Goal: Task Accomplishment & Management: Manage account settings

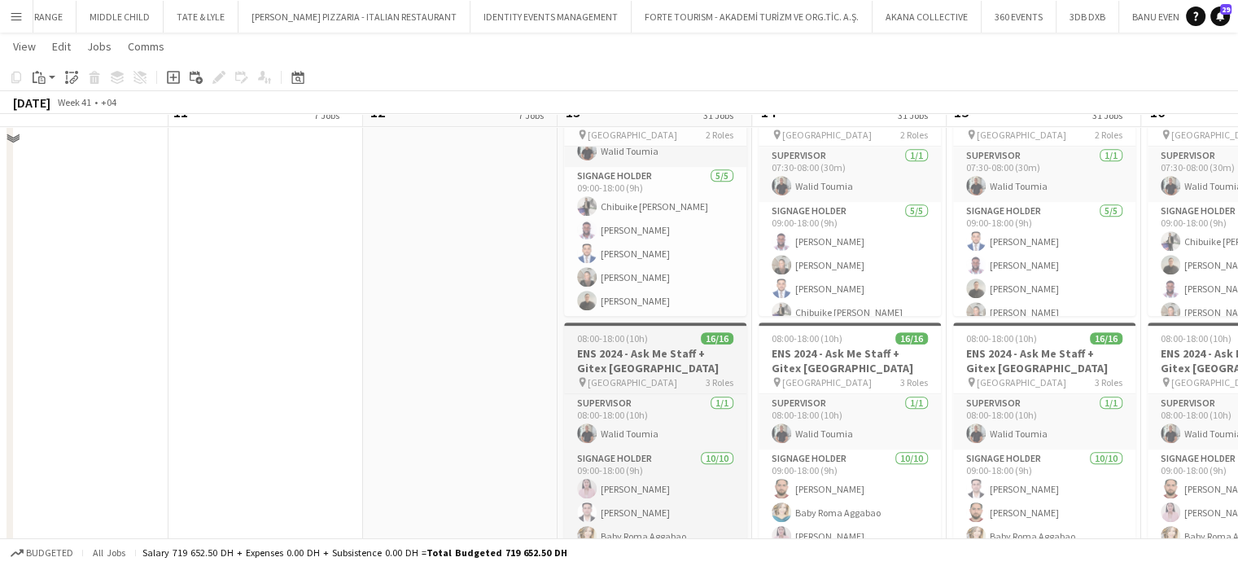
scroll to position [651, 0]
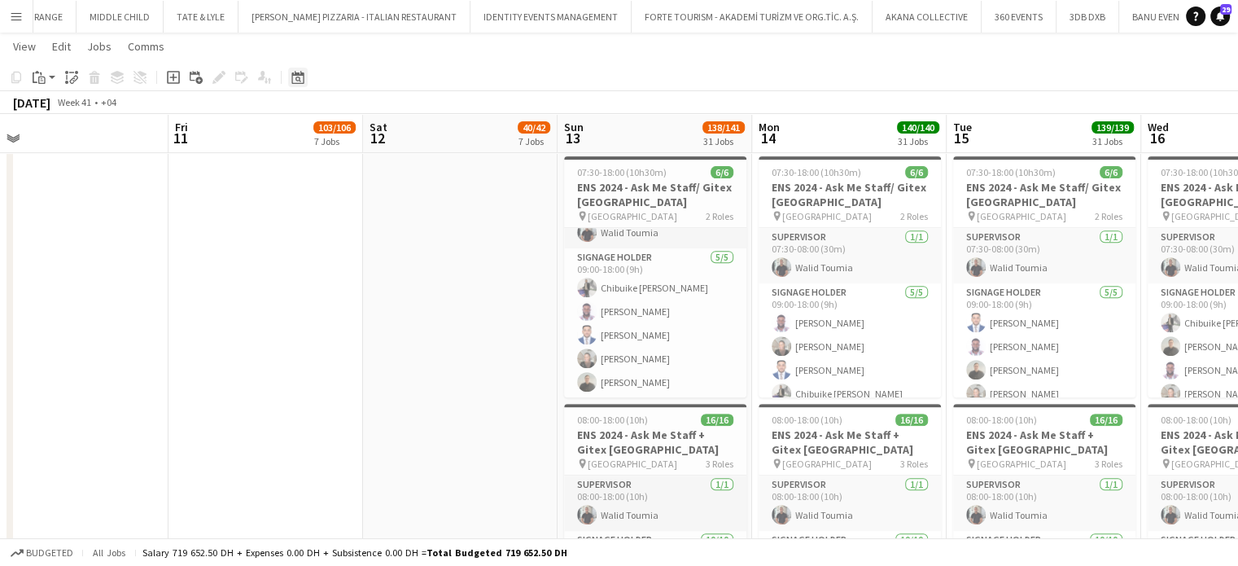
click at [301, 77] on icon "Date picker" at bounding box center [297, 77] width 13 height 13
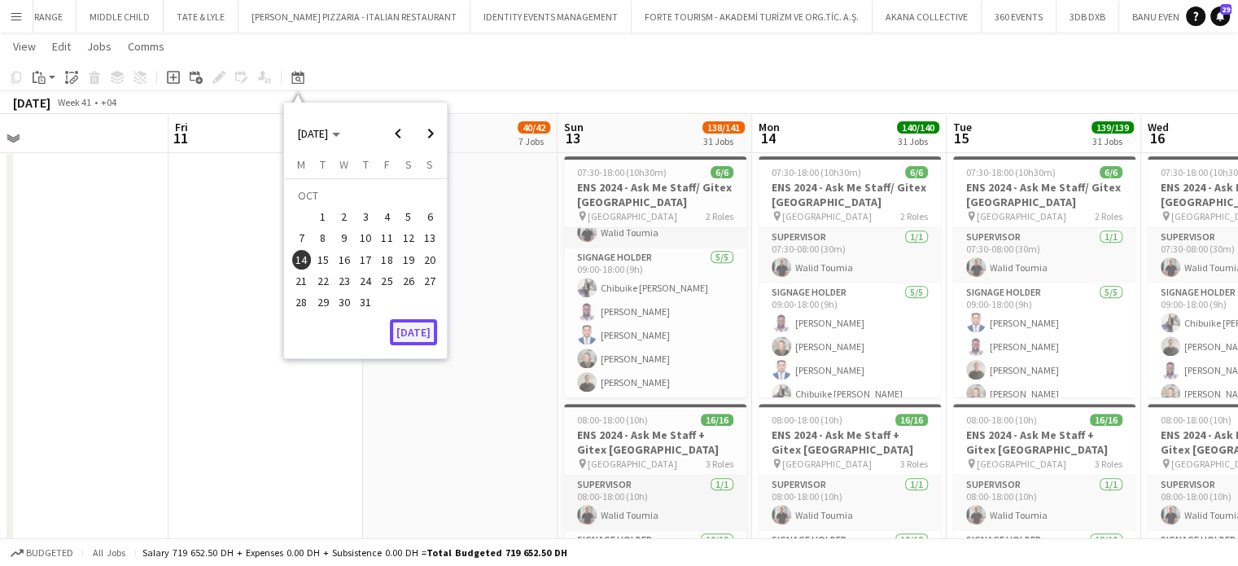
click at [423, 331] on button "[DATE]" at bounding box center [413, 332] width 47 height 26
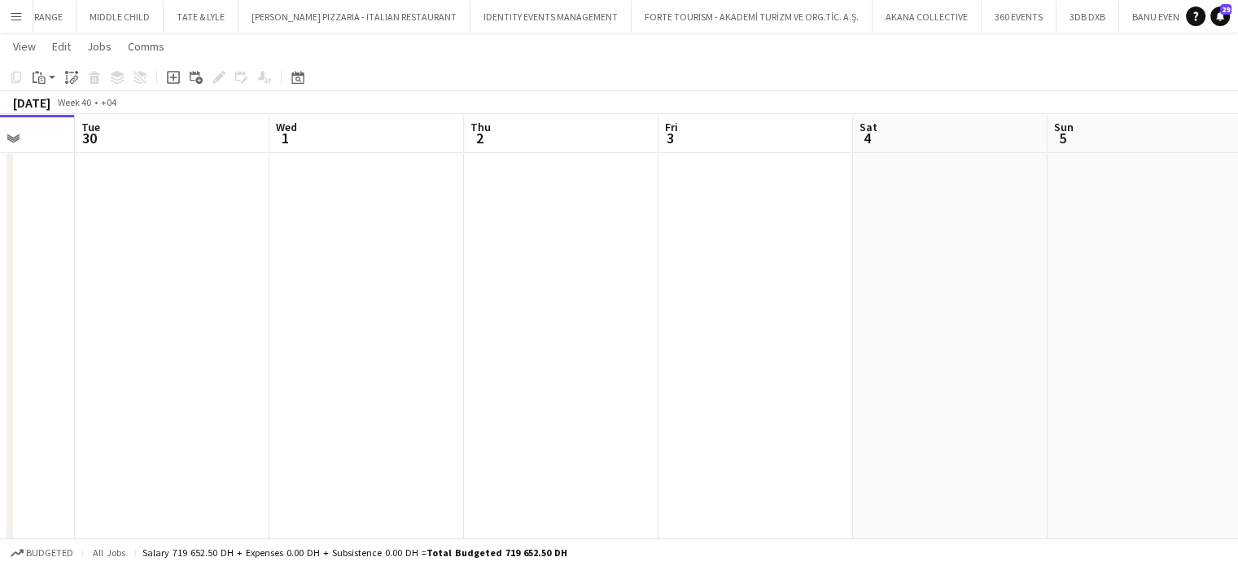
drag, startPoint x: 340, startPoint y: 283, endPoint x: 326, endPoint y: 284, distance: 14.7
drag, startPoint x: 865, startPoint y: 309, endPoint x: 902, endPoint y: 299, distance: 38.9
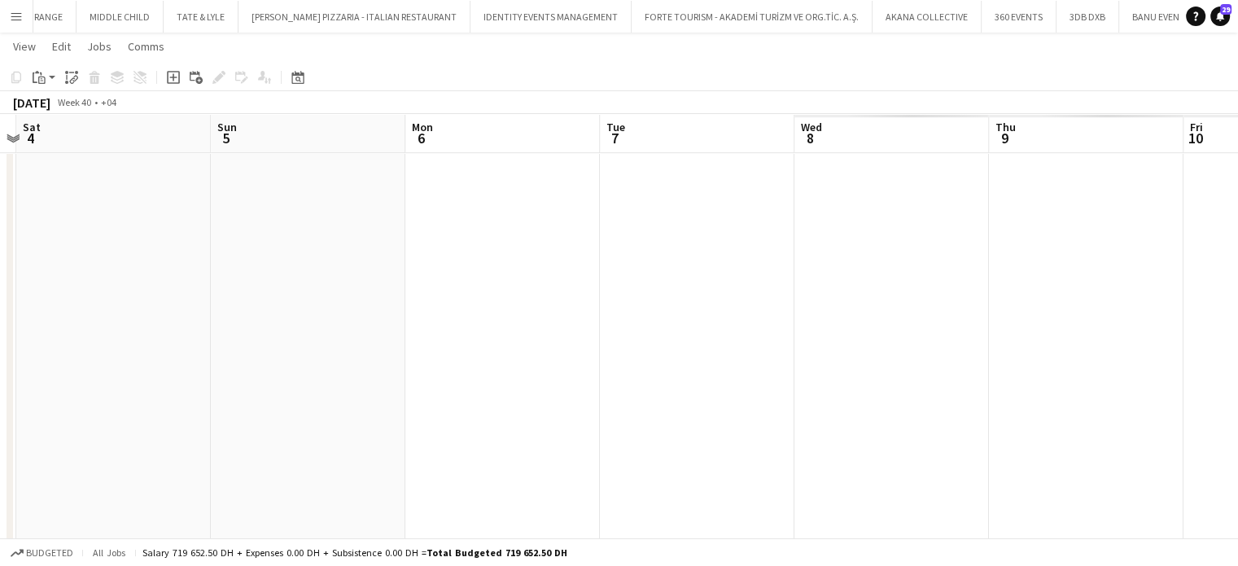
drag, startPoint x: 582, startPoint y: 306, endPoint x: 620, endPoint y: 305, distance: 37.5
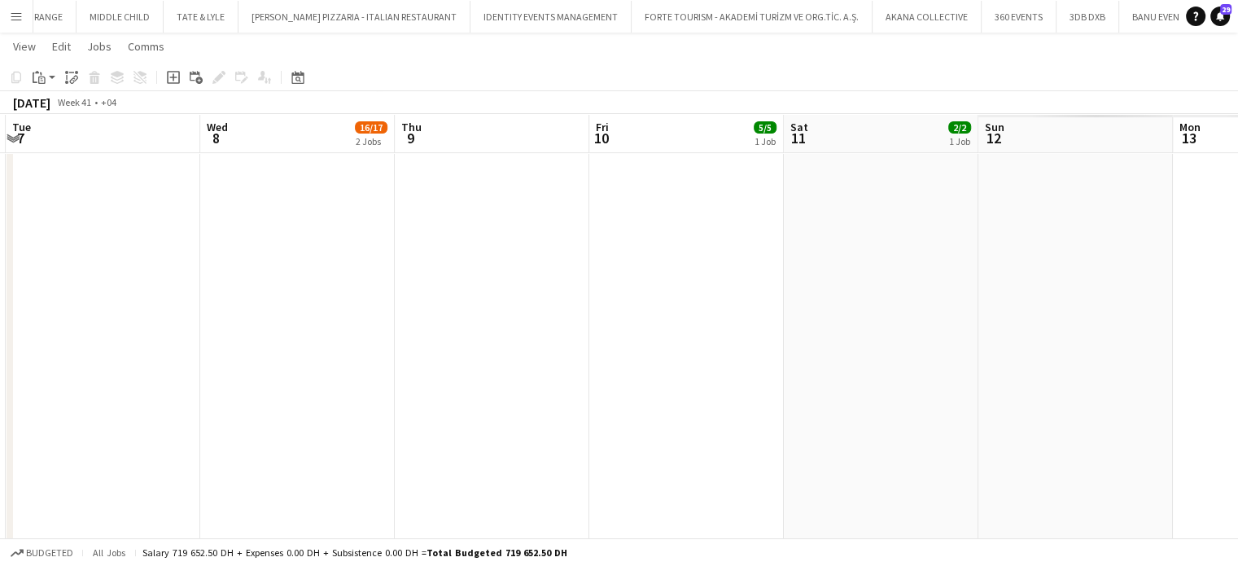
drag, startPoint x: 532, startPoint y: 312, endPoint x: 812, endPoint y: 312, distance: 280.9
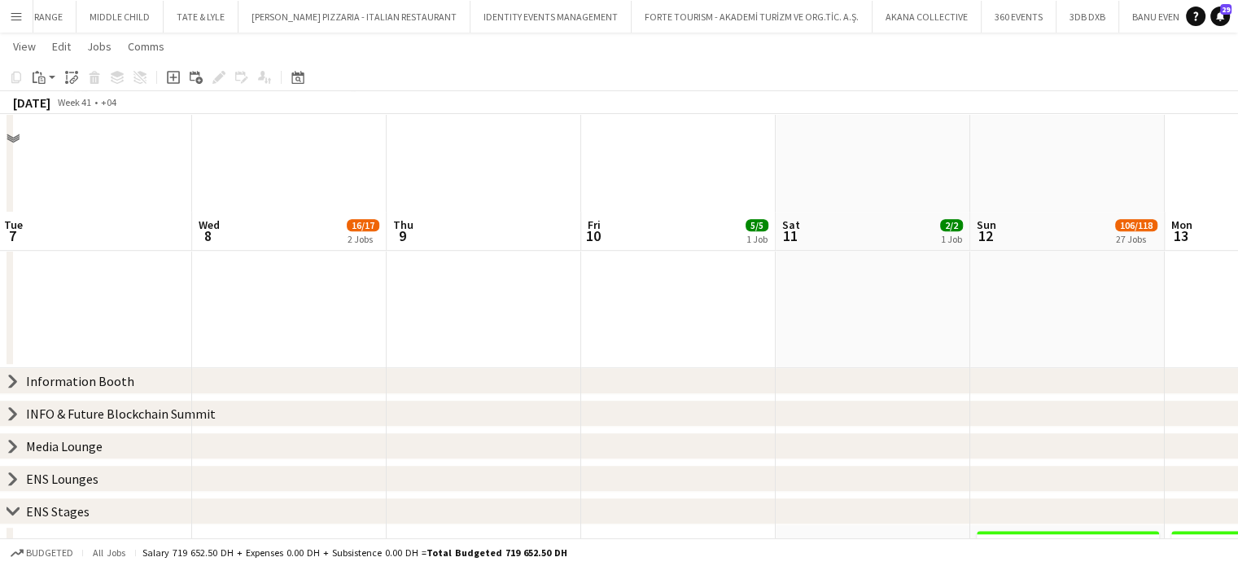
scroll to position [1384, 0]
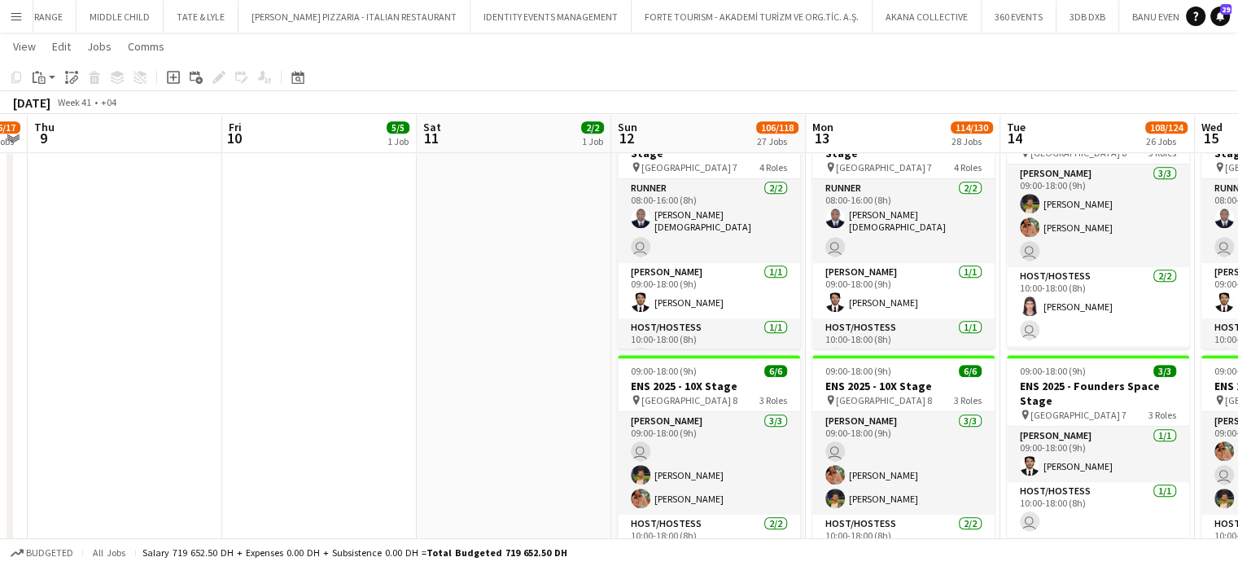
drag, startPoint x: 601, startPoint y: 348, endPoint x: 504, endPoint y: 335, distance: 97.7
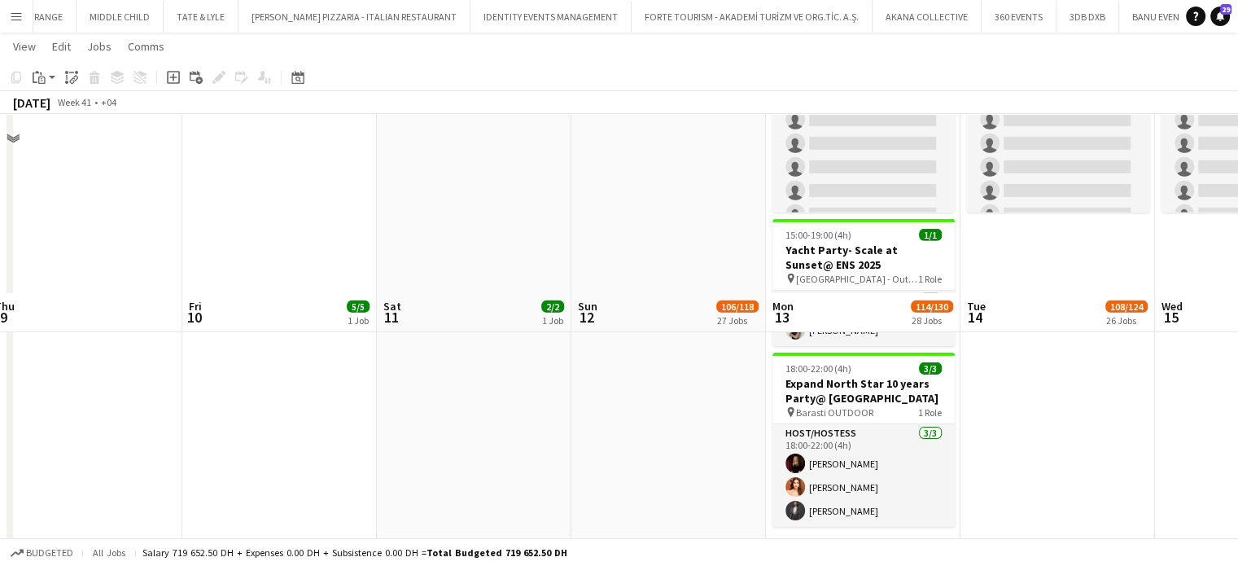
scroll to position [5333, 0]
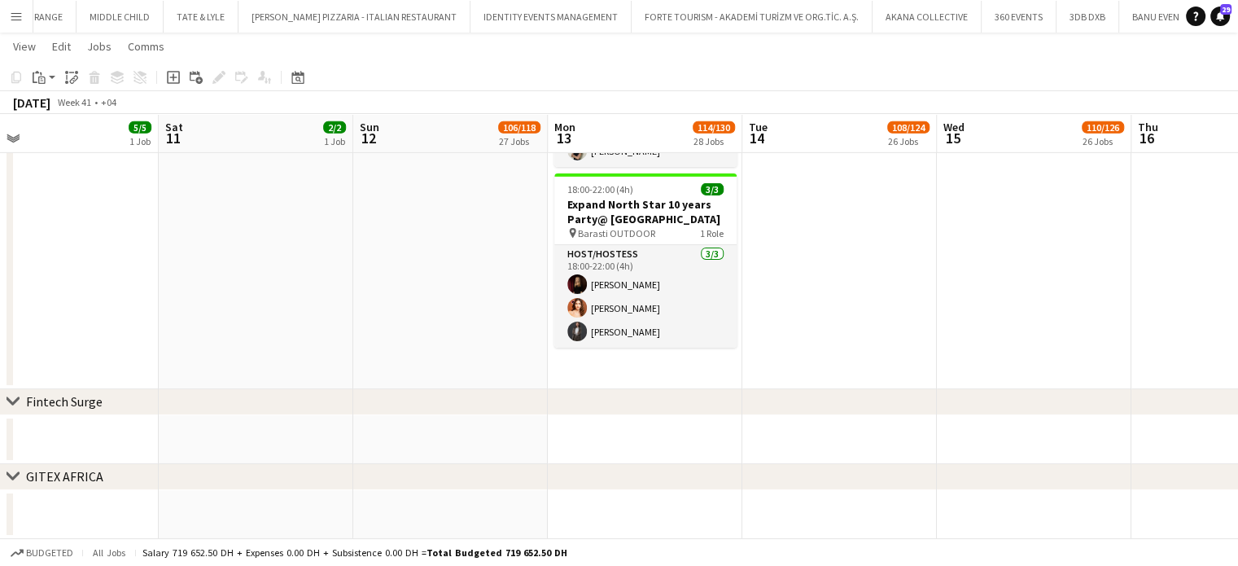
drag, startPoint x: 703, startPoint y: 301, endPoint x: 461, endPoint y: 327, distance: 244.0
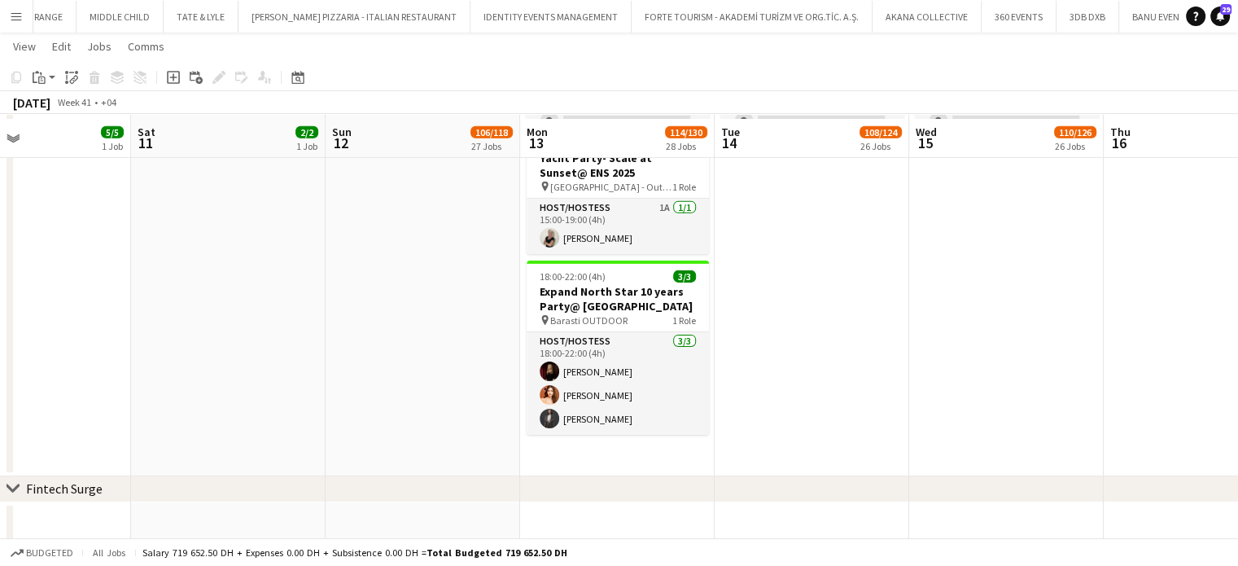
scroll to position [5252, 0]
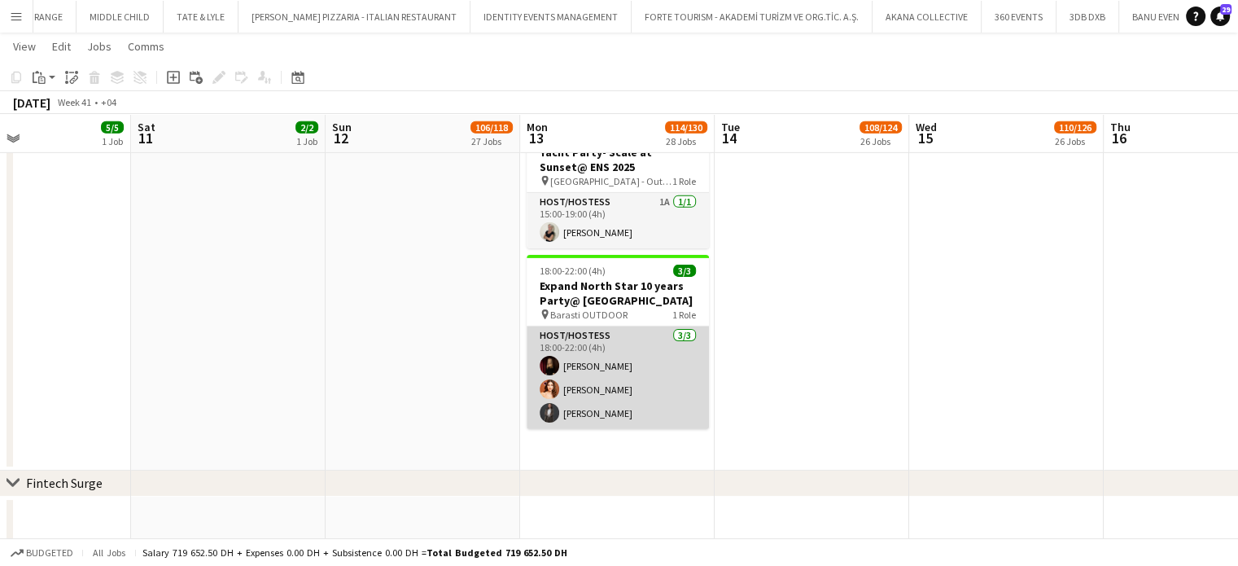
click at [655, 386] on app-card-role "Host/Hostess 3/3 18:00-22:00 (4h) Kateryna Lupenkova Polina Podkolzina Aisha Zh…" at bounding box center [618, 377] width 182 height 103
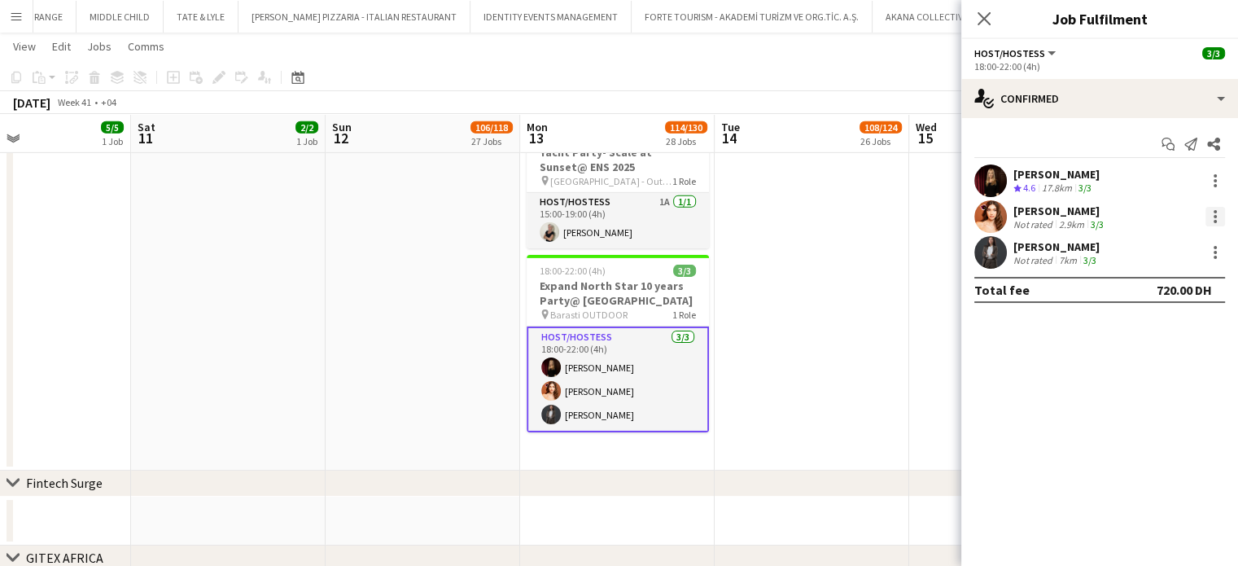
click at [1215, 215] on div at bounding box center [1215, 216] width 3 height 3
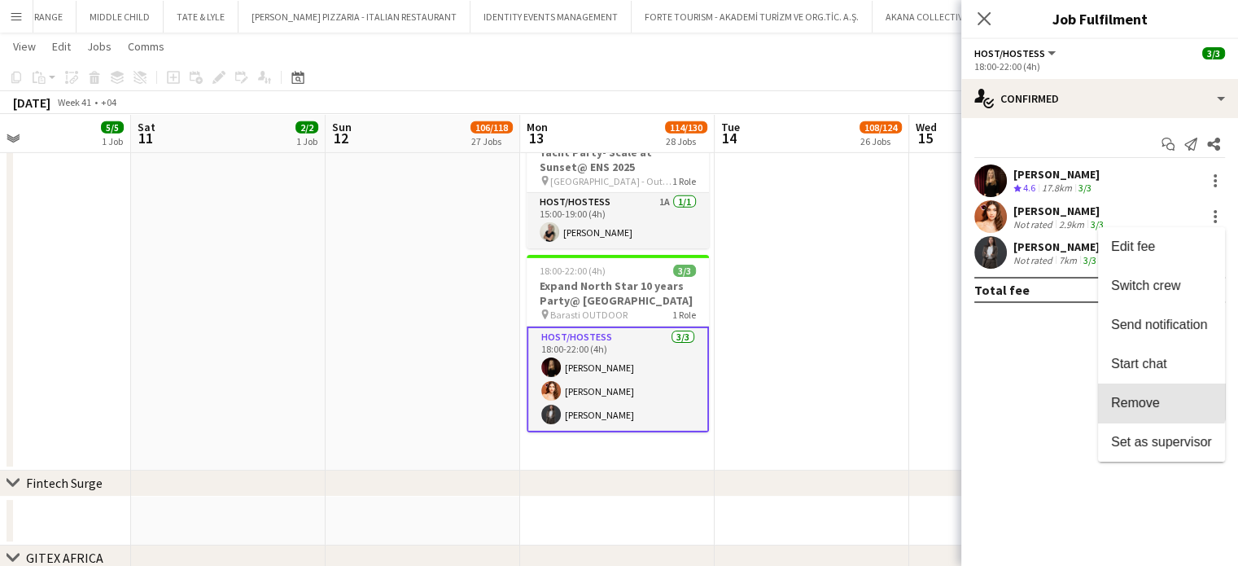
click at [1149, 396] on span "Remove" at bounding box center [1135, 403] width 49 height 14
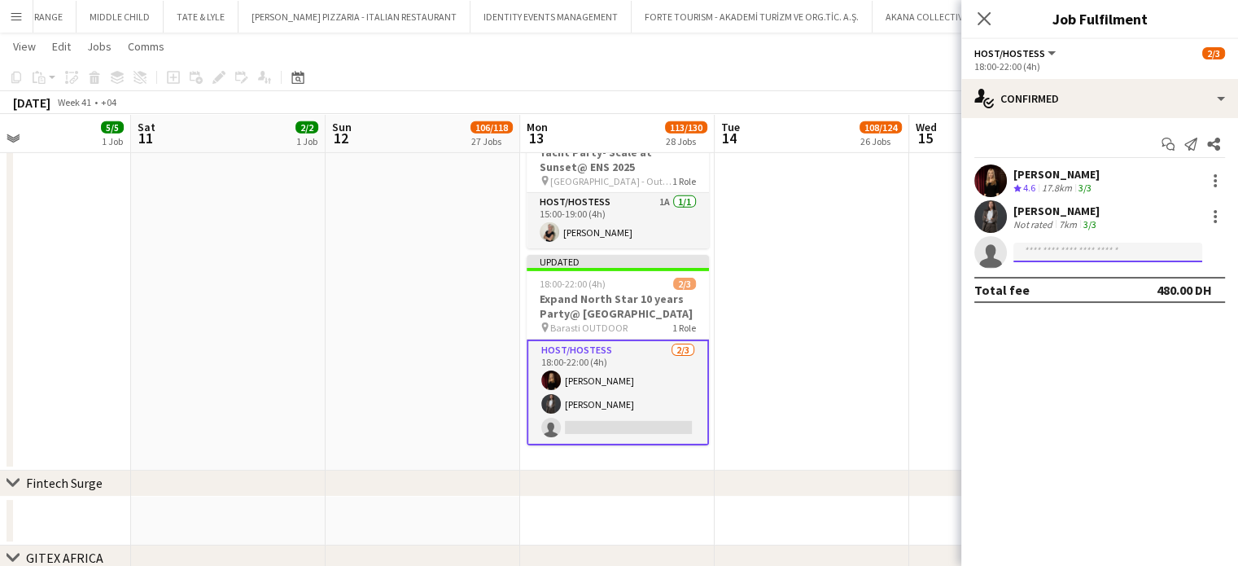
click at [1062, 252] on input at bounding box center [1108, 253] width 189 height 20
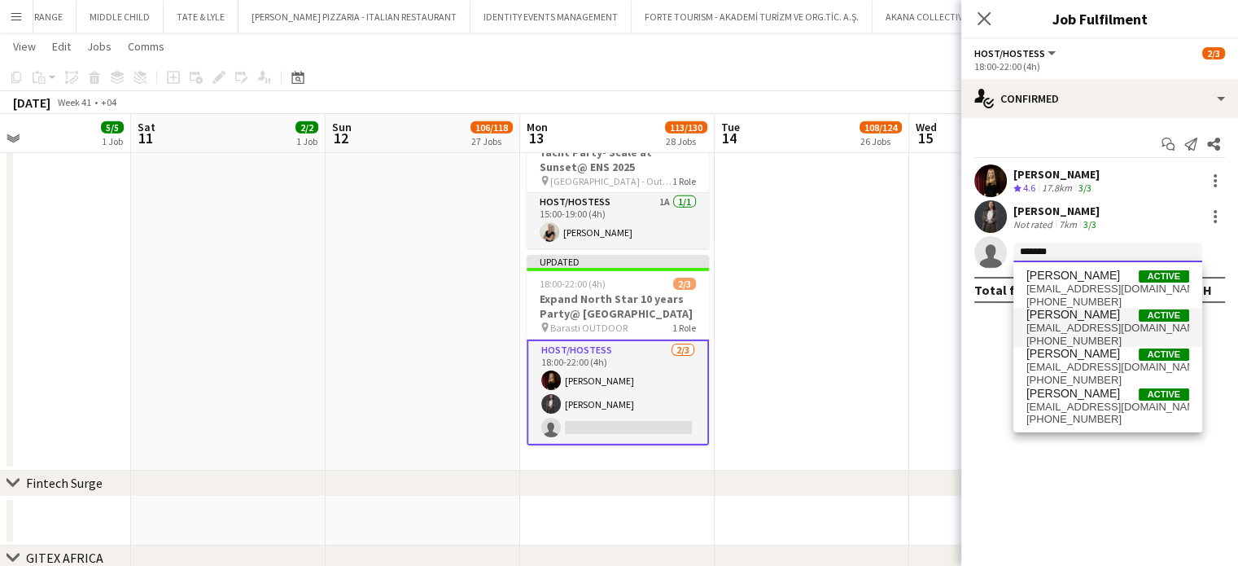
type input "*******"
click at [1115, 320] on span "Jasmine Berais Active" at bounding box center [1108, 315] width 163 height 14
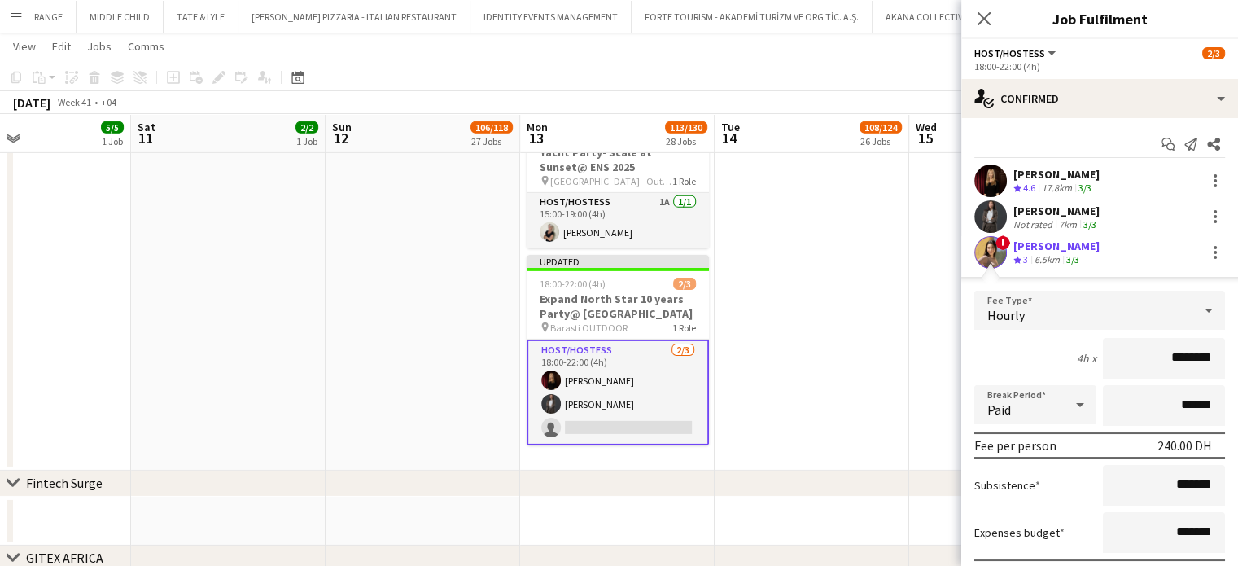
scroll to position [117, 0]
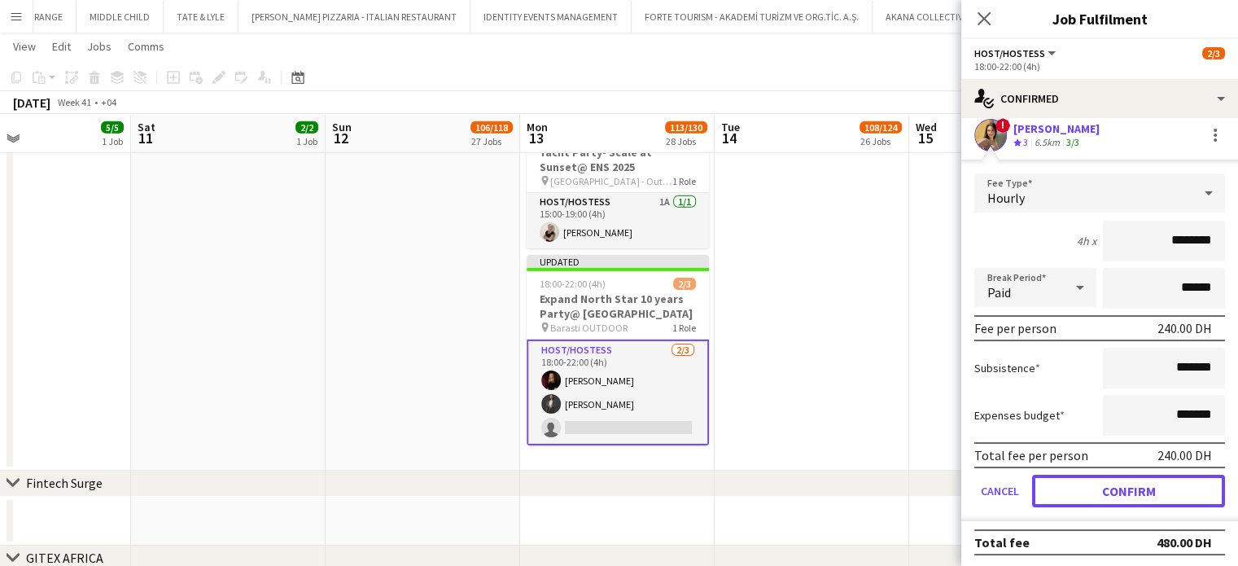
click at [1142, 488] on button "Confirm" at bounding box center [1128, 491] width 193 height 33
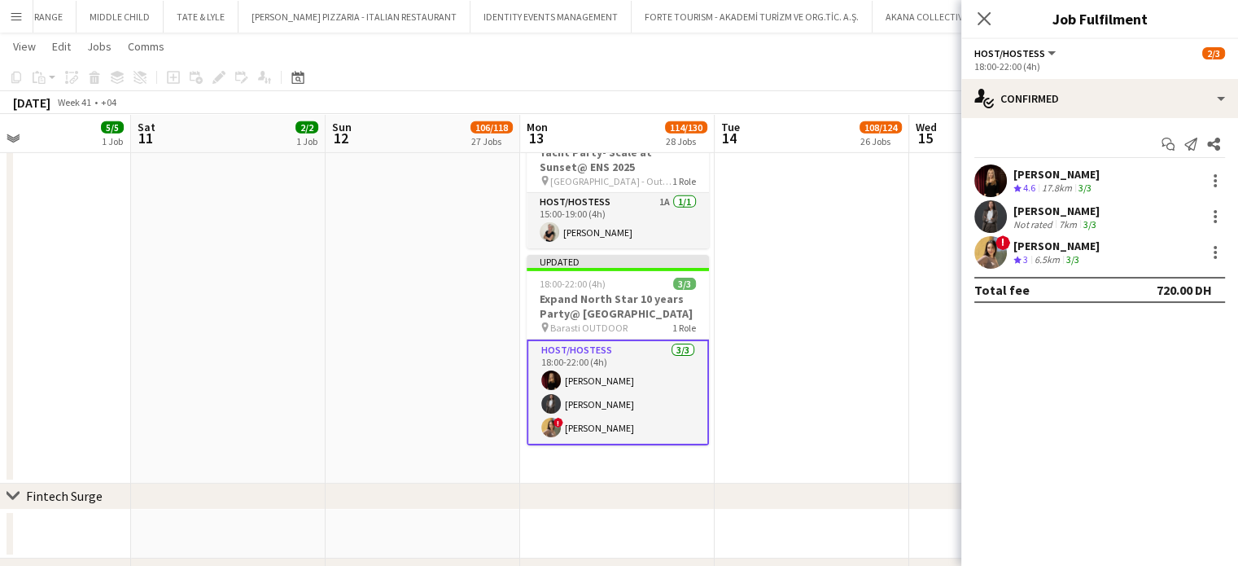
scroll to position [0, 0]
click at [967, 379] on mat-expansion-panel "check Confirmed Start chat Send notification Share Kateryna Lupenkova Crew rati…" at bounding box center [1099, 342] width 277 height 448
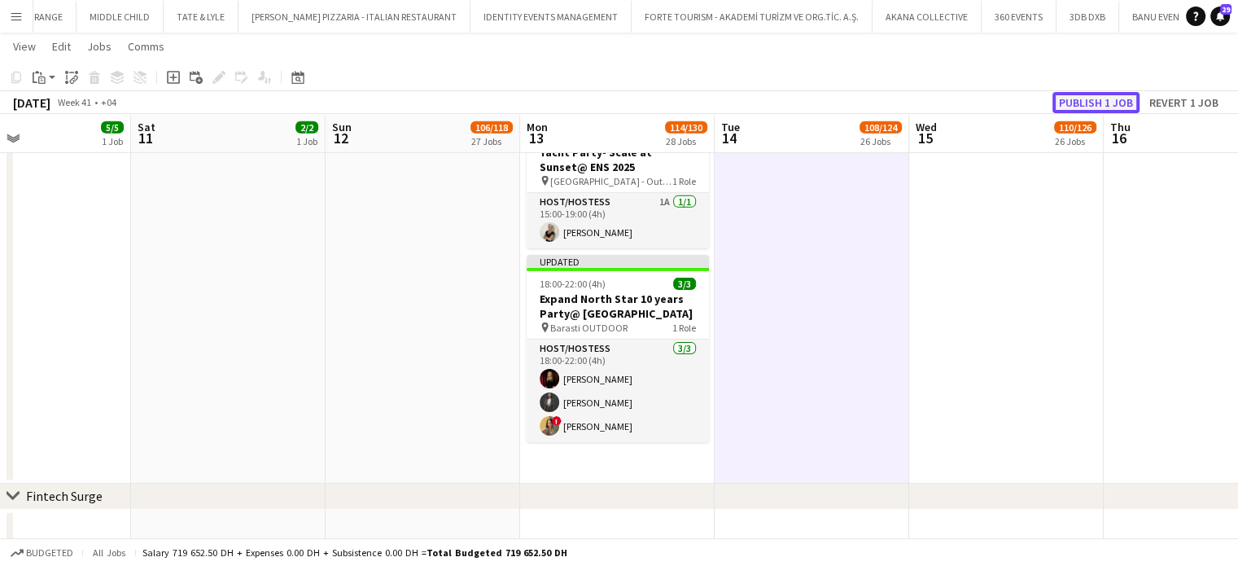
click at [1107, 99] on button "Publish 1 job" at bounding box center [1096, 102] width 87 height 21
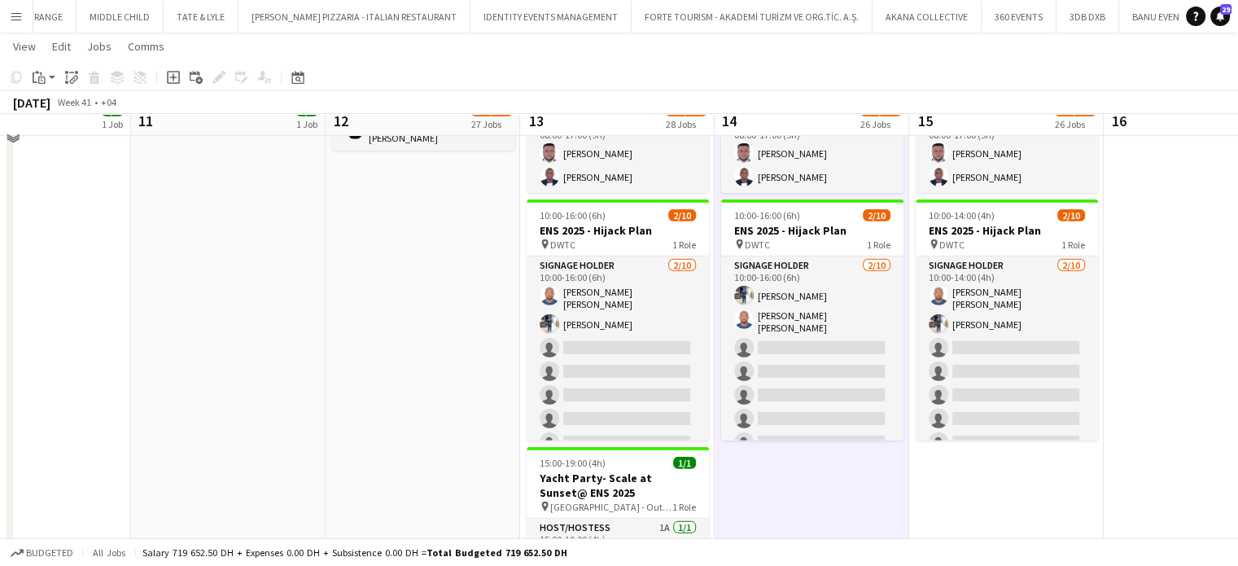
scroll to position [4763, 0]
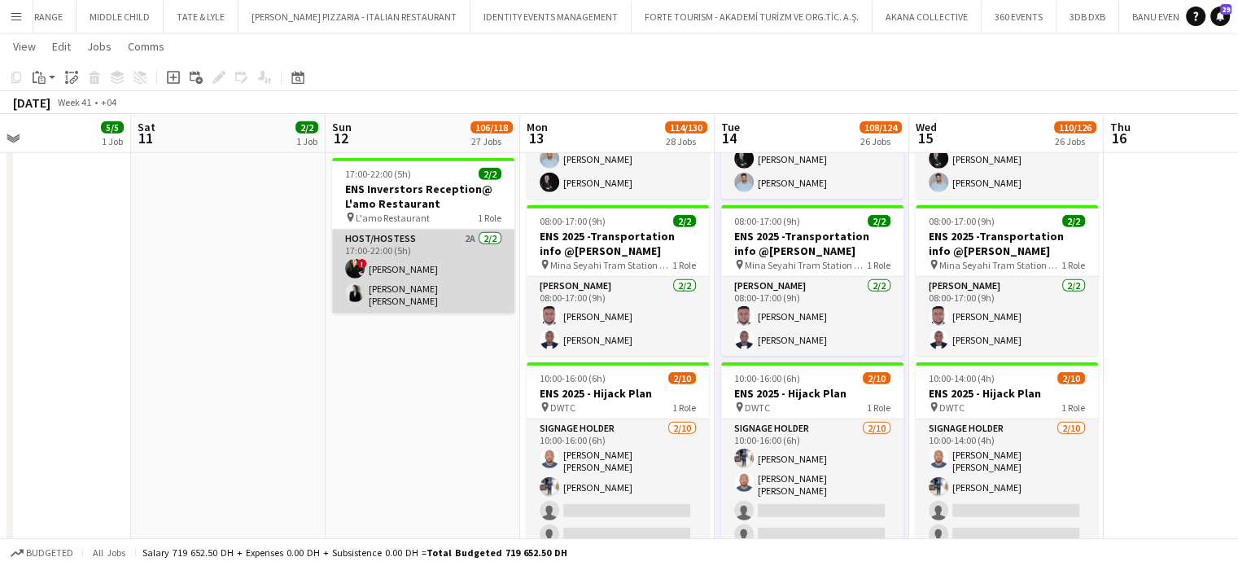
click at [393, 274] on app-card-role "Host/Hostess 2A [DATE] 17:00-22:00 (5h) ! [PERSON_NAME] [PERSON_NAME] [PERSON_N…" at bounding box center [423, 272] width 182 height 84
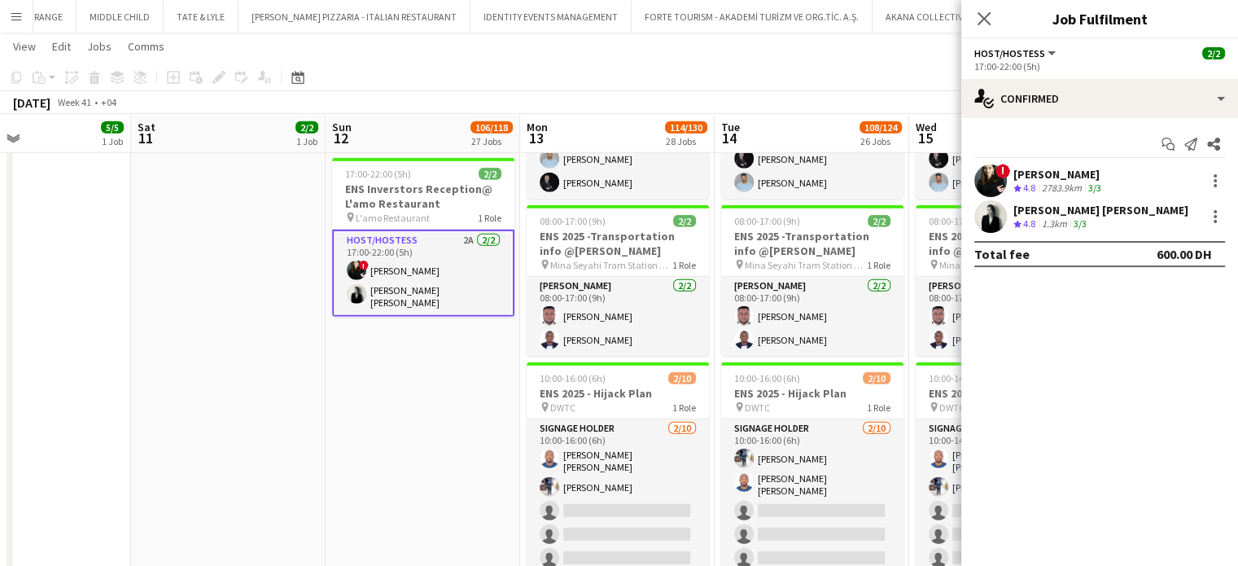
click at [1040, 211] on div "Ana Marija Dekovic" at bounding box center [1101, 210] width 175 height 15
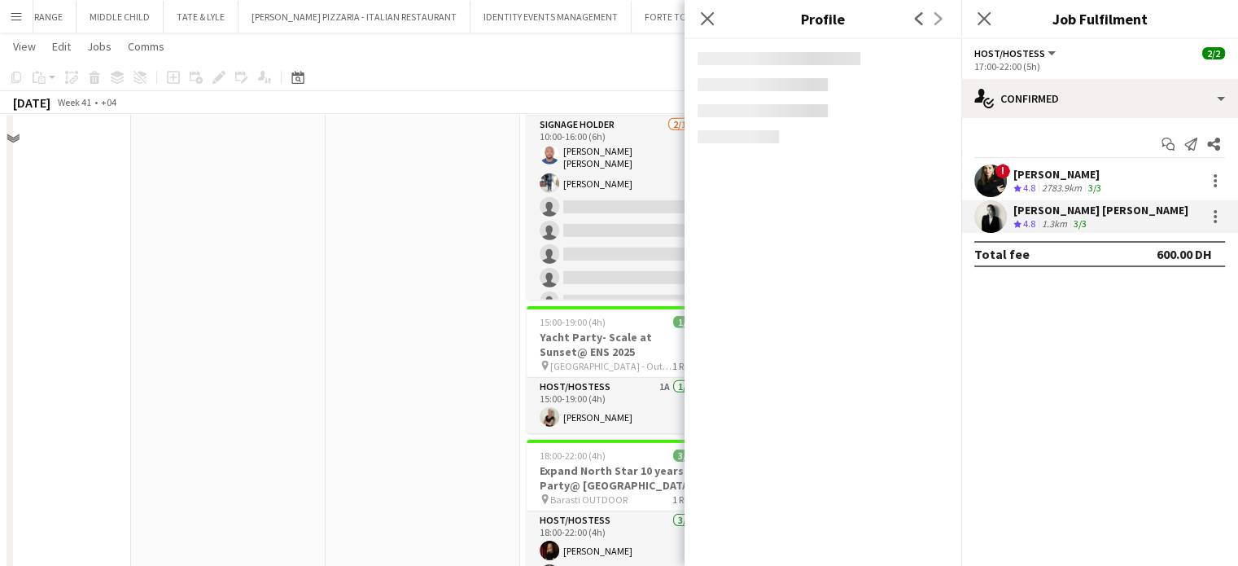
scroll to position [5170, 0]
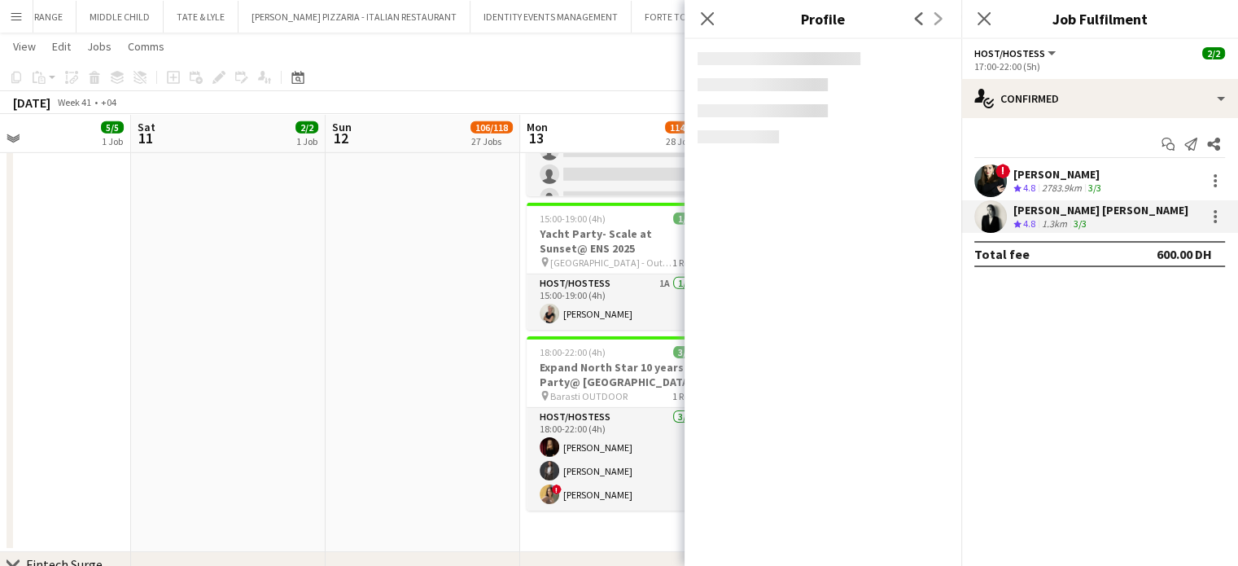
drag, startPoint x: 468, startPoint y: 396, endPoint x: 405, endPoint y: 398, distance: 63.5
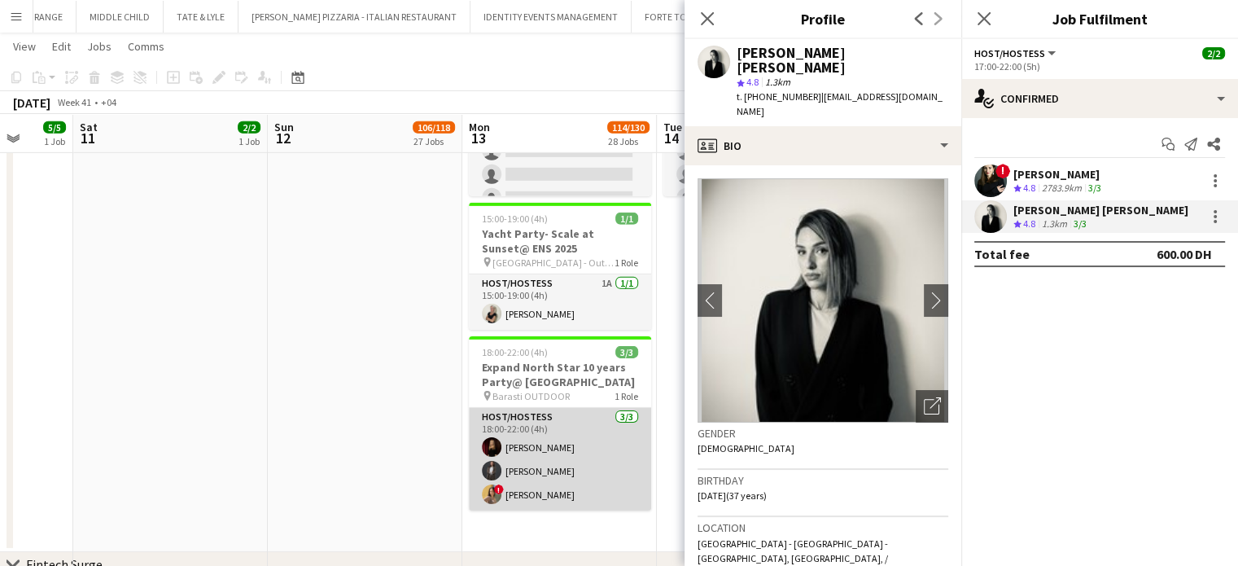
click at [522, 453] on app-card-role "Host/Hostess 3/3 18:00-22:00 (4h) Kateryna Lupenkova Aisha Zhamantayeva ! Jasmi…" at bounding box center [560, 459] width 182 height 103
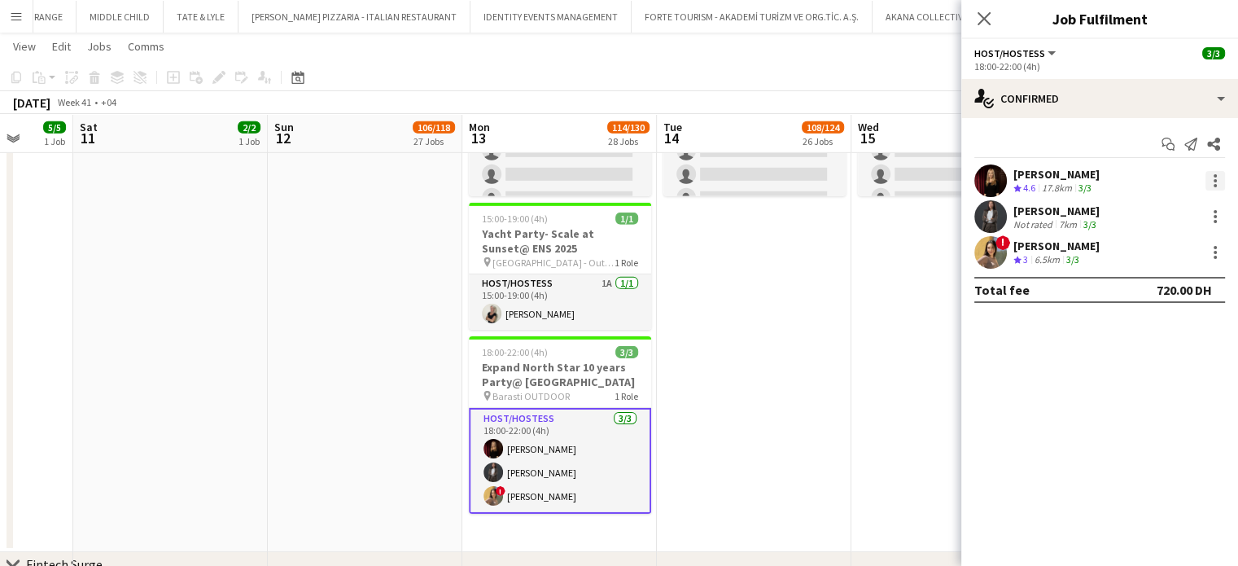
click at [1219, 182] on div at bounding box center [1216, 181] width 20 height 20
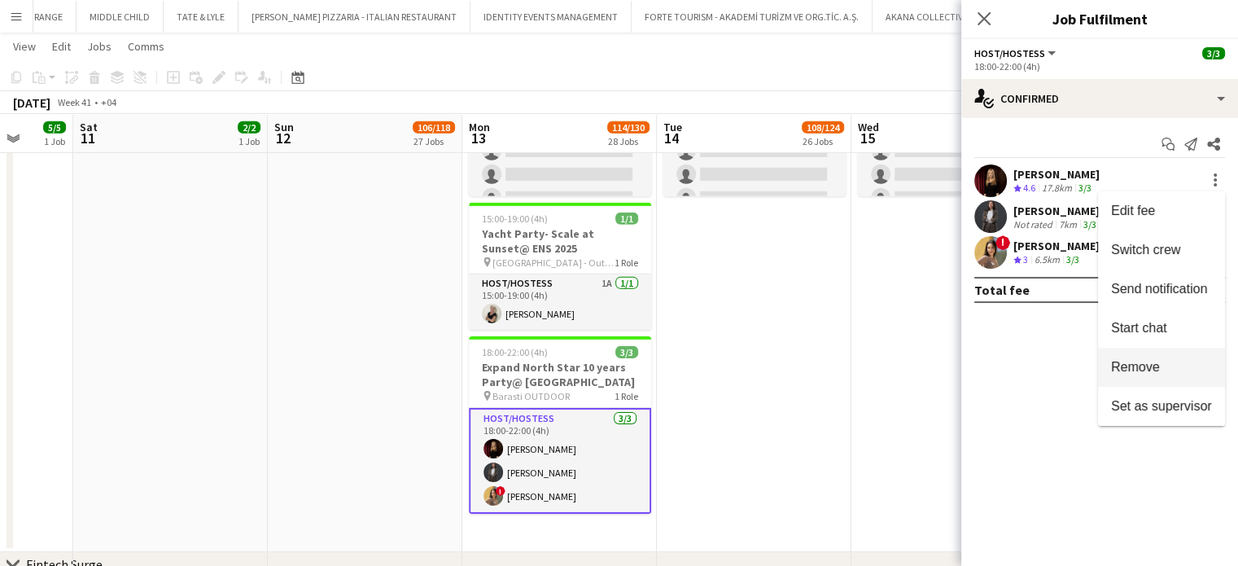
click at [1126, 368] on span "Remove" at bounding box center [1135, 367] width 49 height 14
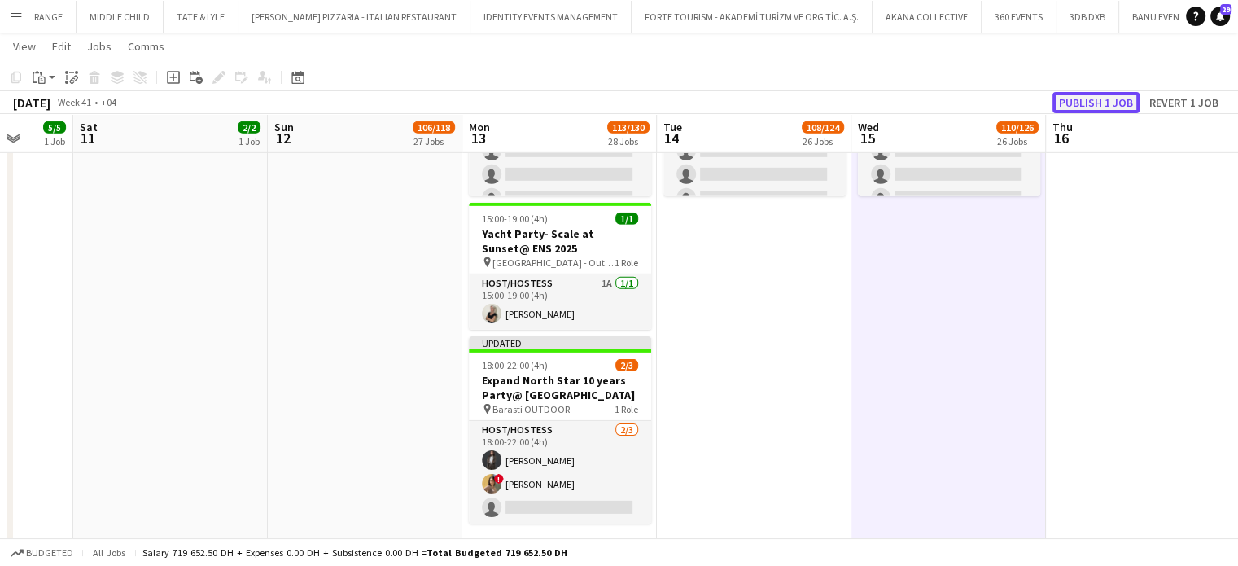
click at [1079, 104] on button "Publish 1 job" at bounding box center [1096, 102] width 87 height 21
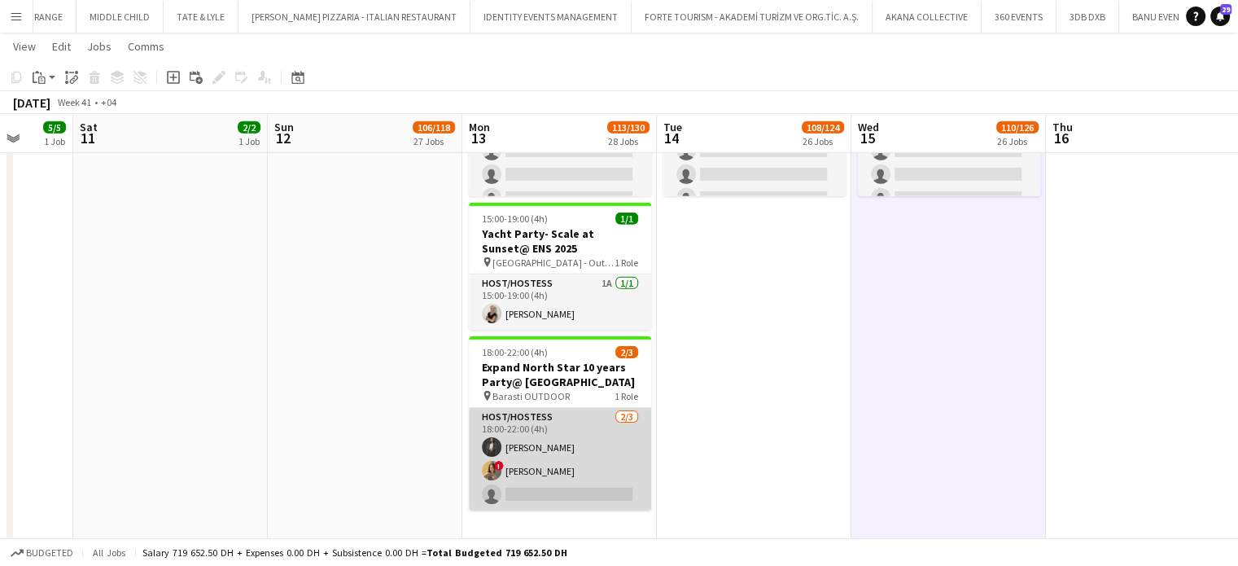
click at [590, 451] on app-card-role "Host/Hostess 2/3 18:00-22:00 (4h) Aisha Zhamantayeva ! Jasmine Berais single-ne…" at bounding box center [560, 459] width 182 height 103
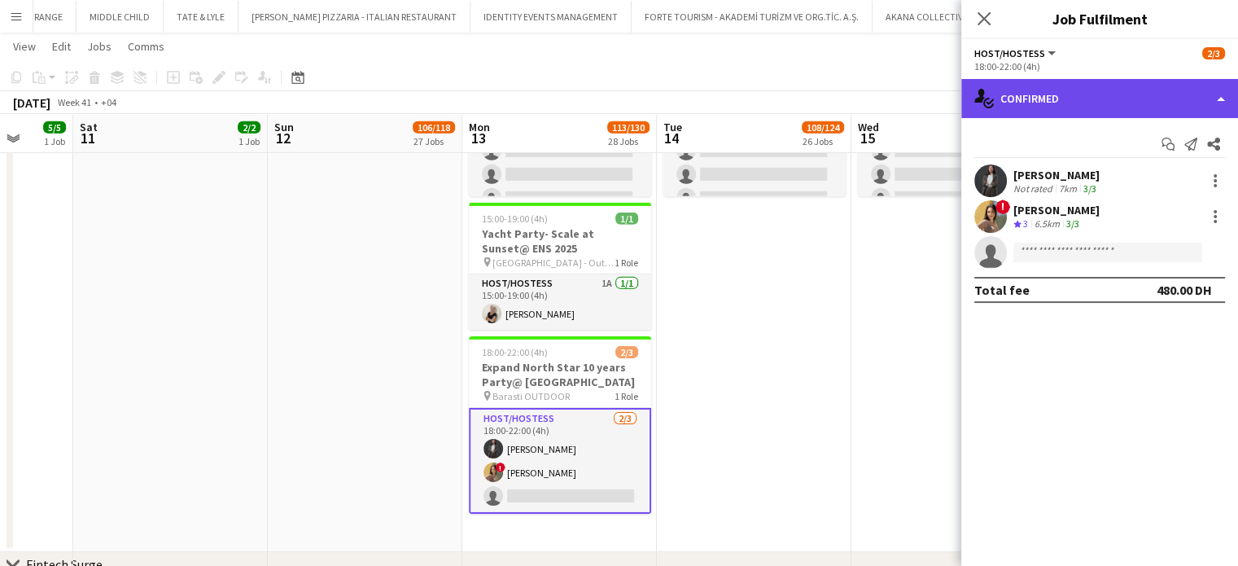
click at [1222, 94] on div "single-neutral-actions-check-2 Confirmed" at bounding box center [1099, 98] width 277 height 39
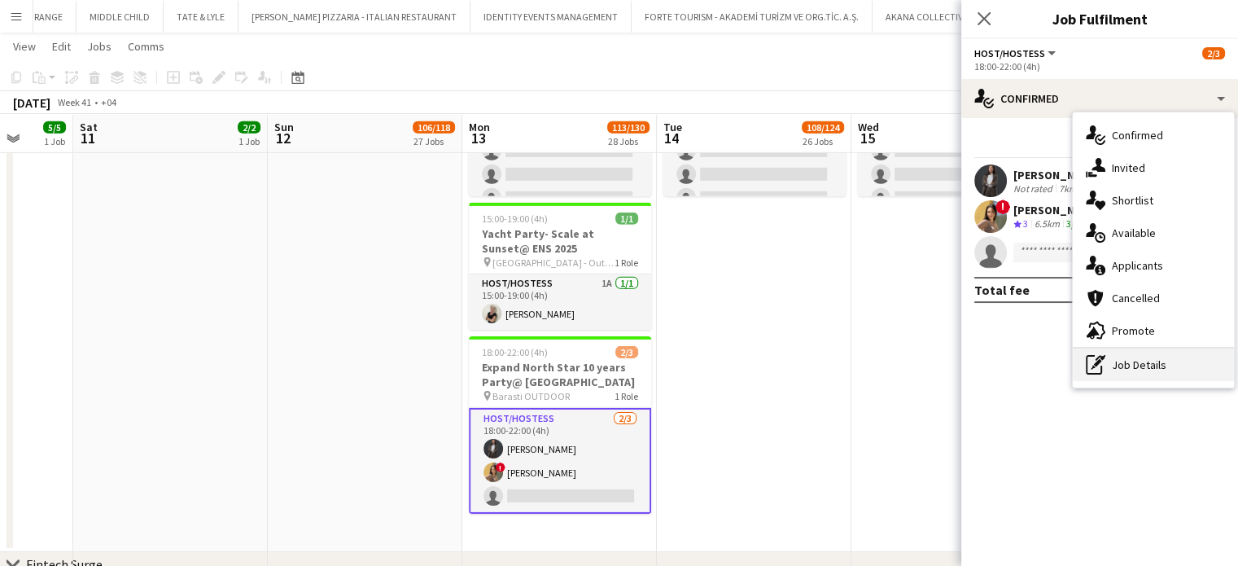
click at [1143, 364] on div "pen-write Job Details" at bounding box center [1153, 364] width 161 height 33
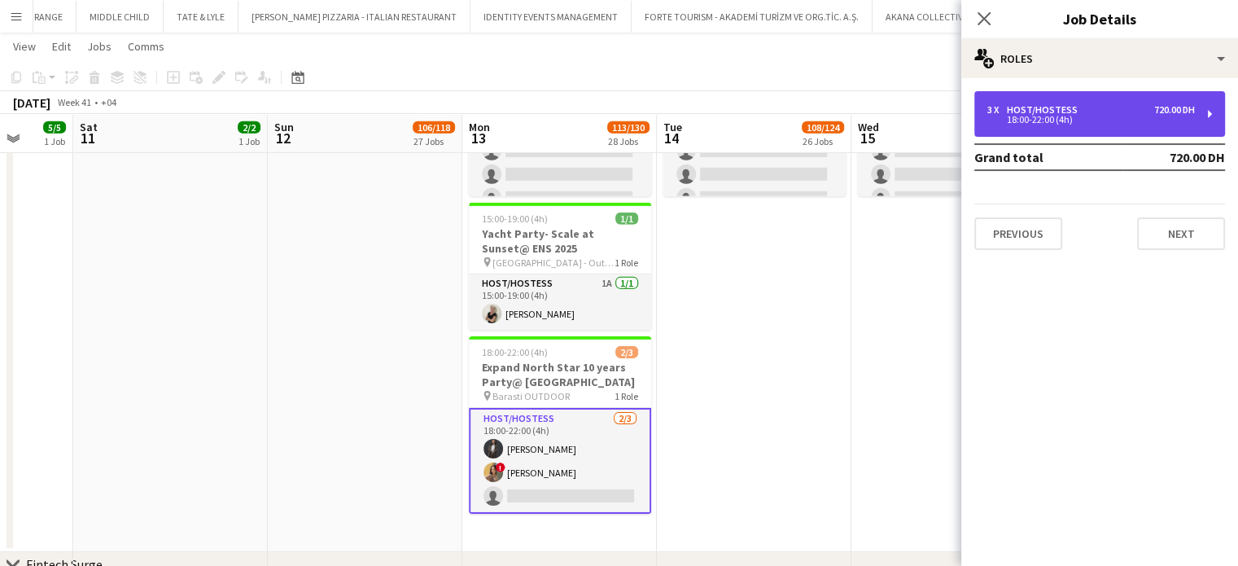
click at [1062, 111] on div "Host/Hostess" at bounding box center [1045, 109] width 77 height 11
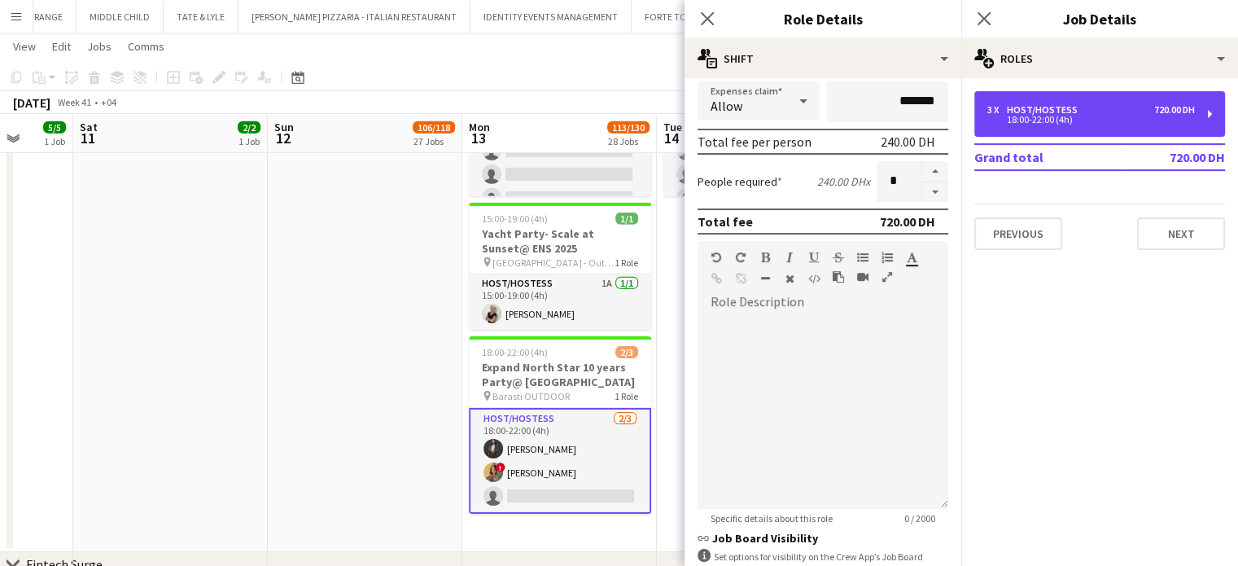
scroll to position [449, 0]
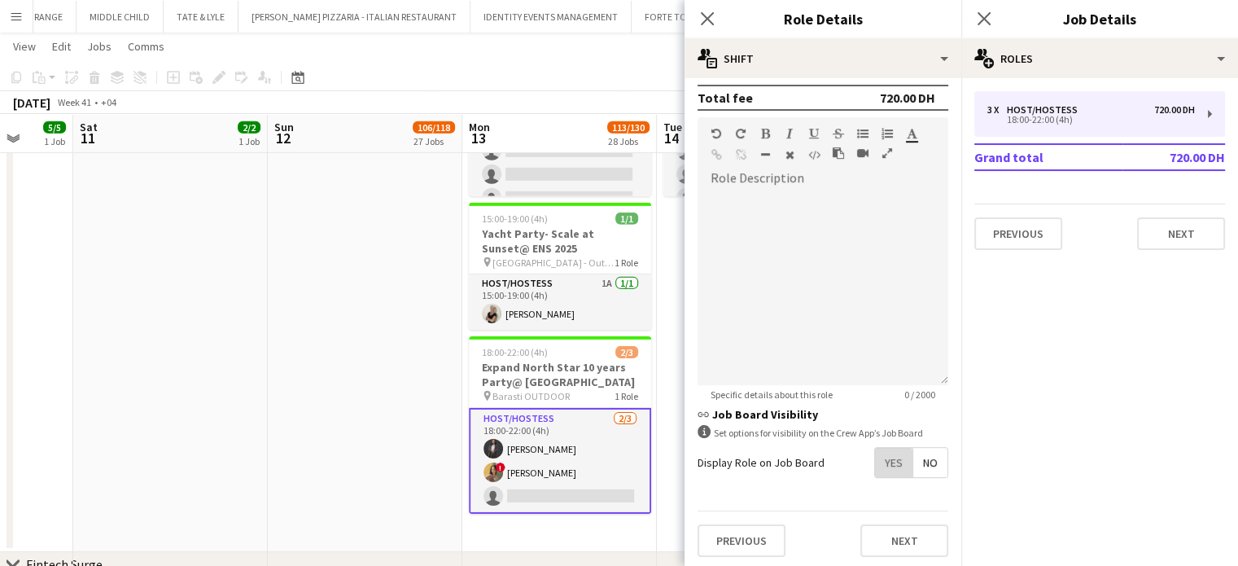
click at [877, 462] on span "Yes" at bounding box center [893, 462] width 37 height 29
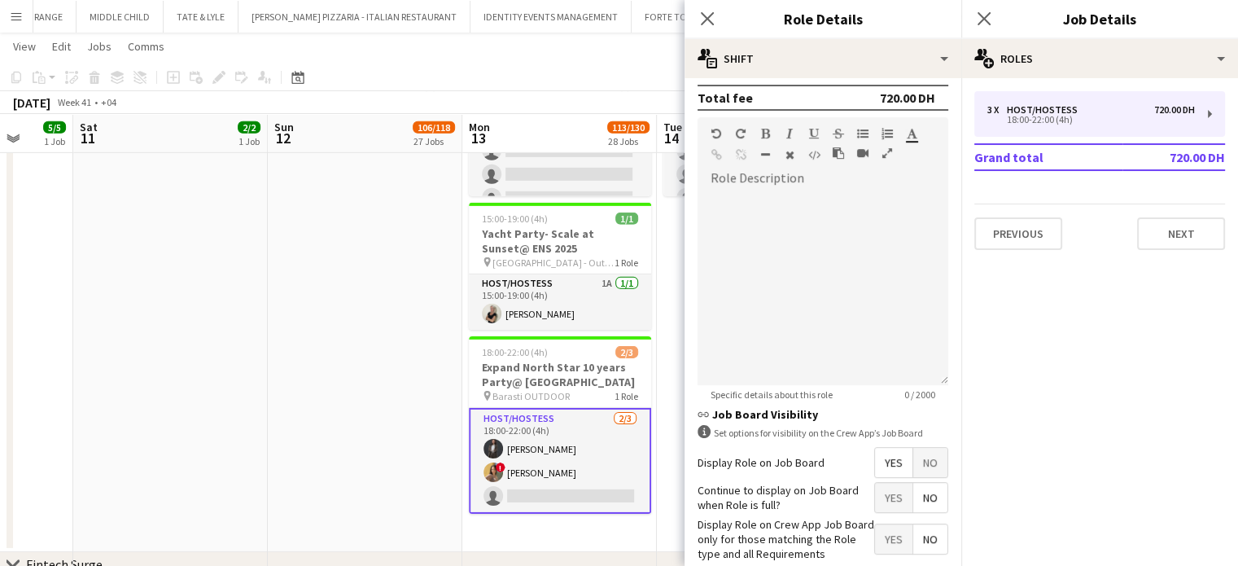
drag, startPoint x: 875, startPoint y: 530, endPoint x: 867, endPoint y: 526, distance: 9.1
click at [875, 530] on span "Yes" at bounding box center [893, 538] width 37 height 29
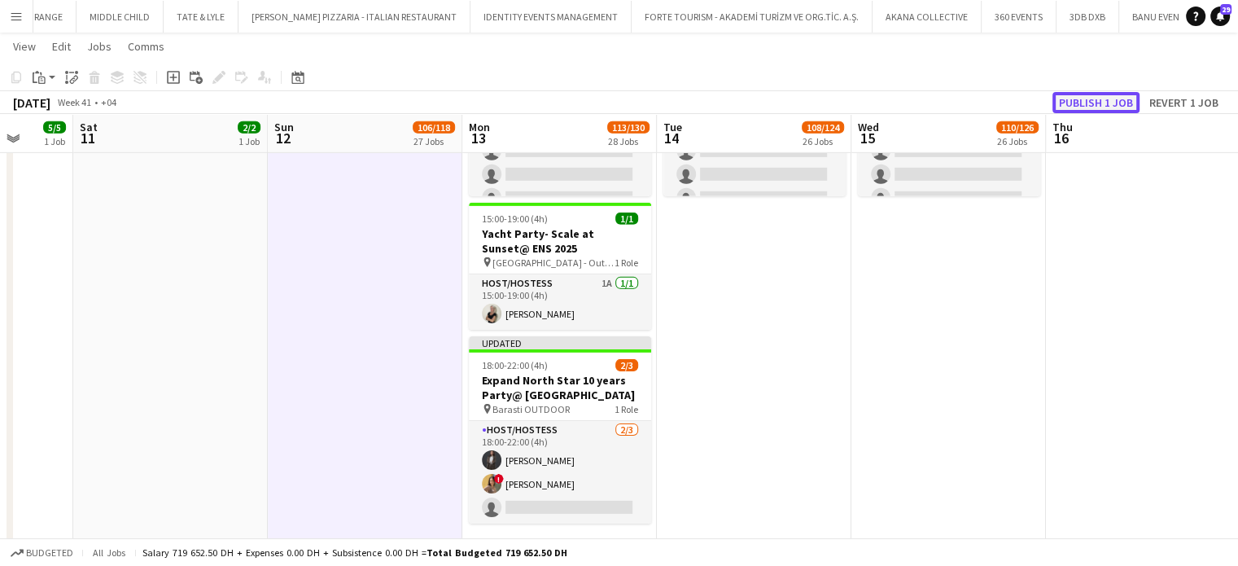
click at [1092, 101] on button "Publish 1 job" at bounding box center [1096, 102] width 87 height 21
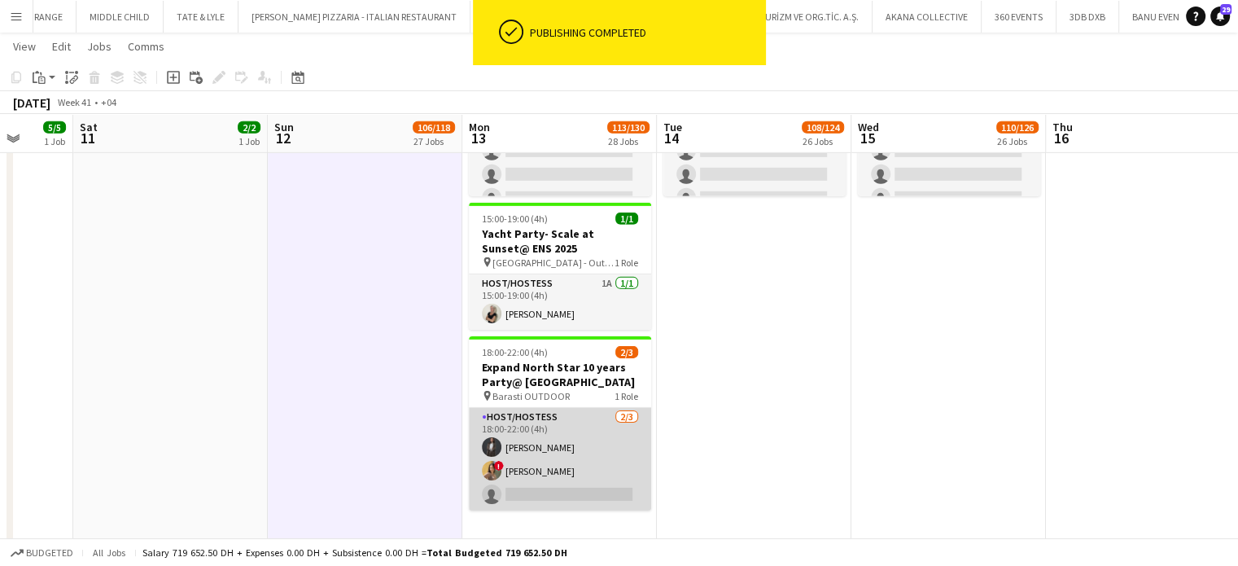
click at [520, 441] on app-card-role "Host/Hostess 2/3 18:00-22:00 (4h) Aisha Zhamantayeva ! Jasmine Berais single-ne…" at bounding box center [560, 459] width 182 height 103
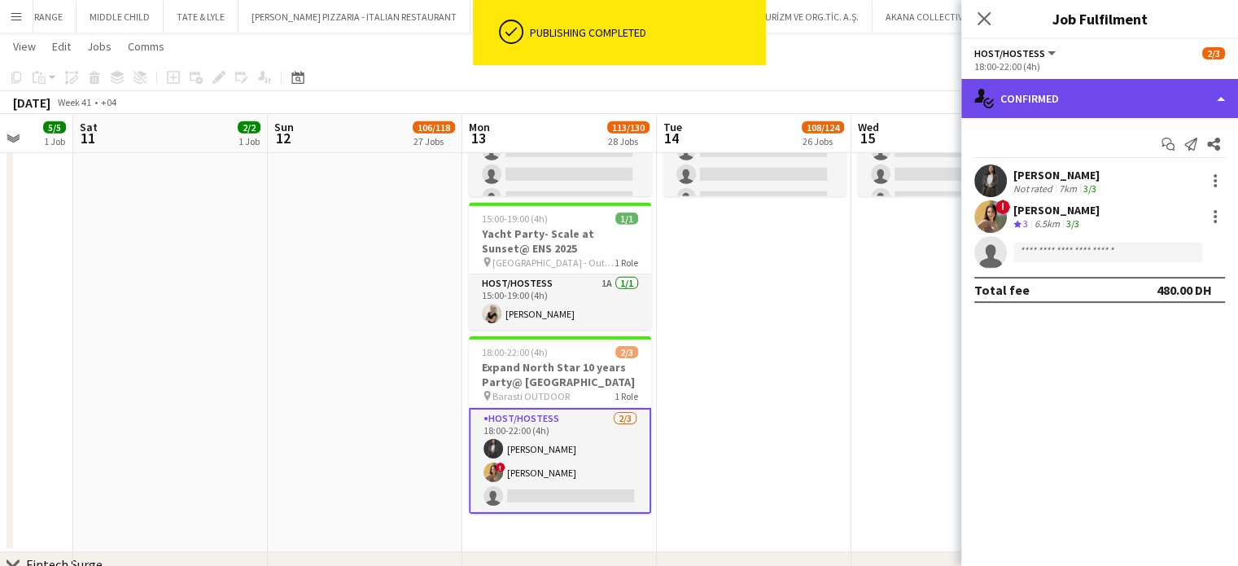
click at [1227, 97] on div "single-neutral-actions-check-2 Confirmed" at bounding box center [1099, 98] width 277 height 39
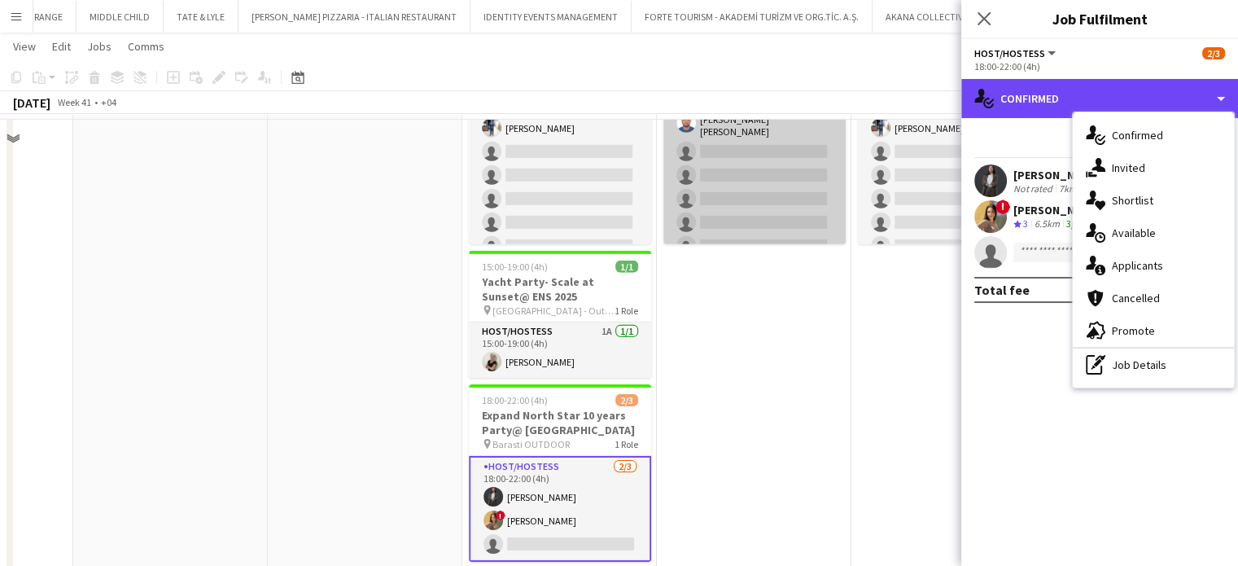
scroll to position [5089, 0]
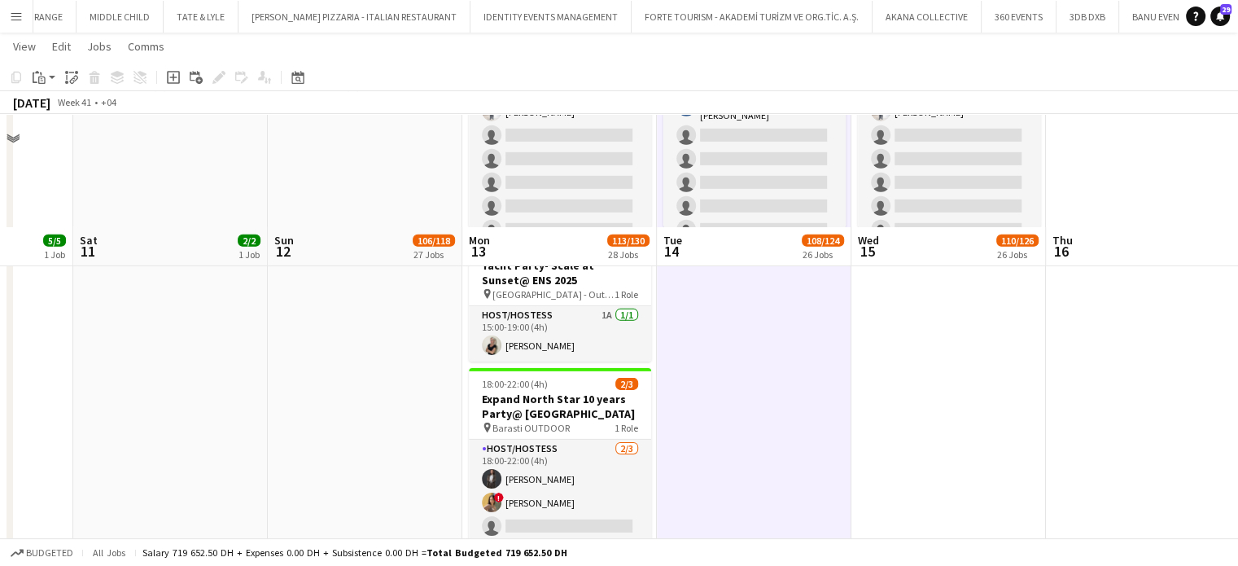
scroll to position [5252, 0]
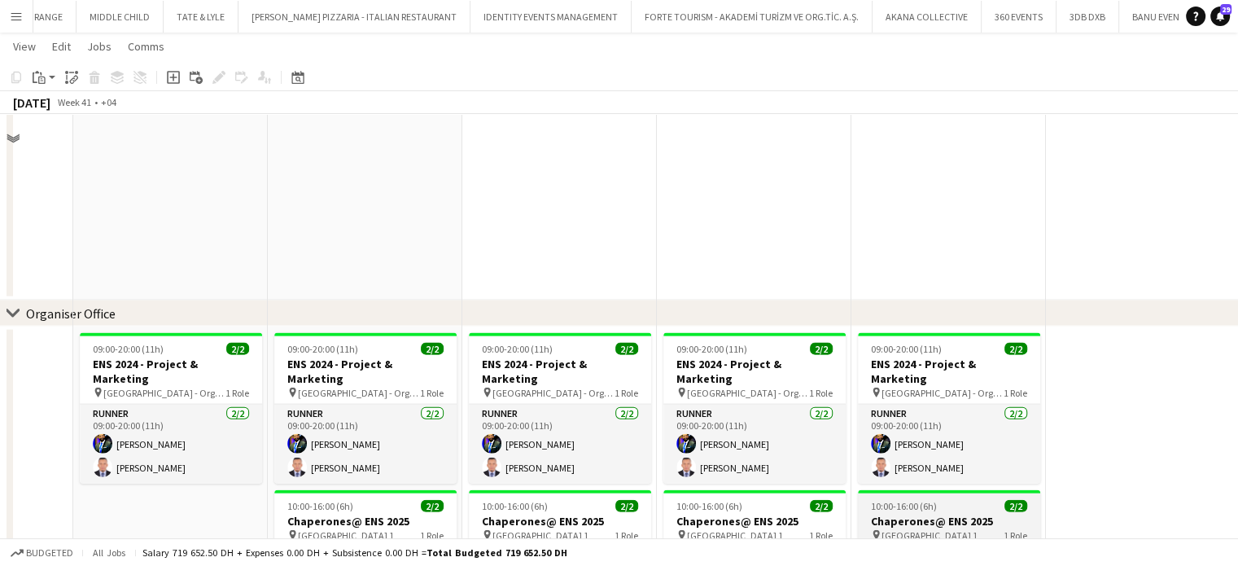
scroll to position [3705, 0]
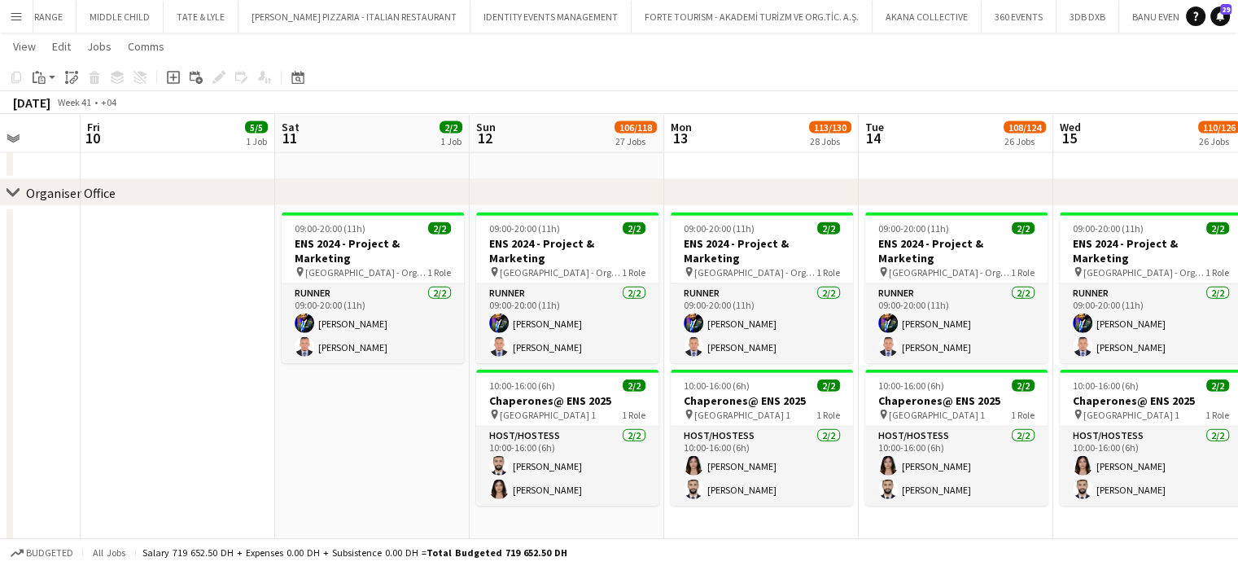
drag, startPoint x: 438, startPoint y: 354, endPoint x: 567, endPoint y: 376, distance: 130.5
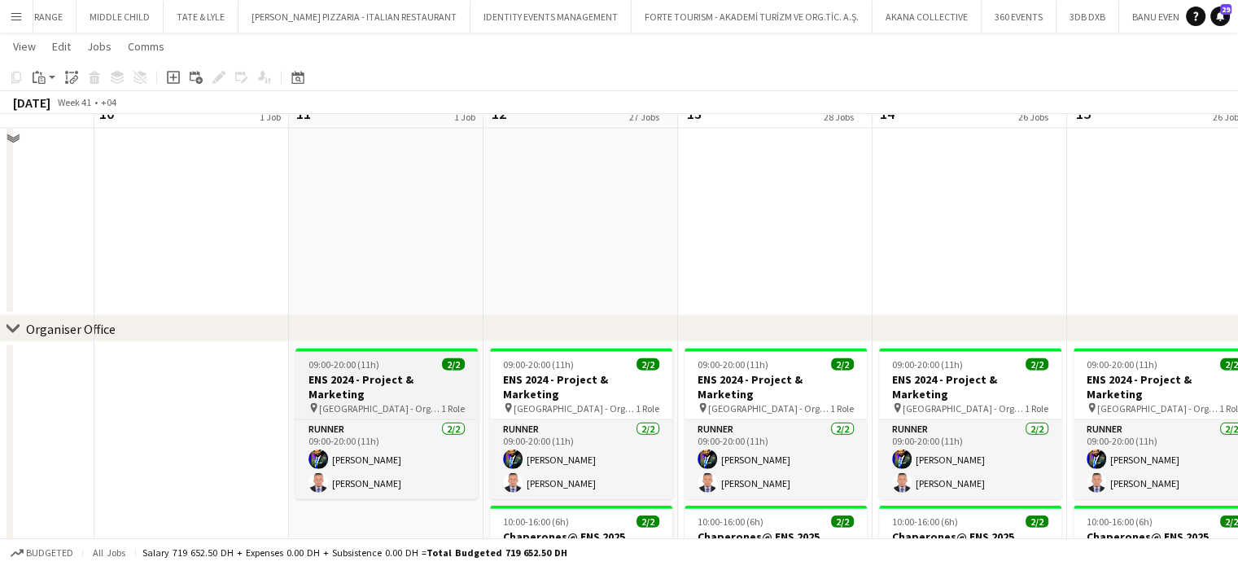
scroll to position [3542, 0]
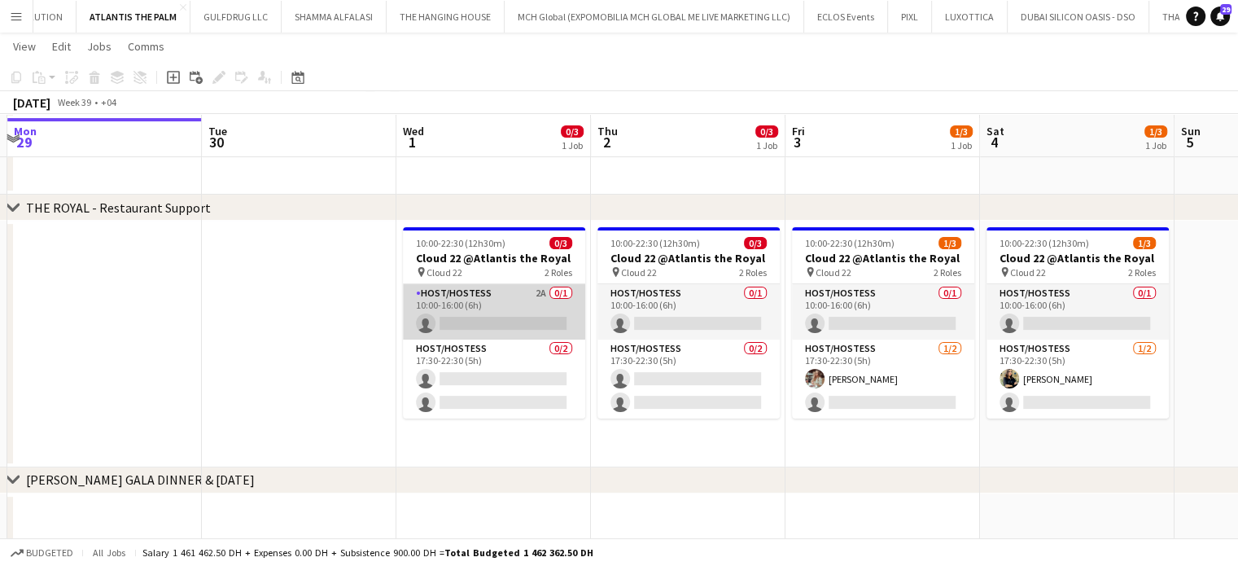
scroll to position [339, 0]
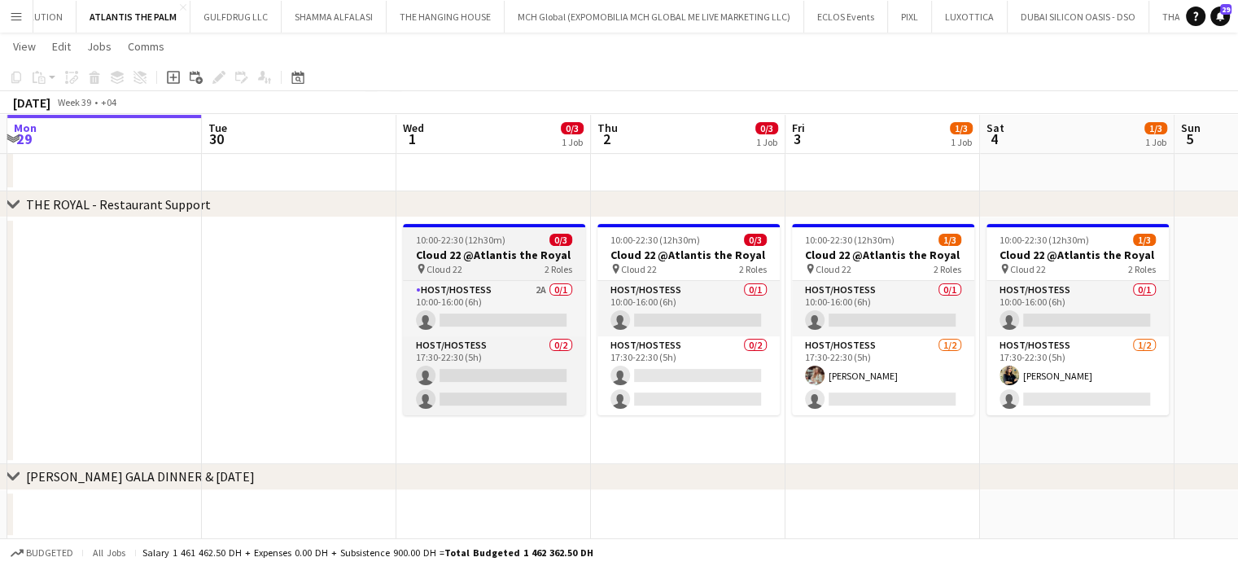
click at [482, 256] on h3 "Cloud 22 @Atlantis the Royal" at bounding box center [494, 254] width 182 height 15
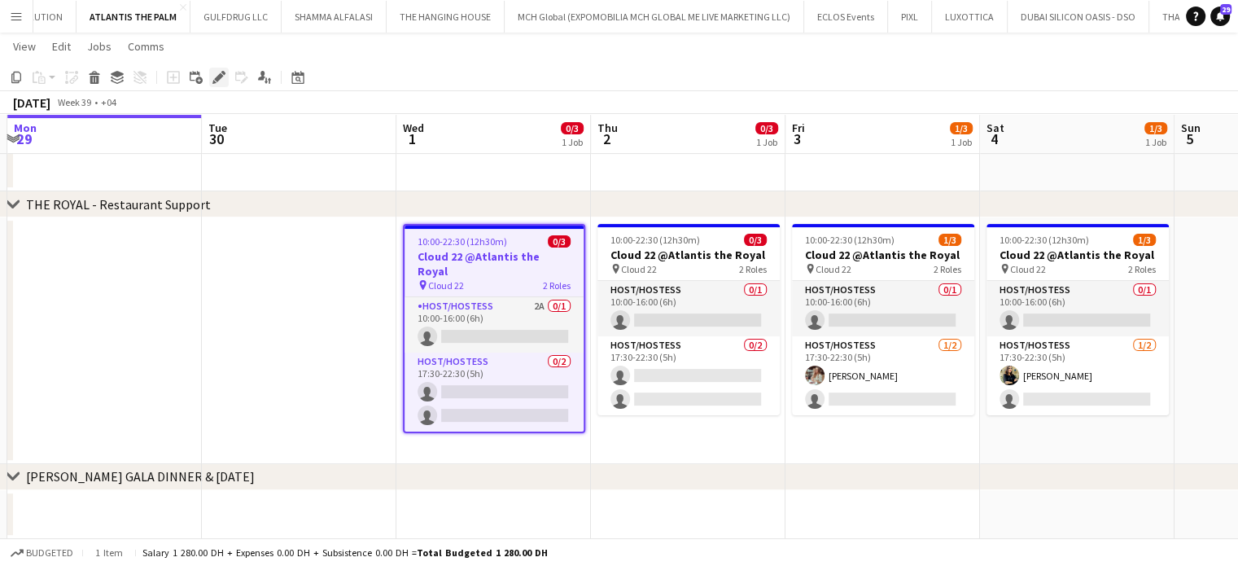
click at [216, 77] on icon at bounding box center [218, 77] width 9 height 9
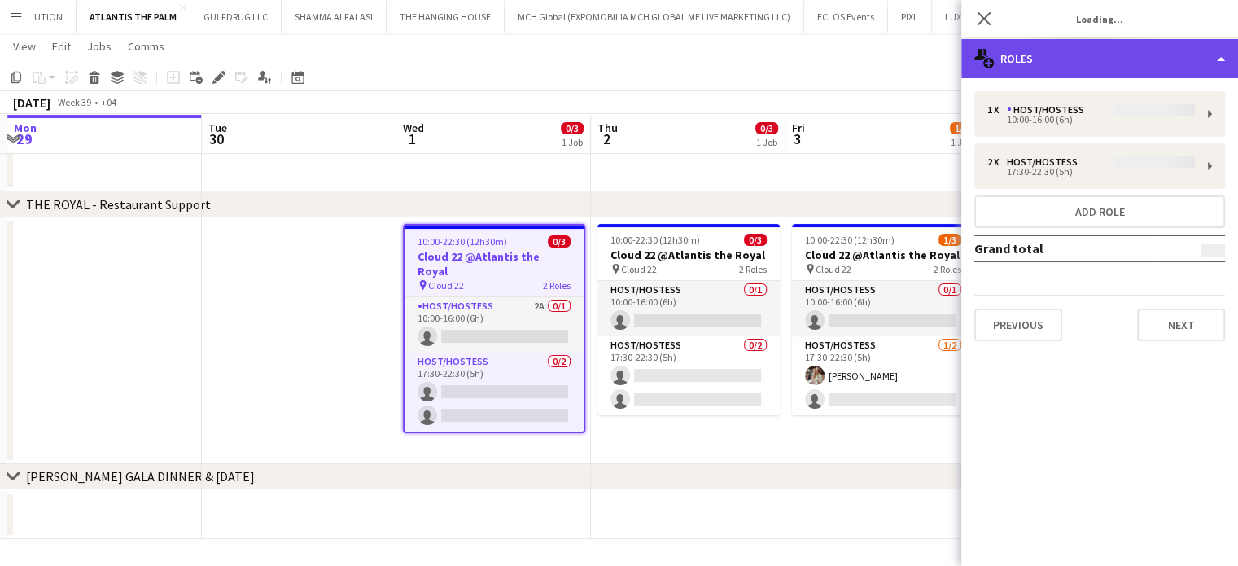
click at [1186, 45] on div "multiple-users-add Roles" at bounding box center [1099, 58] width 277 height 39
type input "**********"
click at [1218, 51] on div "multiple-users-add Roles" at bounding box center [1099, 58] width 277 height 39
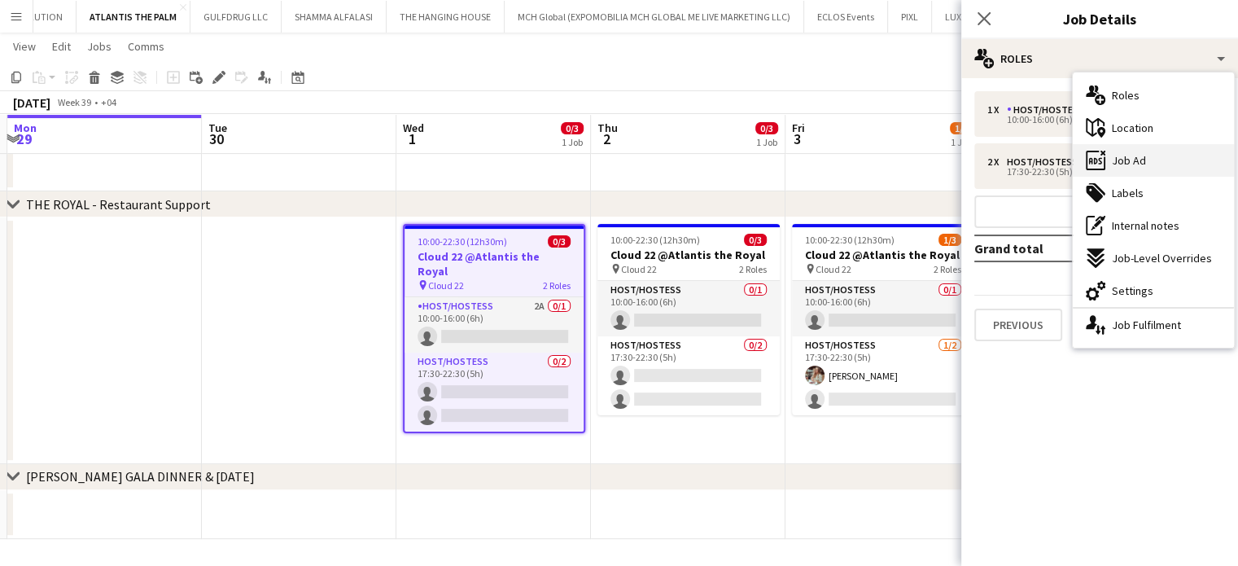
click at [1147, 160] on div "ads-window Job Ad" at bounding box center [1153, 160] width 161 height 33
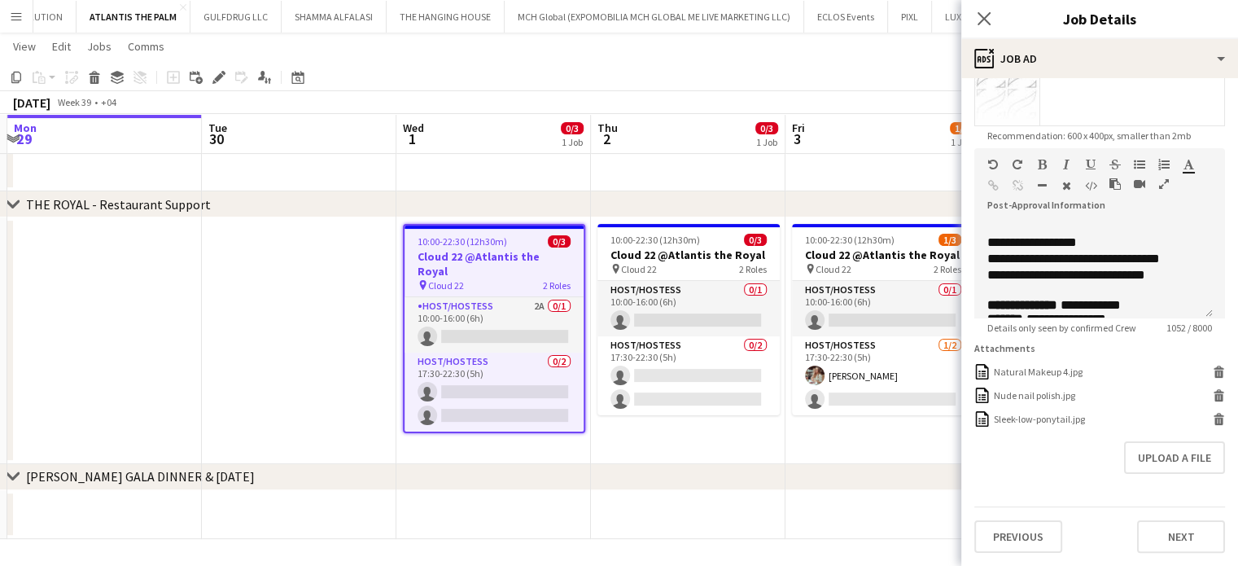
scroll to position [163, 0]
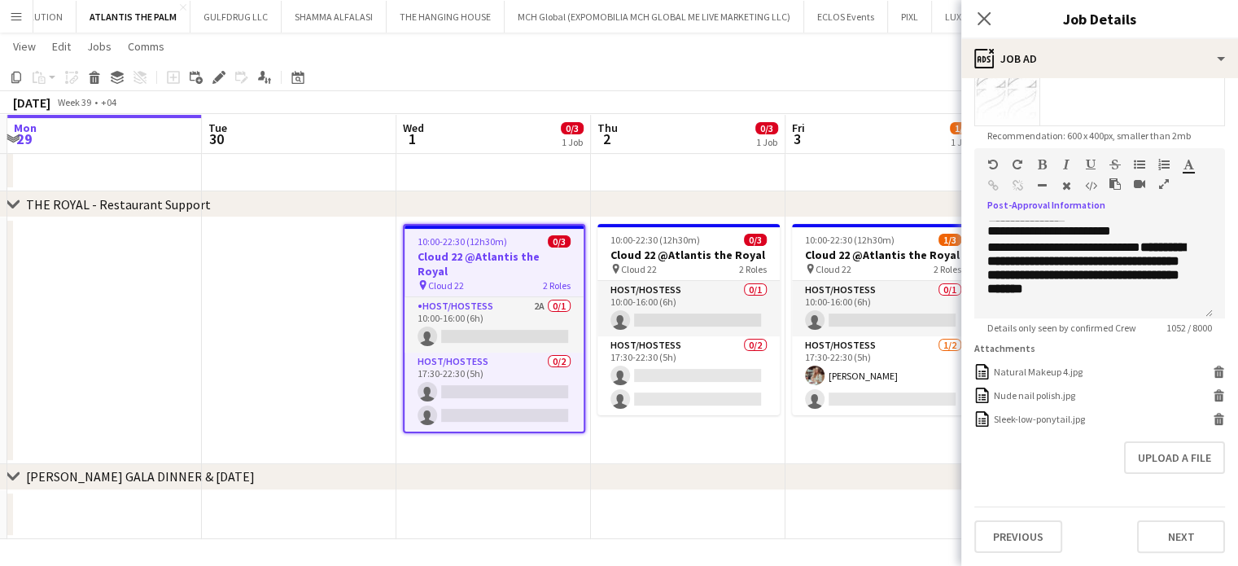
click at [1159, 178] on icon "button" at bounding box center [1164, 183] width 10 height 11
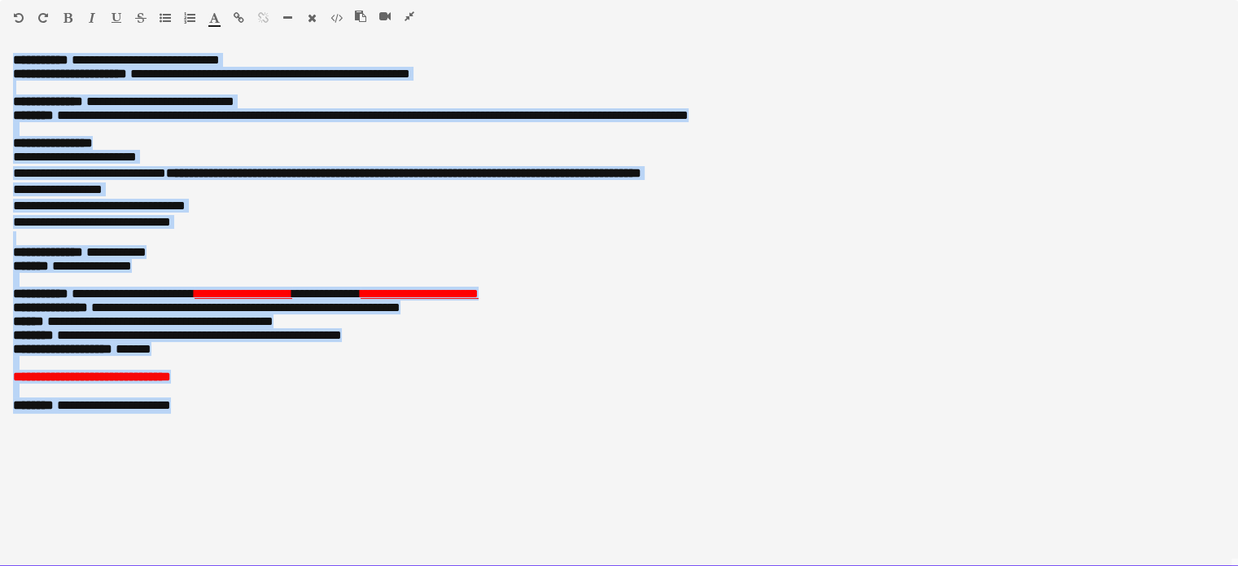
drag, startPoint x: 14, startPoint y: 60, endPoint x: 407, endPoint y: 475, distance: 571.2
click at [407, 475] on div "**********" at bounding box center [619, 310] width 1238 height 514
copy div "**********"
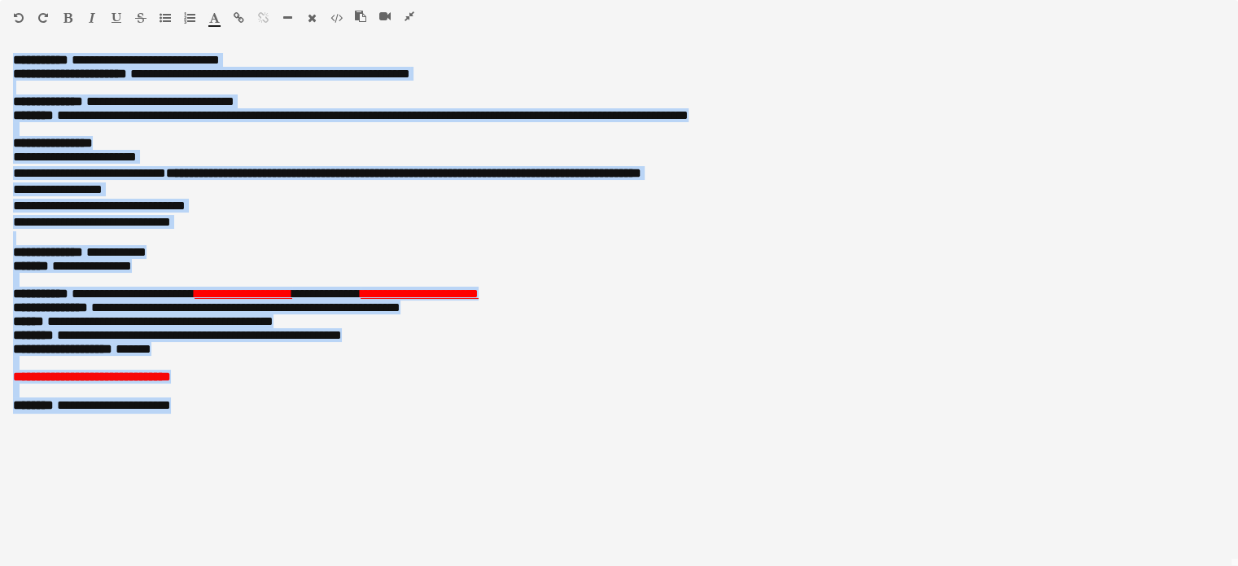
click at [409, 19] on icon "button" at bounding box center [410, 16] width 10 height 11
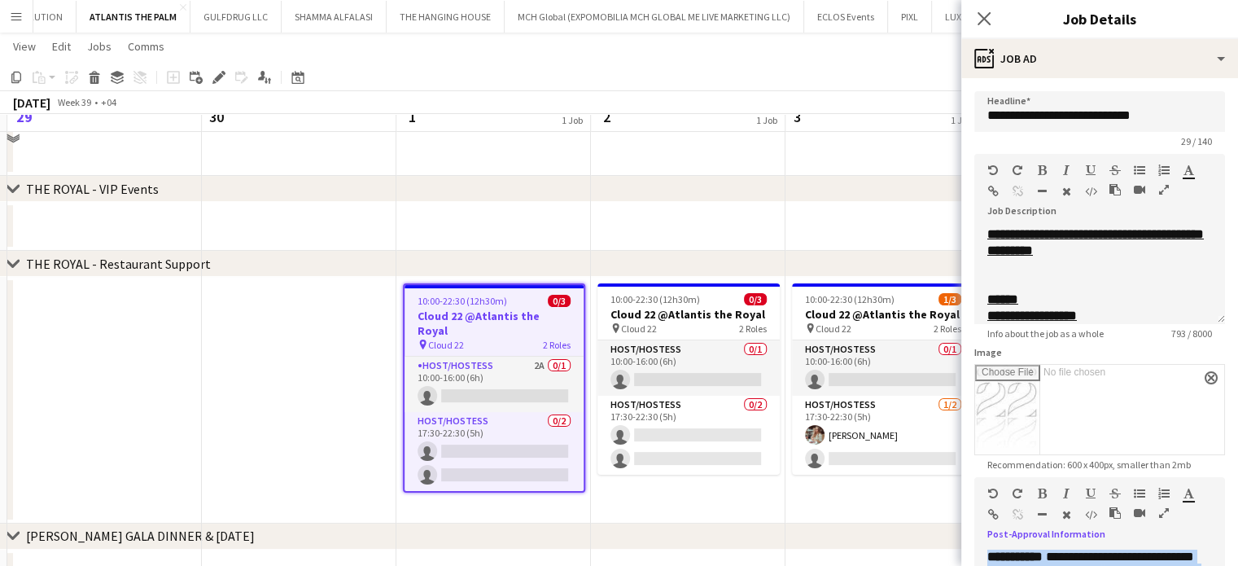
scroll to position [258, 0]
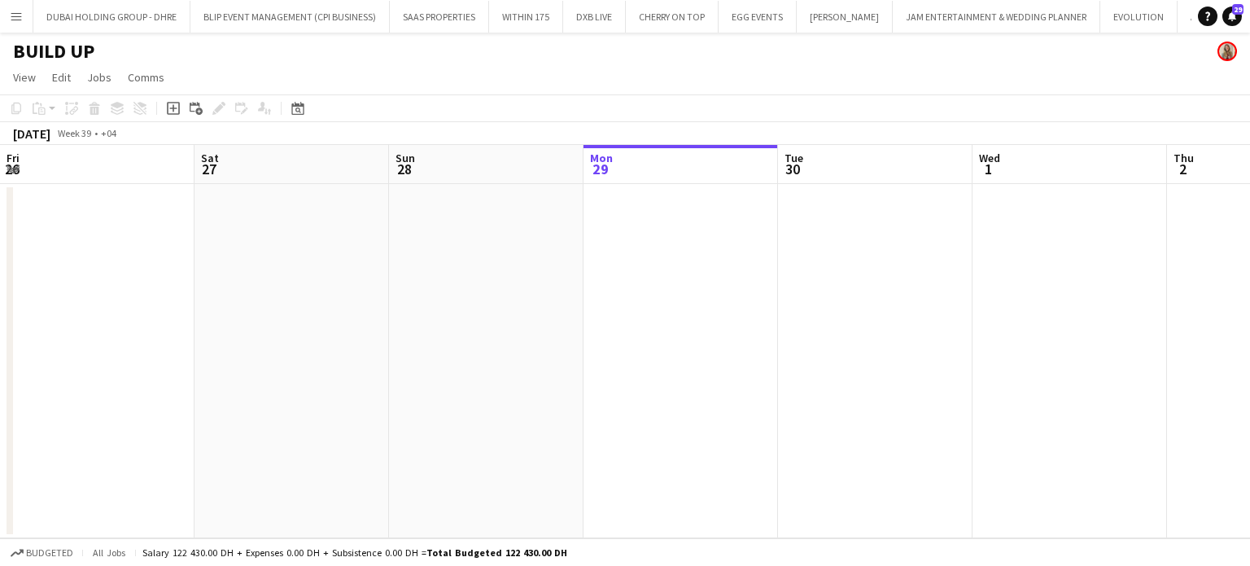
scroll to position [0, 409]
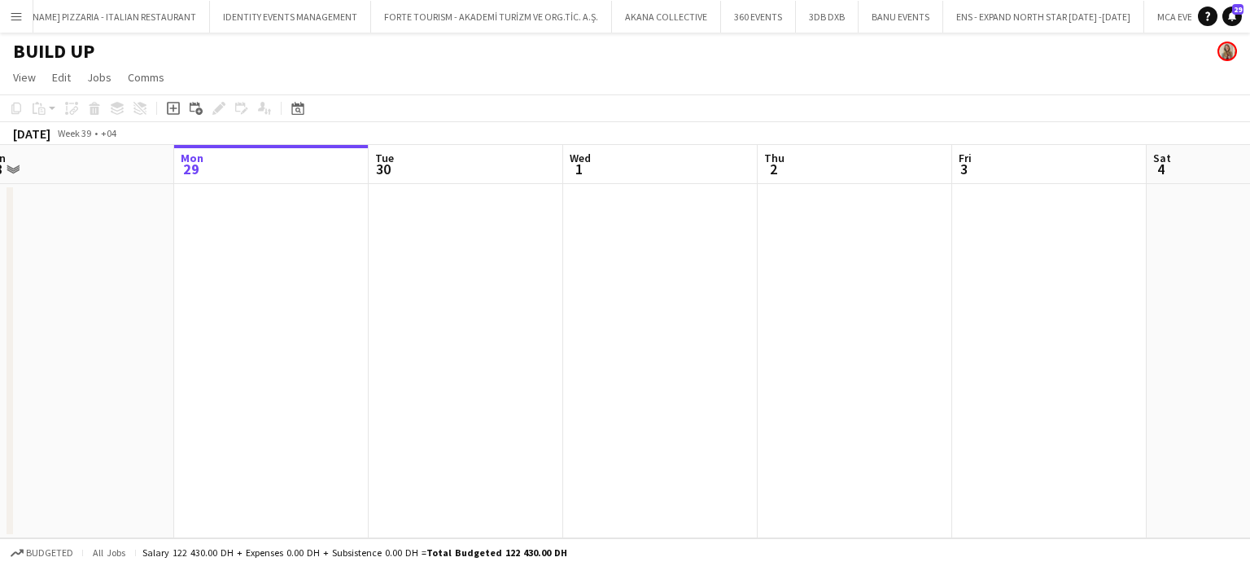
click at [16, 15] on app-icon "Menu" at bounding box center [16, 16] width 13 height 13
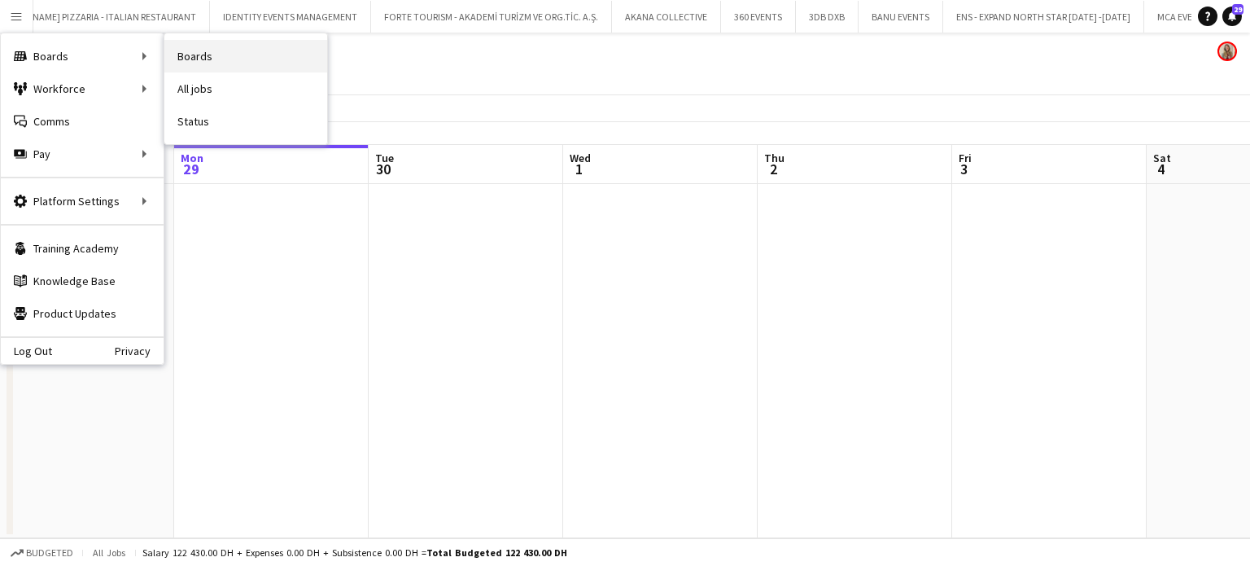
click at [187, 57] on link "Boards" at bounding box center [245, 56] width 163 height 33
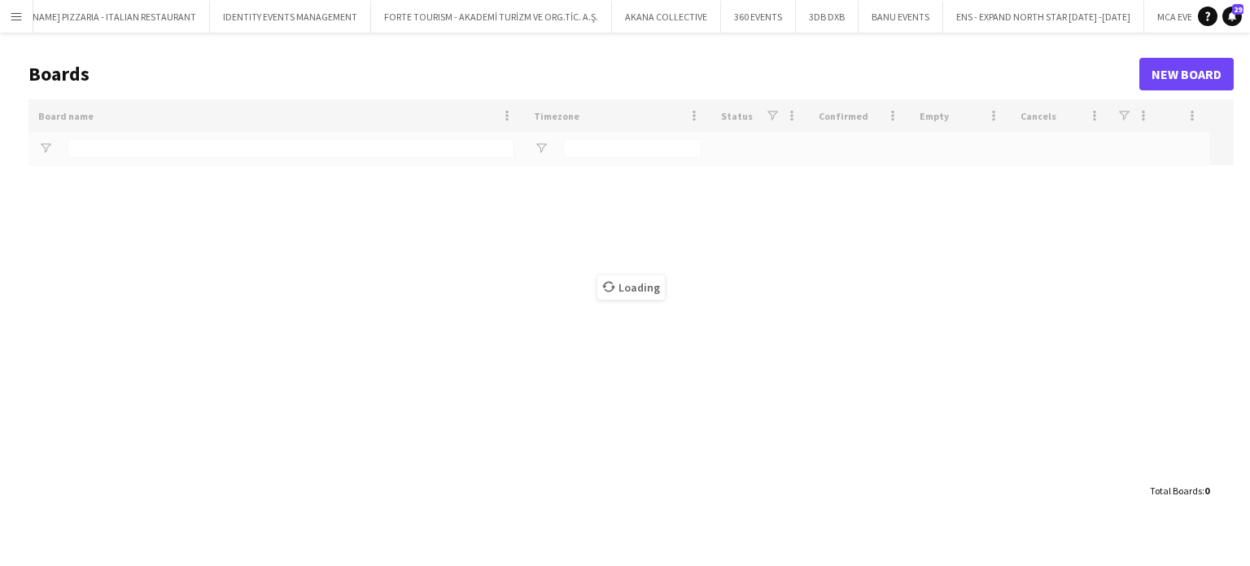
scroll to position [0, 6197]
type input "***"
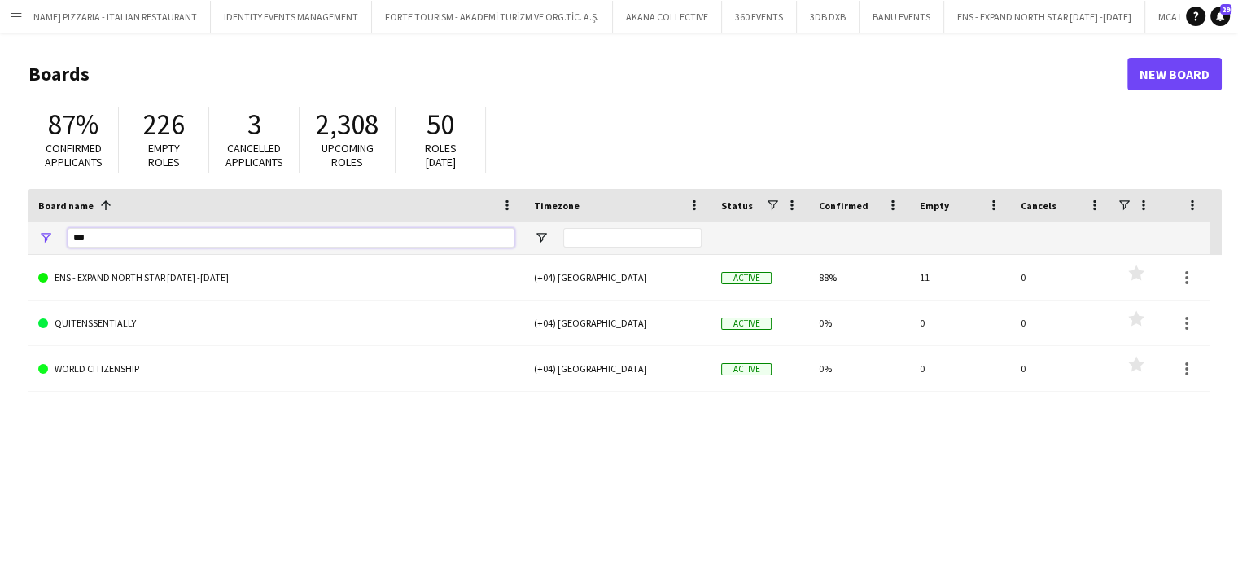
drag, startPoint x: 125, startPoint y: 238, endPoint x: 0, endPoint y: 221, distance: 125.6
click at [0, 221] on main "Boards New Board 87% Confirmed applicants 226 Empty roles 3 Cancelled applicant…" at bounding box center [619, 327] width 1238 height 588
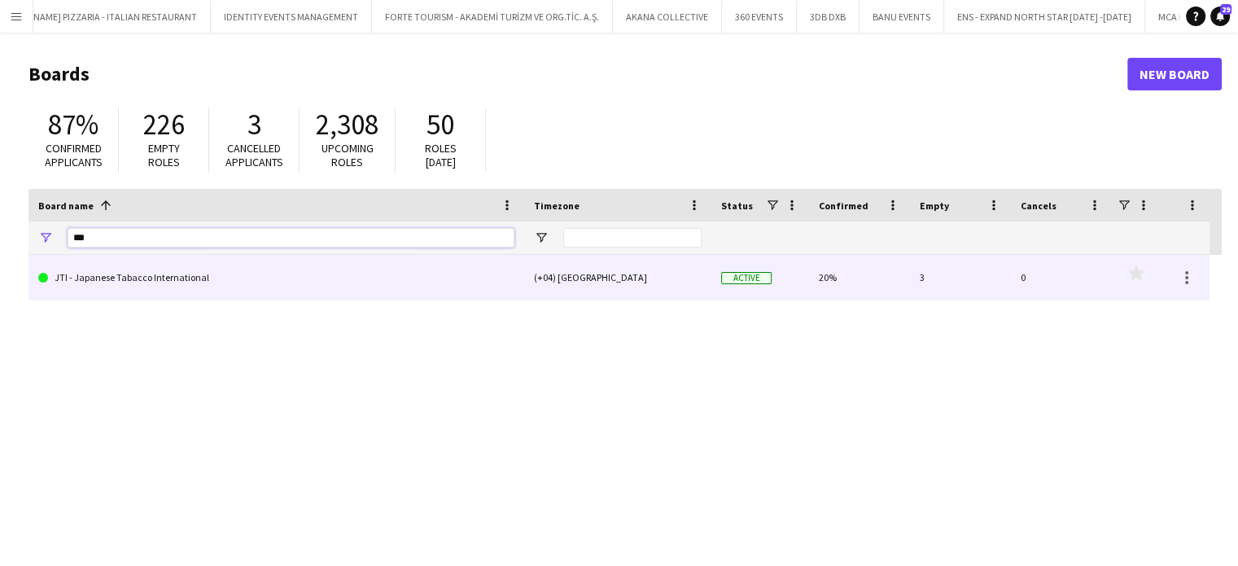
type input "***"
click at [309, 288] on link "JTI - Japanese Tabacco International" at bounding box center [276, 278] width 476 height 46
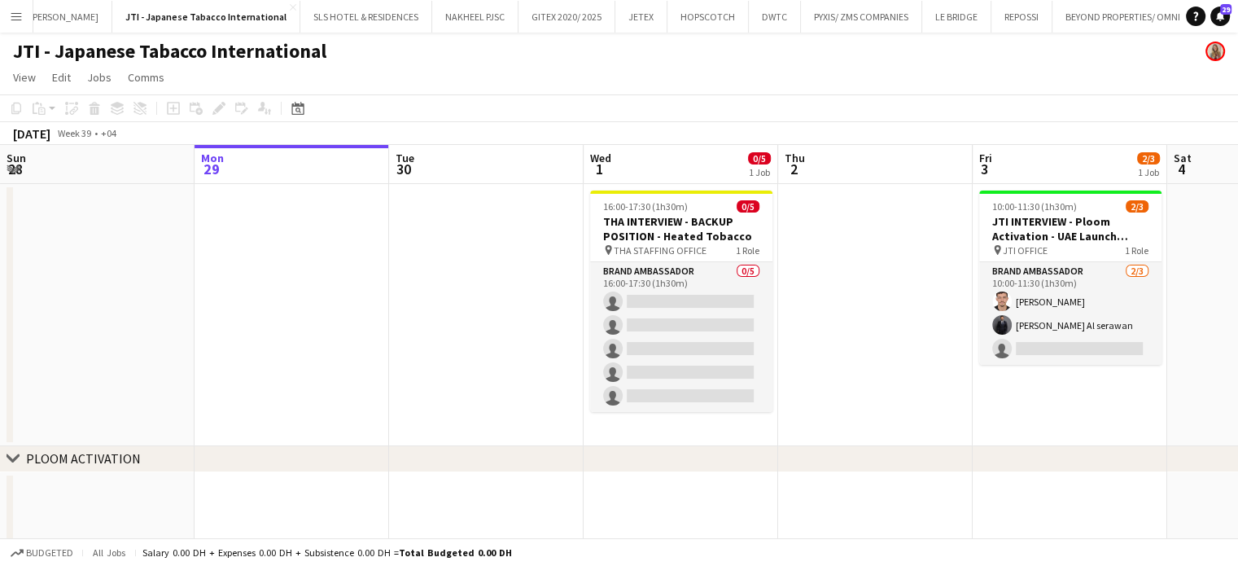
scroll to position [0, 436]
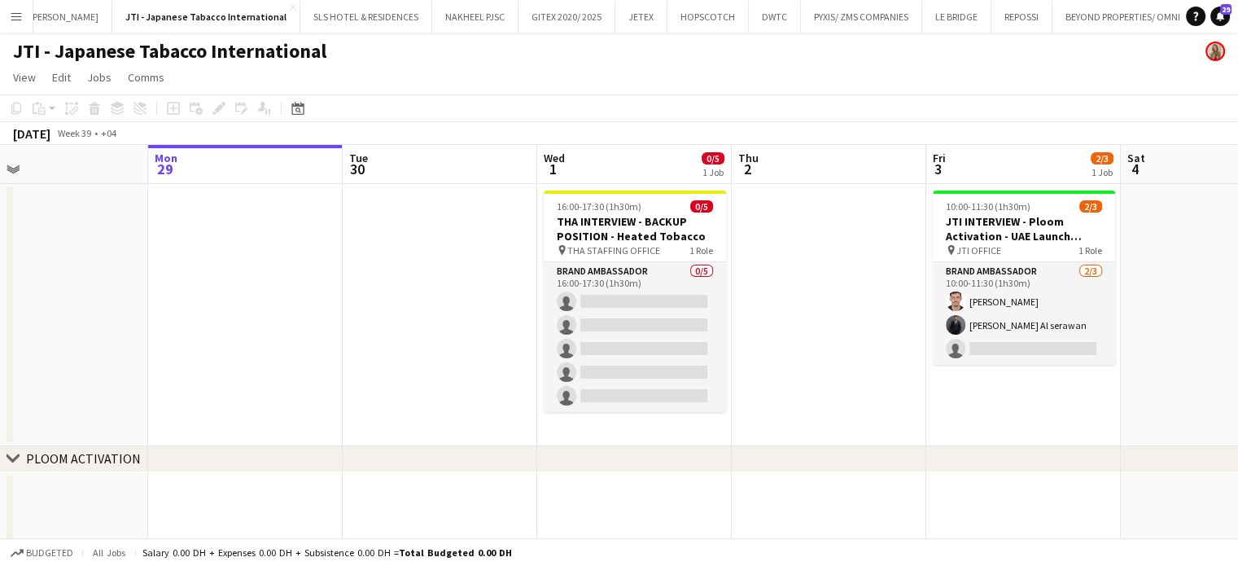
drag, startPoint x: 803, startPoint y: 274, endPoint x: 787, endPoint y: 274, distance: 15.5
click at [787, 274] on app-calendar-viewport "Fri 26 22/22 1 Job Sat 27 Sun 28 Mon 29 Tue 30 Wed 1 0/5 1 Job Thu 2 Fri 3 2/3 …" at bounding box center [619, 486] width 1238 height 682
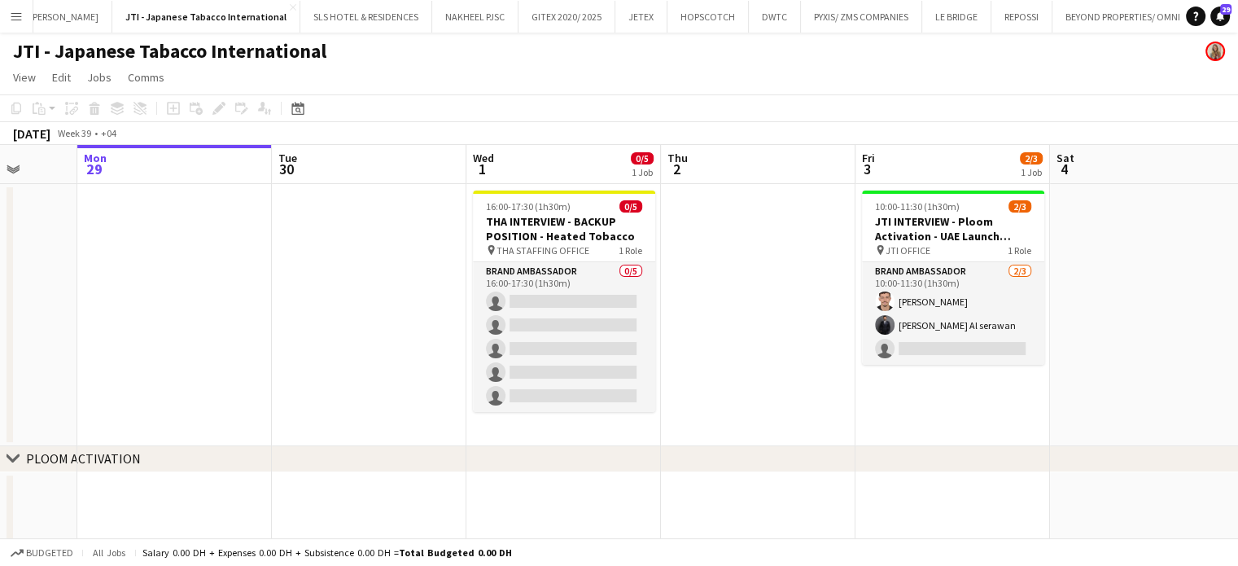
scroll to position [0, 503]
drag, startPoint x: 853, startPoint y: 297, endPoint x: 987, endPoint y: 315, distance: 134.7
click at [987, 315] on app-calendar-viewport "Fri 26 22/22 1 Job Sat 27 Sun 28 Mon 29 Tue 30 Wed 1 0/5 1 Job Thu 2 Fri 3 2/3 …" at bounding box center [619, 486] width 1238 height 682
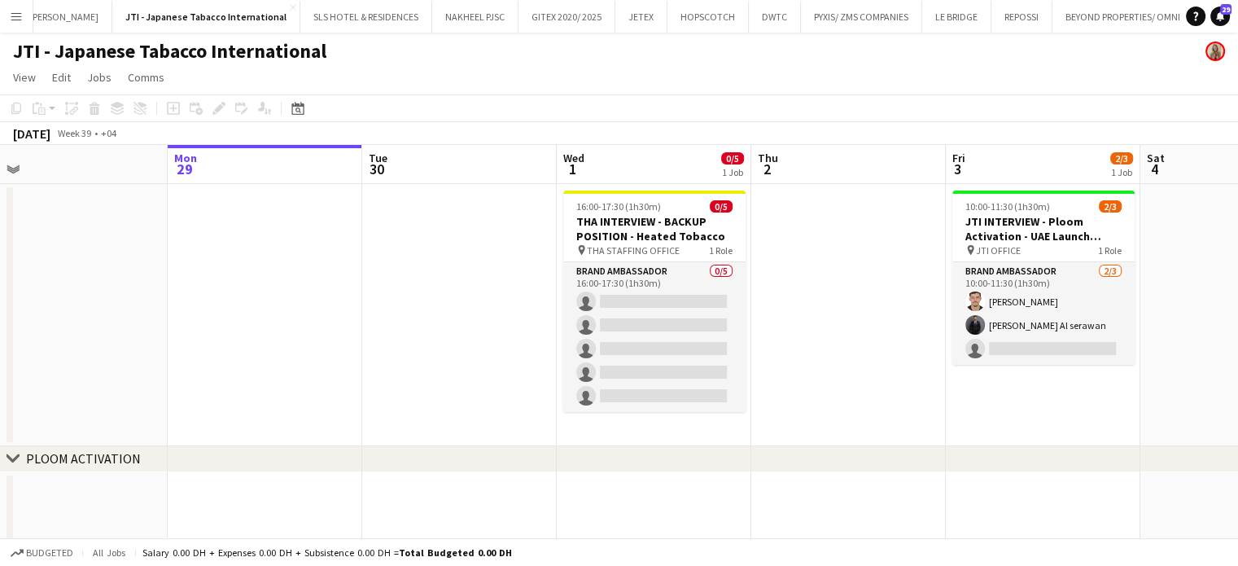
drag, startPoint x: 856, startPoint y: 319, endPoint x: 938, endPoint y: 324, distance: 81.6
click at [938, 324] on app-calendar-viewport "Fri 26 22/22 1 Job Sat 27 Sun 28 Mon 29 Tue 30 Wed 1 0/5 1 Job Thu 2 Fri 3 2/3 …" at bounding box center [619, 486] width 1238 height 682
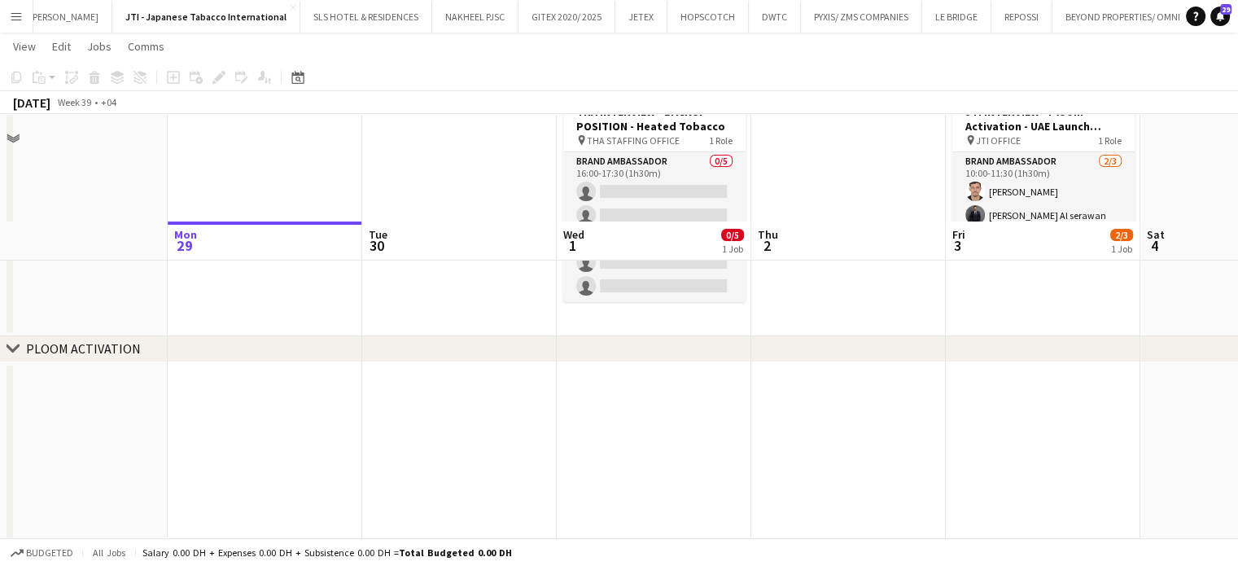
scroll to position [0, 0]
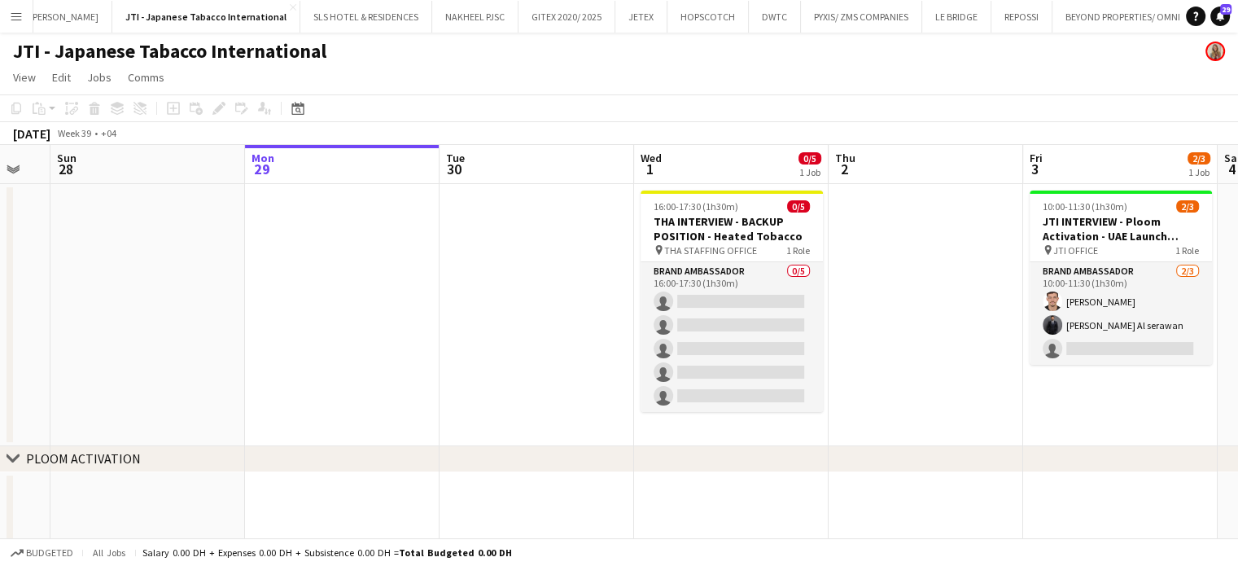
drag, startPoint x: 591, startPoint y: 289, endPoint x: 604, endPoint y: 289, distance: 13.0
click at [604, 289] on app-calendar-viewport "Fri 26 22/22 1 Job Sat 27 Sun 28 Mon 29 Tue 30 Wed 1 0/5 1 Job Thu 2 Fri 3 2/3 …" at bounding box center [619, 486] width 1238 height 682
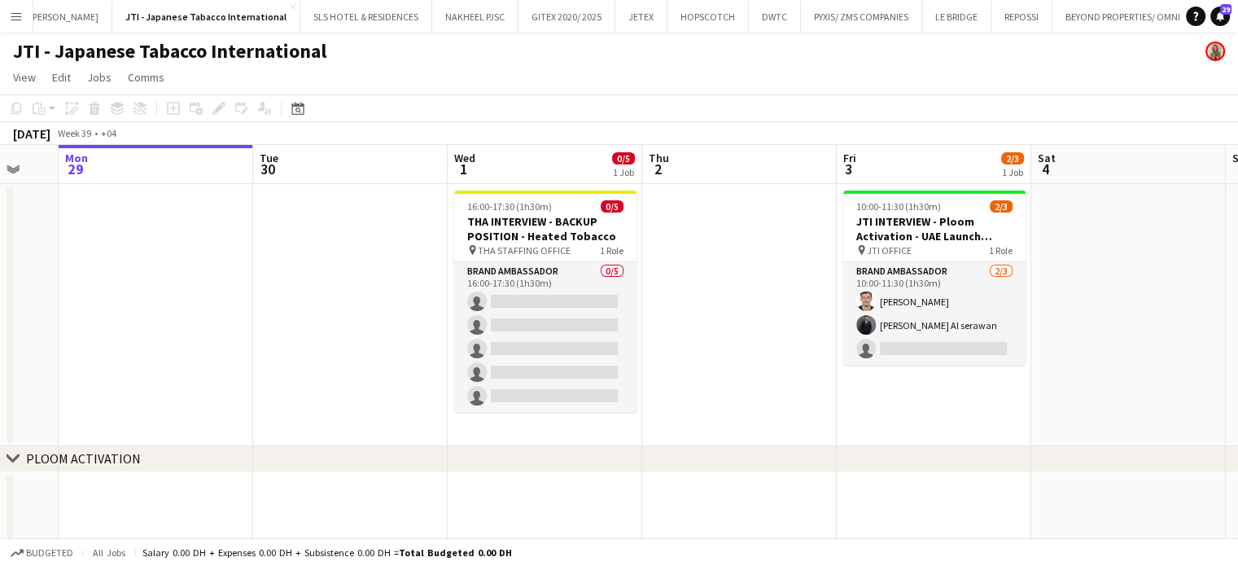
drag, startPoint x: 928, startPoint y: 302, endPoint x: 739, endPoint y: 283, distance: 189.8
click at [739, 283] on app-calendar-viewport "Fri 26 22/22 1 Job Sat 27 Sun 28 Mon 29 Tue 30 Wed 1 0/5 1 Job Thu 2 Fri 3 2/3 …" at bounding box center [619, 486] width 1238 height 682
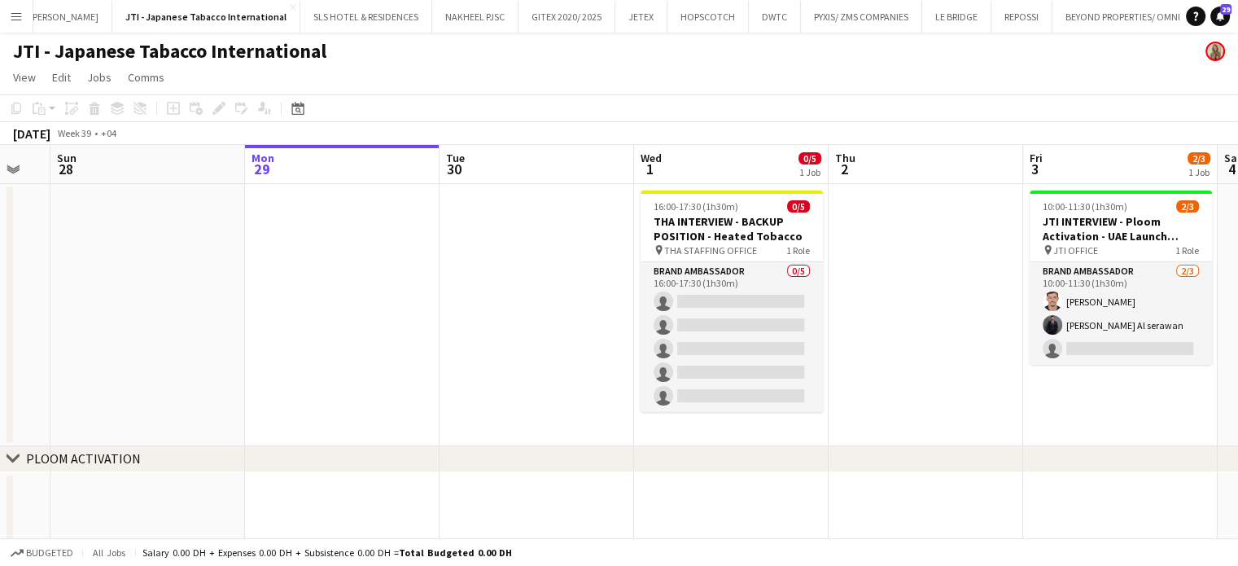
click at [507, 278] on app-calendar-viewport "Fri 26 22/22 1 Job Sat 27 Sun 28 Mon 29 Tue 30 Wed 1 0/5 1 Job Thu 2 Fri 3 2/3 …" at bounding box center [619, 486] width 1238 height 682
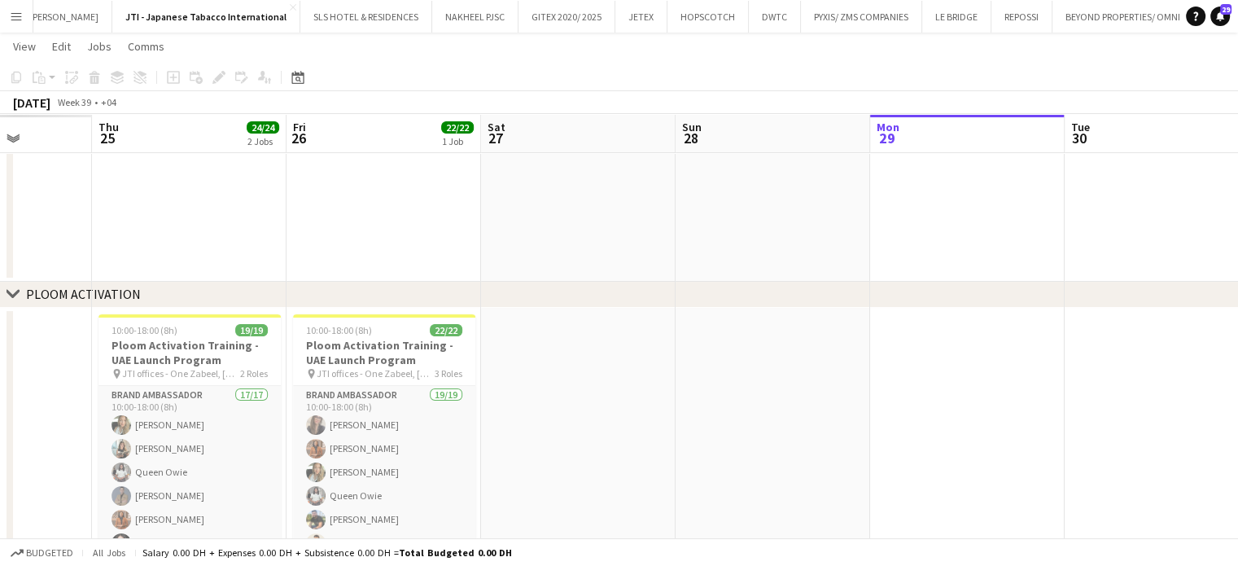
scroll to position [0, 381]
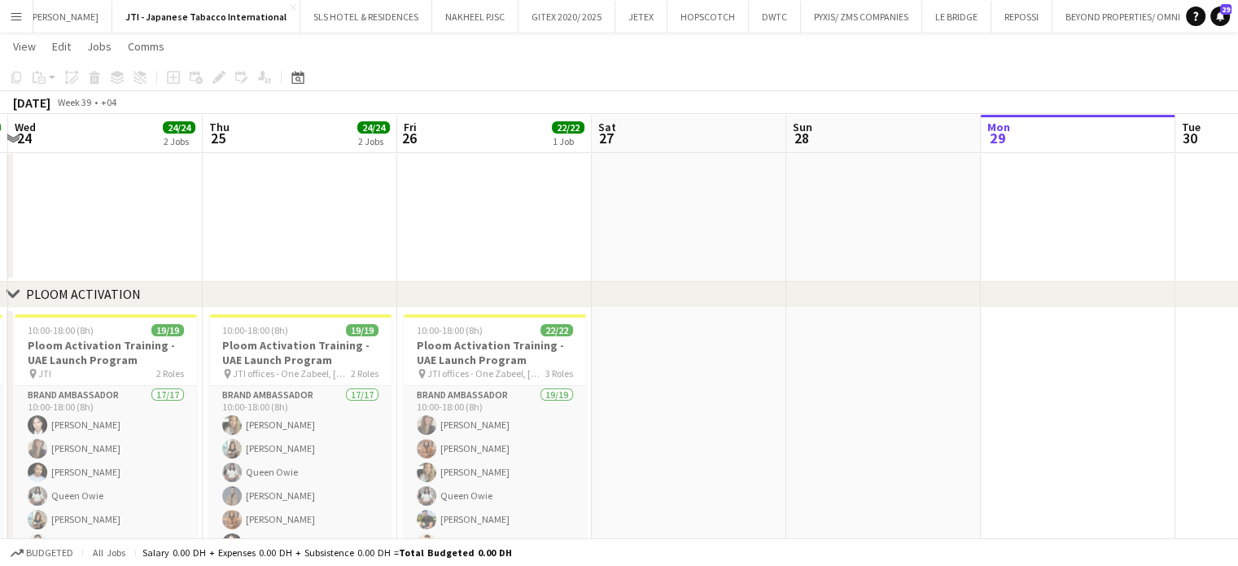
drag, startPoint x: 36, startPoint y: 391, endPoint x: 737, endPoint y: 390, distance: 700.9
click at [737, 390] on app-calendar-viewport "Mon 22 22/22 1 Job Tue 23 24/24 2 Jobs Wed 24 24/24 2 Jobs Thu 25 24/24 2 Jobs …" at bounding box center [619, 397] width 1238 height 993
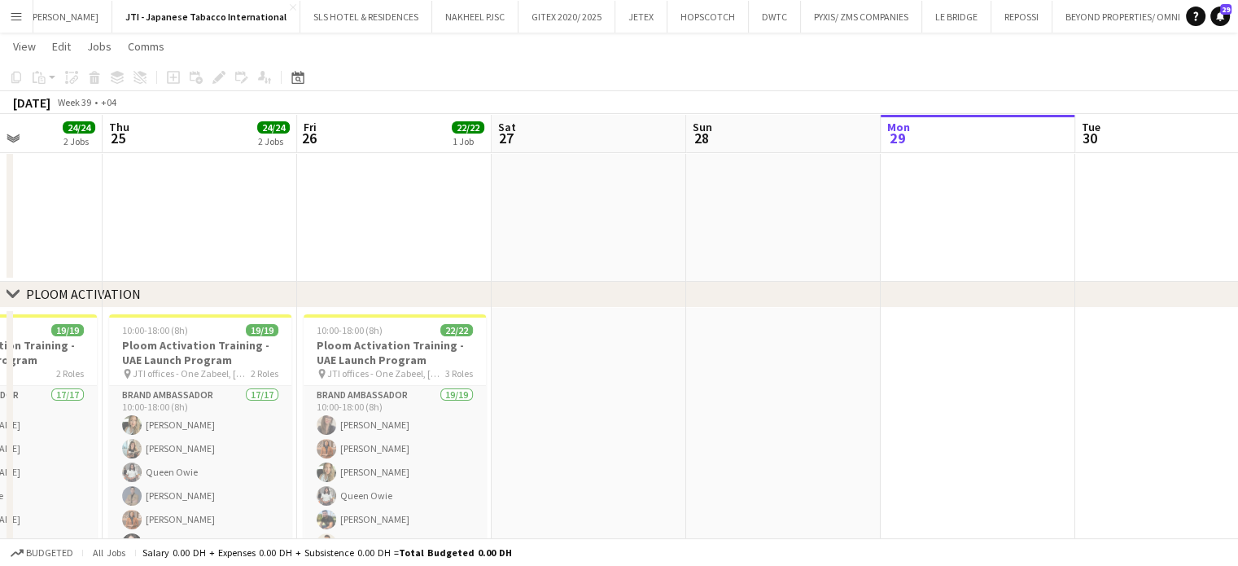
scroll to position [0, 468]
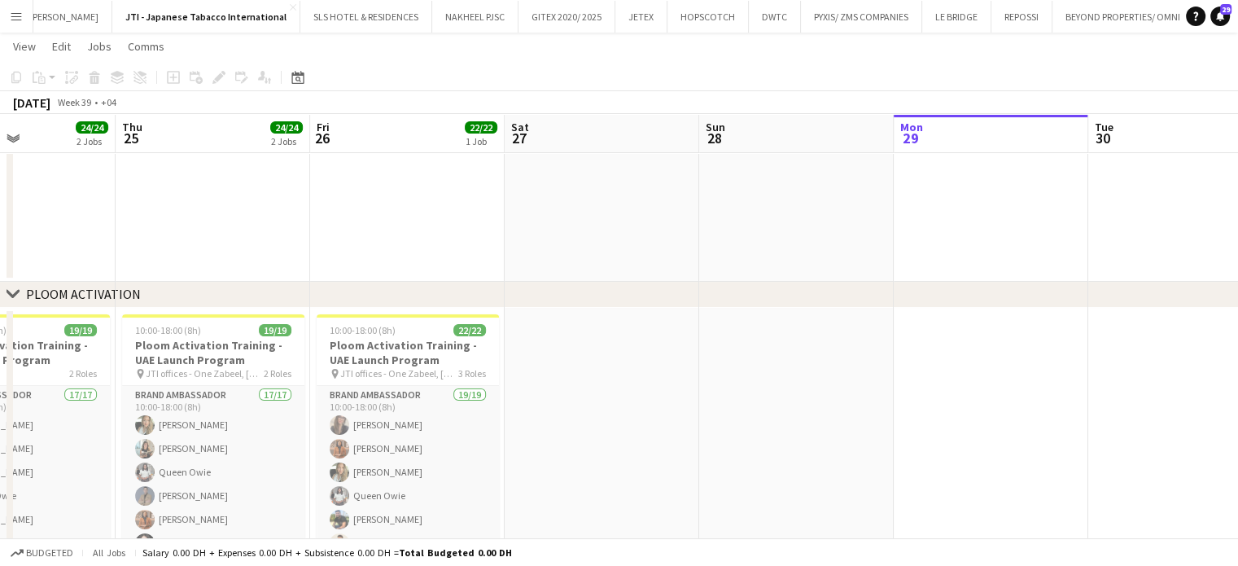
drag, startPoint x: 804, startPoint y: 339, endPoint x: 889, endPoint y: 335, distance: 85.6
click at [889, 335] on app-calendar-viewport "Mon 22 22/22 1 Job Tue 23 24/24 2 Jobs Wed 24 24/24 2 Jobs Thu 25 24/24 2 Jobs …" at bounding box center [619, 397] width 1238 height 993
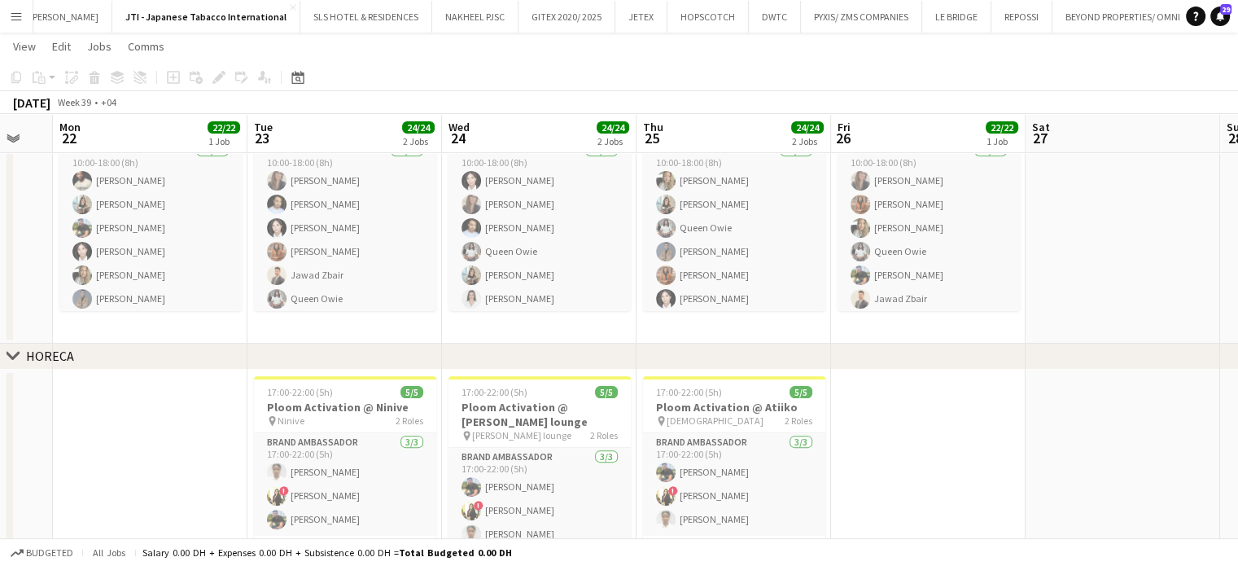
scroll to position [0, 483]
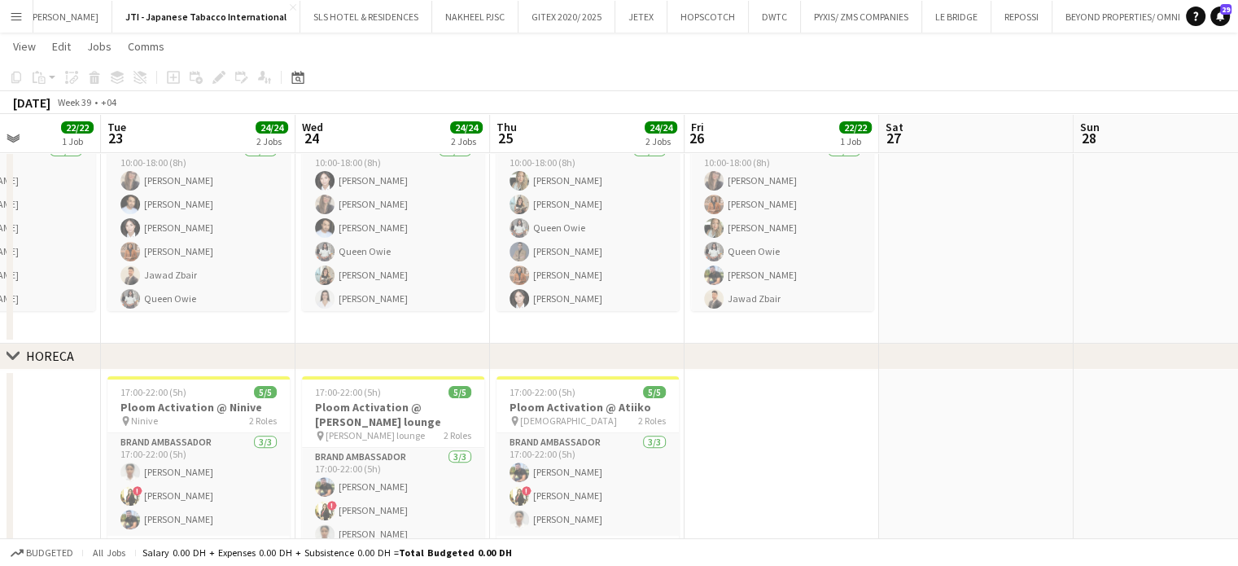
drag, startPoint x: 808, startPoint y: 284, endPoint x: 942, endPoint y: 286, distance: 134.3
click at [942, 286] on app-calendar-viewport "Sat 20 Sun 21 Mon 22 22/22 1 Job Tue 23 24/24 2 Jobs Wed 24 24/24 2 Jobs Thu 25…" at bounding box center [619, 152] width 1238 height 993
click at [585, 415] on div "pin Atiiko 2 Roles" at bounding box center [588, 420] width 182 height 13
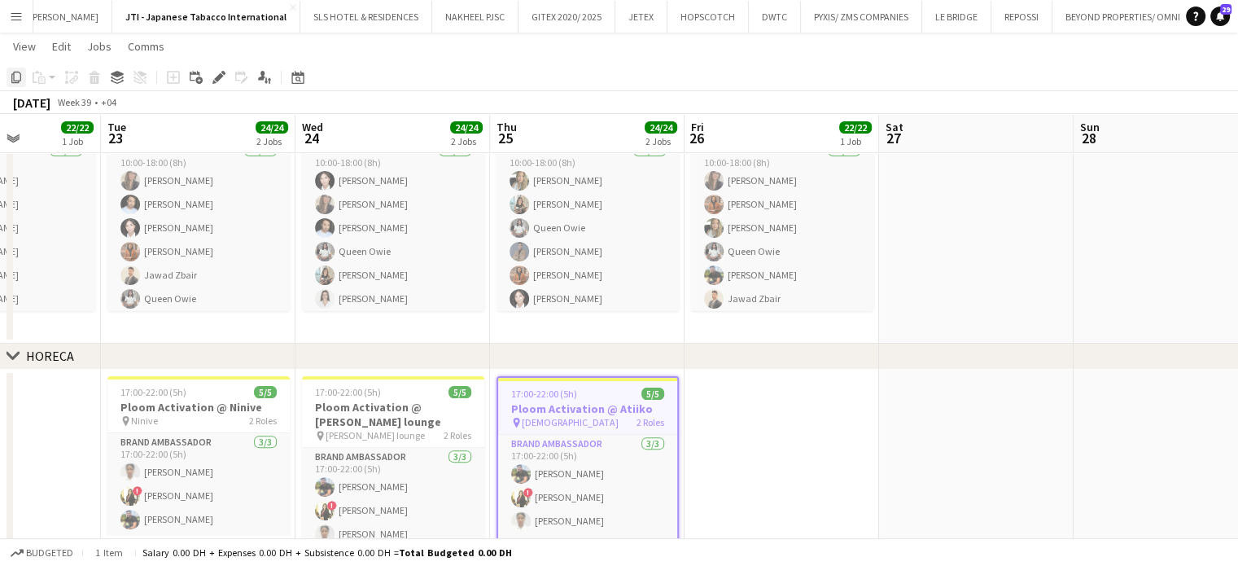
click at [13, 79] on icon at bounding box center [16, 77] width 10 height 11
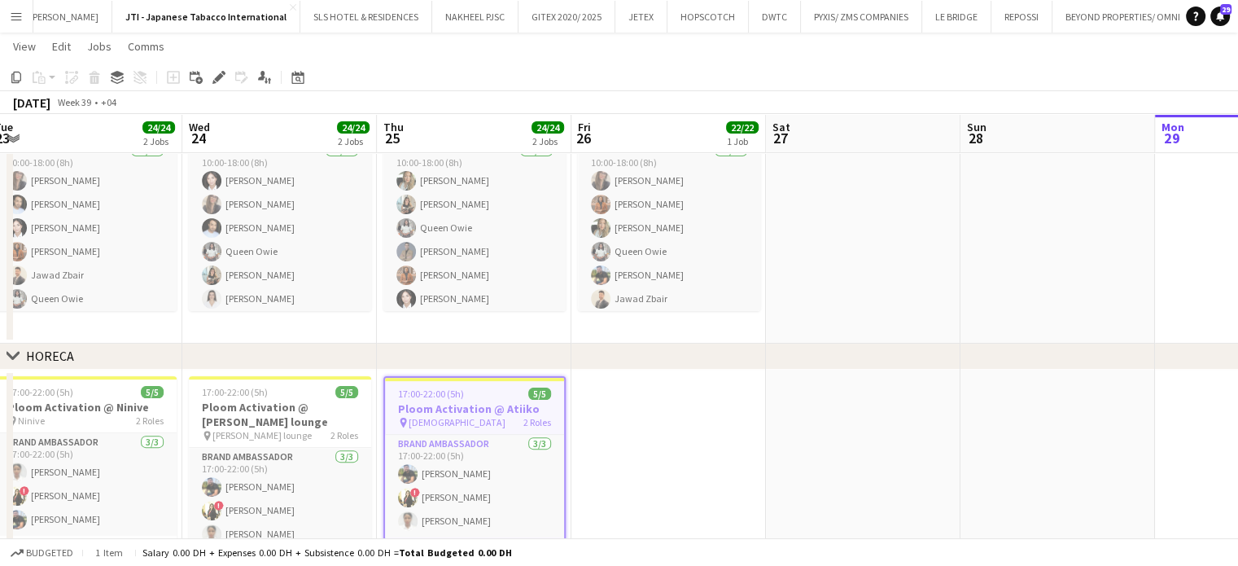
scroll to position [0, 609]
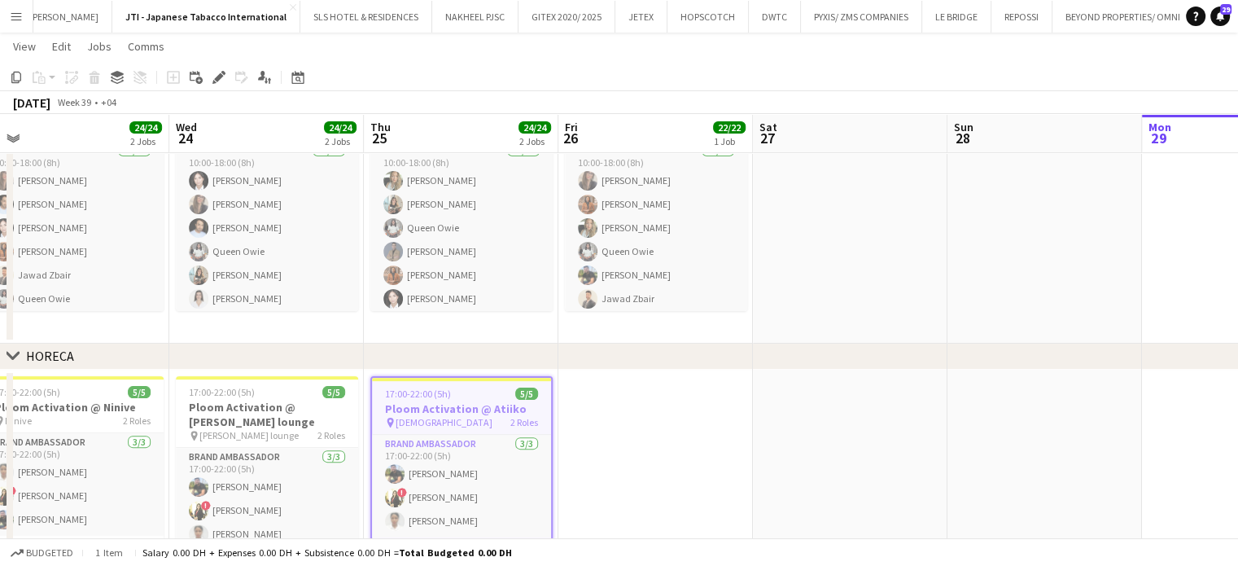
drag, startPoint x: 983, startPoint y: 438, endPoint x: 858, endPoint y: 438, distance: 125.4
click at [858, 438] on app-calendar-viewport "Sat 20 Sun 21 Mon 22 22/22 1 Job Tue 23 24/24 2 Jobs Wed 24 24/24 2 Jobs Thu 25…" at bounding box center [619, 152] width 1238 height 993
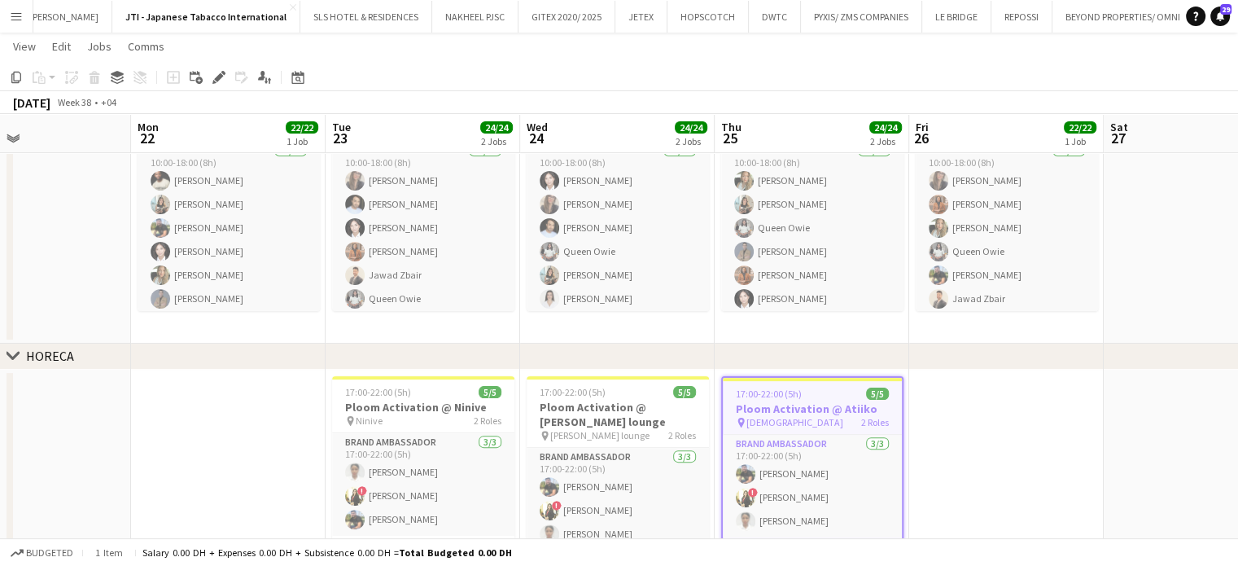
drag, startPoint x: 699, startPoint y: 471, endPoint x: 743, endPoint y: 475, distance: 44.1
click at [743, 475] on app-calendar-viewport "Fri 19 Sat 20 Sun 21 Mon 22 22/22 1 Job Tue 23 24/24 2 Jobs Wed 24 24/24 2 Jobs…" at bounding box center [619, 152] width 1238 height 993
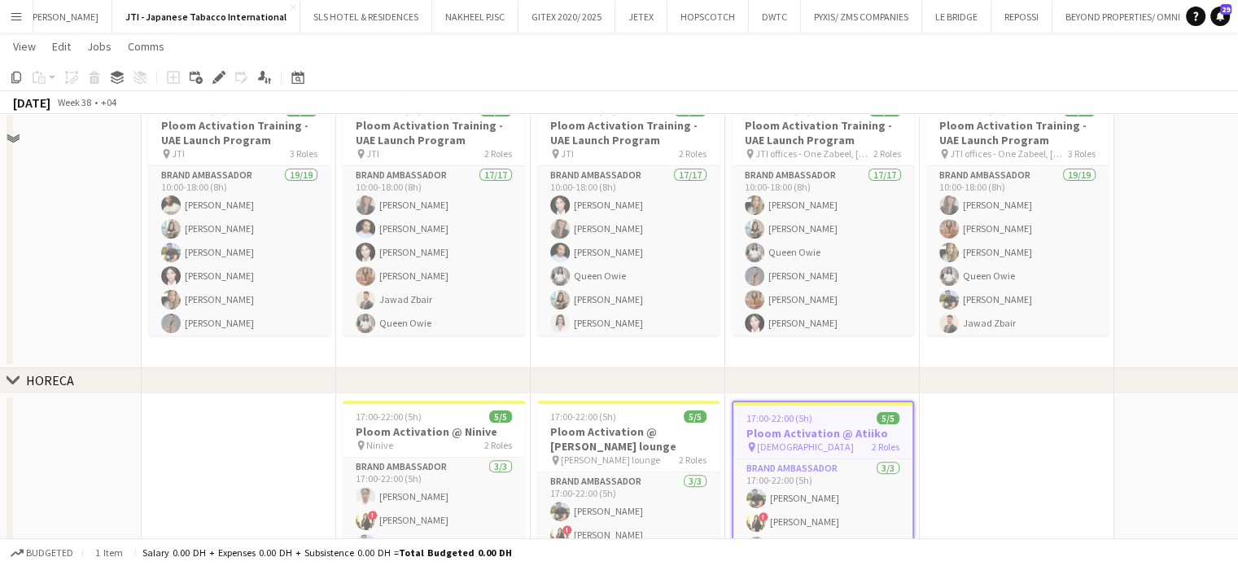
scroll to position [407, 0]
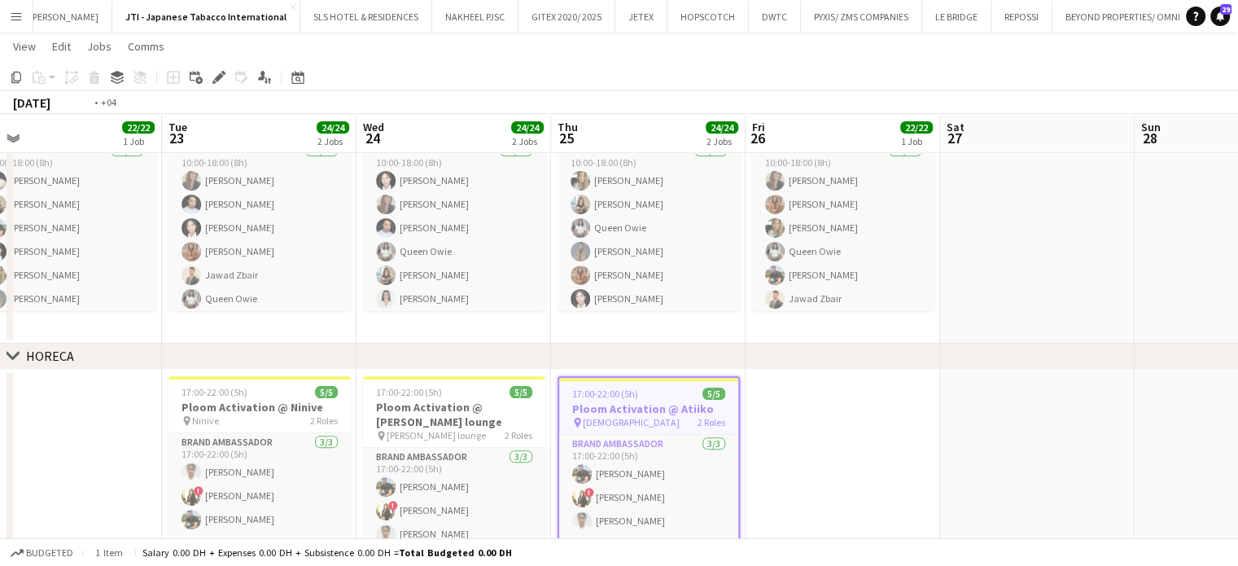
drag, startPoint x: 1112, startPoint y: 462, endPoint x: 938, endPoint y: 462, distance: 174.2
click at [938, 462] on app-calendar-viewport "Fri 19 3/3 1 Job Sat 20 Sun 21 Mon 22 22/22 1 Job Tue 23 24/24 2 Jobs Wed 24 24…" at bounding box center [619, 152] width 1238 height 993
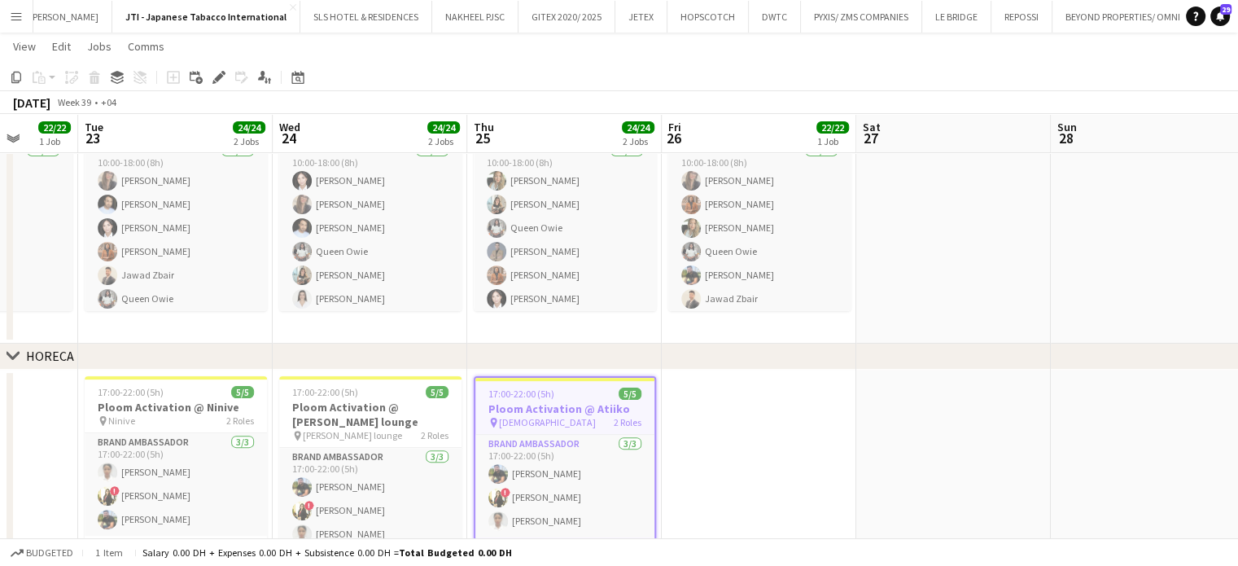
drag, startPoint x: 951, startPoint y: 461, endPoint x: 867, endPoint y: 461, distance: 83.9
click at [867, 461] on app-calendar-viewport "Fri 19 3/3 1 Job Sat 20 Sun 21 Mon 22 22/22 1 Job Tue 23 24/24 2 Jobs Wed 24 24…" at bounding box center [619, 152] width 1238 height 993
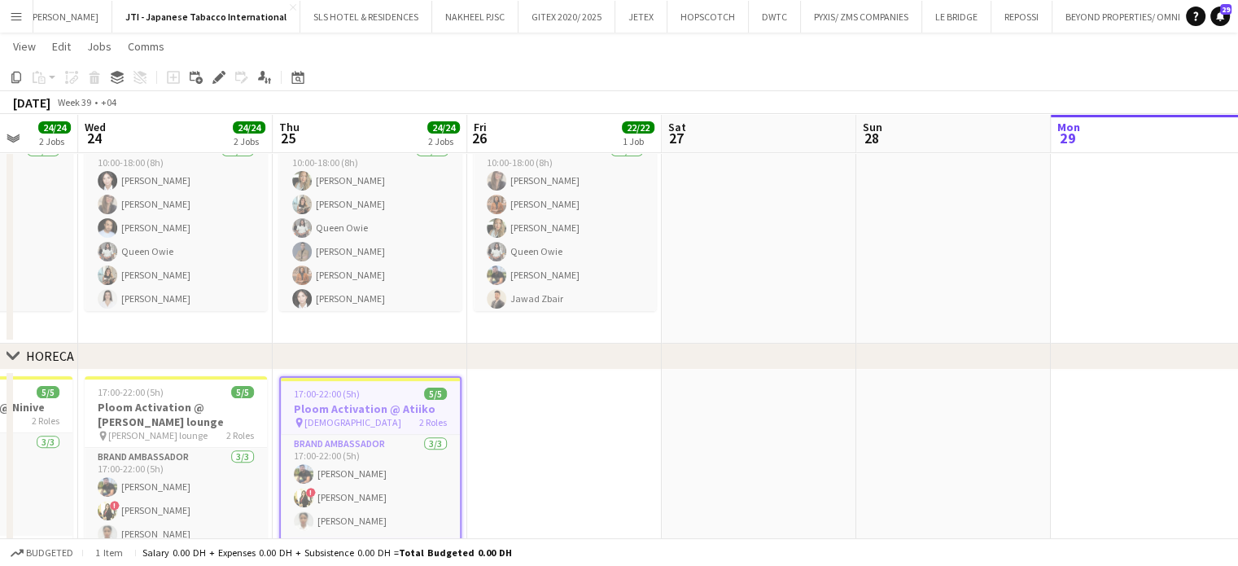
scroll to position [0, 680]
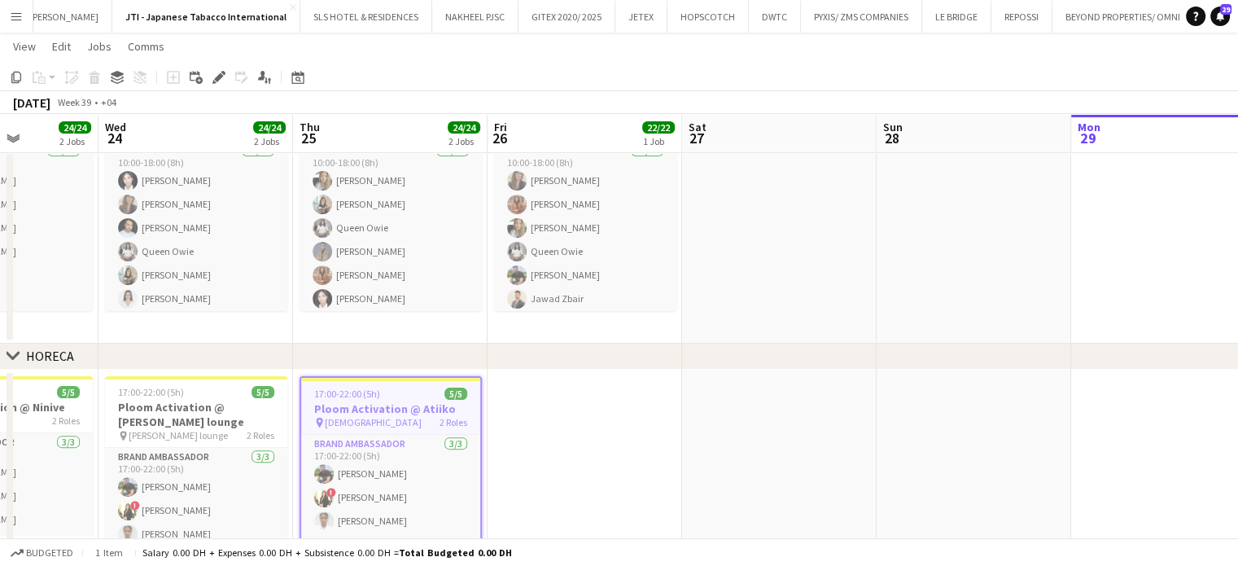
drag, startPoint x: 864, startPoint y: 444, endPoint x: 805, endPoint y: 444, distance: 58.6
click at [805, 444] on app-calendar-viewport "Sat 20 Sun 21 Mon 22 22/22 1 Job Tue 23 24/24 2 Jobs Wed 24 24/24 2 Jobs Thu 25…" at bounding box center [619, 152] width 1238 height 993
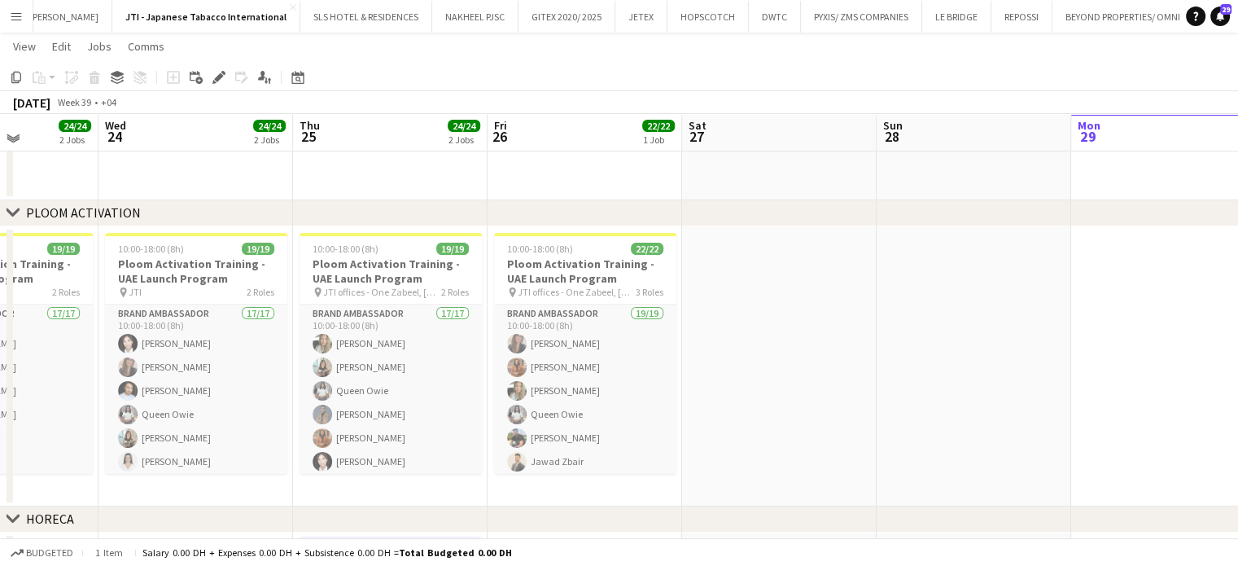
scroll to position [163, 0]
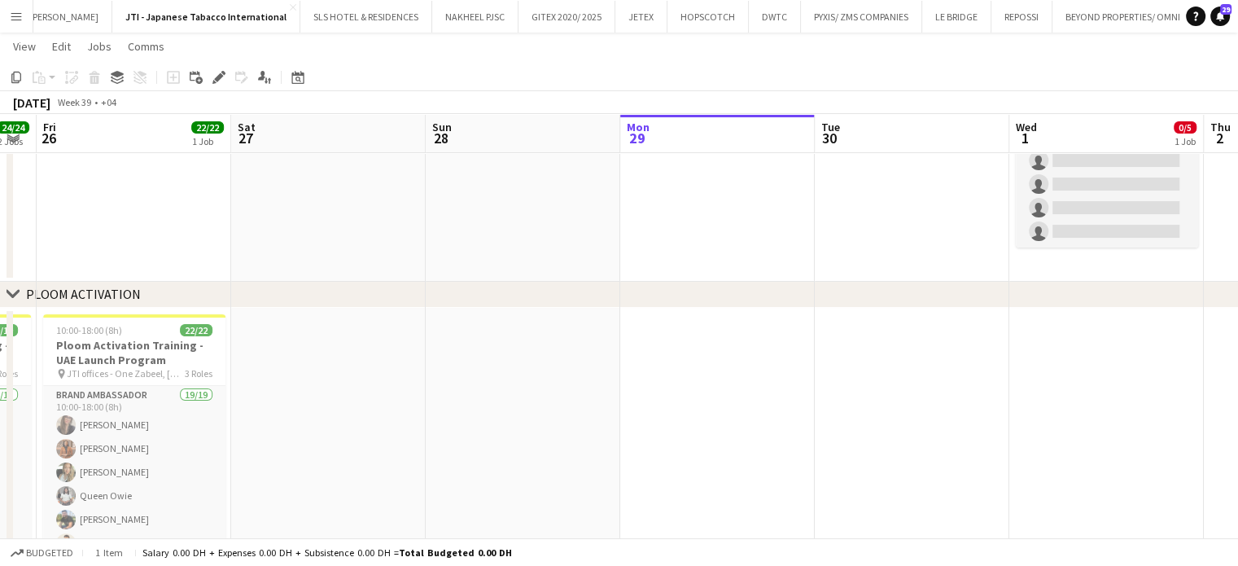
drag, startPoint x: 1005, startPoint y: 347, endPoint x: 554, endPoint y: 320, distance: 451.8
click at [554, 320] on app-calendar-viewport "Mon 22 22/22 1 Job Tue 23 24/24 2 Jobs Wed 24 24/24 2 Jobs Thu 25 24/24 2 Jobs …" at bounding box center [619, 397] width 1238 height 993
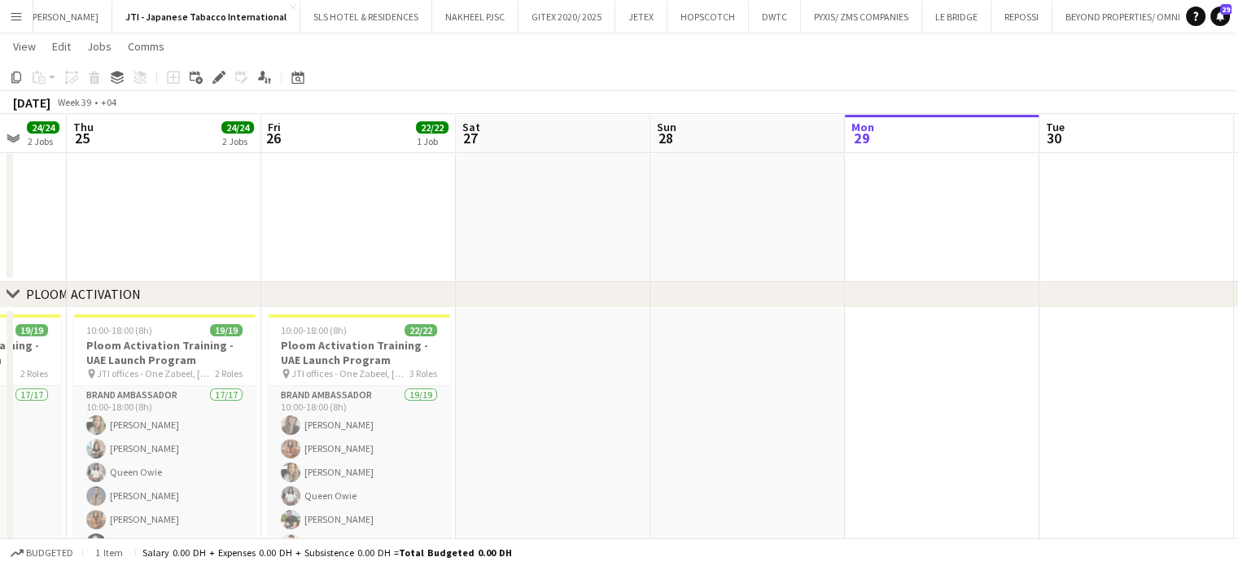
drag, startPoint x: 716, startPoint y: 330, endPoint x: 634, endPoint y: 320, distance: 82.8
click at [634, 320] on app-calendar-viewport "Mon 22 22/22 1 Job Tue 23 24/24 2 Jobs Wed 24 24/24 2 Jobs Thu 25 24/24 2 Jobs …" at bounding box center [619, 397] width 1238 height 993
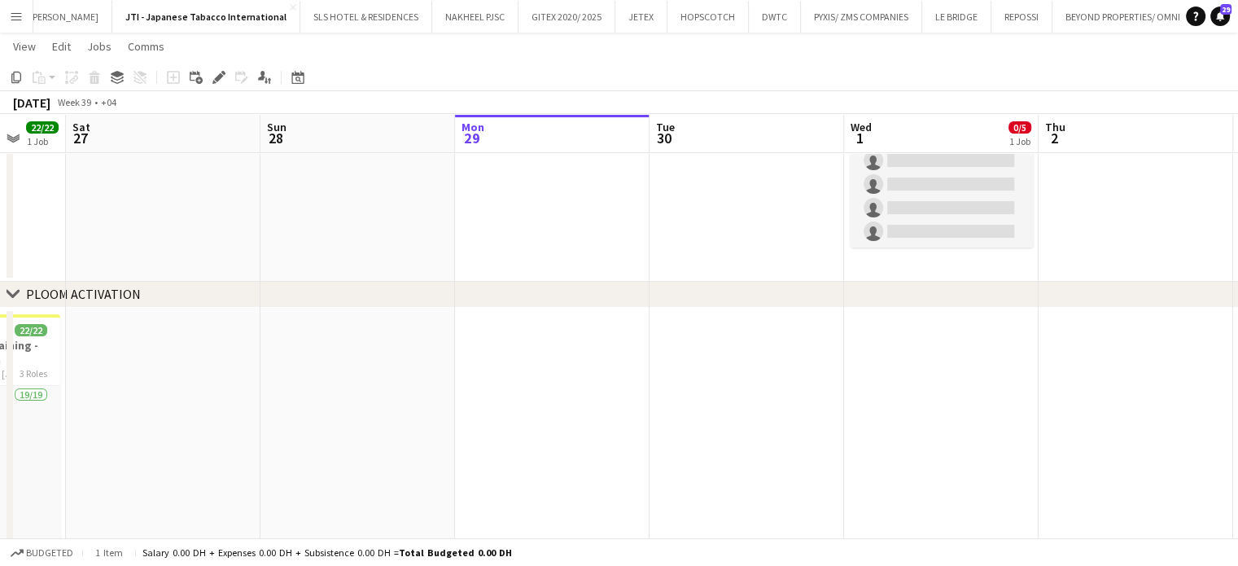
click at [556, 333] on app-date-cell at bounding box center [552, 448] width 195 height 280
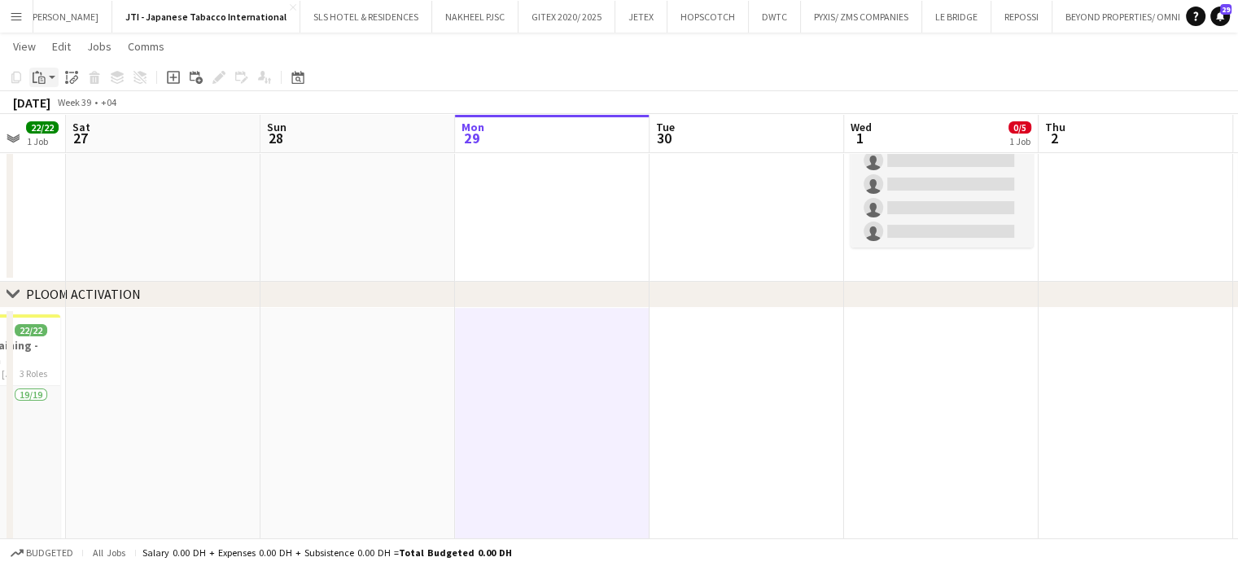
click at [29, 80] on div "Paste" at bounding box center [39, 78] width 20 height 20
click at [57, 106] on link "Paste Ctrl+V" at bounding box center [119, 108] width 153 height 15
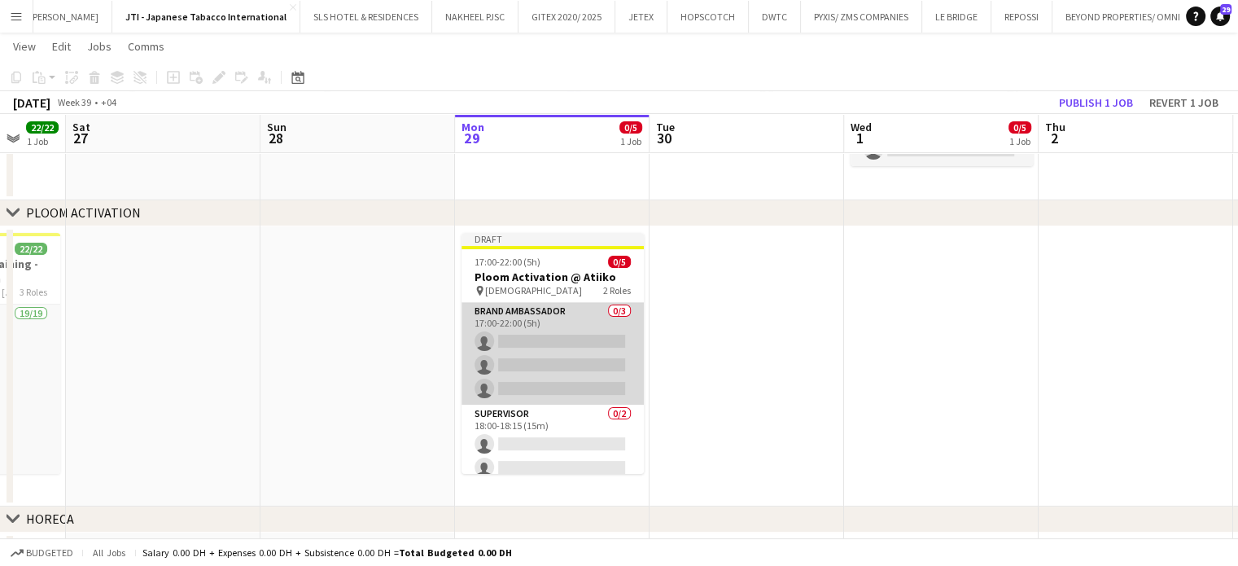
scroll to position [0, 0]
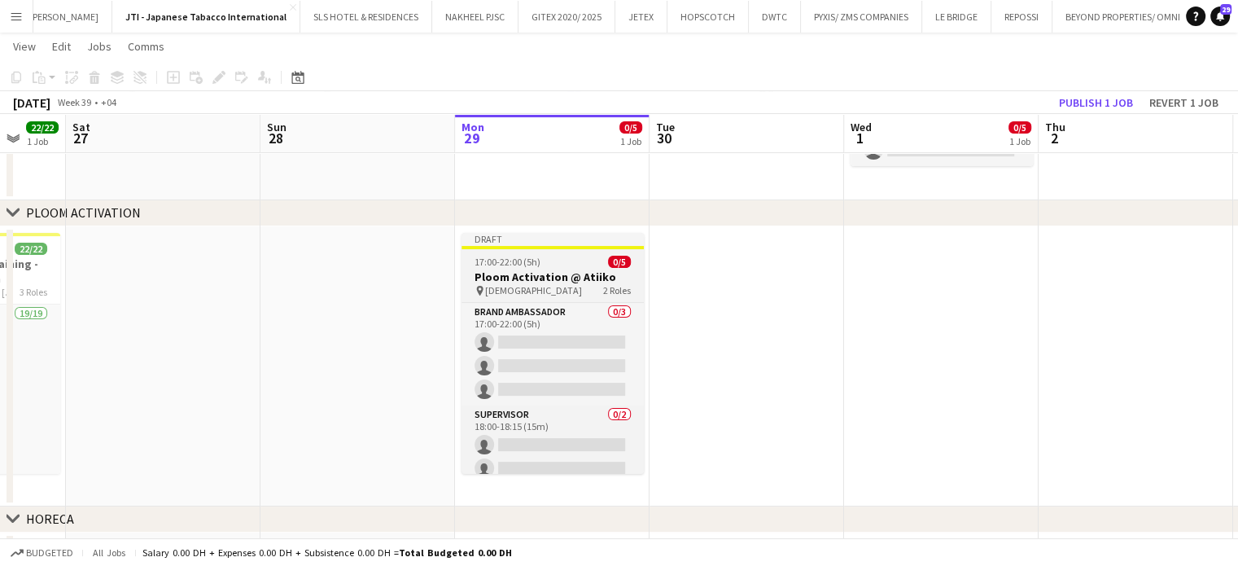
click at [517, 276] on h3 "Ploom Activation @ Atiiko" at bounding box center [553, 276] width 182 height 15
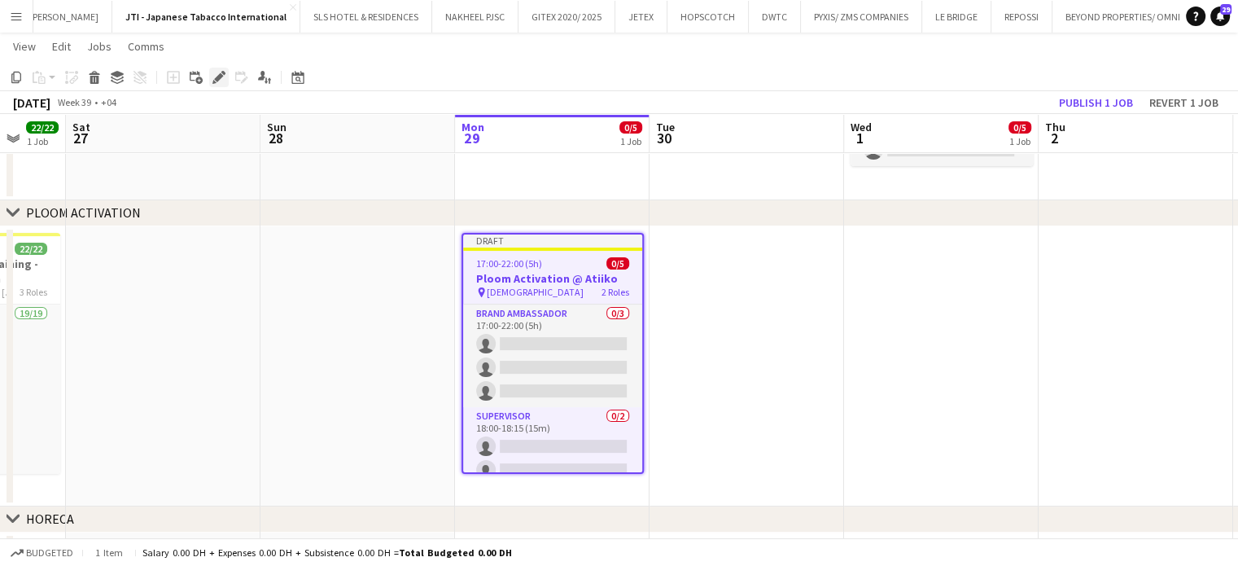
click at [225, 80] on icon "Edit" at bounding box center [218, 77] width 13 height 13
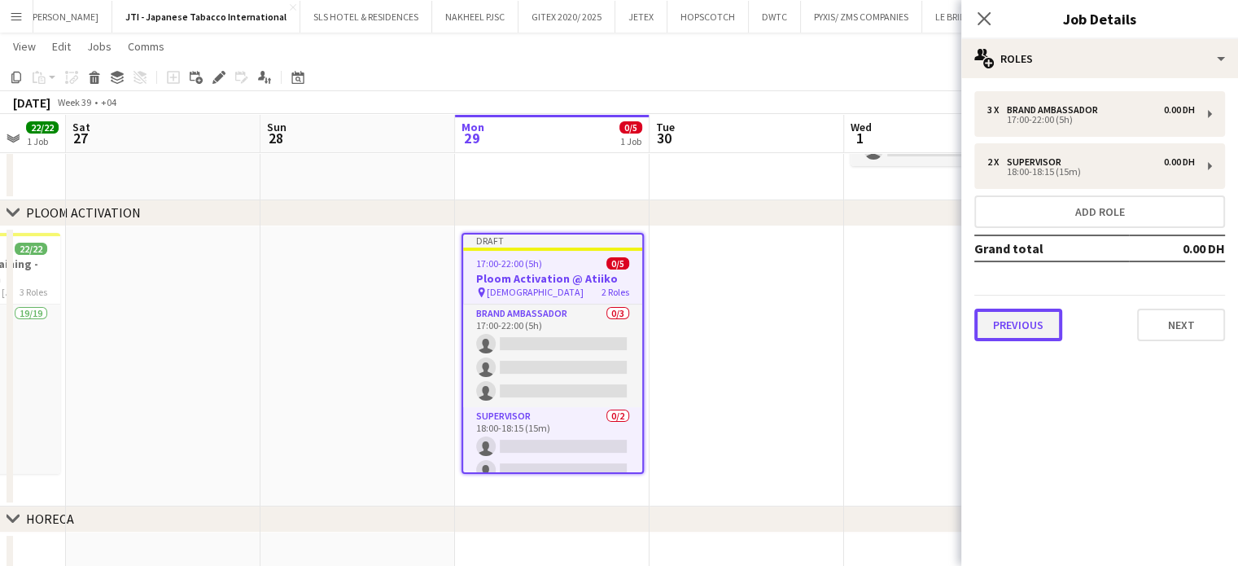
click at [1036, 327] on button "Previous" at bounding box center [1018, 325] width 88 height 33
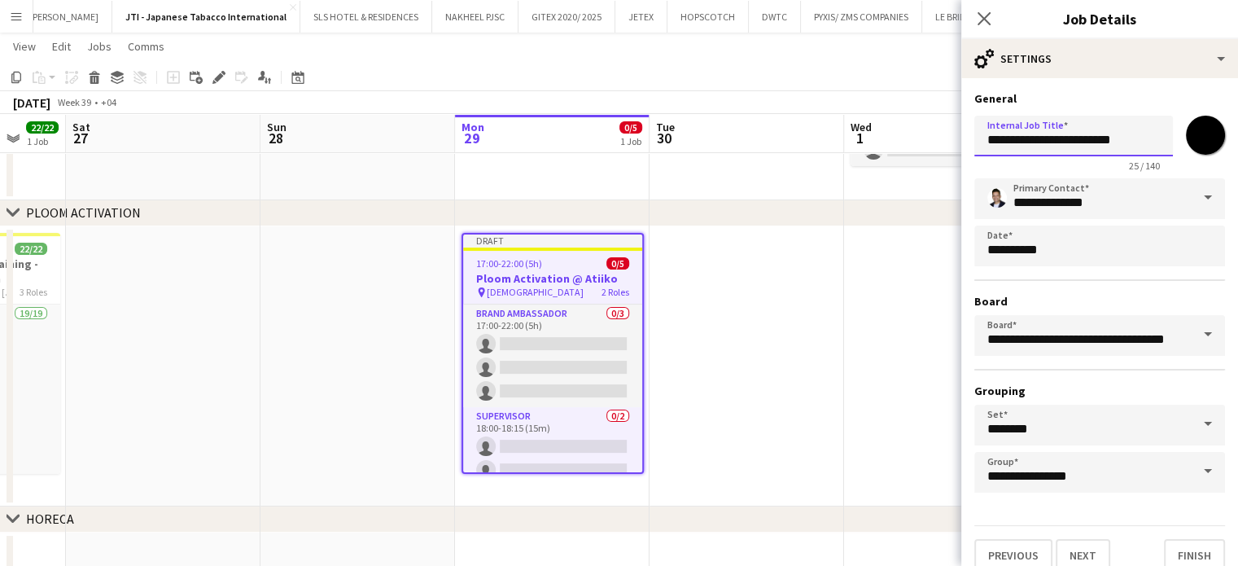
click at [1136, 142] on input "**********" at bounding box center [1073, 136] width 199 height 41
click at [1081, 138] on input "**********" at bounding box center [1073, 136] width 199 height 41
click at [977, 140] on input "**********" at bounding box center [1073, 136] width 199 height 41
drag, startPoint x: 1137, startPoint y: 142, endPoint x: 1154, endPoint y: 140, distance: 17.3
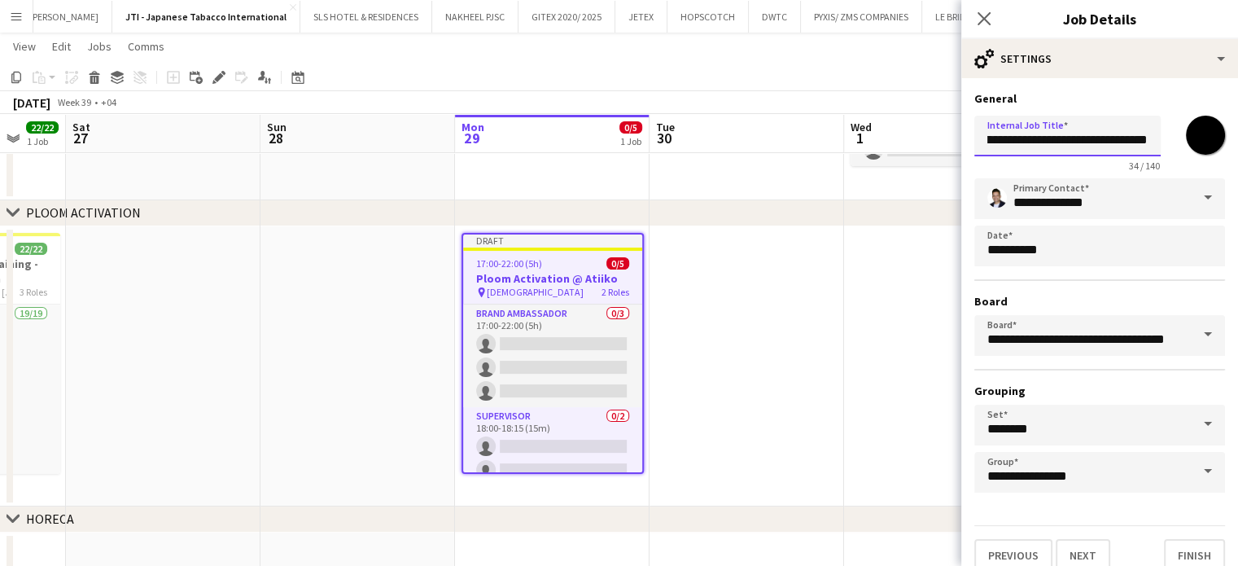
click at [1154, 140] on input "**********" at bounding box center [1067, 136] width 186 height 41
type input "**********"
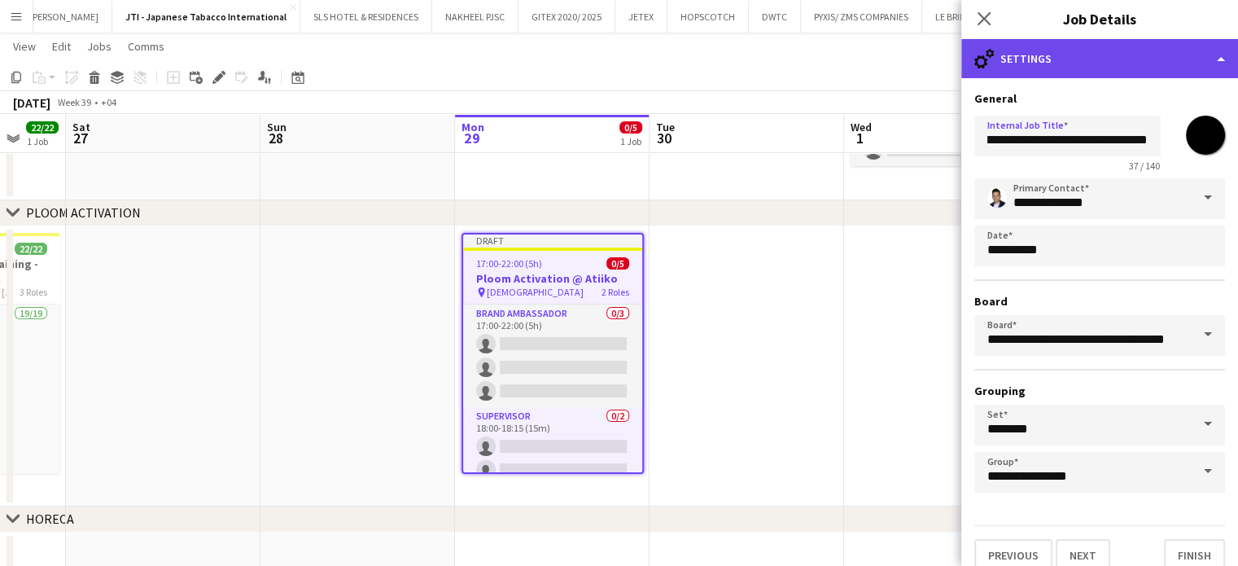
scroll to position [0, 0]
click at [1175, 53] on div "cog-double-3 Settings" at bounding box center [1099, 58] width 277 height 39
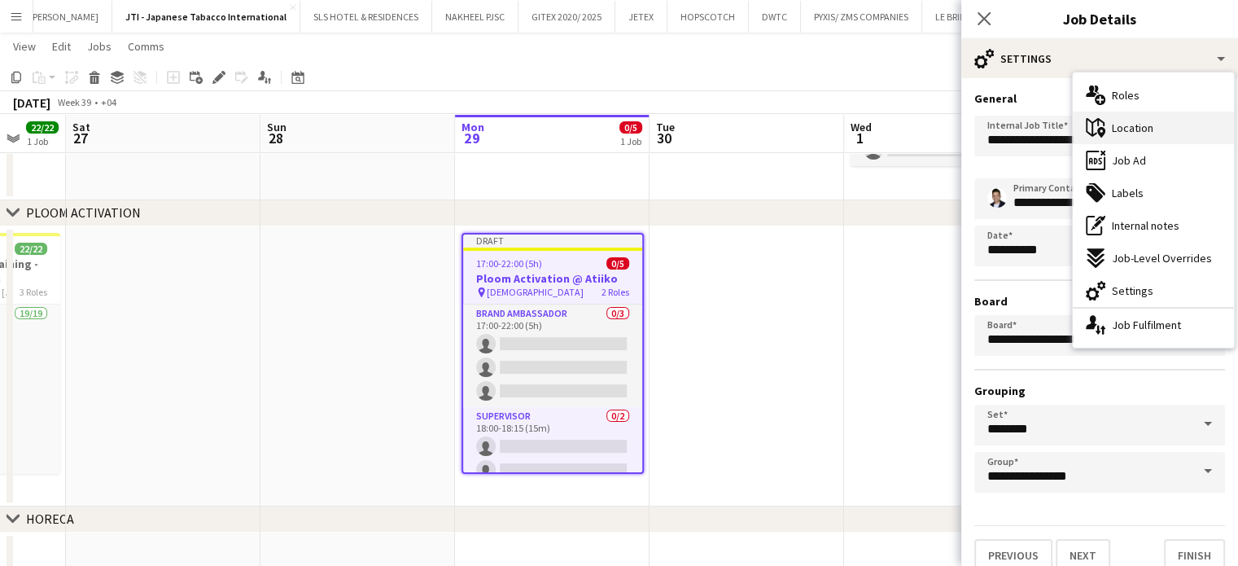
click at [1145, 127] on span "Location" at bounding box center [1133, 127] width 42 height 15
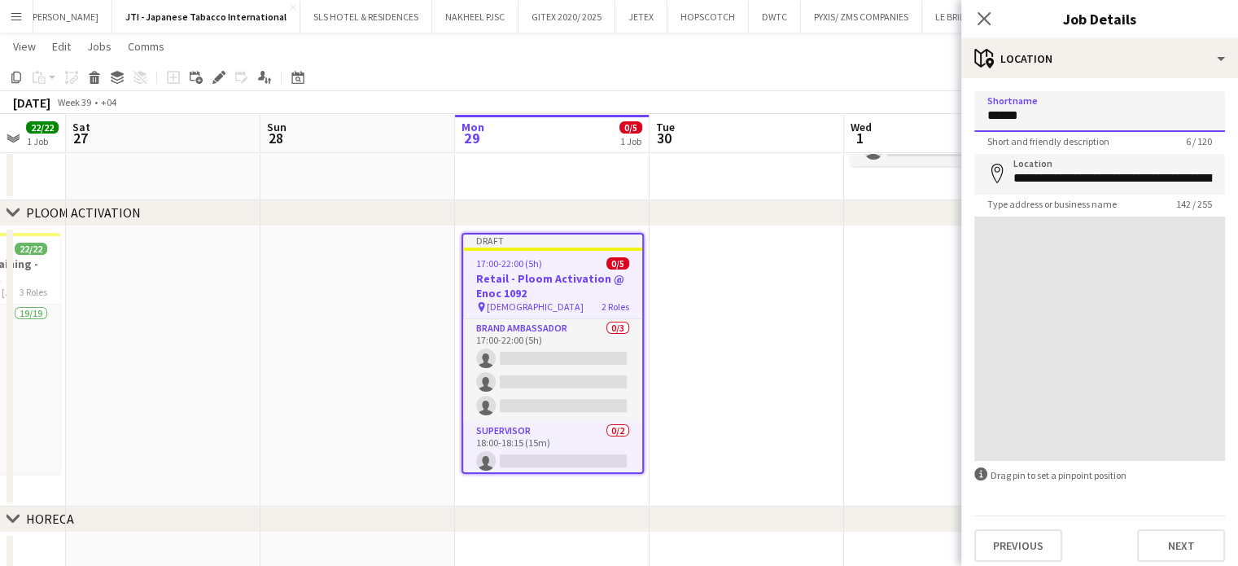
drag, startPoint x: 1065, startPoint y: 120, endPoint x: 980, endPoint y: 120, distance: 84.7
click at [980, 120] on input "******" at bounding box center [1099, 111] width 251 height 41
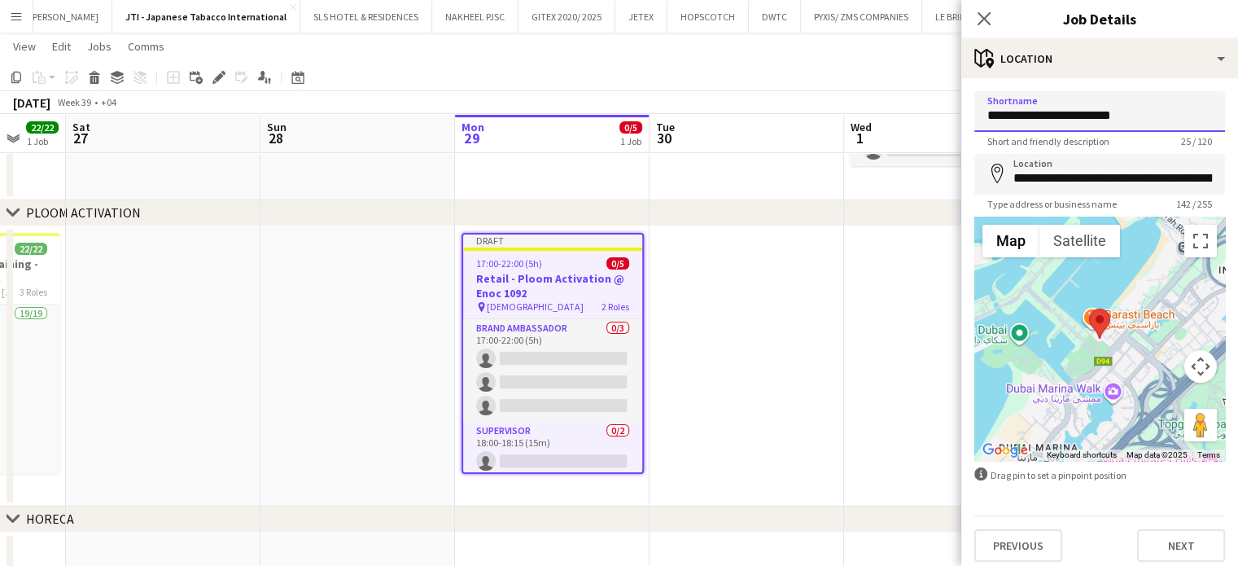
drag, startPoint x: 1127, startPoint y: 114, endPoint x: 993, endPoint y: 114, distance: 133.5
click at [980, 116] on input "**********" at bounding box center [1099, 111] width 251 height 41
type input "**********"
click at [1006, 178] on icon "map-marker" at bounding box center [997, 174] width 20 height 20
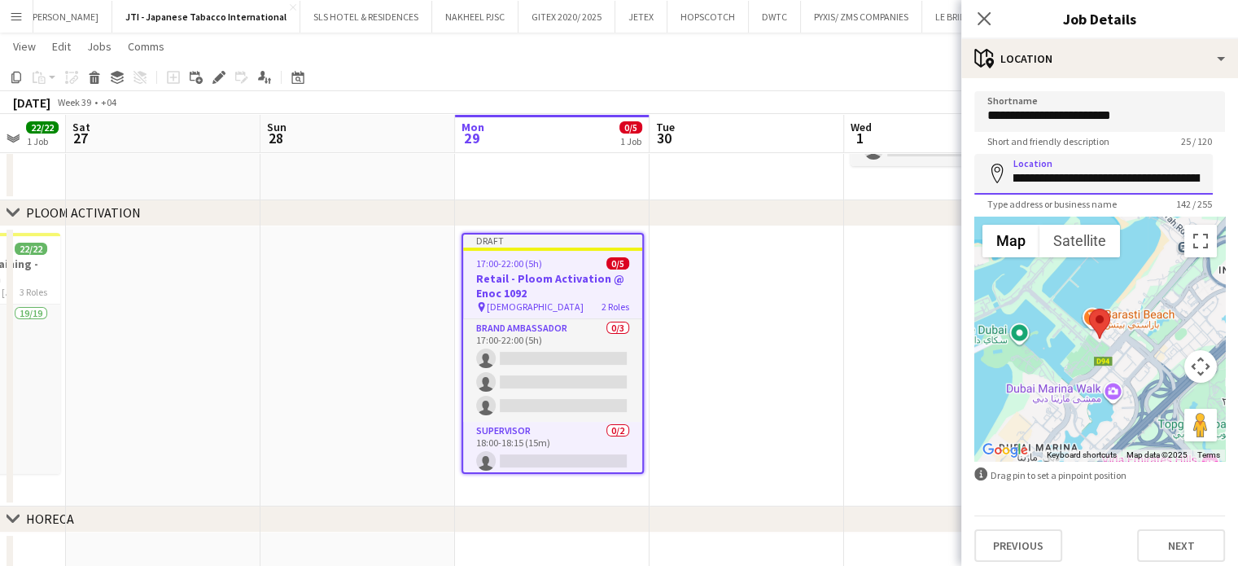
scroll to position [0, 523]
drag, startPoint x: 1014, startPoint y: 180, endPoint x: 1250, endPoint y: 180, distance: 236.1
click at [1238, 180] on html "Menu Boards Boards Boards All jobs Status Workforce Workforce My Workforce Recr…" at bounding box center [619, 298] width 1238 height 1084
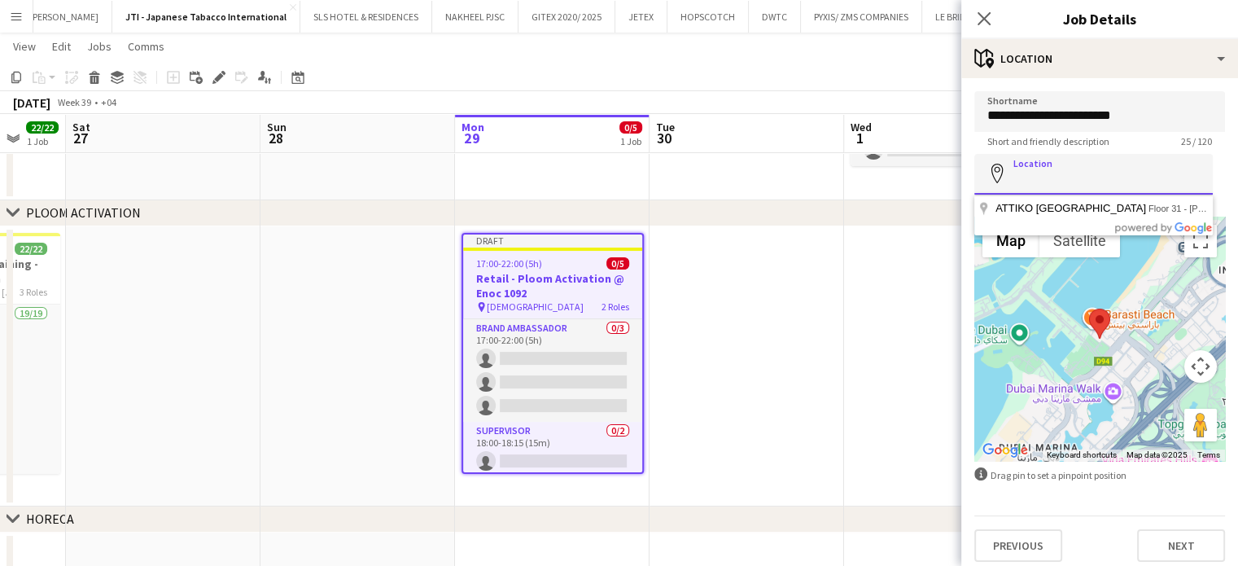
scroll to position [0, 0]
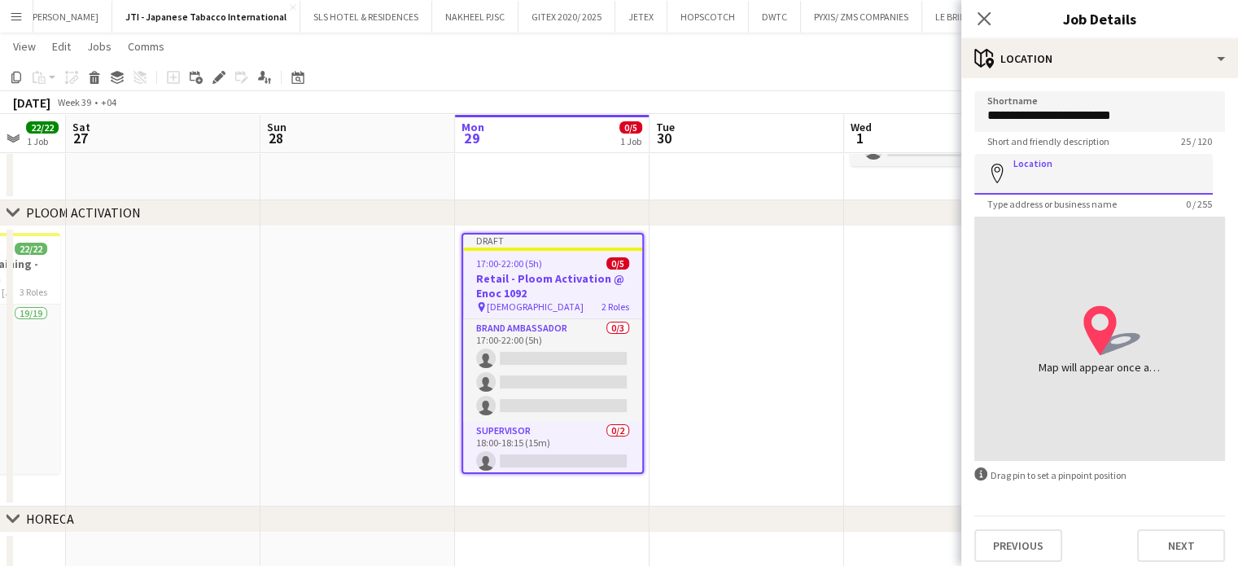
paste input "**********"
type input "**********"
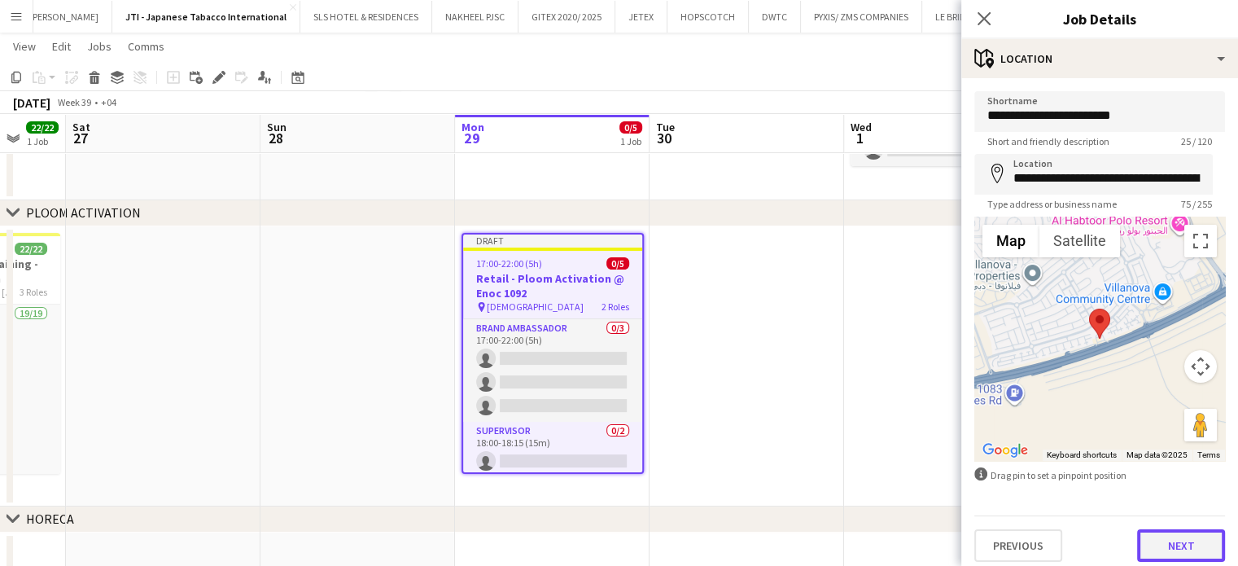
click at [1171, 552] on button "Next" at bounding box center [1181, 545] width 88 height 33
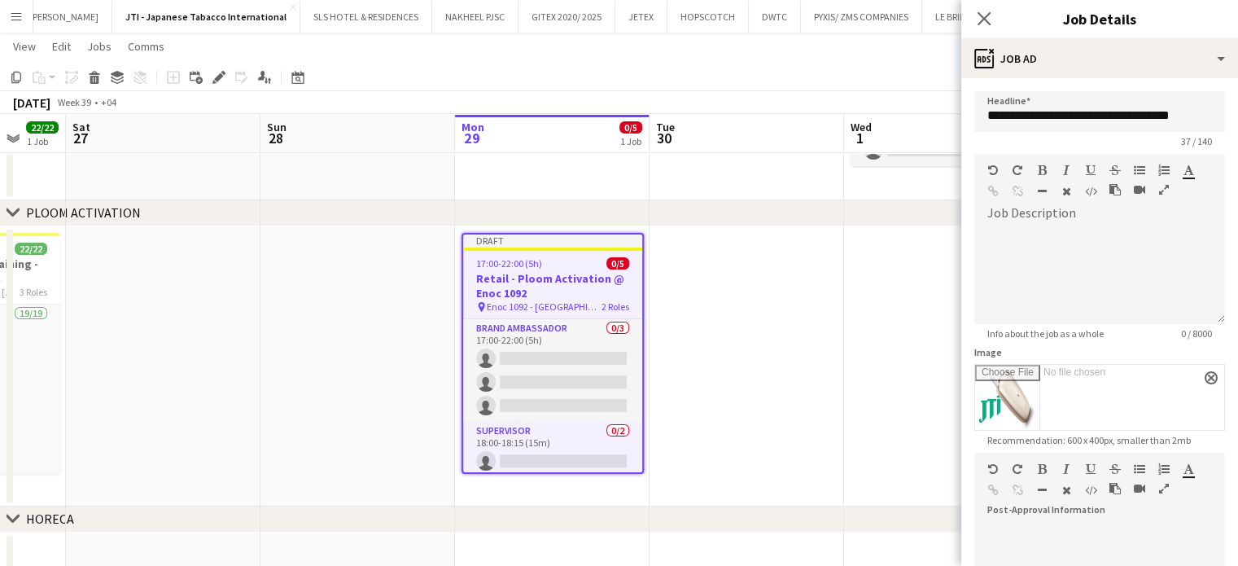
click at [1159, 188] on icon "button" at bounding box center [1164, 189] width 10 height 11
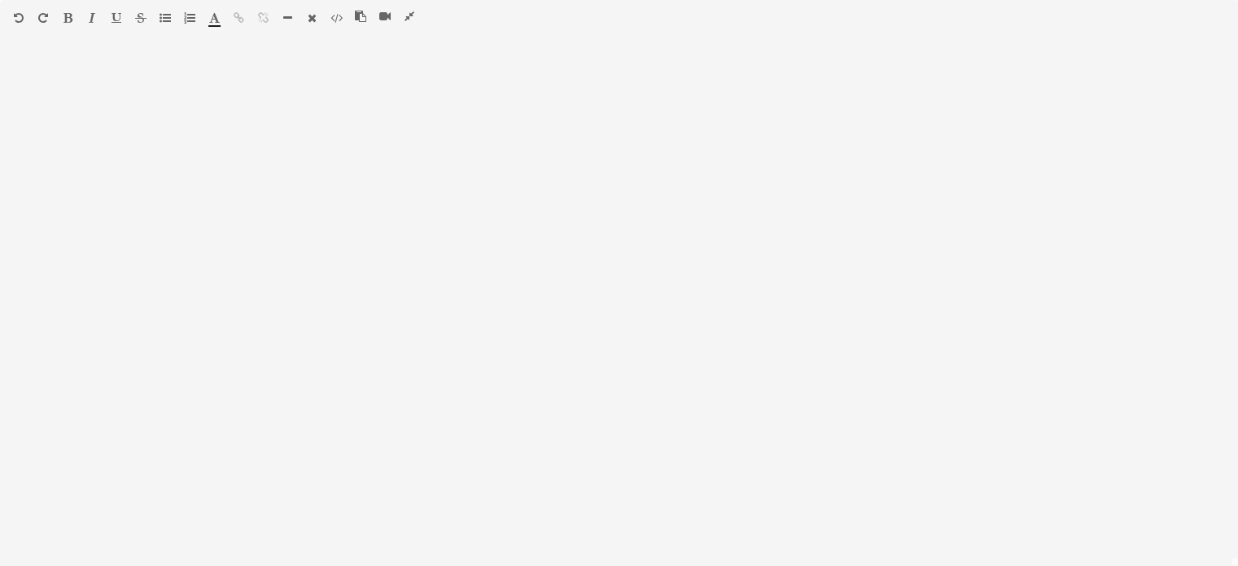
click at [405, 14] on icon "button" at bounding box center [410, 16] width 10 height 11
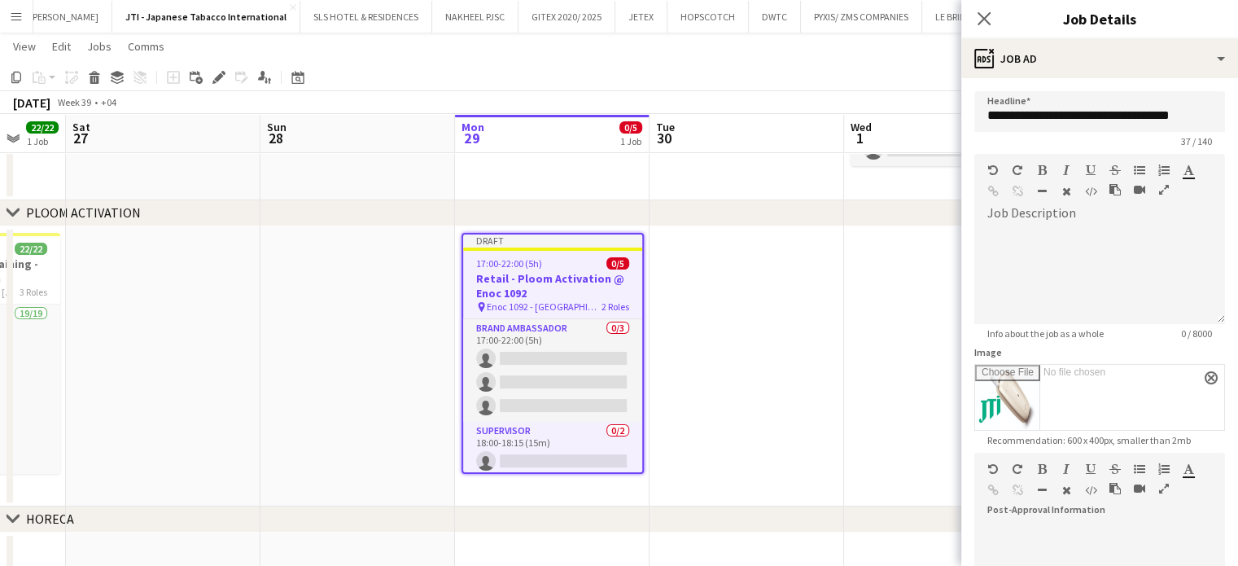
click at [764, 264] on app-date-cell at bounding box center [747, 366] width 195 height 280
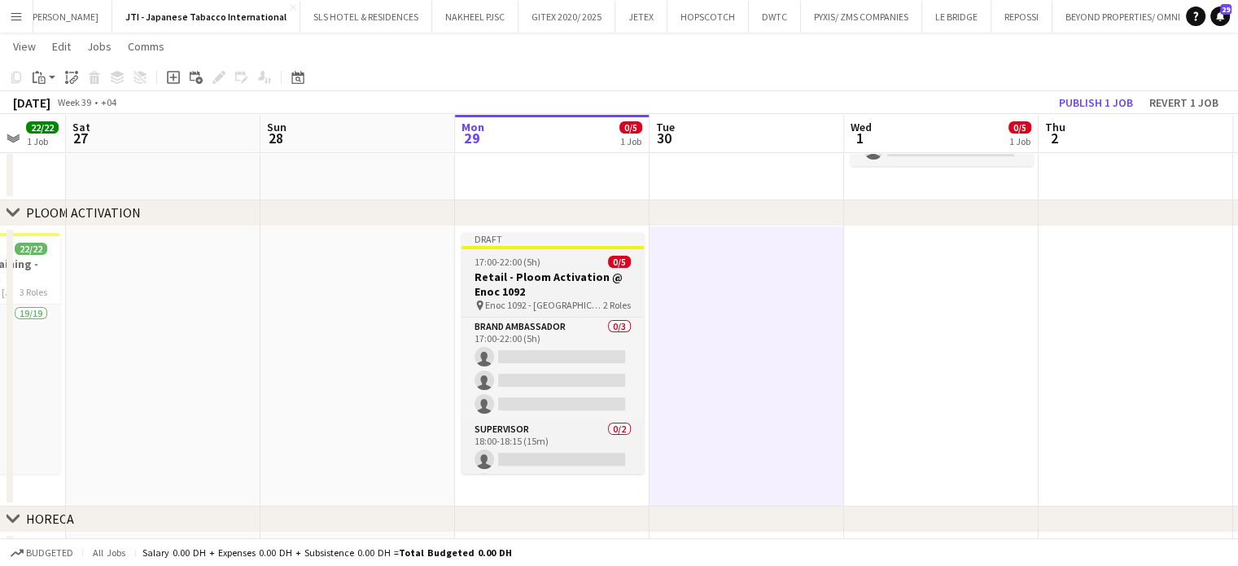
click at [541, 278] on h3 "Retail - Ploom Activation @ Enoc 1092" at bounding box center [553, 283] width 182 height 29
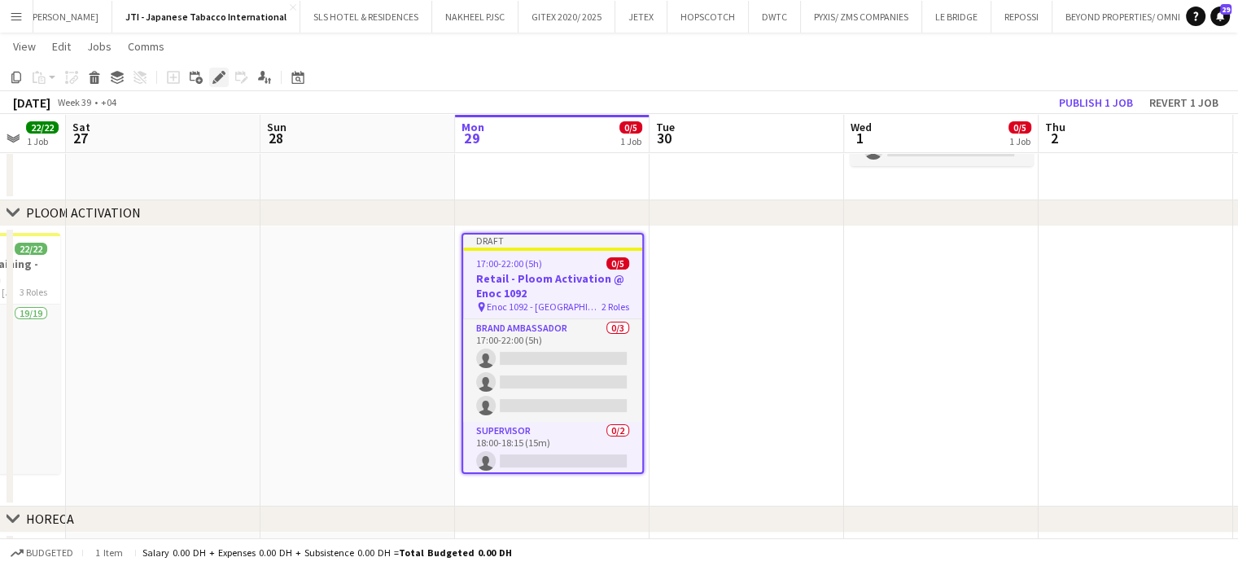
click at [213, 74] on icon "Edit" at bounding box center [218, 77] width 13 height 13
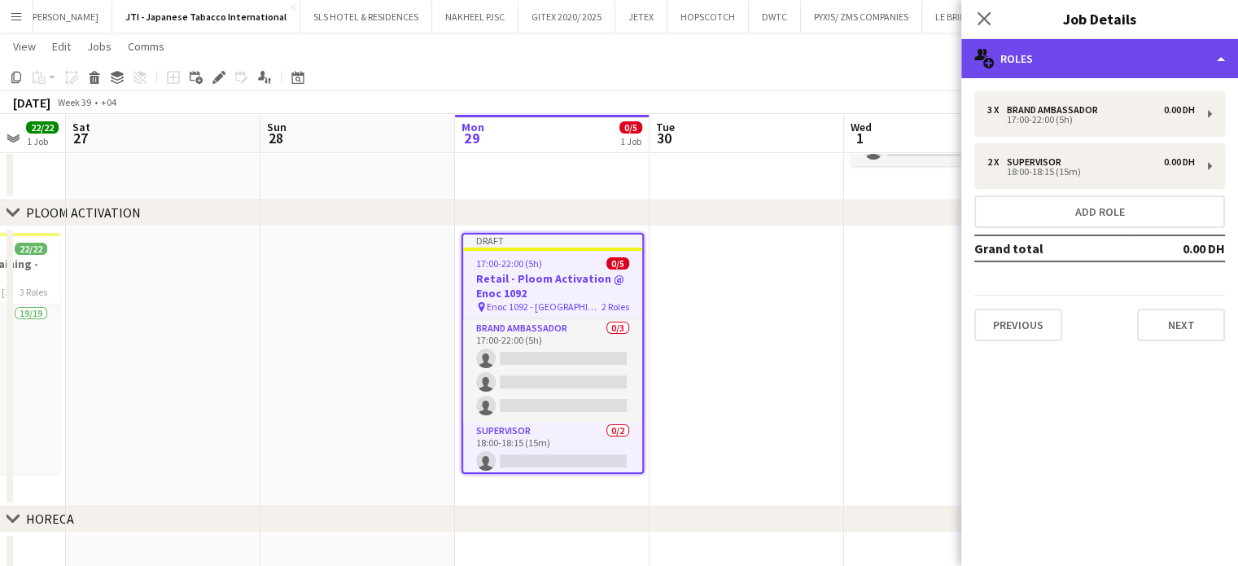
click at [1224, 48] on div "multiple-users-add Roles" at bounding box center [1099, 58] width 277 height 39
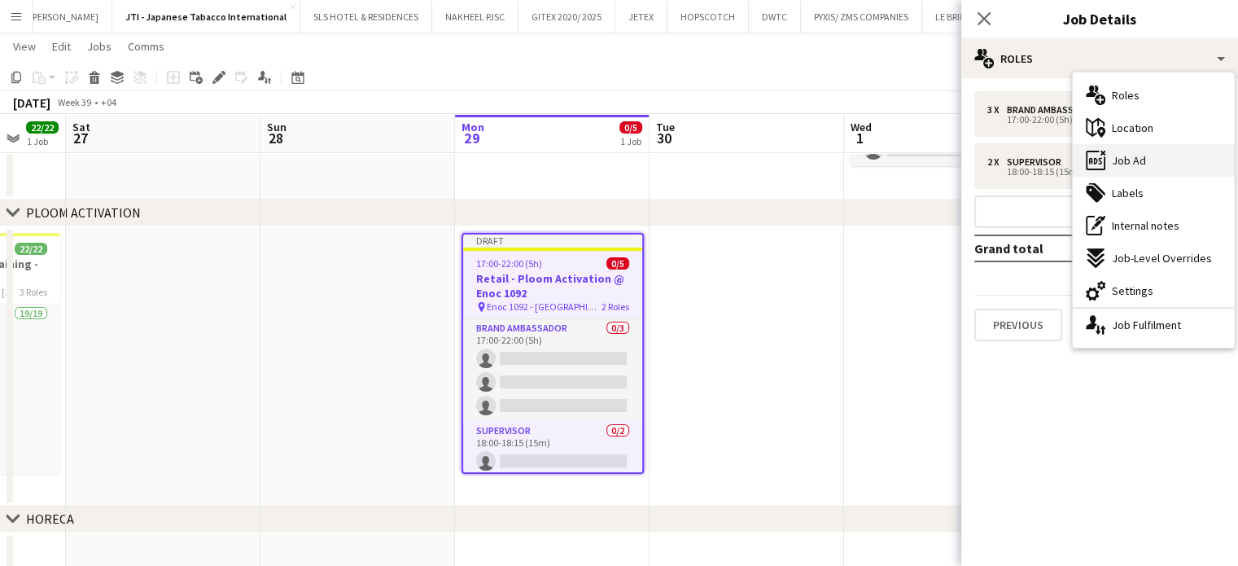
click at [1158, 169] on div "ads-window Job Ad" at bounding box center [1153, 160] width 161 height 33
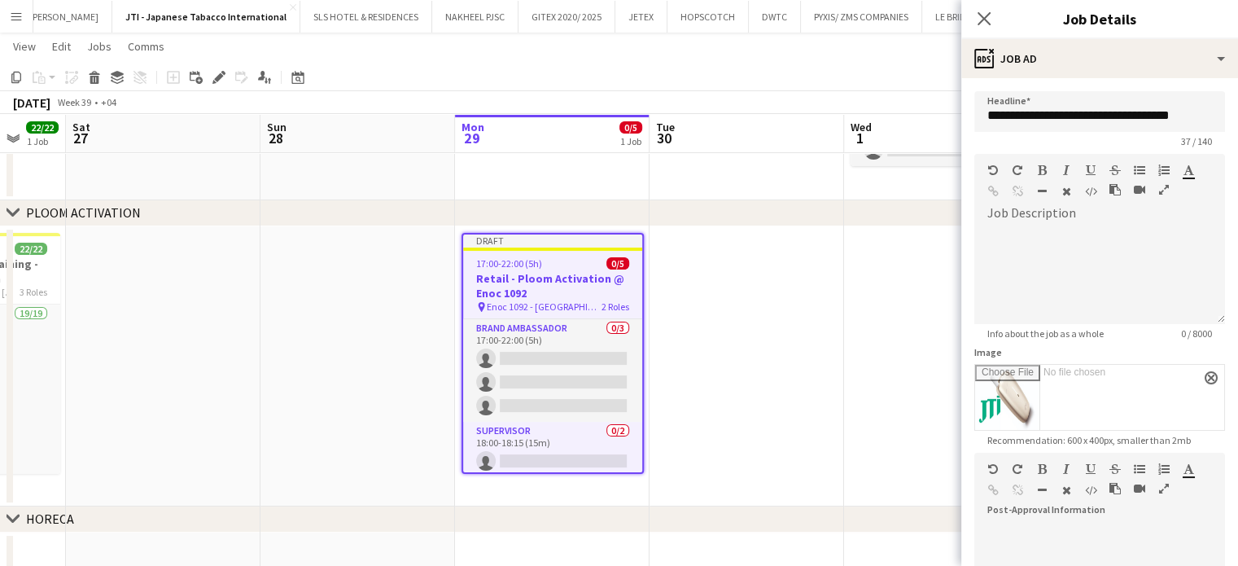
scroll to position [241, 0]
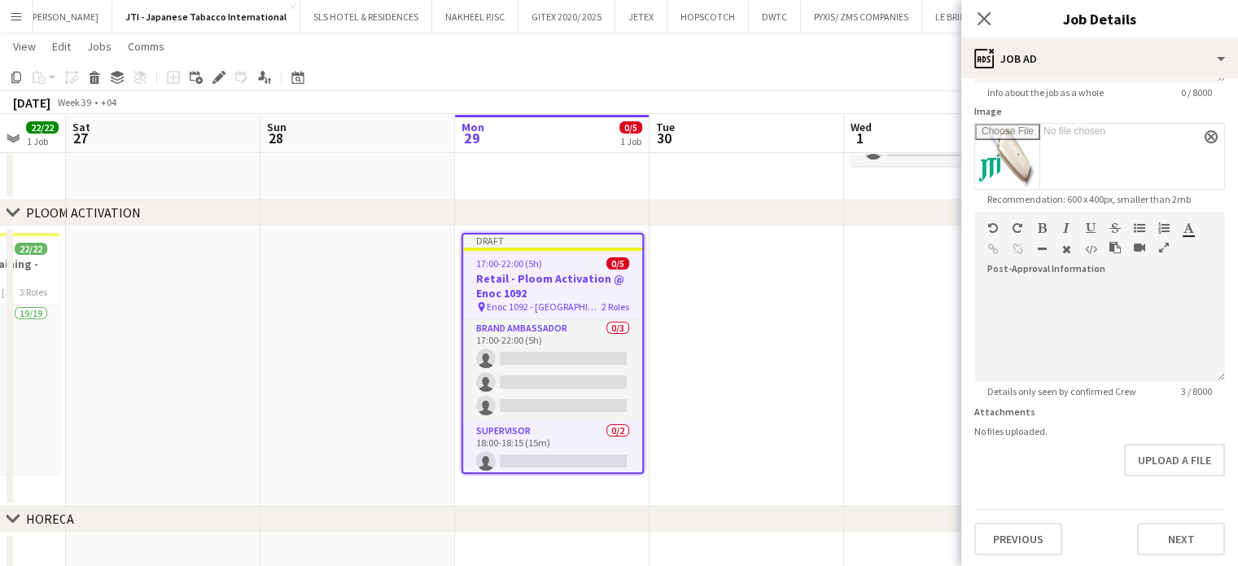
click at [735, 342] on app-date-cell at bounding box center [747, 366] width 195 height 280
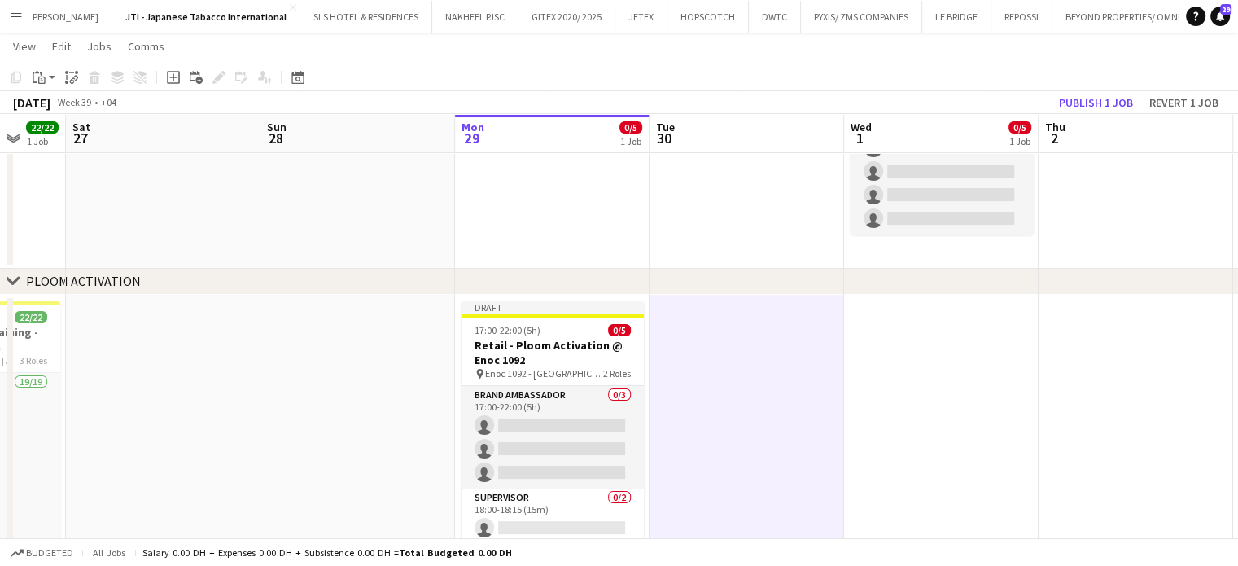
scroll to position [81, 0]
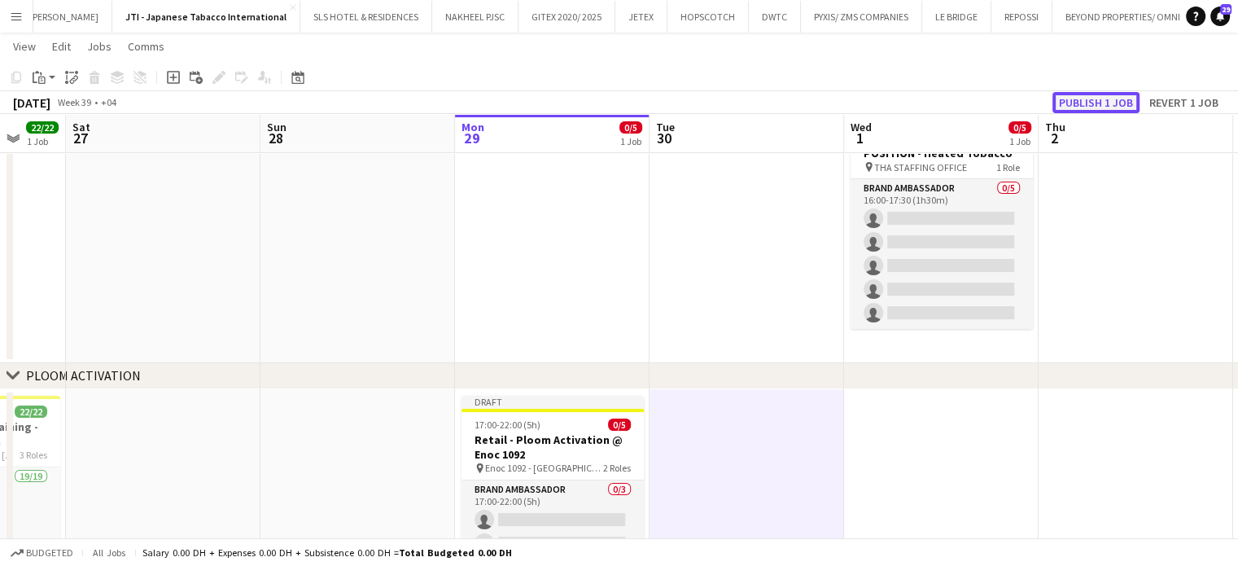
click at [1092, 102] on button "Publish 1 job" at bounding box center [1096, 102] width 87 height 21
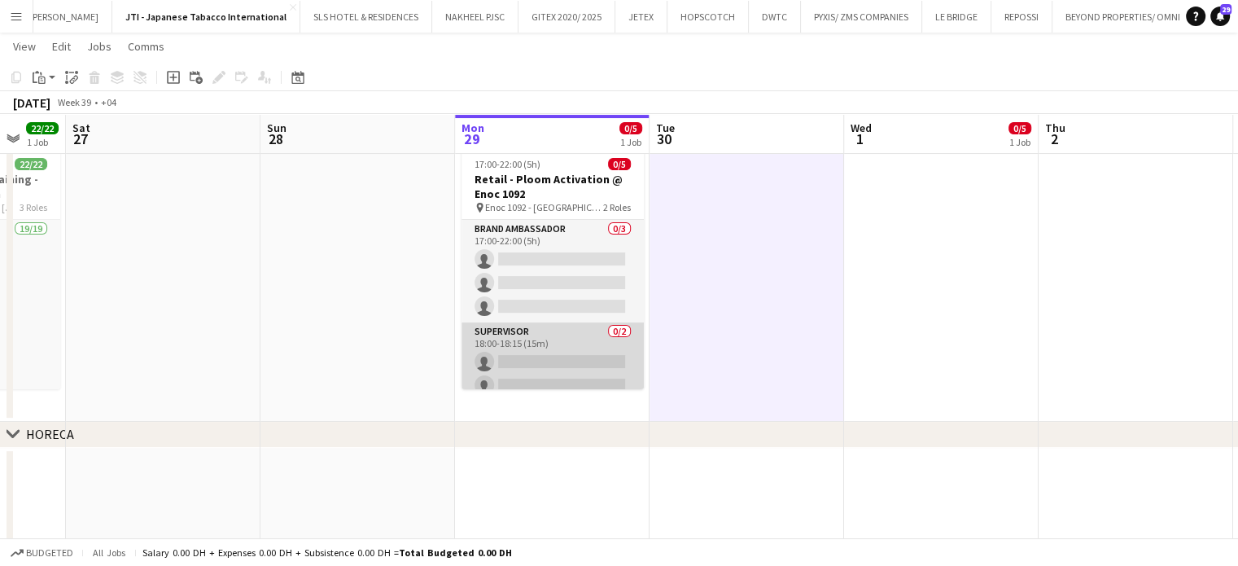
scroll to position [244, 0]
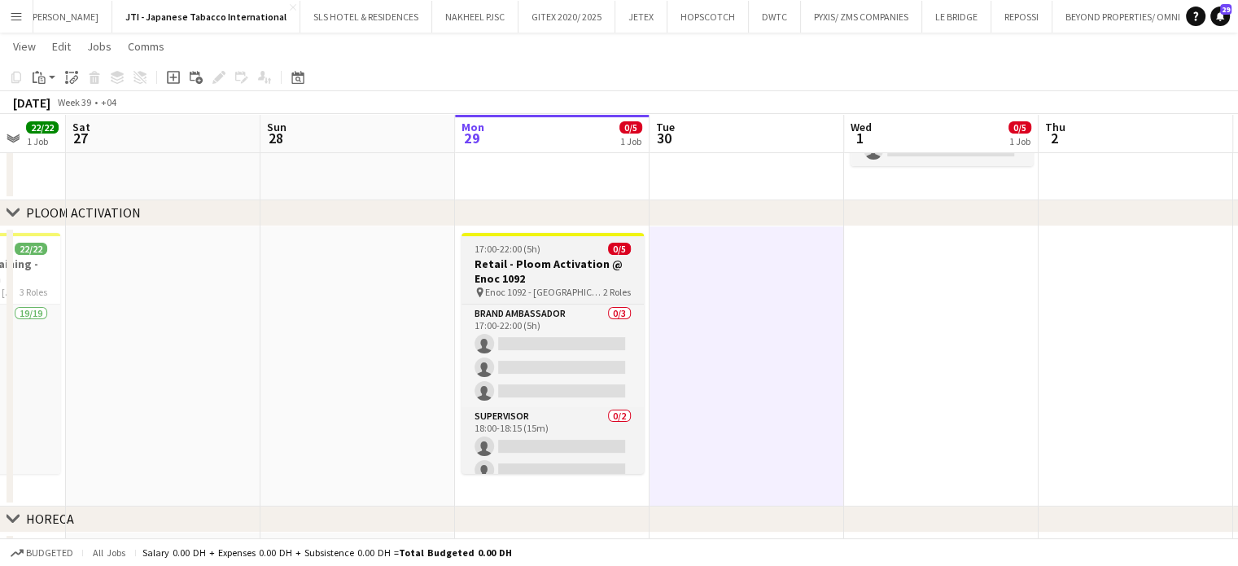
click at [524, 267] on h3 "Retail - Ploom Activation @ Enoc 1092" at bounding box center [553, 270] width 182 height 29
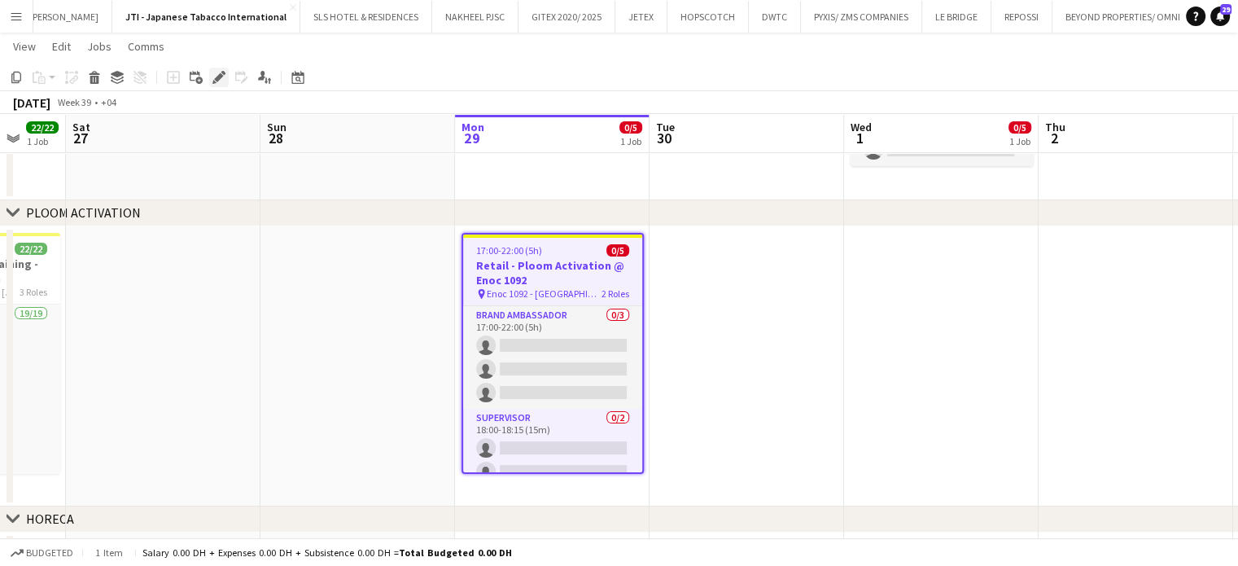
click at [216, 77] on icon "Edit" at bounding box center [218, 77] width 13 height 13
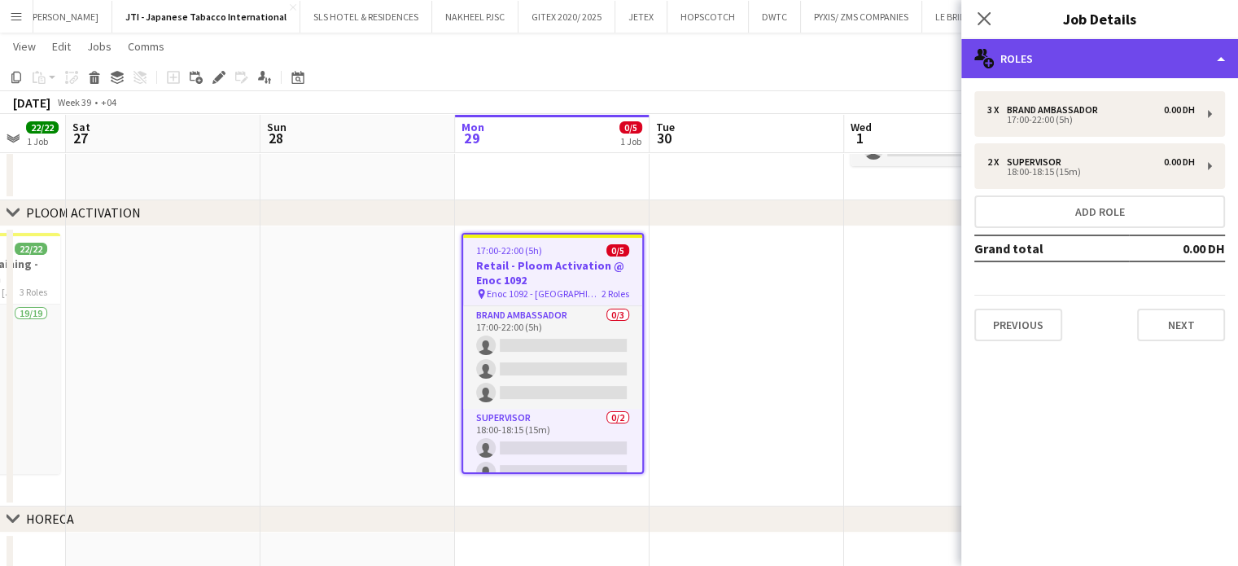
click at [1215, 46] on div "multiple-users-add Roles" at bounding box center [1099, 58] width 277 height 39
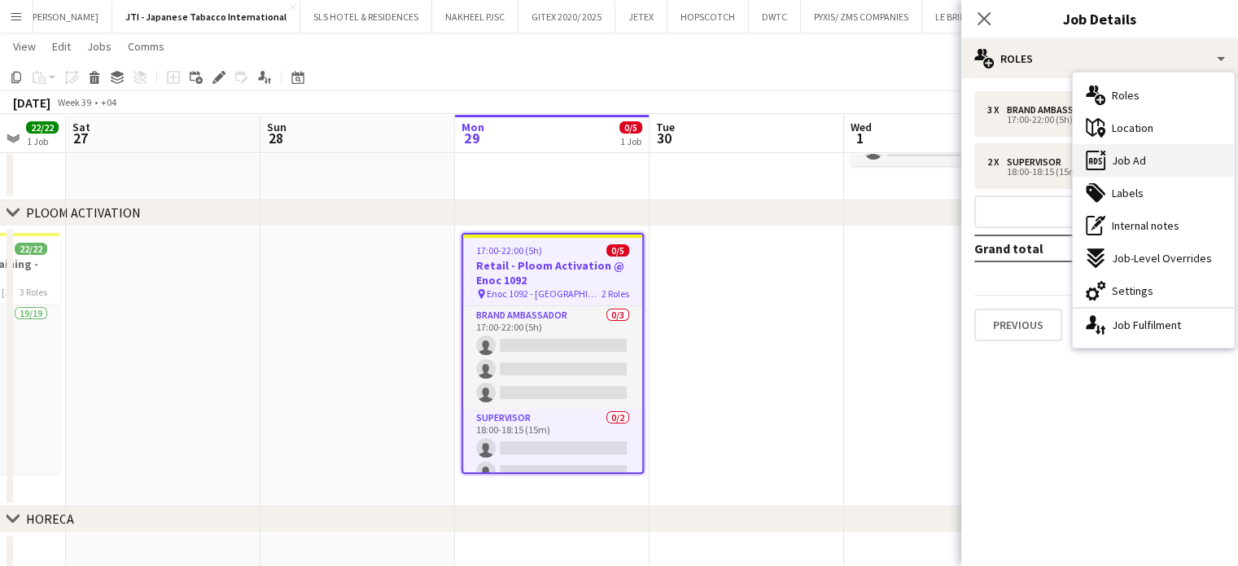
click at [1140, 162] on span "Job Ad" at bounding box center [1129, 160] width 34 height 15
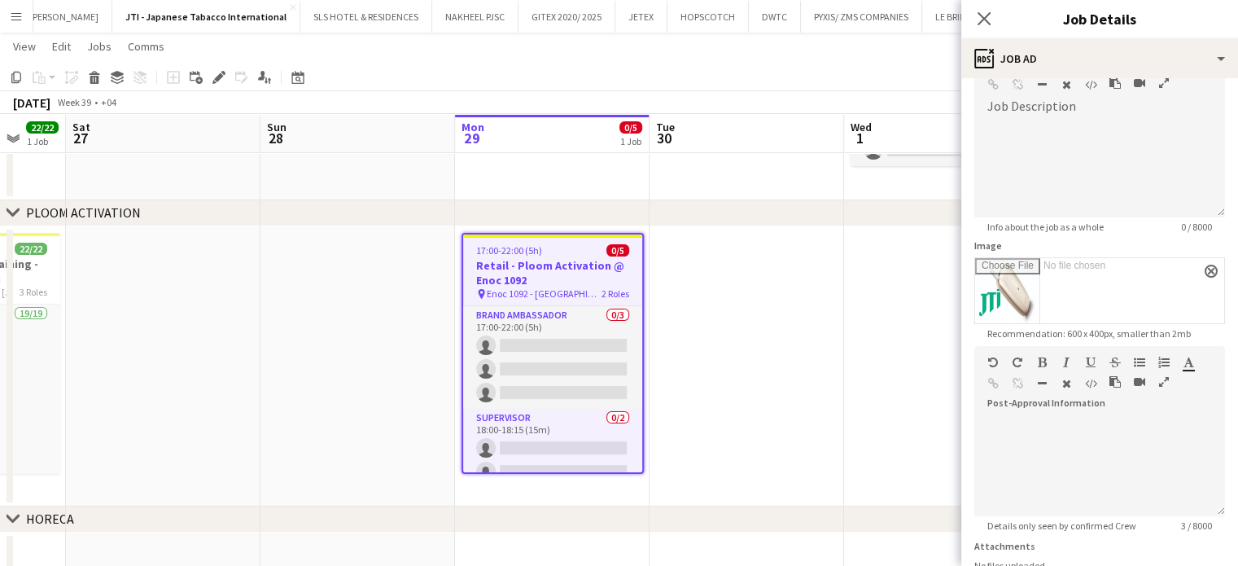
scroll to position [163, 0]
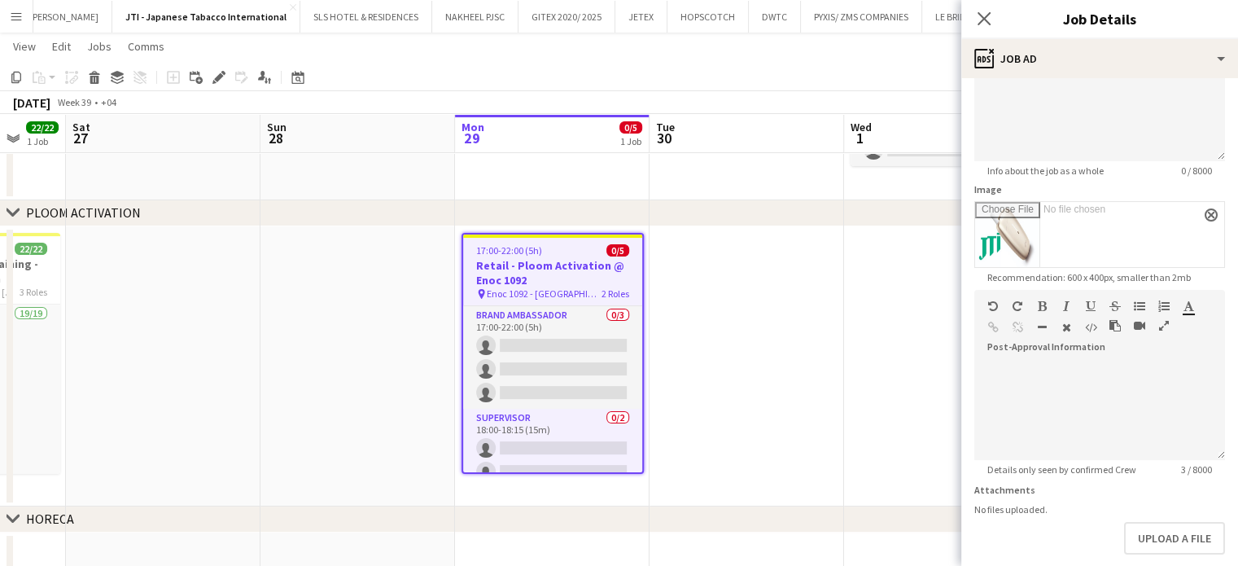
click at [1167, 321] on icon "button" at bounding box center [1164, 325] width 10 height 11
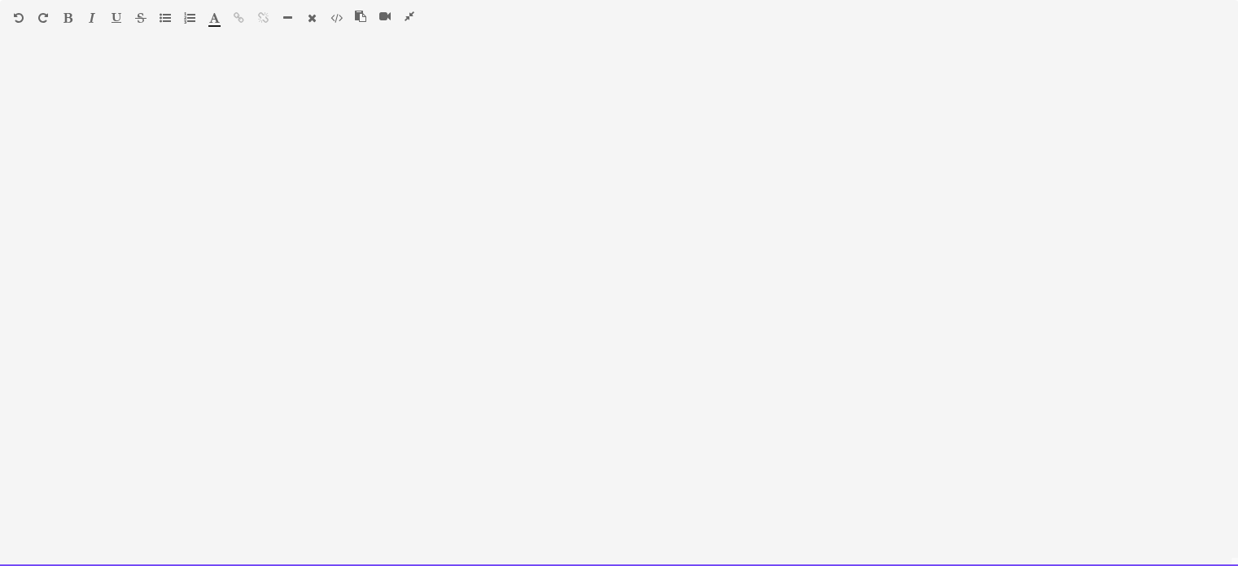
paste div
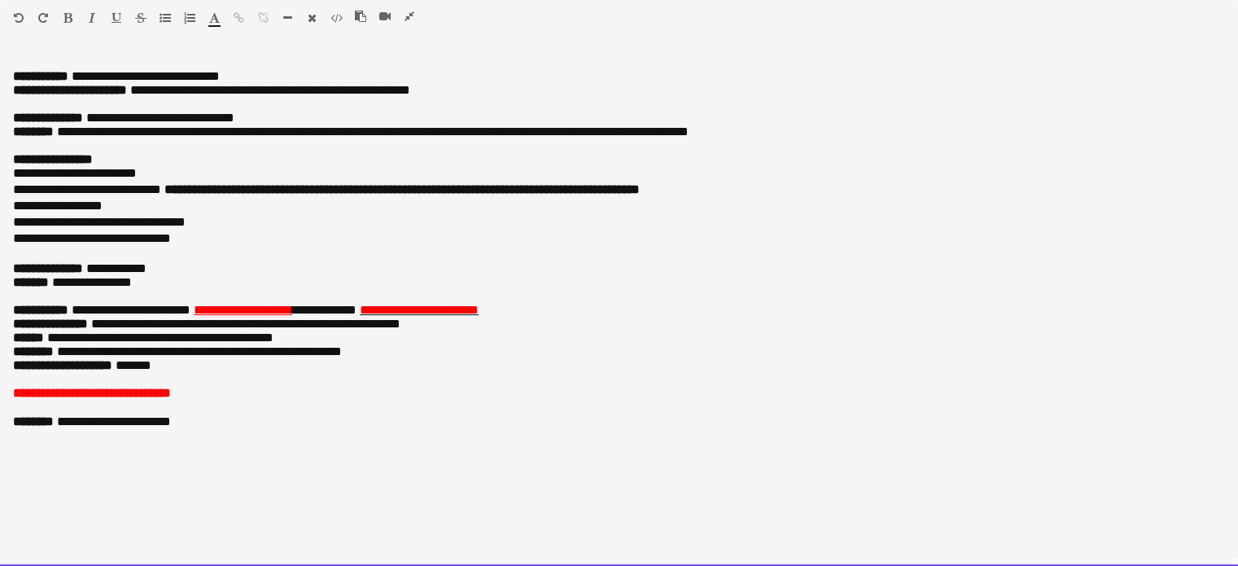
click at [266, 73] on p "**********" at bounding box center [619, 76] width 1212 height 14
drag, startPoint x: 501, startPoint y: 85, endPoint x: 145, endPoint y: 92, distance: 356.6
click at [145, 92] on p "**********" at bounding box center [619, 97] width 1212 height 28
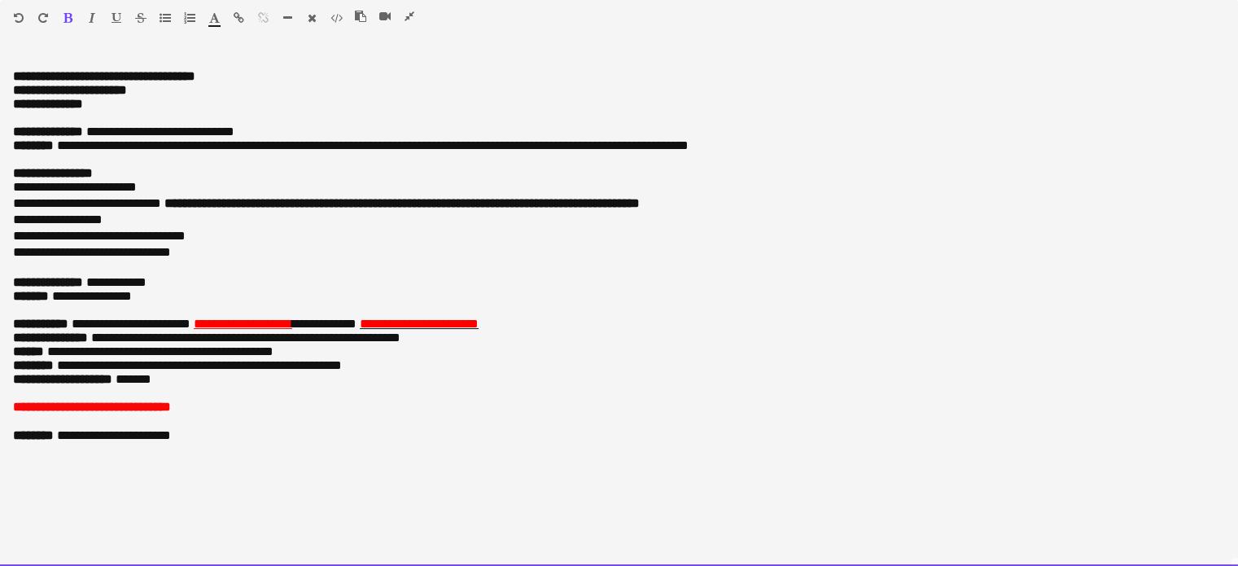
drag, startPoint x: 116, startPoint y: 120, endPoint x: 0, endPoint y: 109, distance: 116.1
click at [0, 109] on div "**********" at bounding box center [619, 309] width 1238 height 513
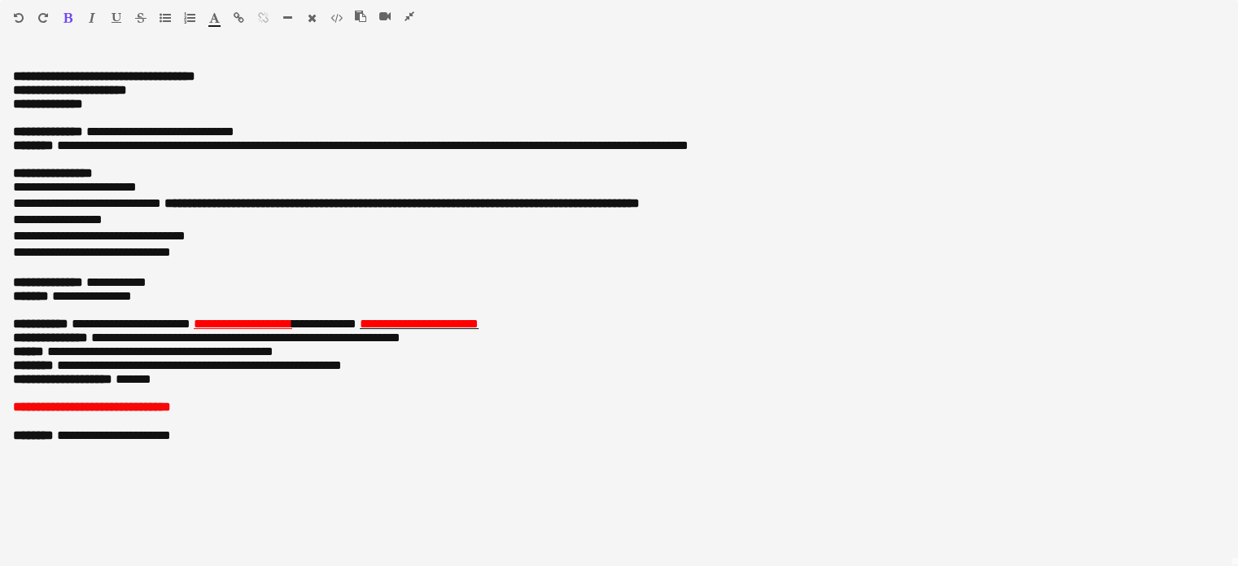
click at [67, 15] on icon "button" at bounding box center [67, 17] width 9 height 11
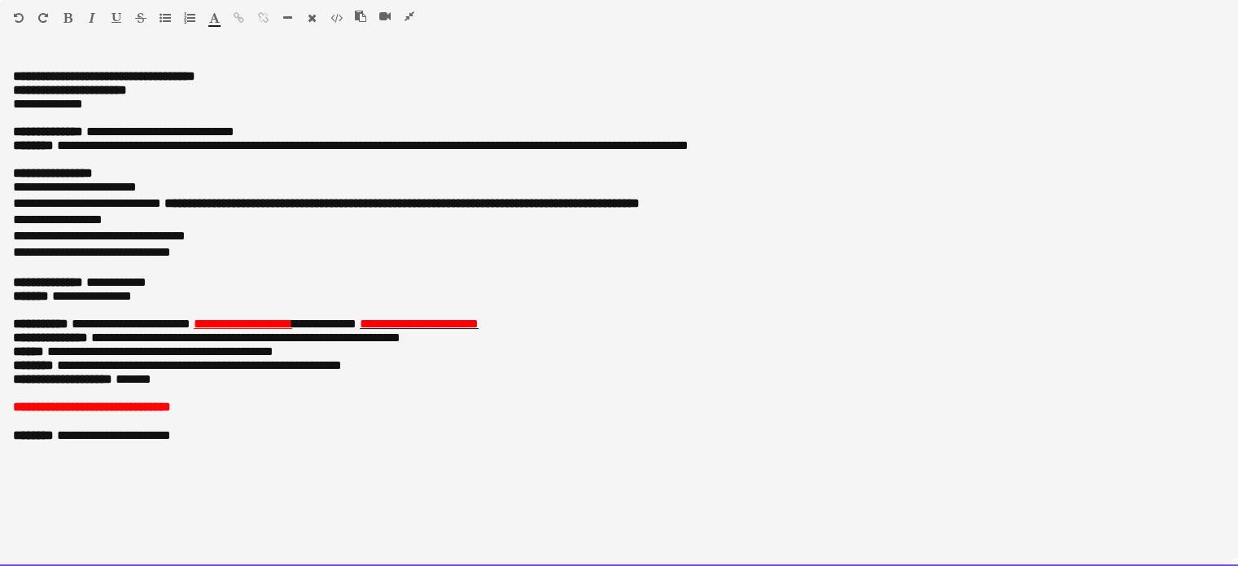
drag, startPoint x: 296, startPoint y: 140, endPoint x: 100, endPoint y: 146, distance: 196.3
click at [100, 138] on p "**********" at bounding box center [619, 132] width 1212 height 14
click at [36, 120] on p "**********" at bounding box center [619, 104] width 1212 height 42
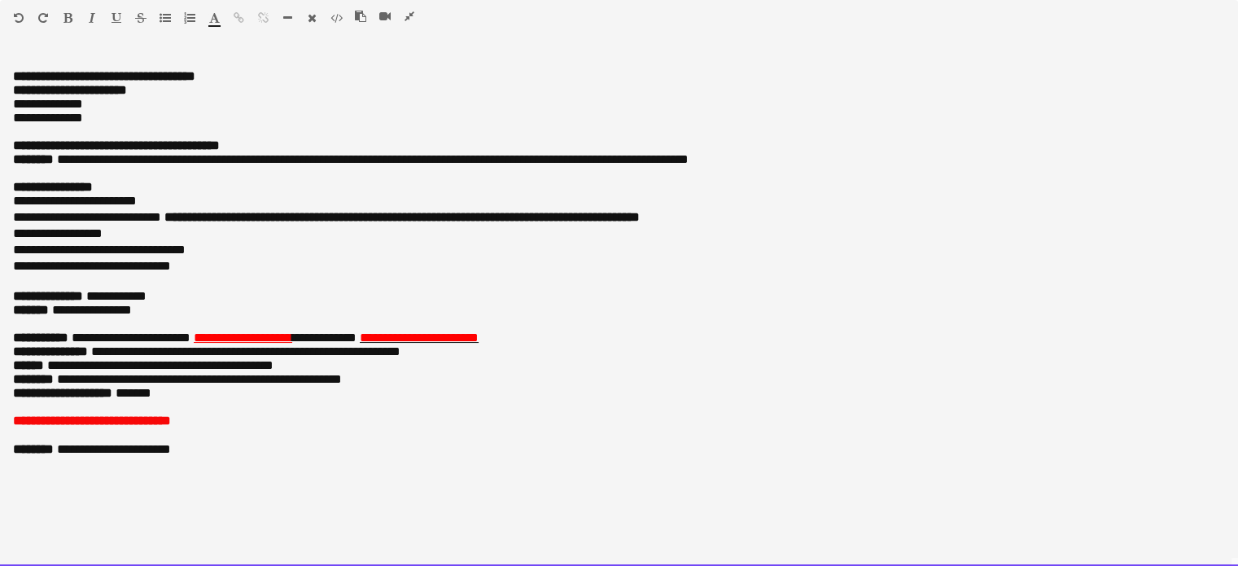
click at [30, 124] on span "**********" at bounding box center [48, 111] width 70 height 26
drag, startPoint x: 595, startPoint y: 171, endPoint x: 263, endPoint y: 170, distance: 332.1
click at [263, 165] on span "**********" at bounding box center [373, 159] width 632 height 12
drag, startPoint x: 144, startPoint y: 285, endPoint x: 9, endPoint y: 227, distance: 147.0
click at [9, 227] on div "**********" at bounding box center [619, 309] width 1238 height 513
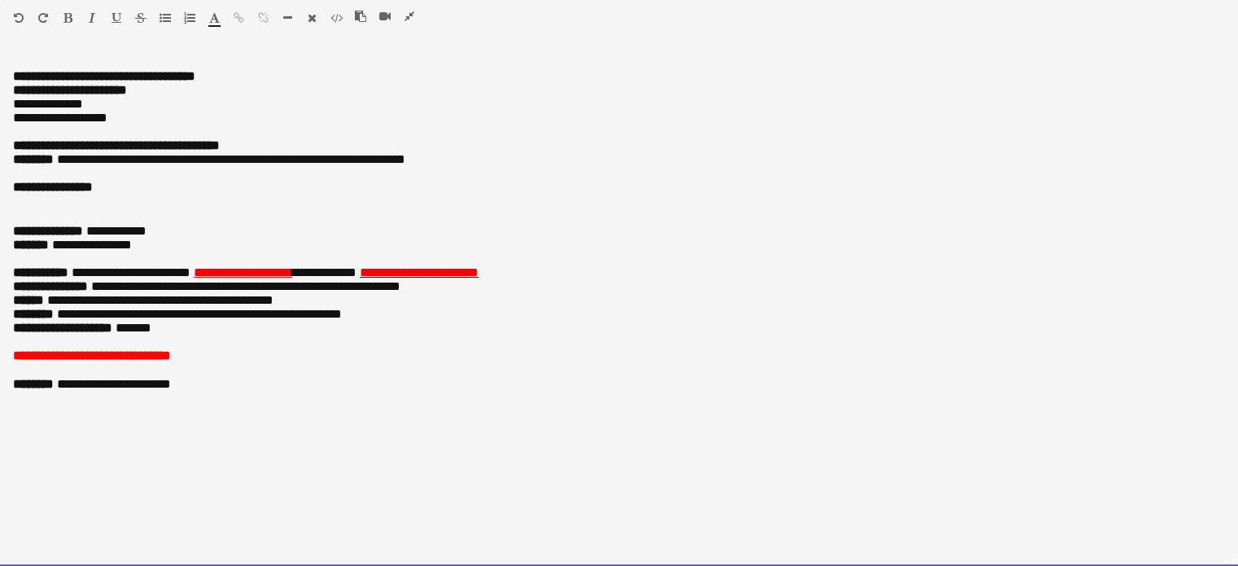
click at [68, 251] on span "**********" at bounding box center [92, 245] width 80 height 12
drag, startPoint x: 545, startPoint y: 304, endPoint x: 221, endPoint y: 299, distance: 324.9
click at [221, 279] on p "**********" at bounding box center [619, 272] width 1212 height 14
drag, startPoint x: 226, startPoint y: 303, endPoint x: 130, endPoint y: 308, distance: 95.4
click at [130, 279] on p "**********" at bounding box center [619, 272] width 1212 height 14
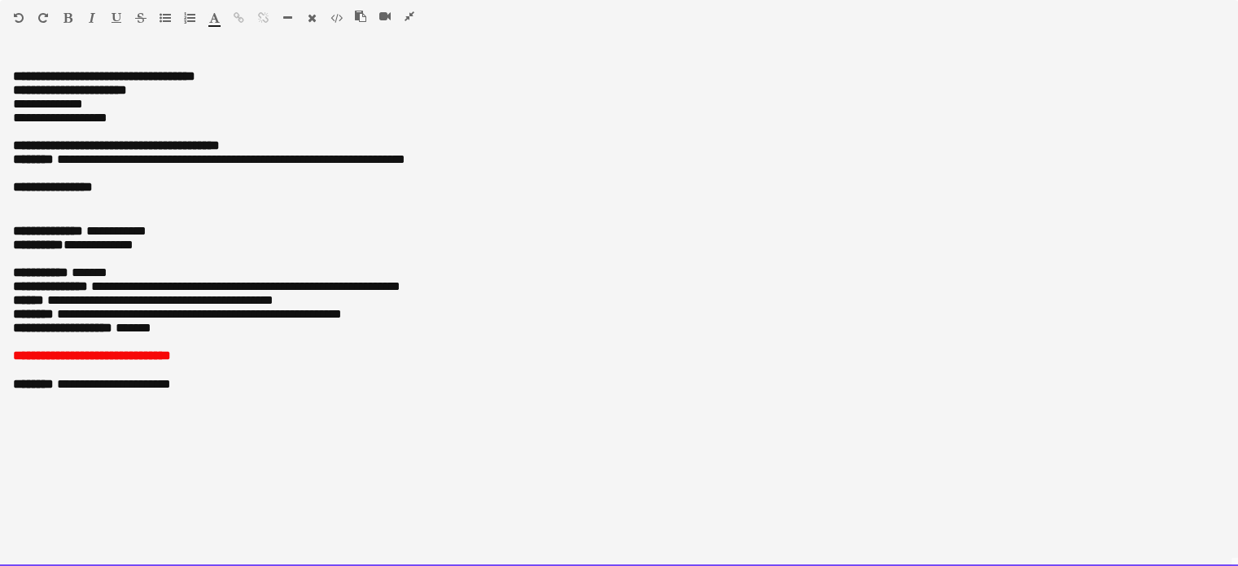
click at [85, 278] on span "*******" at bounding box center [90, 272] width 36 height 12
drag, startPoint x: 245, startPoint y: 303, endPoint x: 198, endPoint y: 303, distance: 47.2
click at [198, 279] on p "**********" at bounding box center [619, 272] width 1212 height 14
drag, startPoint x: 196, startPoint y: 300, endPoint x: 87, endPoint y: 304, distance: 109.2
click at [87, 278] on span "**********" at bounding box center [112, 272] width 89 height 12
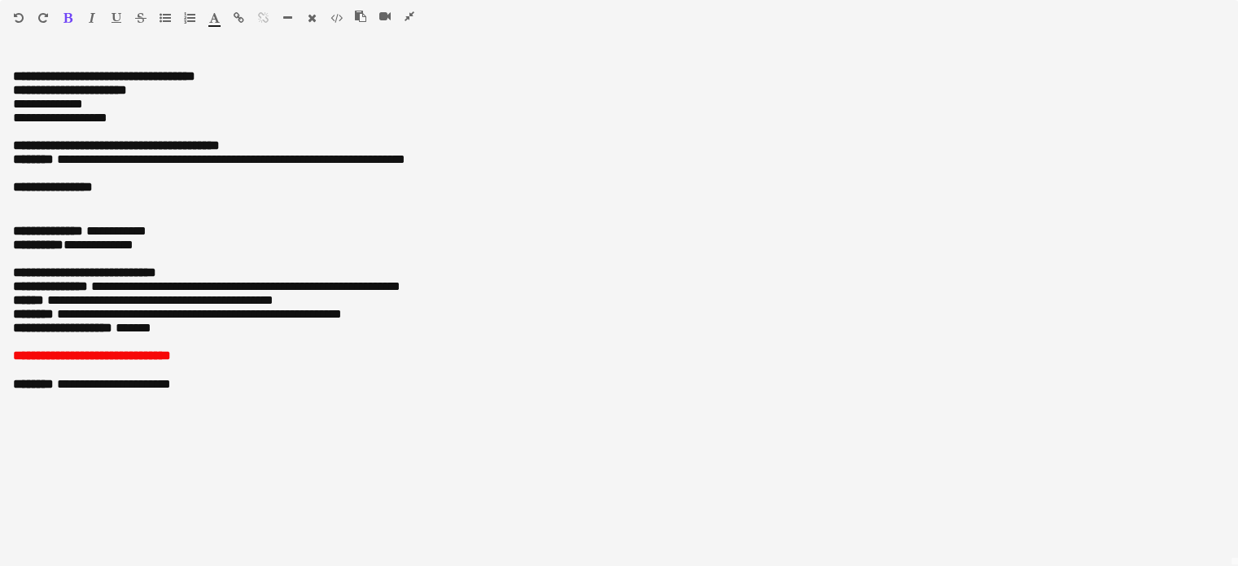
click at [68, 19] on icon "button" at bounding box center [67, 17] width 9 height 11
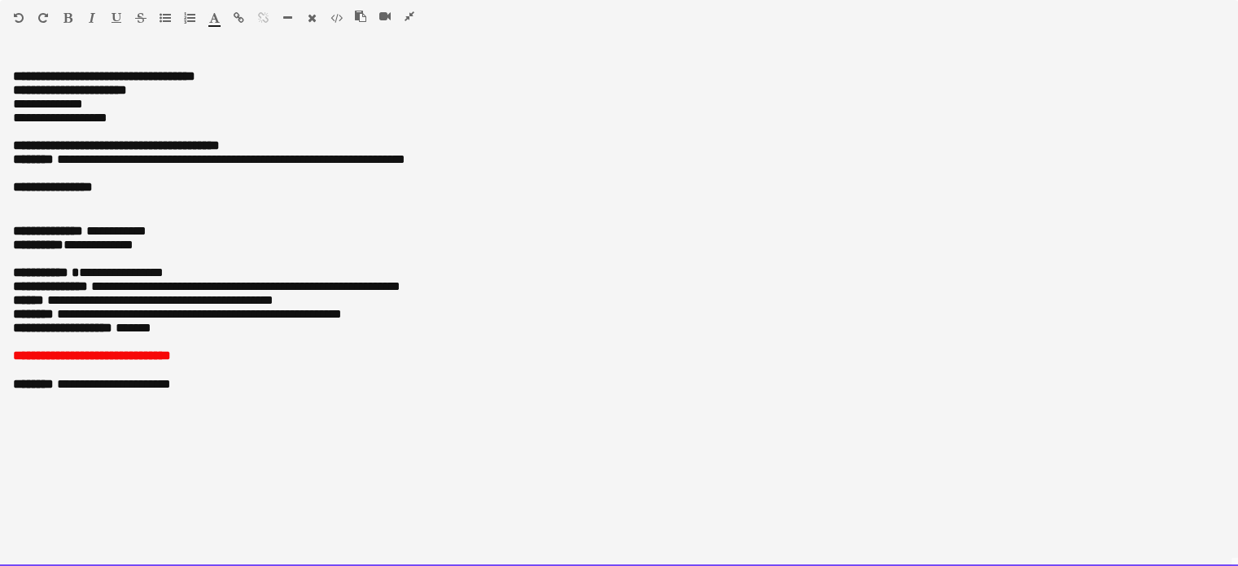
click at [287, 279] on p "**********" at bounding box center [619, 272] width 1212 height 14
click at [91, 278] on span "**********" at bounding box center [115, 272] width 95 height 12
click at [108, 278] on span "**********" at bounding box center [113, 272] width 90 height 12
drag, startPoint x: 138, startPoint y: 305, endPoint x: 114, endPoint y: 293, distance: 27.3
click at [113, 265] on p at bounding box center [619, 259] width 1212 height 14
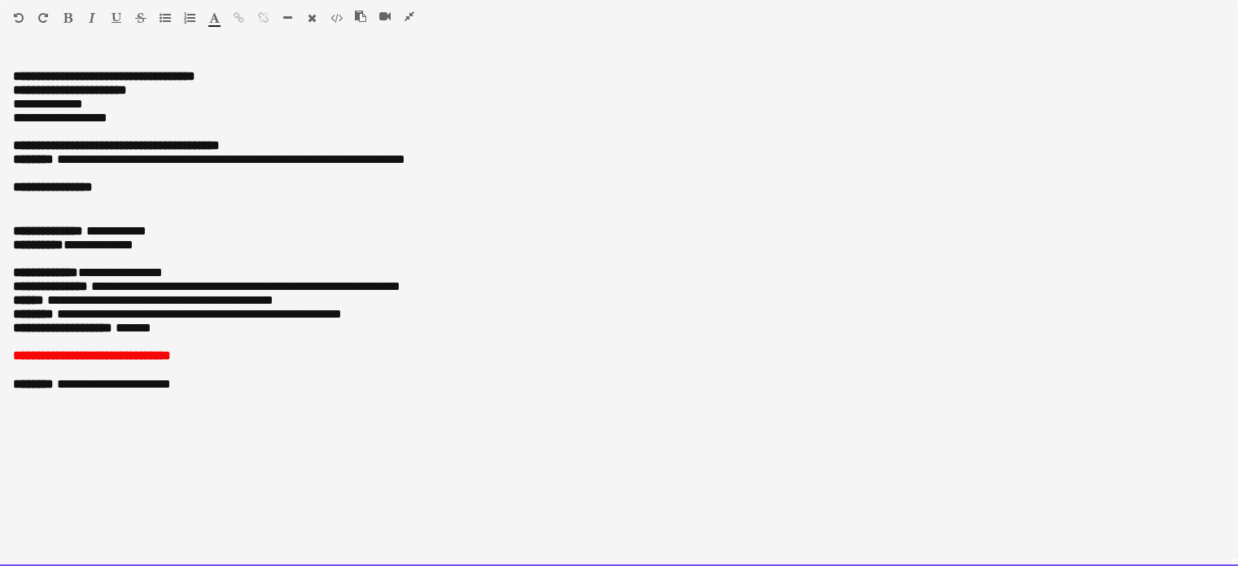
click at [121, 278] on span "**********" at bounding box center [115, 272] width 95 height 12
click at [202, 292] on span "**********" at bounding box center [245, 286] width 309 height 12
drag, startPoint x: 376, startPoint y: 322, endPoint x: 142, endPoint y: 326, distance: 234.5
click at [142, 293] on p "**********" at bounding box center [619, 286] width 1212 height 14
drag, startPoint x: 472, startPoint y: 172, endPoint x: 195, endPoint y: 182, distance: 277.0
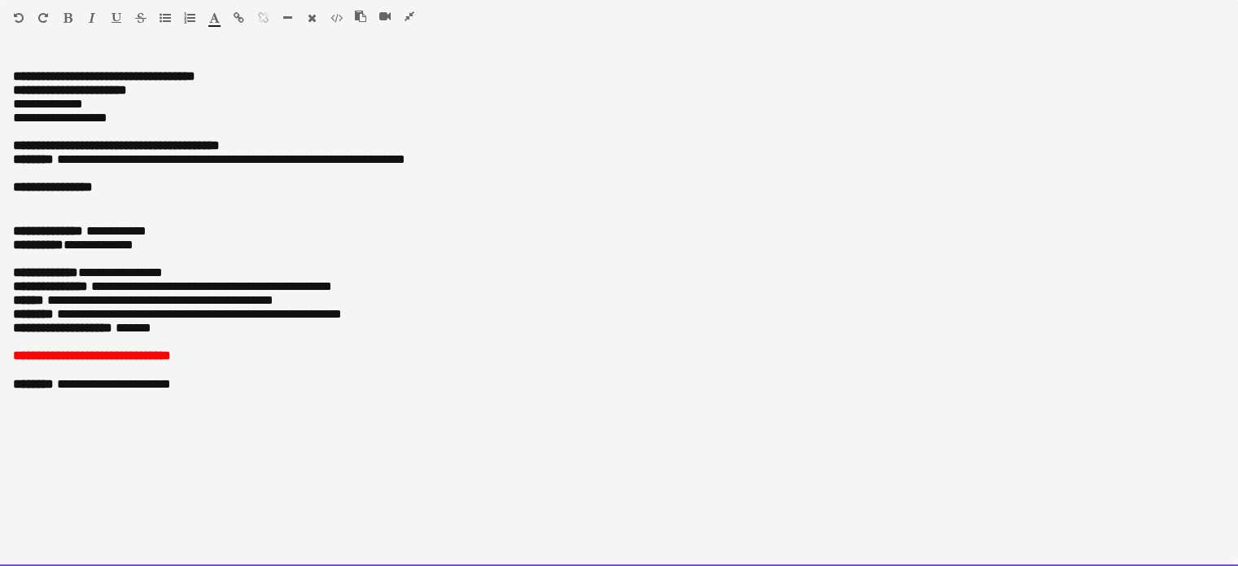
click at [195, 166] on p "**********" at bounding box center [619, 159] width 1212 height 14
drag, startPoint x: 216, startPoint y: 436, endPoint x: 72, endPoint y: 429, distance: 143.4
click at [72, 429] on div "**********" at bounding box center [619, 309] width 1238 height 513
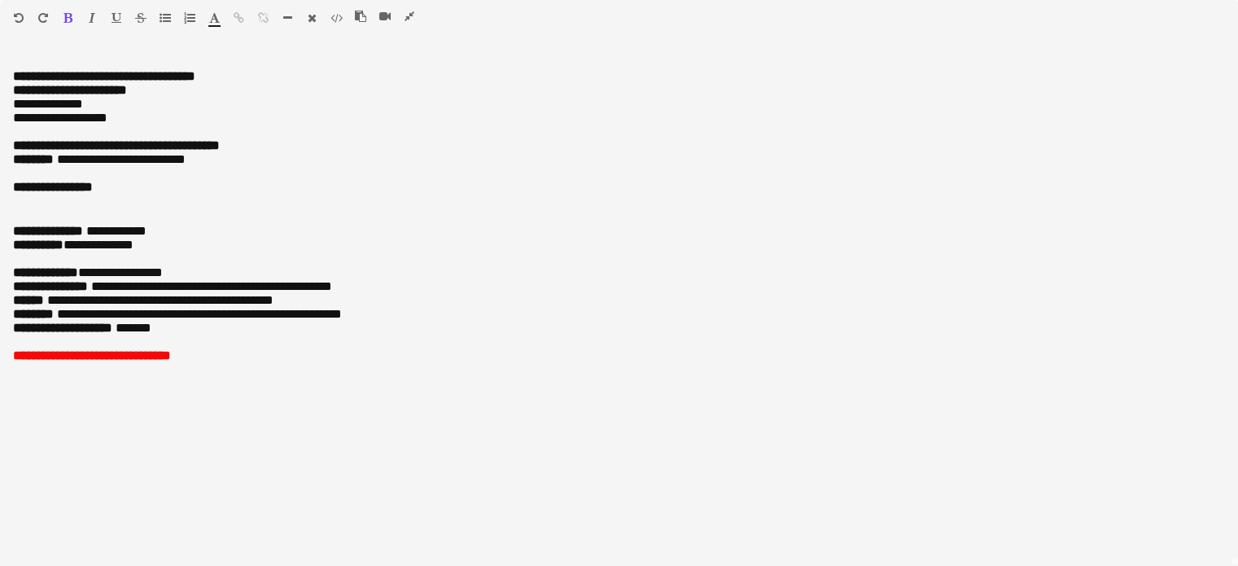
click at [410, 14] on icon "button" at bounding box center [410, 16] width 10 height 11
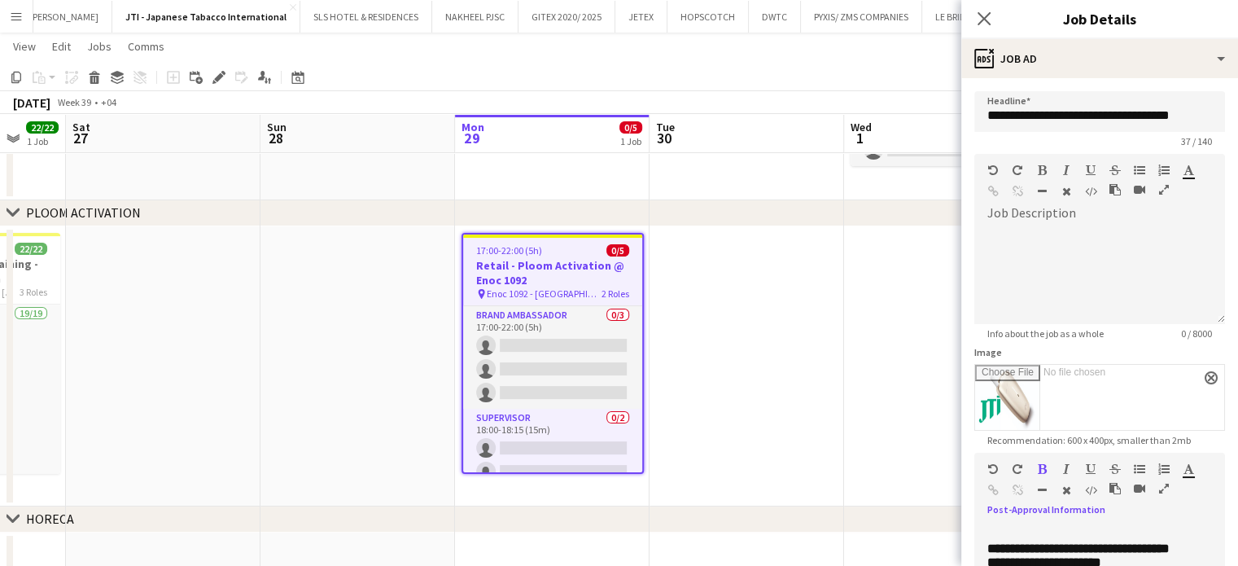
scroll to position [253, 0]
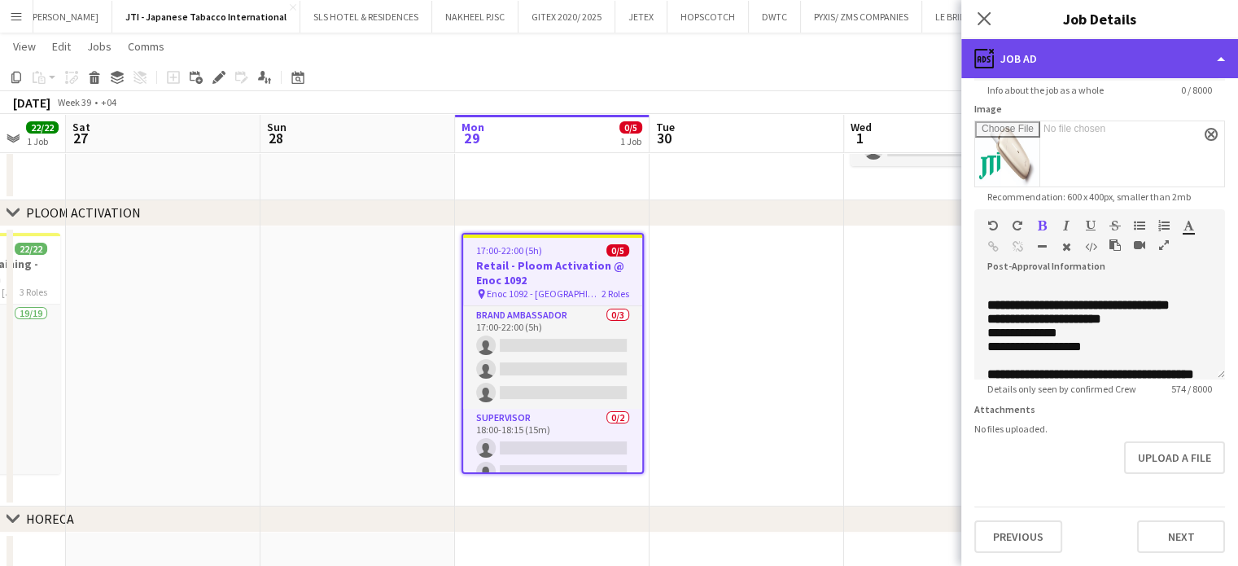
click at [1207, 52] on div "ads-window Job Ad" at bounding box center [1099, 58] width 277 height 39
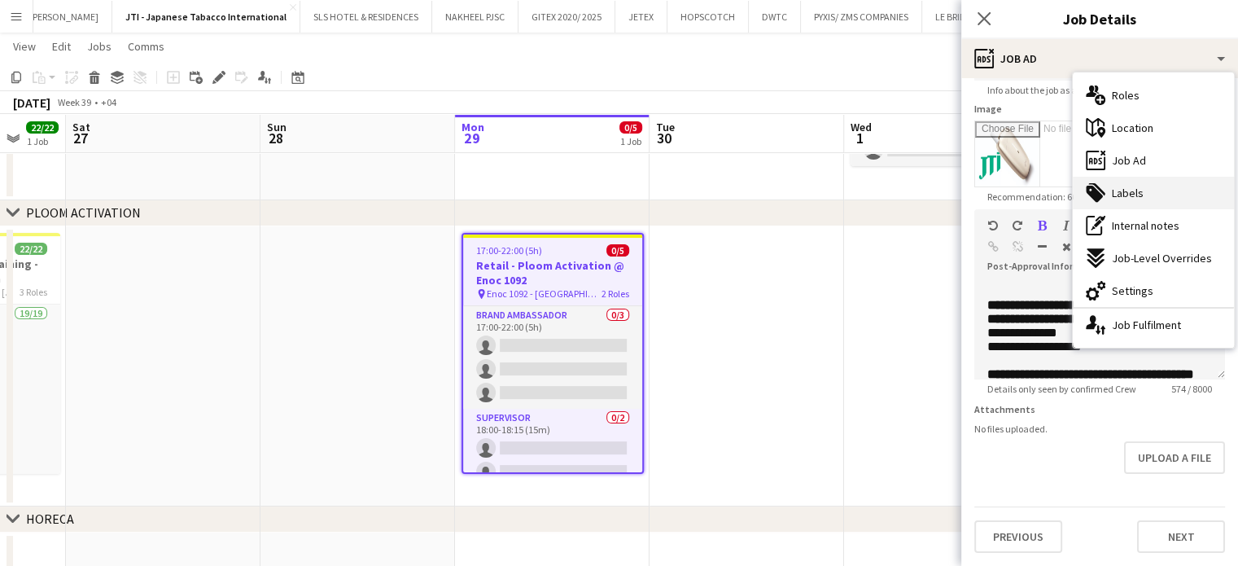
click at [1141, 195] on span "Labels" at bounding box center [1128, 193] width 32 height 15
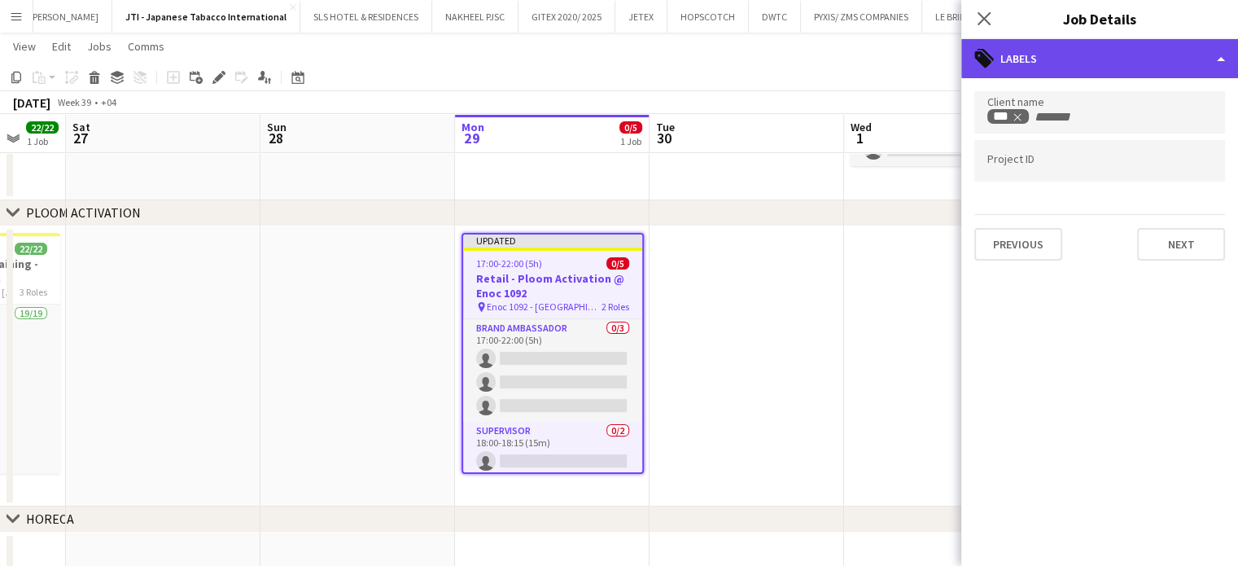
click at [1220, 52] on div "tags-double Labels" at bounding box center [1099, 58] width 277 height 39
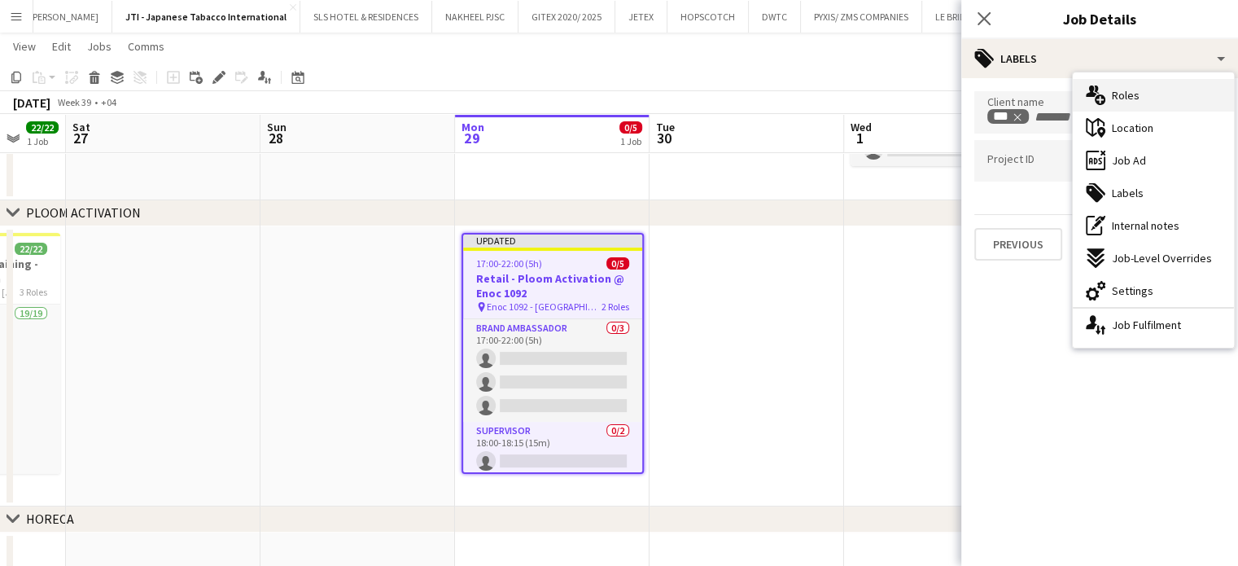
click at [1130, 98] on span "Roles" at bounding box center [1126, 95] width 28 height 15
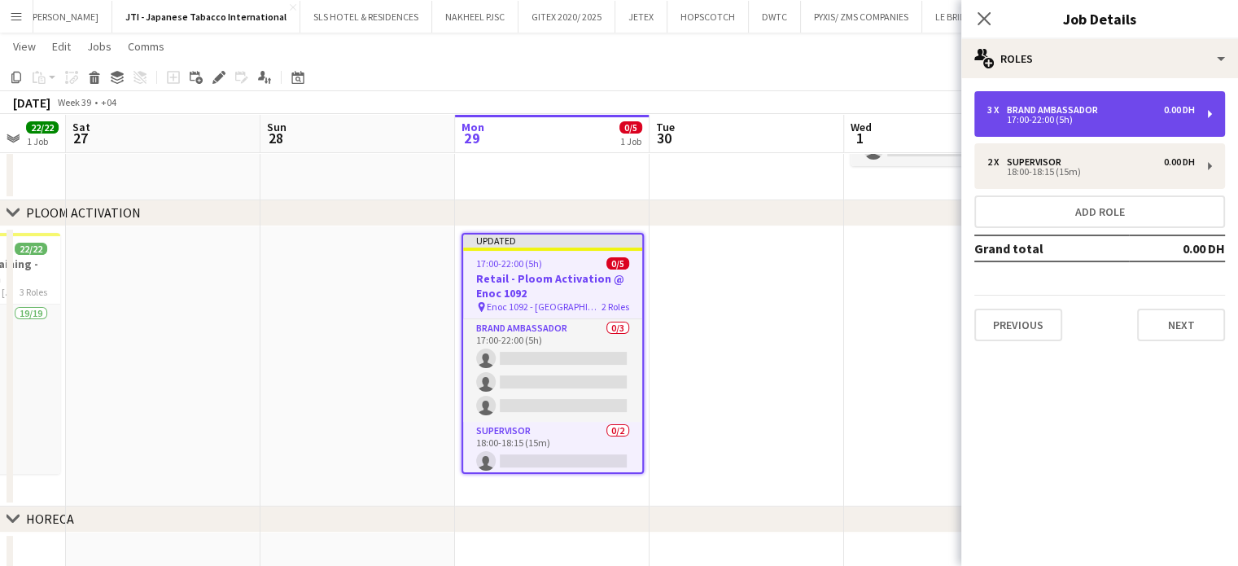
click at [1044, 119] on div "17:00-22:00 (5h)" at bounding box center [1091, 120] width 208 height 8
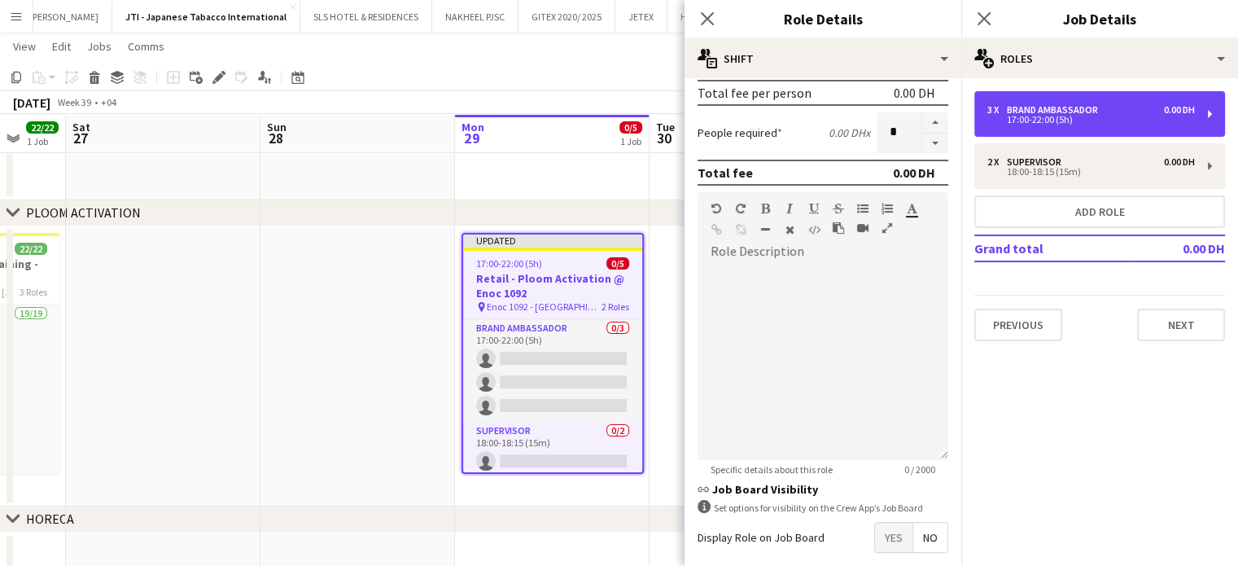
scroll to position [326, 0]
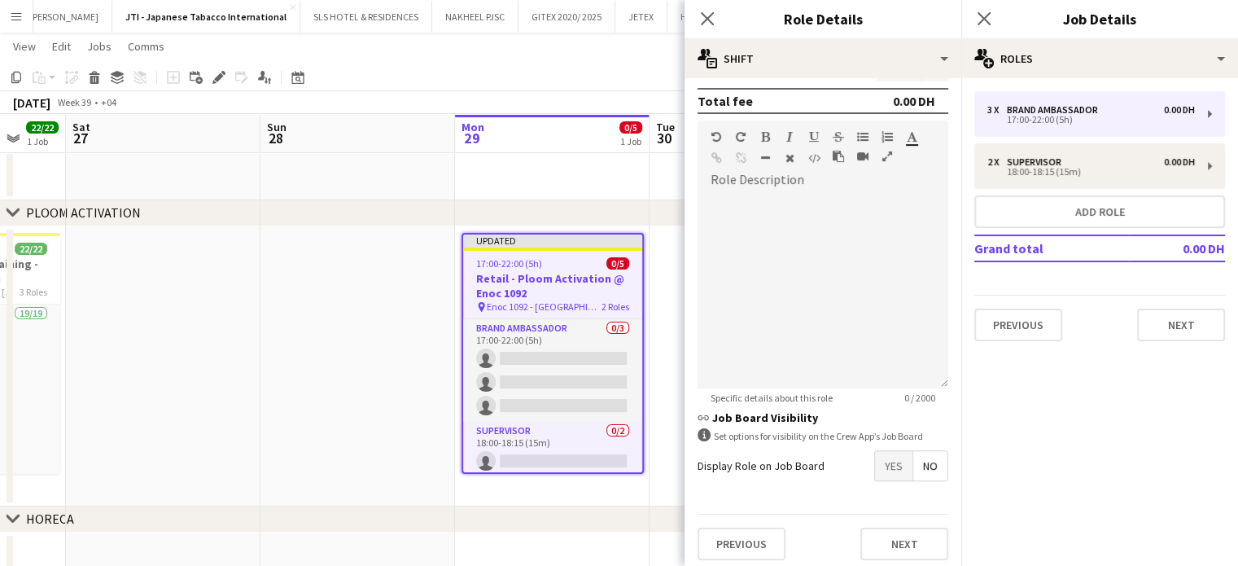
click at [391, 382] on app-date-cell at bounding box center [358, 366] width 195 height 280
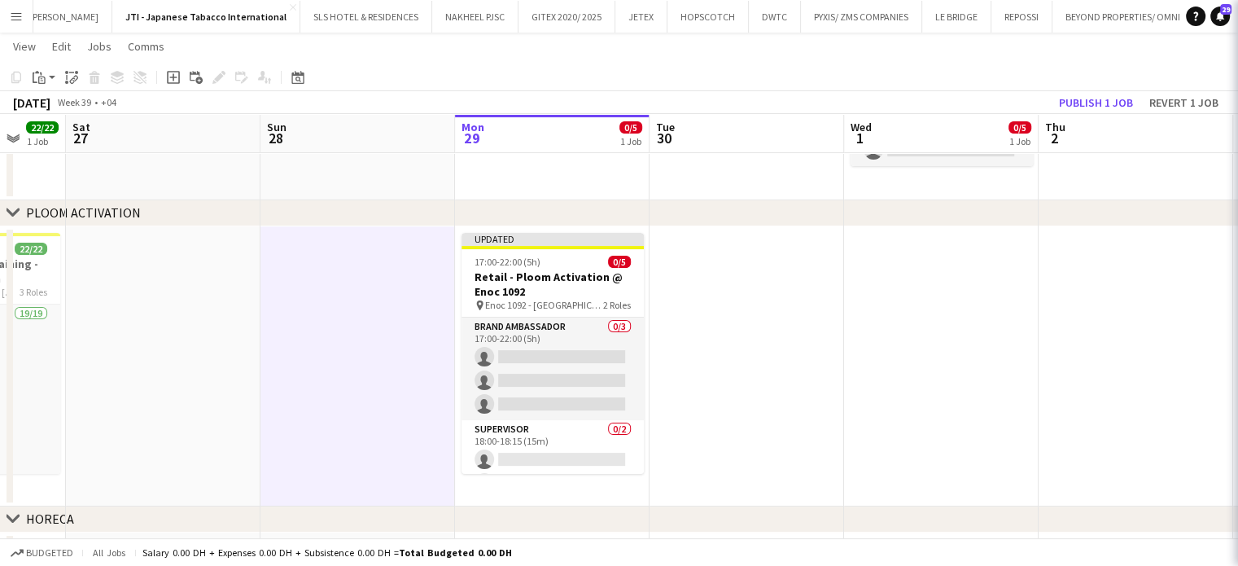
click at [648, 364] on app-calendar-viewport "Wed 24 24/24 2 Jobs Thu 25 24/24 2 Jobs Fri 26 22/22 1 Job Sat 27 Sun 28 Mon 29…" at bounding box center [619, 315] width 1238 height 993
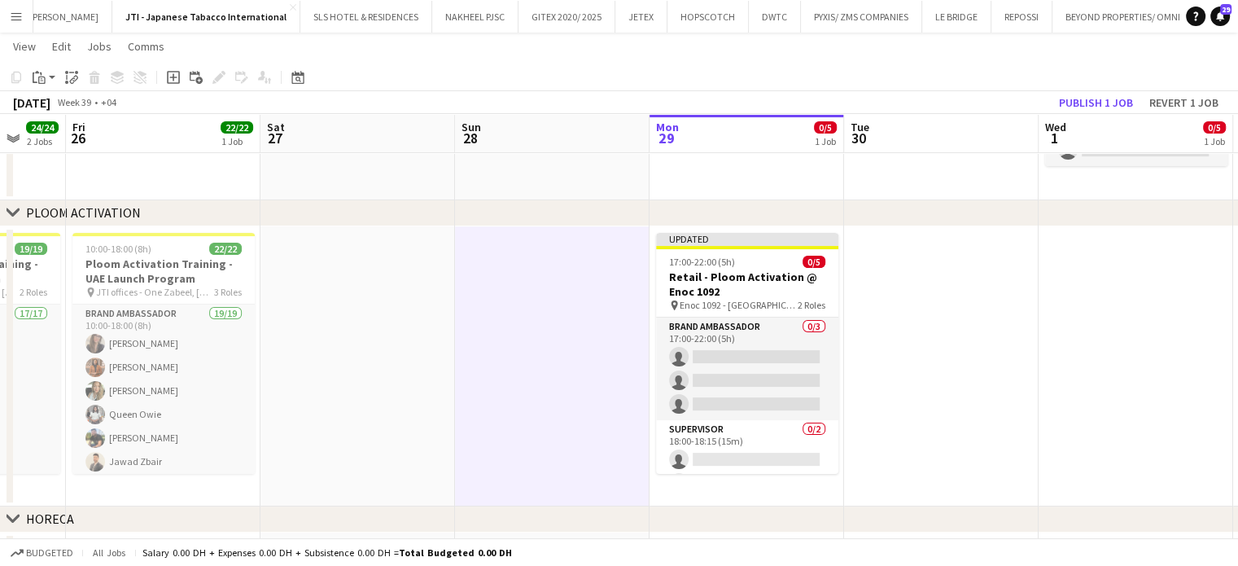
scroll to position [0, 462]
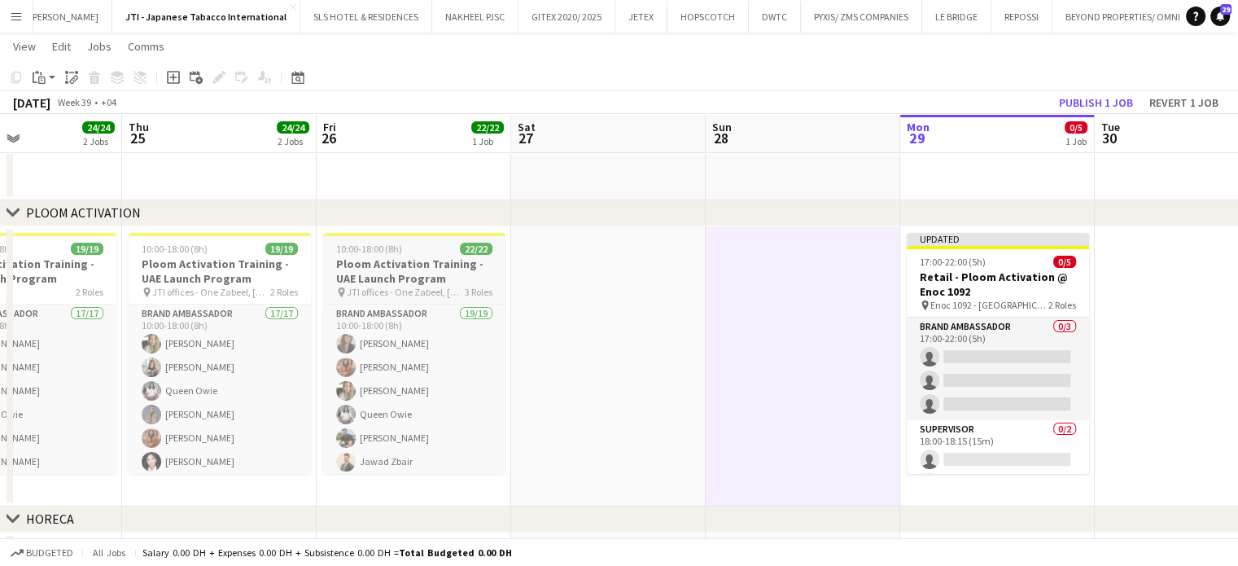
click at [373, 276] on h3 "Ploom Activation Training - UAE Launch Program" at bounding box center [414, 270] width 182 height 29
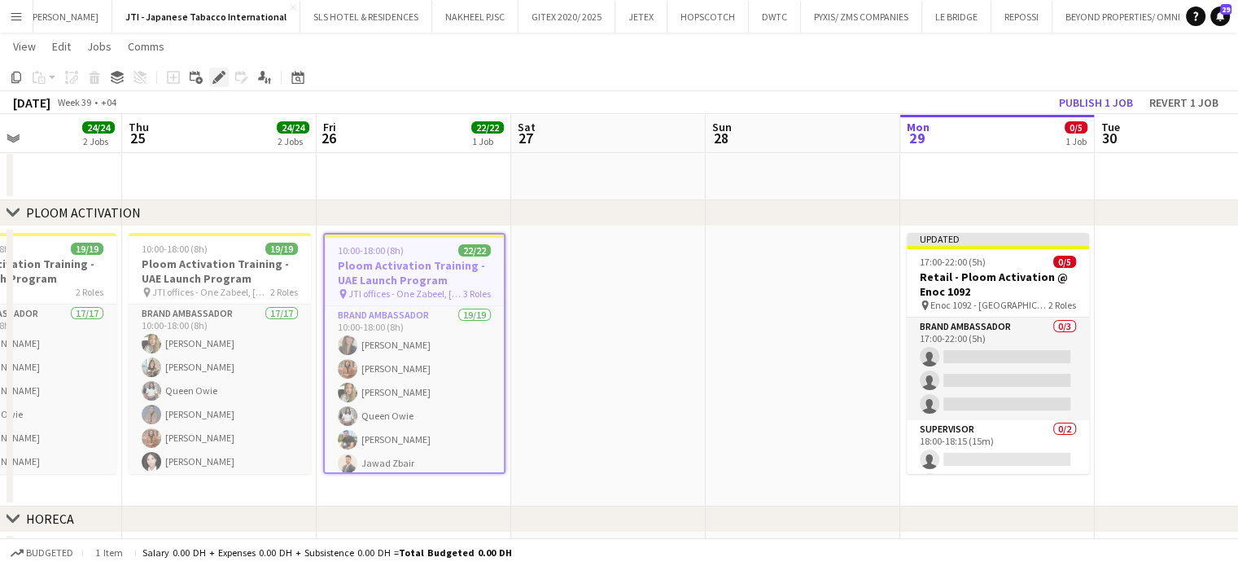
click at [219, 74] on icon at bounding box center [218, 77] width 9 height 9
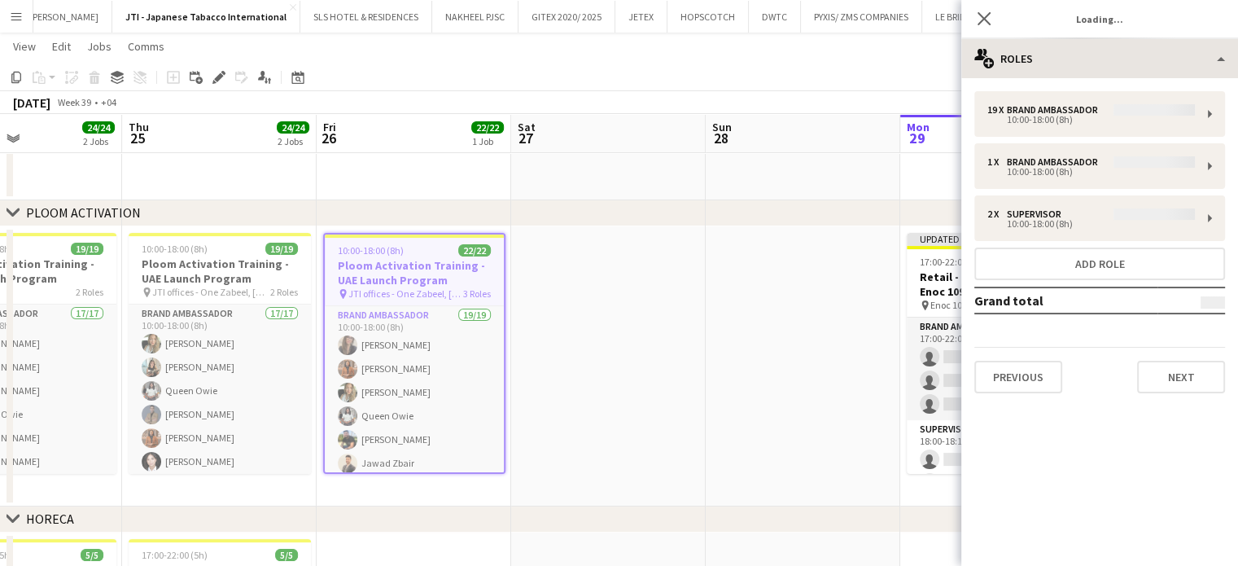
type input "**********"
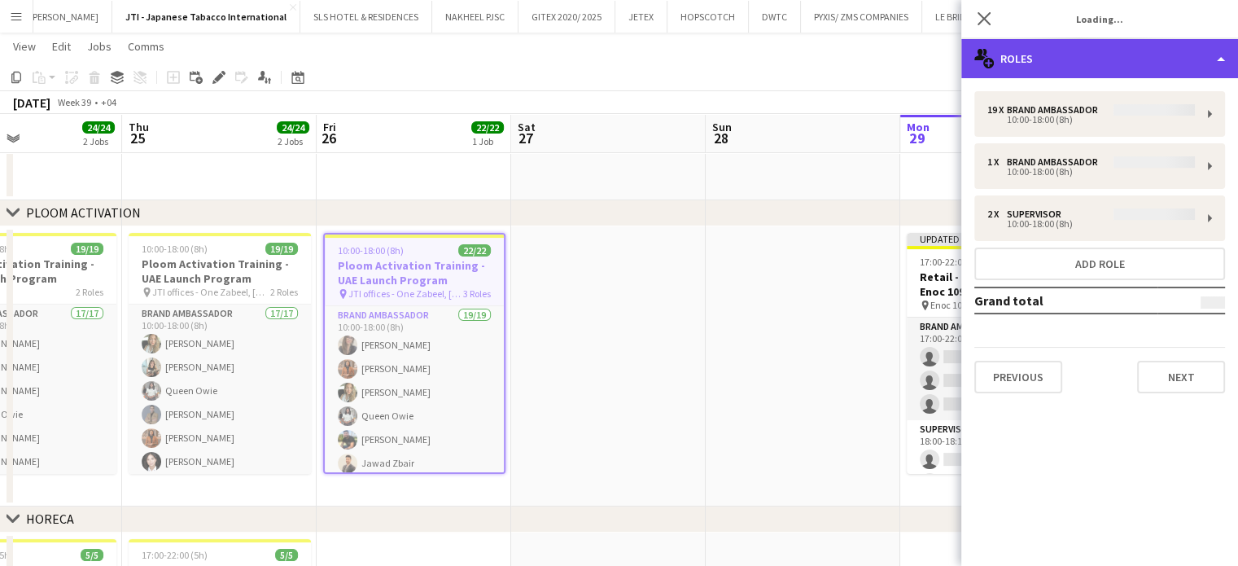
click at [1212, 48] on div "multiple-users-add Roles" at bounding box center [1099, 58] width 277 height 39
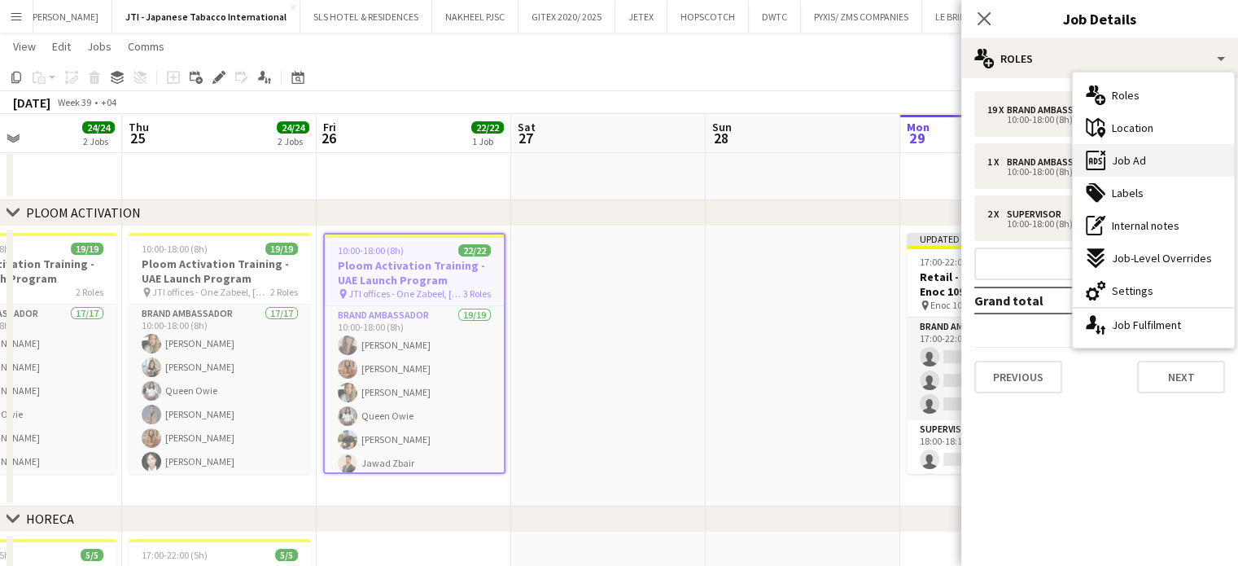
click at [1166, 165] on div "ads-window Job Ad" at bounding box center [1153, 160] width 161 height 33
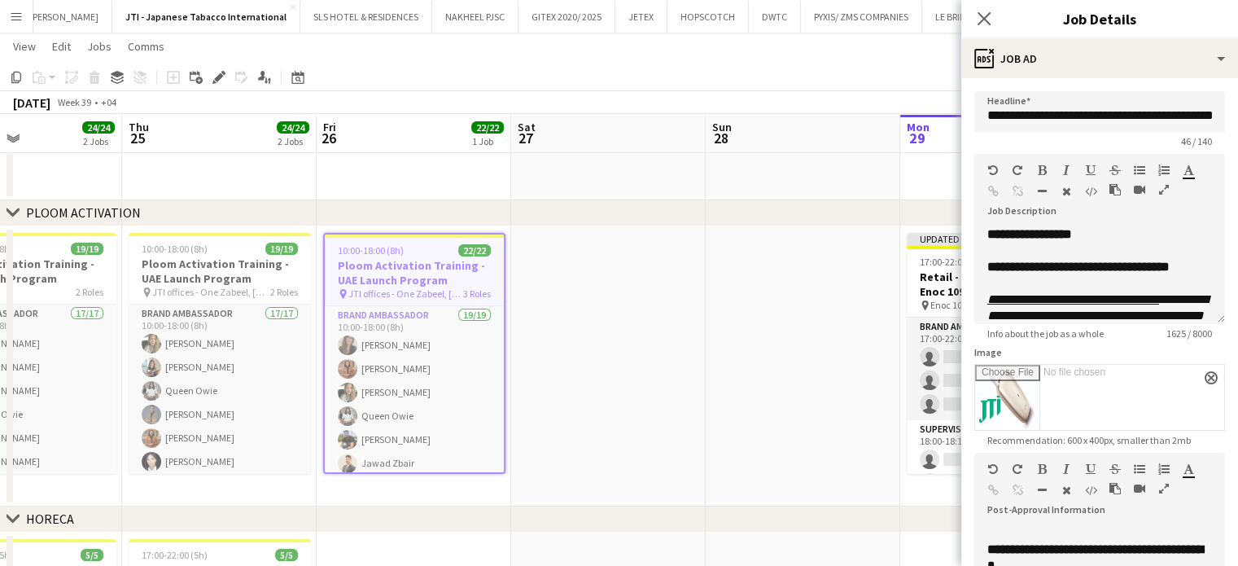
click at [1167, 188] on icon "button" at bounding box center [1164, 189] width 10 height 11
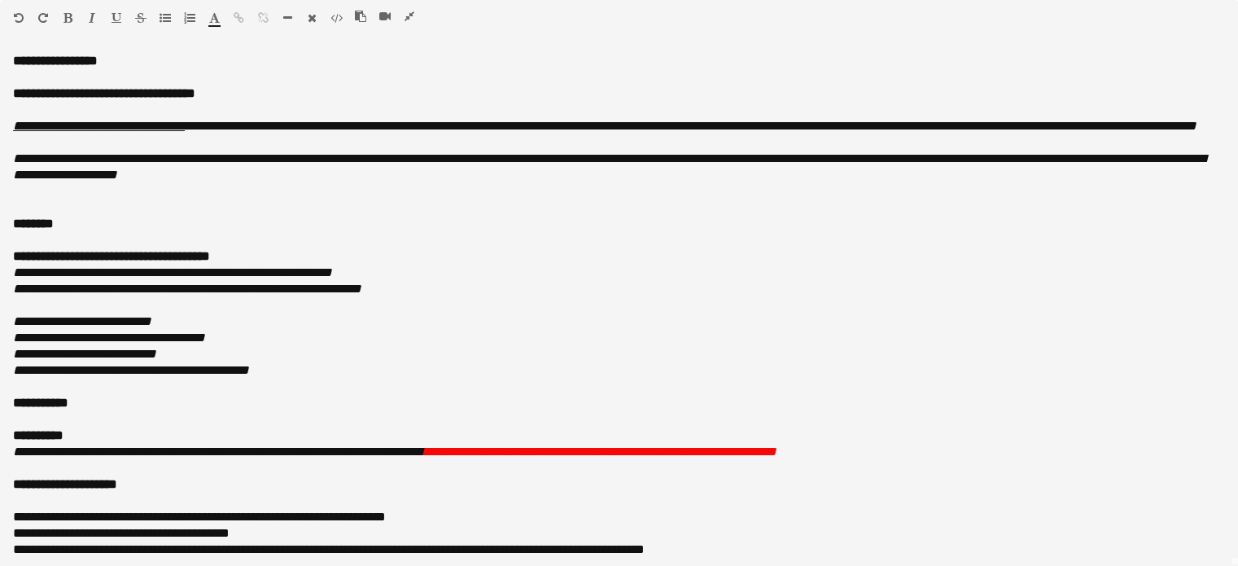
click at [414, 15] on icon "button" at bounding box center [410, 16] width 10 height 11
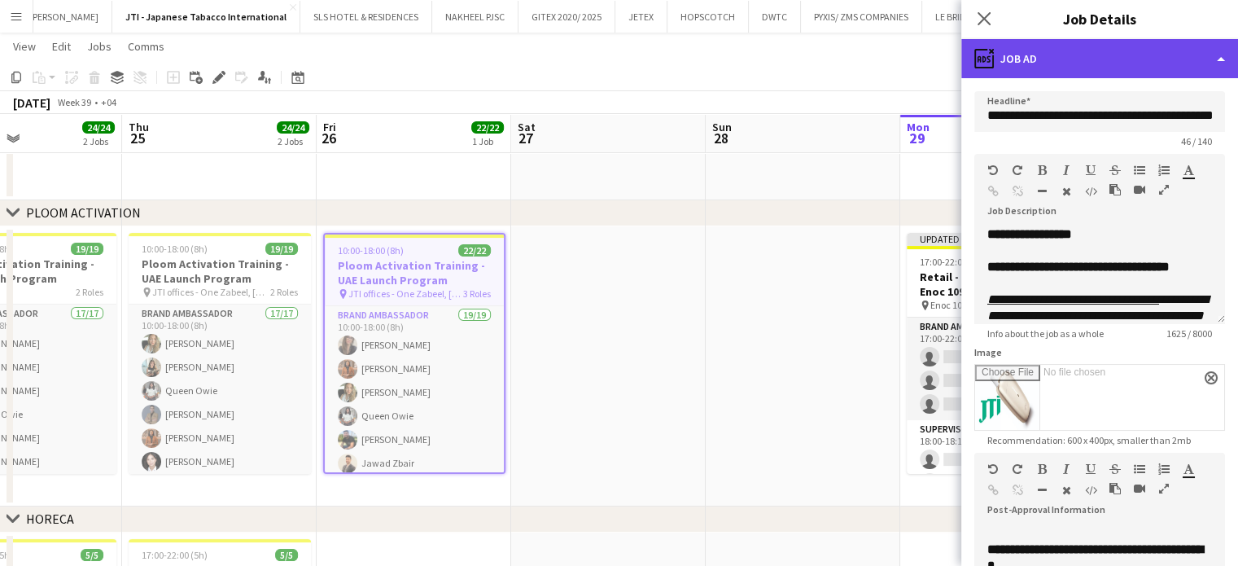
click at [1189, 53] on div "ads-window Job Ad" at bounding box center [1099, 58] width 277 height 39
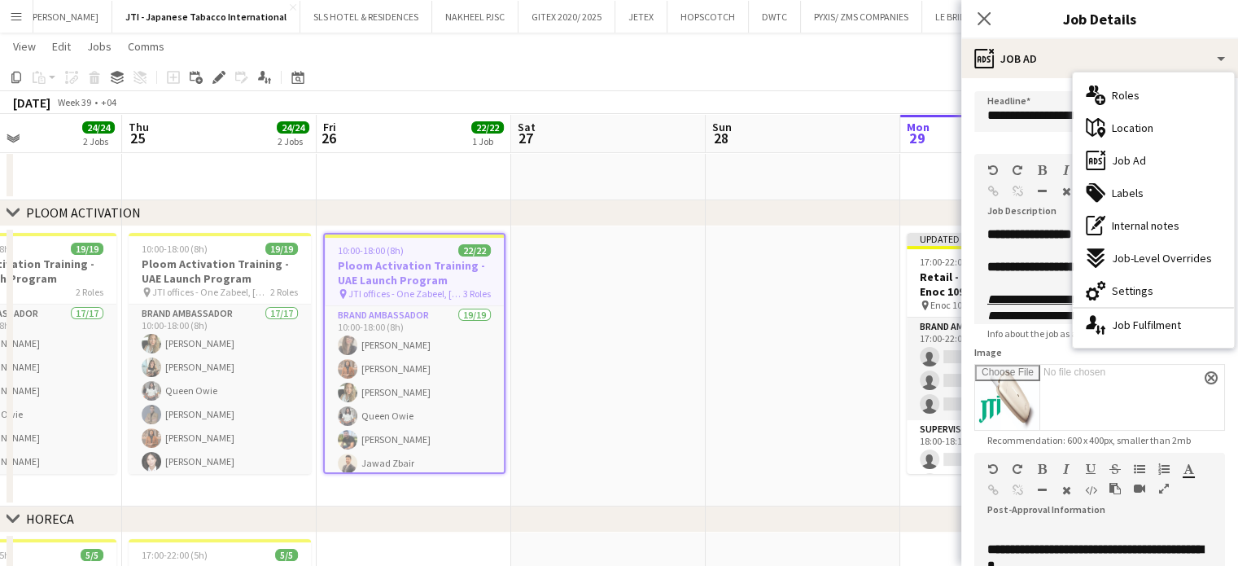
click at [1156, 100] on div "multiple-users-add Roles" at bounding box center [1153, 95] width 161 height 33
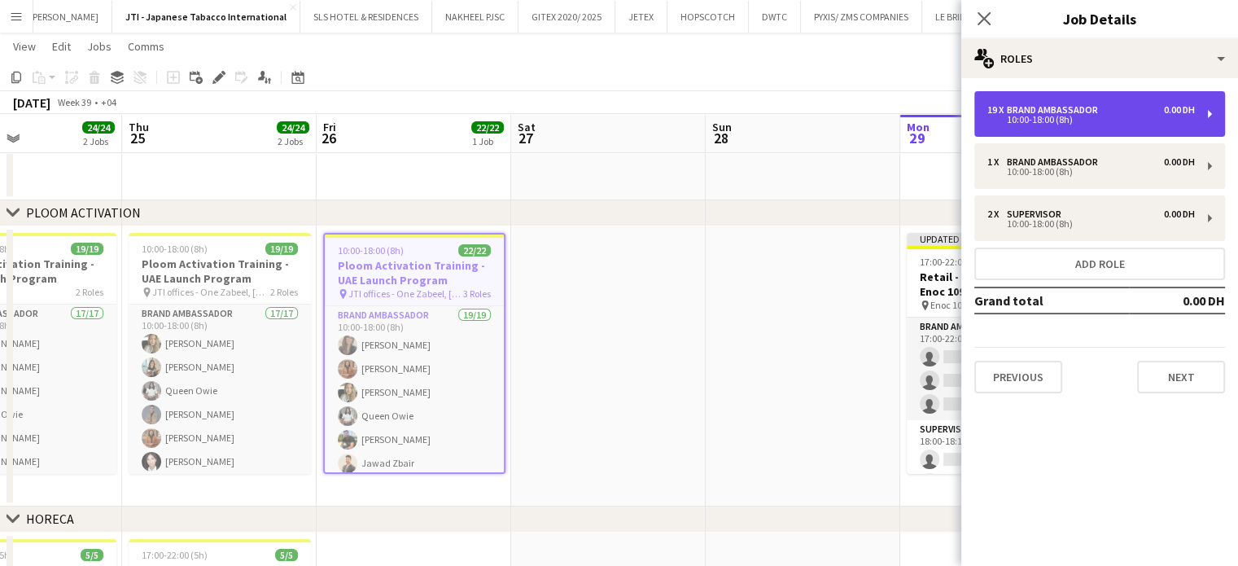
click at [1086, 113] on div "Brand Ambassador" at bounding box center [1056, 109] width 98 height 11
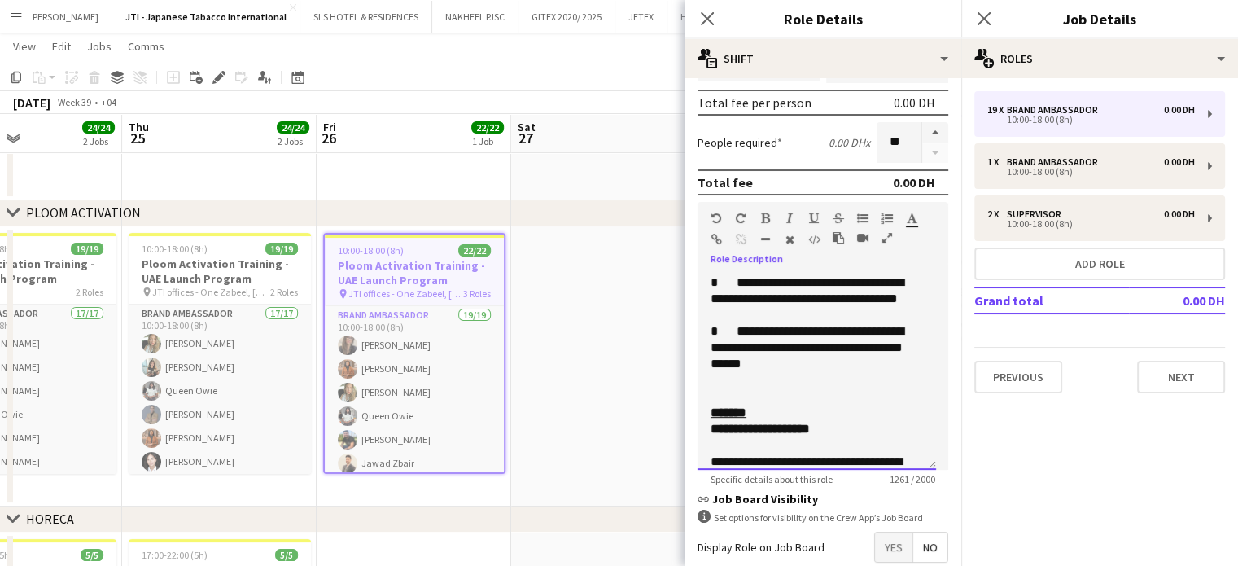
scroll to position [697, 0]
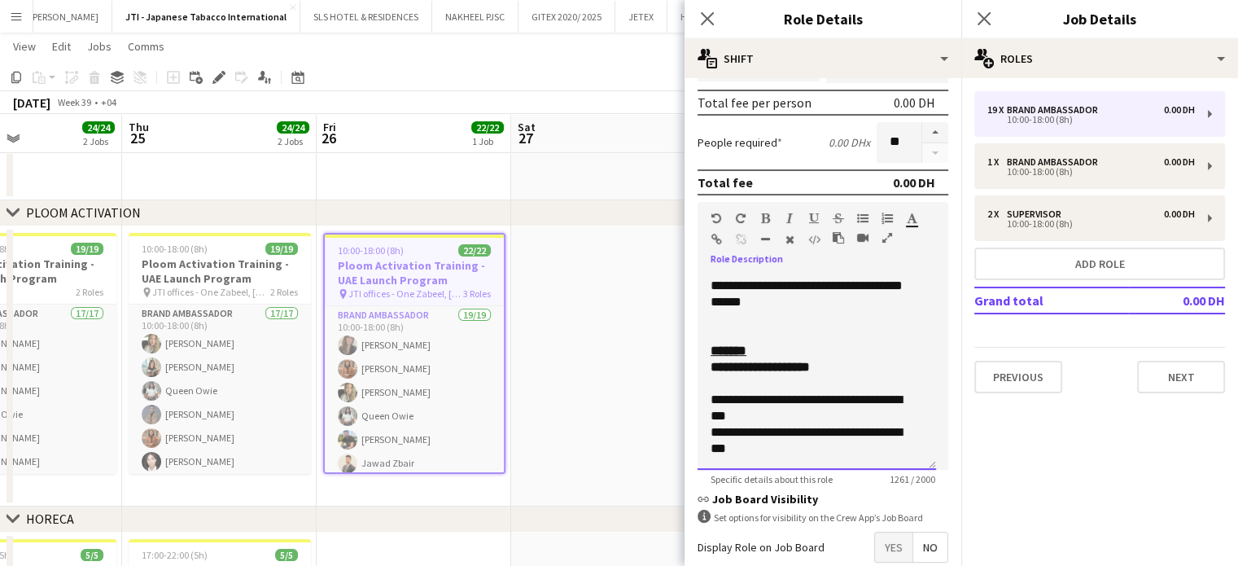
drag, startPoint x: 710, startPoint y: 282, endPoint x: 867, endPoint y: 319, distance: 161.5
click at [867, 319] on div "**********" at bounding box center [817, 371] width 239 height 195
copy div "**********"
click at [642, 315] on app-date-cell at bounding box center [608, 366] width 195 height 280
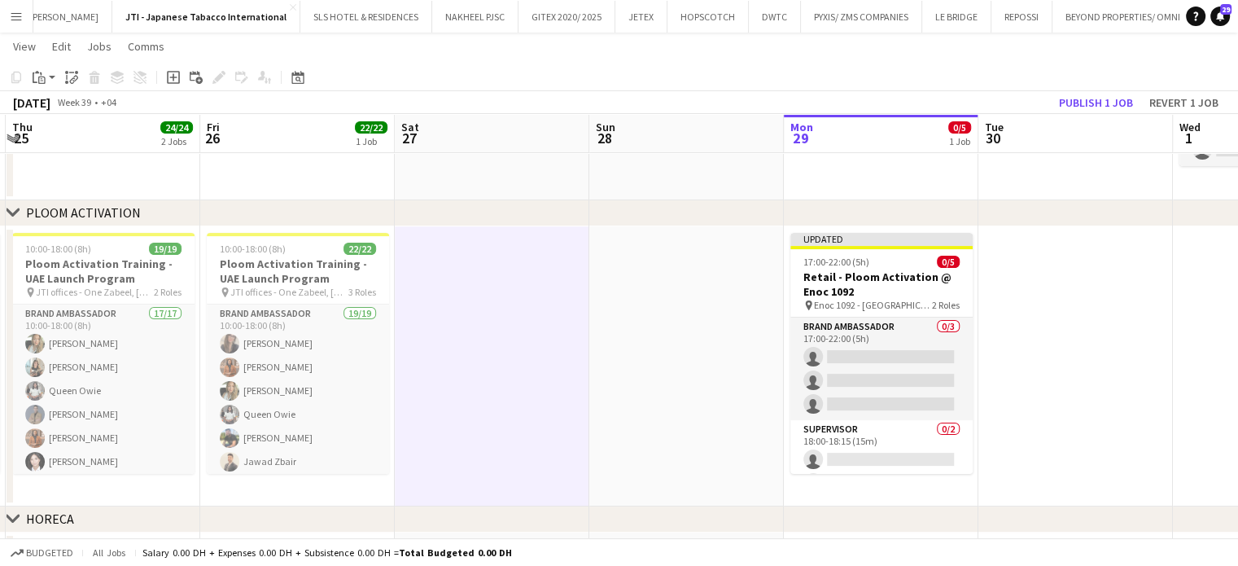
drag, startPoint x: 808, startPoint y: 331, endPoint x: 602, endPoint y: 322, distance: 206.2
click at [605, 322] on app-calendar-viewport "Mon 22 22/22 1 Job Tue 23 24/24 2 Jobs Wed 24 24/24 2 Jobs Thu 25 24/24 2 Jobs …" at bounding box center [619, 315] width 1238 height 993
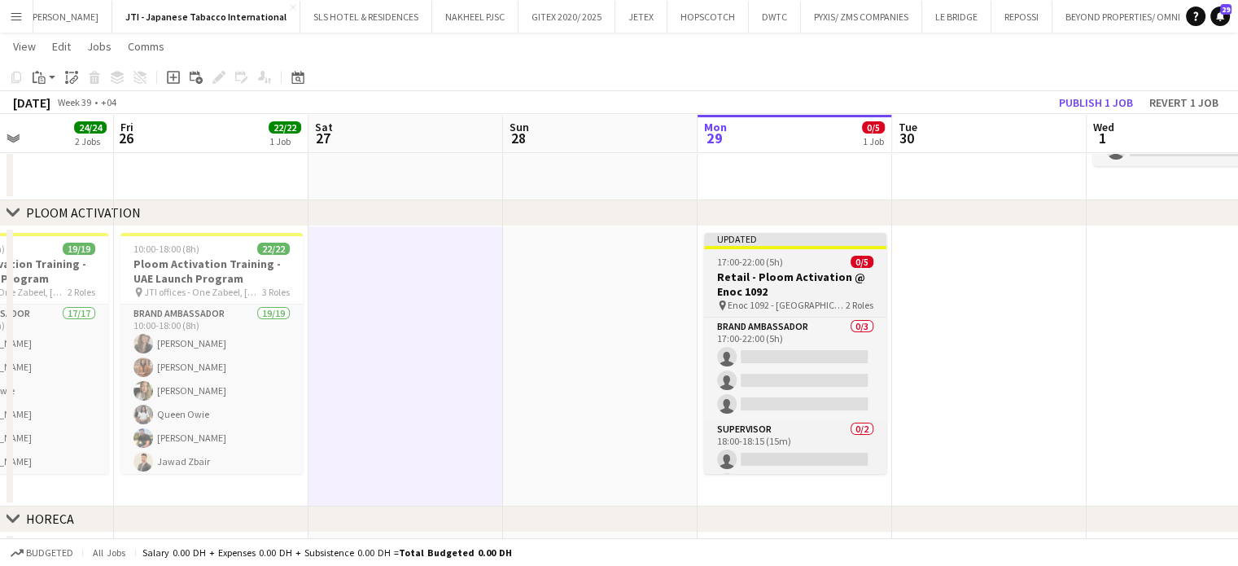
click at [779, 273] on h3 "Retail - Ploom Activation @ Enoc 1092" at bounding box center [795, 283] width 182 height 29
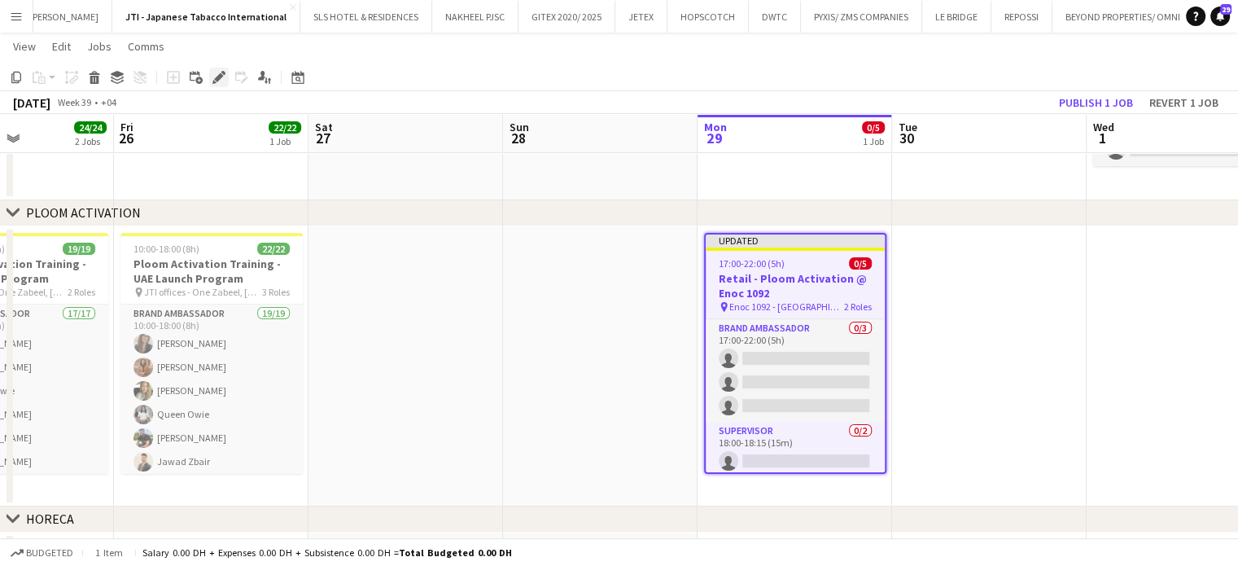
click at [216, 78] on icon at bounding box center [218, 77] width 9 height 9
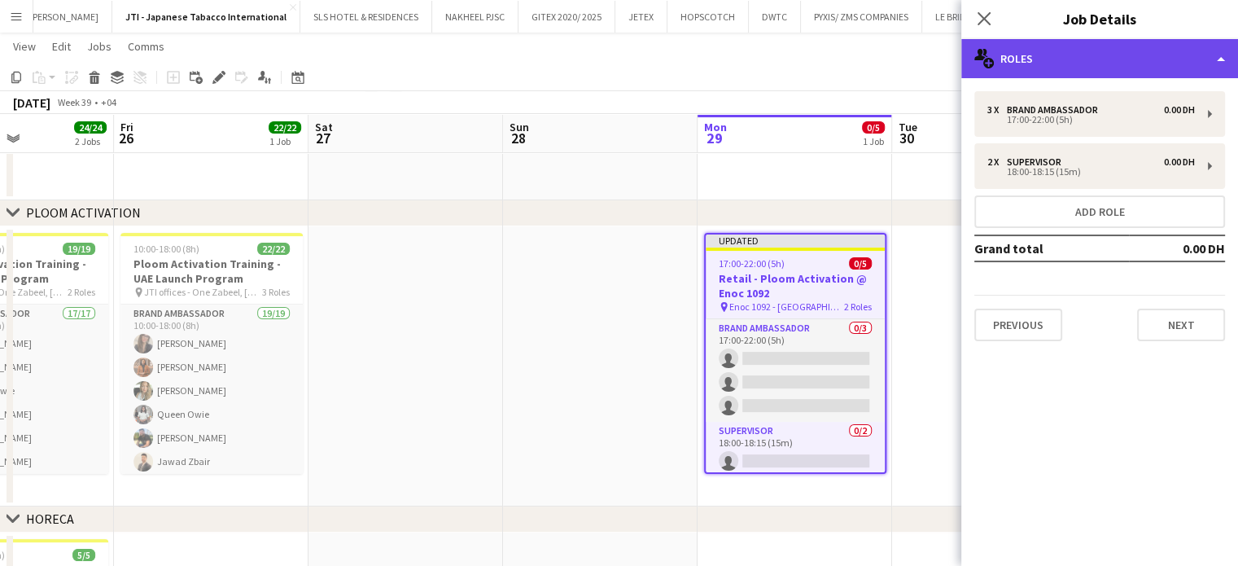
click at [1215, 58] on div "multiple-users-add Roles" at bounding box center [1099, 58] width 277 height 39
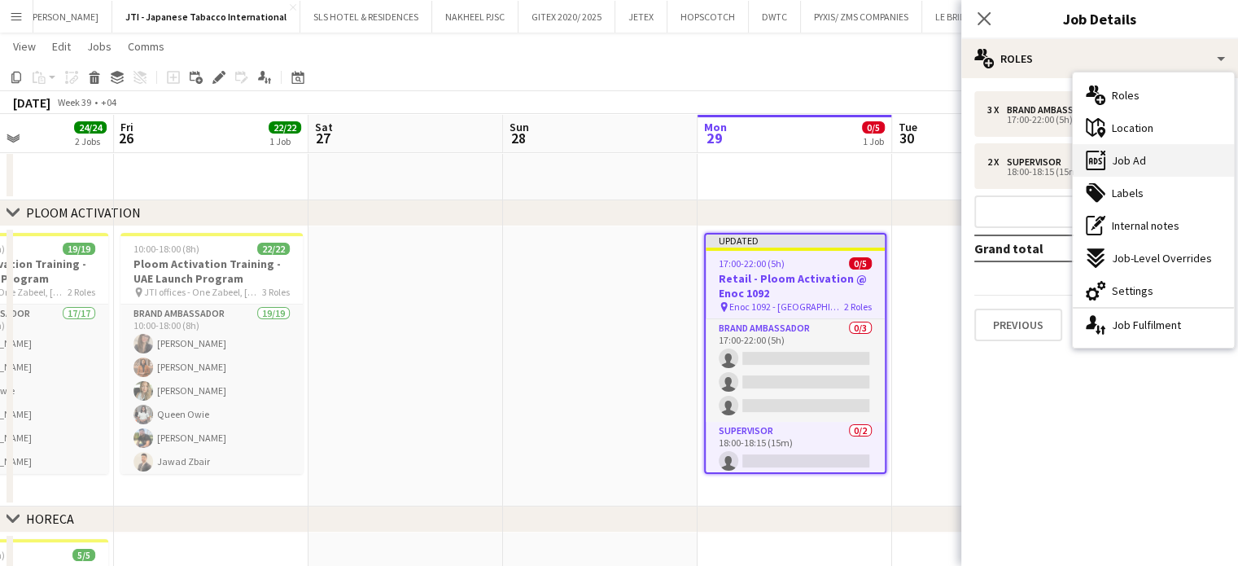
click at [1137, 169] on div "ads-window Job Ad" at bounding box center [1153, 160] width 161 height 33
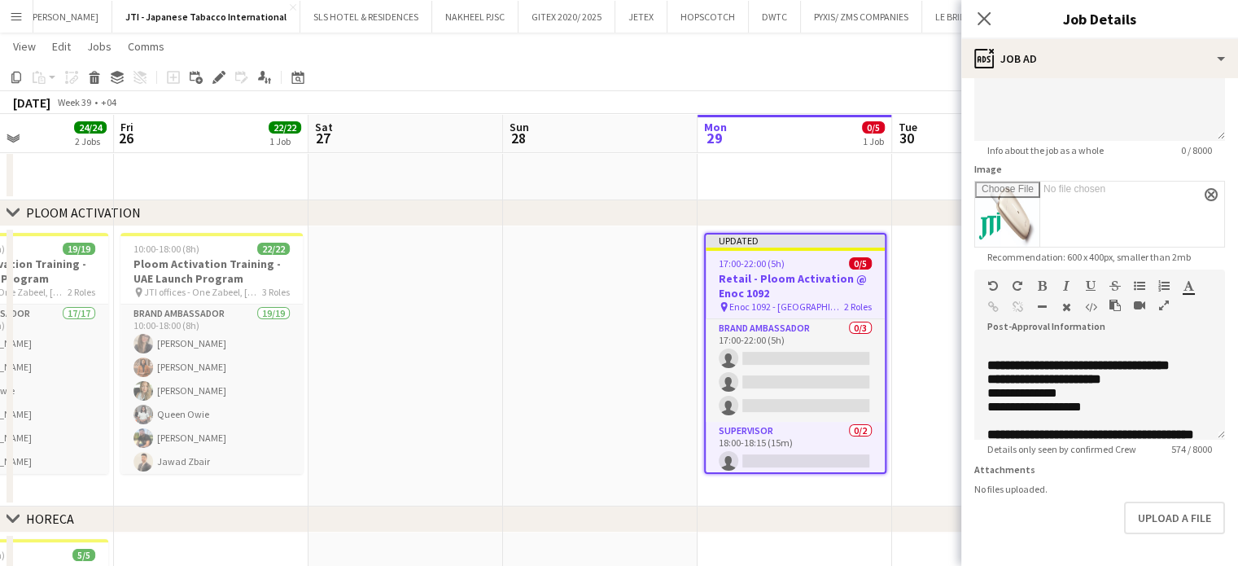
scroll to position [253, 0]
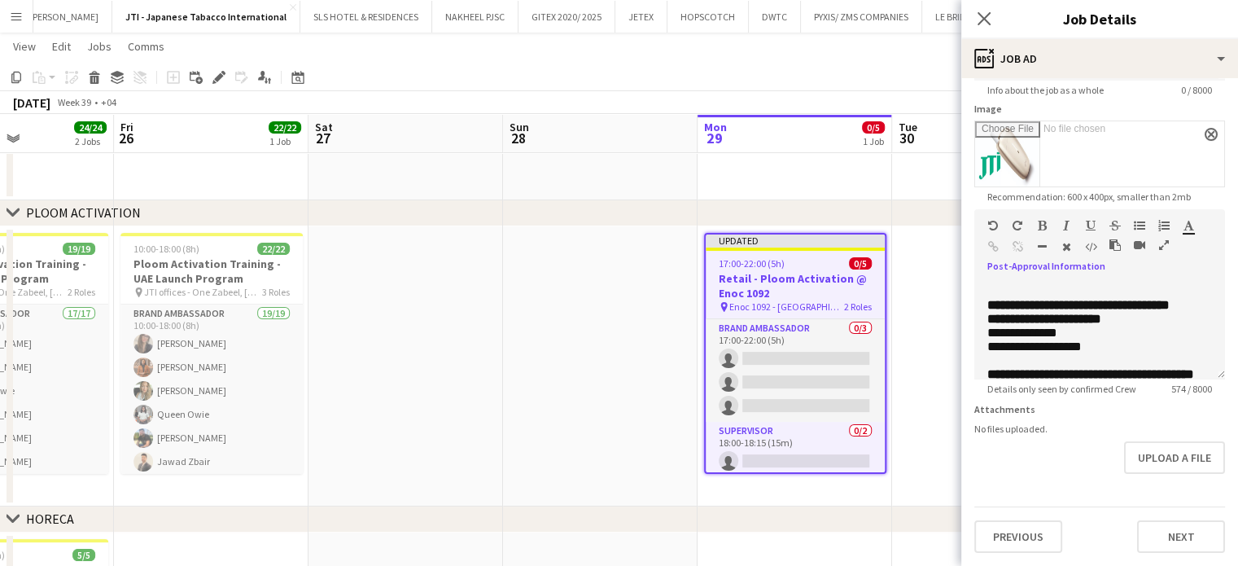
click at [1160, 239] on icon "button" at bounding box center [1164, 244] width 10 height 11
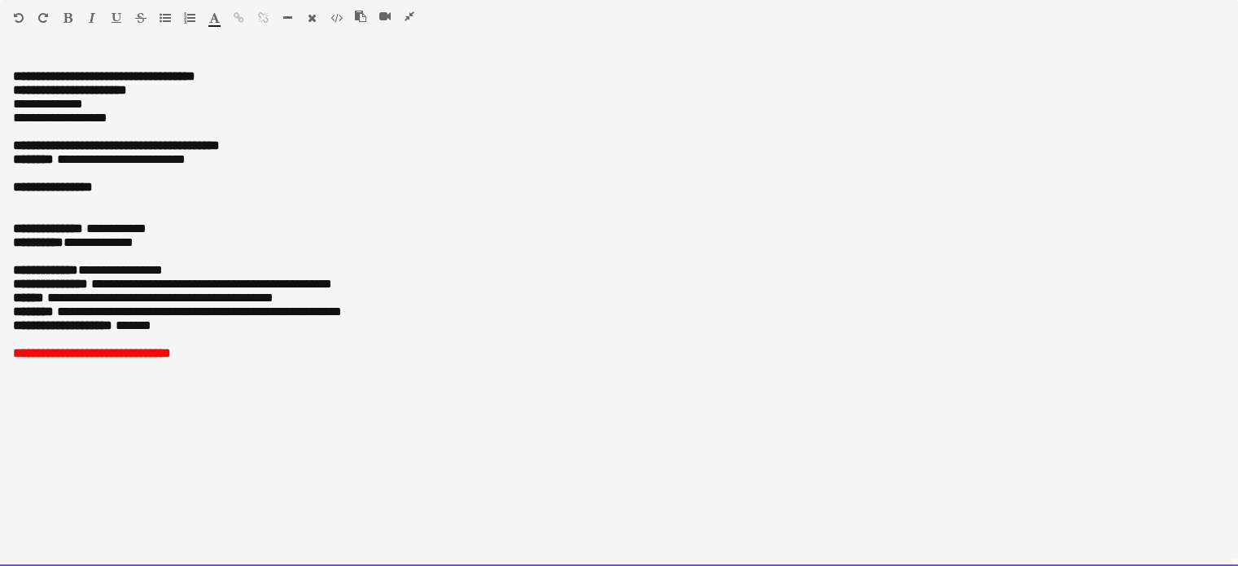
paste div
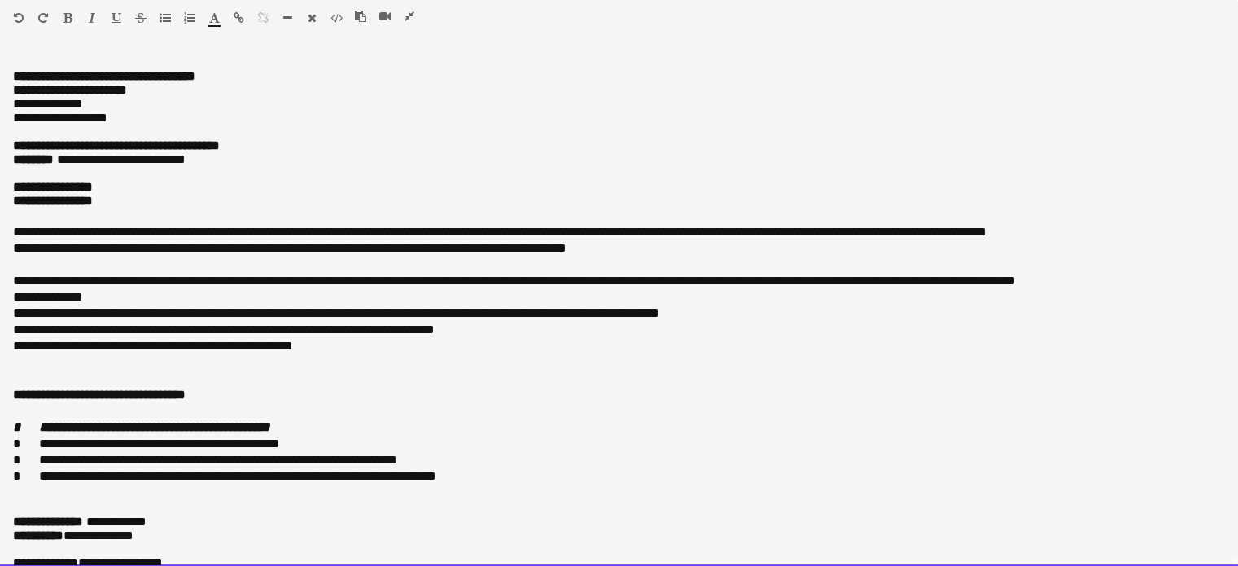
drag, startPoint x: 125, startPoint y: 207, endPoint x: 0, endPoint y: 212, distance: 125.5
click at [0, 212] on div "**********" at bounding box center [619, 309] width 1238 height 513
click at [20, 224] on div at bounding box center [619, 216] width 1212 height 16
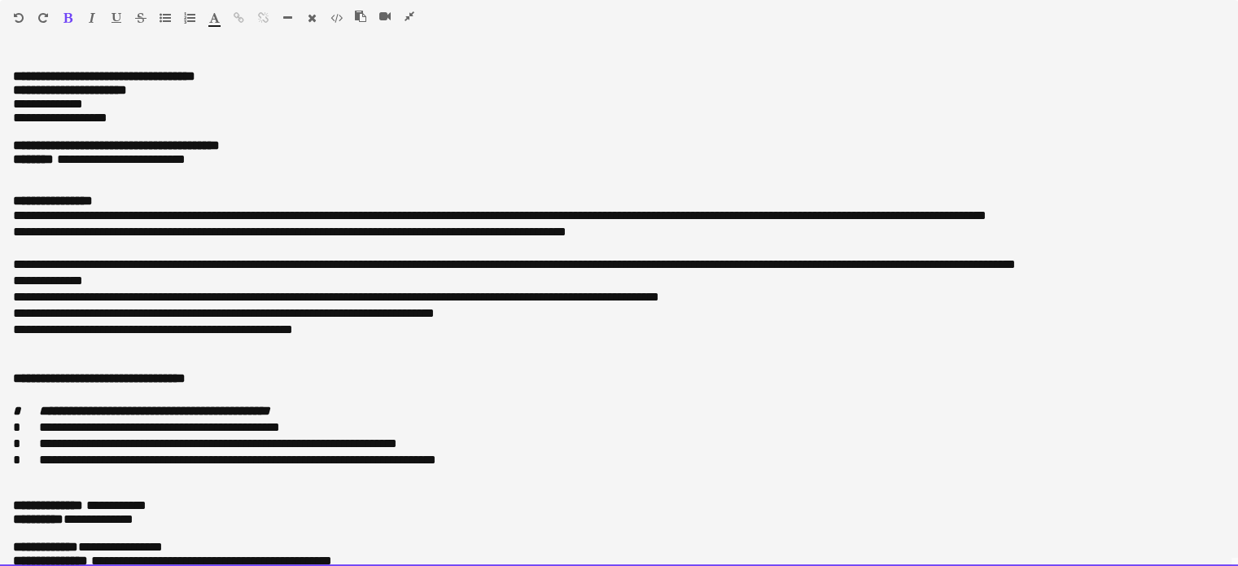
click at [20, 256] on div at bounding box center [619, 248] width 1212 height 16
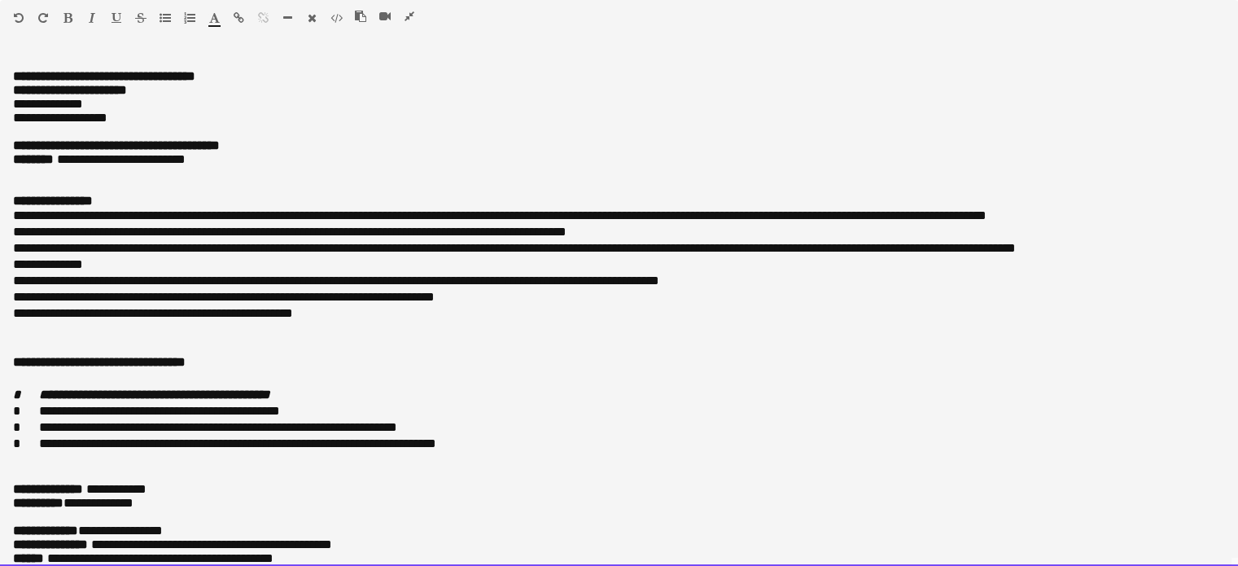
drag, startPoint x: 8, startPoint y: 383, endPoint x: 471, endPoint y: 466, distance: 470.6
click at [471, 466] on div "**********" at bounding box center [619, 309] width 1238 height 513
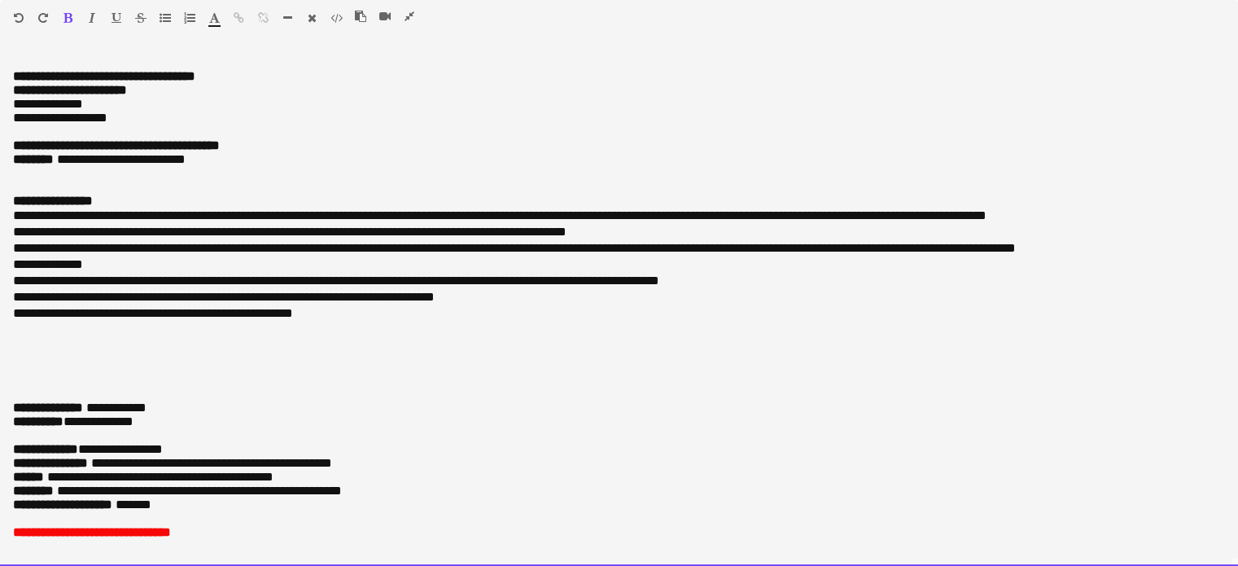
click at [21, 401] on p at bounding box center [619, 394] width 1212 height 14
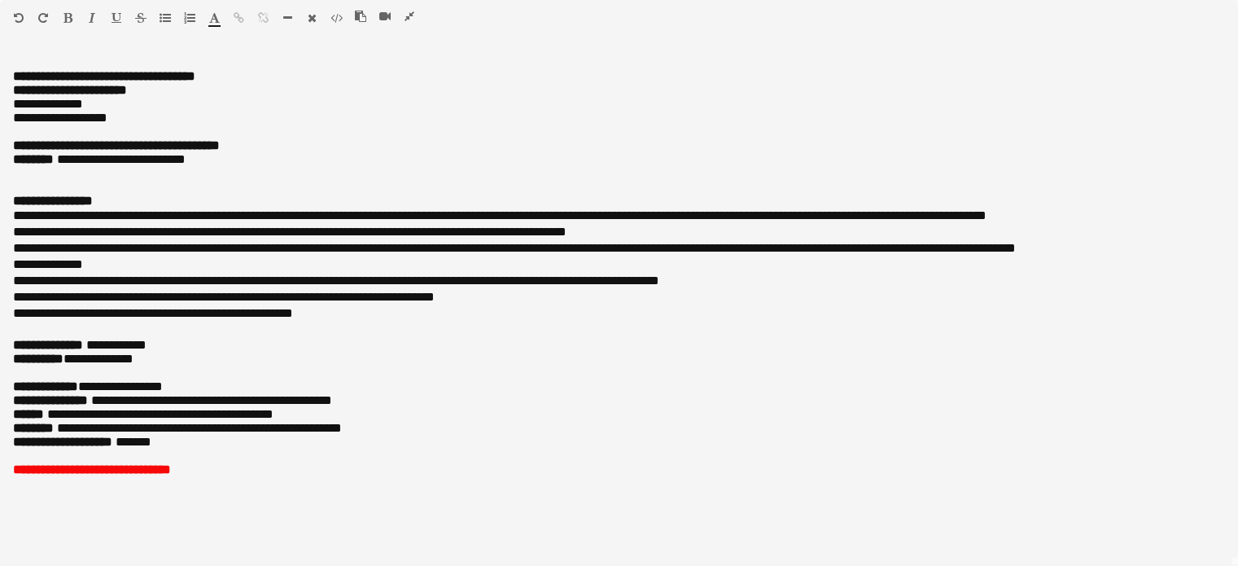
click at [408, 14] on icon "button" at bounding box center [410, 16] width 10 height 11
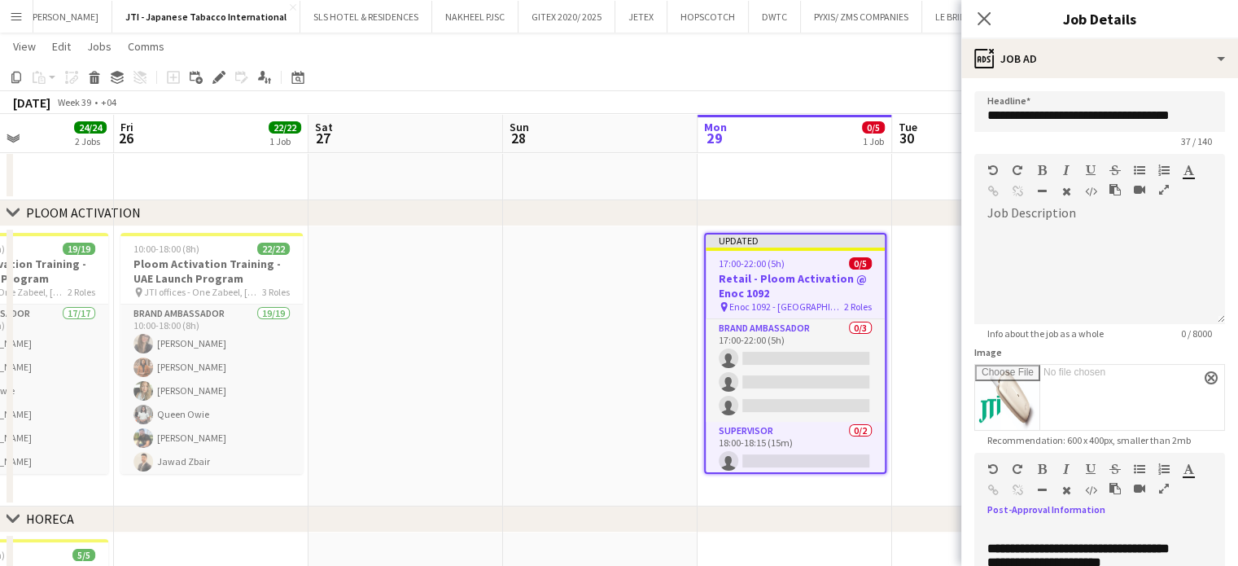
click at [911, 271] on app-date-cell at bounding box center [989, 366] width 195 height 280
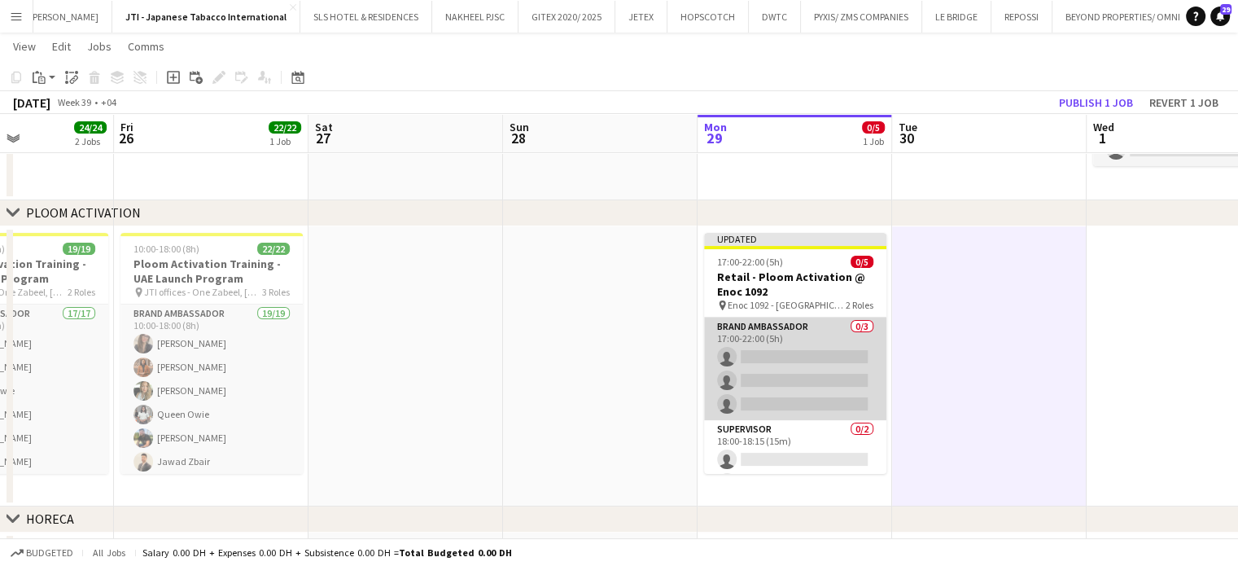
click at [799, 354] on app-card-role "Brand Ambassador 0/3 17:00-22:00 (5h) single-neutral-actions single-neutral-act…" at bounding box center [795, 368] width 182 height 103
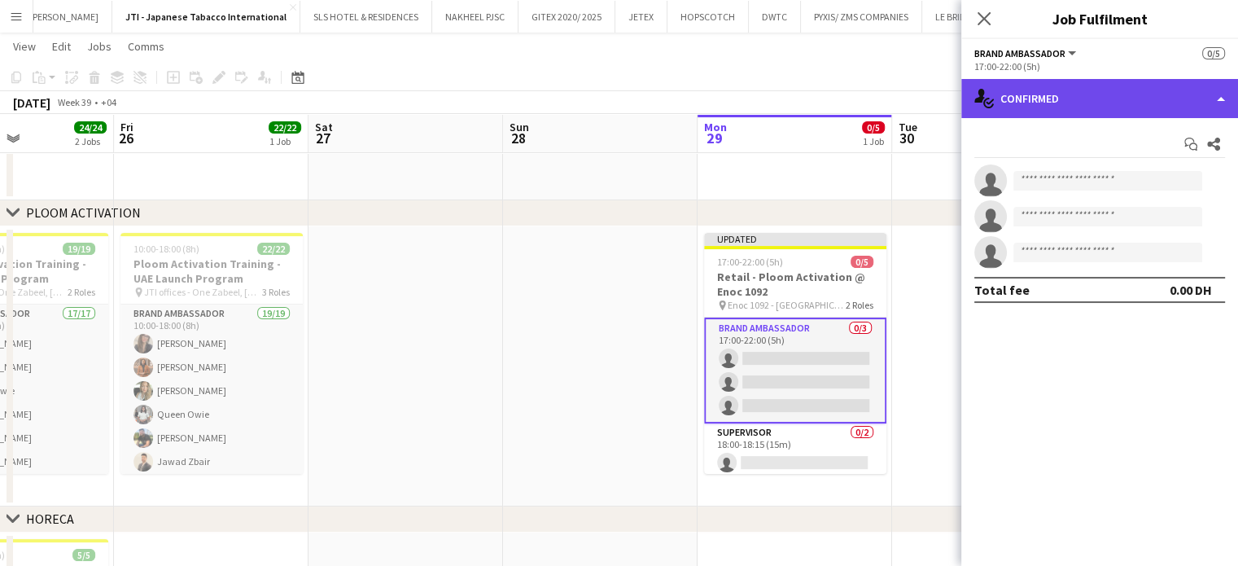
click at [1184, 91] on div "single-neutral-actions-check-2 Confirmed" at bounding box center [1099, 98] width 277 height 39
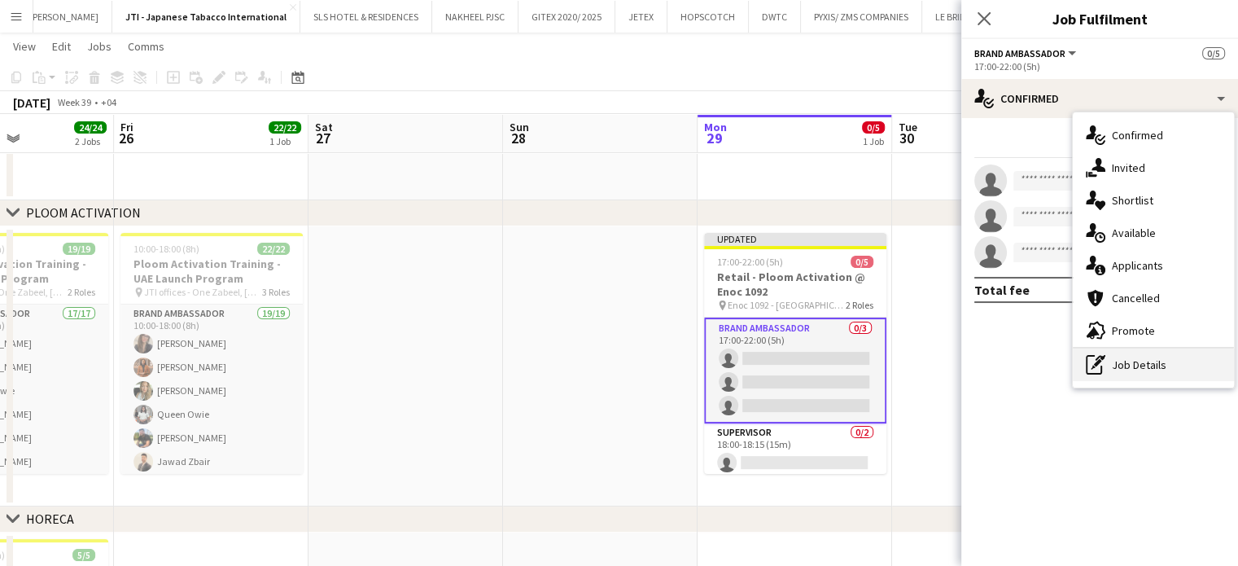
click at [1149, 363] on div "pen-write Job Details" at bounding box center [1153, 364] width 161 height 33
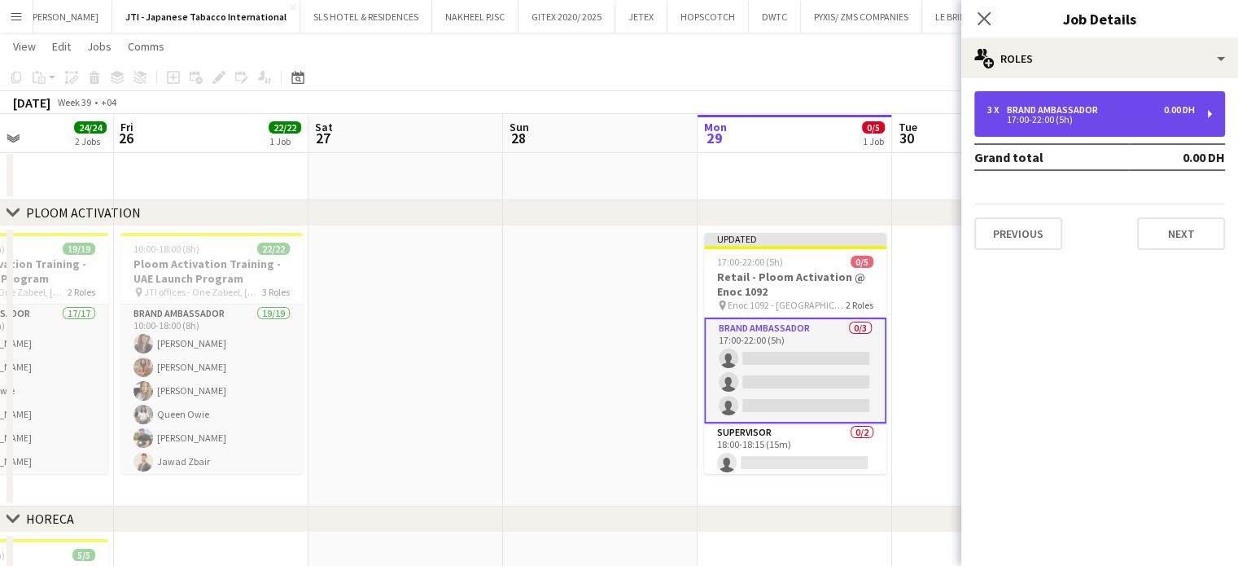
click at [1083, 110] on div "Brand Ambassador" at bounding box center [1056, 109] width 98 height 11
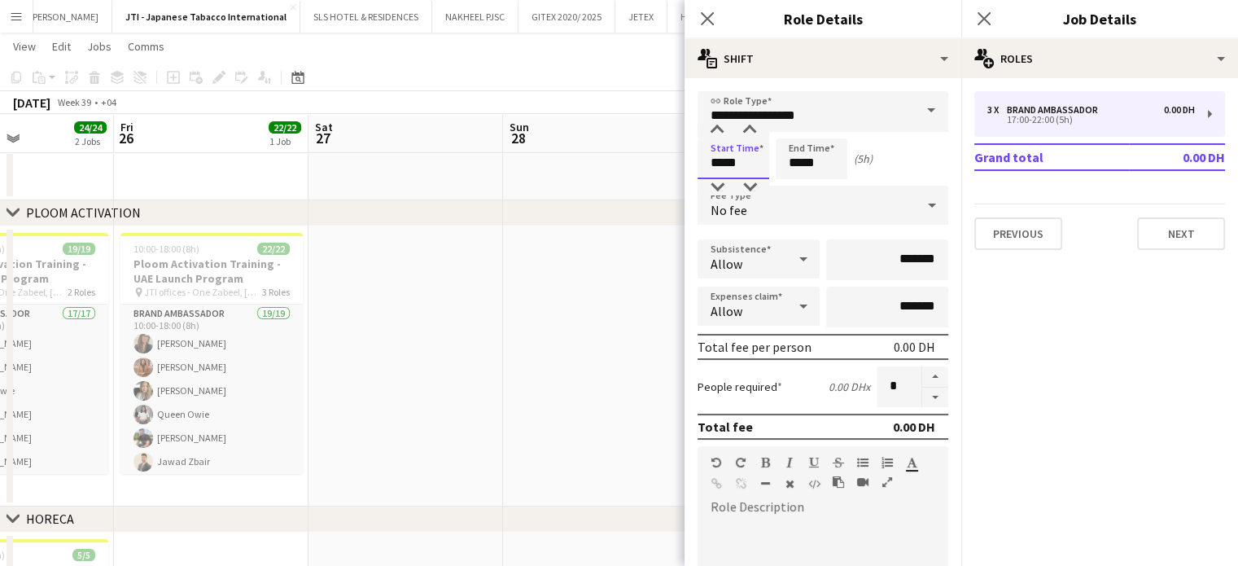
drag, startPoint x: 724, startPoint y: 160, endPoint x: 667, endPoint y: 169, distance: 57.7
click at [659, 162] on body "Menu Boards Boards Boards All jobs Status Workforce Workforce My Workforce Recr…" at bounding box center [619, 298] width 1238 height 1084
type input "*****"
drag, startPoint x: 799, startPoint y: 162, endPoint x: 693, endPoint y: 163, distance: 106.6
click at [693, 163] on form "**********" at bounding box center [823, 495] width 277 height 808
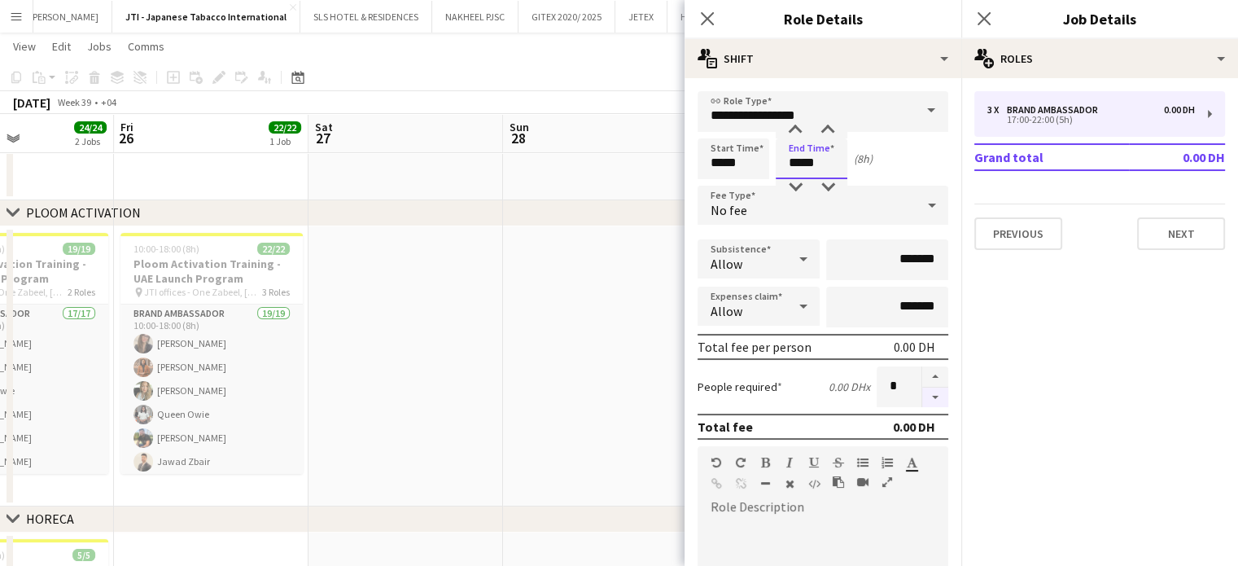
type input "*****"
click at [922, 392] on button "button" at bounding box center [935, 398] width 26 height 20
click at [926, 393] on button "button" at bounding box center [935, 398] width 26 height 20
type input "*"
click at [712, 19] on icon "Close pop-in" at bounding box center [706, 18] width 15 height 15
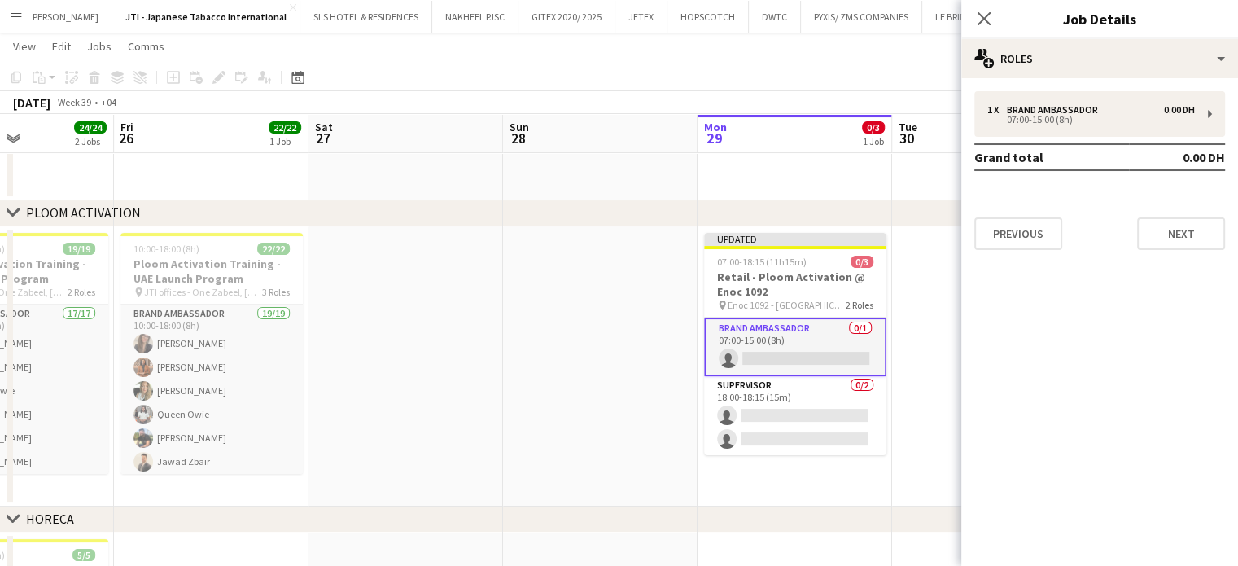
click at [902, 375] on app-date-cell at bounding box center [989, 366] width 195 height 280
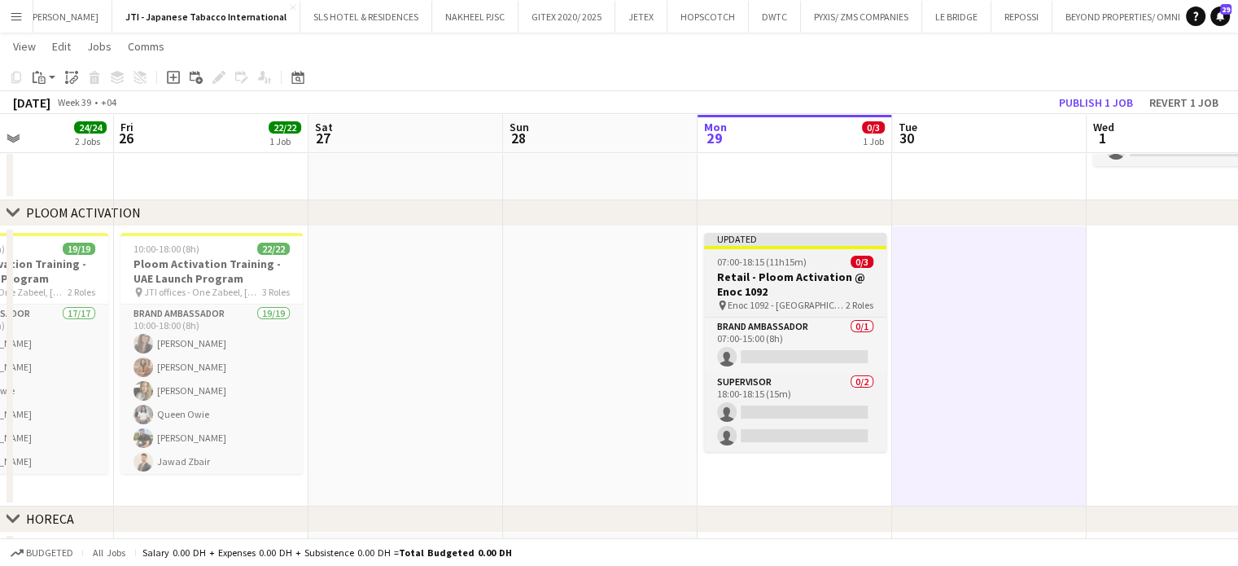
click at [759, 273] on h3 "Retail - Ploom Activation @ Enoc 1092" at bounding box center [795, 283] width 182 height 29
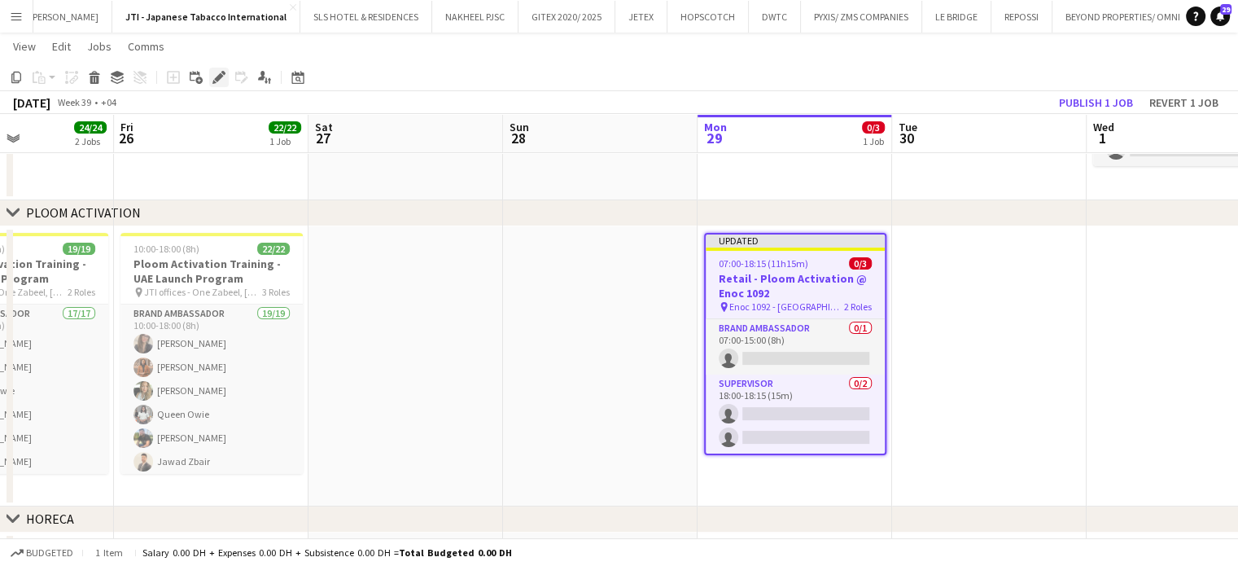
click at [221, 73] on icon "Edit" at bounding box center [218, 77] width 13 height 13
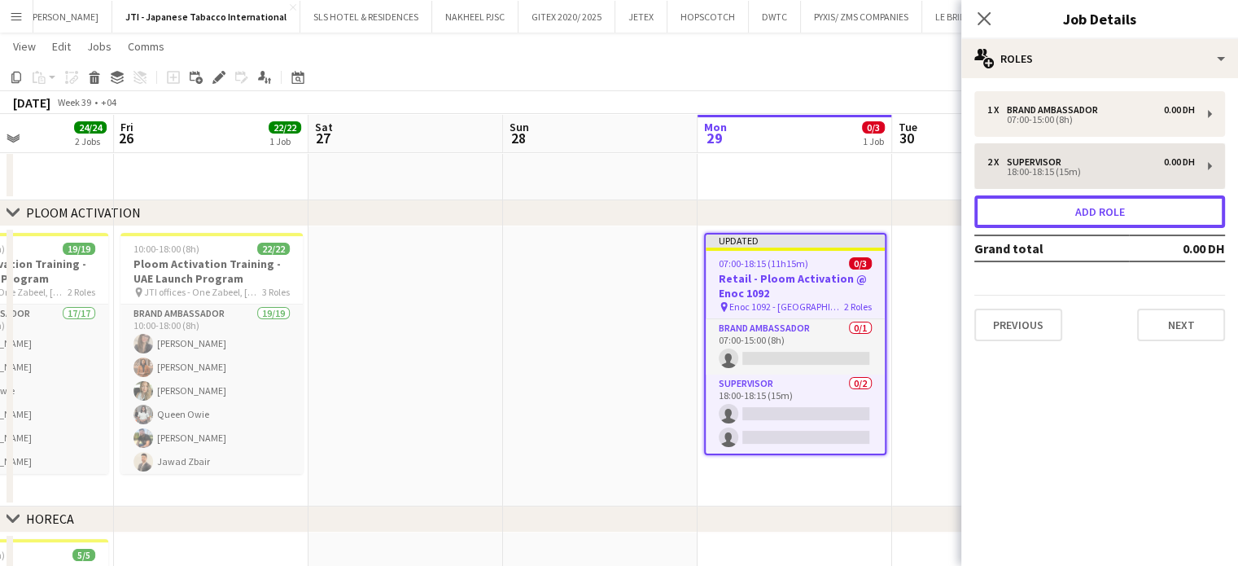
click at [1101, 217] on button "Add role" at bounding box center [1099, 211] width 251 height 33
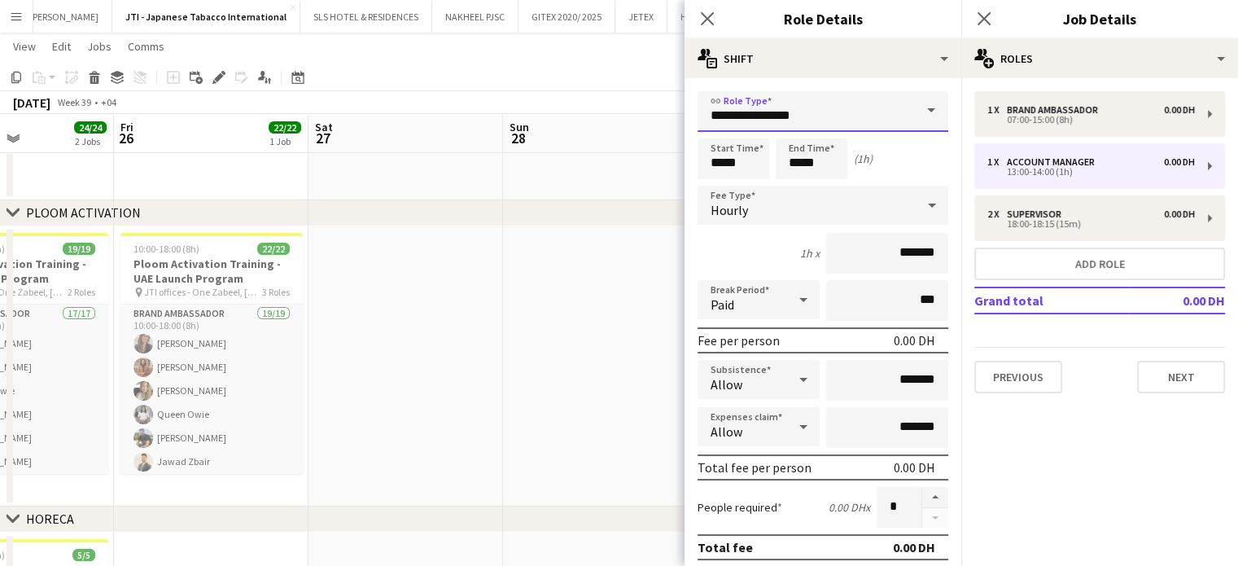
drag, startPoint x: 785, startPoint y: 110, endPoint x: 536, endPoint y: 133, distance: 249.3
click at [528, 134] on body "Menu Boards Boards Boards All jobs Status Workforce Workforce My Workforce Recr…" at bounding box center [619, 298] width 1238 height 1084
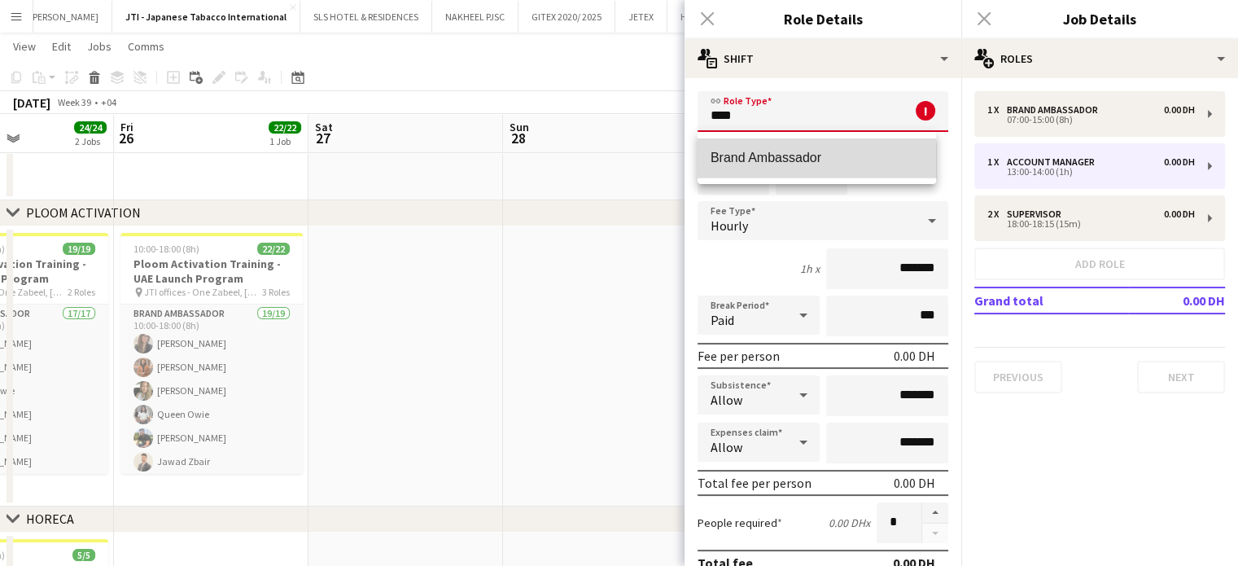
click at [760, 164] on span "Brand Ambassador" at bounding box center [817, 157] width 212 height 15
type input "**********"
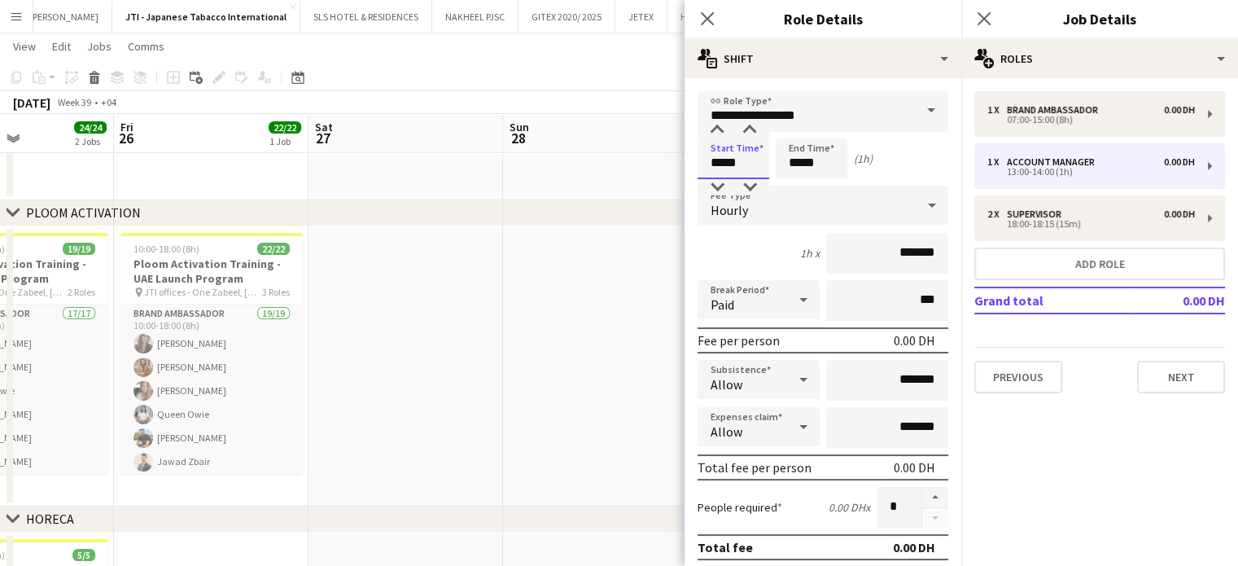
click at [723, 164] on input "*****" at bounding box center [734, 158] width 72 height 41
type input "*****"
drag, startPoint x: 801, startPoint y: 160, endPoint x: 726, endPoint y: 162, distance: 74.9
click at [726, 162] on div "Start Time ***** End Time ***** (24h)" at bounding box center [823, 158] width 251 height 41
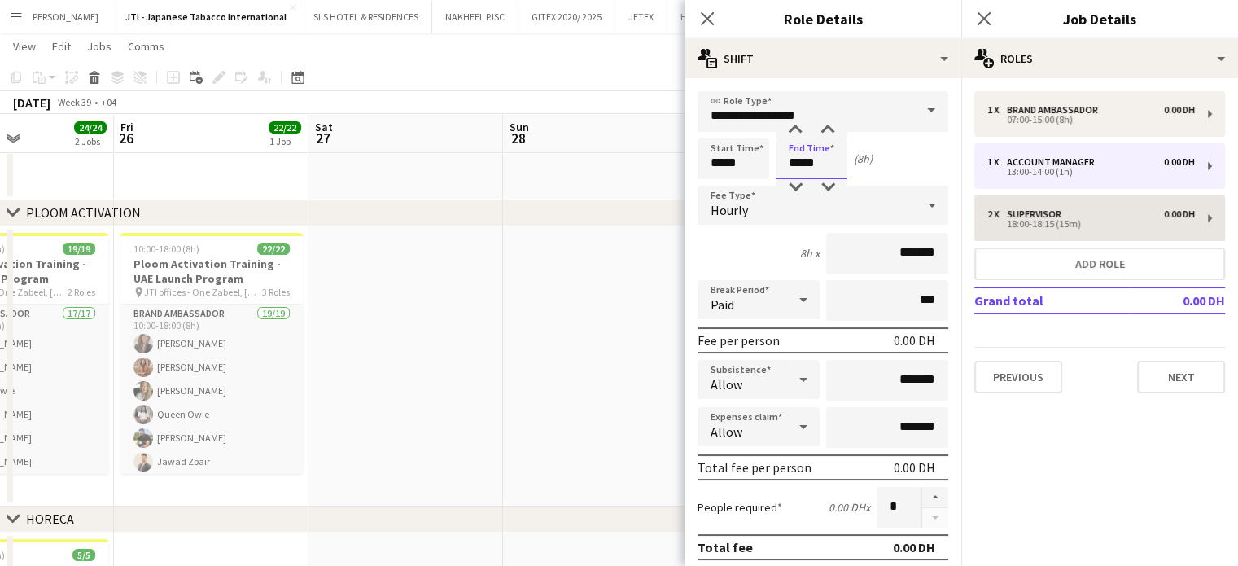
type input "*****"
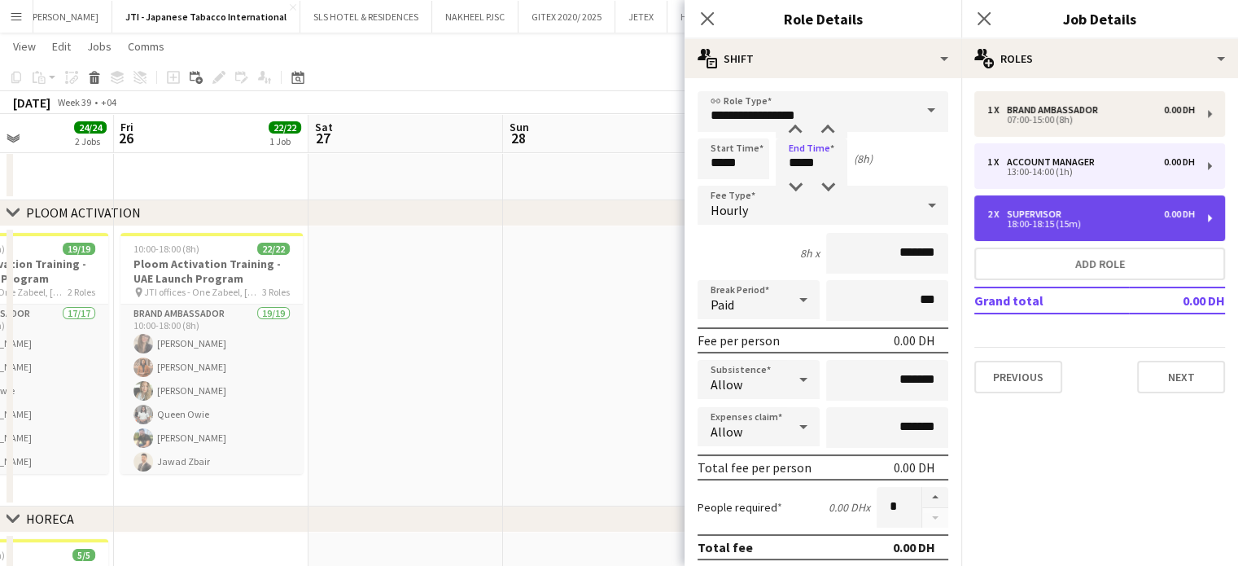
click at [1062, 226] on div "18:00-18:15 (15m)" at bounding box center [1091, 224] width 208 height 8
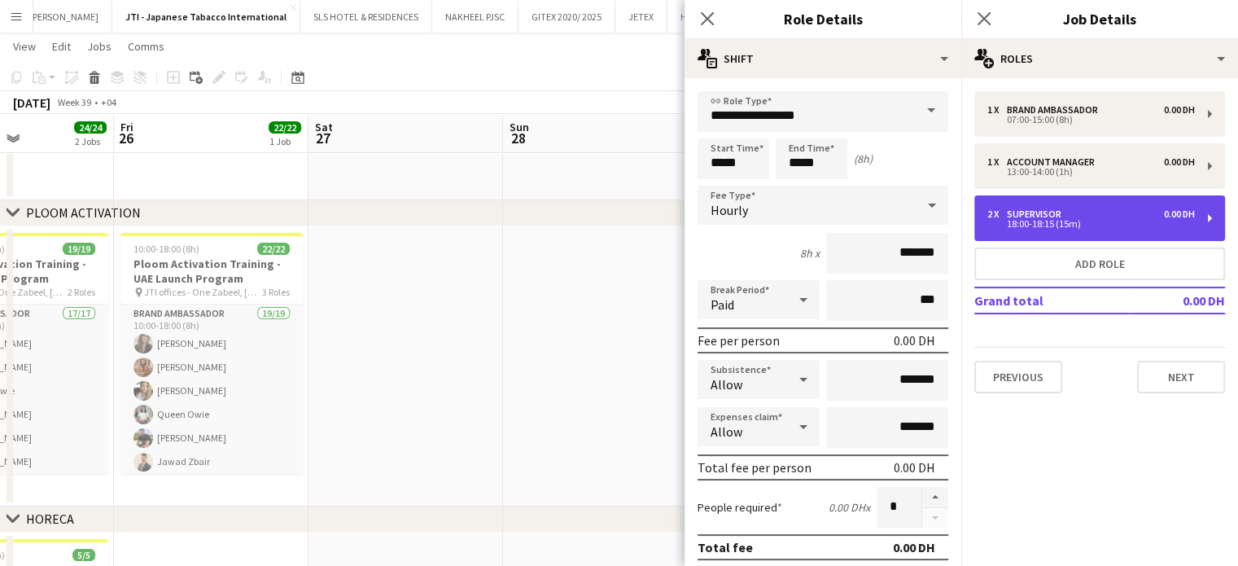
type input "**********"
type input "*****"
type input "*"
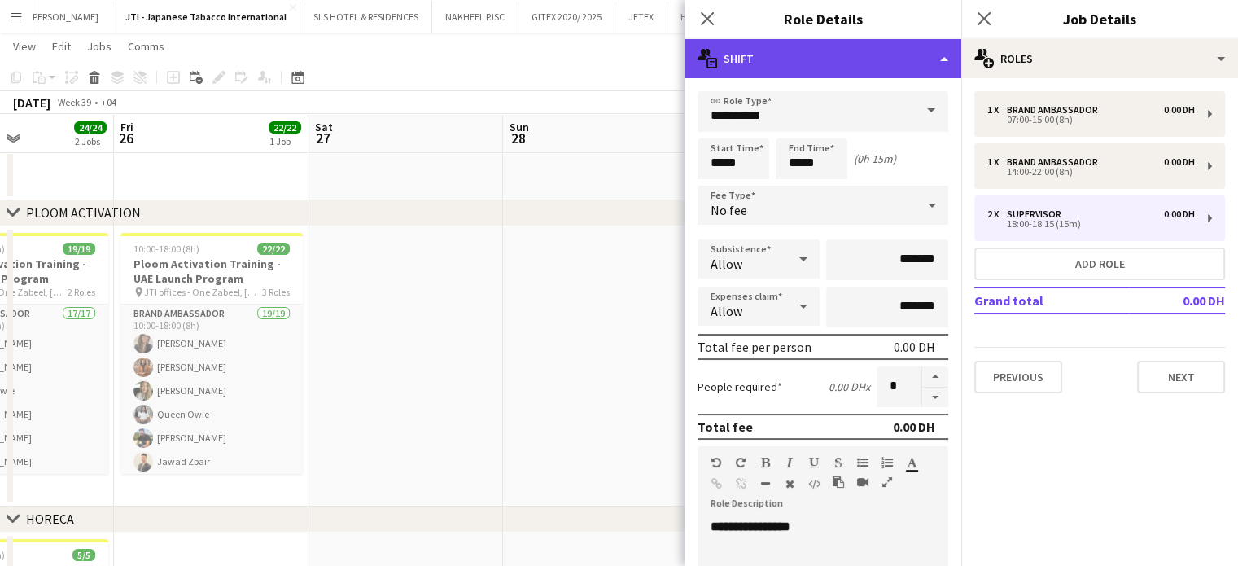
click at [925, 58] on div "multiple-actions-text Shift" at bounding box center [823, 58] width 277 height 39
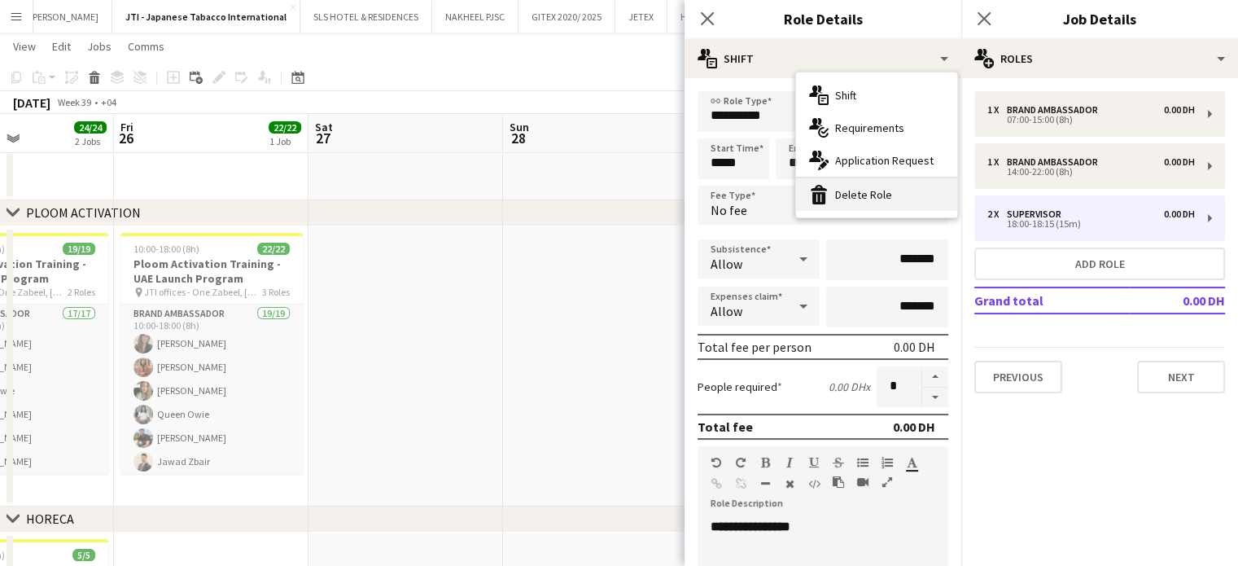
drag, startPoint x: 873, startPoint y: 197, endPoint x: 956, endPoint y: 196, distance: 83.0
click at [873, 195] on div "bin-2 Delete Role" at bounding box center [876, 194] width 161 height 33
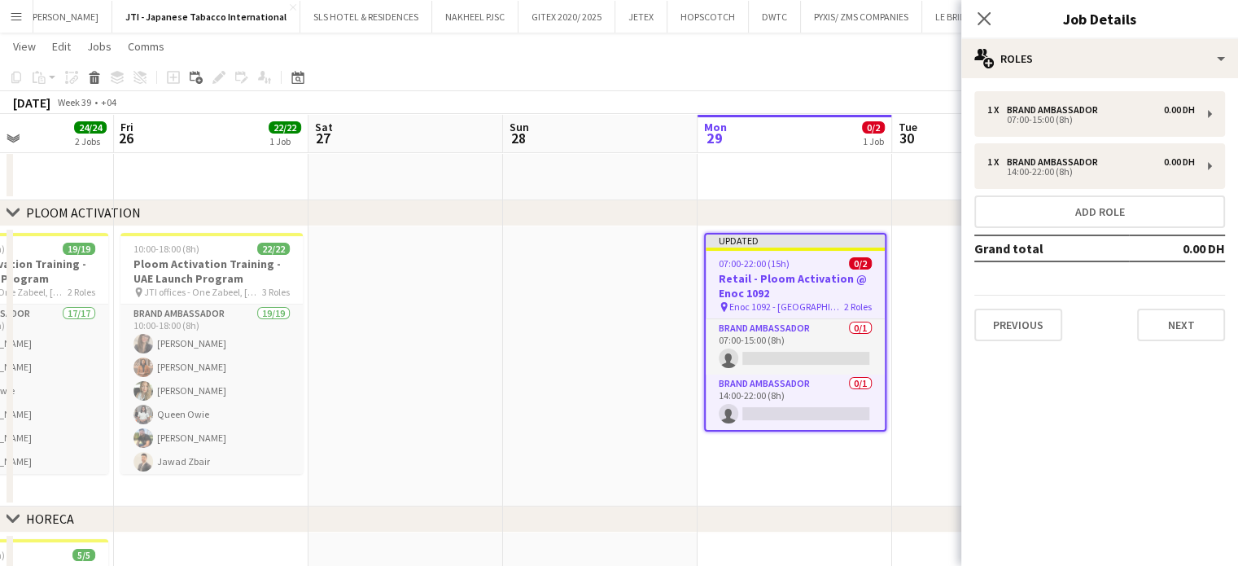
click at [662, 385] on app-date-cell at bounding box center [600, 366] width 195 height 280
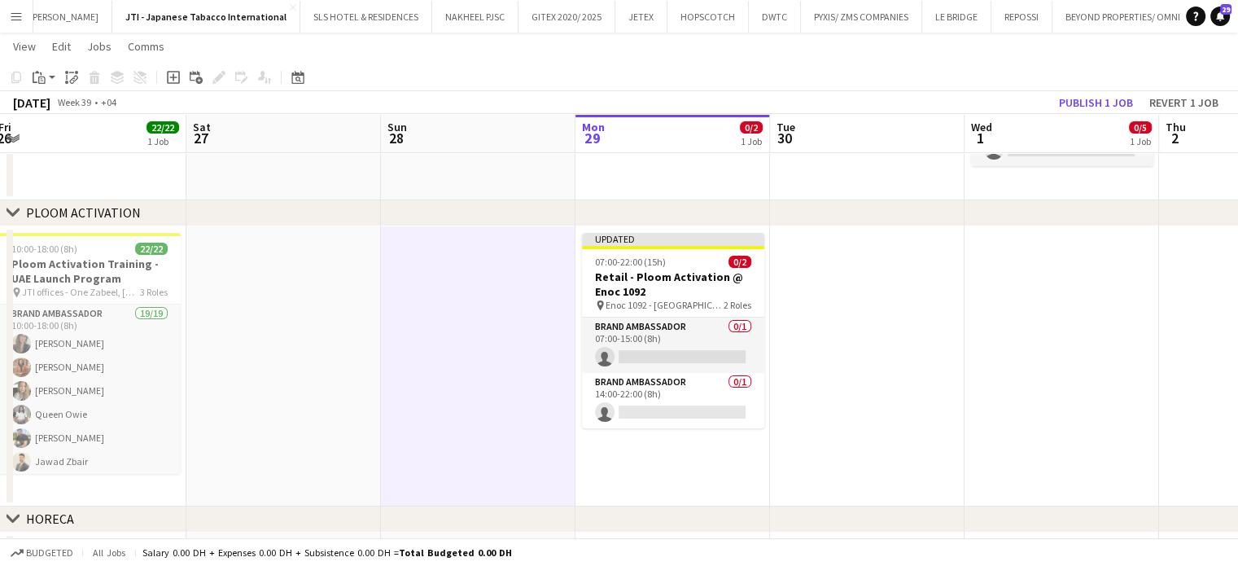
scroll to position [0, 423]
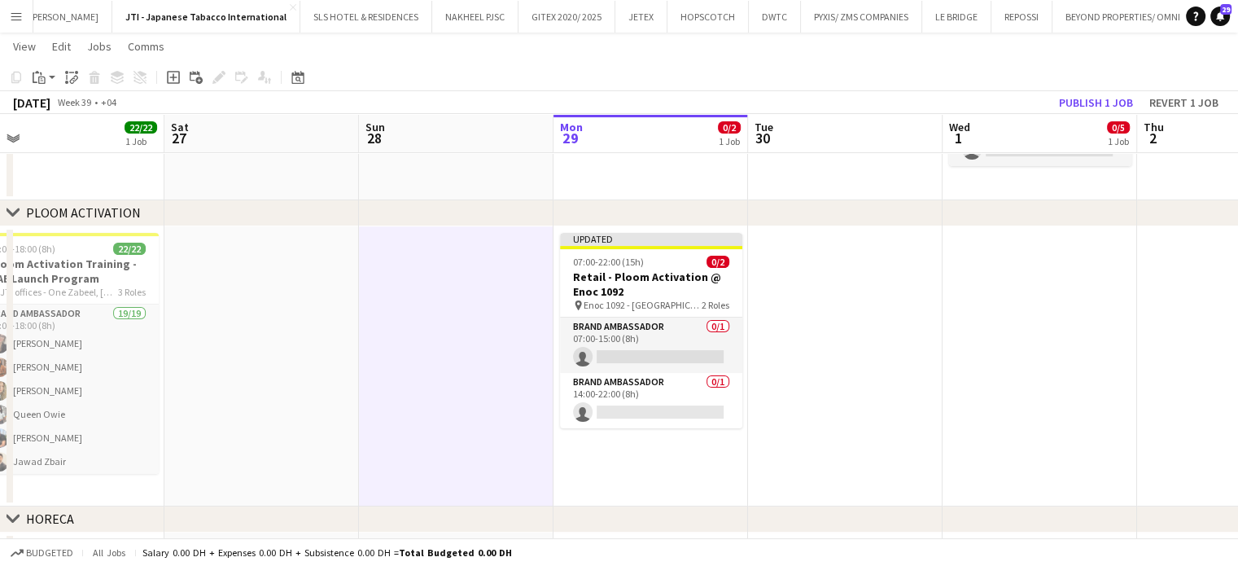
drag, startPoint x: 1019, startPoint y: 318, endPoint x: 860, endPoint y: 321, distance: 159.6
click at [874, 318] on app-calendar-viewport "Wed 24 24/24 2 Jobs Thu 25 24/24 2 Jobs Fri 26 22/22 1 Job Sat 27 Sun 28 Mon 29…" at bounding box center [619, 315] width 1238 height 993
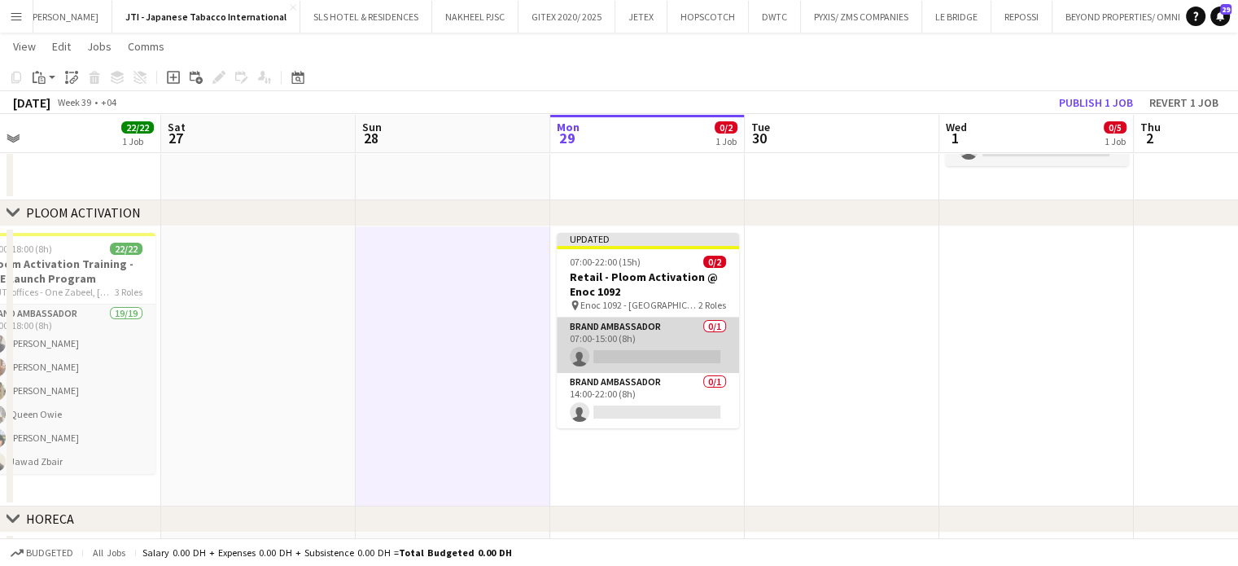
click at [628, 342] on app-card-role "Brand Ambassador 0/1 07:00-15:00 (8h) single-neutral-actions" at bounding box center [648, 344] width 182 height 55
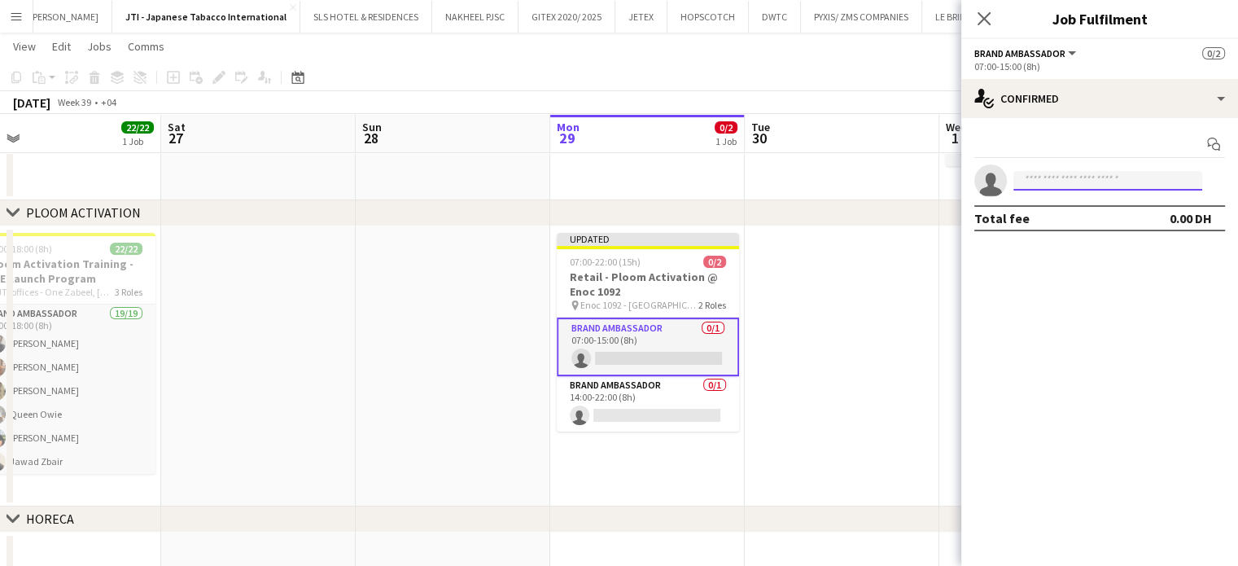
click at [1037, 182] on input at bounding box center [1108, 181] width 189 height 20
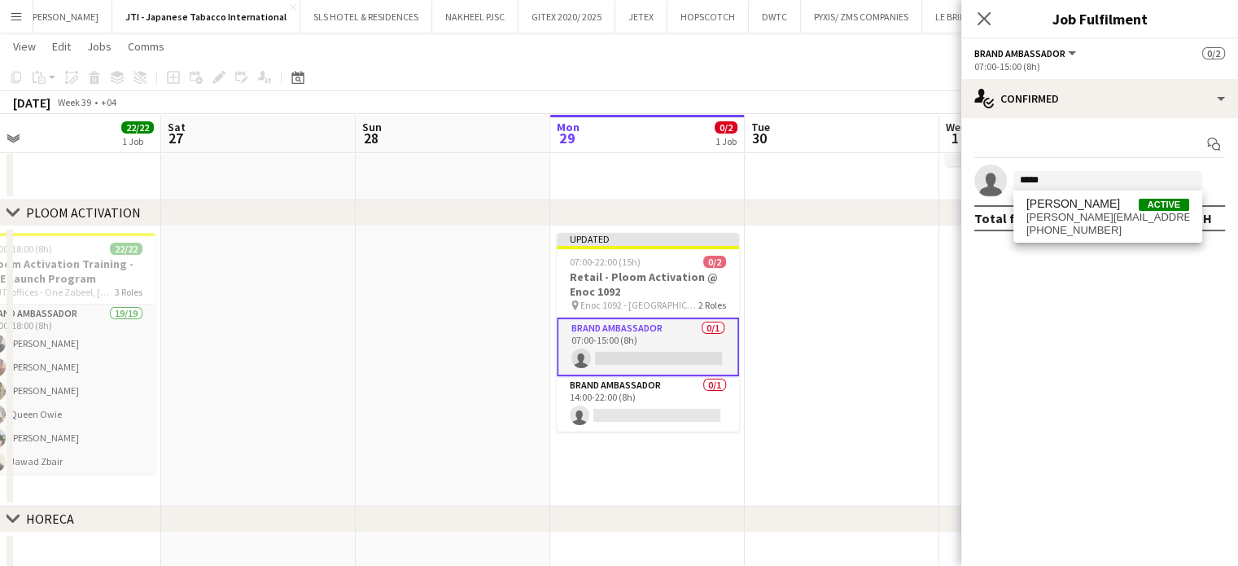
drag, startPoint x: 296, startPoint y: 318, endPoint x: 504, endPoint y: 315, distance: 207.6
click at [583, 312] on app-calendar-viewport "Wed 24 24/24 2 Jobs Thu 25 24/24 2 Jobs Fri 26 22/22 1 Job Sat 27 Sun 28 Mon 29…" at bounding box center [619, 315] width 1238 height 993
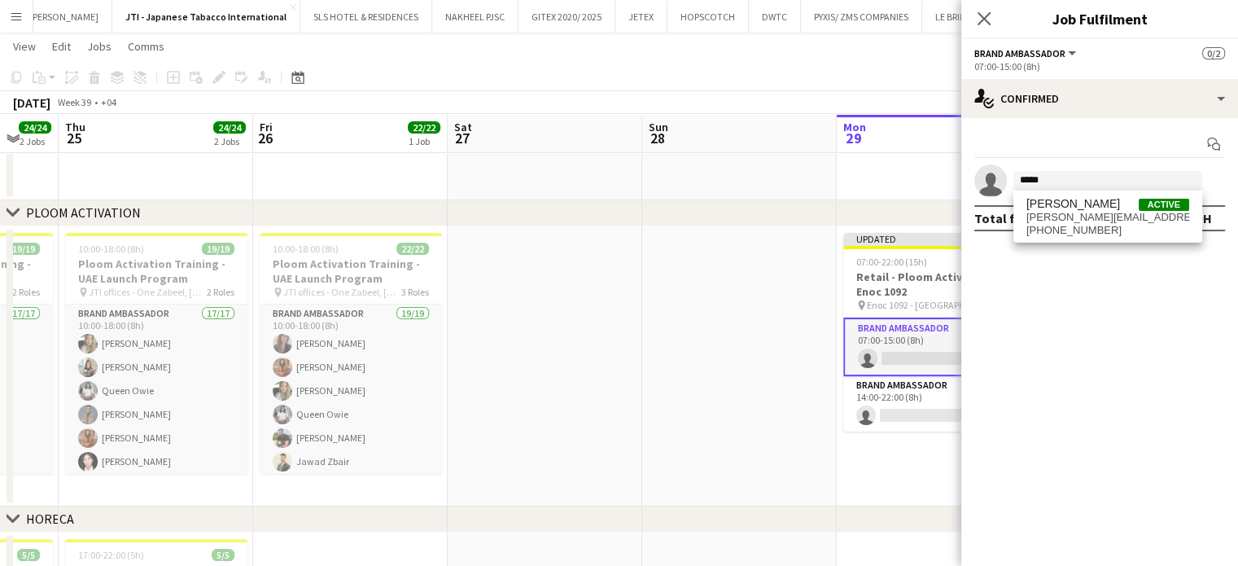
scroll to position [0, 414]
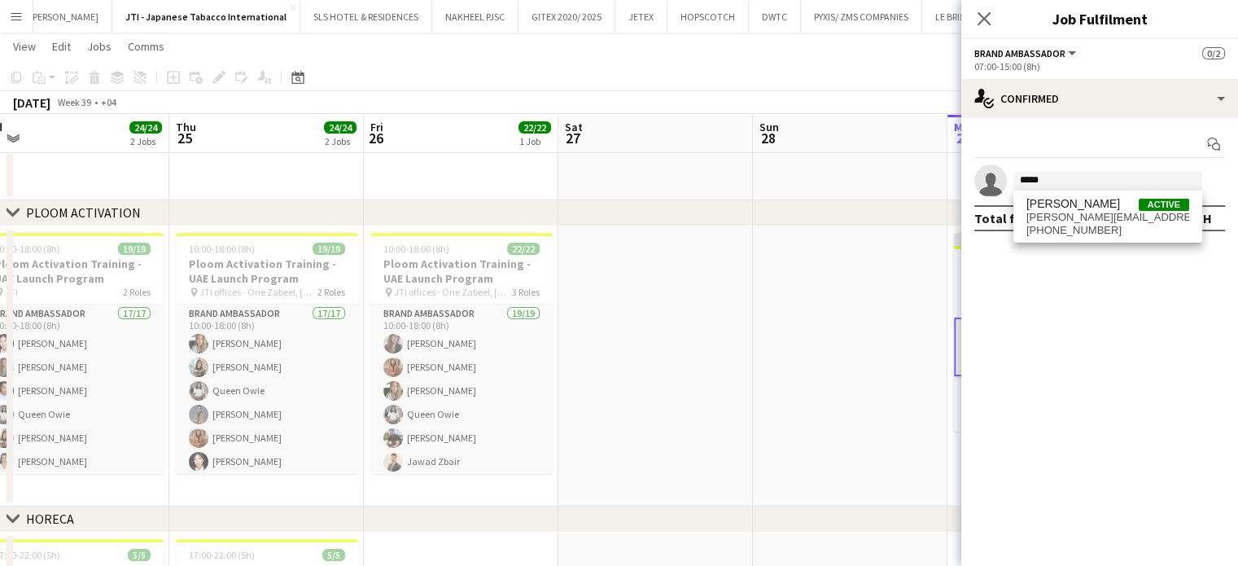
drag, startPoint x: 541, startPoint y: 313, endPoint x: 570, endPoint y: 313, distance: 29.3
click at [570, 313] on app-calendar-viewport "Mon 22 22/22 1 Job Tue 23 24/24 2 Jobs Wed 24 24/24 2 Jobs Thu 25 24/24 2 Jobs …" at bounding box center [619, 315] width 1238 height 993
click at [1053, 173] on input "*****" at bounding box center [1108, 181] width 189 height 20
type input "*****"
click at [1082, 216] on span "tanjavukasss@yahoo.com" at bounding box center [1108, 217] width 163 height 13
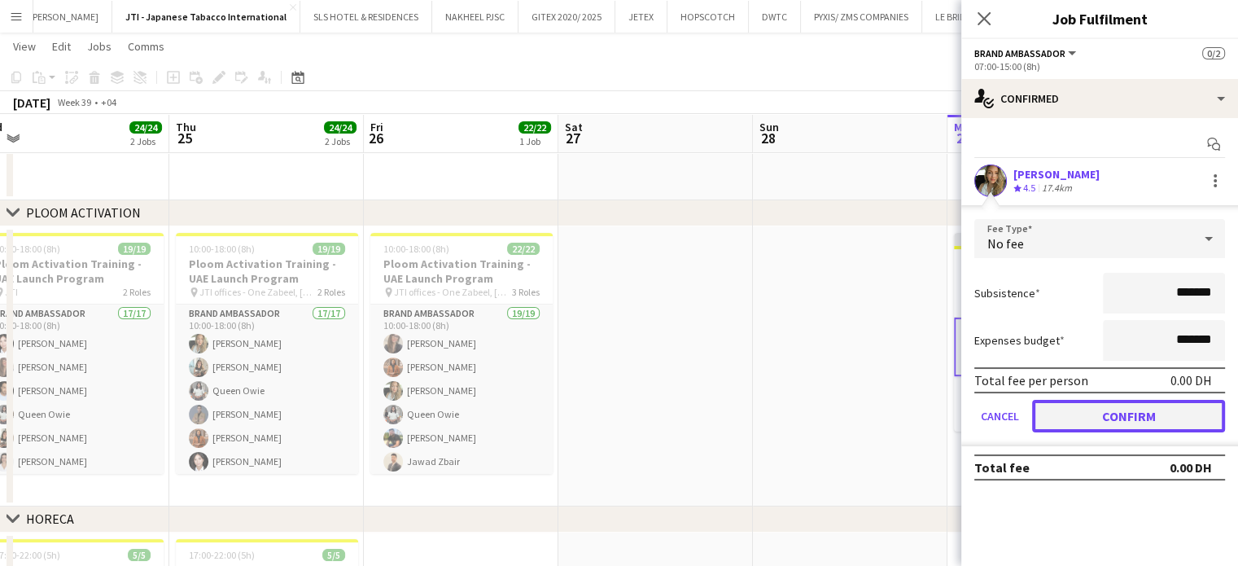
click at [1119, 408] on button "Confirm" at bounding box center [1128, 416] width 193 height 33
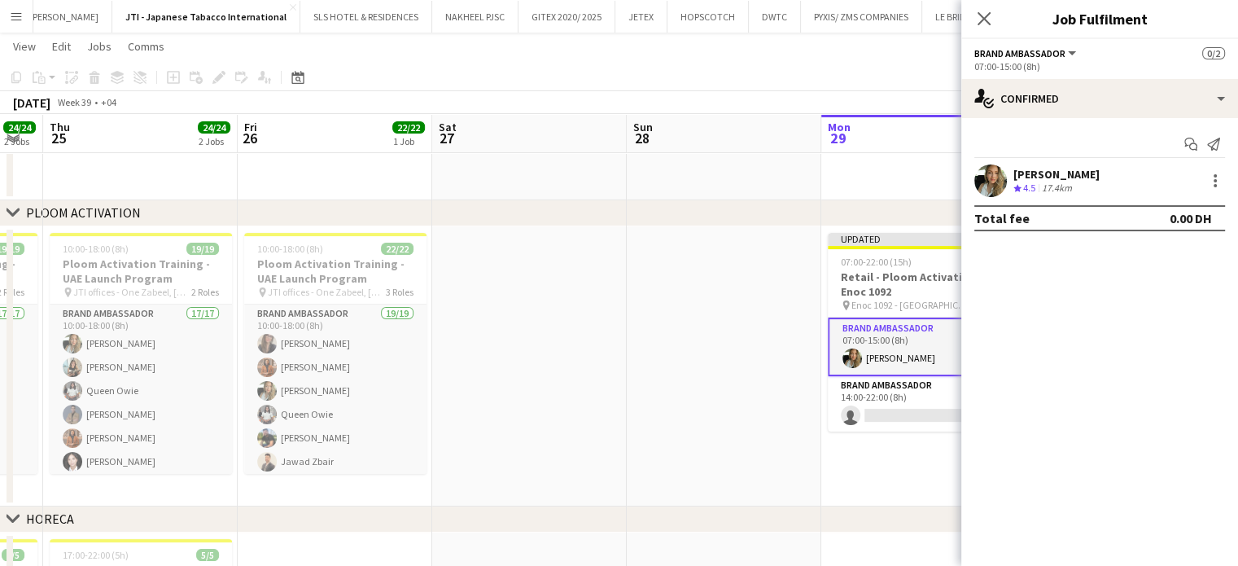
scroll to position [0, 570]
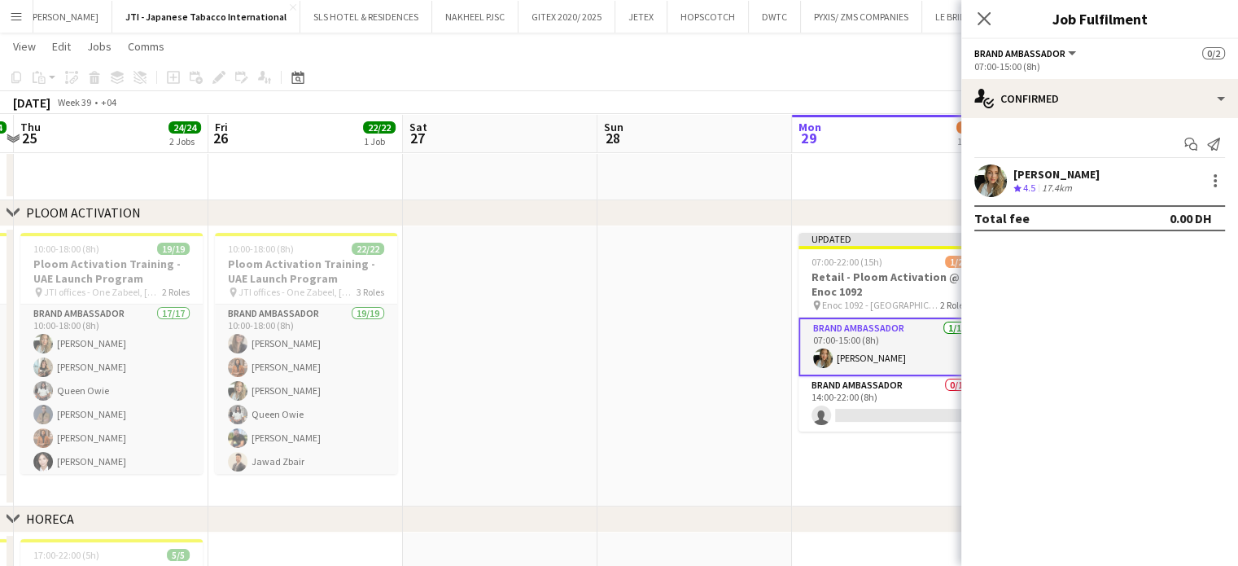
drag, startPoint x: 849, startPoint y: 370, endPoint x: 694, endPoint y: 361, distance: 155.7
click at [694, 361] on app-calendar-viewport "Mon 22 22/22 1 Job Tue 23 24/24 2 Jobs Wed 24 24/24 2 Jobs Thu 25 24/24 2 Jobs …" at bounding box center [619, 315] width 1238 height 993
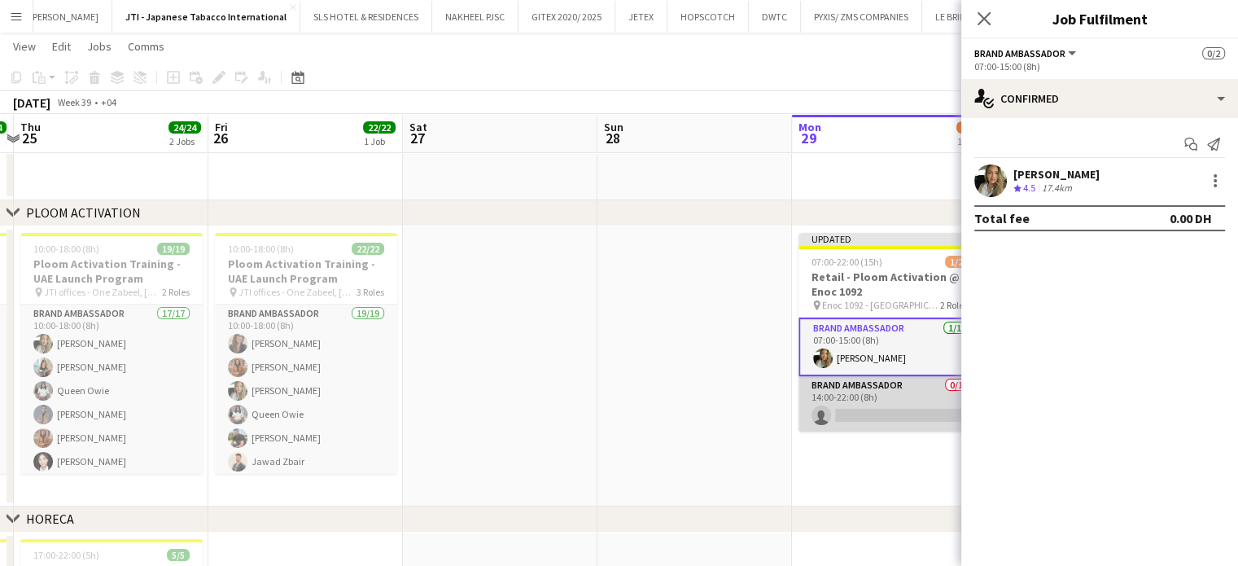
click at [902, 388] on app-card-role "Brand Ambassador 0/1 14:00-22:00 (8h) single-neutral-actions" at bounding box center [890, 403] width 182 height 55
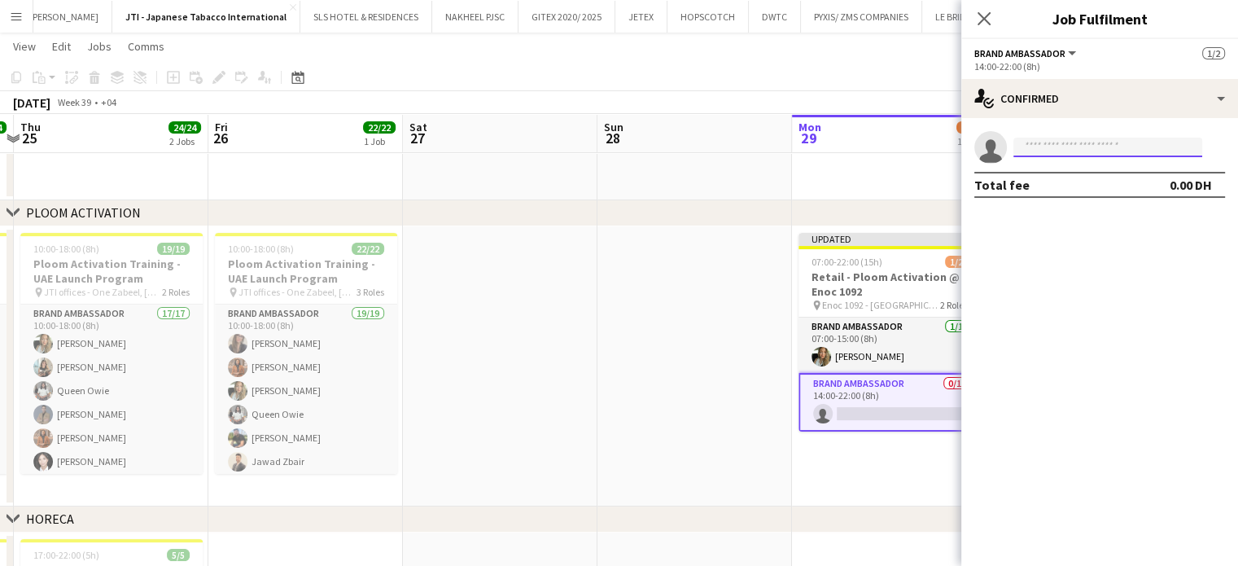
click at [1043, 148] on input at bounding box center [1108, 148] width 189 height 20
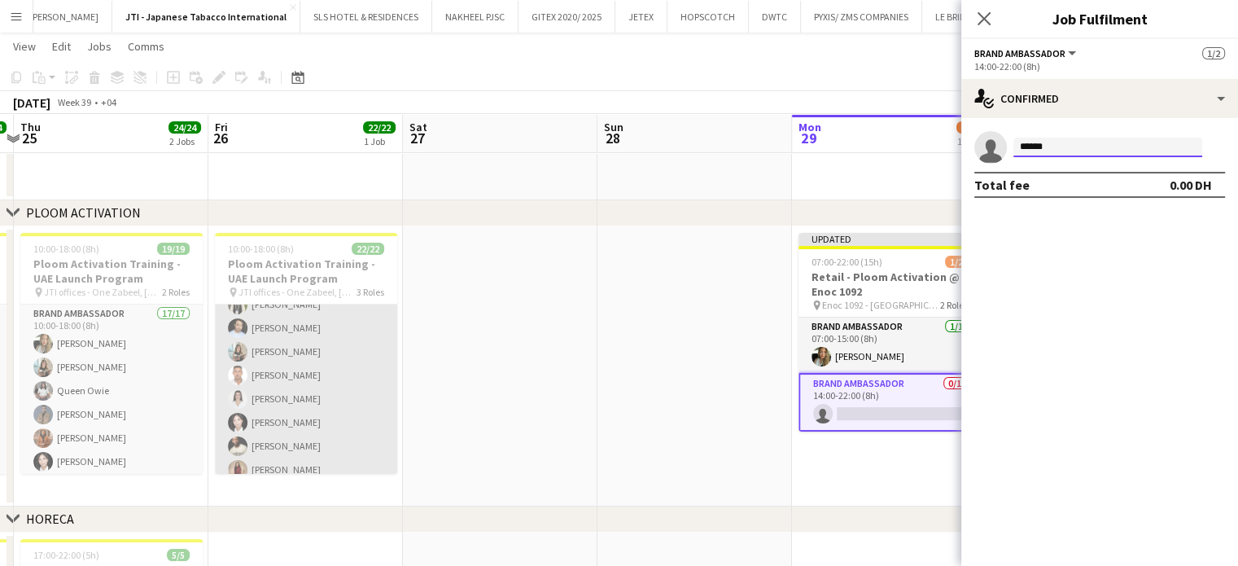
scroll to position [244, 0]
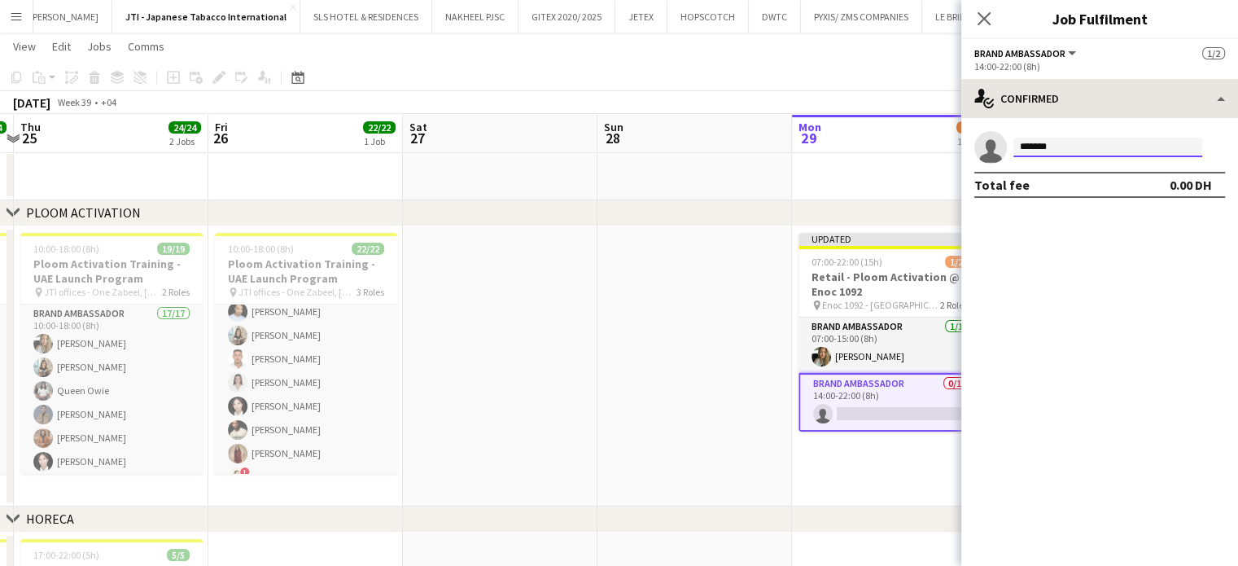
type input "********"
drag, startPoint x: 1078, startPoint y: 151, endPoint x: 961, endPoint y: 149, distance: 116.4
click at [961, 149] on body "Menu Boards Boards Boards All jobs Status Workforce Workforce My Workforce Recr…" at bounding box center [619, 298] width 1238 height 1084
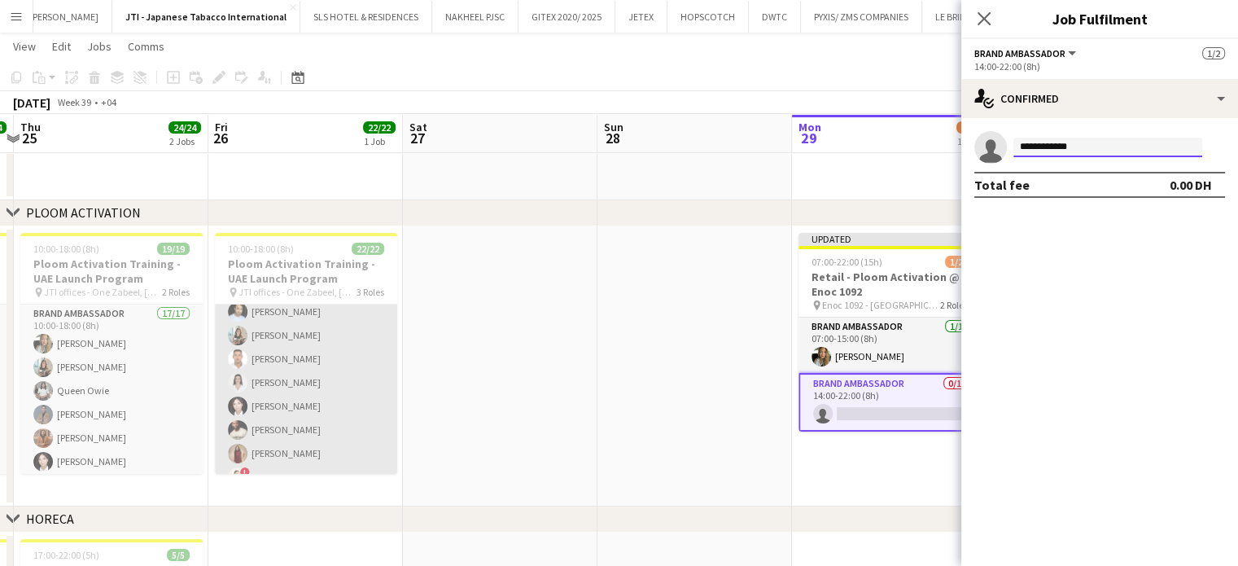
type input "**********"
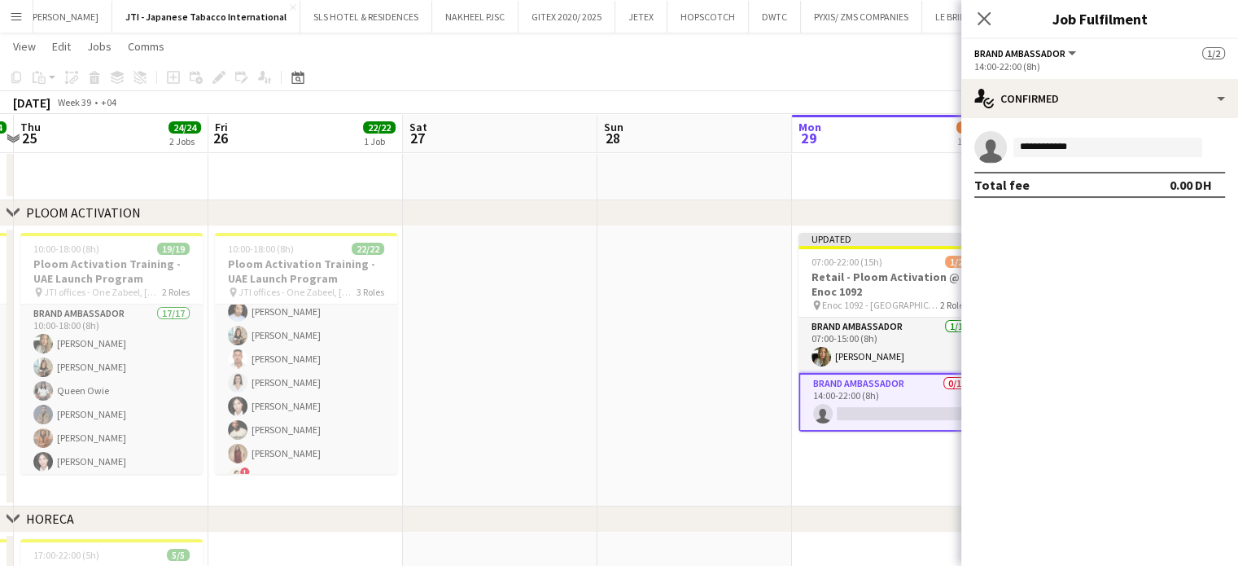
click at [335, 380] on app-calendar-viewport "Mon 22 22/22 1 Job Tue 23 24/24 2 Jobs Wed 24 24/24 2 Jobs Thu 25 24/24 2 Jobs …" at bounding box center [619, 315] width 1238 height 993
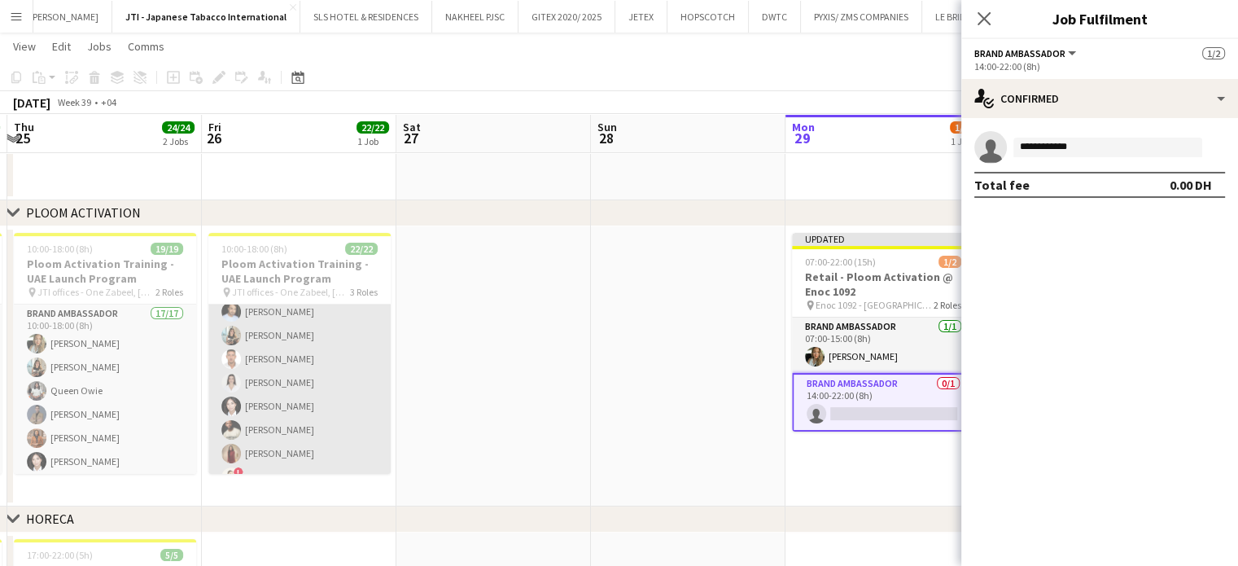
click at [287, 348] on app-card-role "Brand Ambassador 19/19 10:00-18:00 (8h) Leila Haghshenas Jacinta Kabiru Tanja V…" at bounding box center [299, 300] width 182 height 480
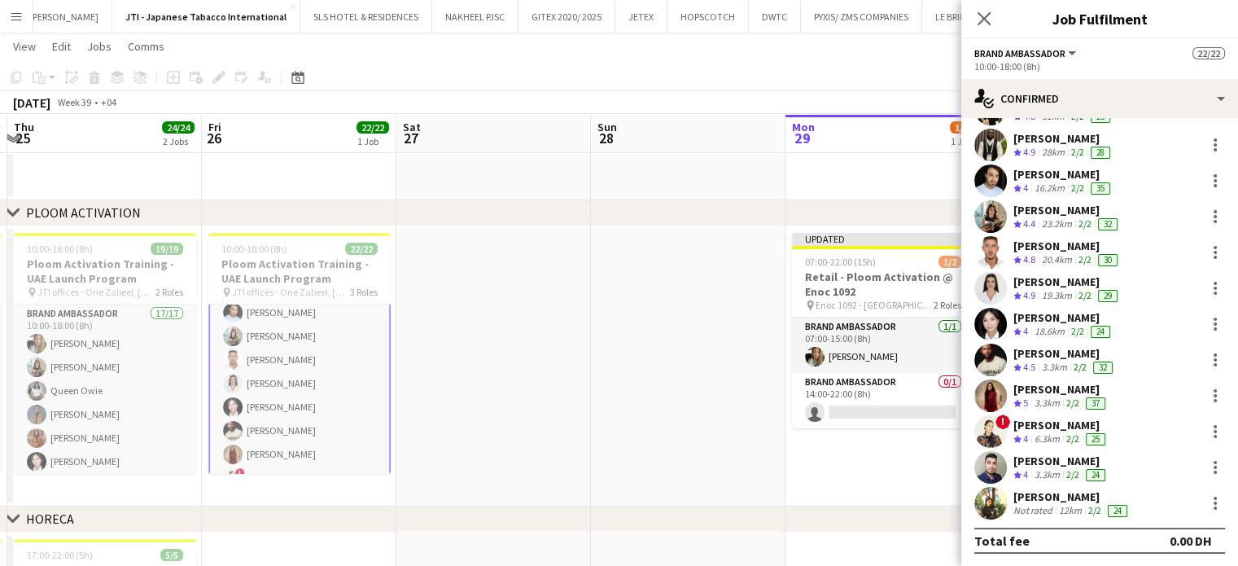
scroll to position [322, 0]
click at [1033, 253] on span "4.8" at bounding box center [1029, 259] width 12 height 12
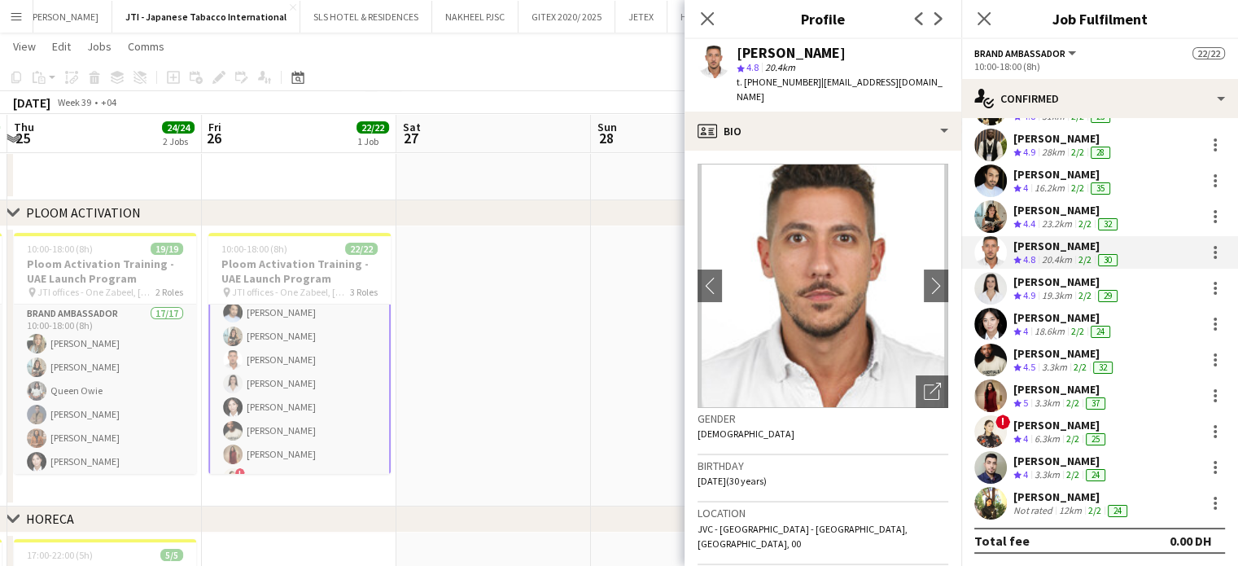
drag, startPoint x: 922, startPoint y: 79, endPoint x: 812, endPoint y: 80, distance: 109.9
click at [812, 80] on app-profile-header "Jaafar Saad star 4.8 20.4km t. +971508155913 | jaafar.2303@gmail.com" at bounding box center [823, 75] width 277 height 72
copy span "jaafar.2303@gmail.com"
click at [643, 364] on app-date-cell at bounding box center [688, 366] width 195 height 280
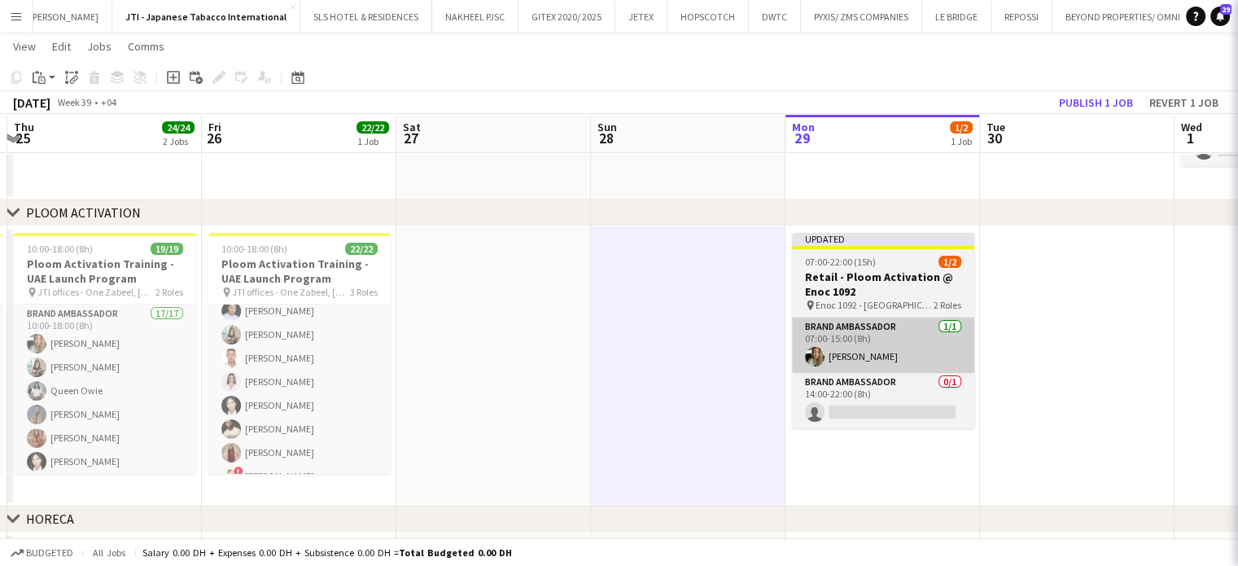
scroll to position [244, 0]
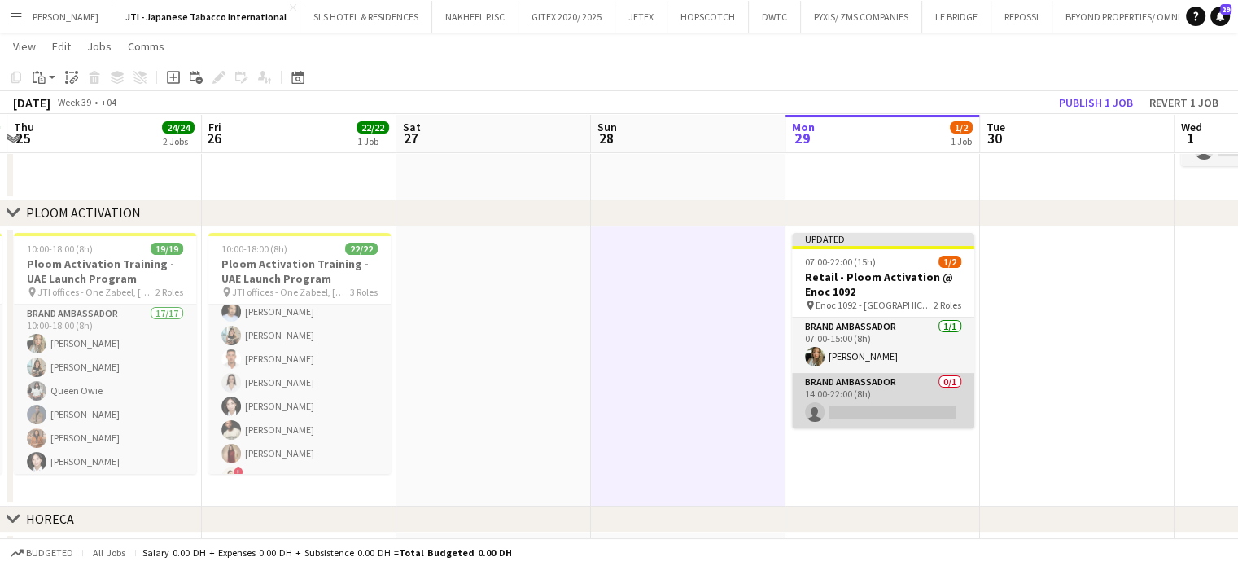
click at [882, 396] on app-card-role "Brand Ambassador 0/1 14:00-22:00 (8h) single-neutral-actions" at bounding box center [883, 400] width 182 height 55
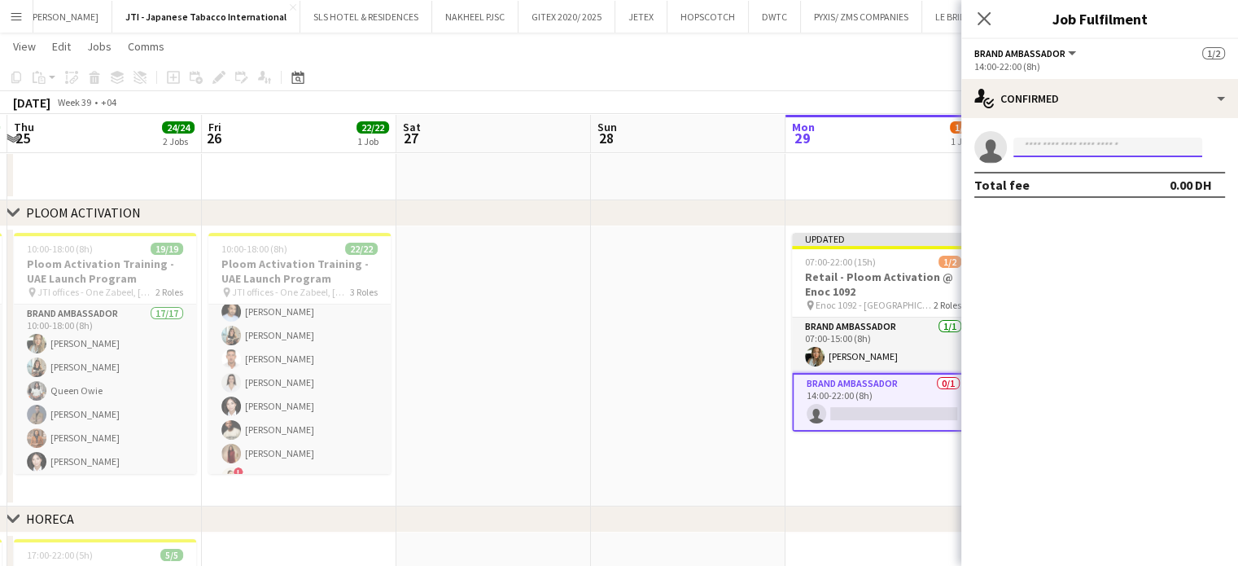
click at [1095, 144] on input at bounding box center [1108, 148] width 189 height 20
paste input "**********"
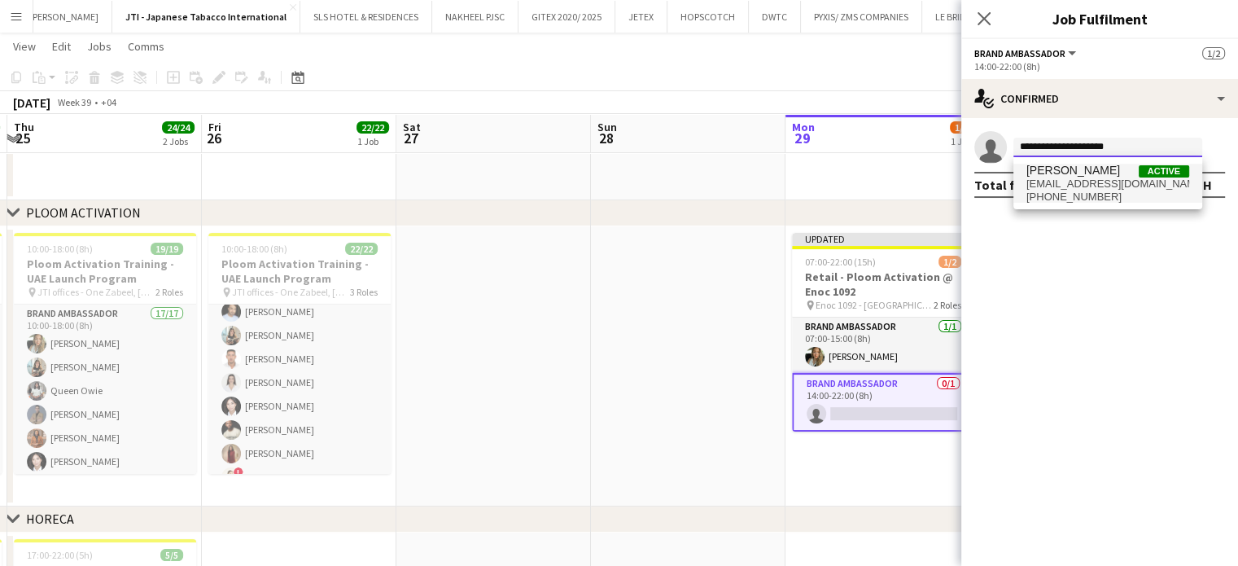
type input "**********"
click at [1080, 174] on span "Jaafar Saad" at bounding box center [1074, 171] width 94 height 14
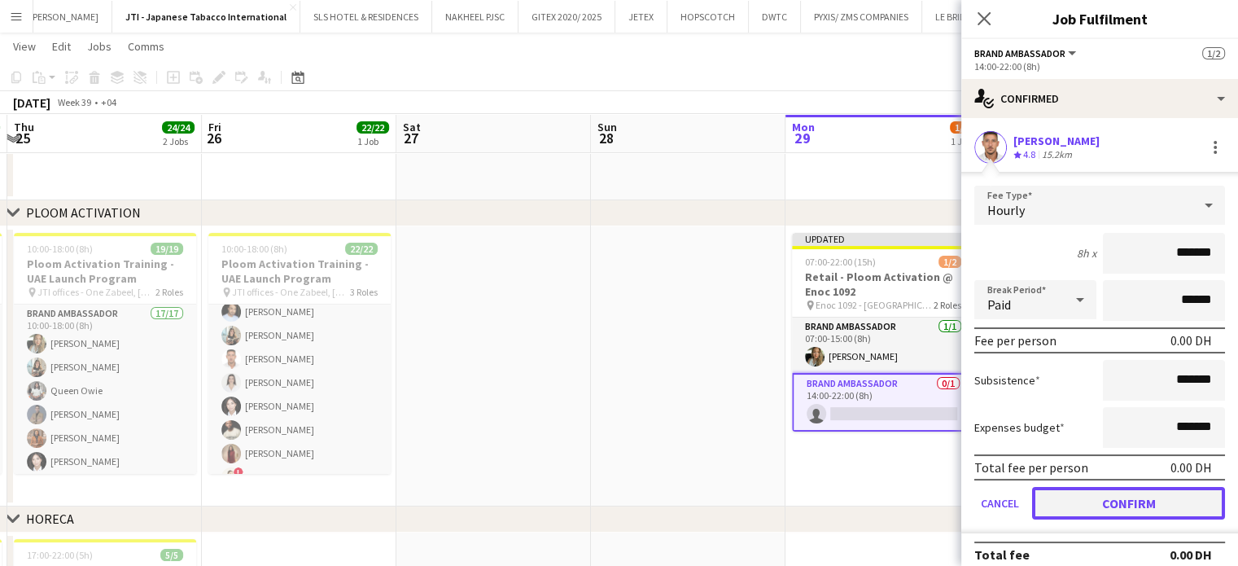
click at [1173, 504] on button "Confirm" at bounding box center [1128, 503] width 193 height 33
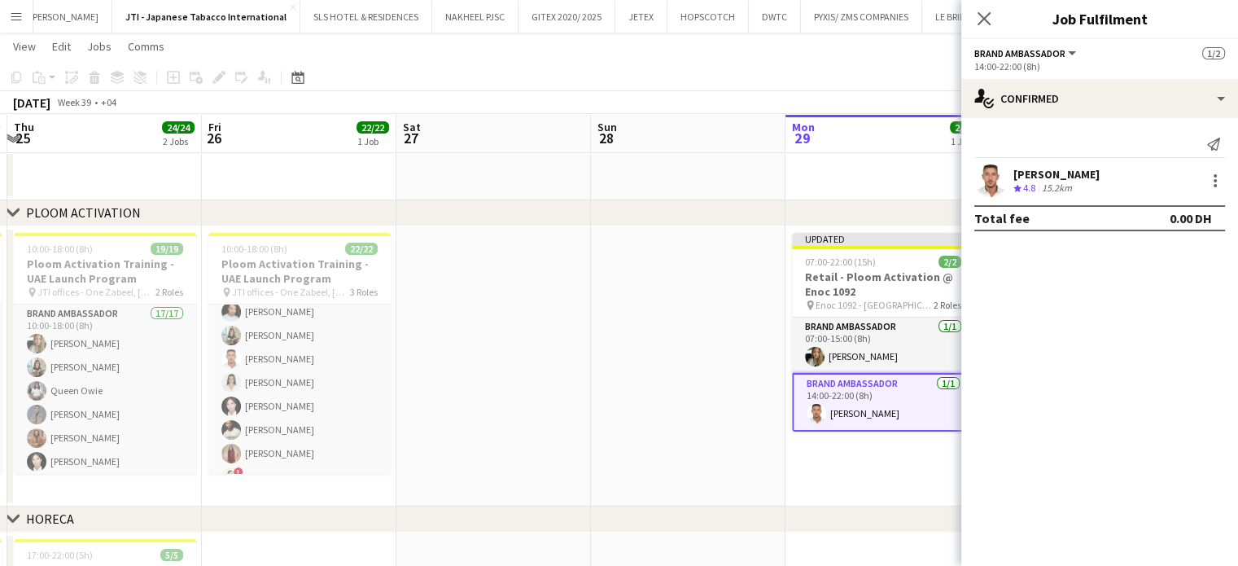
click at [689, 303] on app-date-cell at bounding box center [688, 366] width 195 height 280
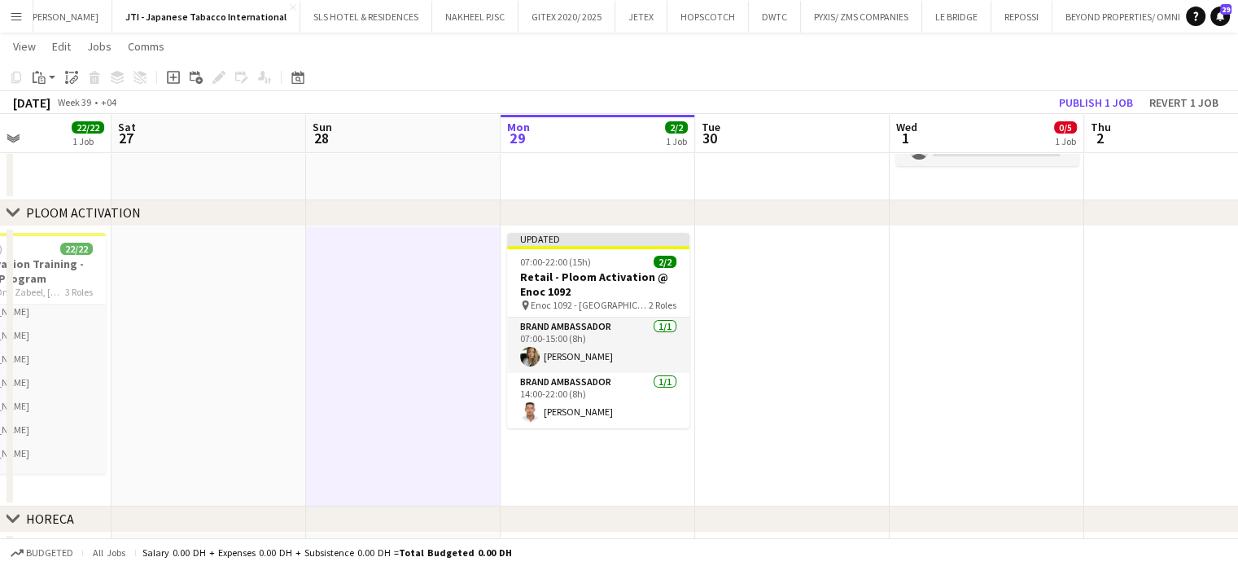
scroll to position [0, 525]
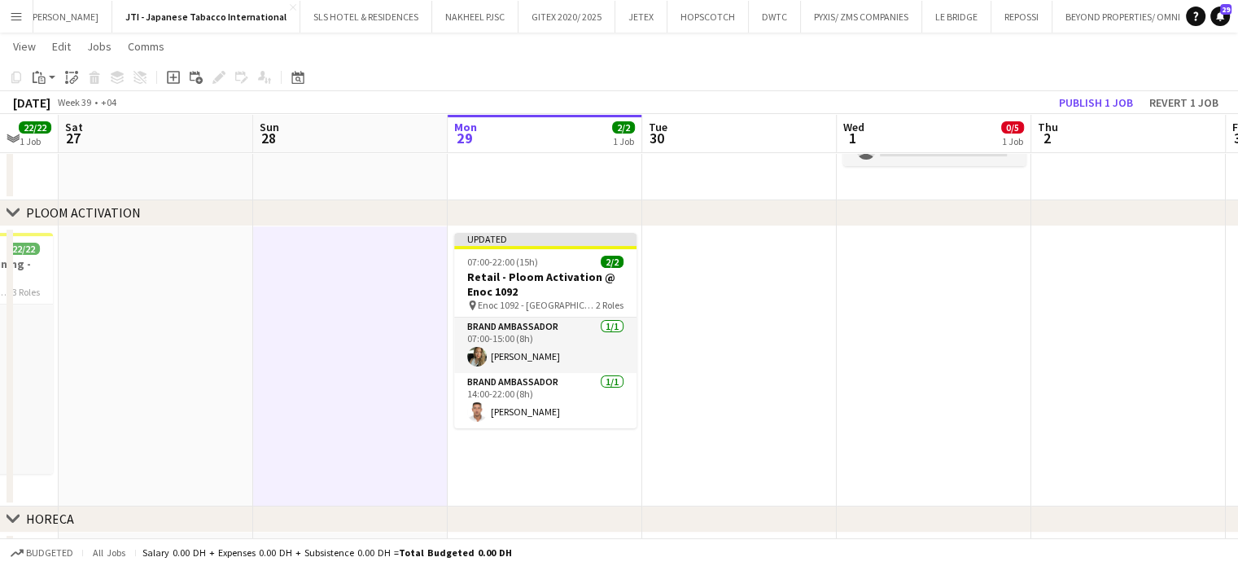
drag, startPoint x: 1132, startPoint y: 358, endPoint x: 794, endPoint y: 365, distance: 337.9
click at [794, 365] on app-calendar-viewport "Wed 24 24/24 2 Jobs Thu 25 24/24 2 Jobs Fri 26 22/22 1 Job Sat 27 Sun 28 Mon 29…" at bounding box center [619, 315] width 1238 height 993
click at [794, 292] on app-date-cell at bounding box center [739, 366] width 195 height 280
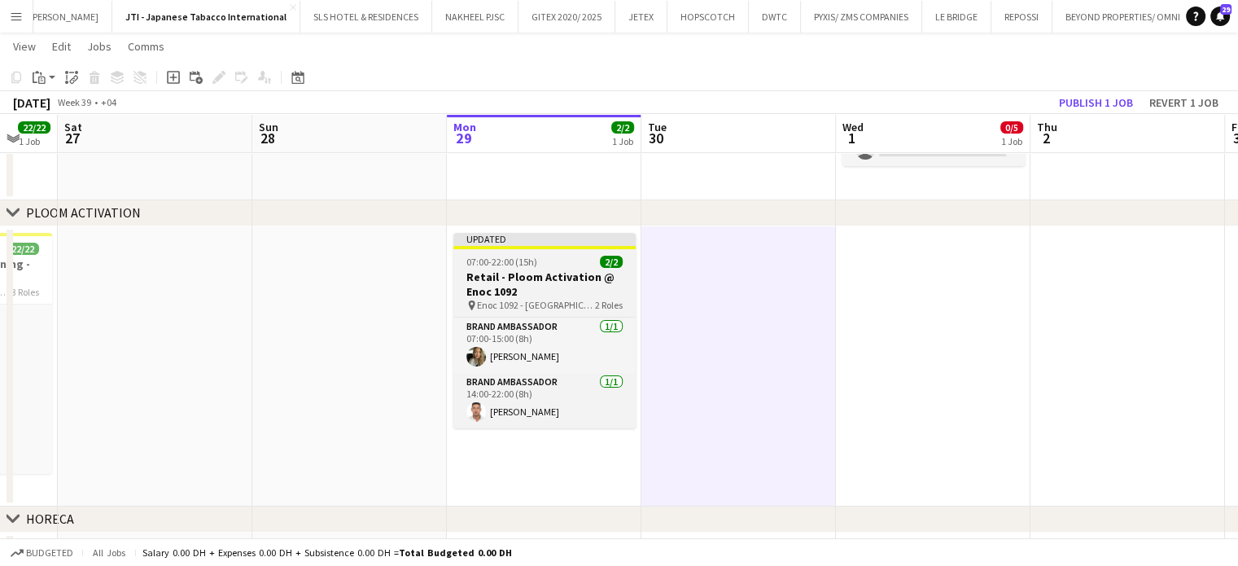
click at [543, 260] on div "07:00-22:00 (15h) 2/2" at bounding box center [544, 262] width 182 height 12
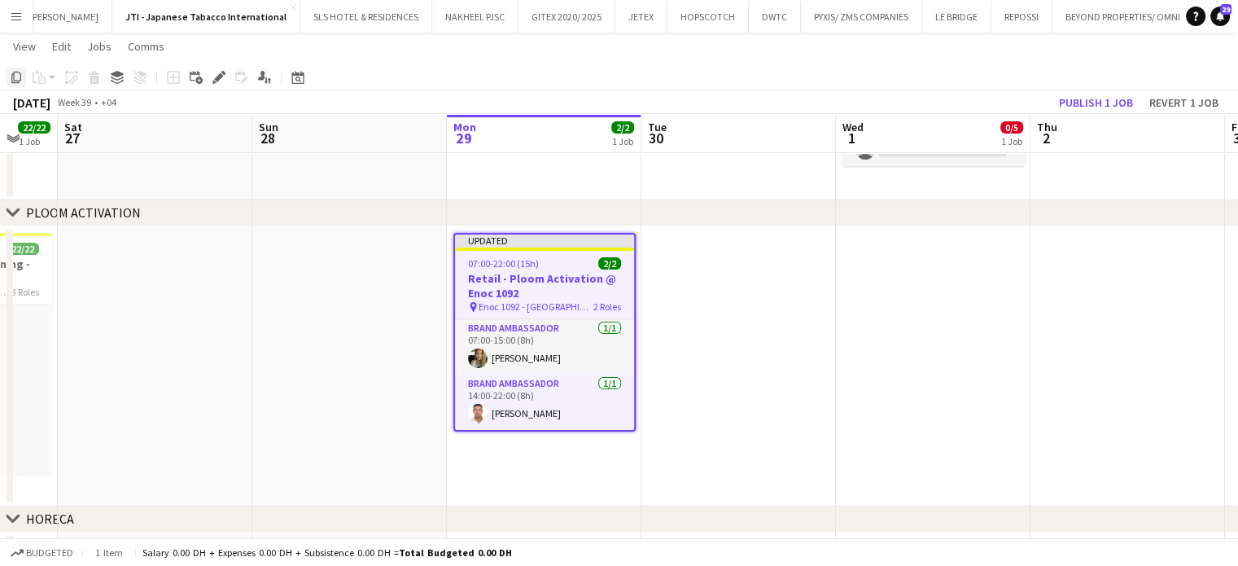
click at [16, 73] on icon "Copy" at bounding box center [16, 77] width 13 height 13
click at [733, 269] on app-date-cell at bounding box center [738, 366] width 195 height 280
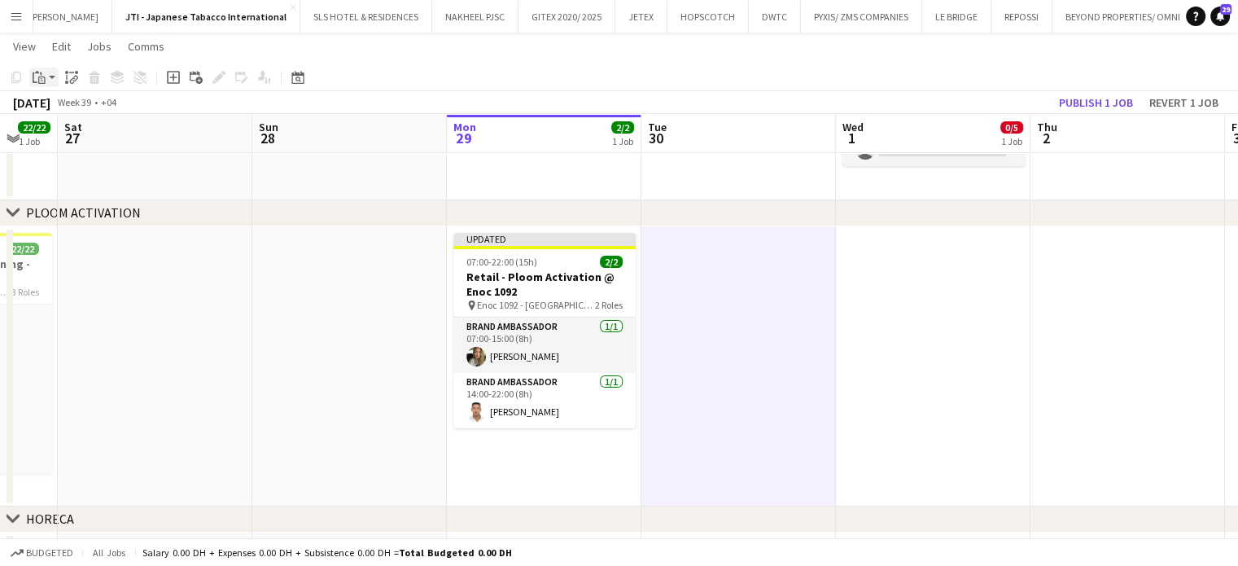
click at [39, 77] on icon at bounding box center [41, 80] width 7 height 7
click at [73, 137] on link "Paste with crew Ctrl+Shift+V" at bounding box center [119, 136] width 153 height 15
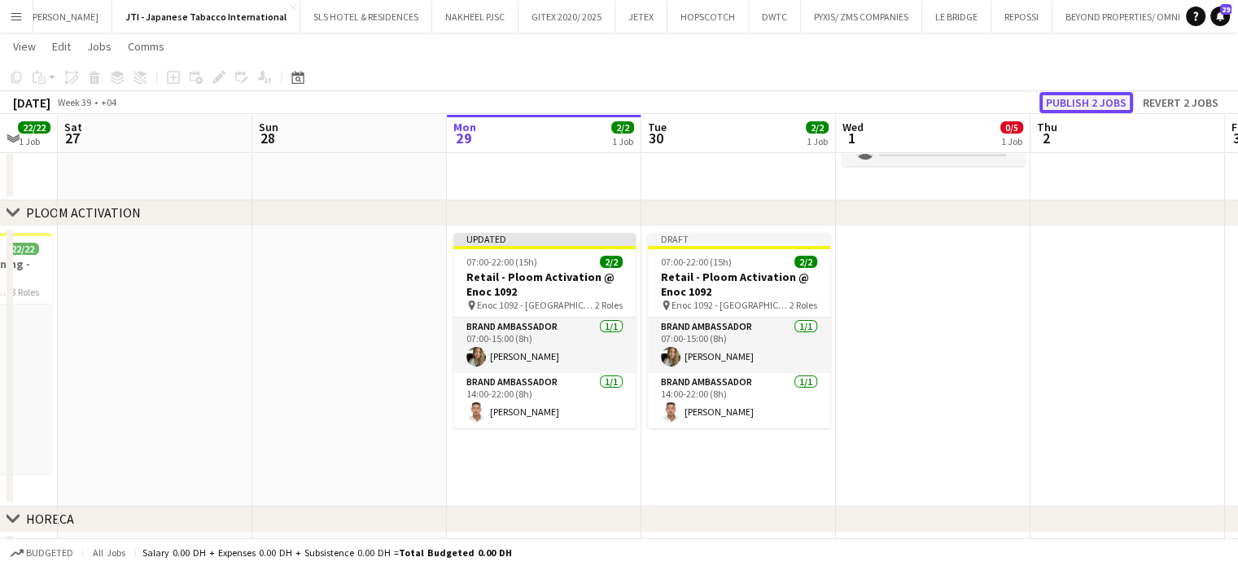
click at [1076, 99] on button "Publish 2 jobs" at bounding box center [1087, 102] width 94 height 21
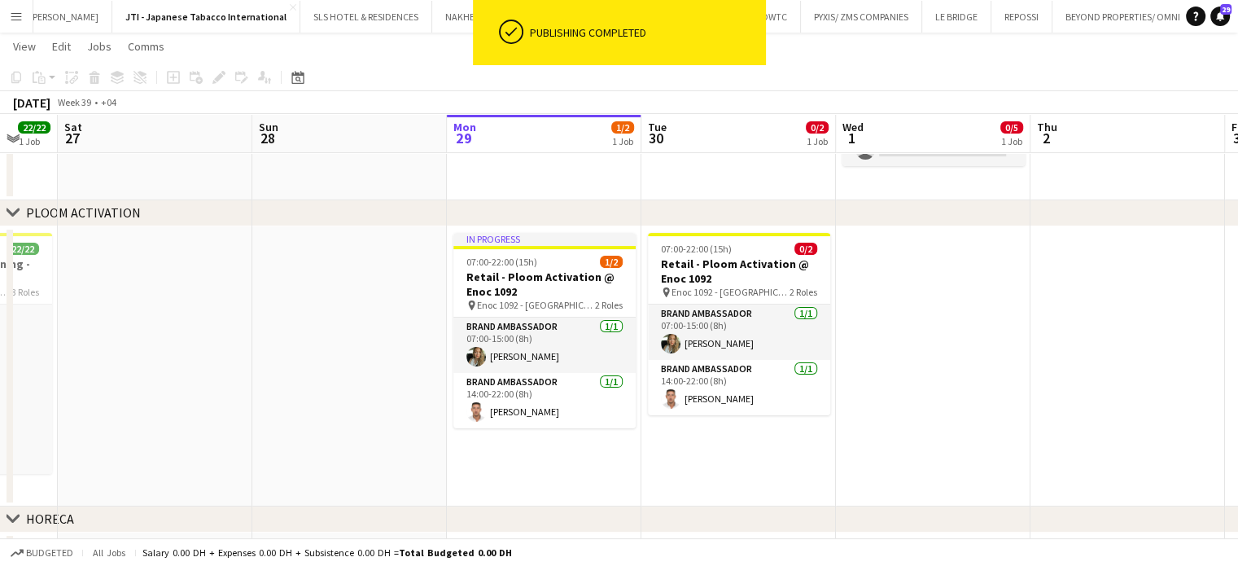
click at [930, 343] on app-date-cell at bounding box center [933, 366] width 195 height 280
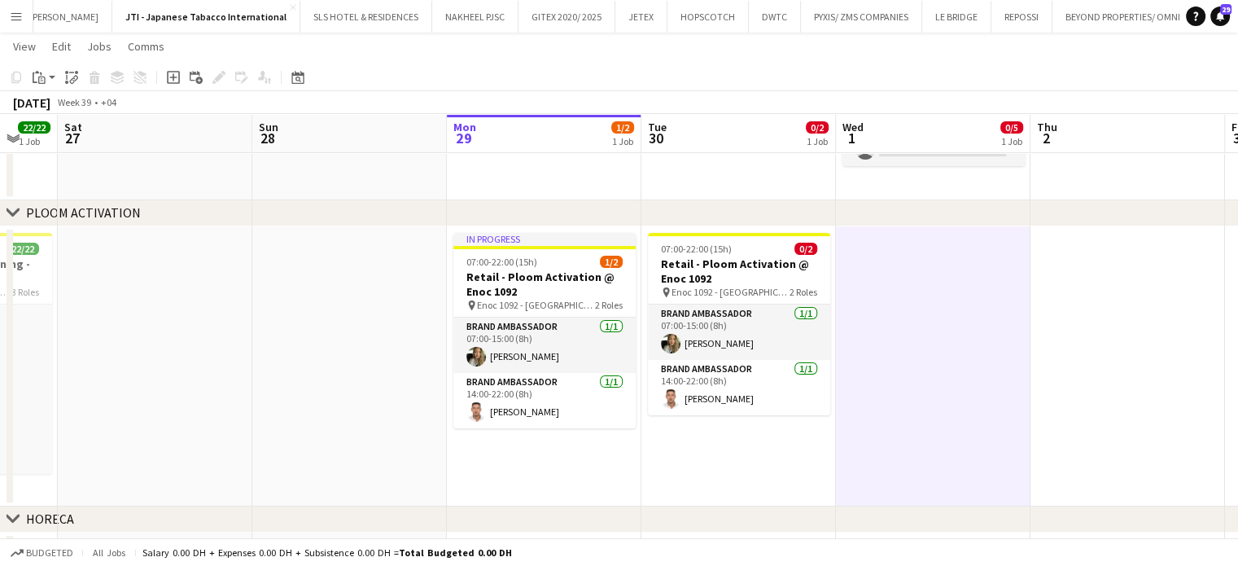
click at [906, 276] on app-date-cell at bounding box center [933, 366] width 195 height 280
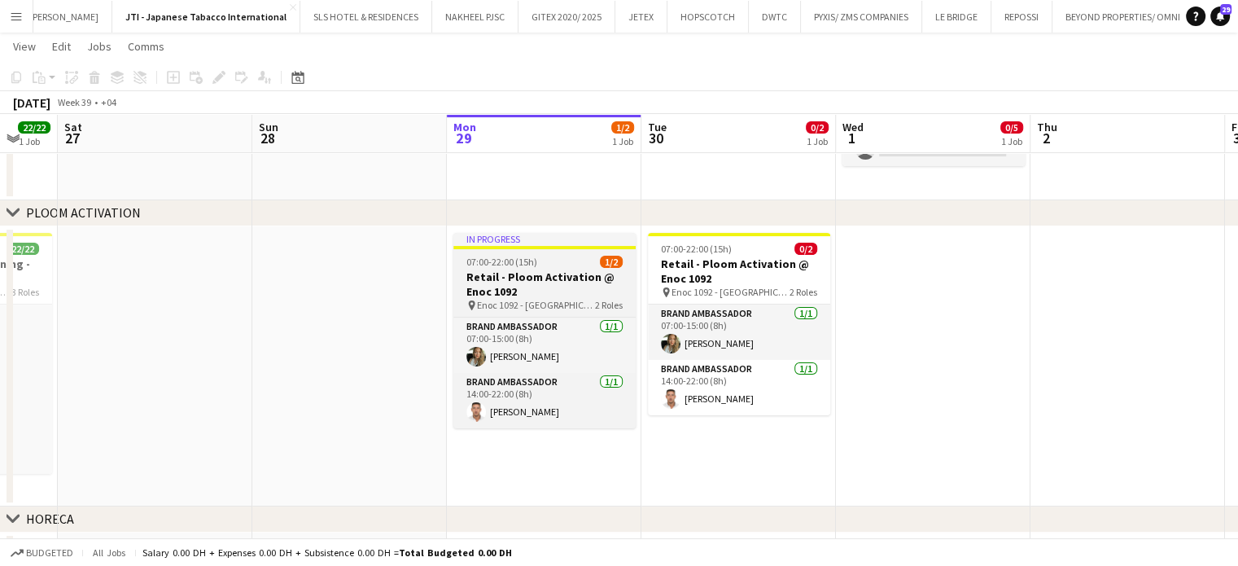
click at [516, 276] on h3 "Retail - Ploom Activation @ Enoc 1092" at bounding box center [544, 283] width 182 height 29
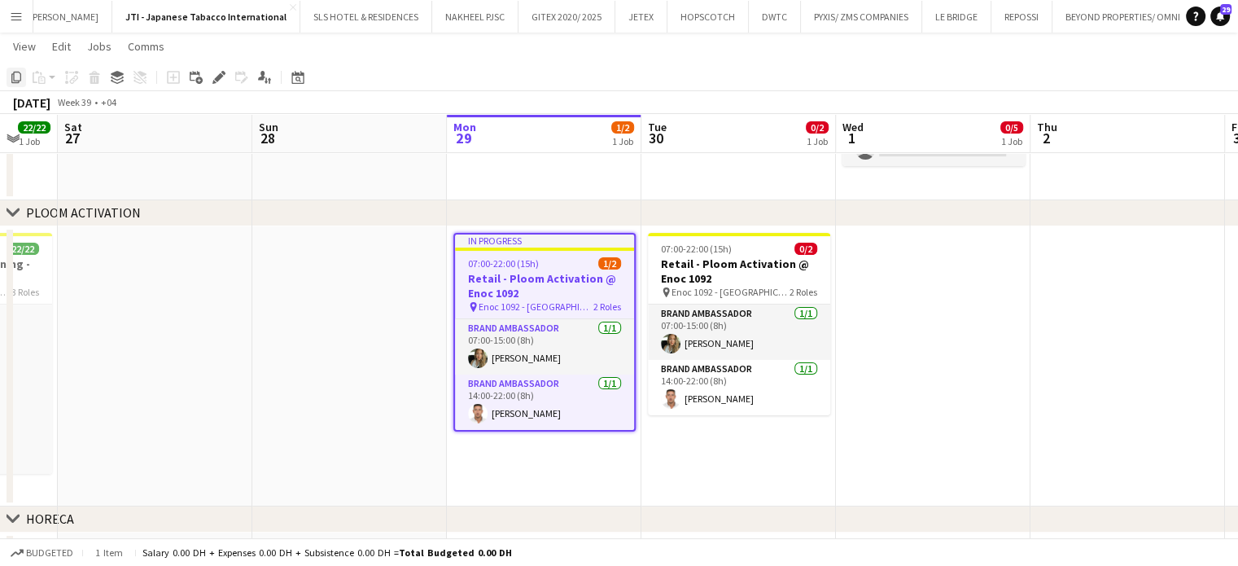
click at [15, 76] on icon "Copy" at bounding box center [16, 77] width 13 height 13
click at [541, 462] on app-date-cell "In progress 07:00-22:00 (15h) 1/2 Retail - Ploom Activation @ Enoc 1092 pin Eno…" at bounding box center [544, 366] width 195 height 280
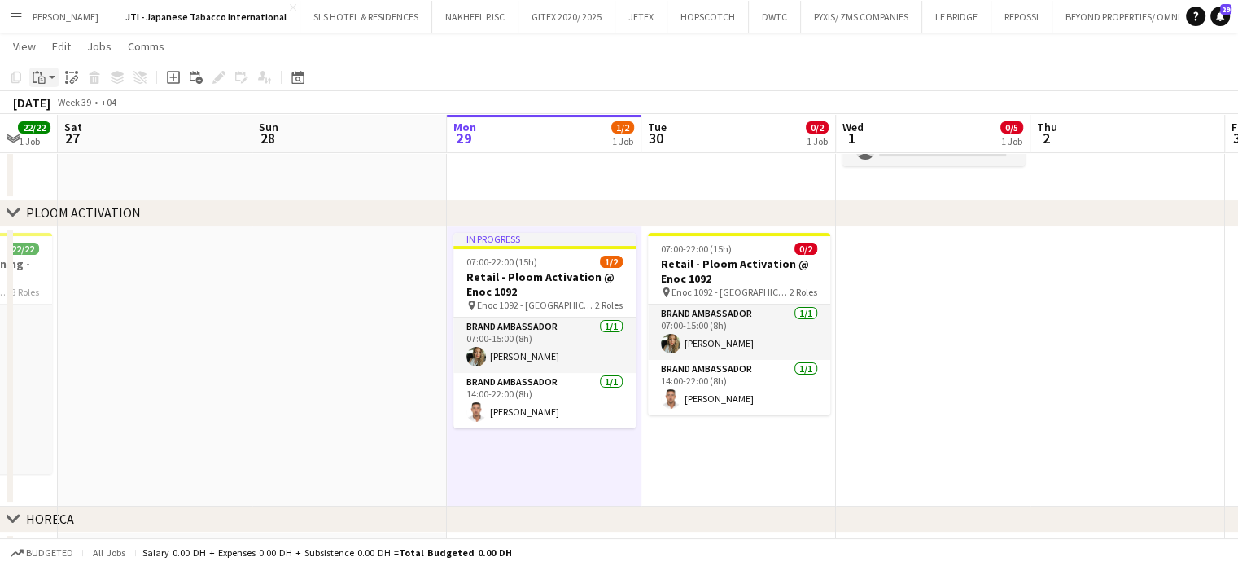
click at [39, 74] on icon "Paste" at bounding box center [39, 77] width 13 height 13
click at [46, 108] on link "Paste Ctrl+V" at bounding box center [119, 108] width 153 height 15
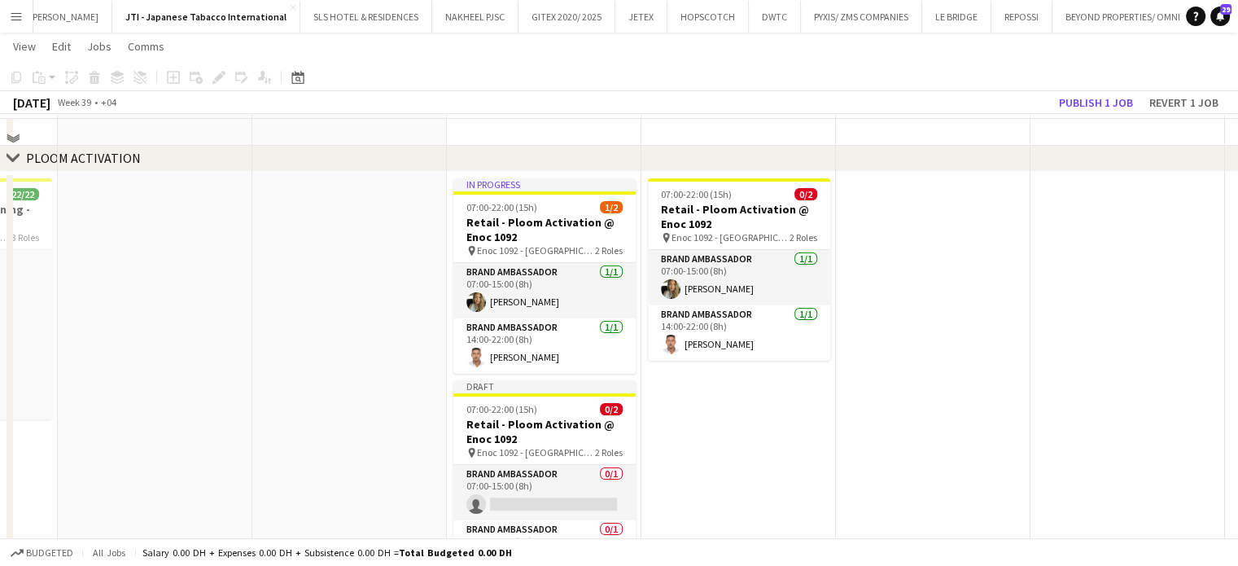
scroll to position [326, 0]
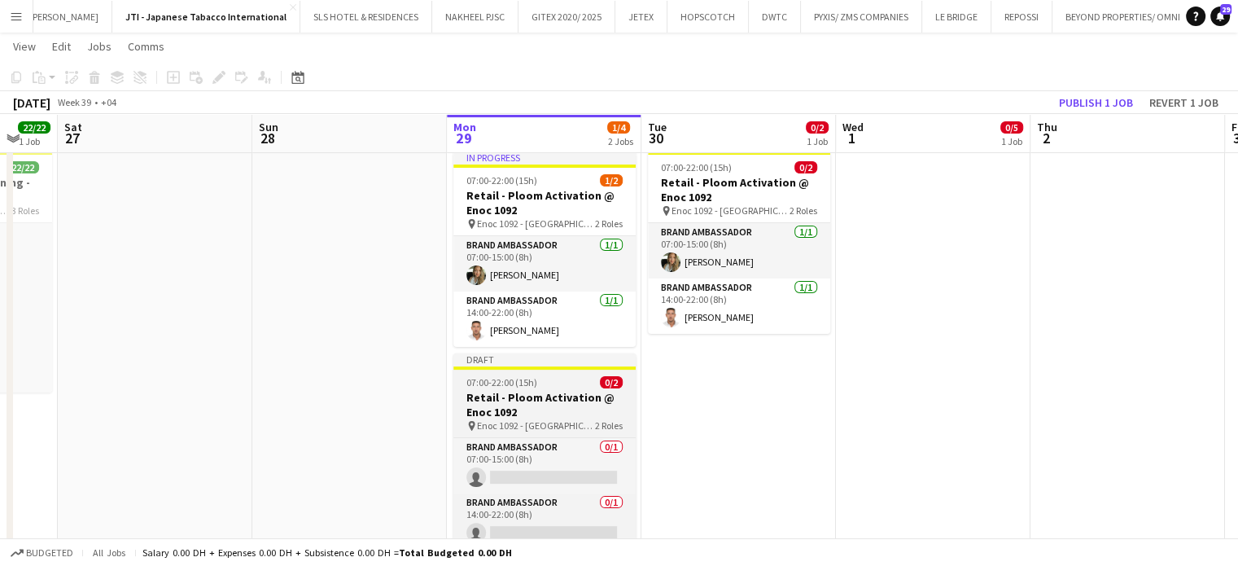
click at [508, 396] on h3 "Retail - Ploom Activation @ Enoc 1092" at bounding box center [544, 404] width 182 height 29
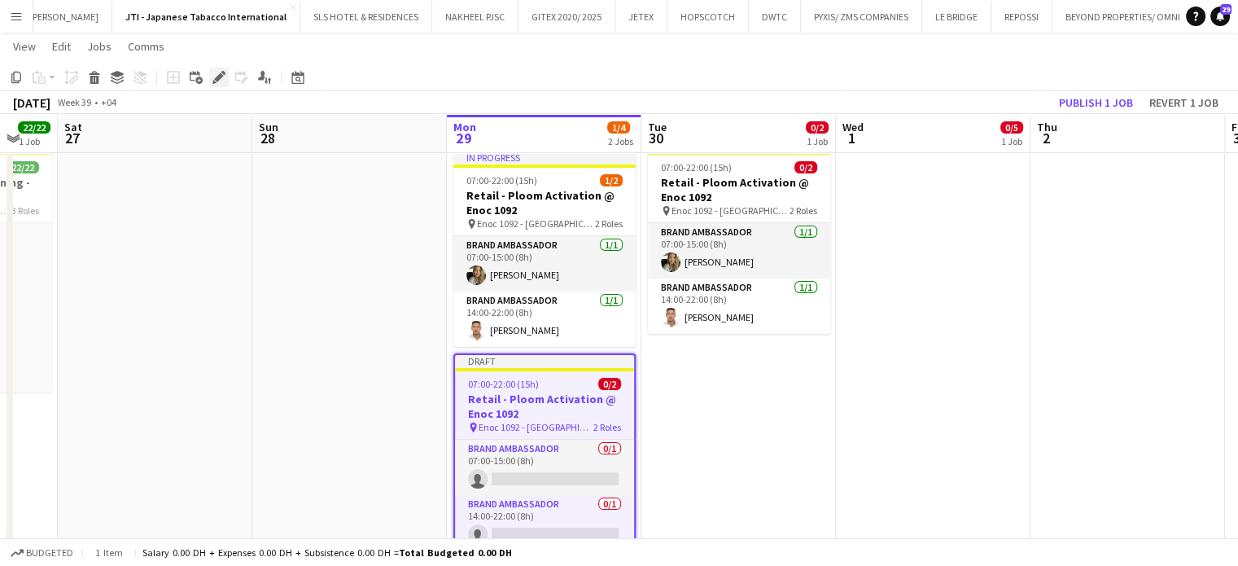
click at [217, 72] on icon "Edit" at bounding box center [218, 77] width 13 height 13
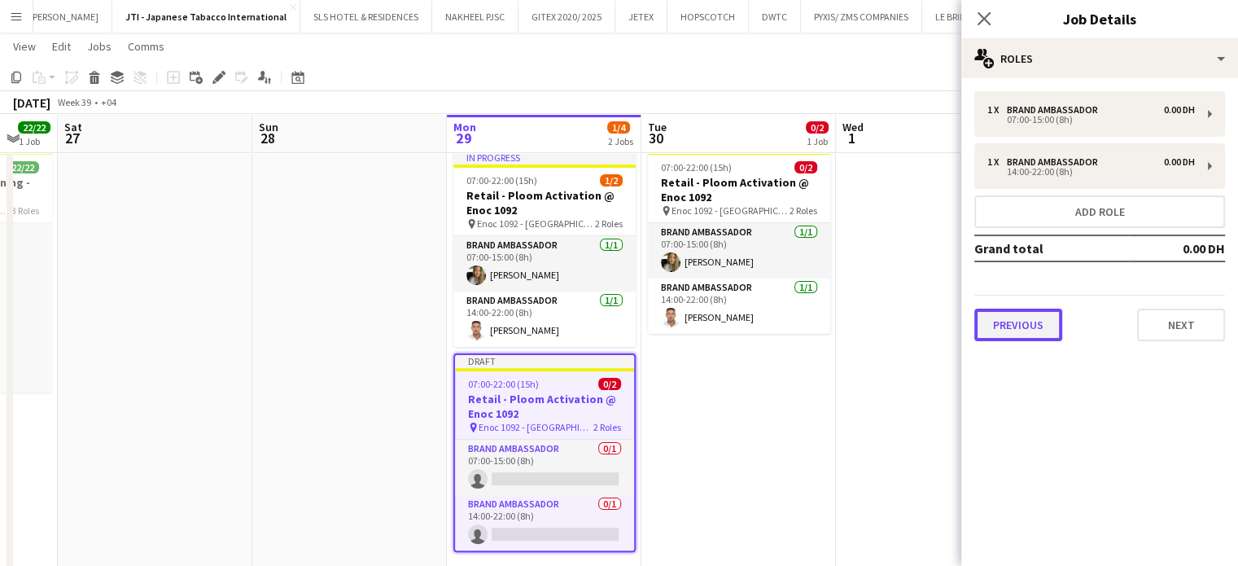
click at [1013, 331] on button "Previous" at bounding box center [1018, 325] width 88 height 33
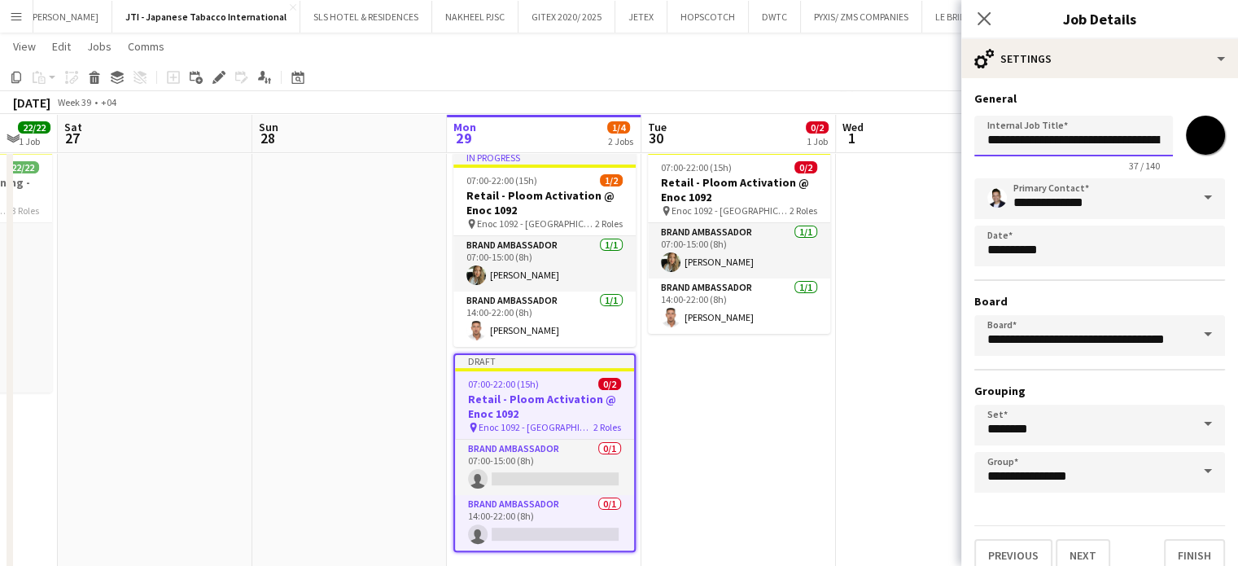
click at [1143, 142] on input "**********" at bounding box center [1073, 136] width 199 height 41
click at [1097, 139] on input "**********" at bounding box center [1067, 136] width 186 height 41
drag, startPoint x: 1091, startPoint y: 142, endPoint x: 1153, endPoint y: 139, distance: 61.9
click at [1153, 139] on input "**********" at bounding box center [1067, 136] width 186 height 41
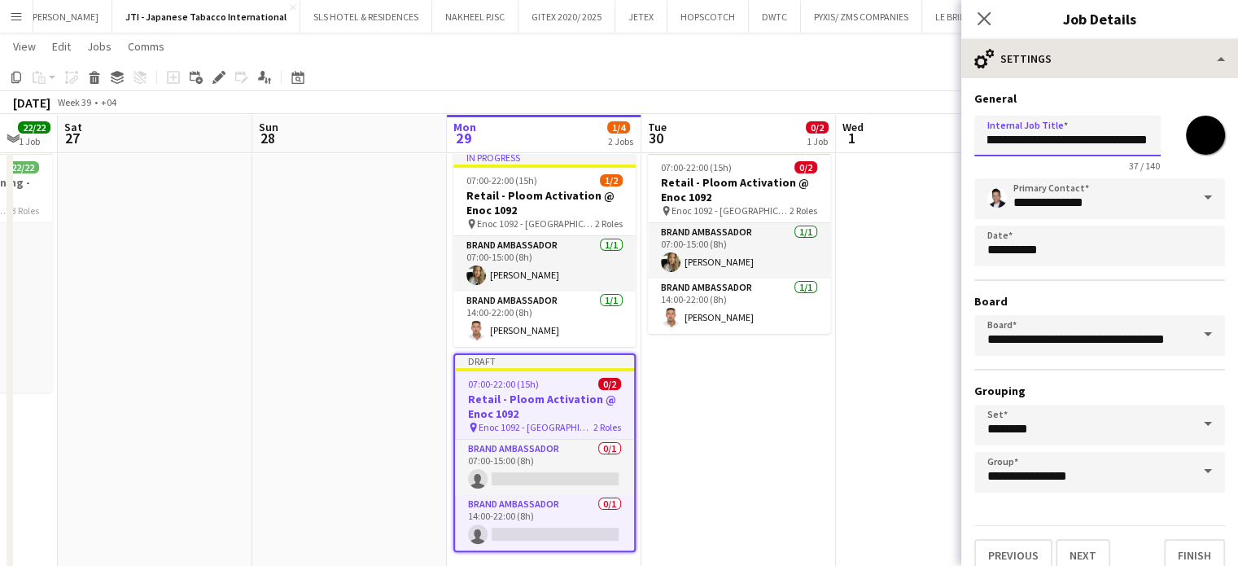
type input "**********"
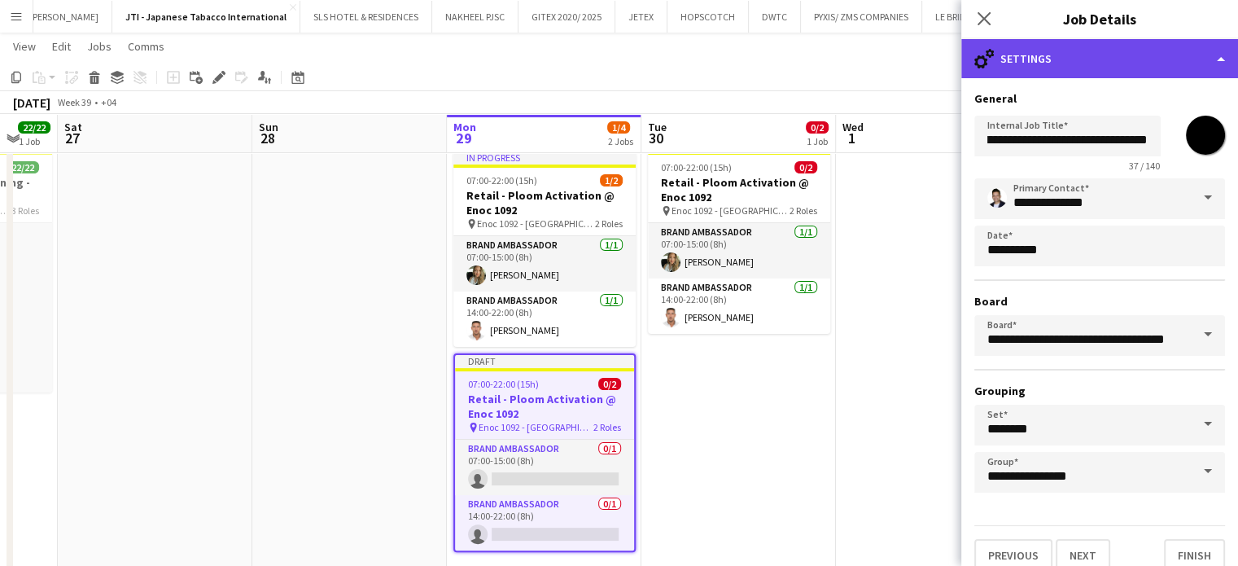
scroll to position [0, 0]
click at [1206, 48] on div "cog-double-3 Settings" at bounding box center [1099, 58] width 277 height 39
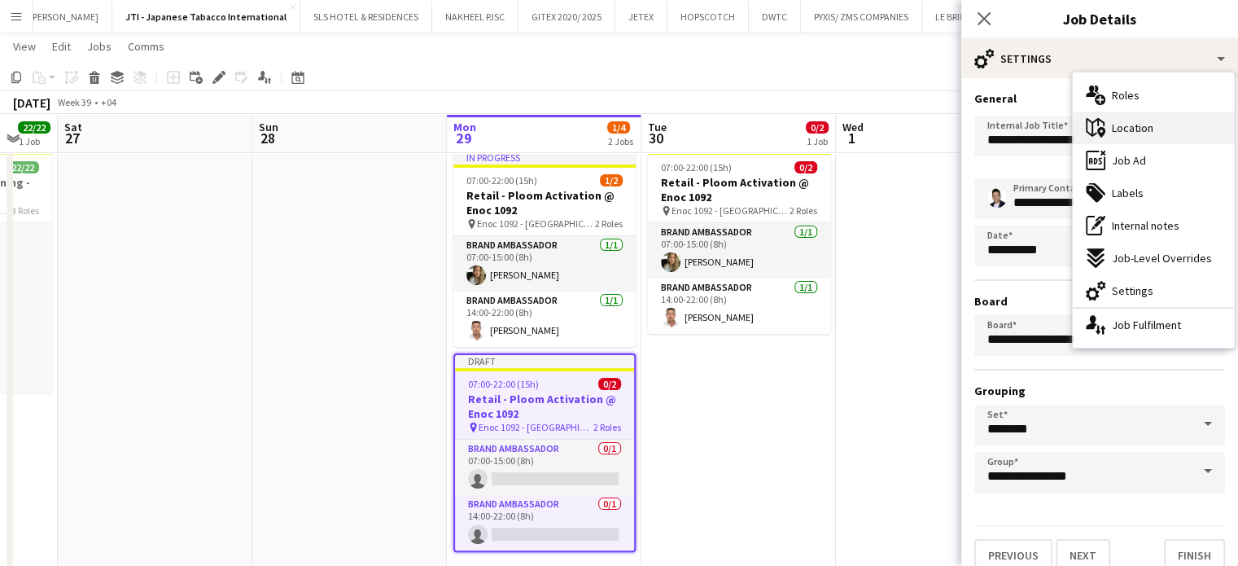
click at [1139, 127] on span "Location" at bounding box center [1133, 127] width 42 height 15
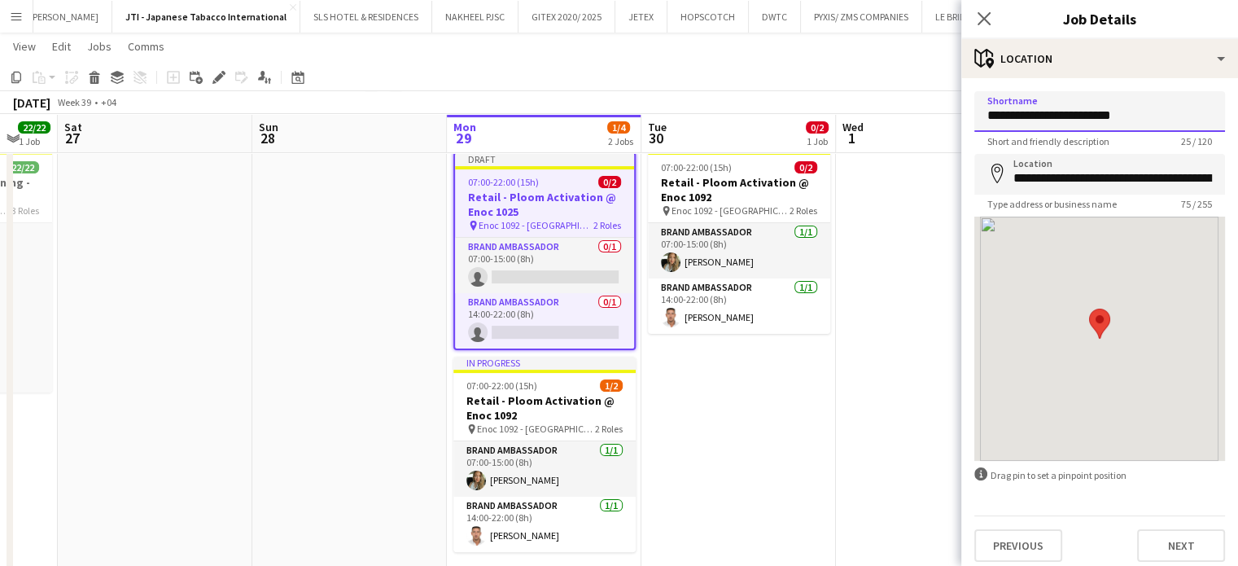
drag, startPoint x: 1042, startPoint y: 112, endPoint x: 966, endPoint y: 112, distance: 76.5
click at [966, 112] on form "**********" at bounding box center [1099, 326] width 277 height 471
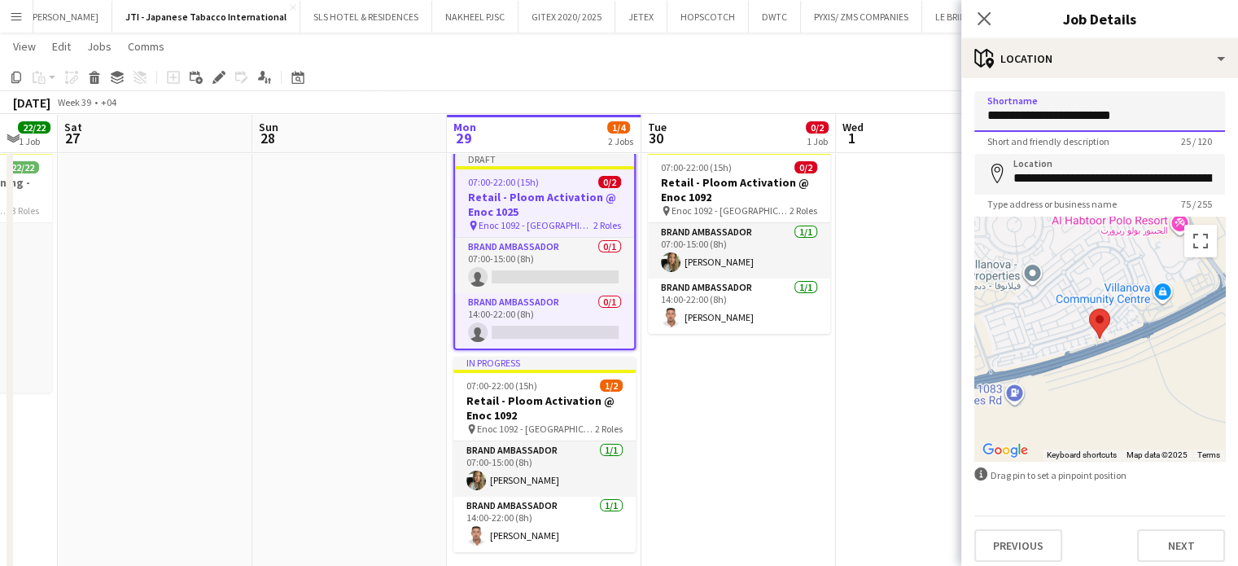
paste input
type input "**********"
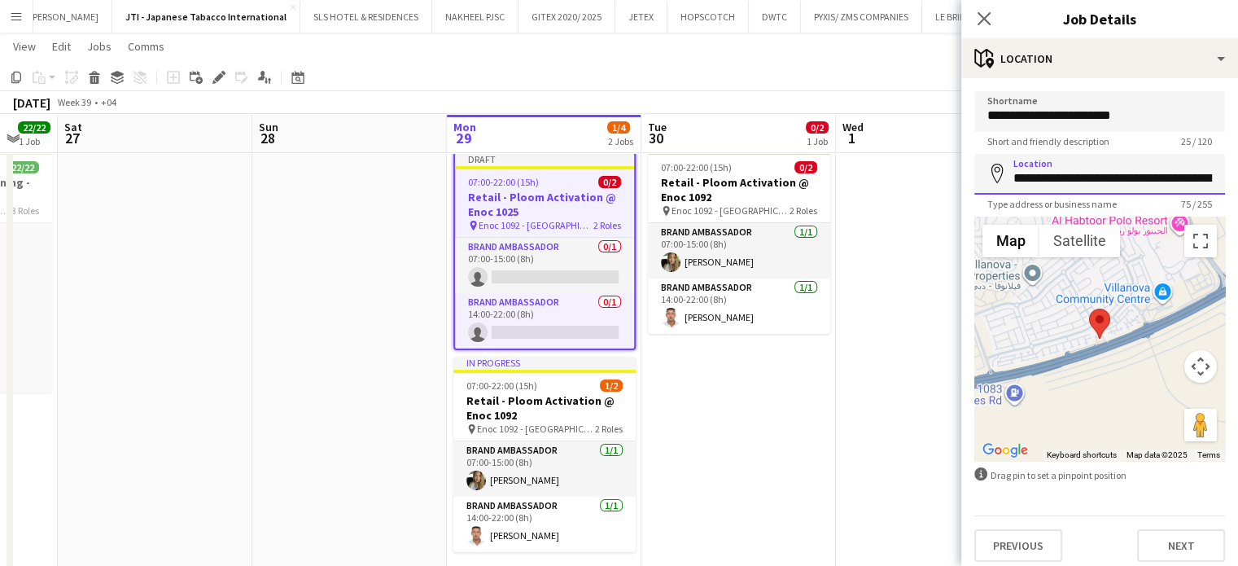
scroll to position [0, 219]
drag, startPoint x: 1012, startPoint y: 177, endPoint x: 1250, endPoint y: 182, distance: 237.7
click at [1238, 182] on html "Menu Boards Boards Boards All jobs Status Workforce Workforce My Workforce Recr…" at bounding box center [619, 295] width 1238 height 1243
paste input
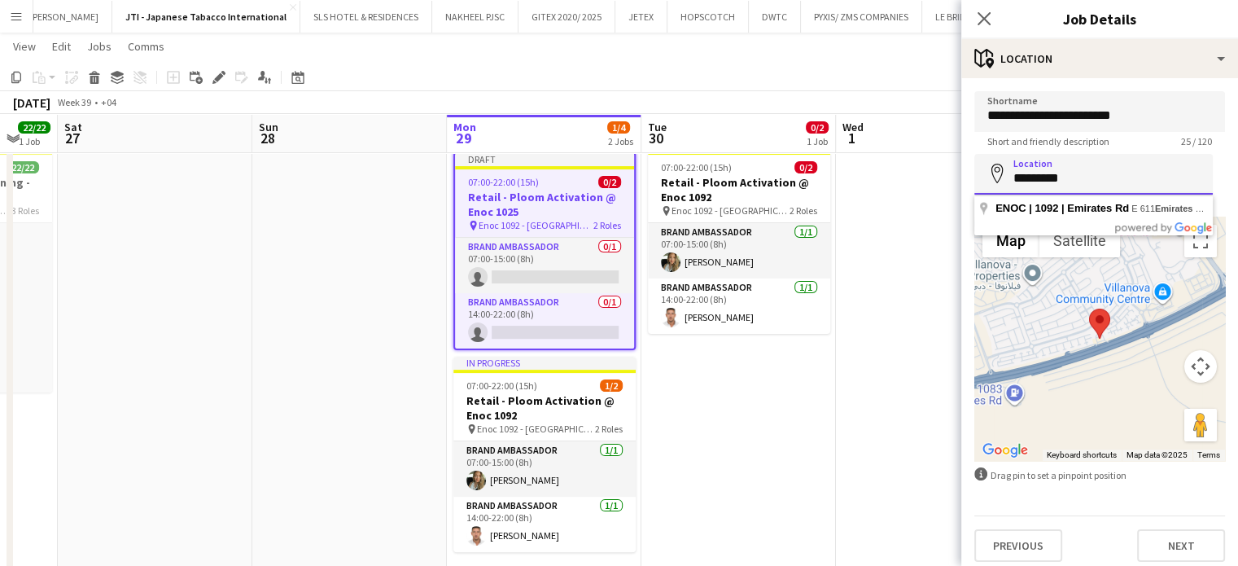
scroll to position [0, 0]
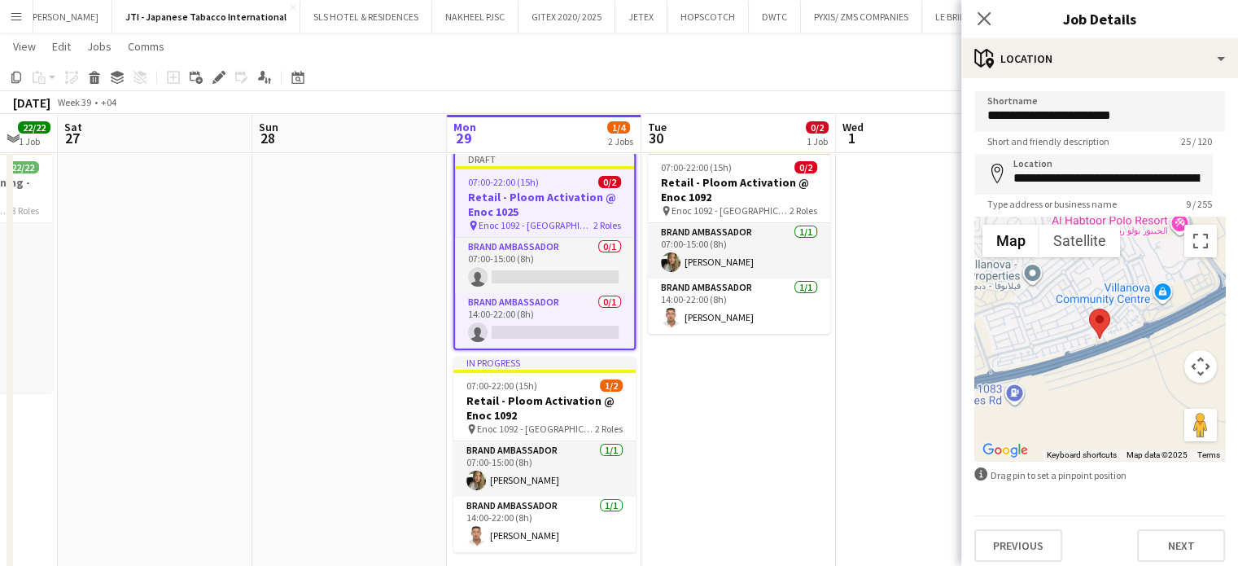
type input "**********"
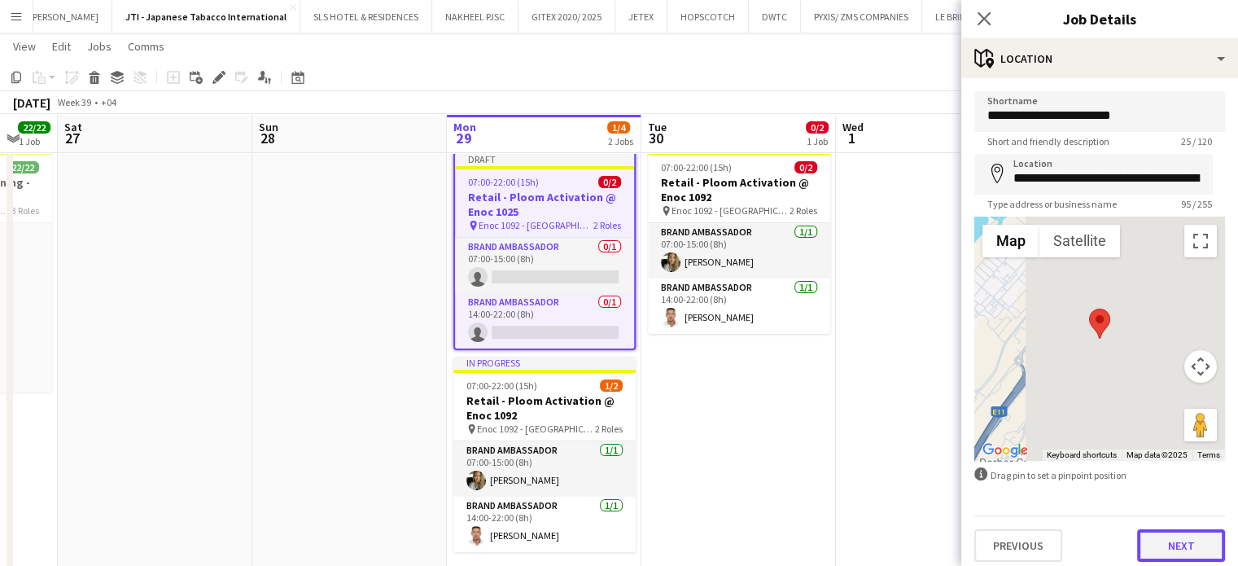
click at [1179, 550] on button "Next" at bounding box center [1181, 545] width 88 height 33
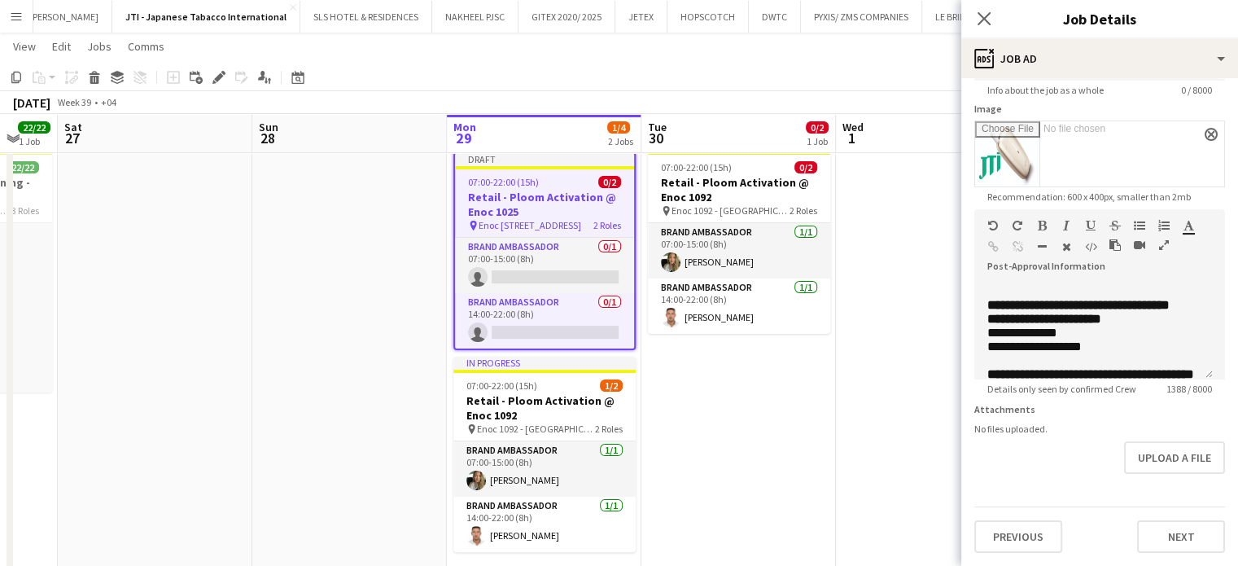
click at [783, 388] on app-date-cell "07:00-22:00 (15h) 0/2 Retail - Ploom Activation @ Enoc 1092 pin Enoc 1092 - Emi…" at bounding box center [738, 364] width 195 height 439
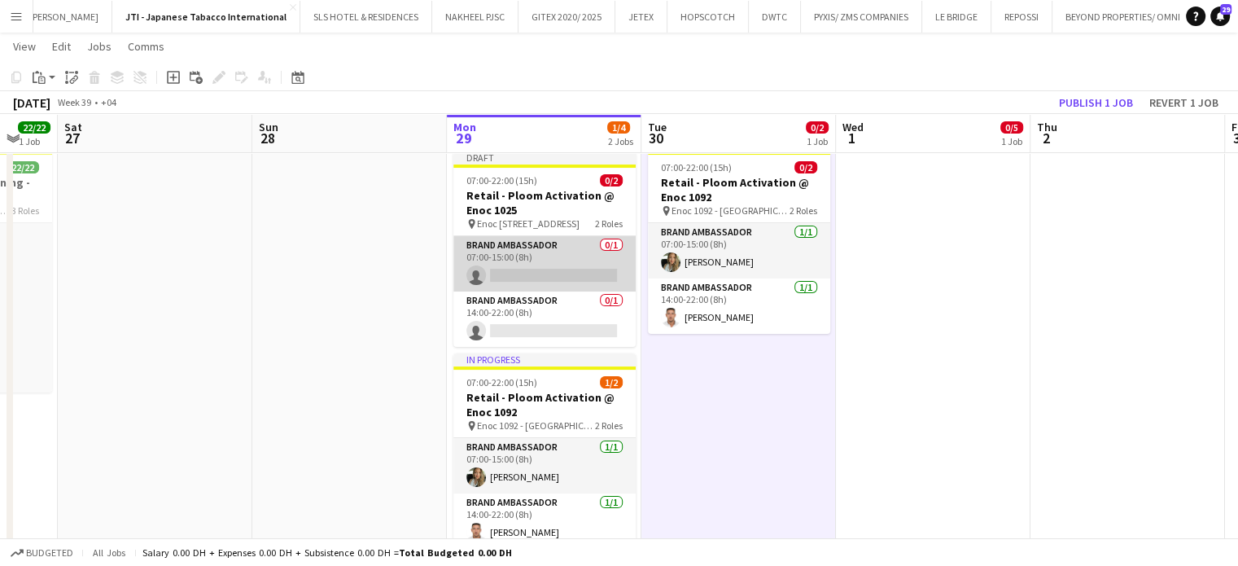
click at [558, 264] on app-card-role "Brand Ambassador 0/1 07:00-15:00 (8h) single-neutral-actions" at bounding box center [544, 263] width 182 height 55
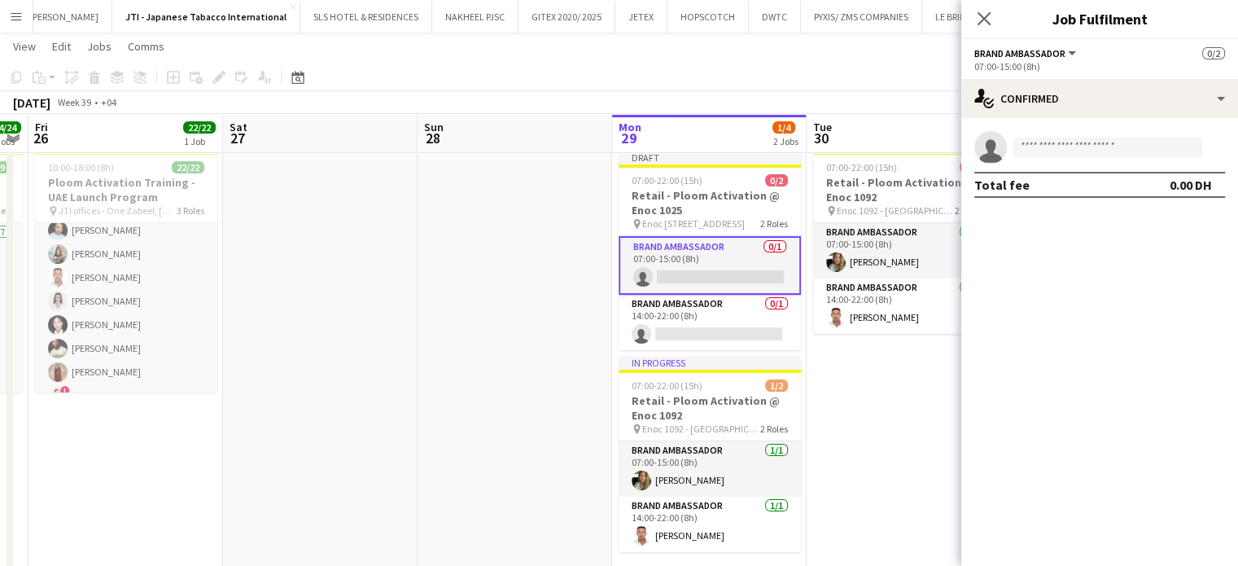
scroll to position [0, 330]
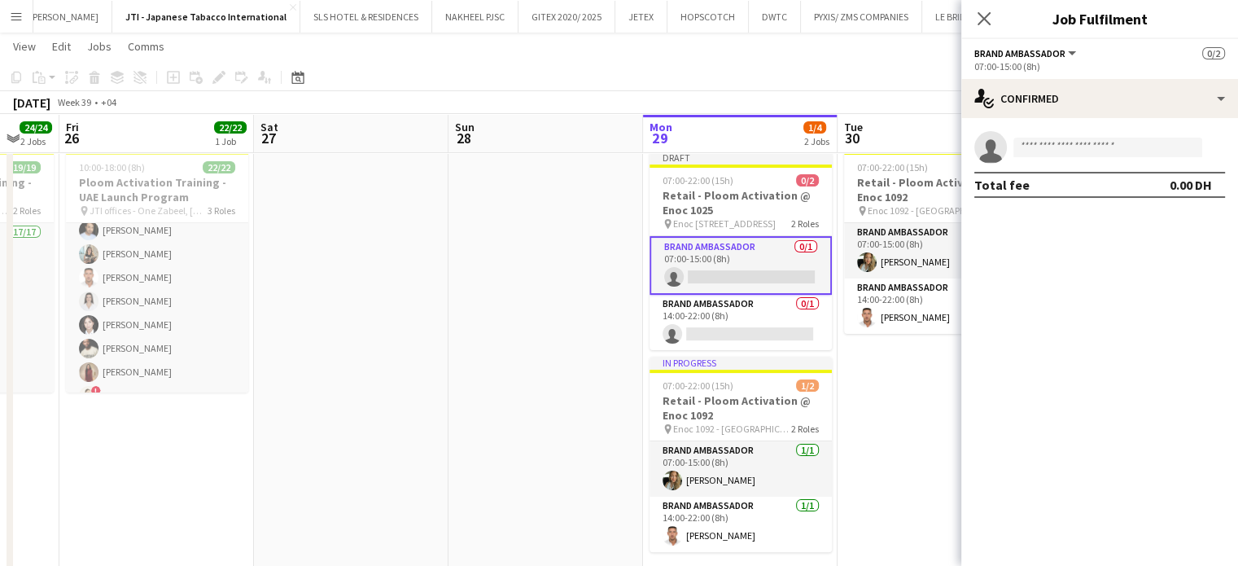
drag, startPoint x: 317, startPoint y: 311, endPoint x: 458, endPoint y: 317, distance: 141.0
click at [458, 317] on app-calendar-viewport "Wed 24 24/24 2 Jobs Thu 25 24/24 2 Jobs Fri 26 22/22 1 Job Sat 27 Sun 28 Mon 29…" at bounding box center [619, 314] width 1238 height 1152
click at [1120, 145] on input at bounding box center [1108, 148] width 189 height 20
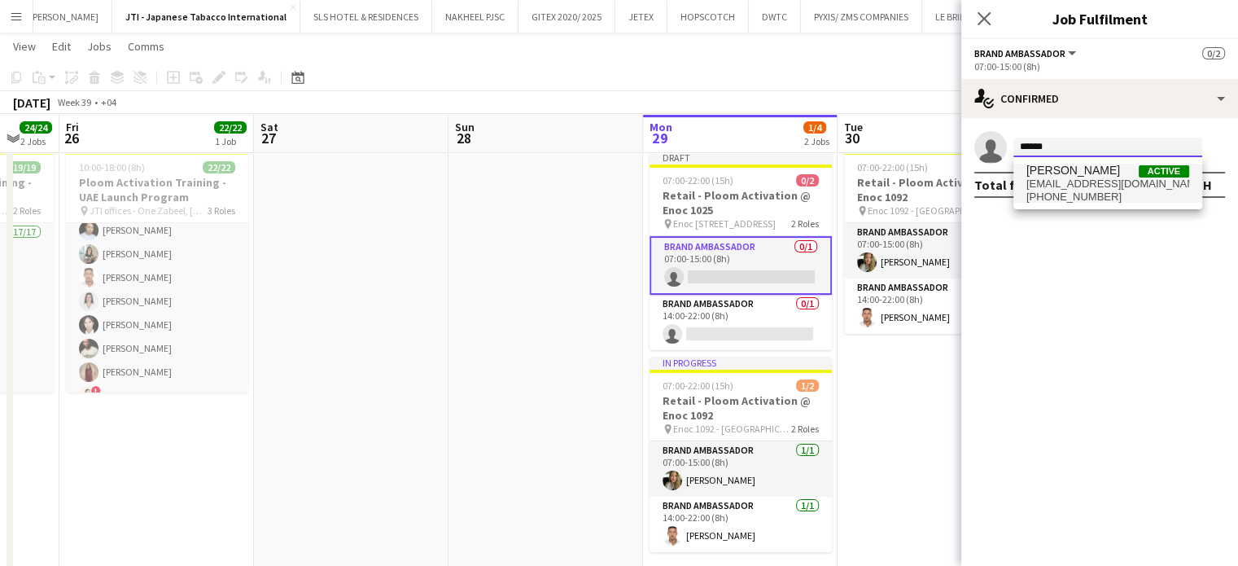
type input "******"
click at [1090, 184] on span "filipinasinternationalartist@gmail.com" at bounding box center [1108, 183] width 163 height 13
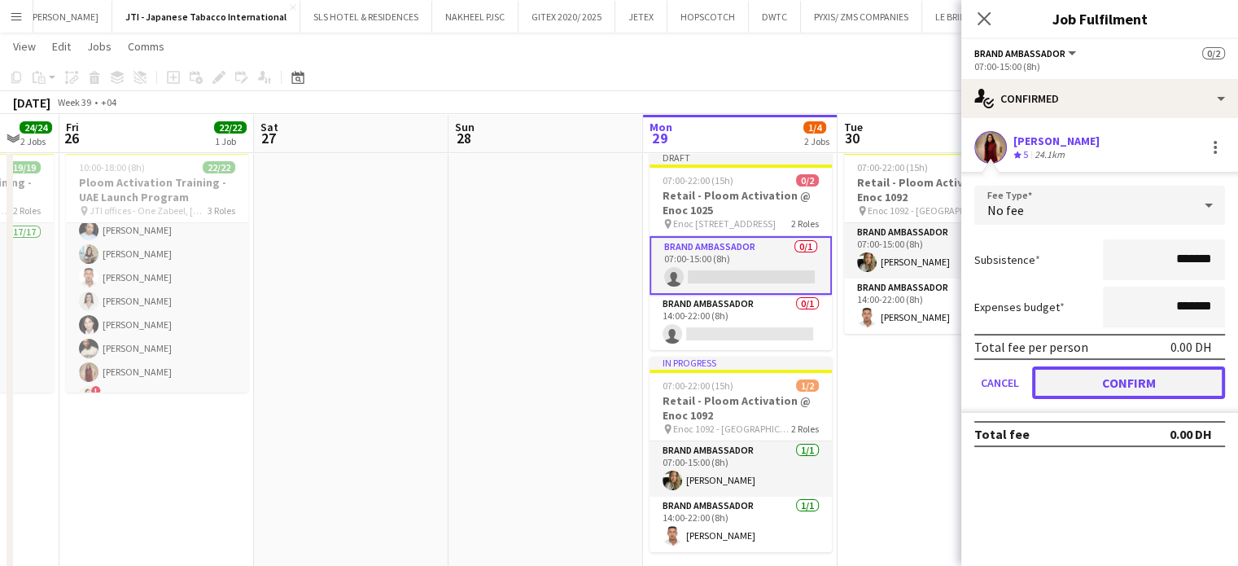
click at [1114, 380] on button "Confirm" at bounding box center [1128, 382] width 193 height 33
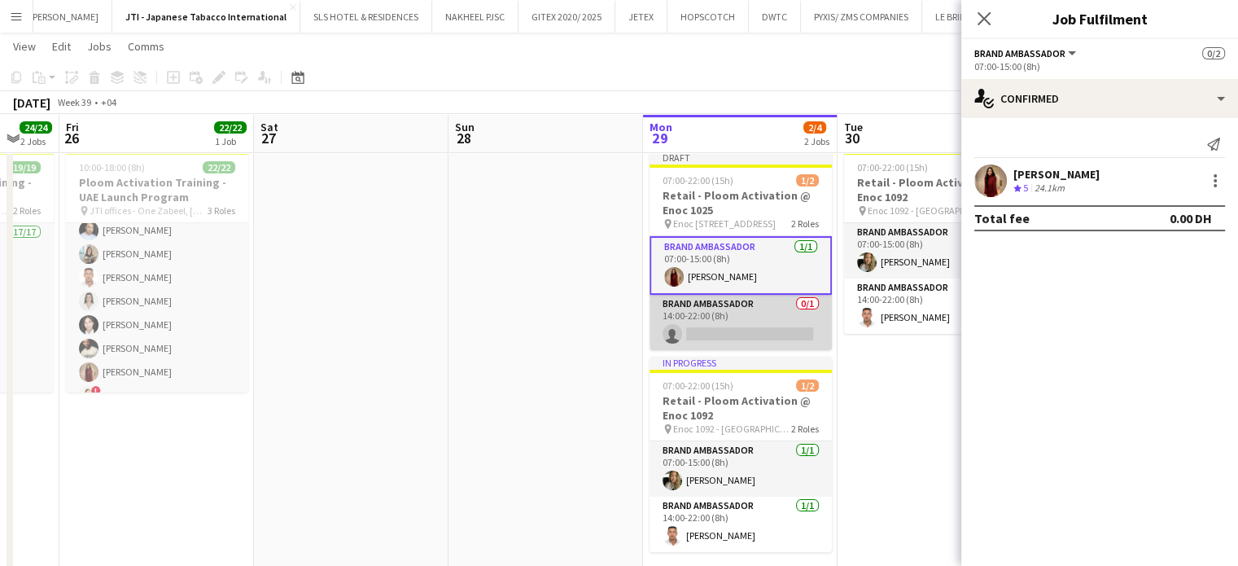
click at [786, 335] on app-card-role "Brand Ambassador 0/1 14:00-22:00 (8h) single-neutral-actions" at bounding box center [741, 322] width 182 height 55
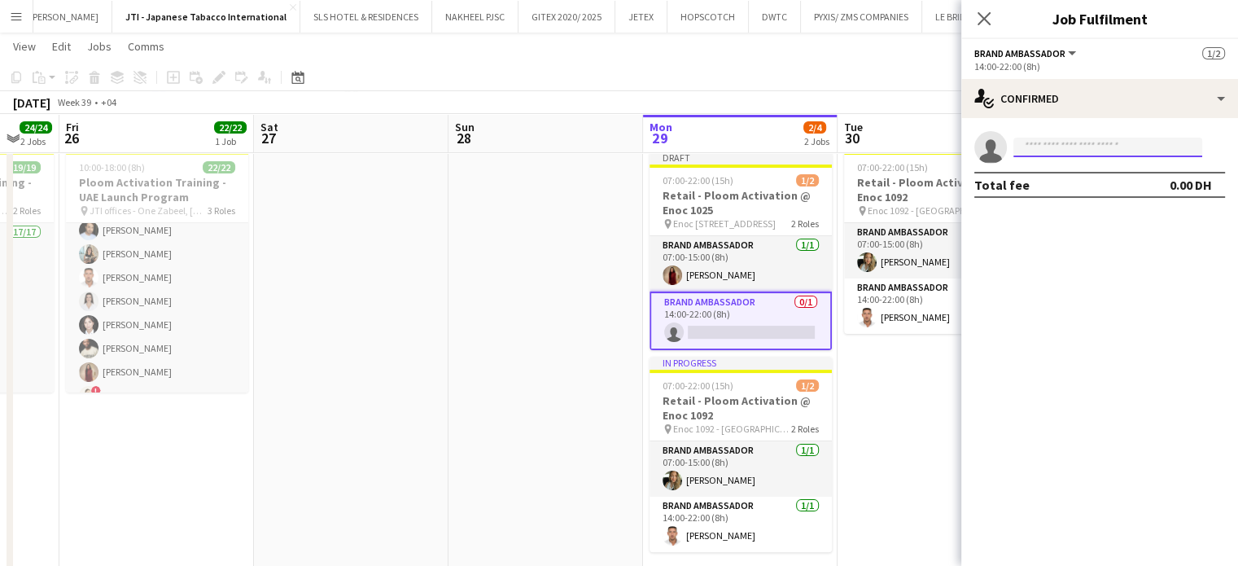
click at [1043, 138] on input at bounding box center [1108, 148] width 189 height 20
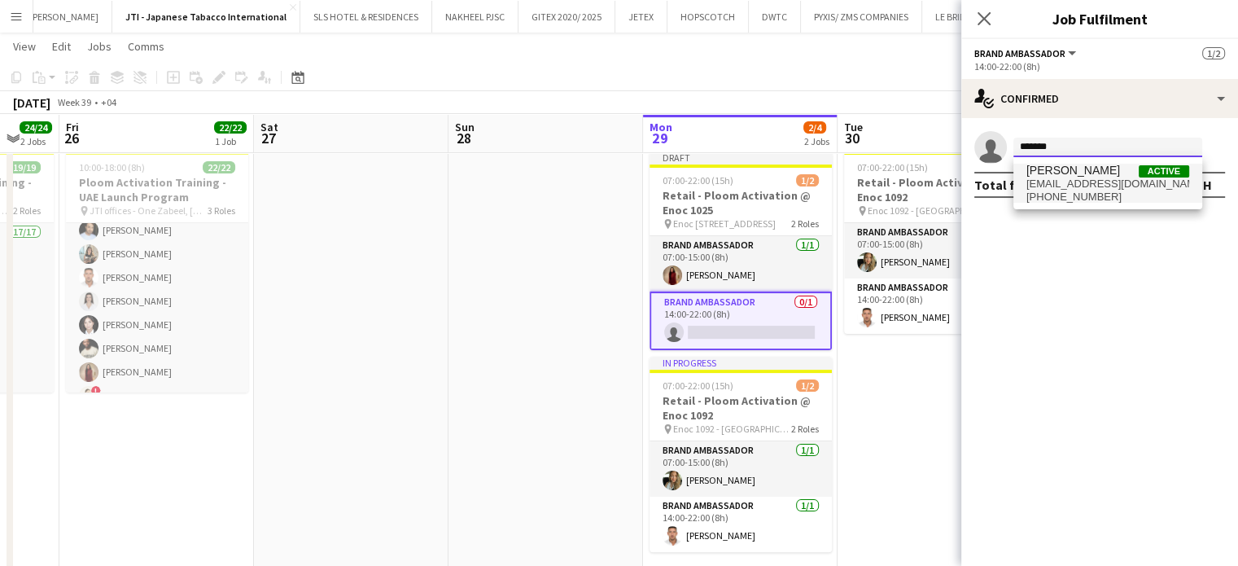
type input "*******"
click at [1089, 182] on span "sahreem.chaman@gmail.com" at bounding box center [1108, 183] width 163 height 13
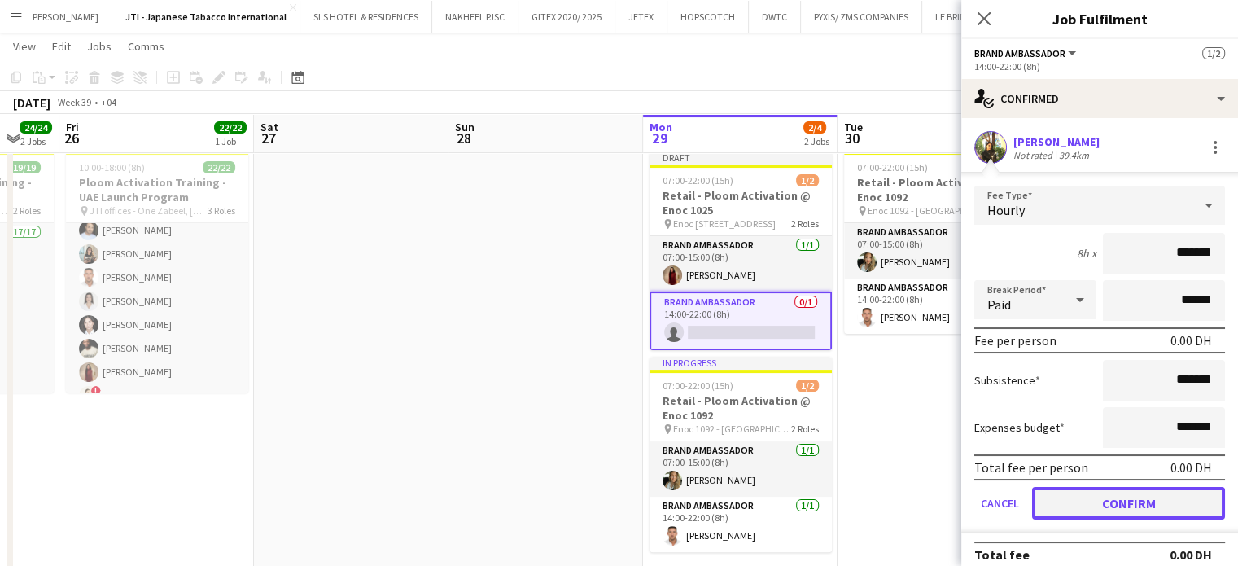
click at [1079, 493] on button "Confirm" at bounding box center [1128, 503] width 193 height 33
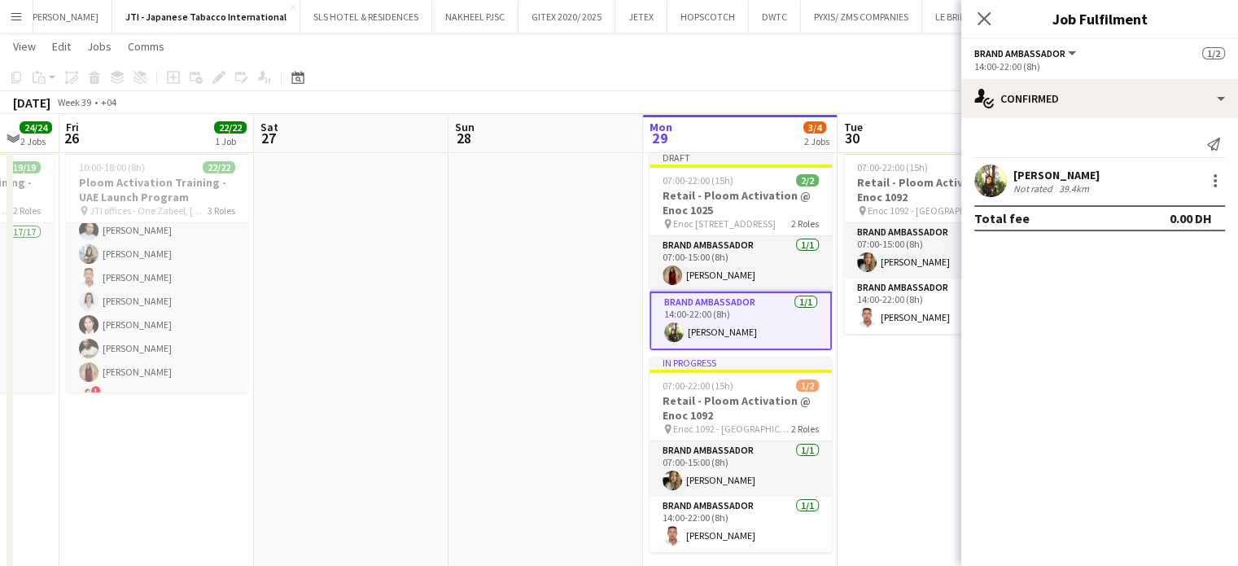
click at [970, 438] on mat-expansion-panel "check Confirmed Send notification Sahreem Chaman Not rated 39.4km Total fee 0.0…" at bounding box center [1099, 342] width 277 height 448
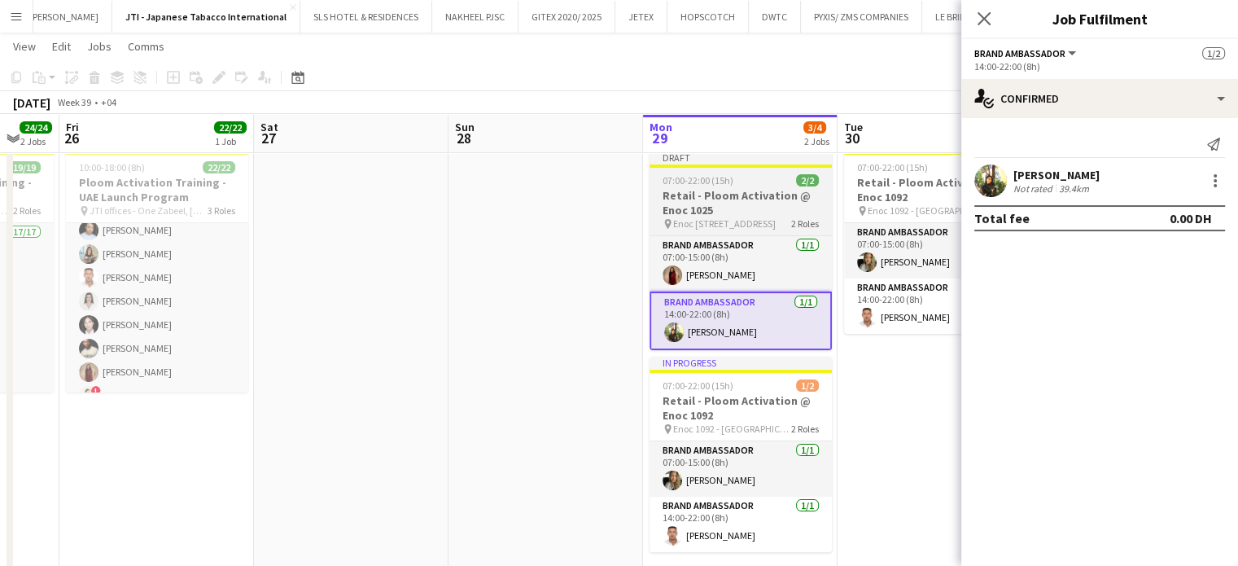
click at [741, 193] on h3 "Retail - Ploom Activation @ Enoc 1025" at bounding box center [741, 202] width 182 height 29
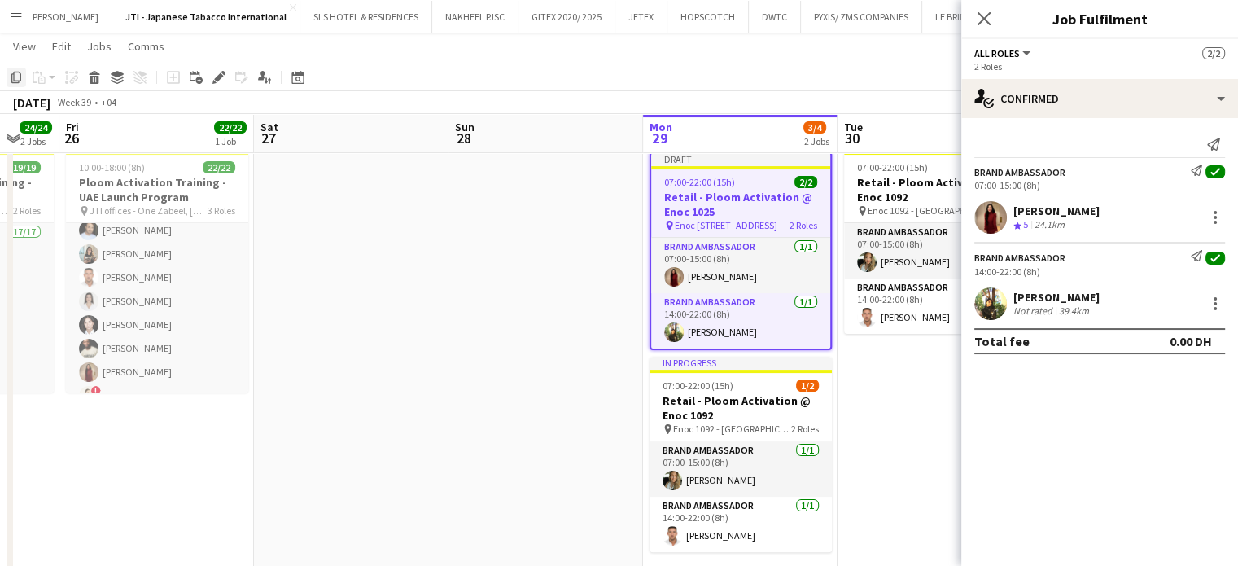
click at [15, 72] on icon "Copy" at bounding box center [16, 77] width 13 height 13
click at [904, 382] on app-date-cell "07:00-22:00 (15h) 0/2 Retail - Ploom Activation @ Enoc 1092 pin Enoc 1092 - Emi…" at bounding box center [935, 364] width 195 height 439
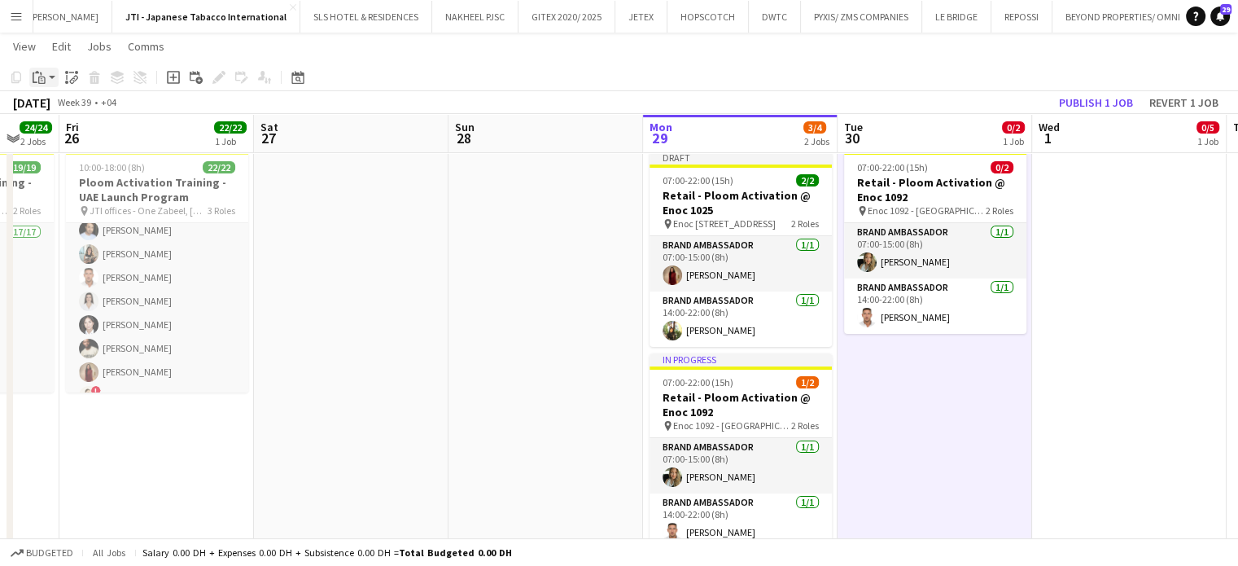
click at [40, 72] on icon "Paste" at bounding box center [39, 77] width 13 height 13
click at [84, 137] on link "Paste with crew Ctrl+Shift+V" at bounding box center [119, 136] width 153 height 15
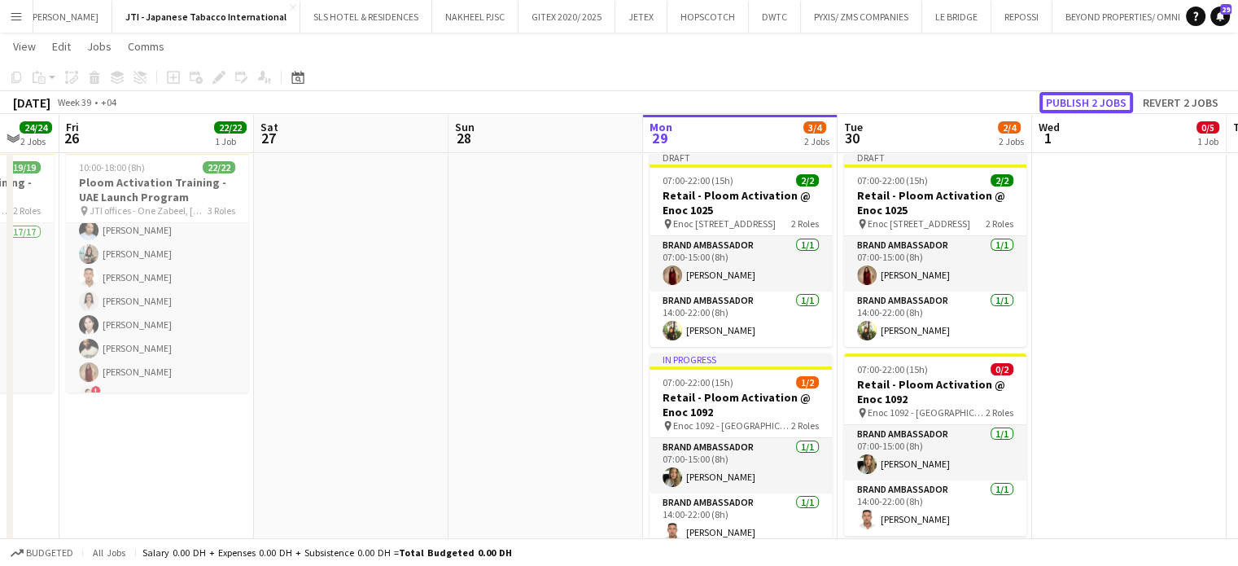
click at [1075, 100] on button "Publish 2 jobs" at bounding box center [1087, 102] width 94 height 21
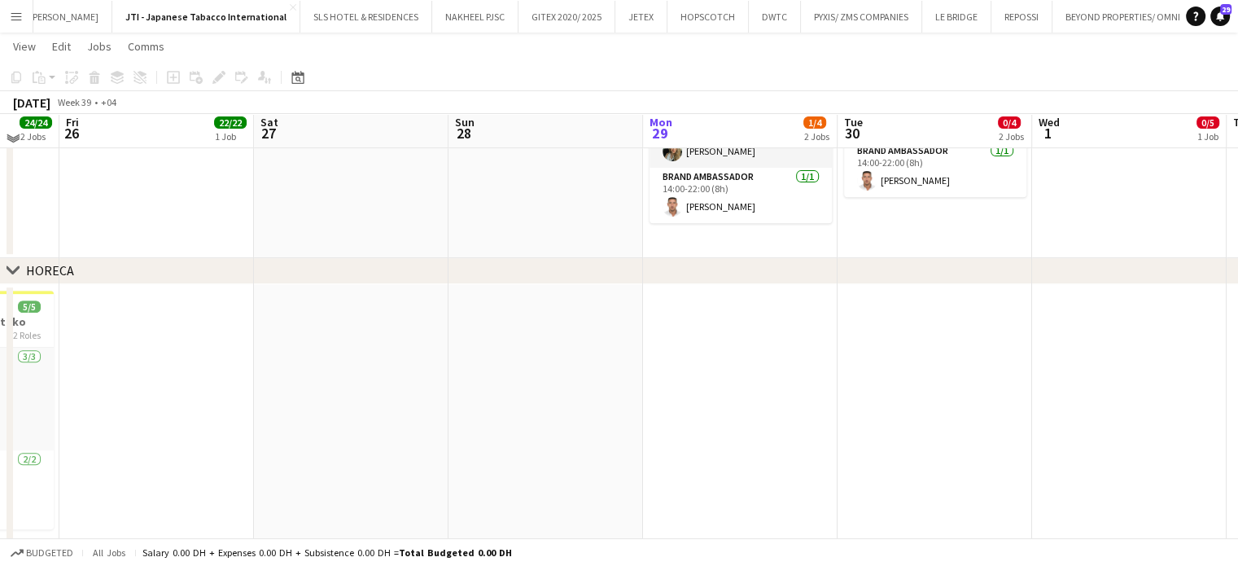
scroll to position [488, 0]
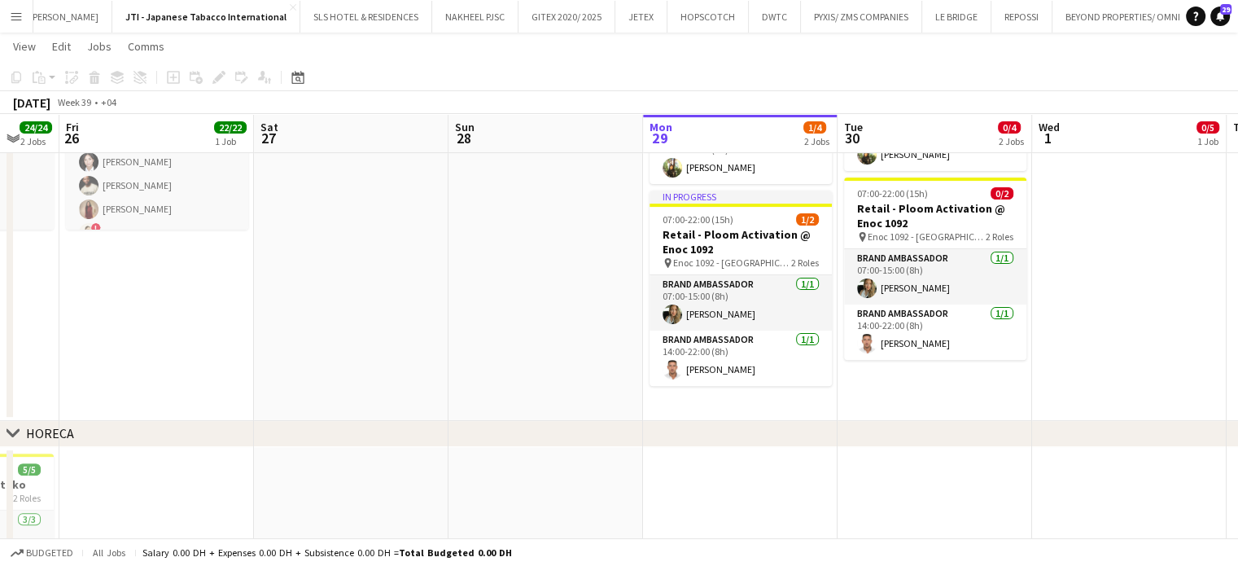
click at [703, 405] on app-date-cell "In progress 07:00-22:00 (15h) 0/2 Retail - Ploom Activation @ Enoc 1025 pin Eno…" at bounding box center [740, 201] width 195 height 439
click at [37, 77] on icon "Paste" at bounding box center [39, 77] width 13 height 13
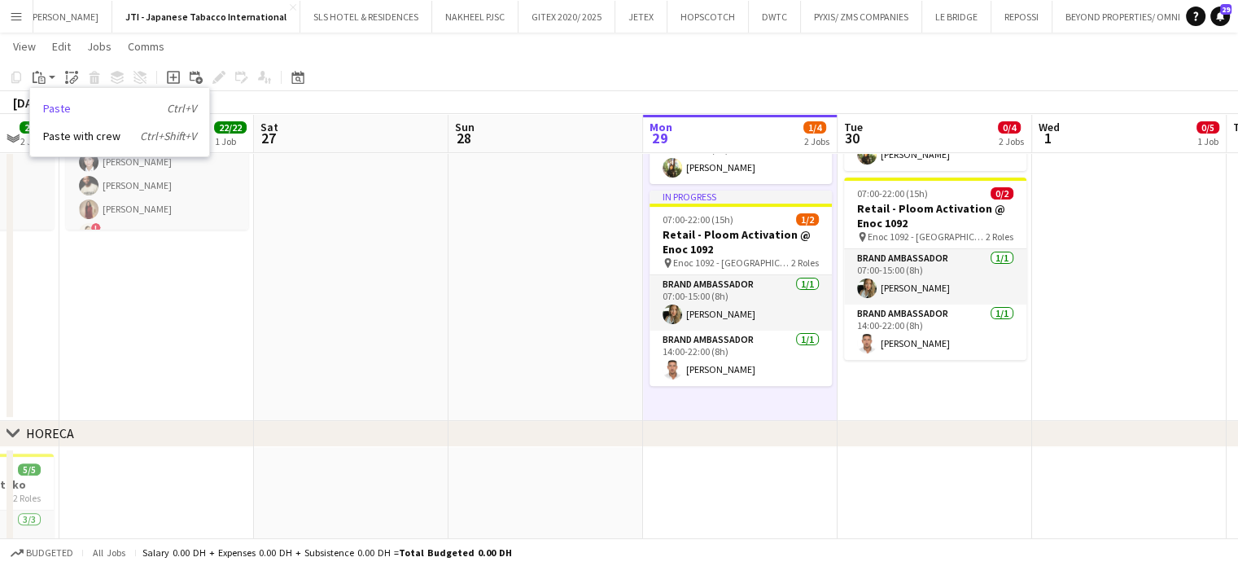
click at [58, 112] on link "Paste Ctrl+V" at bounding box center [119, 108] width 153 height 15
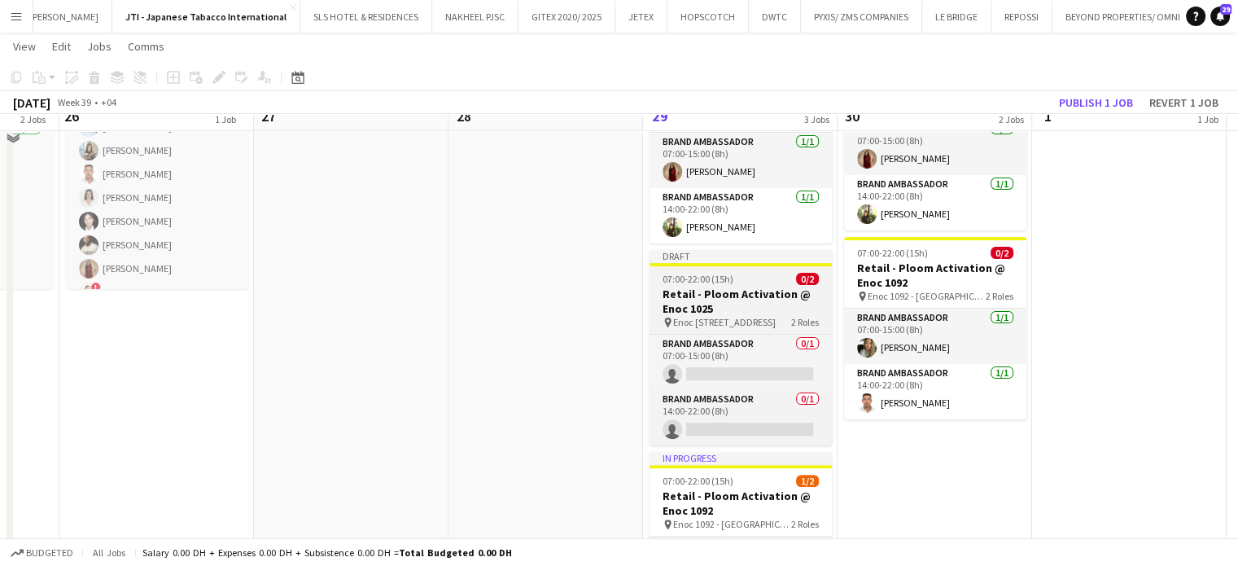
scroll to position [407, 0]
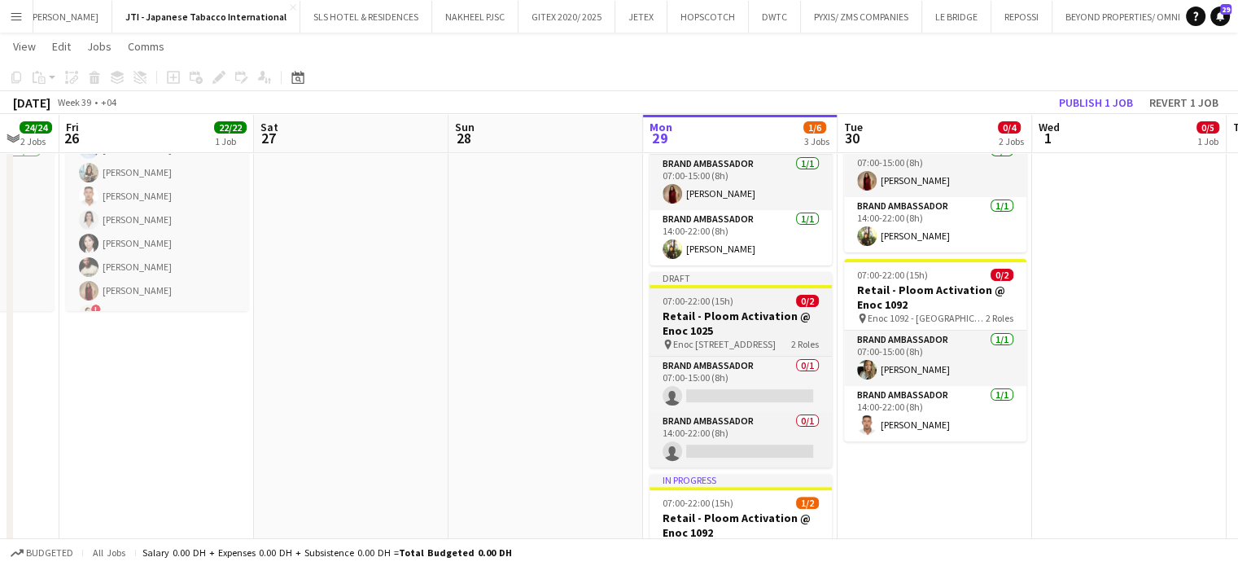
click at [729, 298] on span "07:00-22:00 (15h)" at bounding box center [698, 301] width 71 height 12
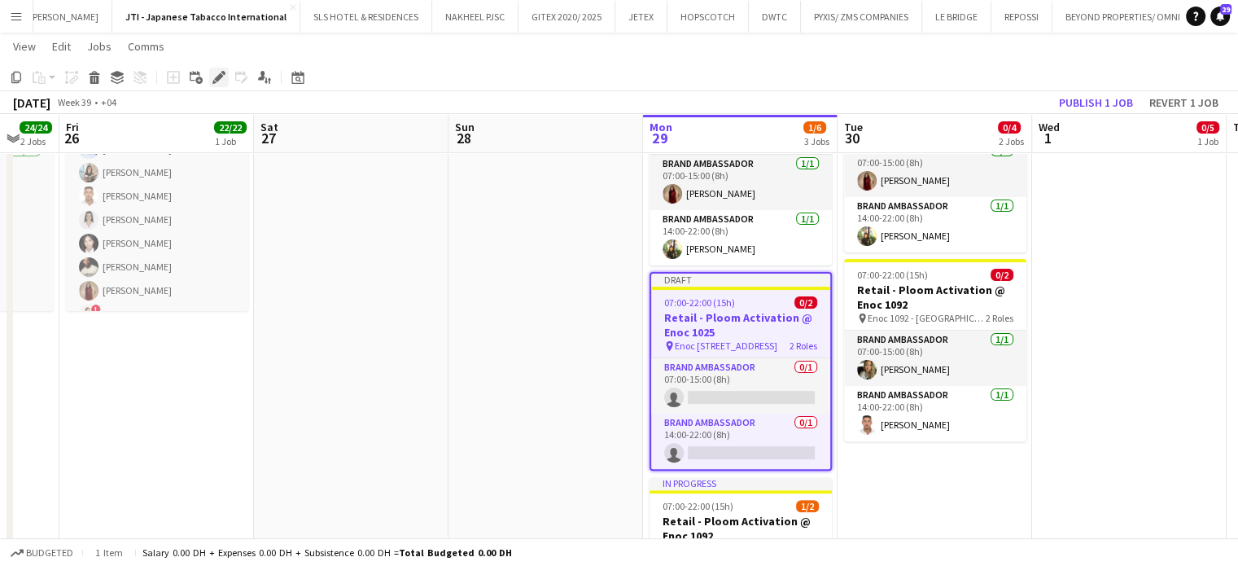
click at [221, 74] on icon "Edit" at bounding box center [218, 77] width 13 height 13
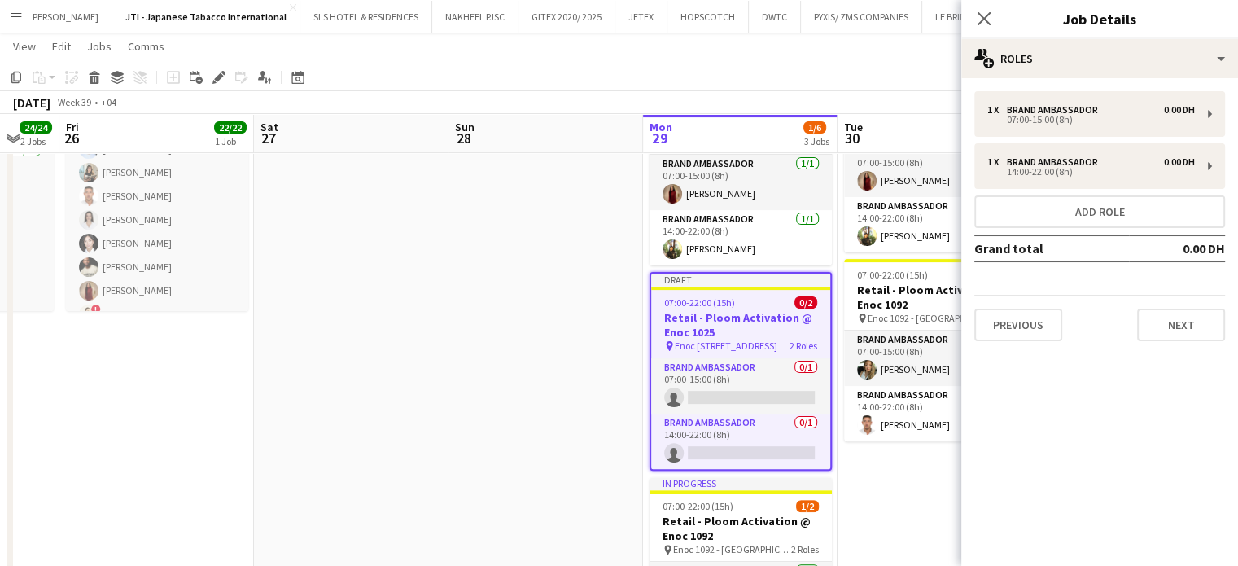
click at [1045, 357] on mat-expansion-panel "pencil3 General details 1 x Brand Ambassador 0.00 DH 07:00-15:00 (8h) 1 x Brand…" at bounding box center [1099, 322] width 277 height 488
click at [1036, 324] on button "Previous" at bounding box center [1018, 325] width 88 height 33
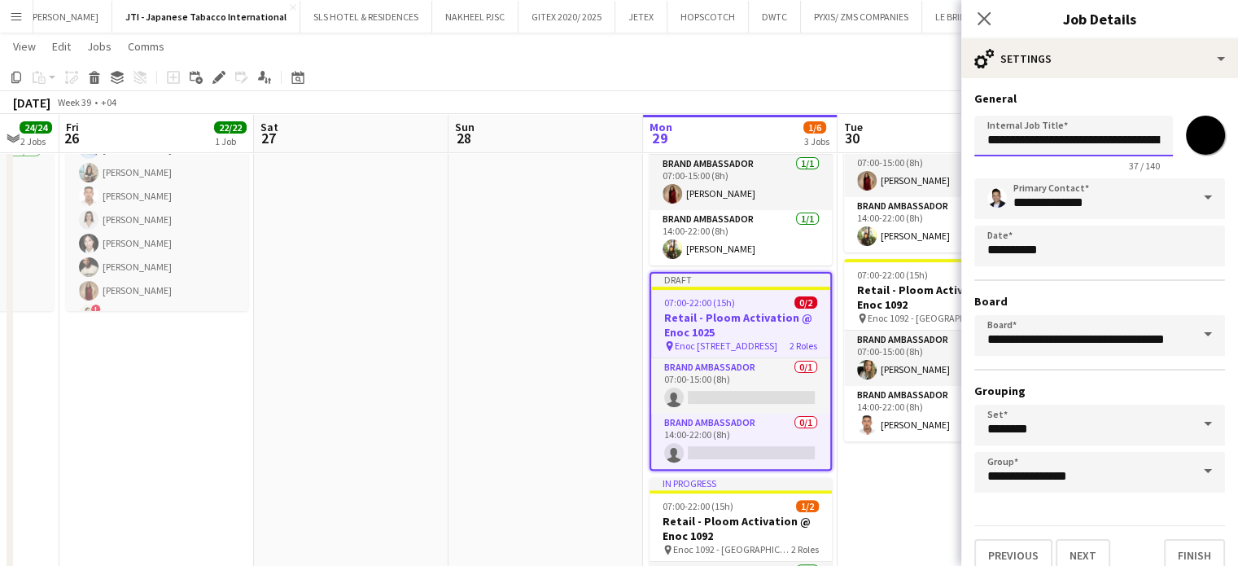
click at [1127, 141] on input "**********" at bounding box center [1073, 136] width 199 height 41
drag, startPoint x: 1149, startPoint y: 142, endPoint x: 1123, endPoint y: 146, distance: 26.3
click at [1123, 146] on input "**********" at bounding box center [1067, 136] width 186 height 41
click at [1127, 142] on input "**********" at bounding box center [1067, 136] width 186 height 41
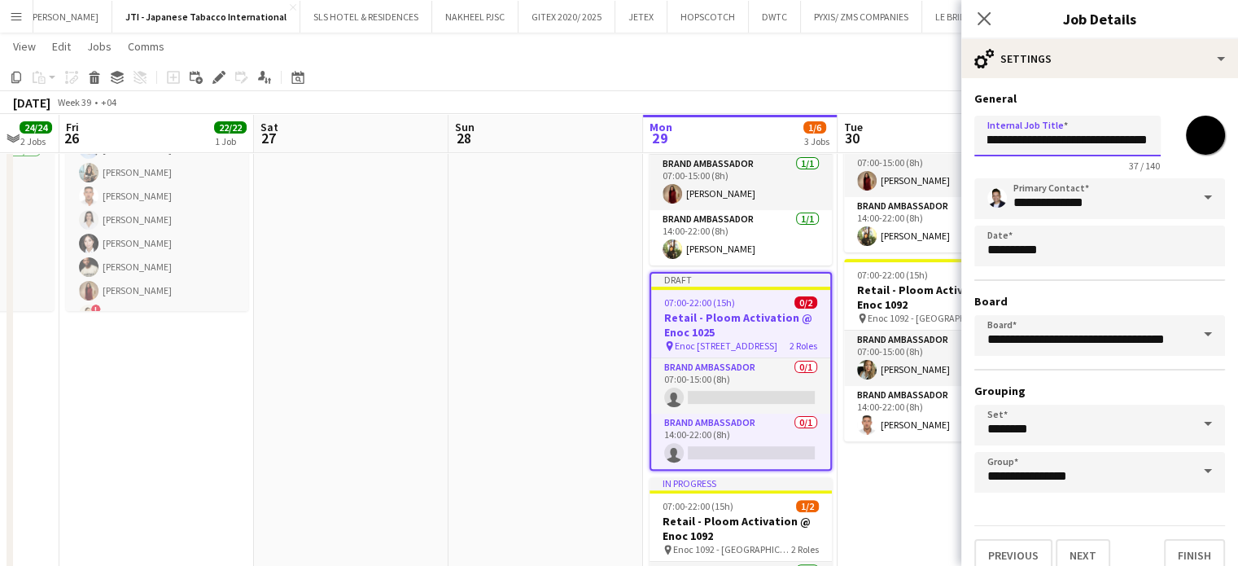
drag, startPoint x: 1127, startPoint y: 142, endPoint x: 1139, endPoint y: 130, distance: 17.3
click at [1139, 130] on input "**********" at bounding box center [1067, 136] width 186 height 41
drag, startPoint x: 1153, startPoint y: 143, endPoint x: 1124, endPoint y: 140, distance: 28.7
click at [1124, 140] on input "**********" at bounding box center [1067, 136] width 186 height 41
type input "**********"
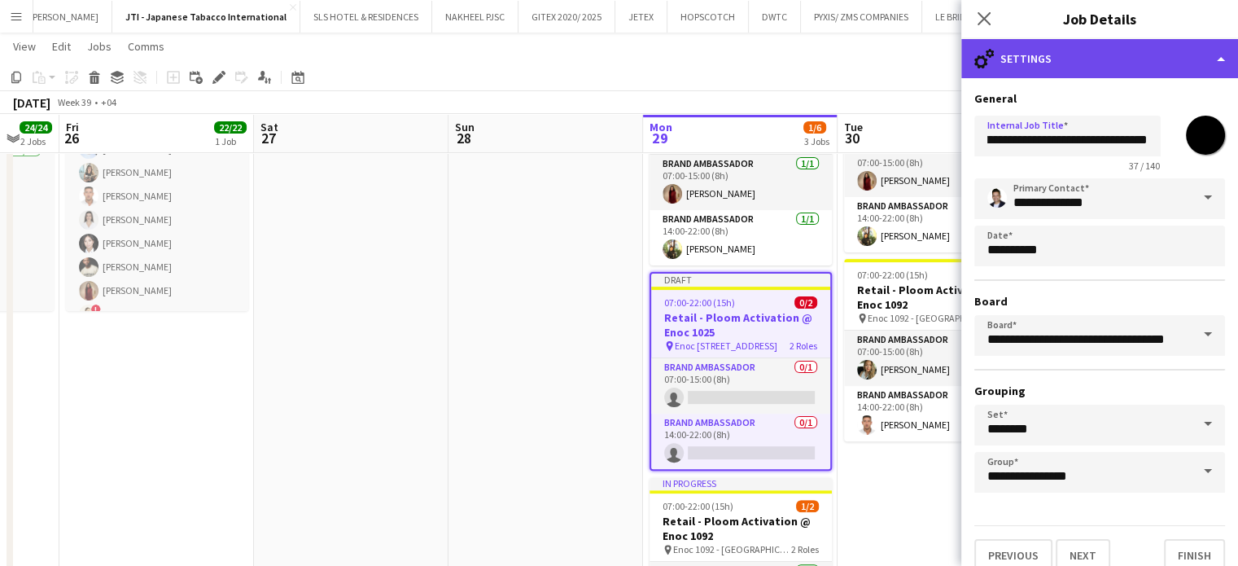
scroll to position [0, 0]
click at [1188, 63] on div "cog-double-3 Settings" at bounding box center [1099, 58] width 277 height 39
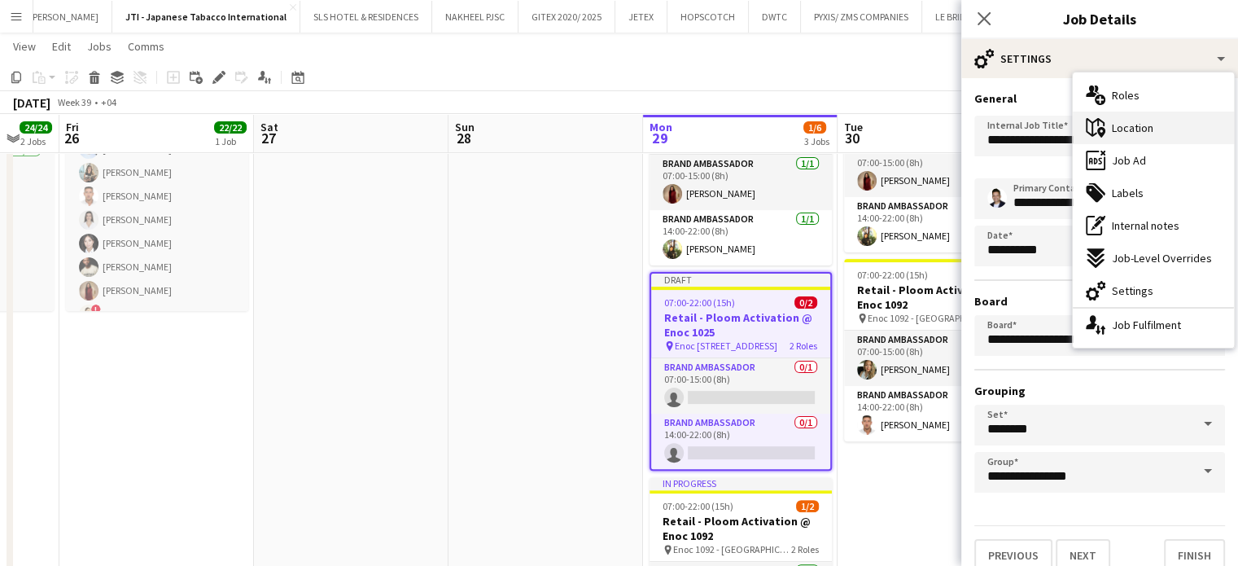
click at [1126, 131] on span "Location" at bounding box center [1133, 127] width 42 height 15
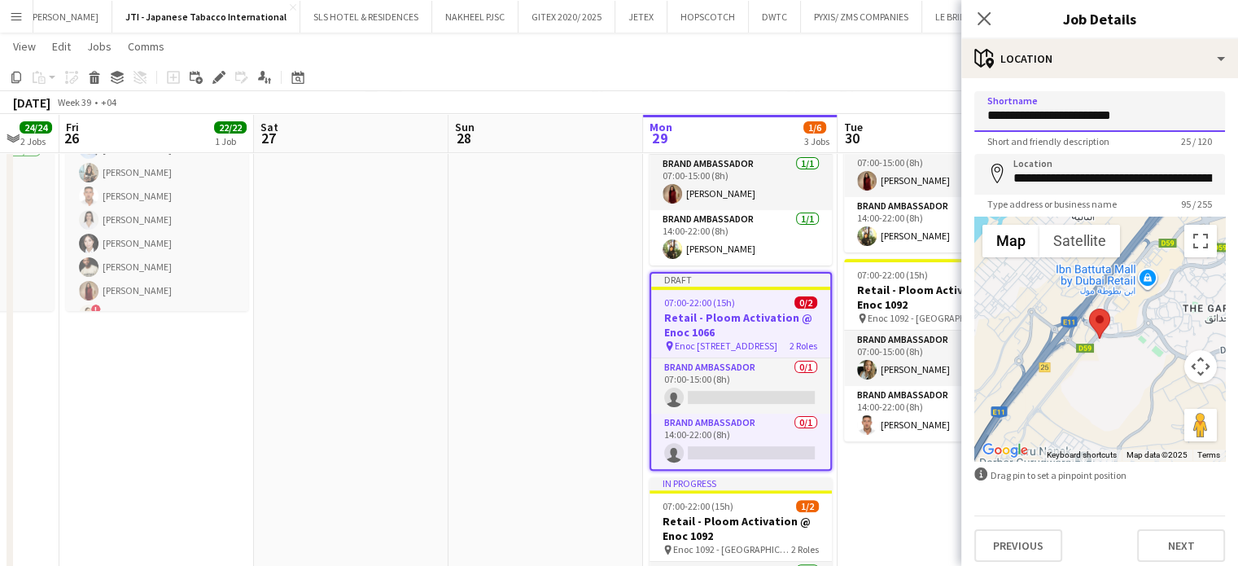
drag, startPoint x: 1042, startPoint y: 116, endPoint x: 1019, endPoint y: 117, distance: 22.8
click at [1019, 117] on input "**********" at bounding box center [1099, 111] width 251 height 41
paste input
type input "**********"
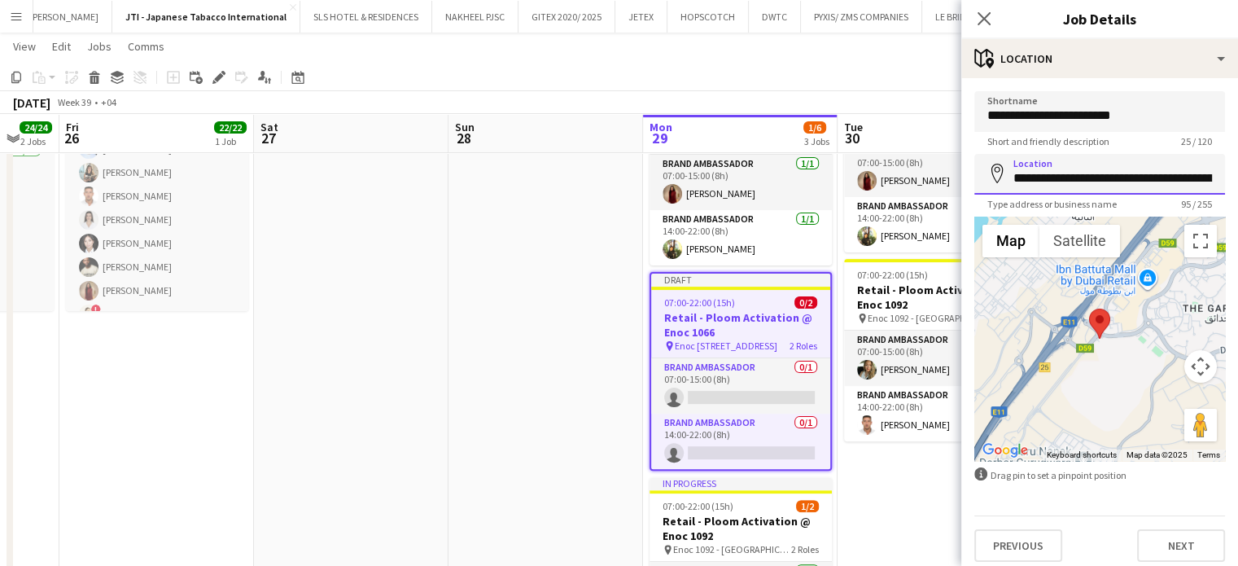
scroll to position [0, 298]
drag, startPoint x: 1045, startPoint y: 181, endPoint x: 1250, endPoint y: 186, distance: 204.4
click at [1238, 186] on html "Menu Boards Boards Boards All jobs Status Workforce Workforce My Workforce Recr…" at bounding box center [619, 316] width 1238 height 1446
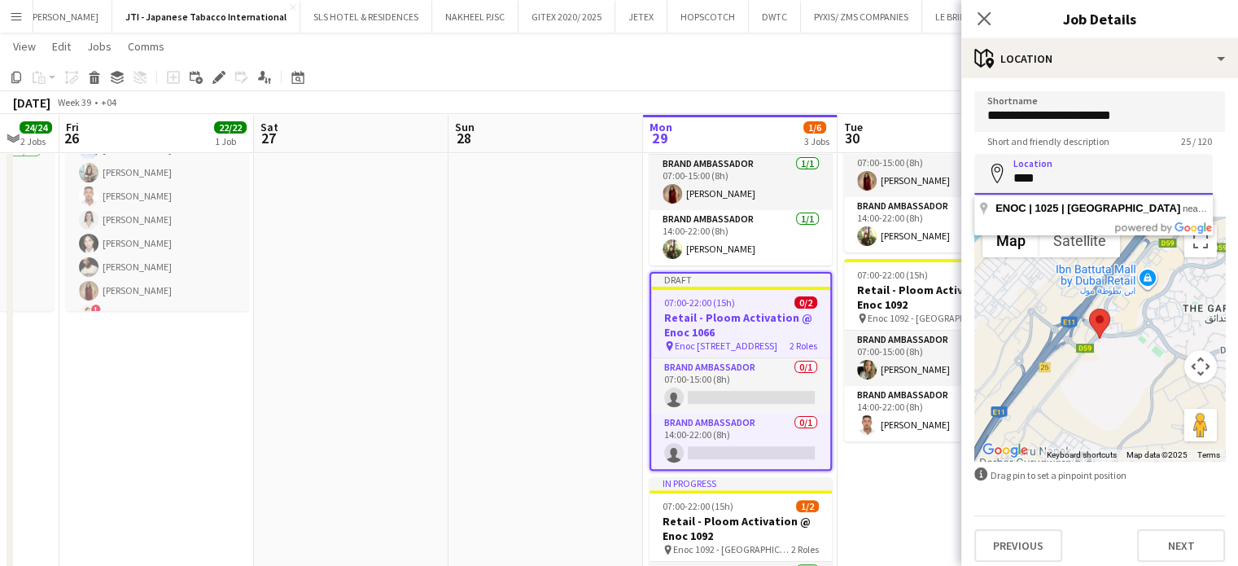
scroll to position [0, 0]
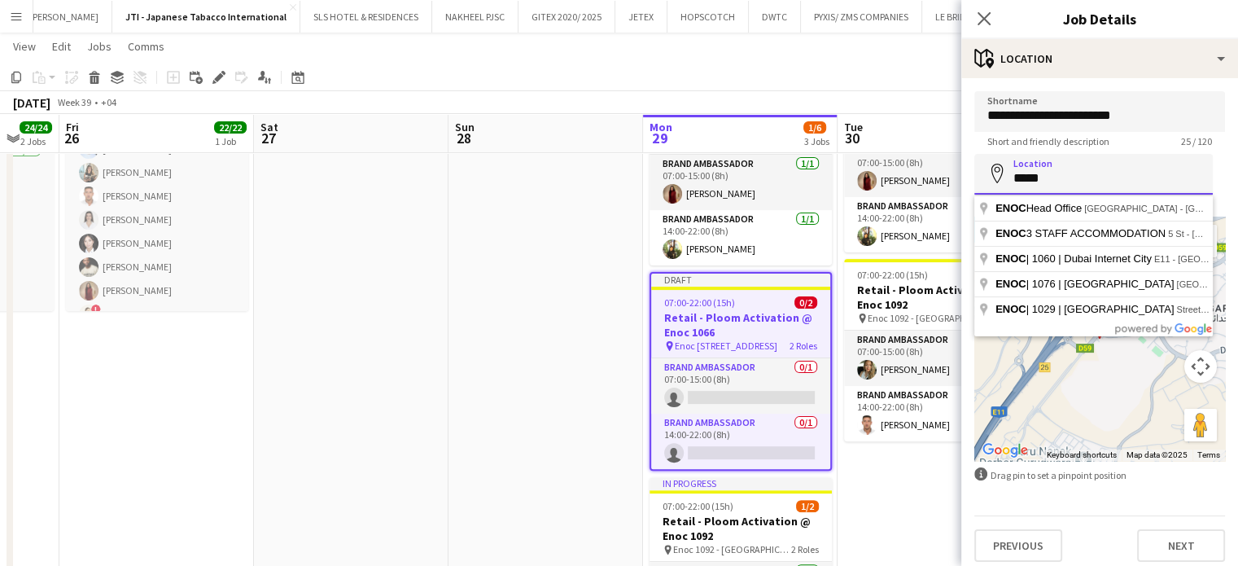
paste input "*****"
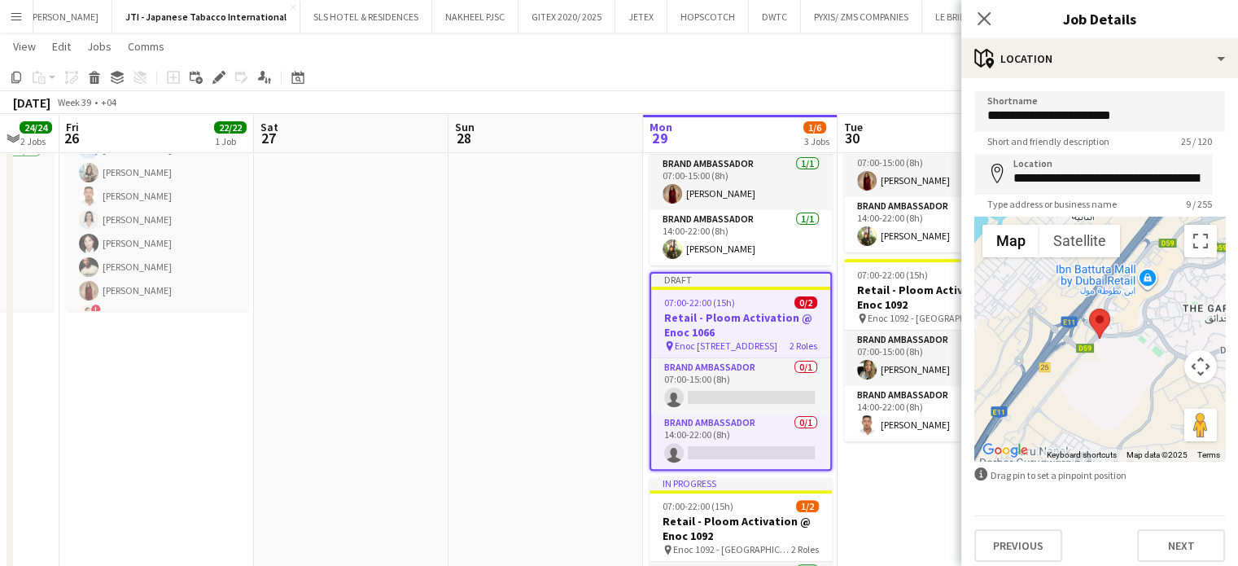
type input "**********"
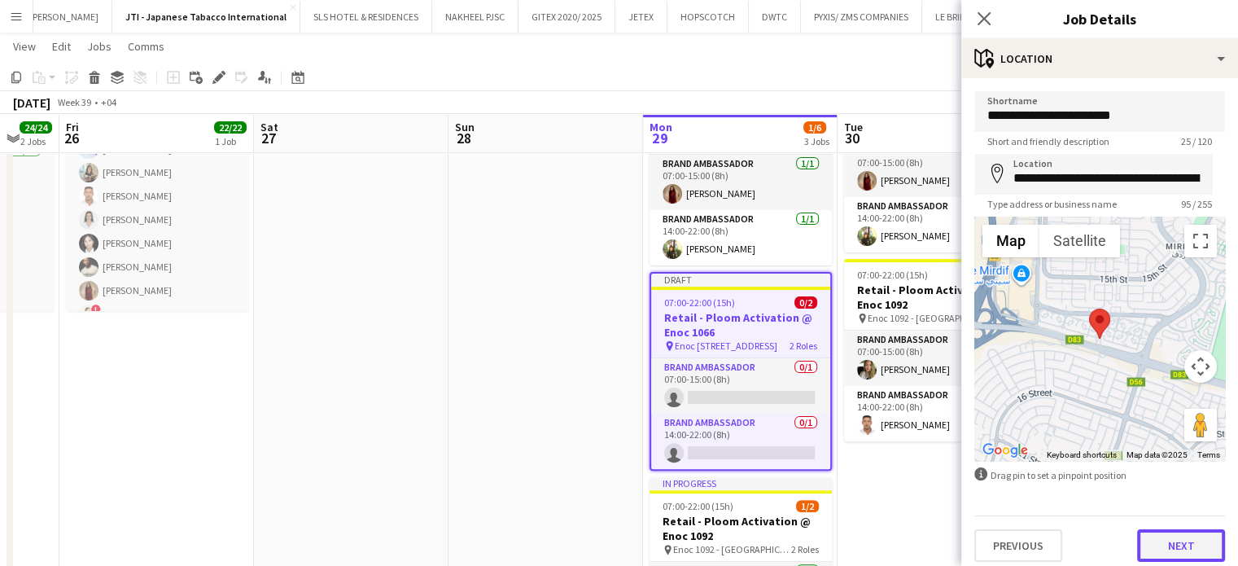
click at [1198, 549] on button "Next" at bounding box center [1181, 545] width 88 height 33
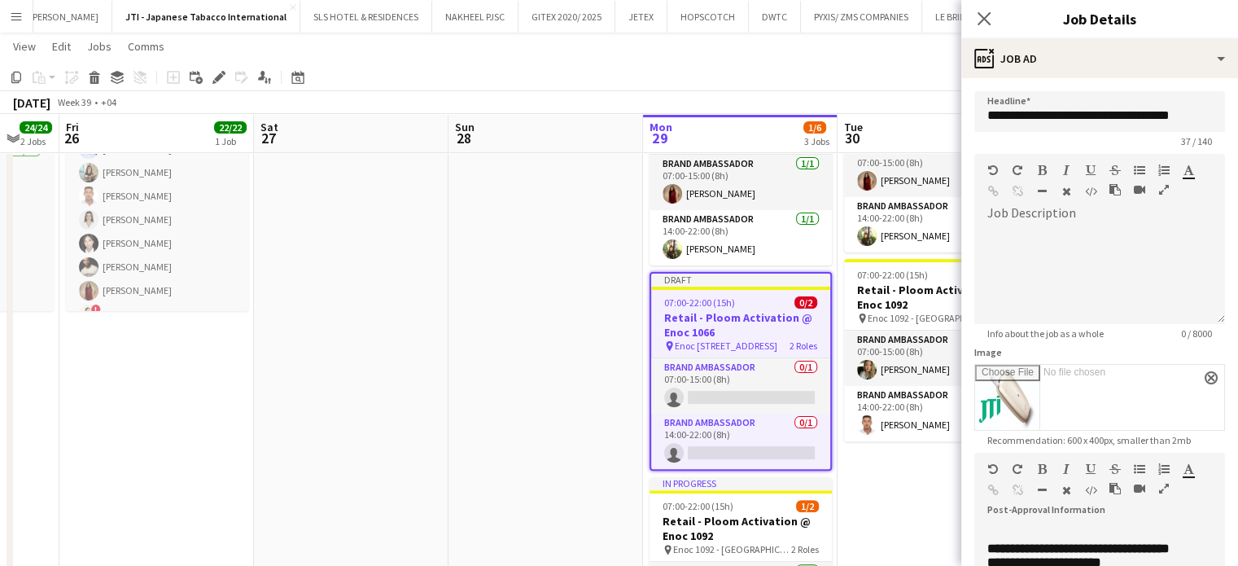
click at [902, 478] on app-date-cell "07:00-22:00 (15h) 0/2 Retail - Ploom Activation @ Enoc 1025 pin Enoc 1025 - Emi…" at bounding box center [935, 384] width 195 height 642
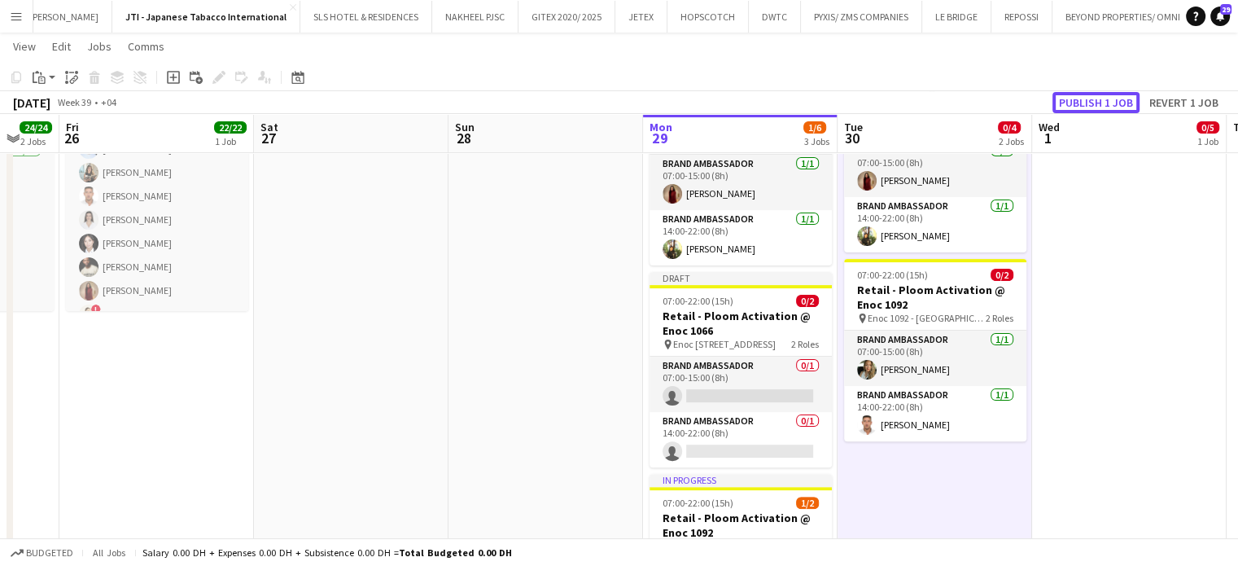
click at [1103, 103] on button "Publish 1 job" at bounding box center [1096, 102] width 87 height 21
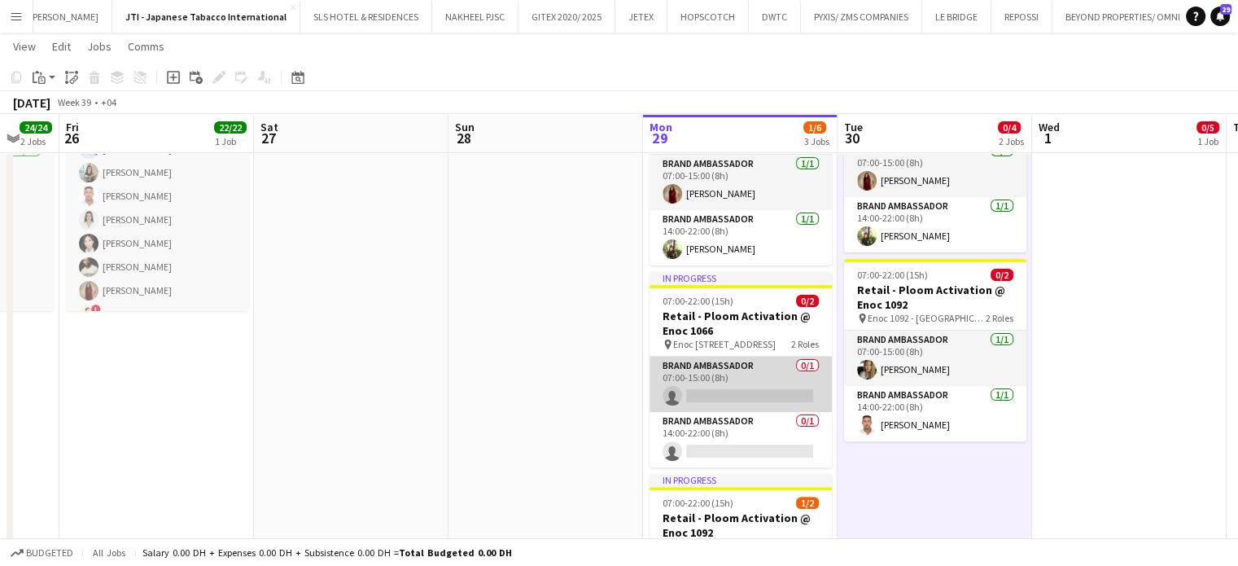
click at [745, 390] on app-card-role "Brand Ambassador 0/1 07:00-15:00 (8h) single-neutral-actions" at bounding box center [741, 384] width 182 height 55
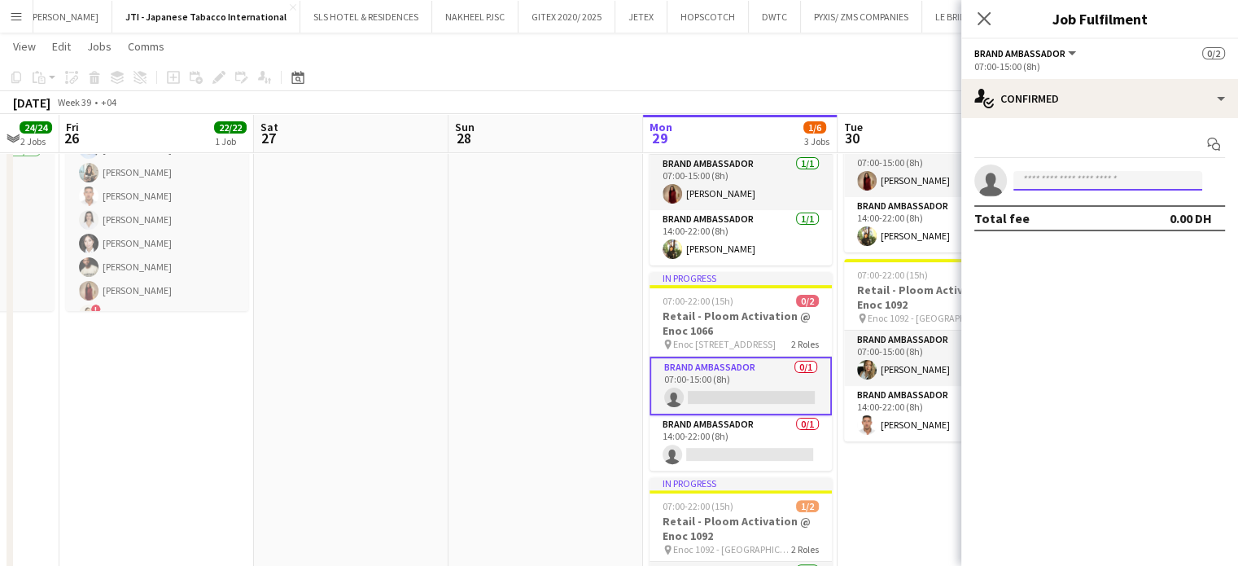
click at [1063, 181] on input at bounding box center [1108, 181] width 189 height 20
click at [1059, 185] on input at bounding box center [1108, 181] width 189 height 20
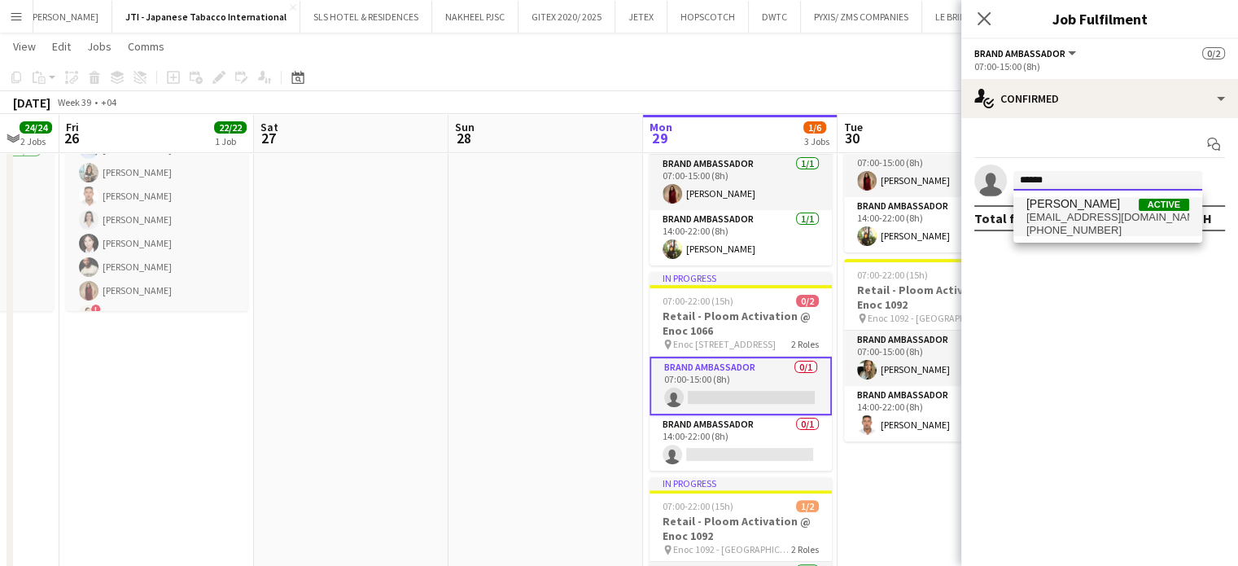
type input "******"
click at [1097, 225] on span "+971525830630" at bounding box center [1108, 230] width 163 height 13
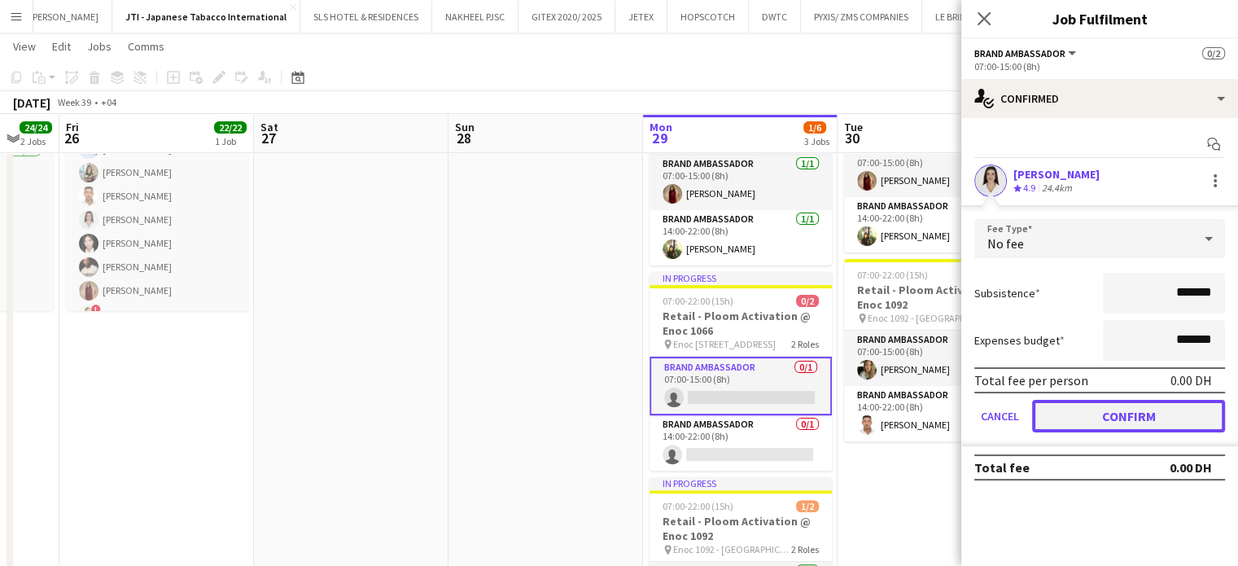
click at [1136, 413] on button "Confirm" at bounding box center [1128, 416] width 193 height 33
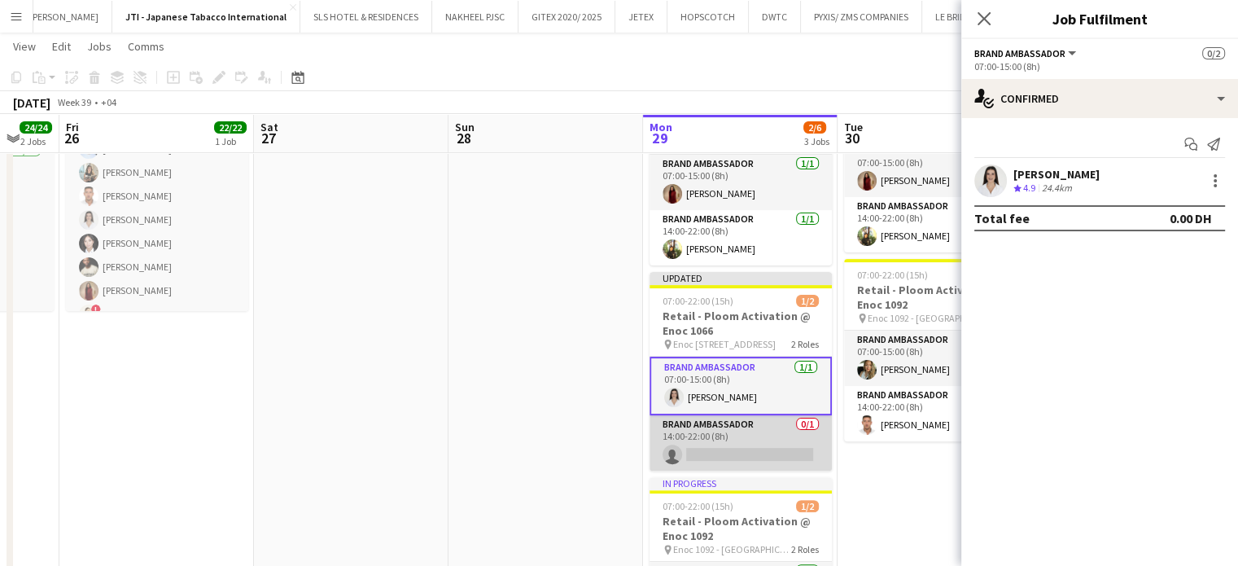
click at [747, 426] on app-card-role "Brand Ambassador 0/1 14:00-22:00 (8h) single-neutral-actions" at bounding box center [741, 442] width 182 height 55
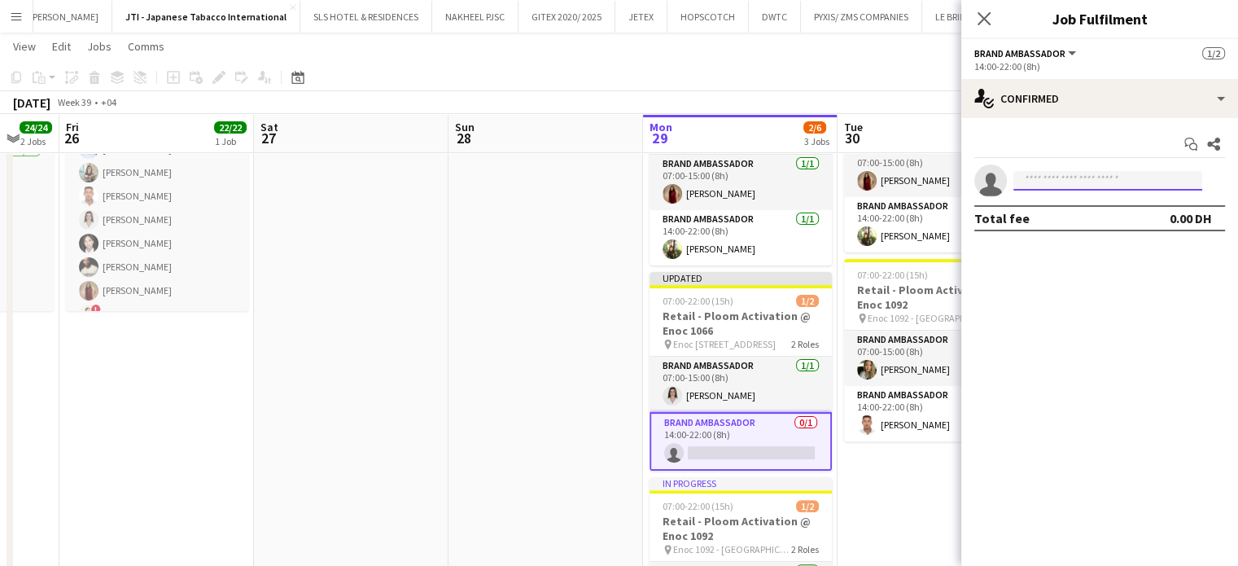
click at [1052, 175] on input at bounding box center [1108, 181] width 189 height 20
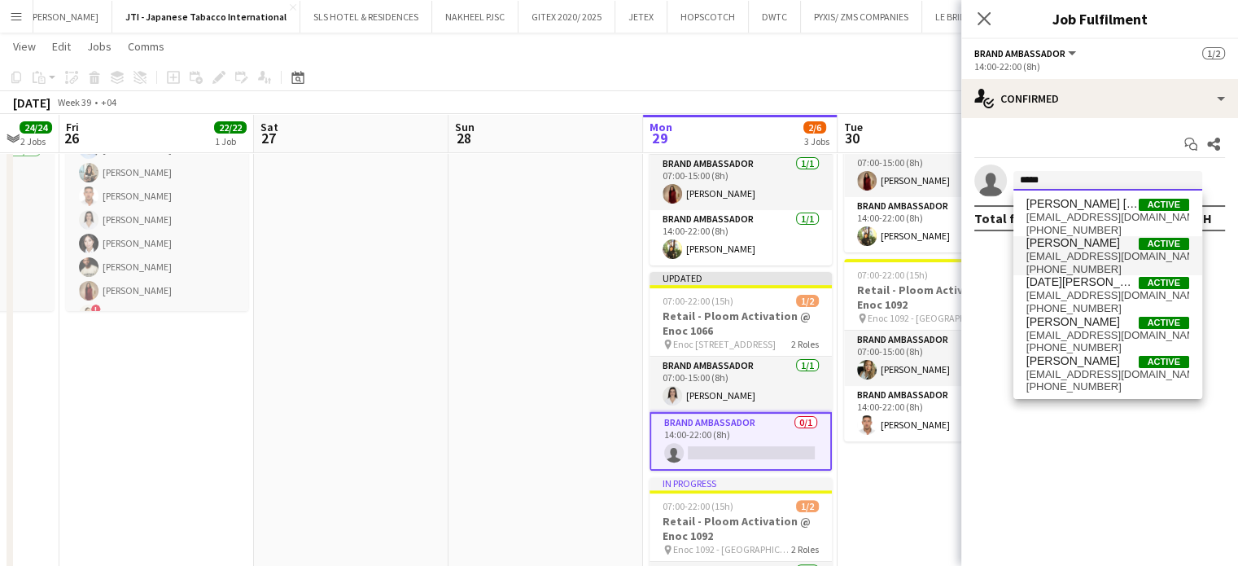
type input "*****"
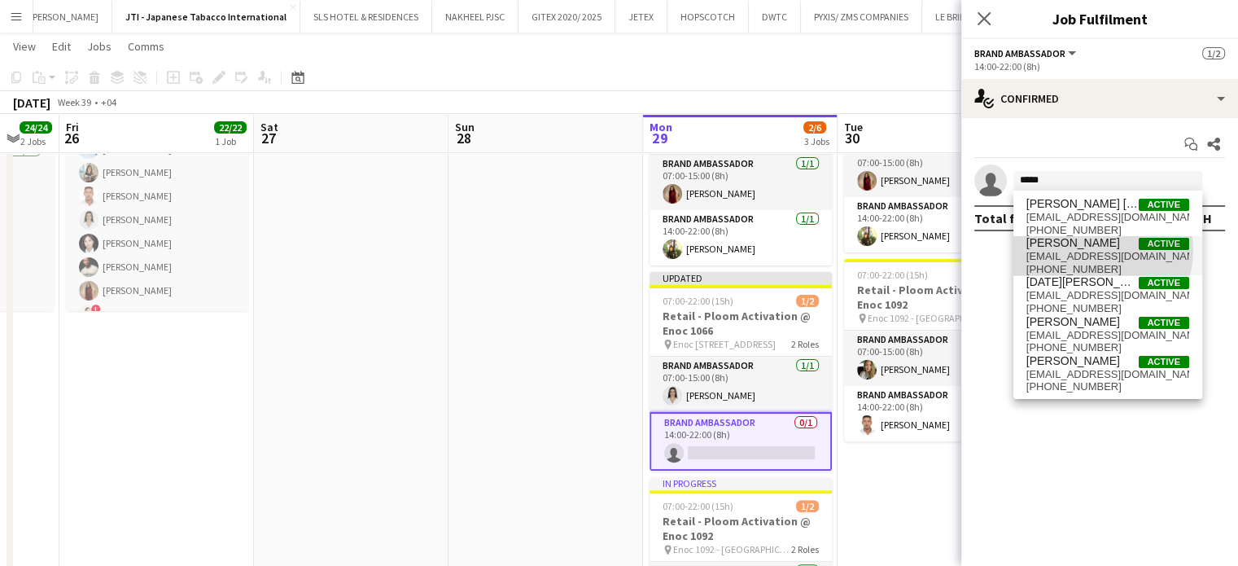
click at [1093, 250] on span "f3deasis31@gmail.com" at bounding box center [1108, 256] width 163 height 13
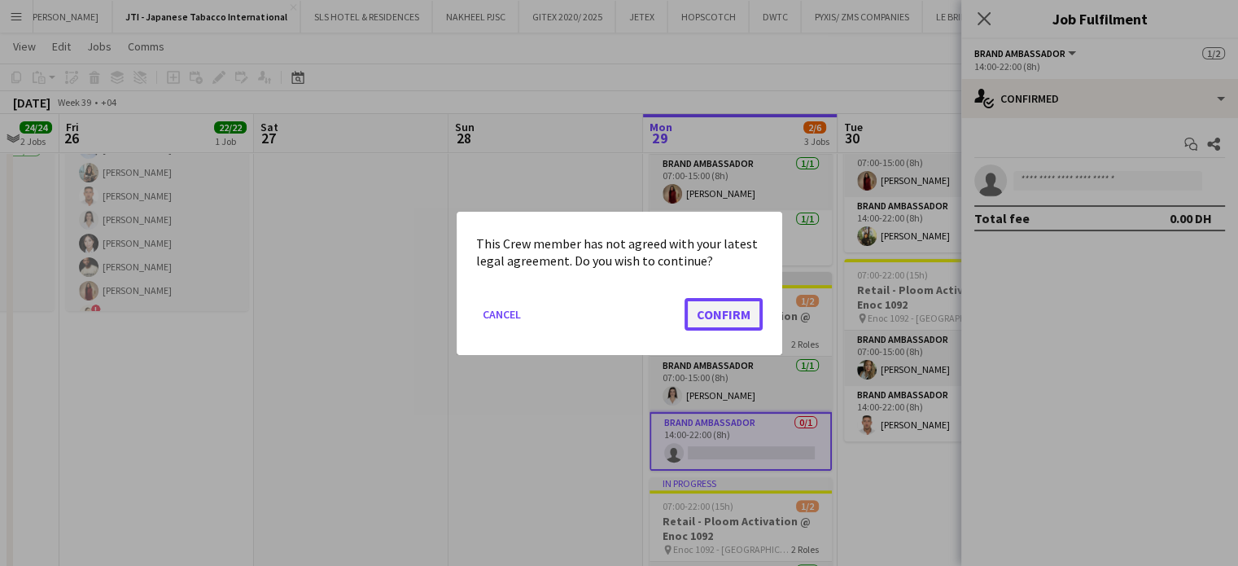
click at [733, 317] on button "Confirm" at bounding box center [724, 313] width 78 height 33
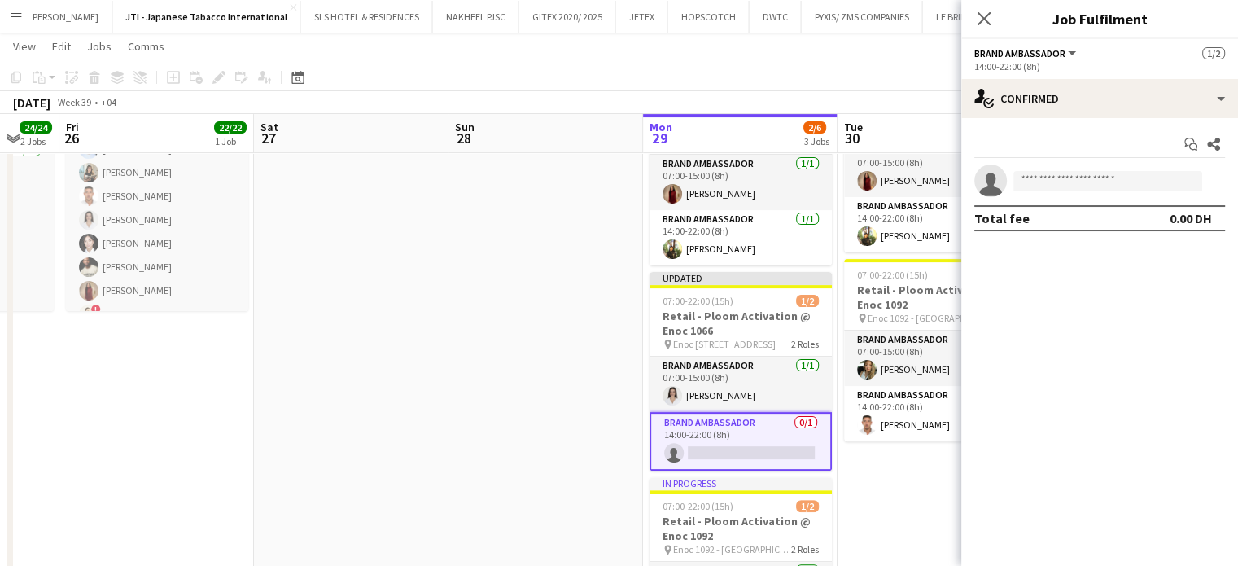
scroll to position [407, 0]
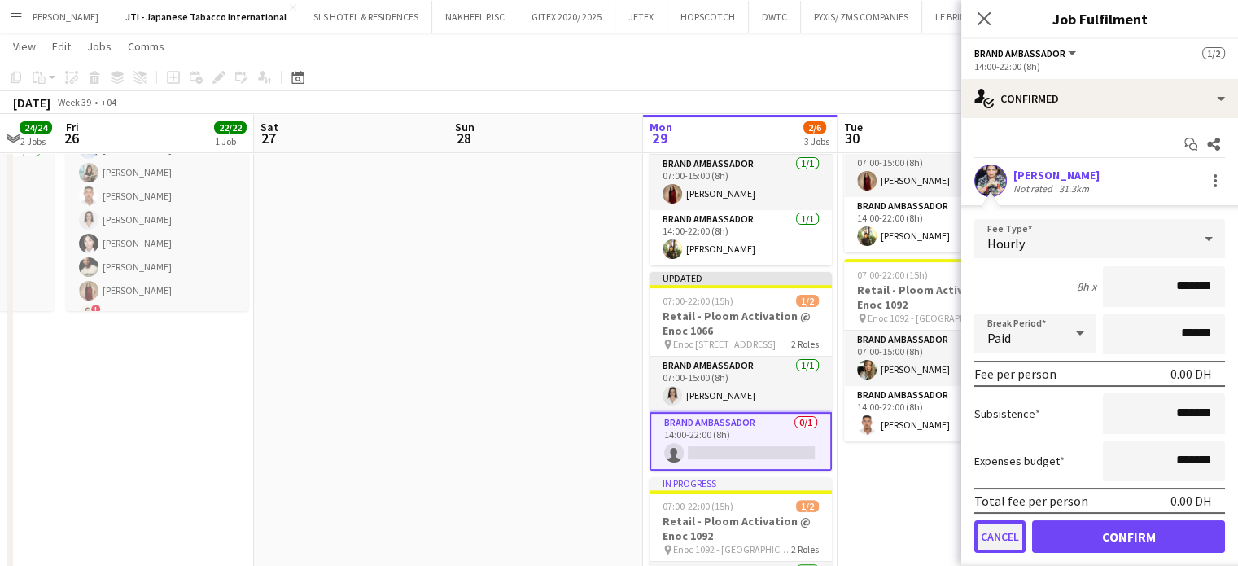
click at [993, 535] on button "Cancel" at bounding box center [999, 536] width 51 height 33
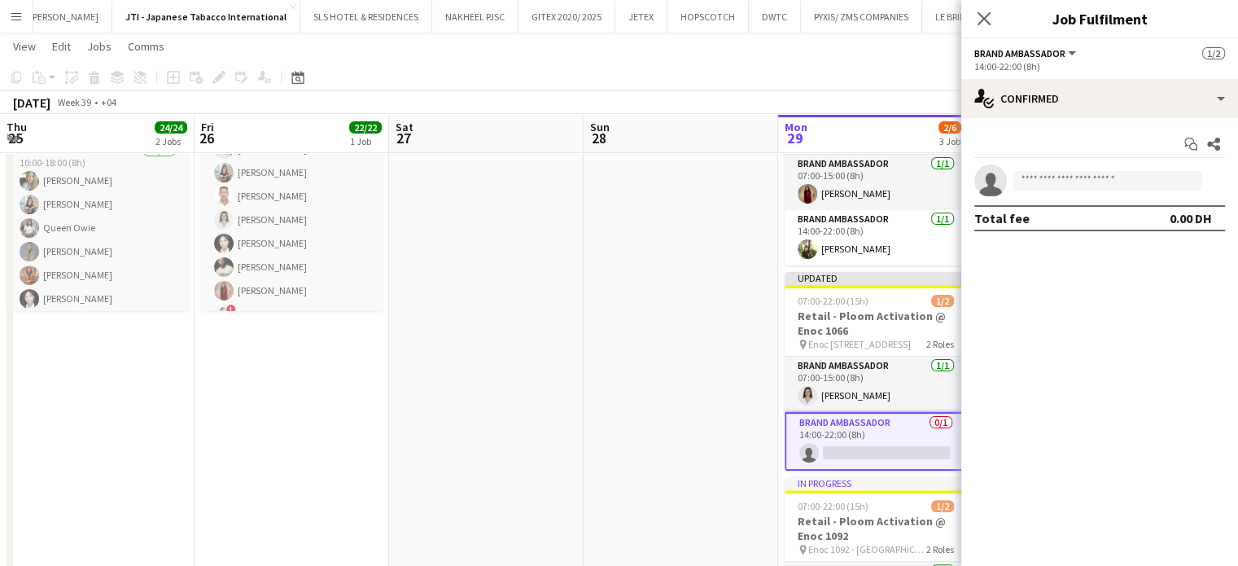
drag, startPoint x: 311, startPoint y: 355, endPoint x: 447, endPoint y: 354, distance: 136.0
click at [447, 354] on app-calendar-viewport "Tue 23 24/24 2 Jobs Wed 24 24/24 2 Jobs Thu 25 24/24 2 Jobs Fri 26 22/22 1 Job …" at bounding box center [619, 333] width 1238 height 1355
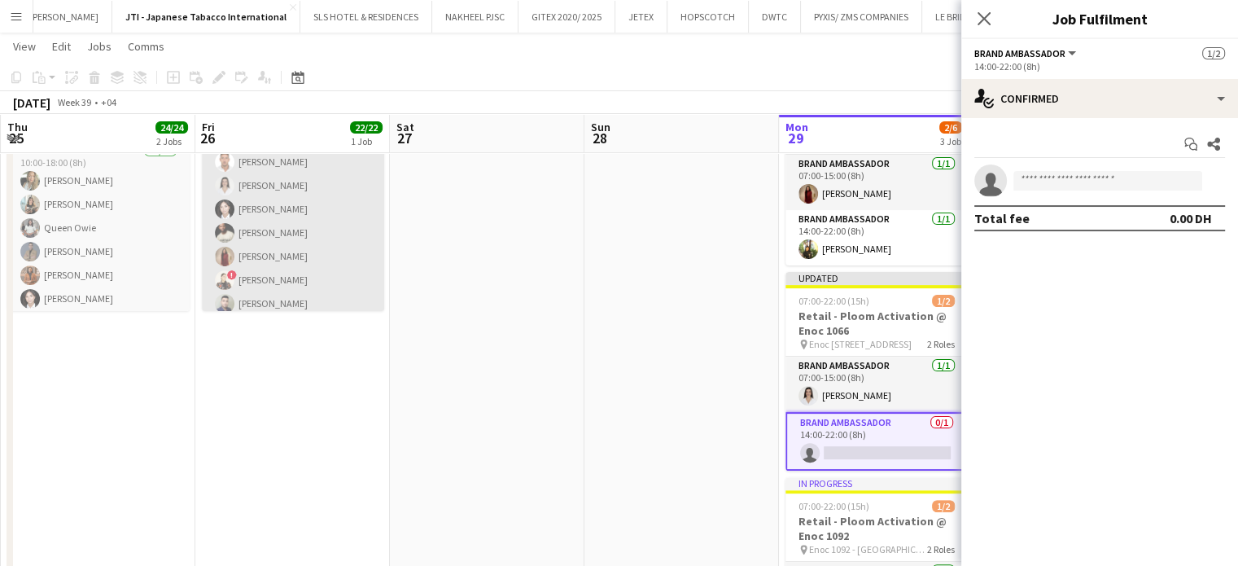
scroll to position [326, 0]
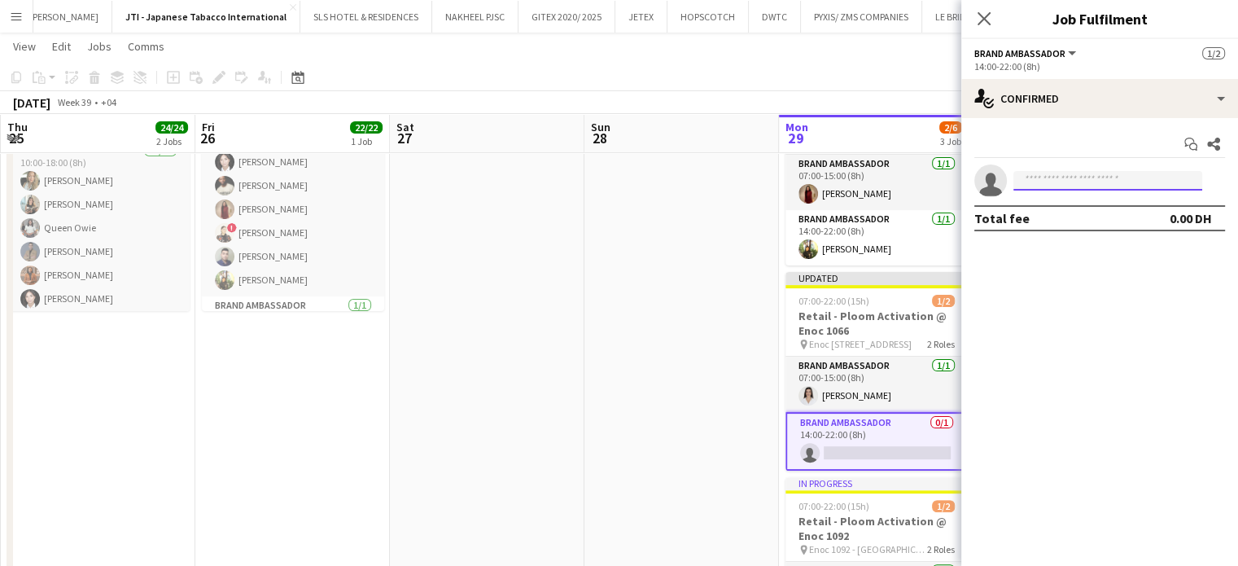
click at [1035, 177] on input at bounding box center [1108, 181] width 189 height 20
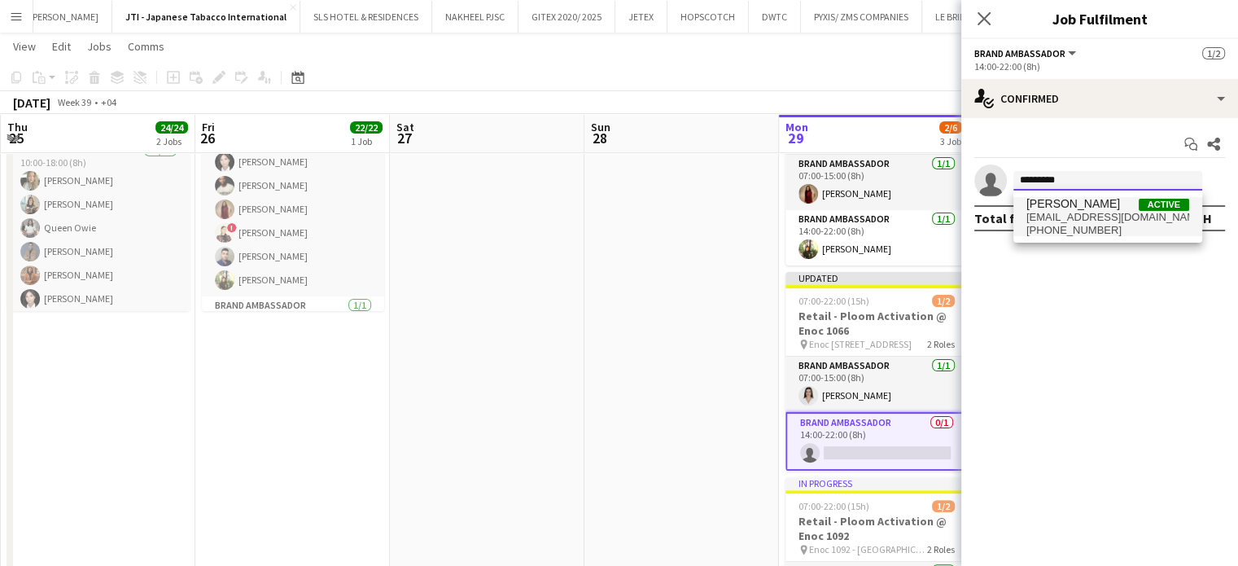
type input "*********"
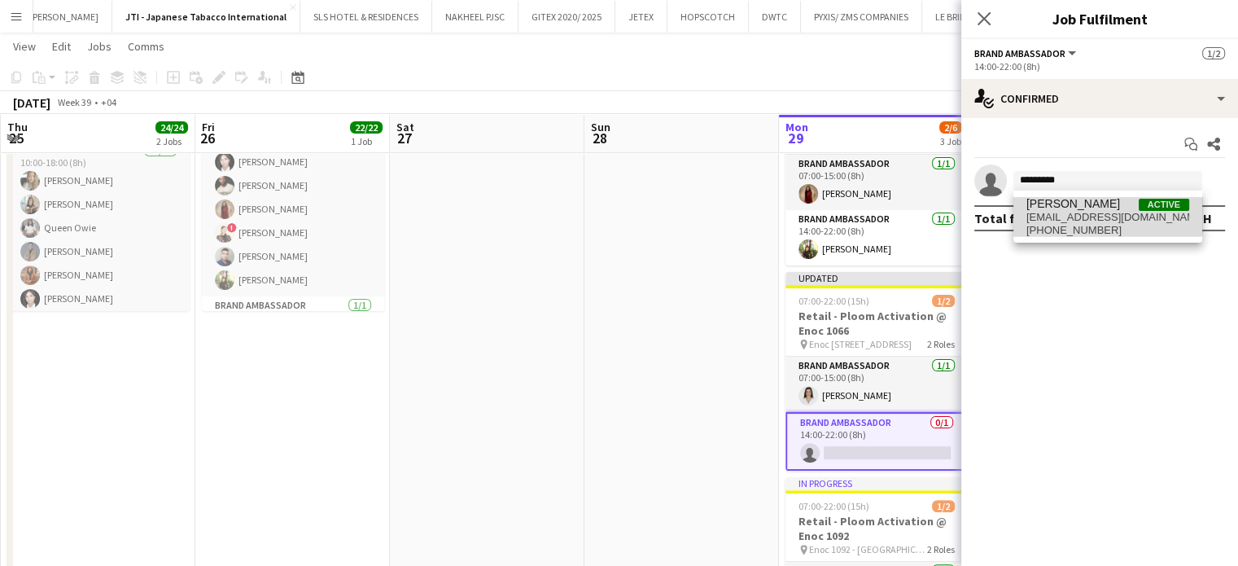
click at [1071, 207] on span "Francis Mbebele" at bounding box center [1074, 204] width 94 height 14
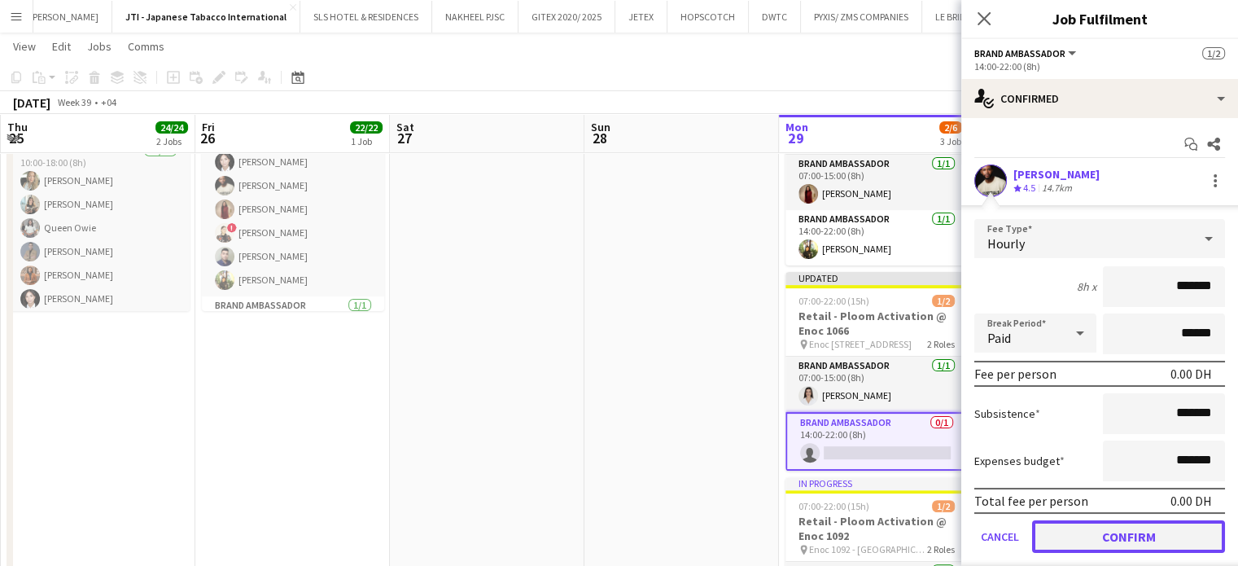
click at [1141, 531] on button "Confirm" at bounding box center [1128, 536] width 193 height 33
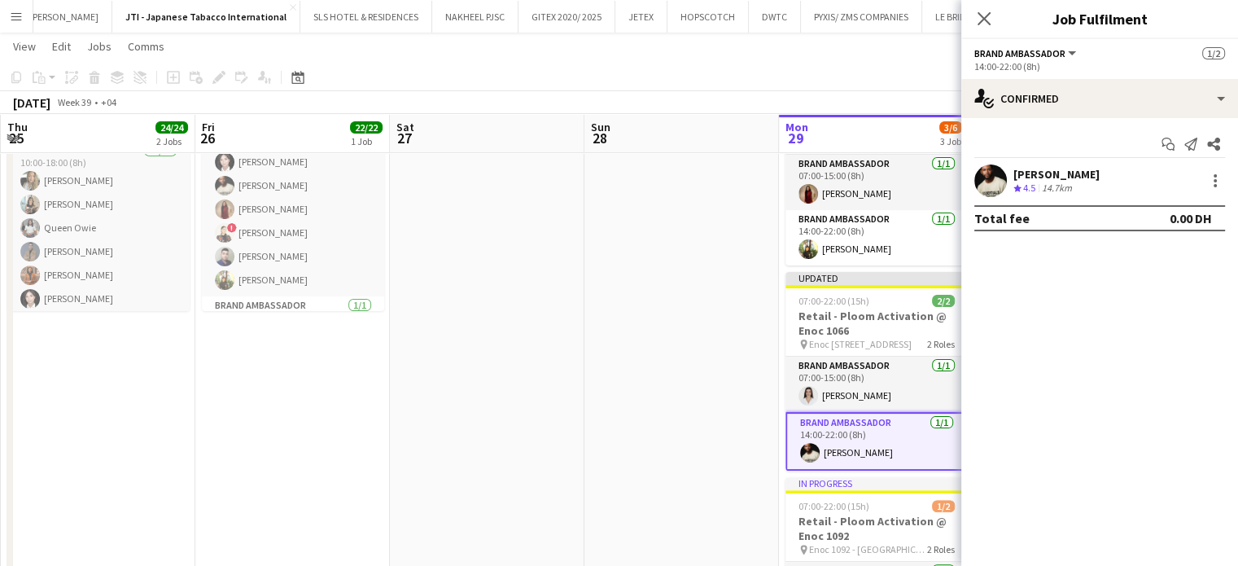
click at [723, 390] on app-date-cell at bounding box center [682, 384] width 195 height 642
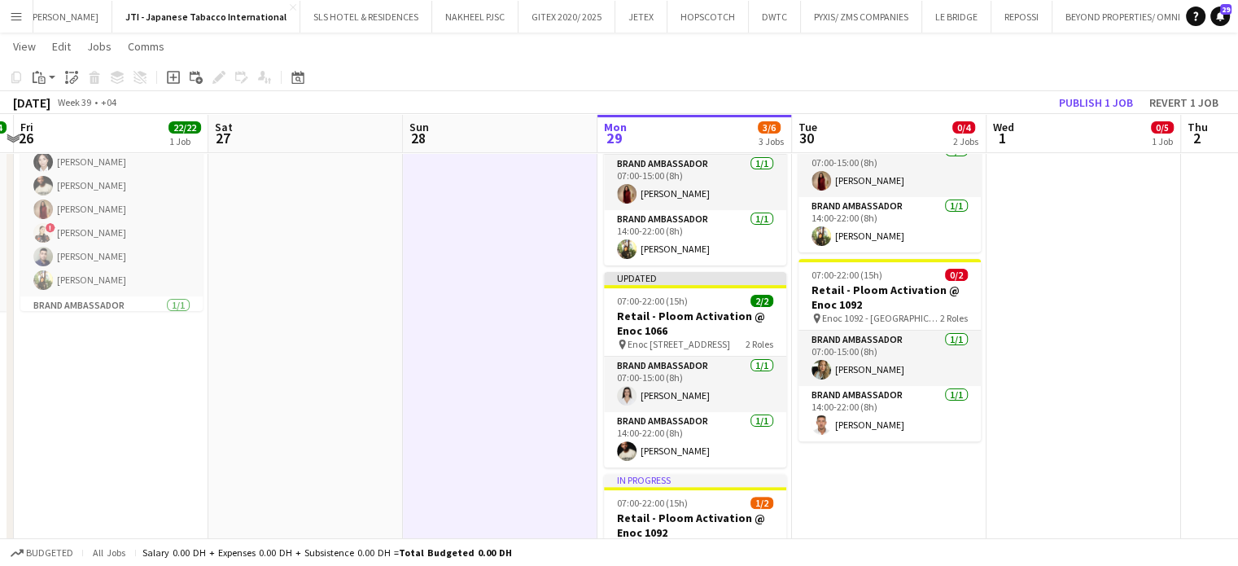
drag, startPoint x: 967, startPoint y: 390, endPoint x: 777, endPoint y: 364, distance: 191.5
click at [777, 364] on app-calendar-viewport "Tue 23 24/24 2 Jobs Wed 24 24/24 2 Jobs Thu 25 24/24 2 Jobs Fri 26 22/22 1 Job …" at bounding box center [619, 333] width 1238 height 1355
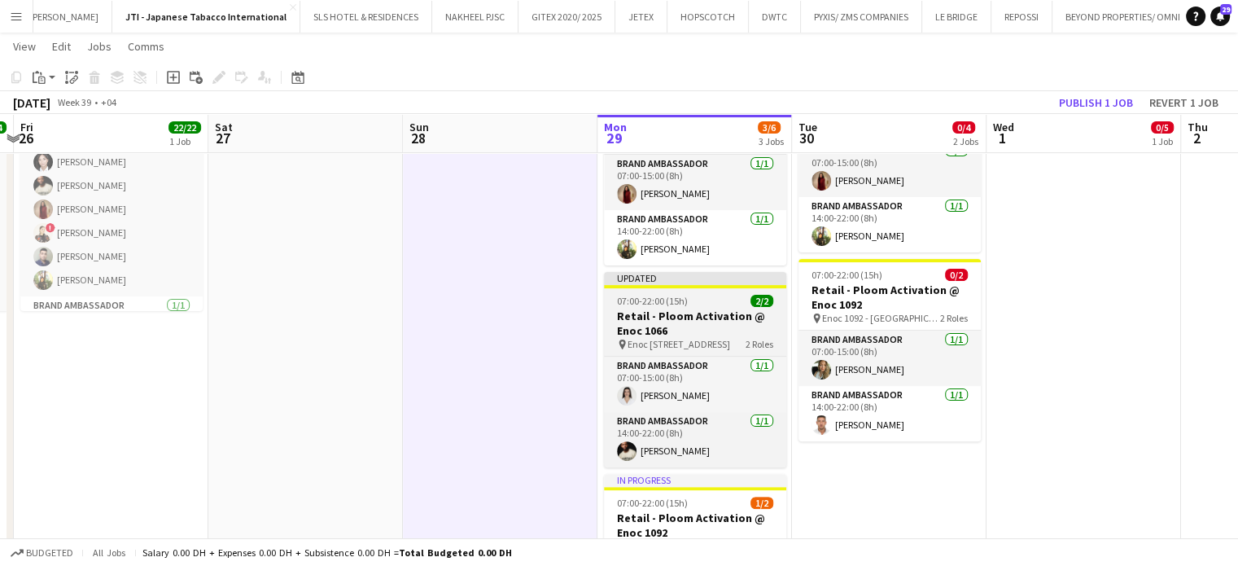
scroll to position [0, 578]
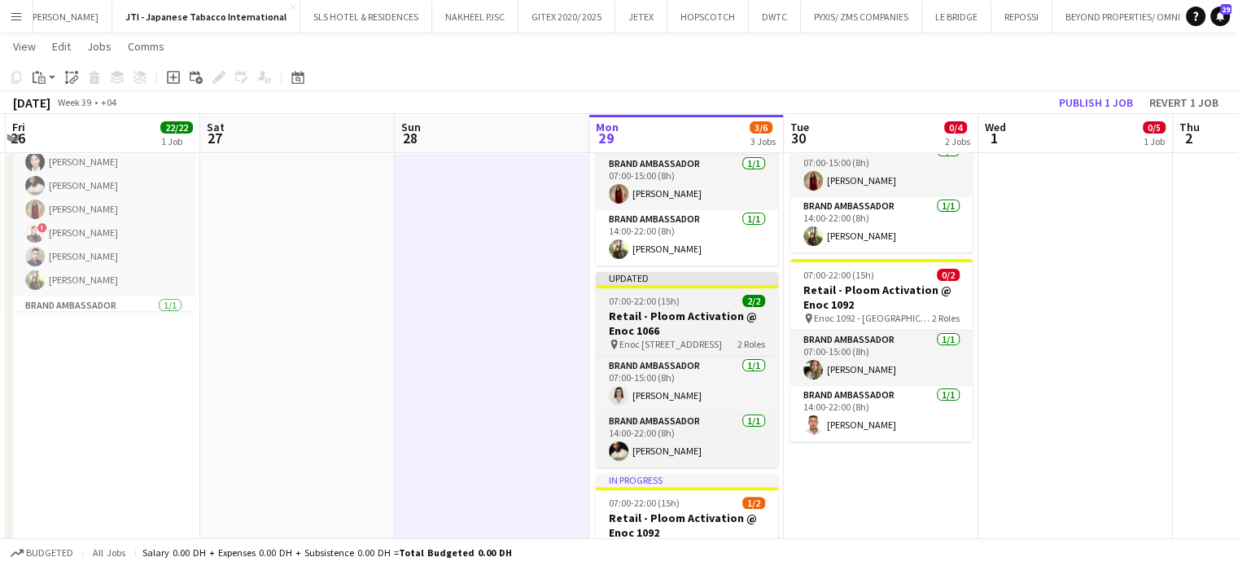
click at [666, 322] on h3 "Retail - Ploom Activation @ Enoc 1066" at bounding box center [687, 323] width 182 height 29
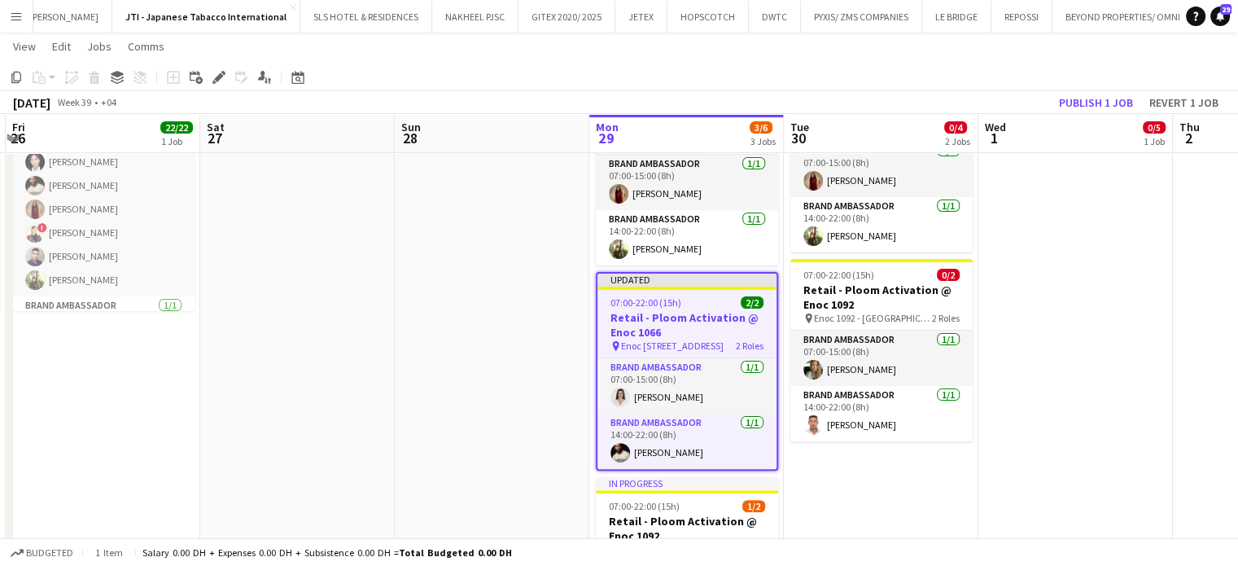
drag, startPoint x: 15, startPoint y: 77, endPoint x: 77, endPoint y: 107, distance: 68.5
click at [15, 77] on icon "Copy" at bounding box center [16, 77] width 13 height 13
click at [902, 482] on app-date-cell "07:00-22:00 (15h) 0/2 Retail - Ploom Activation @ Enoc 1025 pin Enoc 1025 - Emi…" at bounding box center [881, 384] width 195 height 642
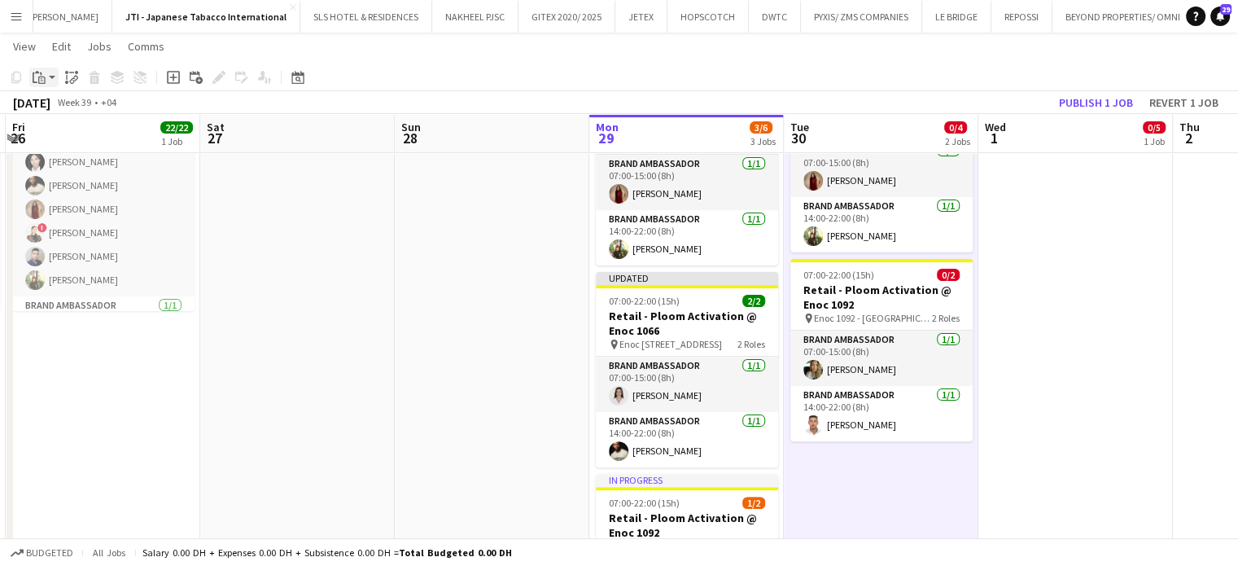
click at [37, 76] on icon "Paste" at bounding box center [39, 77] width 13 height 13
click at [63, 131] on link "Paste with crew Ctrl+Shift+V" at bounding box center [119, 136] width 153 height 15
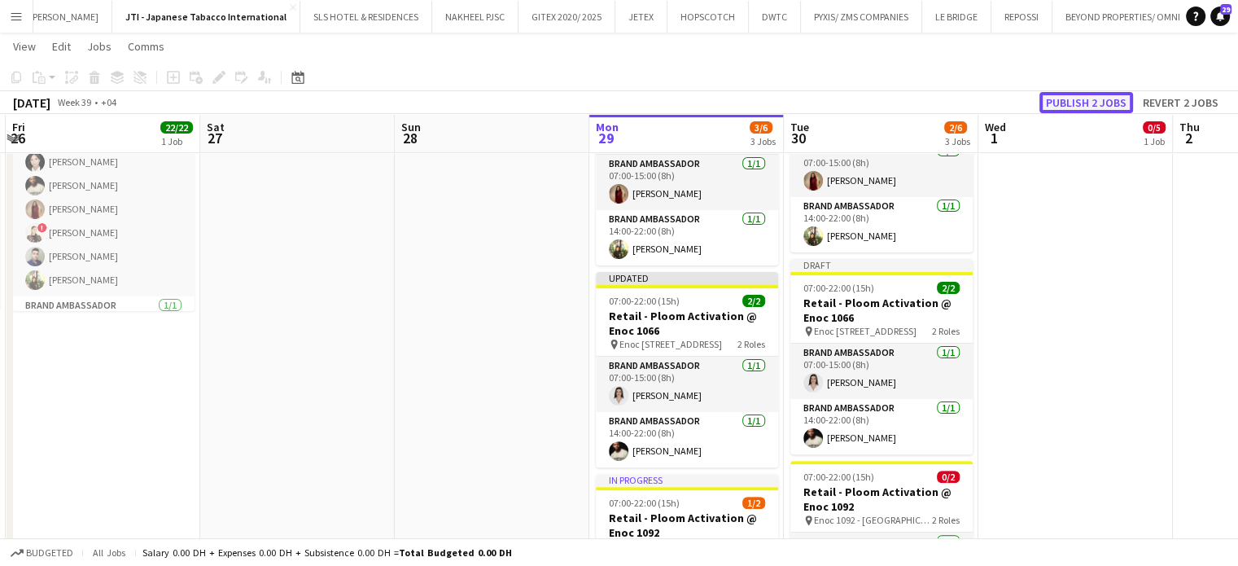
click at [1090, 97] on button "Publish 2 jobs" at bounding box center [1087, 102] width 94 height 21
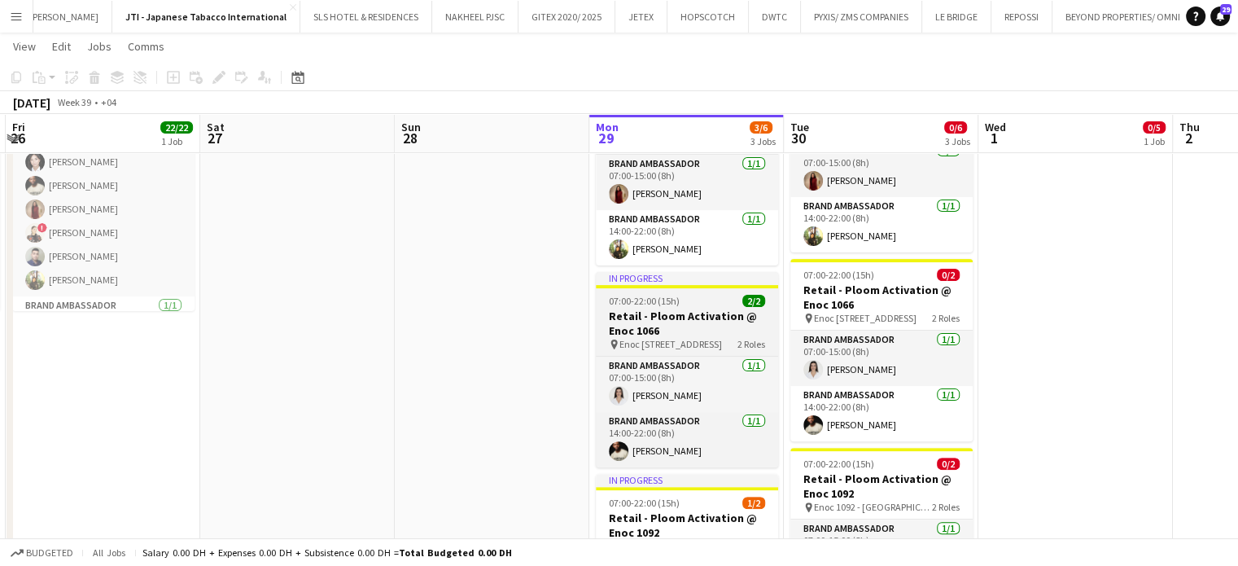
click at [693, 328] on h3 "Retail - Ploom Activation @ Enoc 1066" at bounding box center [687, 323] width 182 height 29
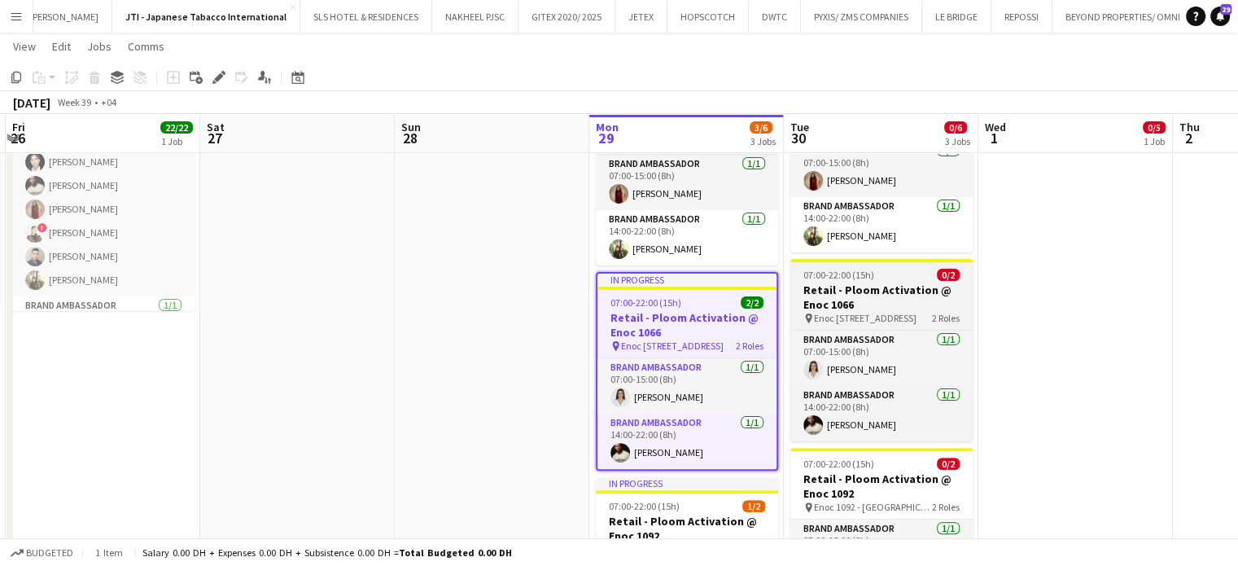
click at [886, 301] on h3 "Retail - Ploom Activation @ Enoc 1066" at bounding box center [881, 296] width 182 height 29
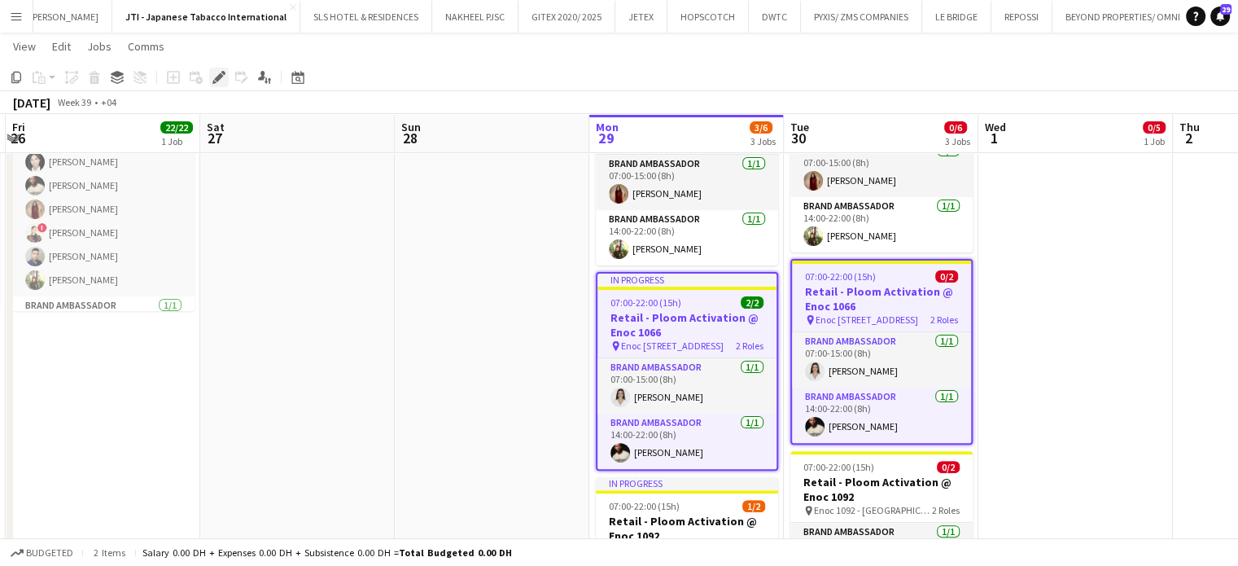
click at [226, 74] on div "Edit" at bounding box center [219, 78] width 20 height 20
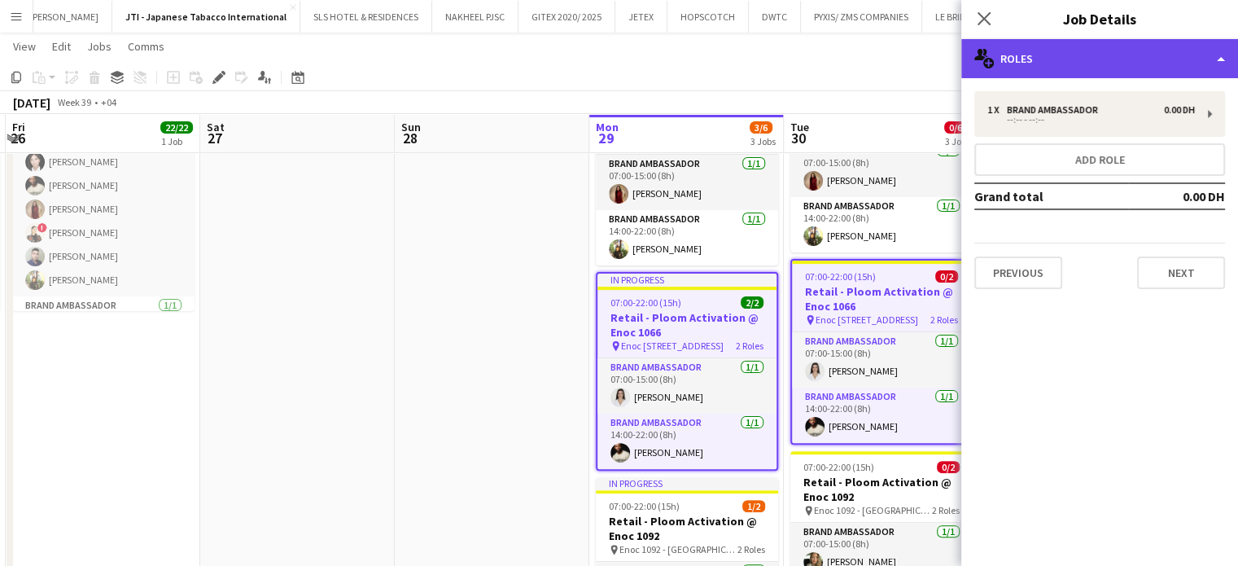
click at [1189, 46] on div "multiple-users-add Roles" at bounding box center [1099, 58] width 277 height 39
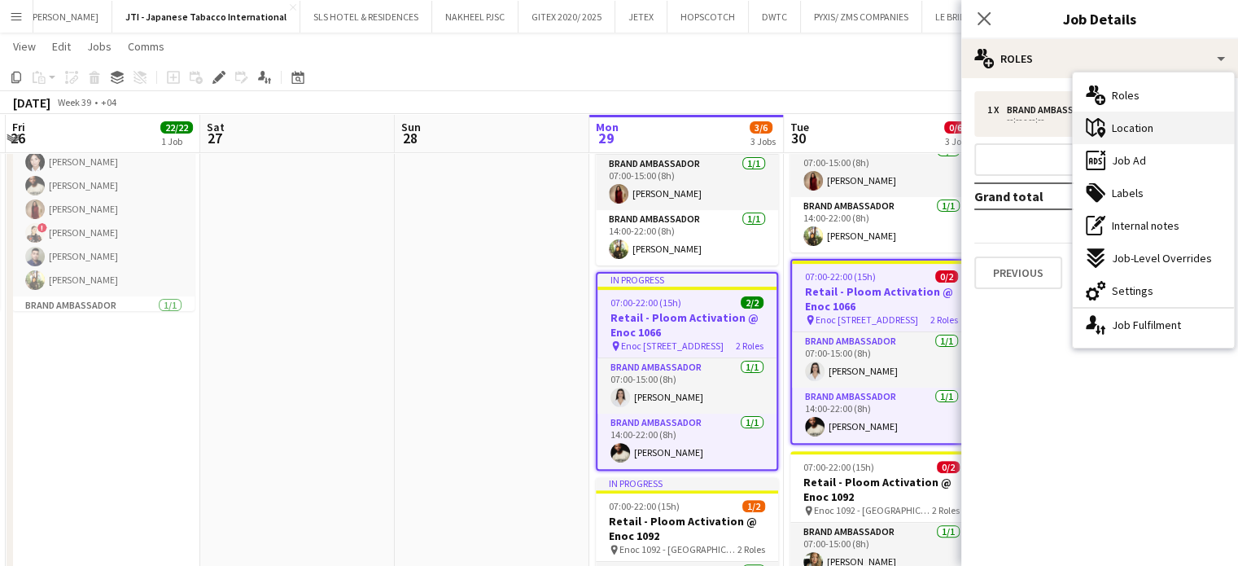
click at [1165, 126] on div "maps-pin-1 Location" at bounding box center [1153, 128] width 161 height 33
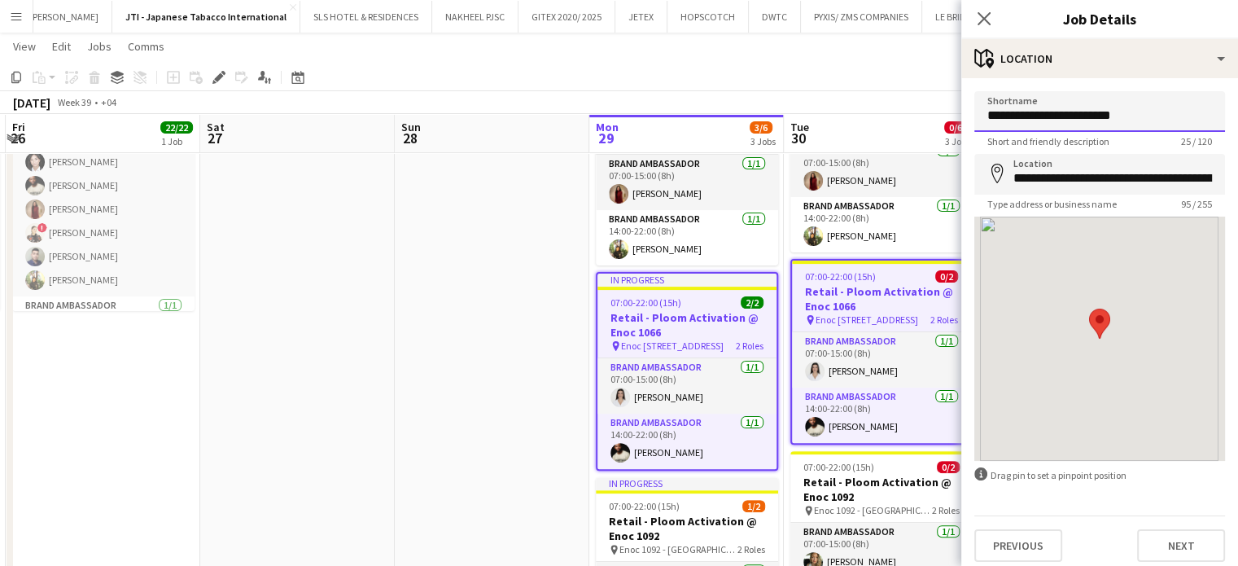
click at [1170, 126] on input "**********" at bounding box center [1099, 111] width 251 height 41
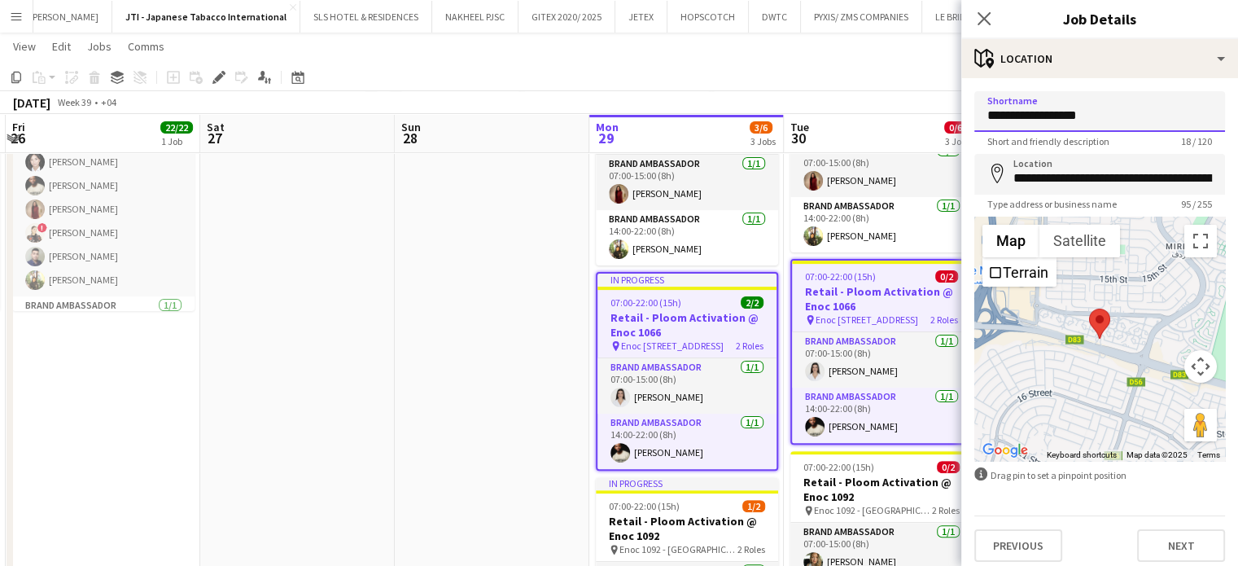
type input "**********"
click at [348, 234] on app-date-cell at bounding box center [297, 384] width 195 height 642
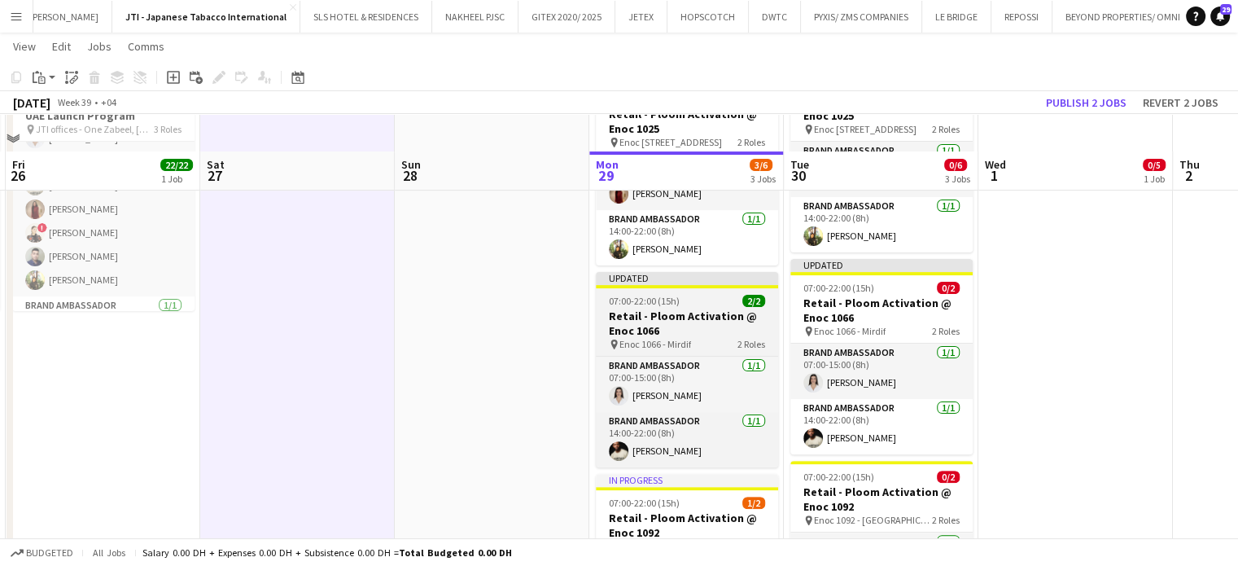
scroll to position [570, 0]
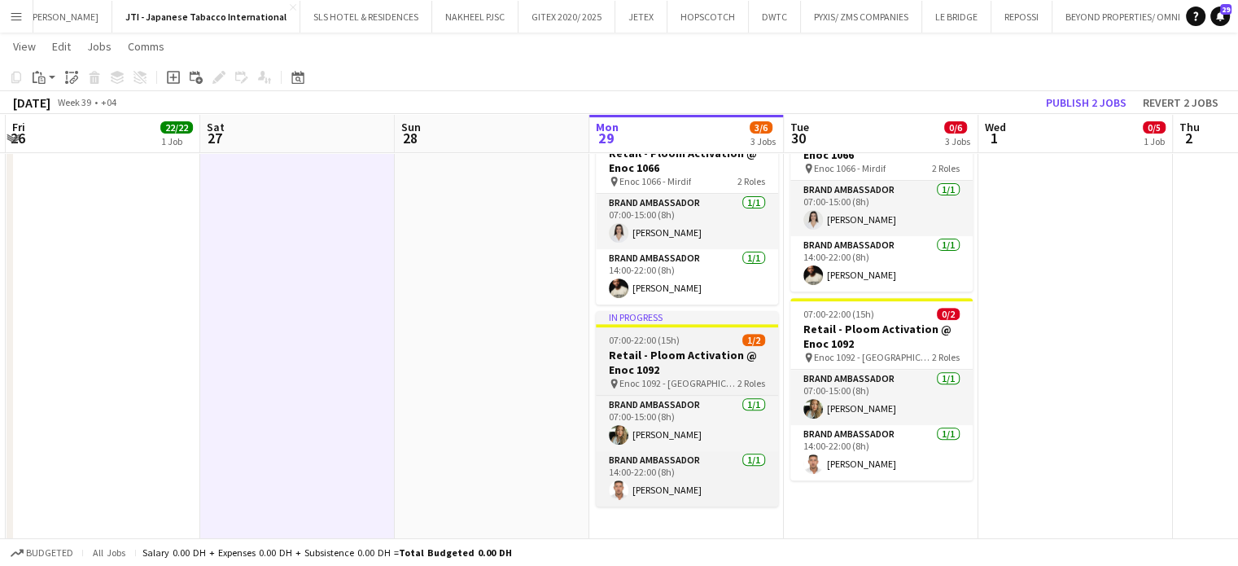
click at [708, 370] on h3 "Retail - Ploom Activation @ Enoc 1092" at bounding box center [687, 362] width 182 height 29
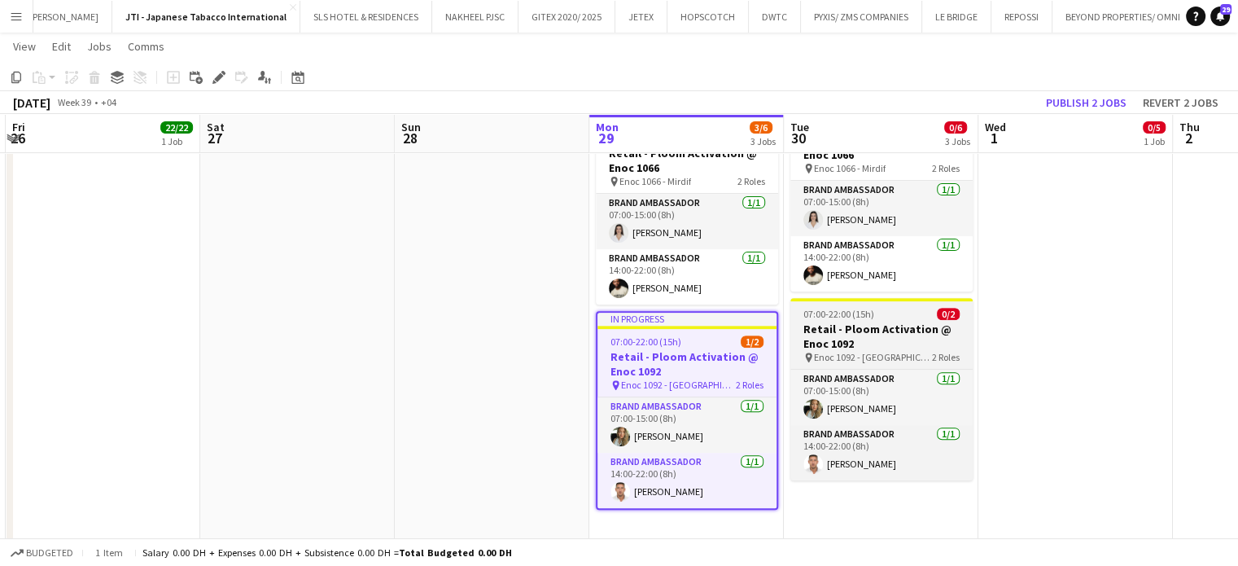
click at [863, 349] on h3 "Retail - Ploom Activation @ Enoc 1092" at bounding box center [881, 336] width 182 height 29
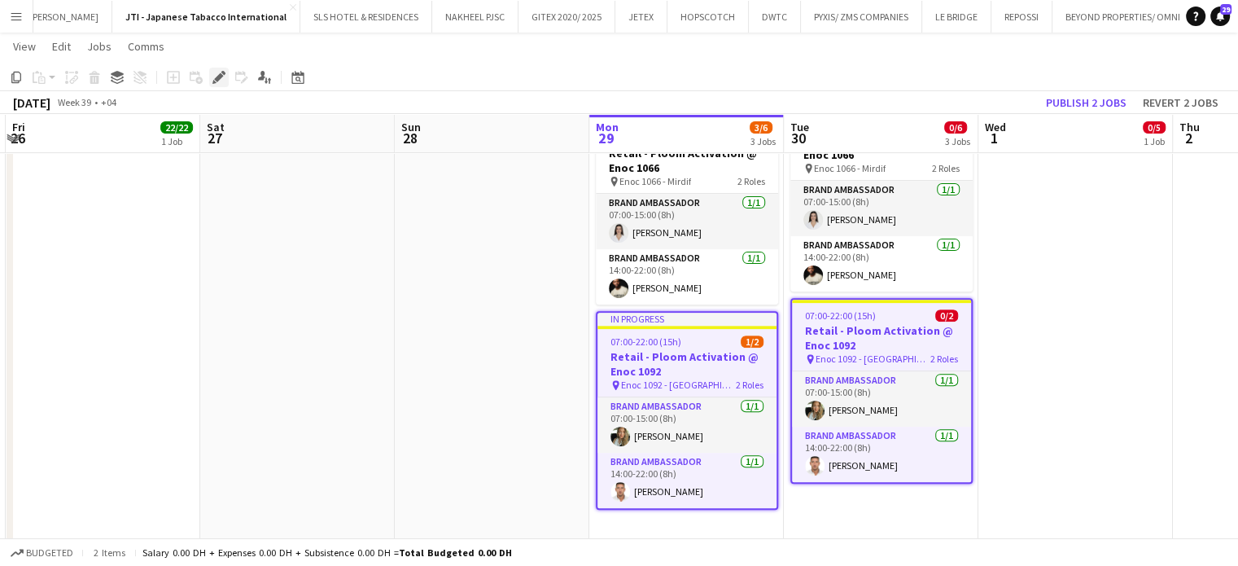
click at [221, 76] on icon at bounding box center [218, 77] width 9 height 9
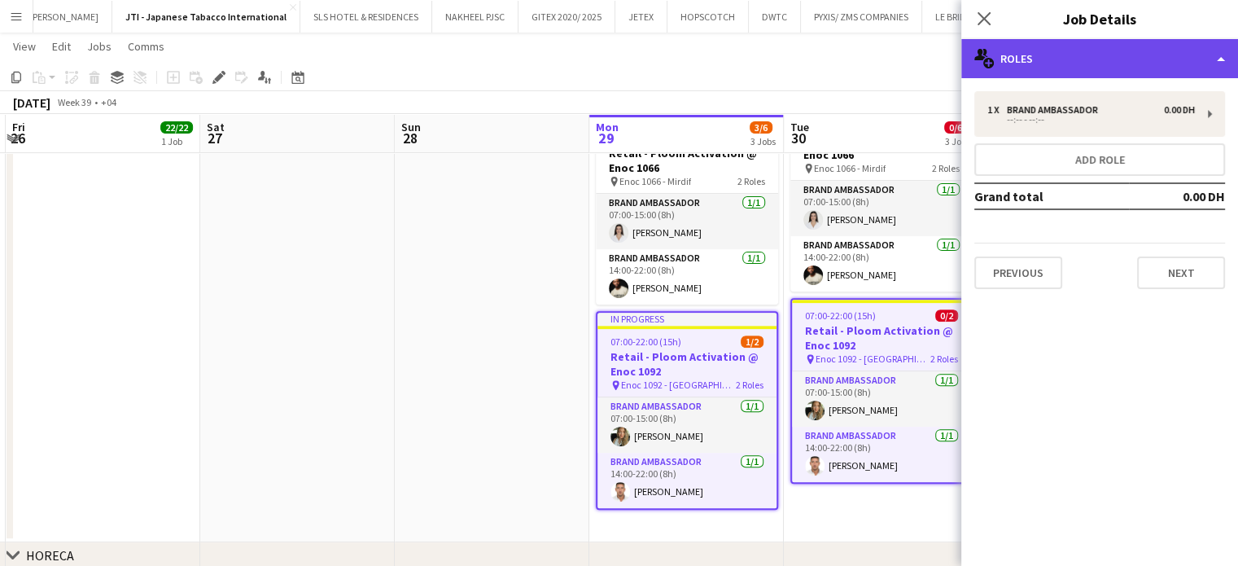
click at [1183, 48] on div "multiple-users-add Roles" at bounding box center [1099, 58] width 277 height 39
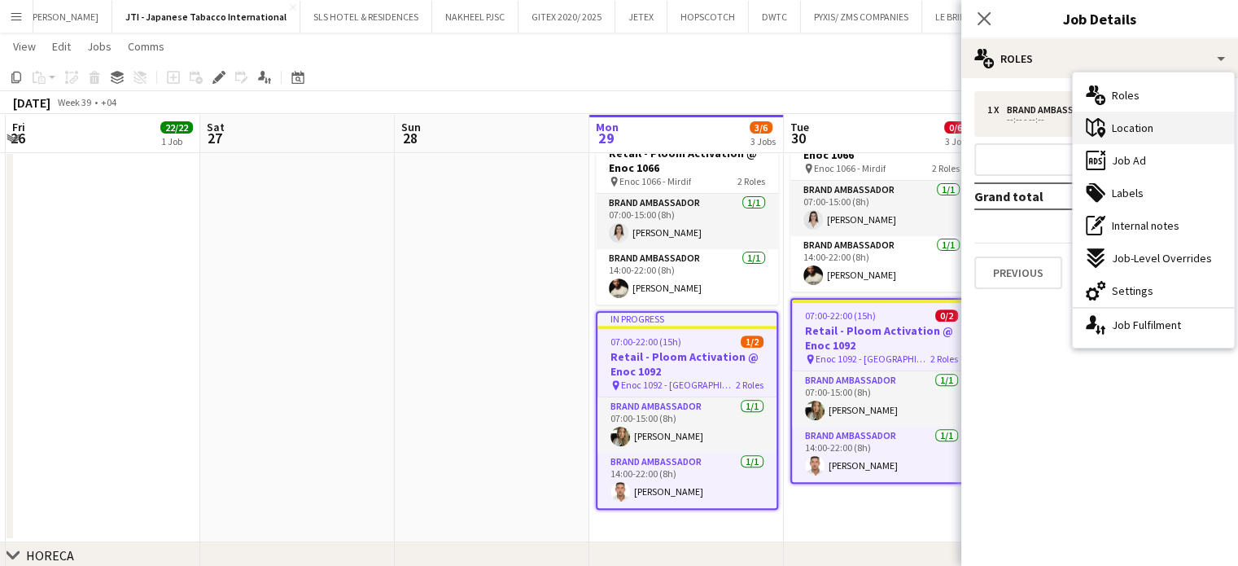
click at [1153, 133] on div "maps-pin-1 Location" at bounding box center [1153, 128] width 161 height 33
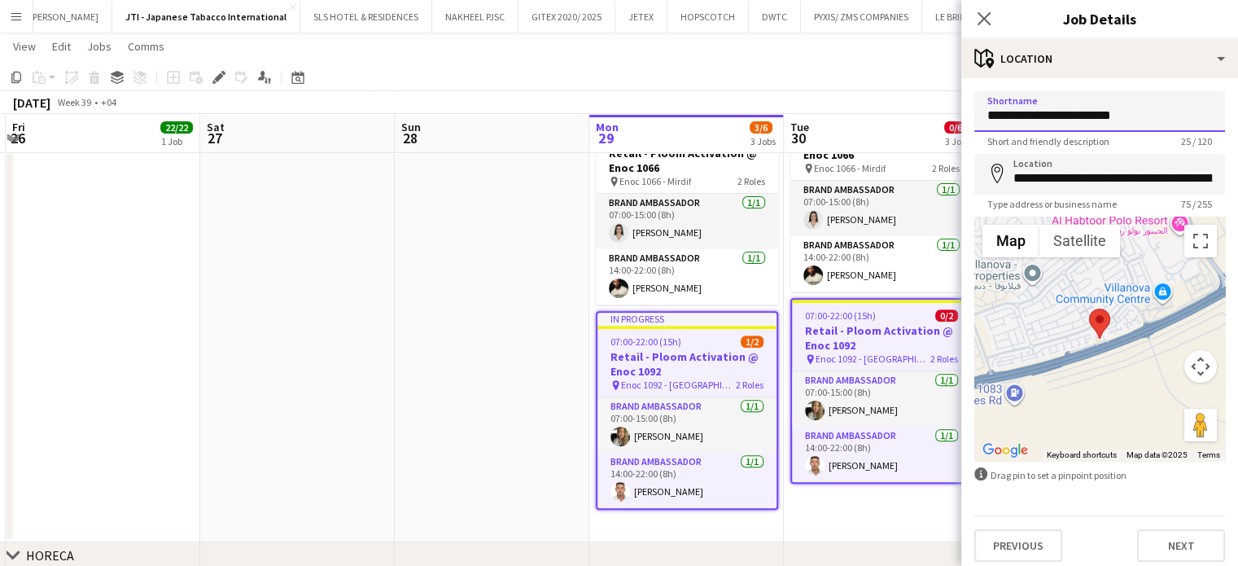
drag, startPoint x: 1144, startPoint y: 122, endPoint x: 1080, endPoint y: 120, distance: 63.5
click at [1080, 120] on input "**********" at bounding box center [1099, 111] width 251 height 41
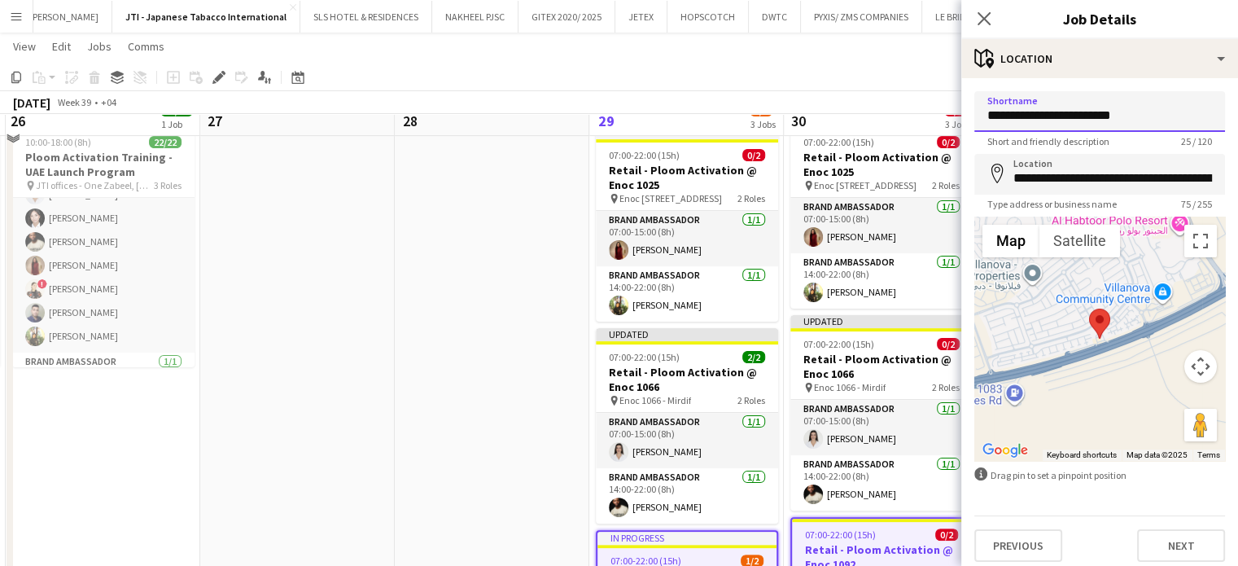
scroll to position [326, 0]
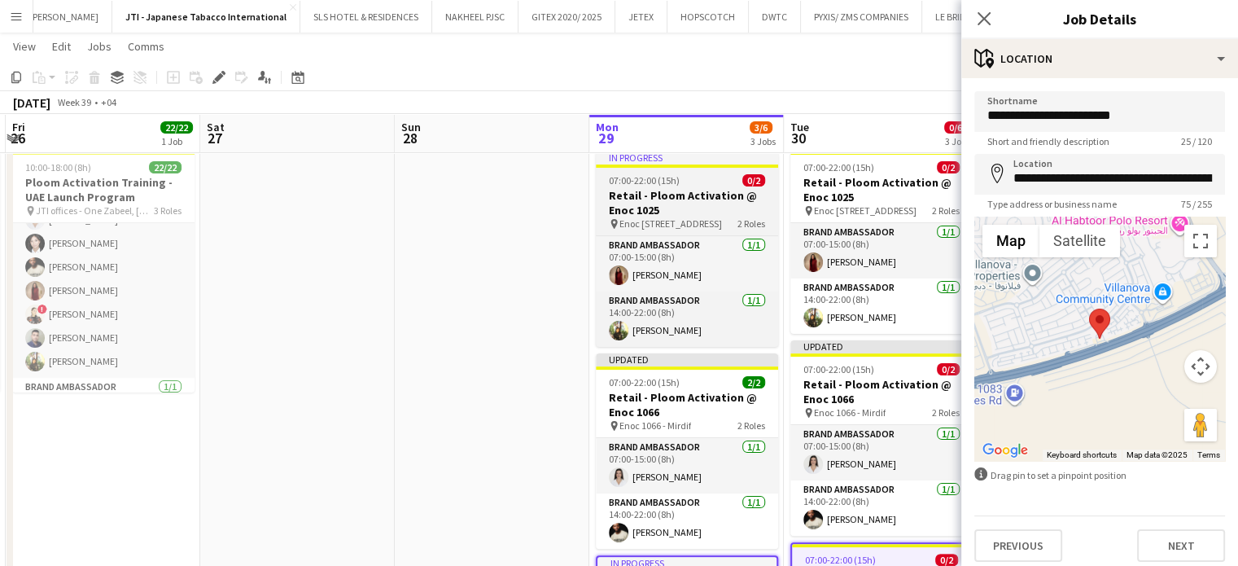
click at [682, 200] on h3 "Retail - Ploom Activation @ Enoc 1025" at bounding box center [687, 202] width 182 height 29
type input "**********"
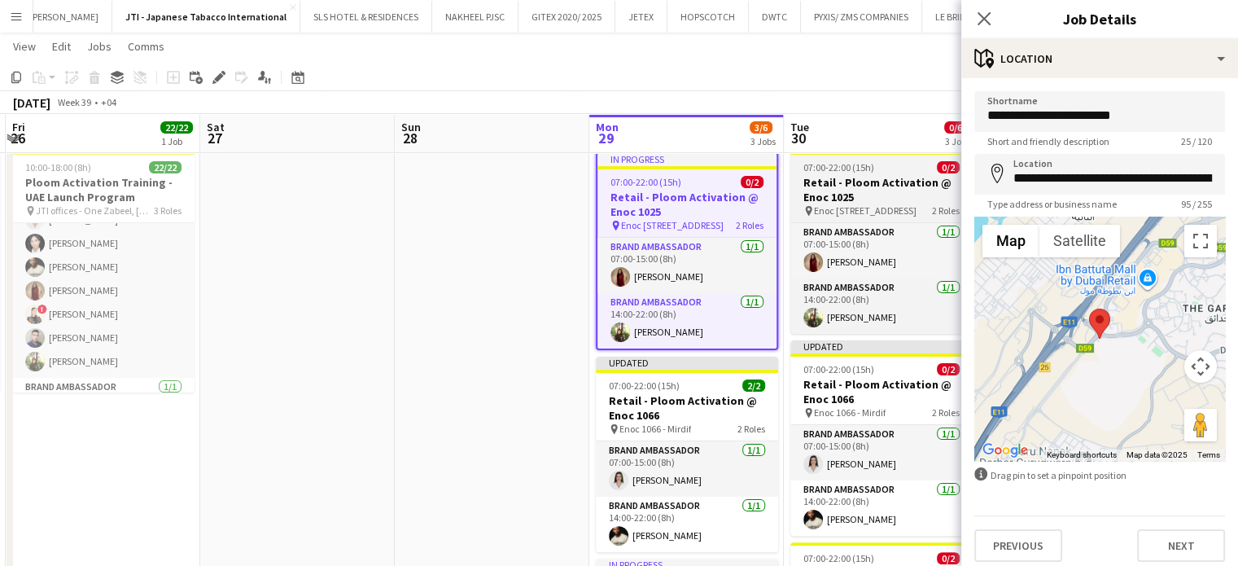
click at [840, 180] on h3 "Retail - Ploom Activation @ Enoc 1025" at bounding box center [881, 189] width 182 height 29
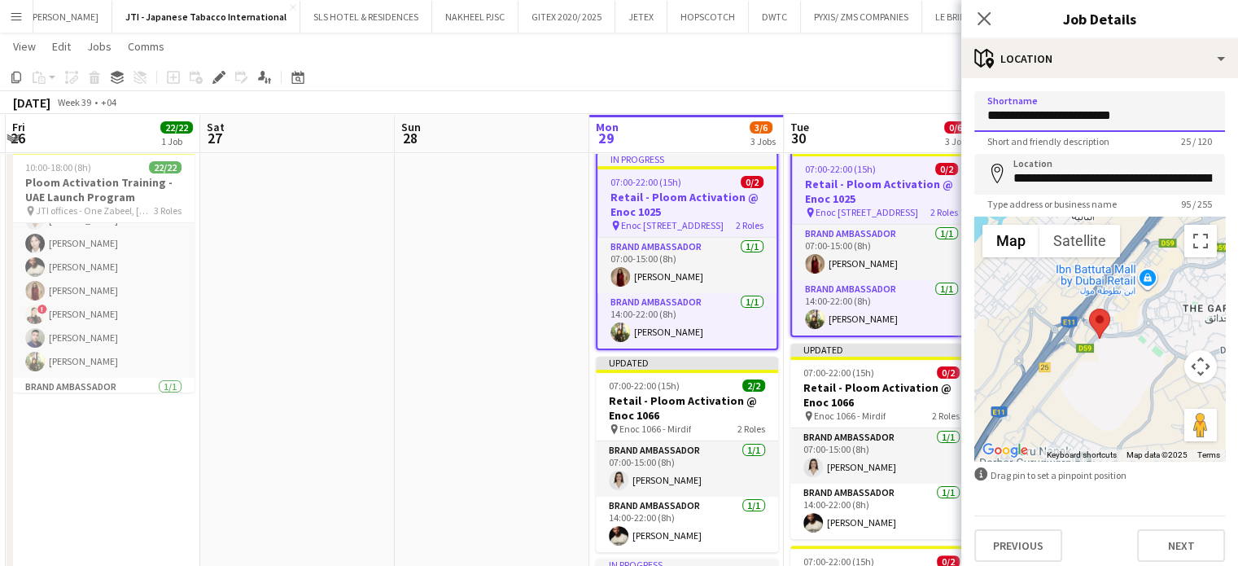
drag, startPoint x: 1149, startPoint y: 119, endPoint x: 1049, endPoint y: 116, distance: 101.0
click at [1049, 116] on input "**********" at bounding box center [1099, 111] width 251 height 41
type input "**********"
click at [488, 222] on app-date-cell at bounding box center [492, 466] width 195 height 642
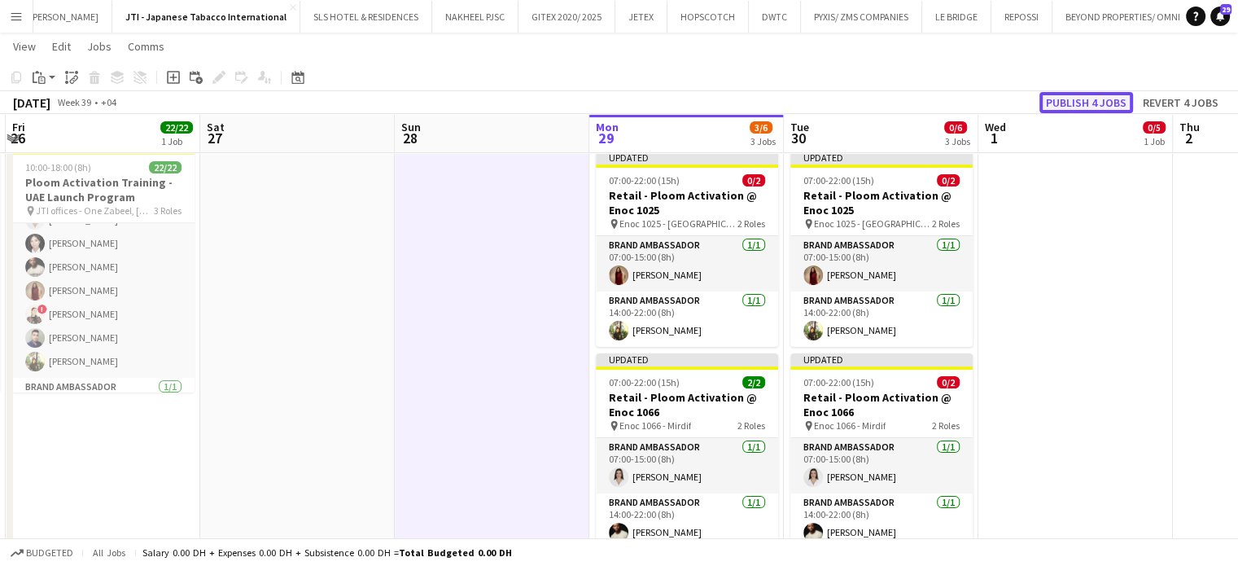
click at [1092, 107] on button "Publish 4 jobs" at bounding box center [1087, 102] width 94 height 21
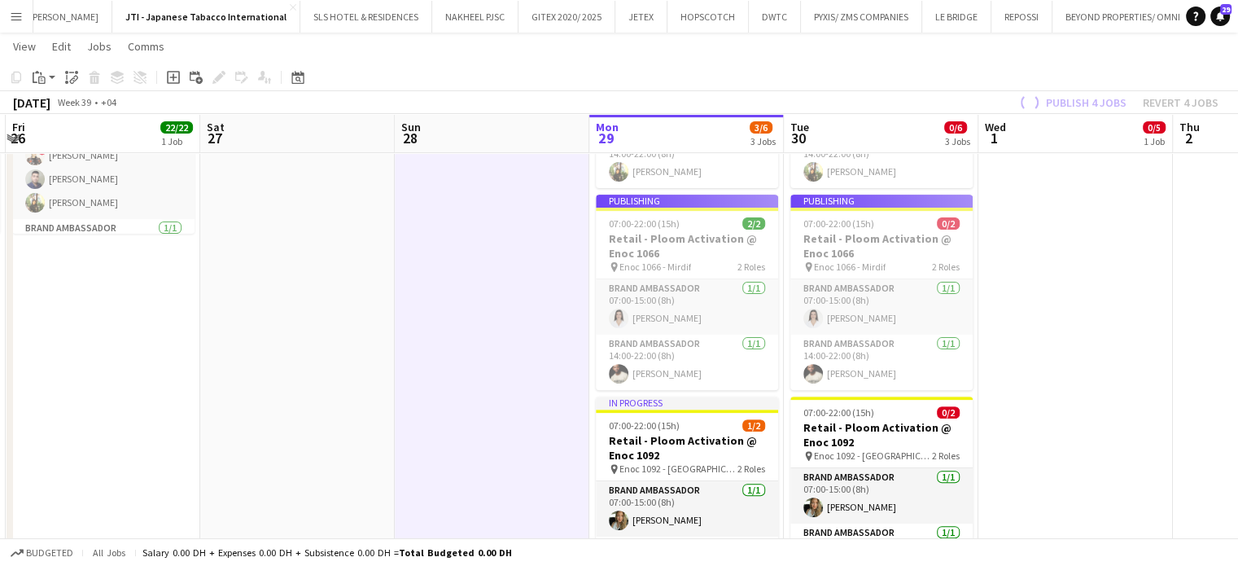
scroll to position [570, 0]
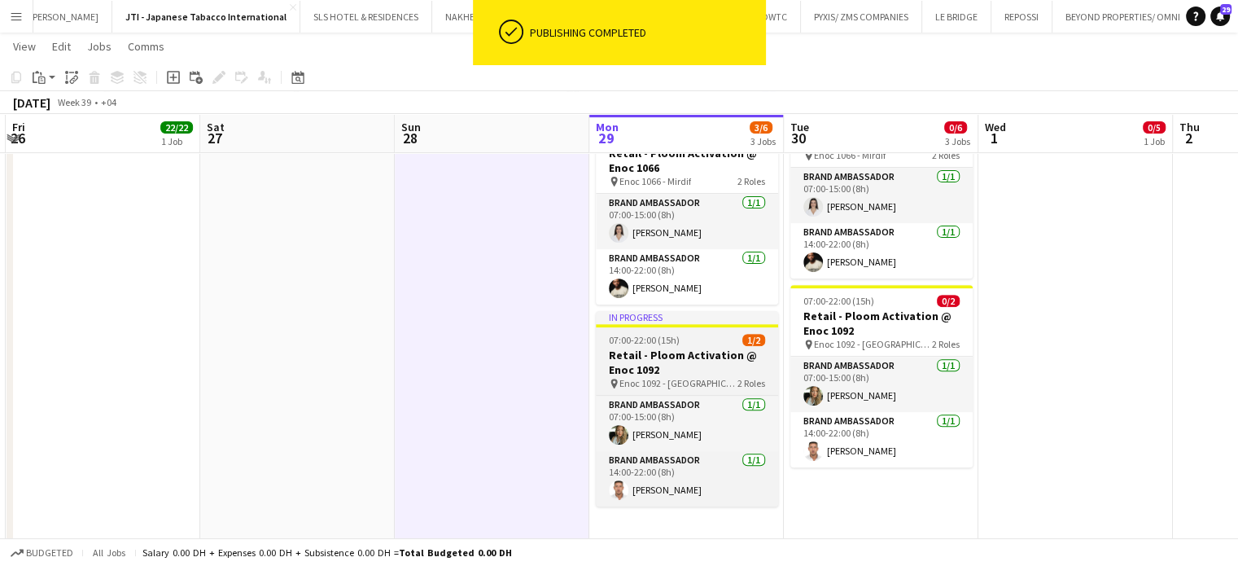
click at [656, 361] on h3 "Retail - Ploom Activation @ Enoc 1092" at bounding box center [687, 362] width 182 height 29
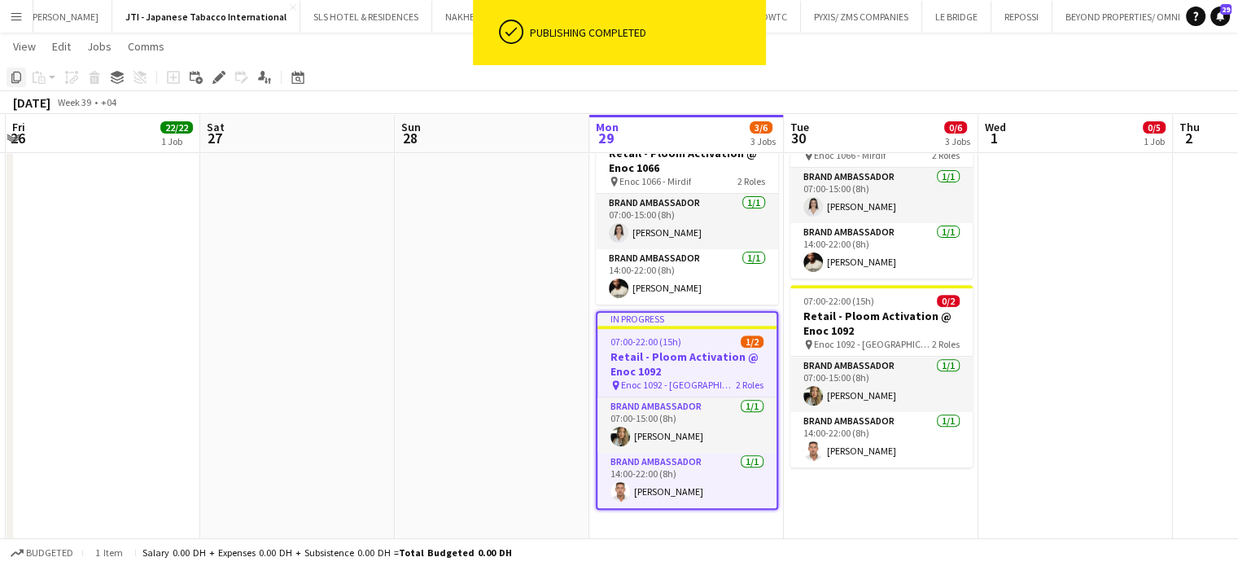
click at [15, 80] on icon "Copy" at bounding box center [16, 77] width 13 height 13
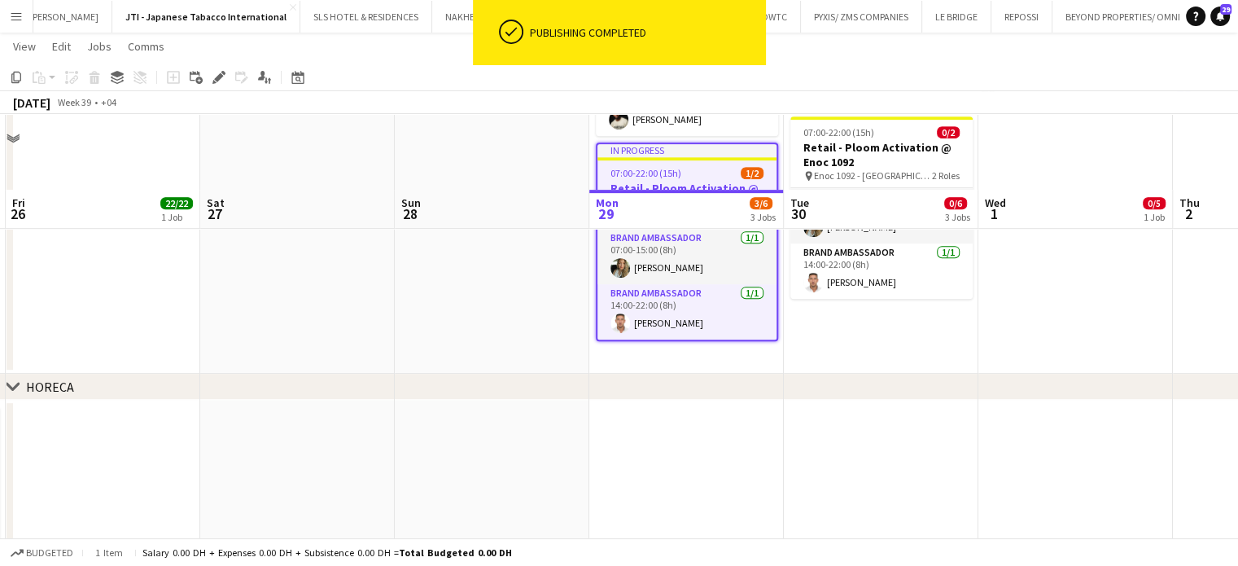
scroll to position [814, 0]
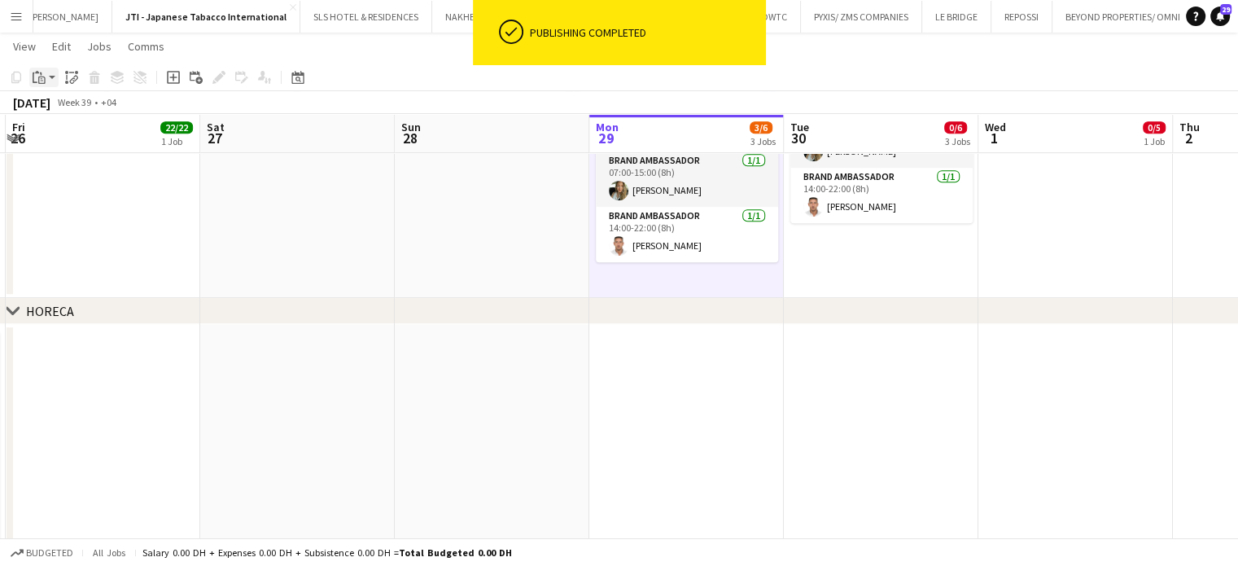
click at [45, 75] on div "Paste" at bounding box center [39, 78] width 20 height 20
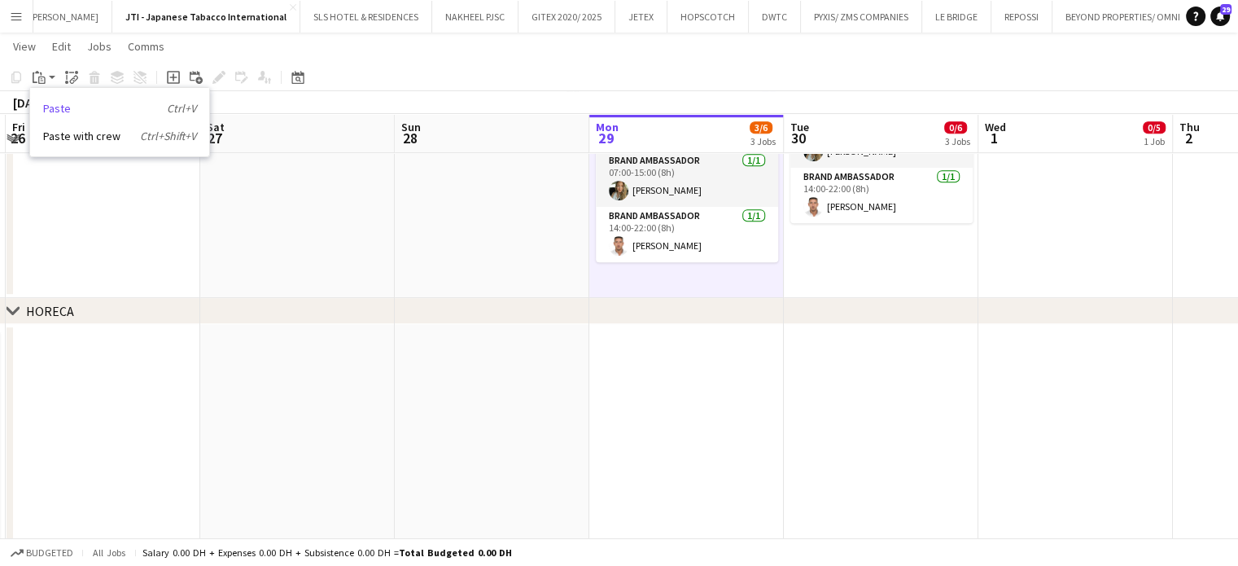
click at [57, 105] on link "Paste Ctrl+V" at bounding box center [119, 108] width 153 height 15
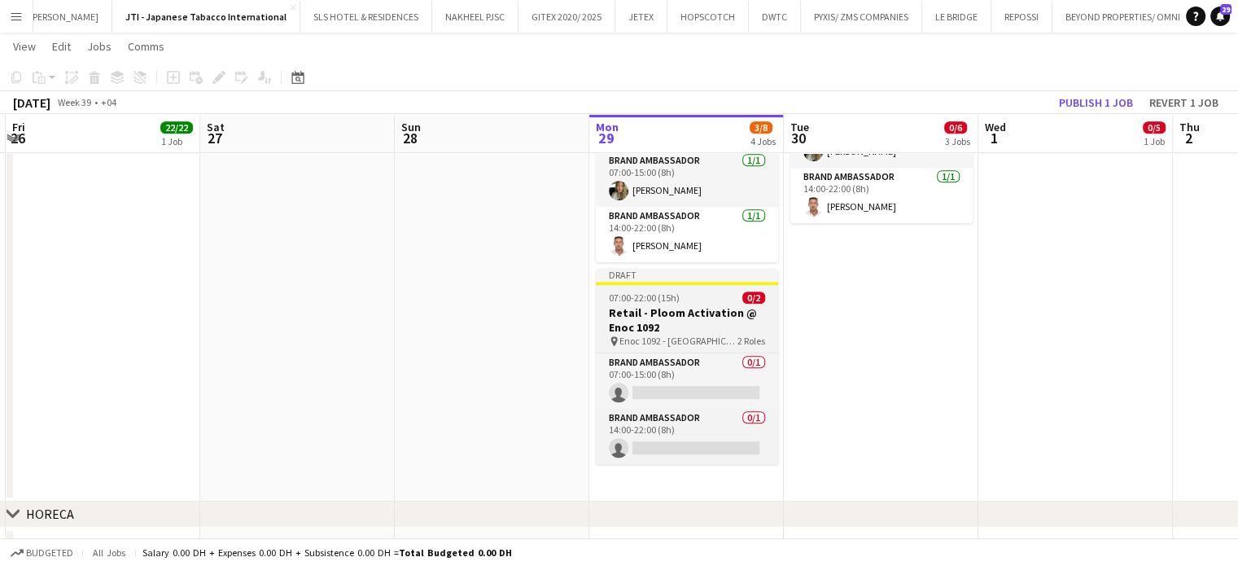
click at [692, 302] on div "07:00-22:00 (15h) 0/2" at bounding box center [687, 297] width 182 height 12
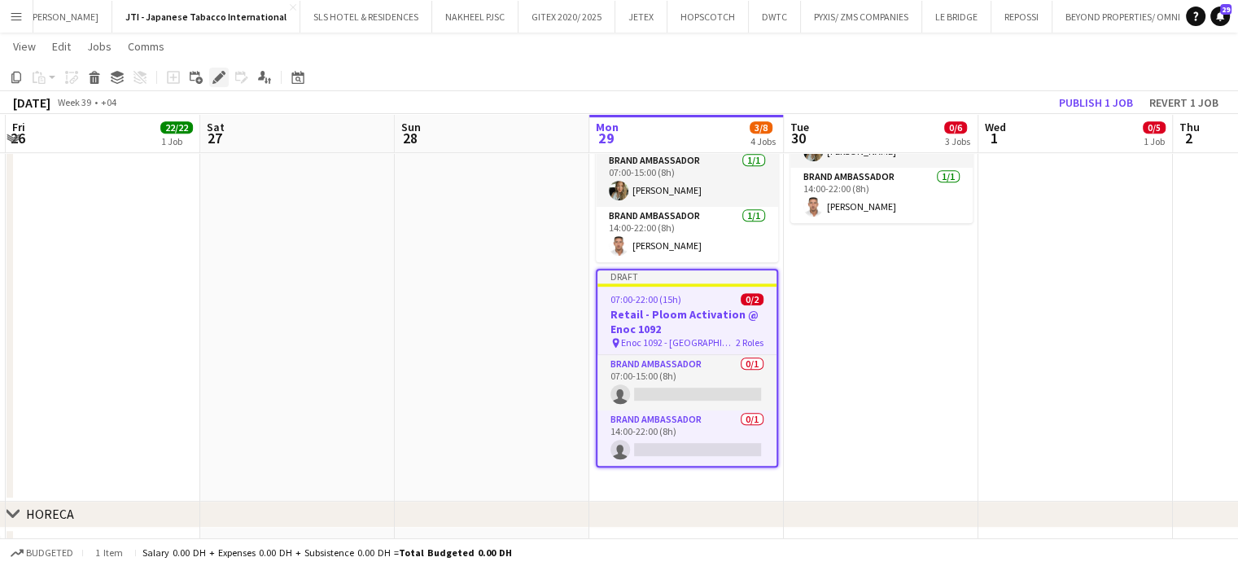
click at [216, 76] on icon "Edit" at bounding box center [218, 77] width 13 height 13
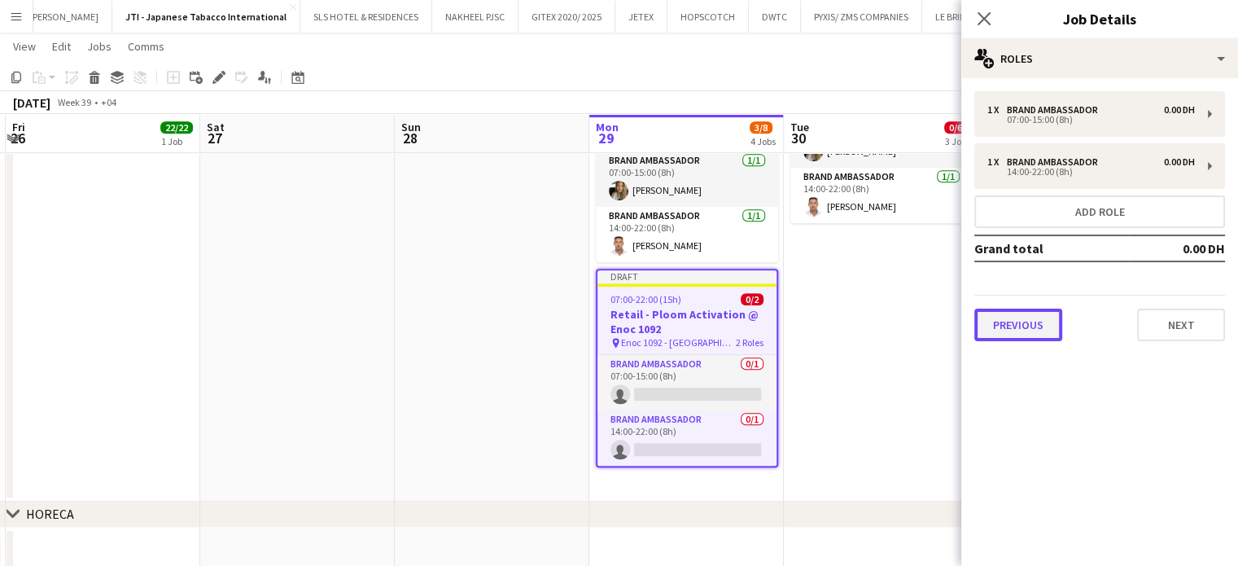
click at [1022, 332] on button "Previous" at bounding box center [1018, 325] width 88 height 33
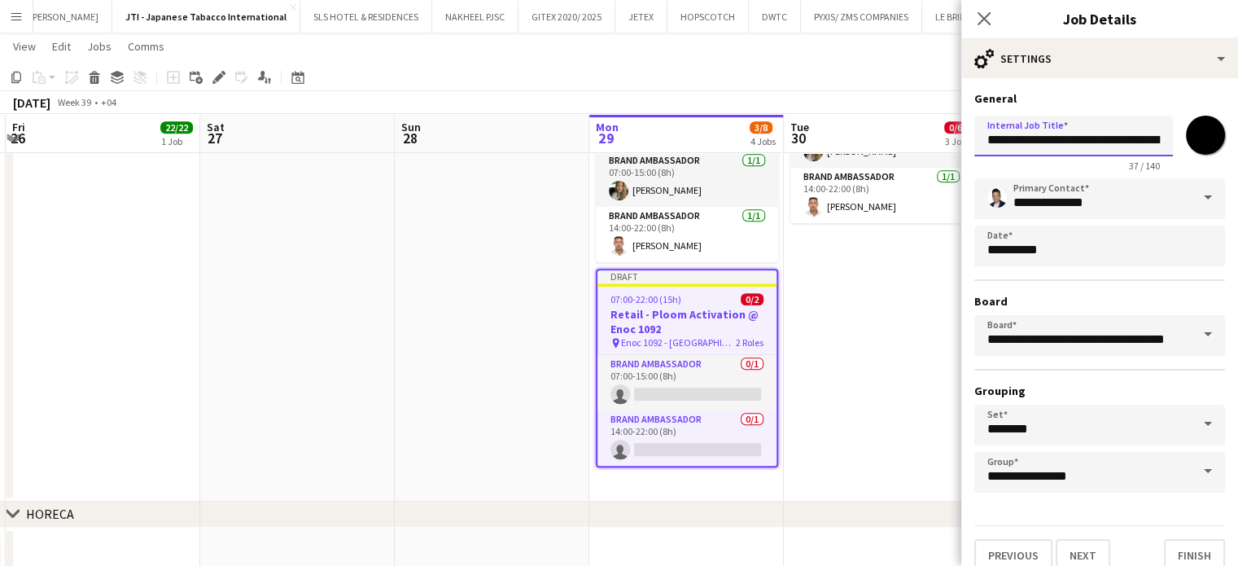
click at [1143, 139] on input "**********" at bounding box center [1073, 136] width 199 height 41
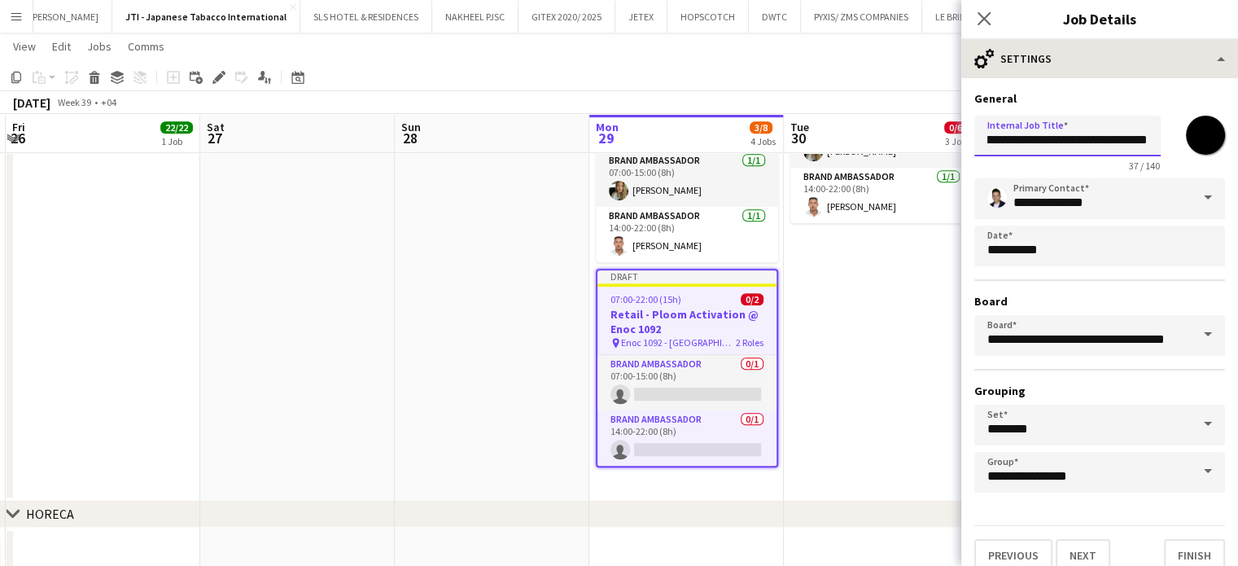
type input "**********"
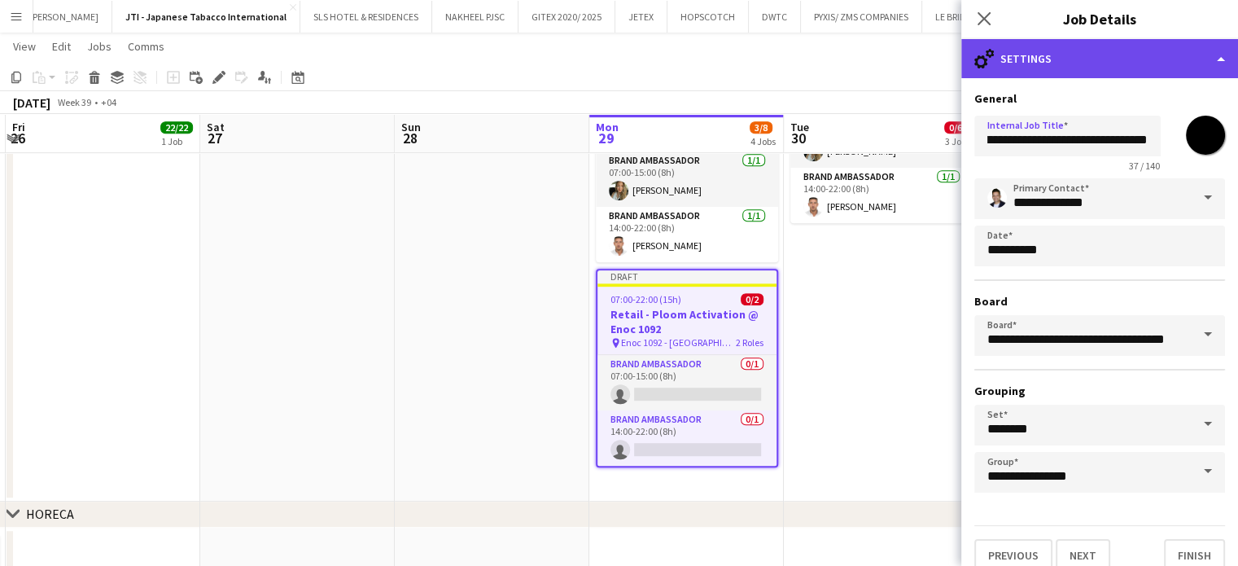
scroll to position [0, 0]
click at [1223, 44] on div "cog-double-3 Settings" at bounding box center [1099, 58] width 277 height 39
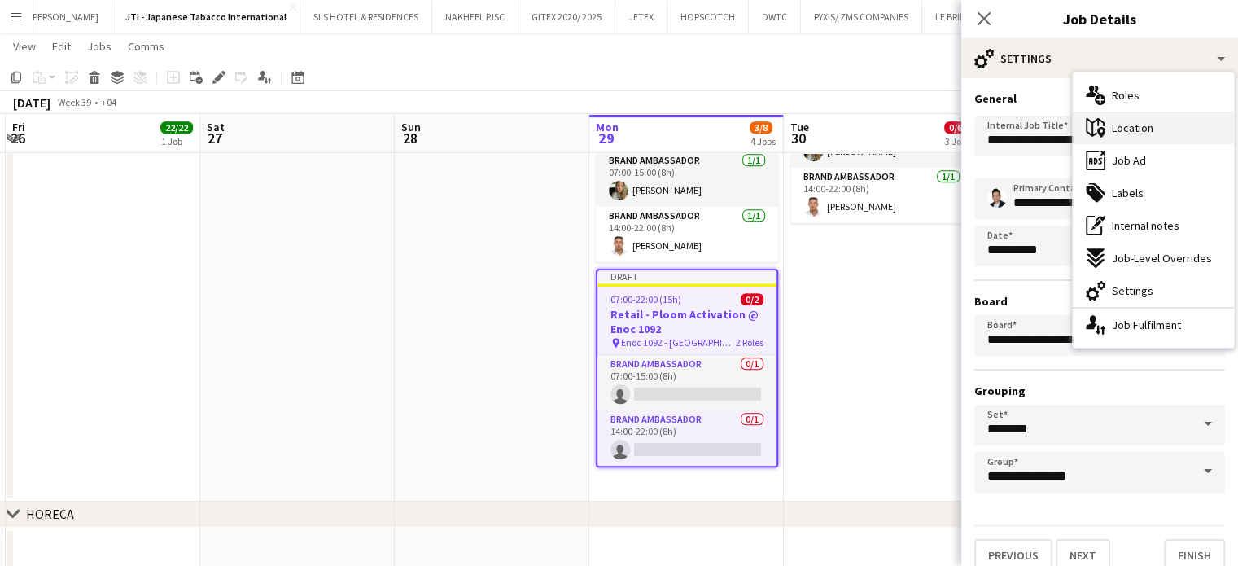
click at [1155, 133] on div "maps-pin-1 Location" at bounding box center [1153, 128] width 161 height 33
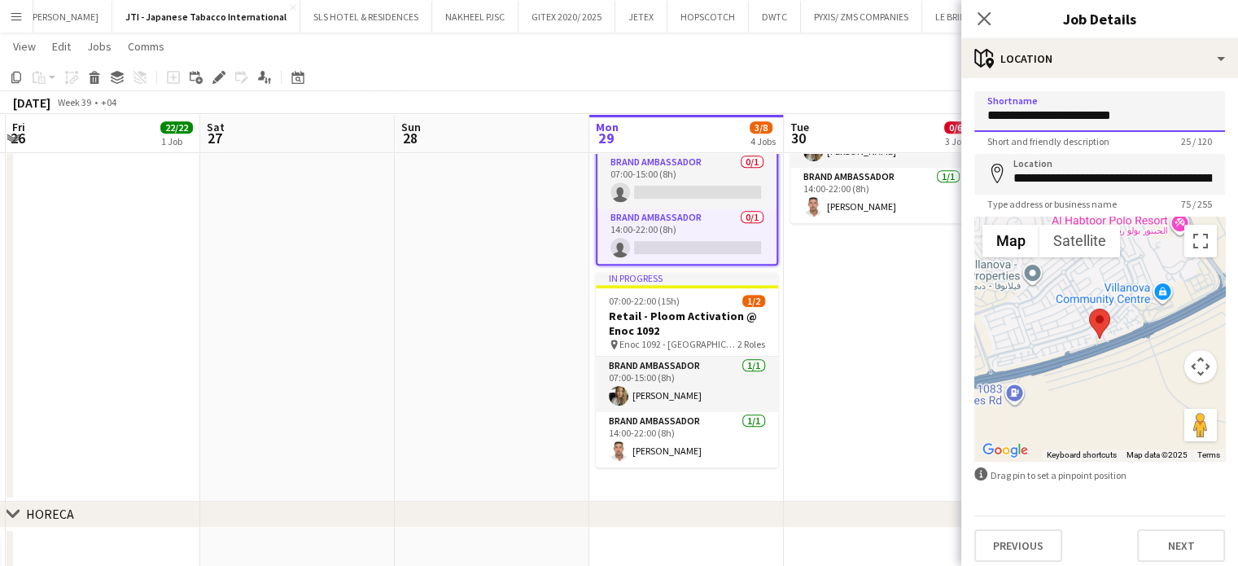
drag, startPoint x: 1146, startPoint y: 116, endPoint x: 1022, endPoint y: 118, distance: 123.8
click at [1022, 118] on input "**********" at bounding box center [1099, 111] width 251 height 41
drag, startPoint x: 1113, startPoint y: 121, endPoint x: 979, endPoint y: 120, distance: 133.5
click at [979, 120] on input "**********" at bounding box center [1099, 111] width 251 height 41
type input "**********"
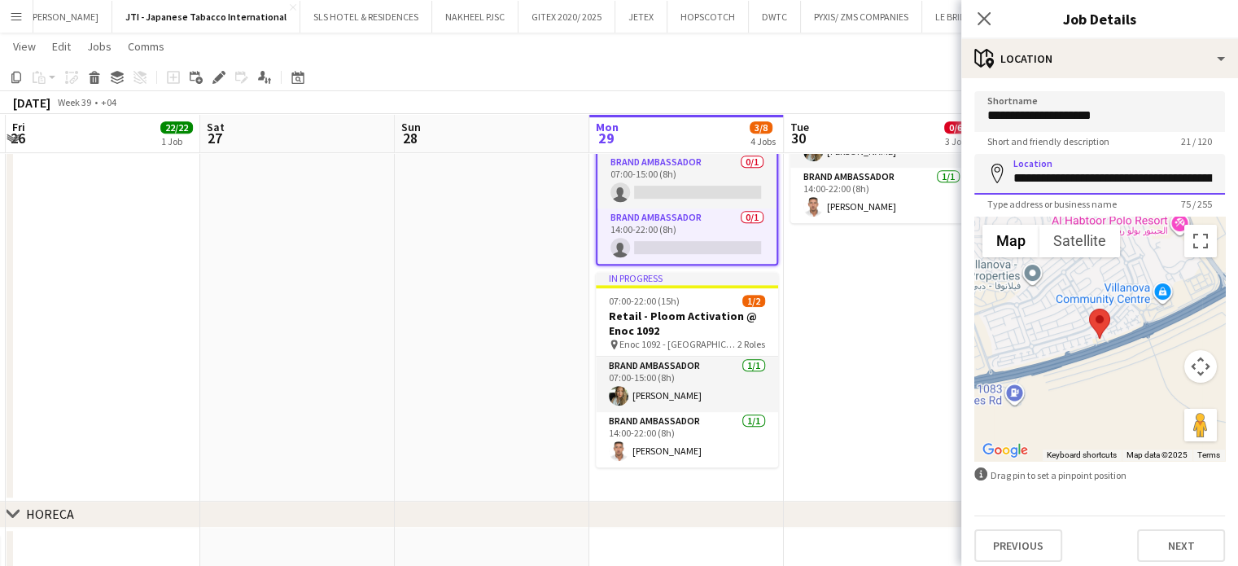
scroll to position [0, 219]
drag, startPoint x: 1016, startPoint y: 182, endPoint x: 1250, endPoint y: 177, distance: 233.7
click at [1238, 177] on html "Menu Boards Boards Boards All jobs Status Workforce Workforce My Workforce Recr…" at bounding box center [619, 10] width 1238 height 1649
paste input
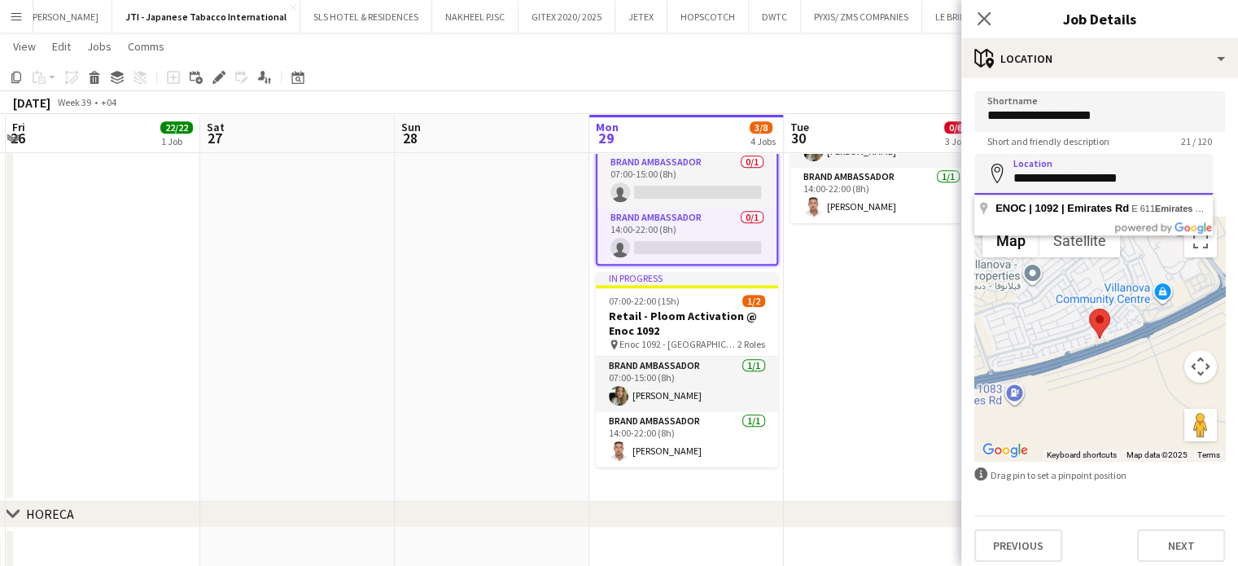
scroll to position [0, 0]
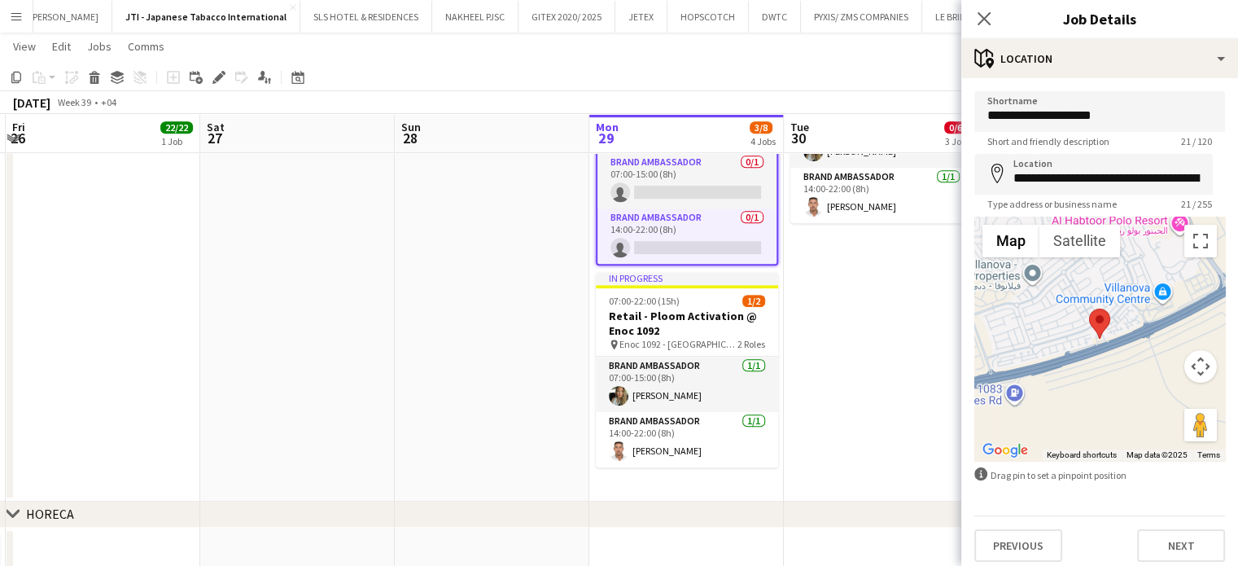
type input "**********"
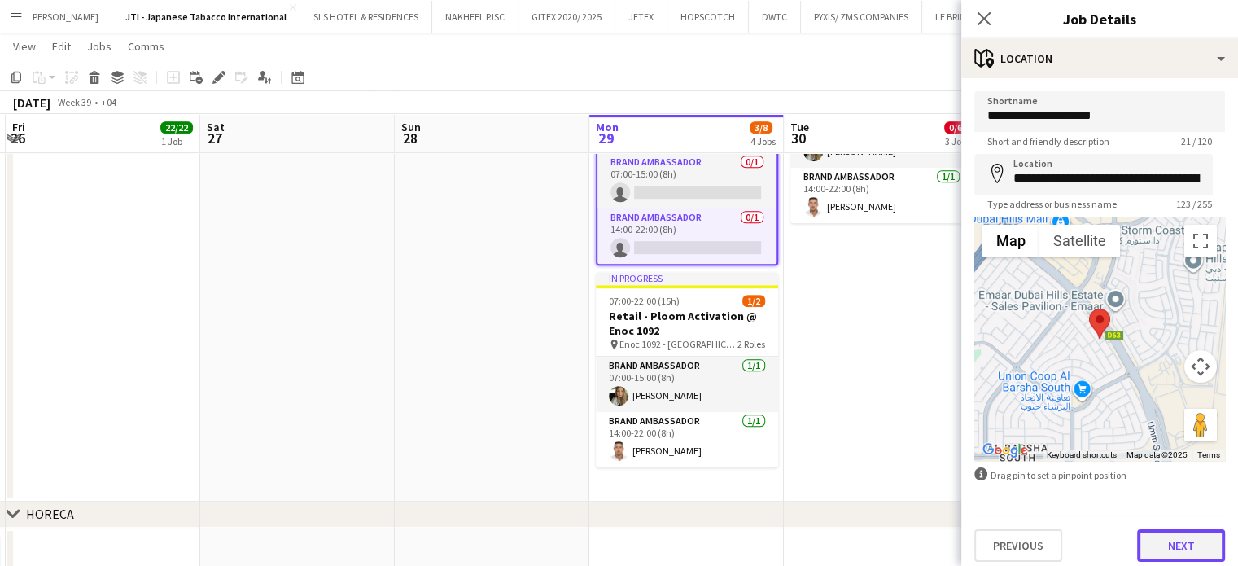
click at [1169, 547] on button "Next" at bounding box center [1181, 545] width 88 height 33
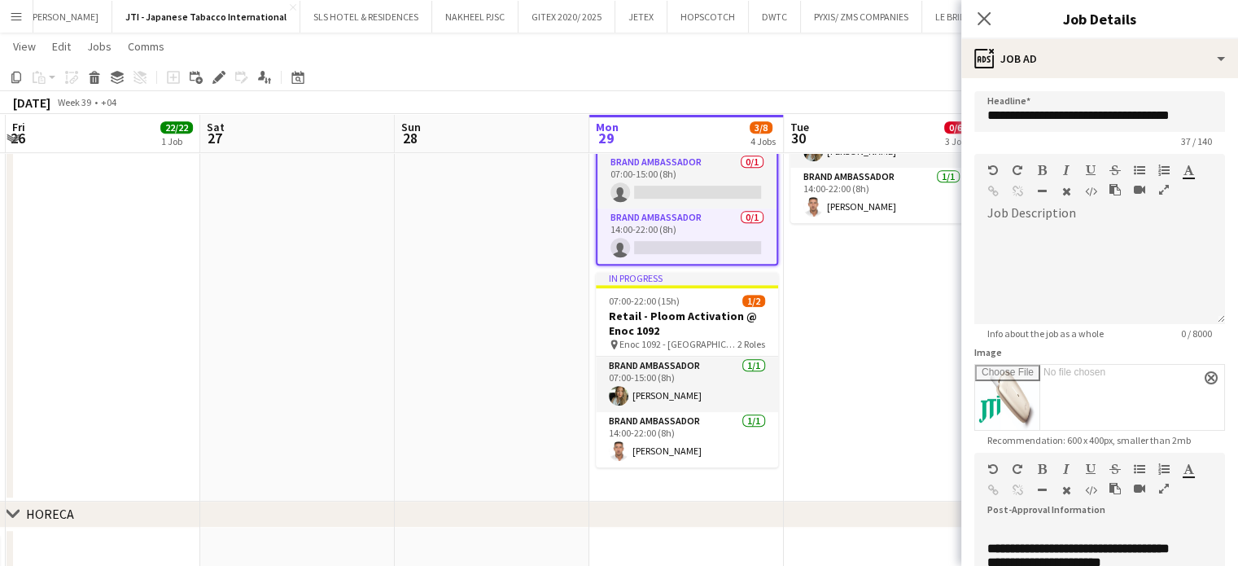
click at [847, 289] on app-date-cell "07:00-22:00 (15h) 0/2 Retail - Ploom Activation @ Enoc 1025 pin Enoc 1025 - Jeb…" at bounding box center [881, 78] width 195 height 845
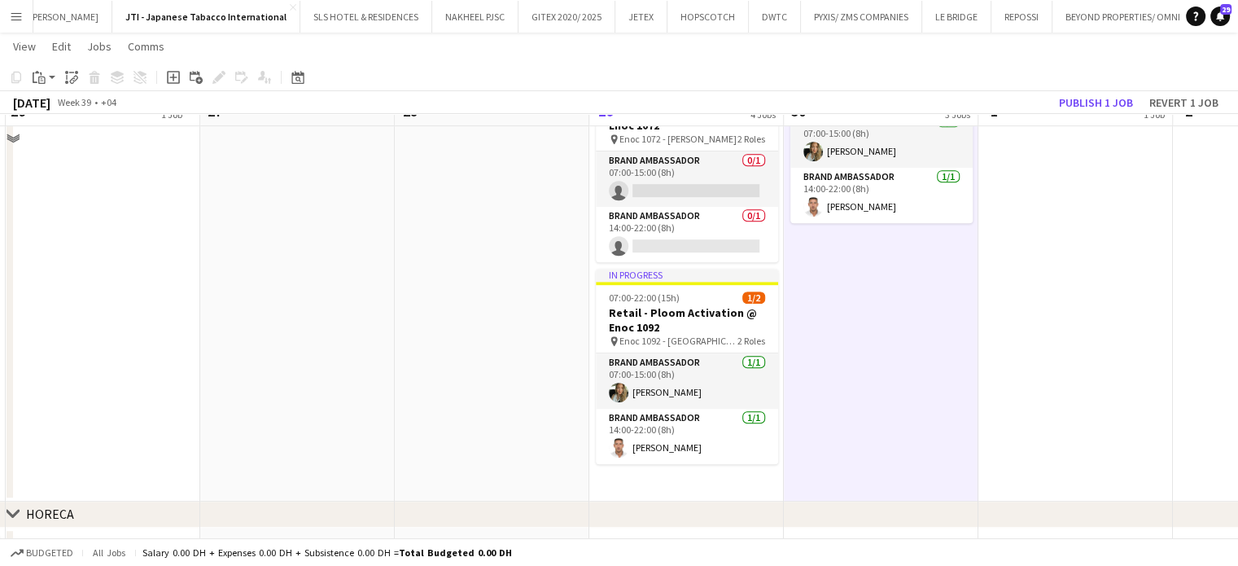
scroll to position [651, 0]
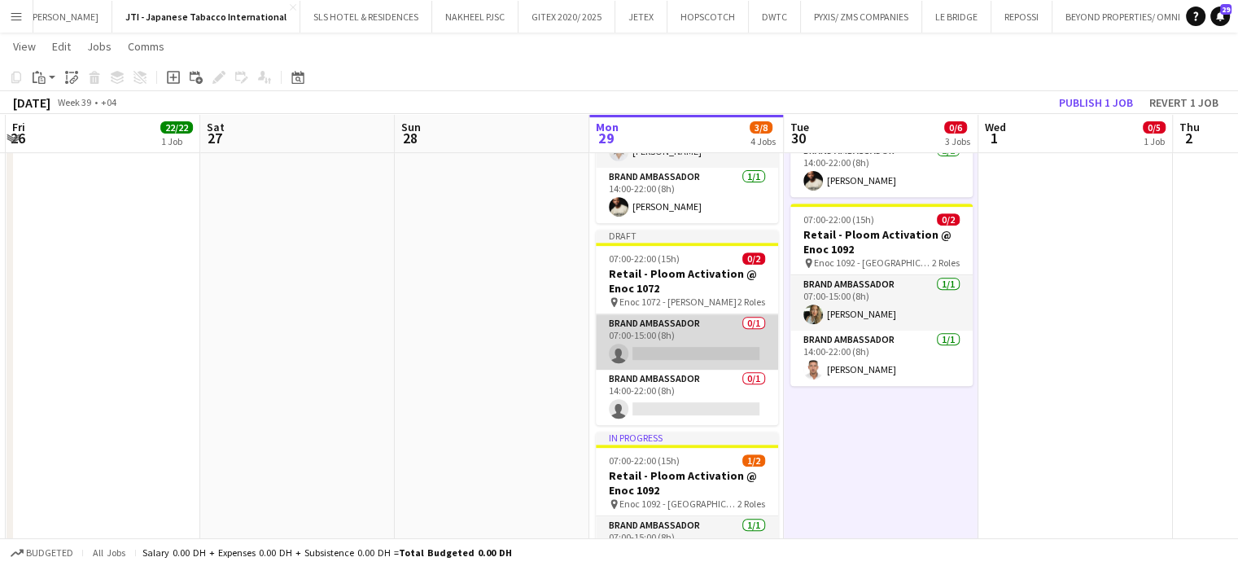
click at [713, 346] on app-card-role "Brand Ambassador 0/1 07:00-15:00 (8h) single-neutral-actions" at bounding box center [687, 341] width 182 height 55
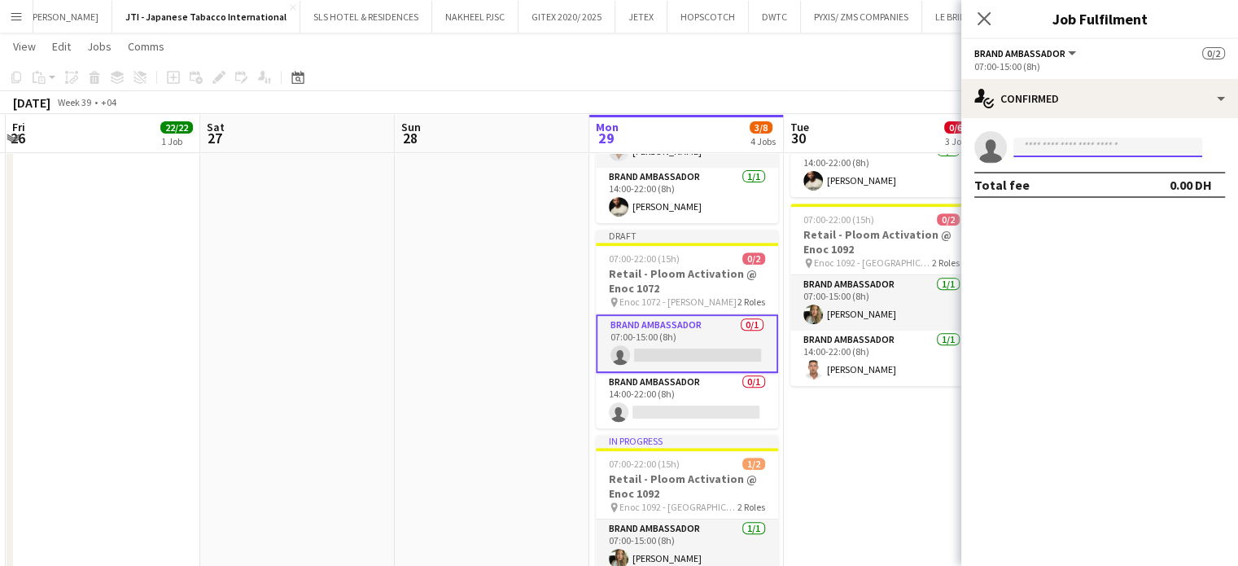
click at [1064, 146] on input at bounding box center [1108, 148] width 189 height 20
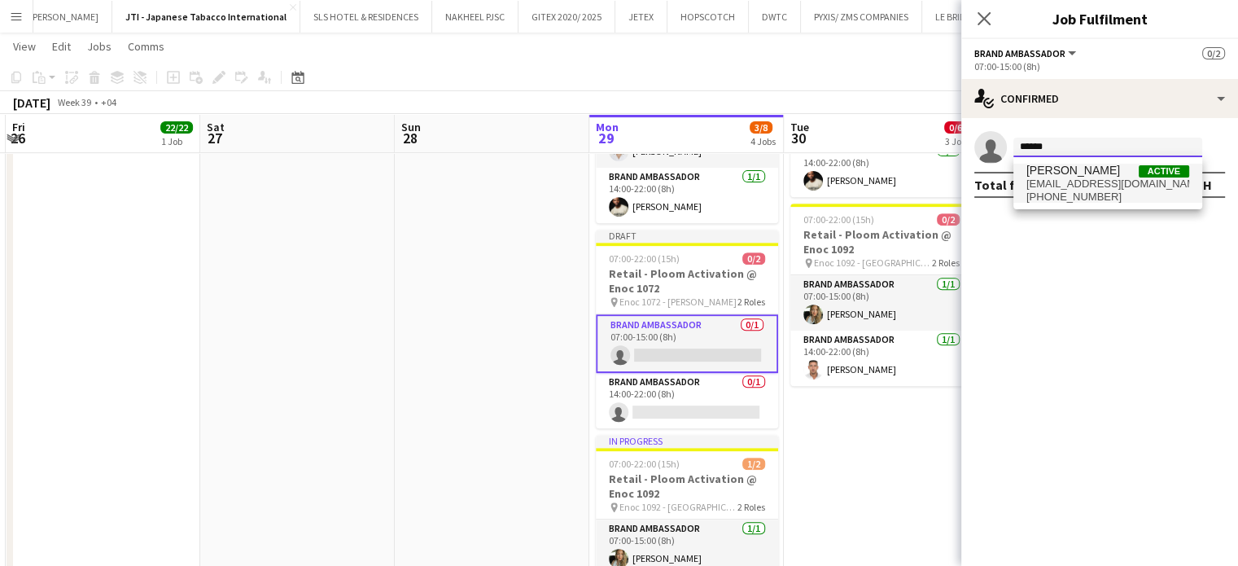
type input "******"
click at [1090, 182] on span "aub.rbn@gmail.com" at bounding box center [1108, 183] width 163 height 13
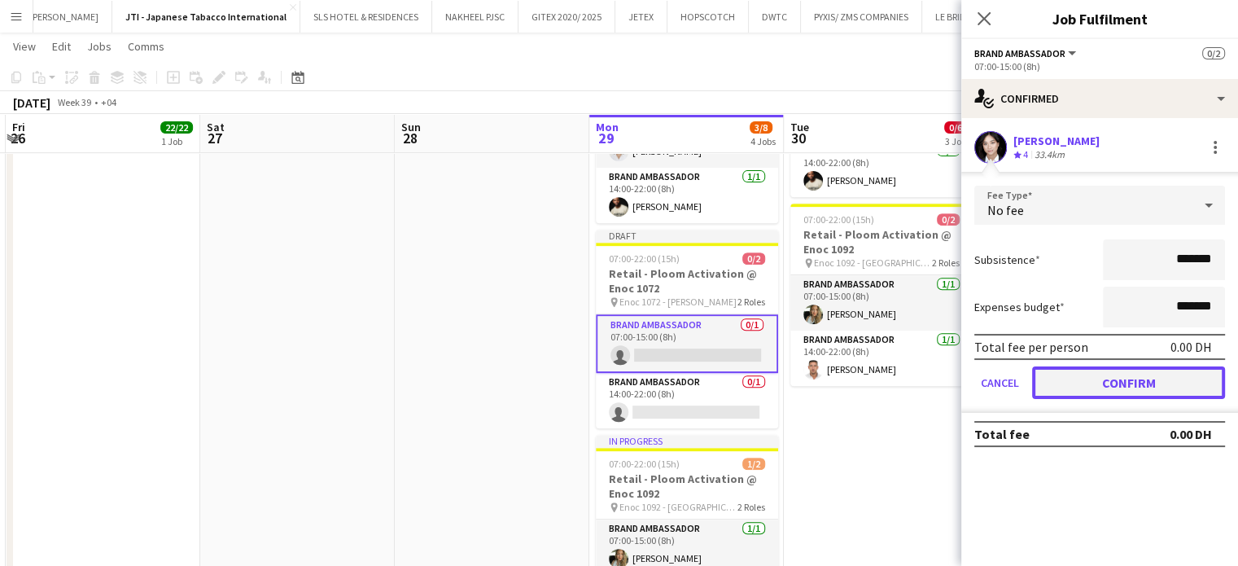
click at [1169, 384] on button "Confirm" at bounding box center [1128, 382] width 193 height 33
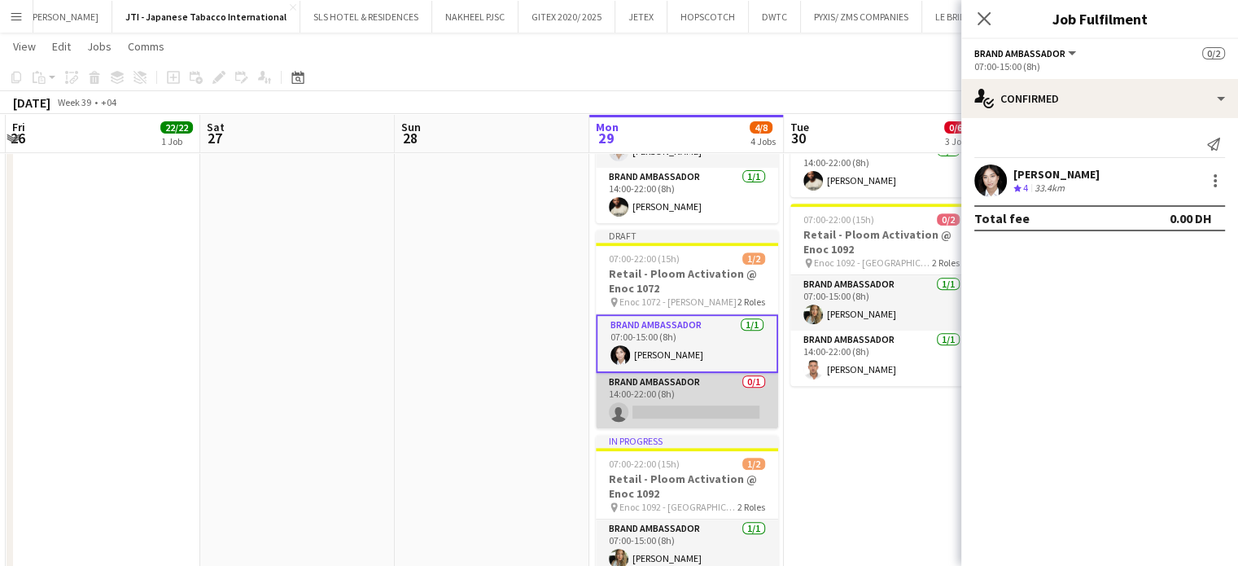
click at [707, 415] on app-card-role "Brand Ambassador 0/1 14:00-22:00 (8h) single-neutral-actions" at bounding box center [687, 400] width 182 height 55
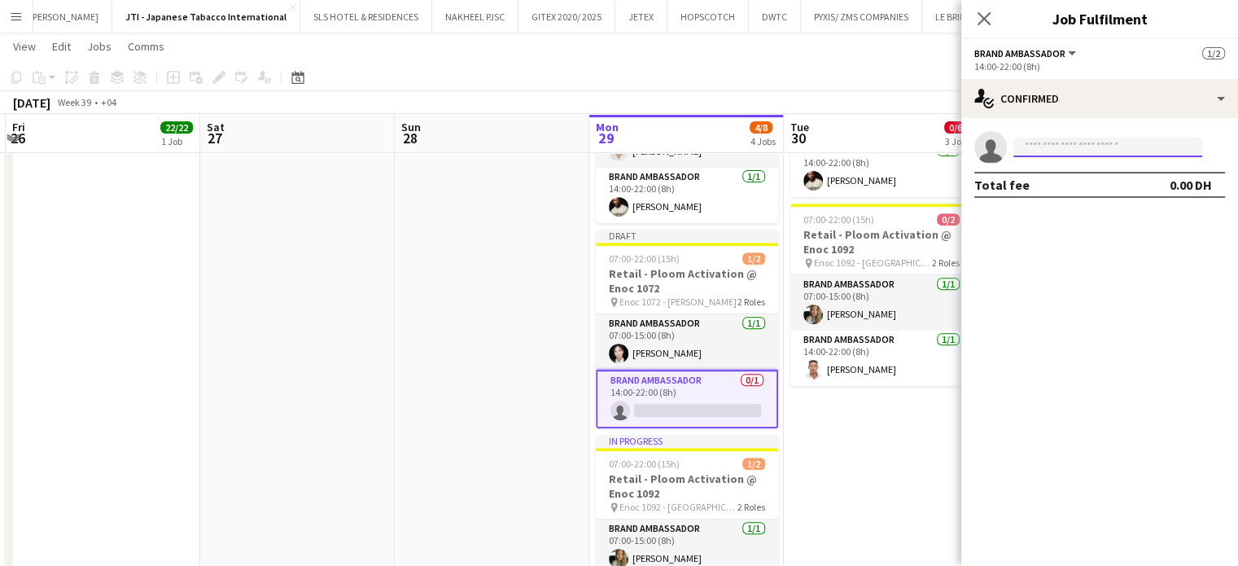
click at [1127, 142] on input at bounding box center [1108, 148] width 189 height 20
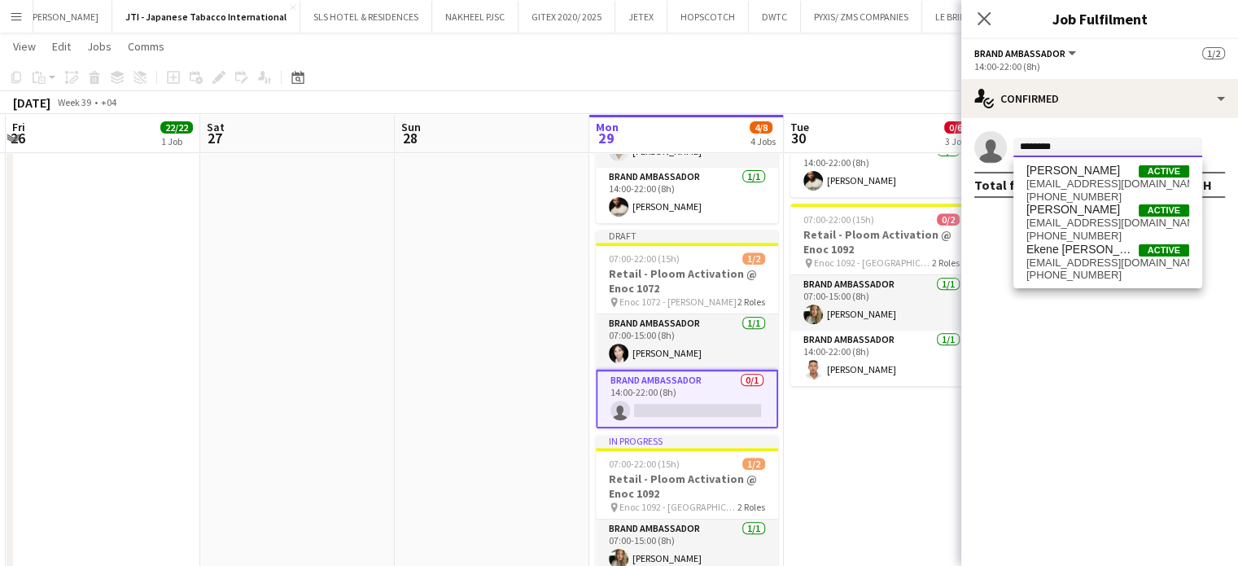
type input "*******"
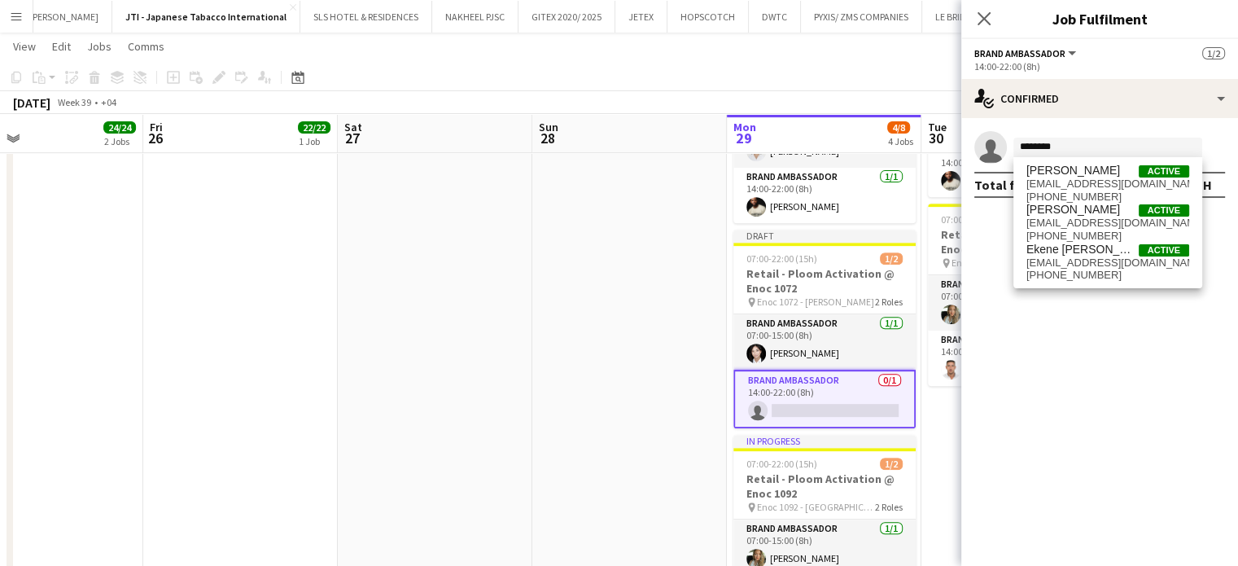
drag, startPoint x: 583, startPoint y: 215, endPoint x: 660, endPoint y: 219, distance: 77.4
click at [689, 224] on app-calendar-viewport "Tue 23 24/24 2 Jobs Wed 24 24/24 2 Jobs Thu 25 24/24 2 Jobs Fri 26 22/22 1 Job …" at bounding box center [619, 191] width 1238 height 1558
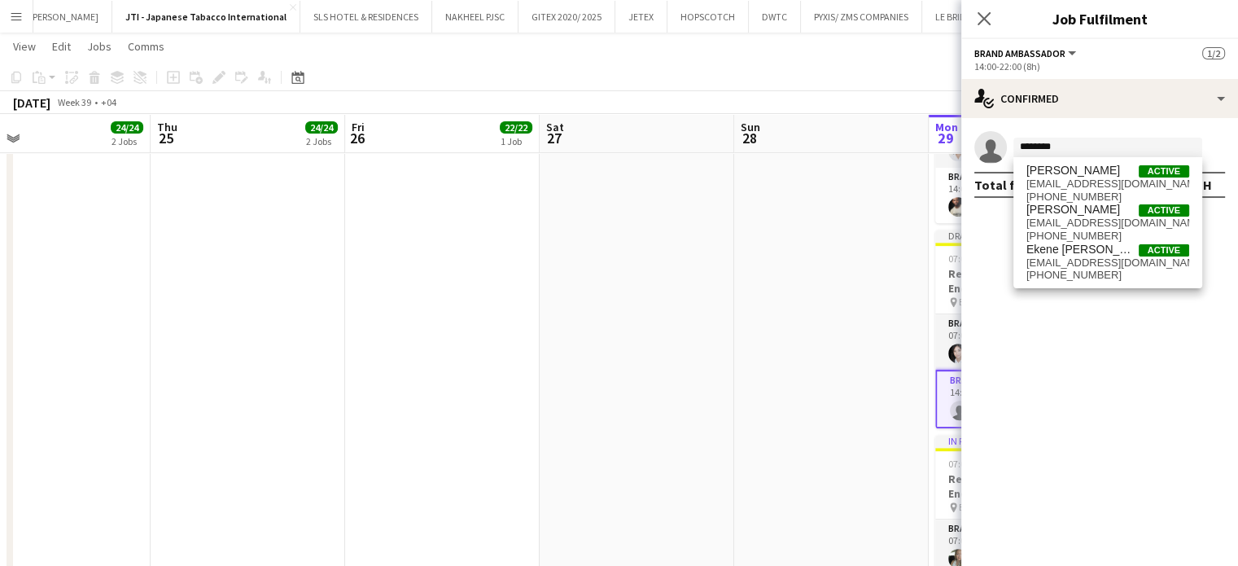
drag, startPoint x: 429, startPoint y: 226, endPoint x: 717, endPoint y: 227, distance: 288.2
click at [712, 226] on app-calendar-viewport "Mon 22 22/22 1 Job Tue 23 24/24 2 Jobs Wed 24 24/24 2 Jobs Thu 25 24/24 2 Jobs …" at bounding box center [619, 191] width 1238 height 1558
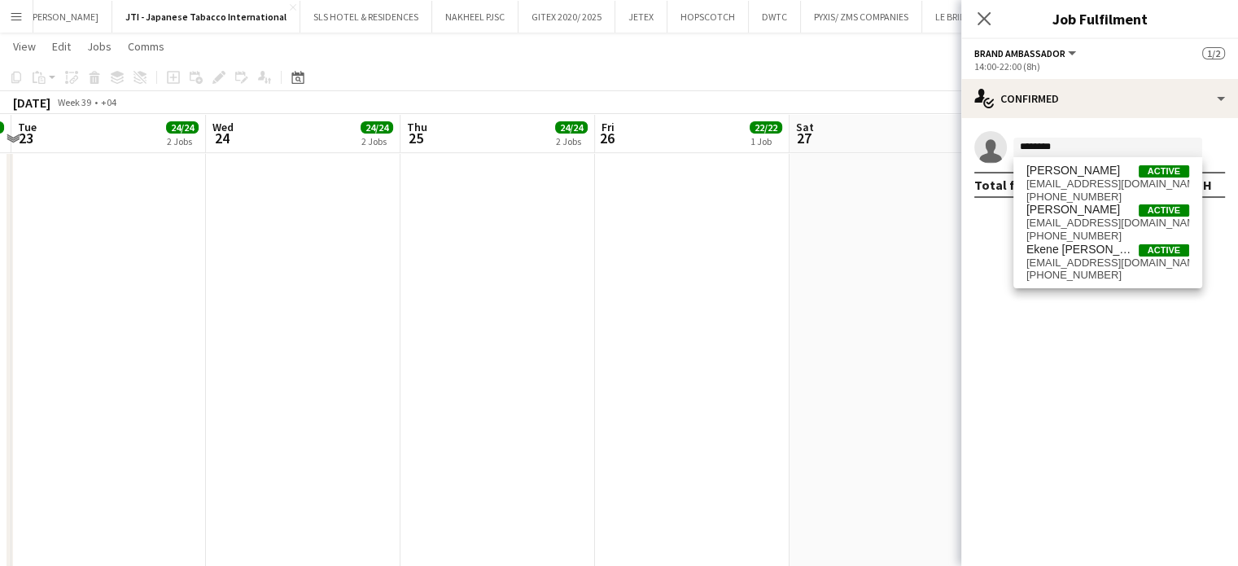
drag, startPoint x: 816, startPoint y: 273, endPoint x: 847, endPoint y: 278, distance: 32.3
click at [847, 278] on app-calendar-viewport "Sun 21 Mon 22 22/22 1 Job Tue 23 24/24 2 Jobs Wed 24 24/24 2 Jobs Thu 25 24/24 …" at bounding box center [619, 191] width 1238 height 1558
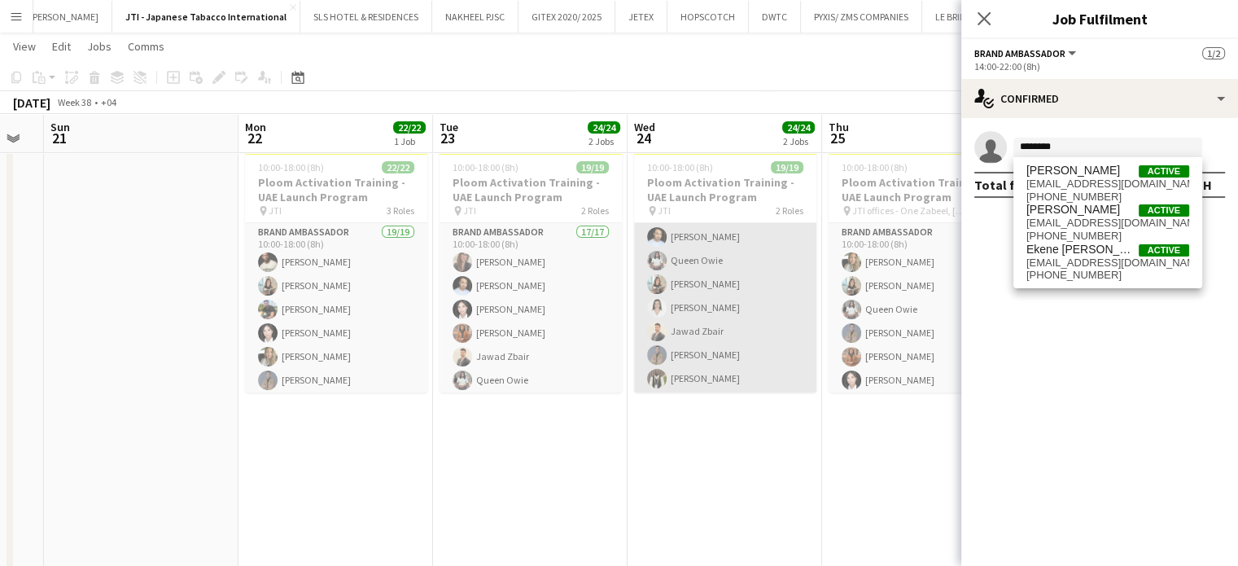
scroll to position [179, 0]
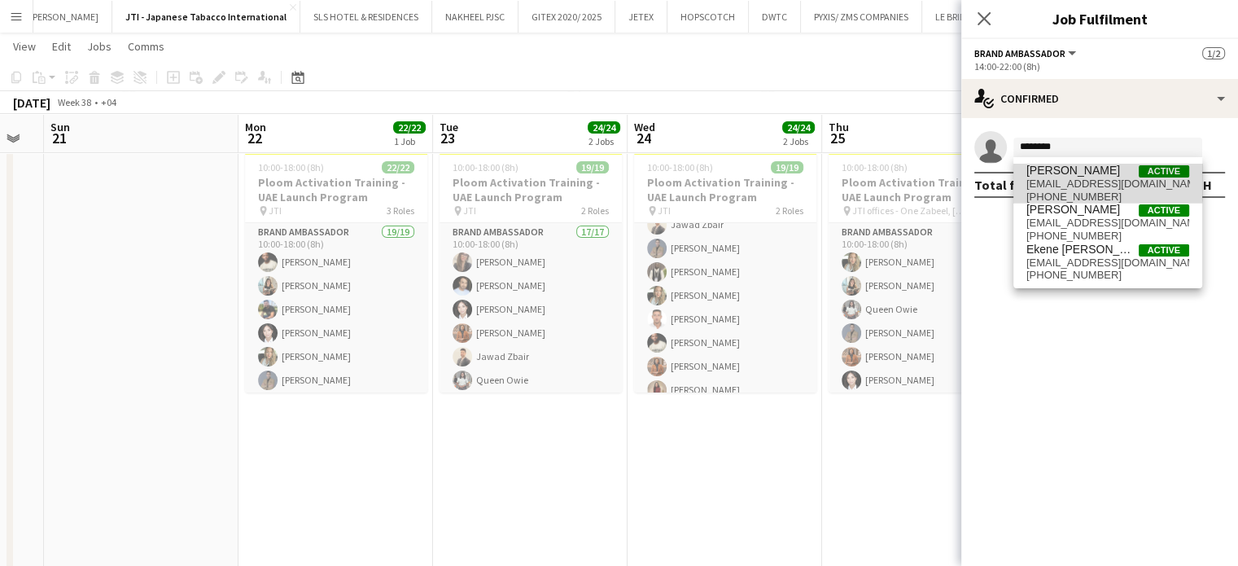
click at [1084, 169] on span "Jacinta Kabiru" at bounding box center [1074, 171] width 94 height 14
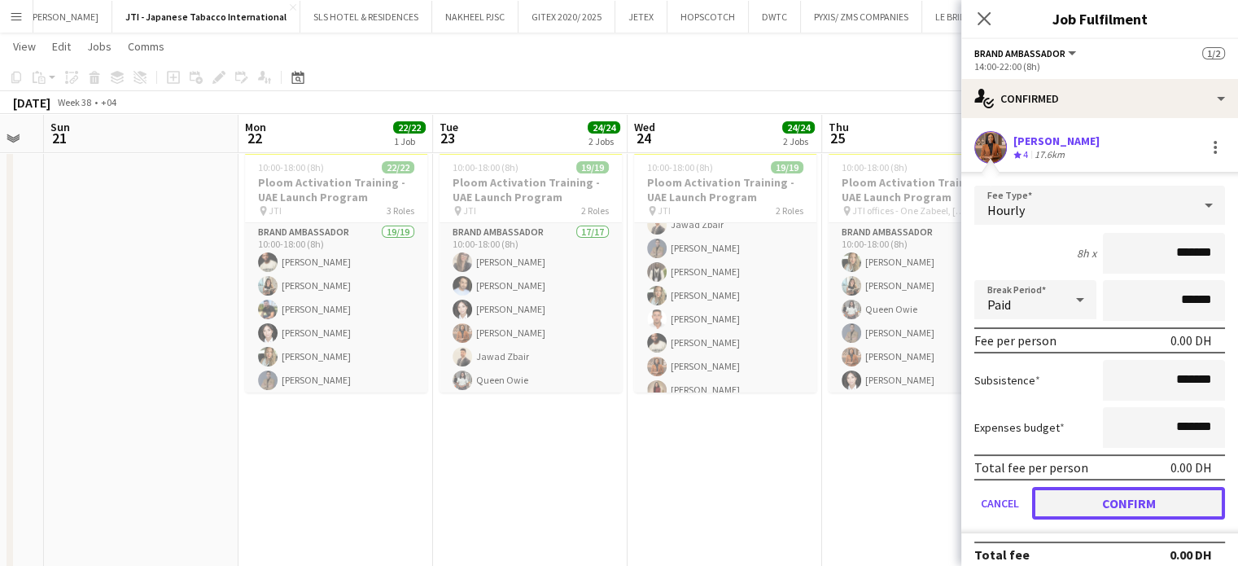
click at [1136, 490] on button "Confirm" at bounding box center [1128, 503] width 193 height 33
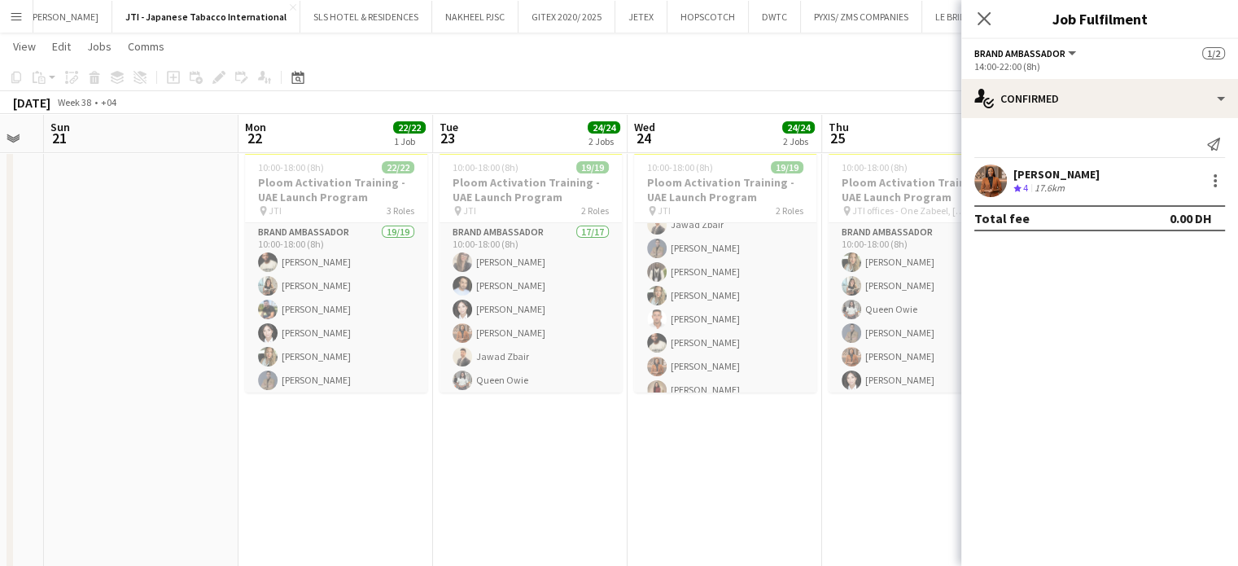
click at [822, 475] on app-date-cell "10:00-18:00 (8h) 19/19 Ploom Activation Training - UAE Launch Program pin JTI o…" at bounding box center [919, 567] width 195 height 845
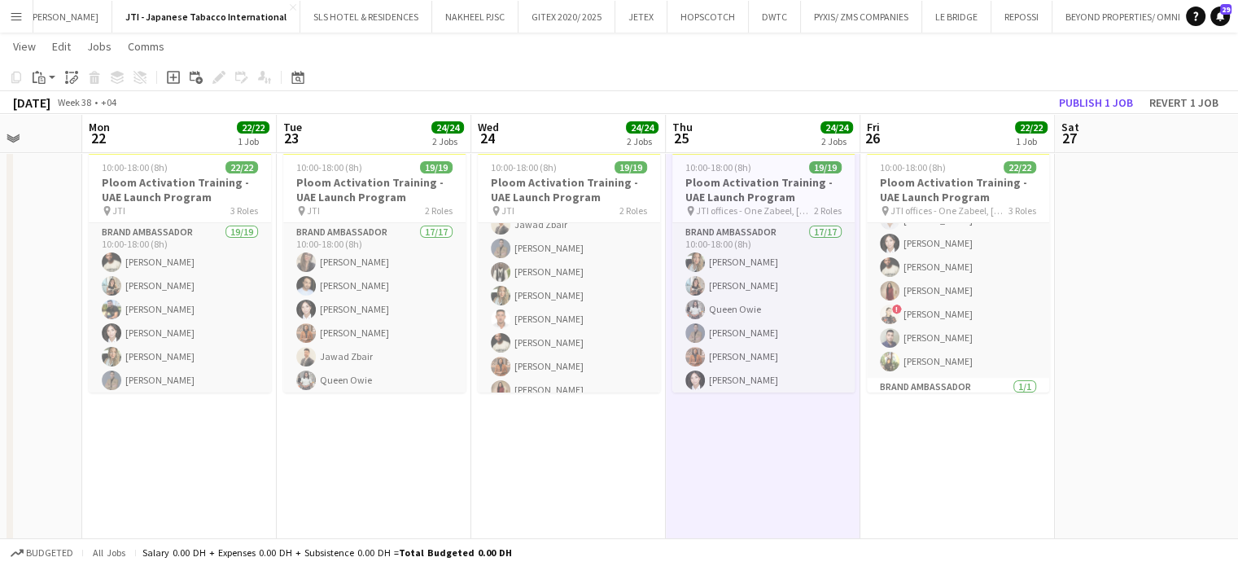
drag, startPoint x: 1120, startPoint y: 423, endPoint x: 926, endPoint y: 415, distance: 194.7
click at [926, 415] on app-calendar-viewport "Fri 19 3/3 1 Job Sat 20 Sun 21 Mon 22 22/22 1 Job Tue 23 24/24 2 Jobs Wed 24 24…" at bounding box center [619, 517] width 1238 height 1558
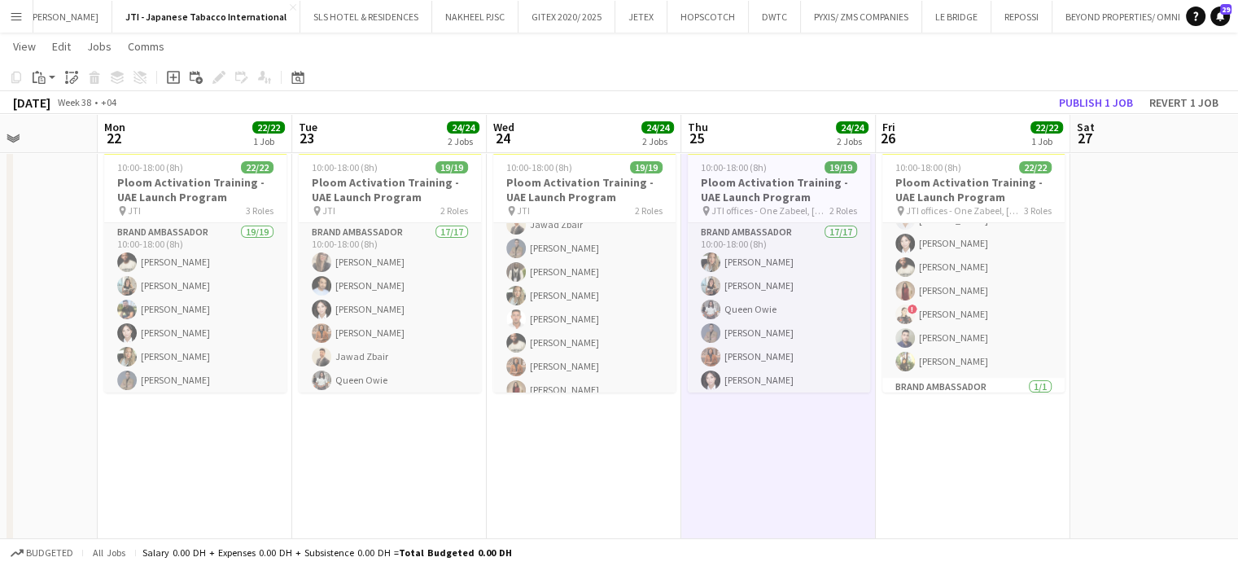
drag, startPoint x: 1113, startPoint y: 290, endPoint x: 903, endPoint y: 291, distance: 210.0
click at [772, 291] on app-calendar-viewport "Fri 19 3/3 1 Job Sat 20 Sun 21 Mon 22 22/22 1 Job Tue 23 24/24 2 Jobs Wed 24 24…" at bounding box center [619, 517] width 1238 height 1558
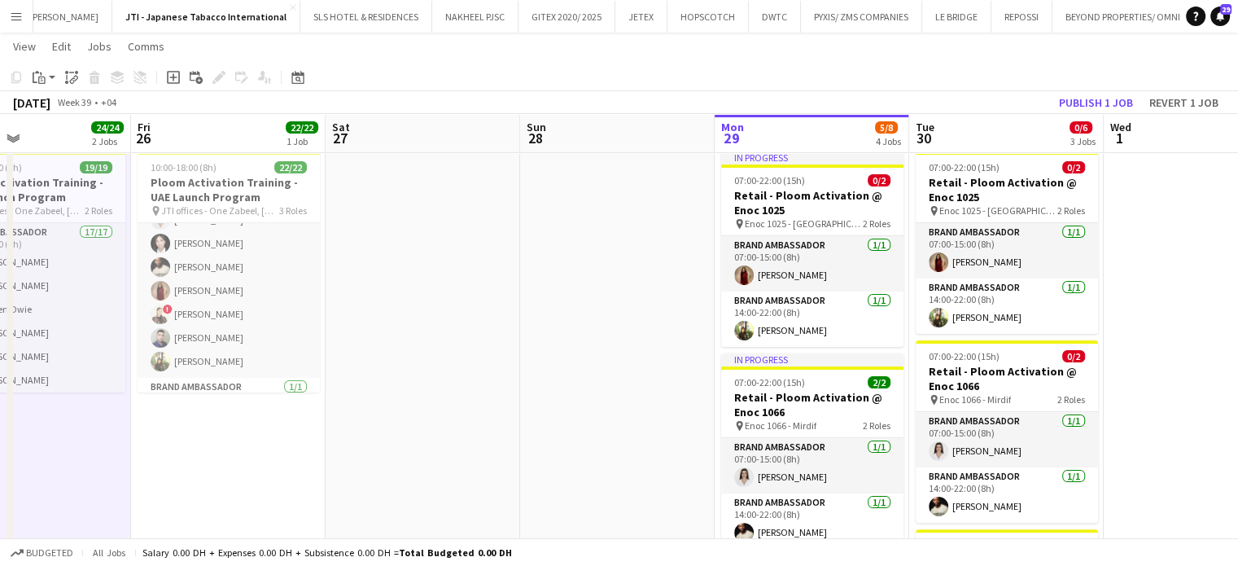
drag, startPoint x: 1002, startPoint y: 292, endPoint x: 739, endPoint y: 259, distance: 265.1
click at [739, 259] on app-calendar-viewport "Tue 23 24/24 2 Jobs Wed 24 24/24 2 Jobs Thu 25 24/24 2 Jobs Fri 26 22/22 1 Job …" at bounding box center [619, 517] width 1238 height 1558
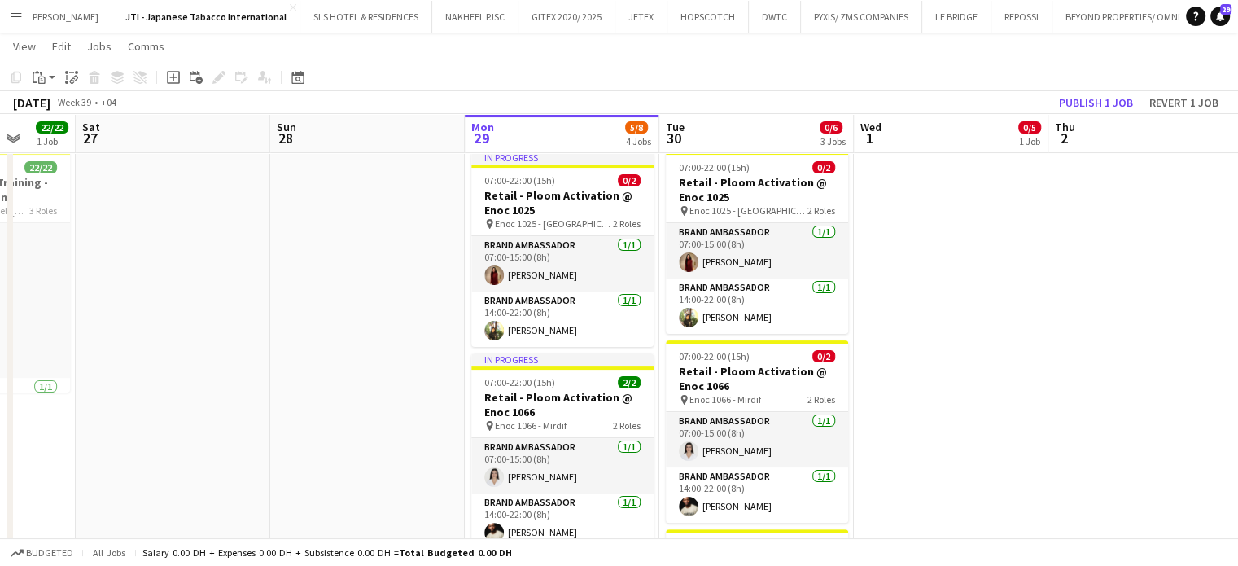
drag, startPoint x: 1201, startPoint y: 260, endPoint x: 993, endPoint y: 254, distance: 207.7
click at [993, 254] on app-calendar-viewport "Tue 23 24/24 2 Jobs Wed 24 24/24 2 Jobs Thu 25 24/24 2 Jobs Fri 26 22/22 1 Job …" at bounding box center [619, 517] width 1238 height 1558
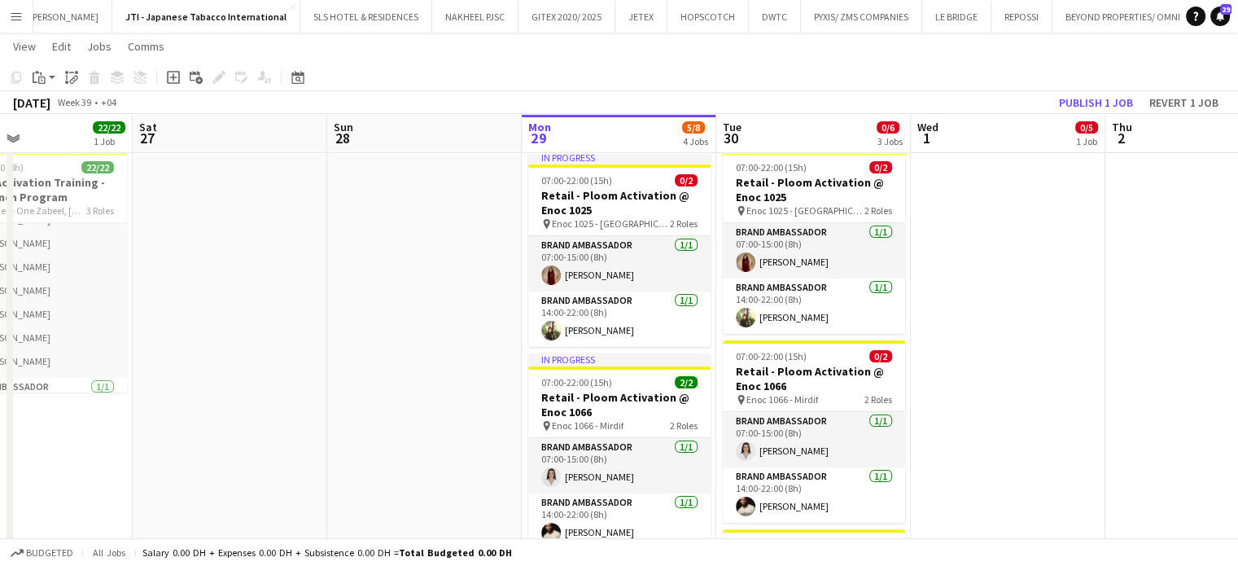
drag, startPoint x: 996, startPoint y: 245, endPoint x: 1052, endPoint y: 244, distance: 55.4
click at [1052, 244] on app-calendar-viewport "Tue 23 24/24 2 Jobs Wed 24 24/24 2 Jobs Thu 25 24/24 2 Jobs Fri 26 22/22 1 Job …" at bounding box center [619, 517] width 1238 height 1558
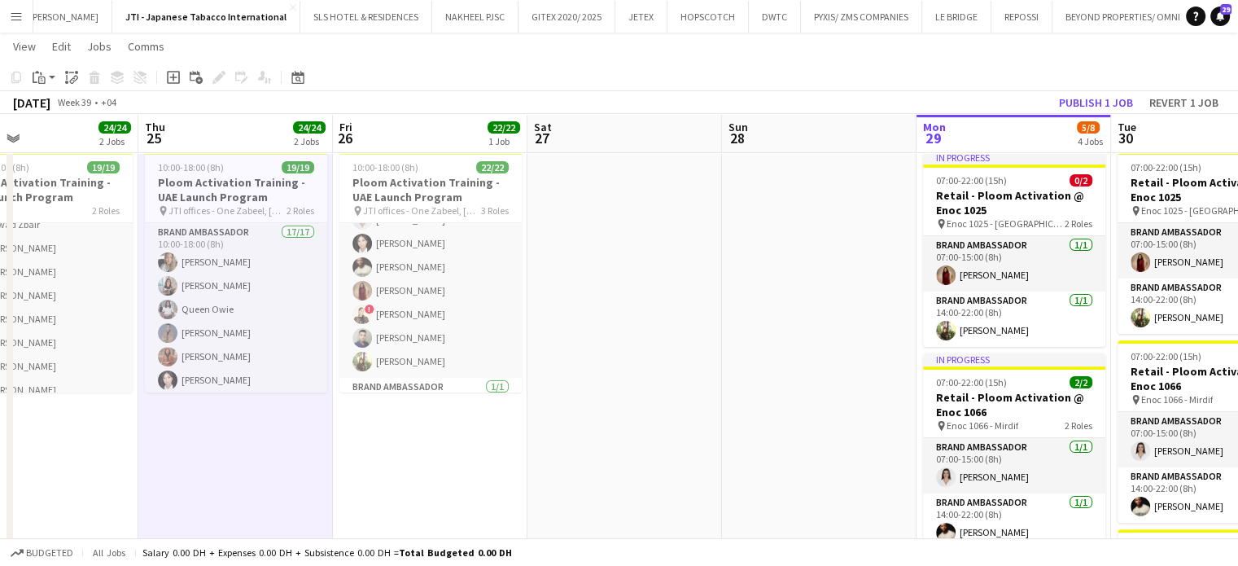
scroll to position [0, 488]
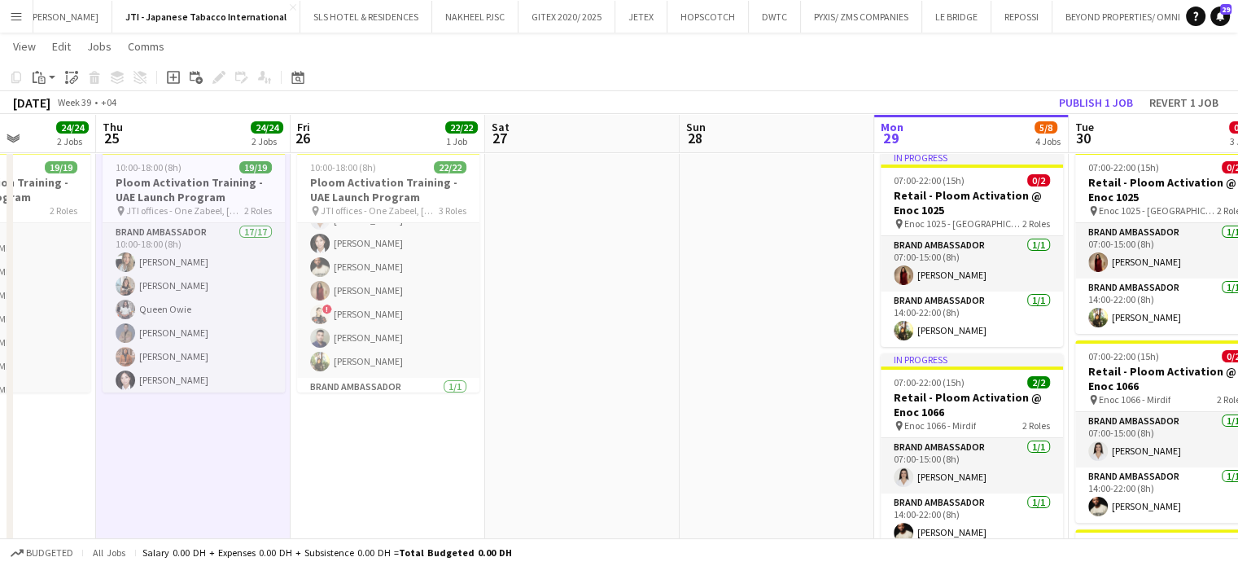
drag, startPoint x: 316, startPoint y: 253, endPoint x: 658, endPoint y: 263, distance: 342.1
click at [657, 264] on app-calendar-viewport "Mon 22 22/22 1 Job Tue 23 24/24 2 Jobs Wed 24 24/24 2 Jobs Thu 25 24/24 2 Jobs …" at bounding box center [619, 517] width 1238 height 1558
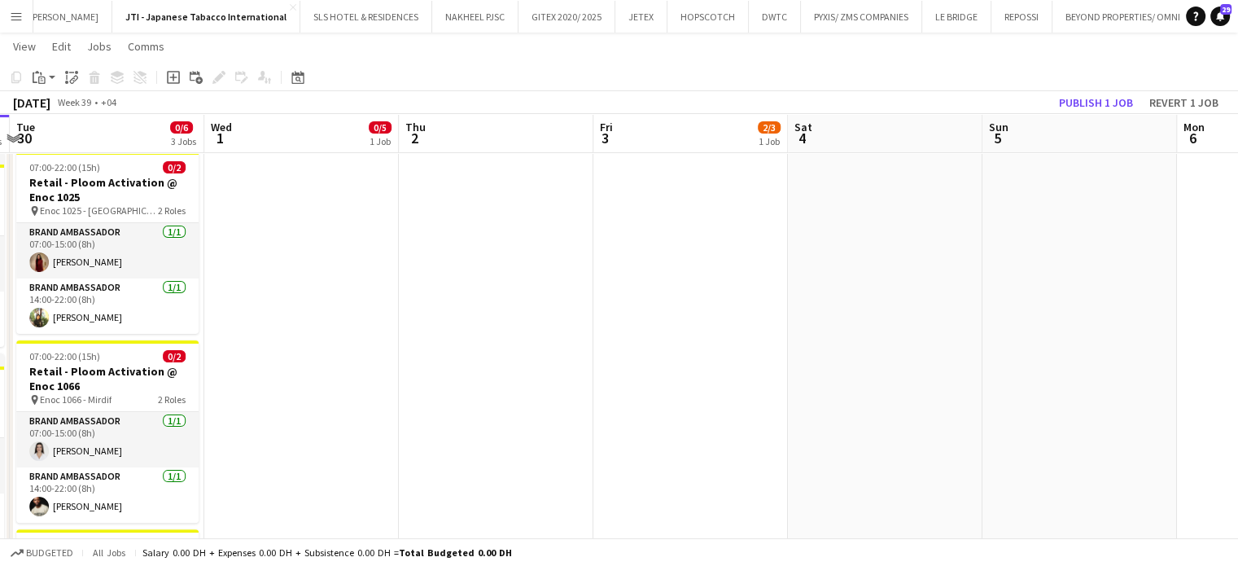
drag, startPoint x: 813, startPoint y: 311, endPoint x: 234, endPoint y: 214, distance: 586.9
click at [234, 214] on app-calendar-viewport "Fri 26 22/22 1 Job Sat 27 Sun 28 Mon 29 5/8 4 Jobs Tue 30 0/6 3 Jobs Wed 1 0/5 …" at bounding box center [619, 517] width 1238 height 1558
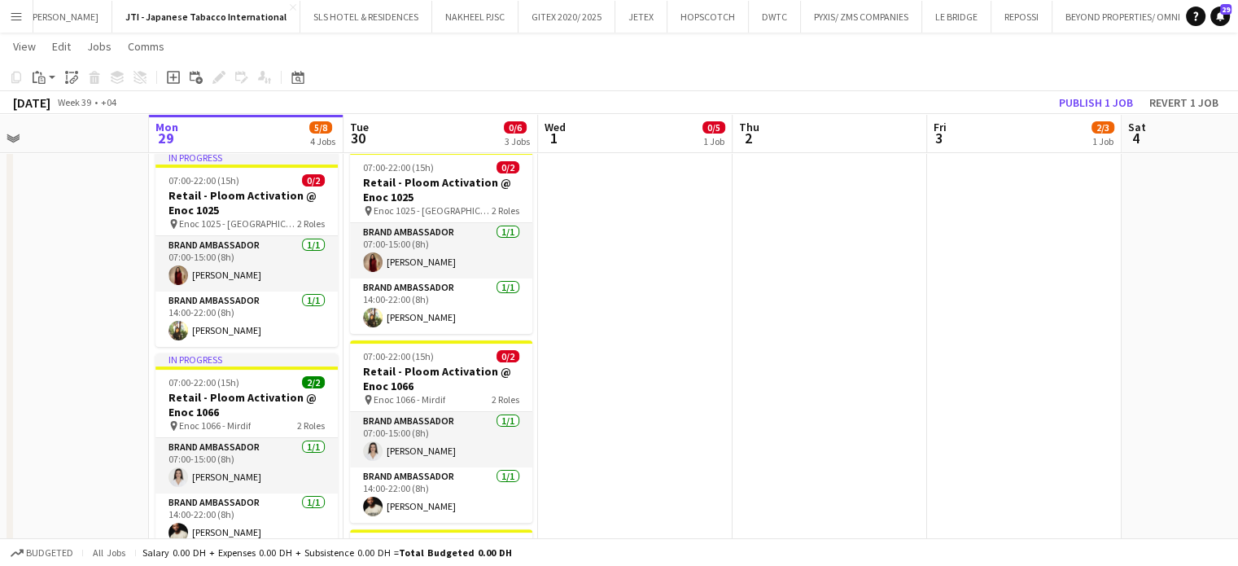
drag, startPoint x: 770, startPoint y: 305, endPoint x: 830, endPoint y: 304, distance: 59.4
click at [830, 304] on app-calendar-viewport "Fri 26 22/22 1 Job Sat 27 Sun 28 Mon 29 5/8 4 Jobs Tue 30 0/6 3 Jobs Wed 1 0/5 …" at bounding box center [619, 517] width 1238 height 1558
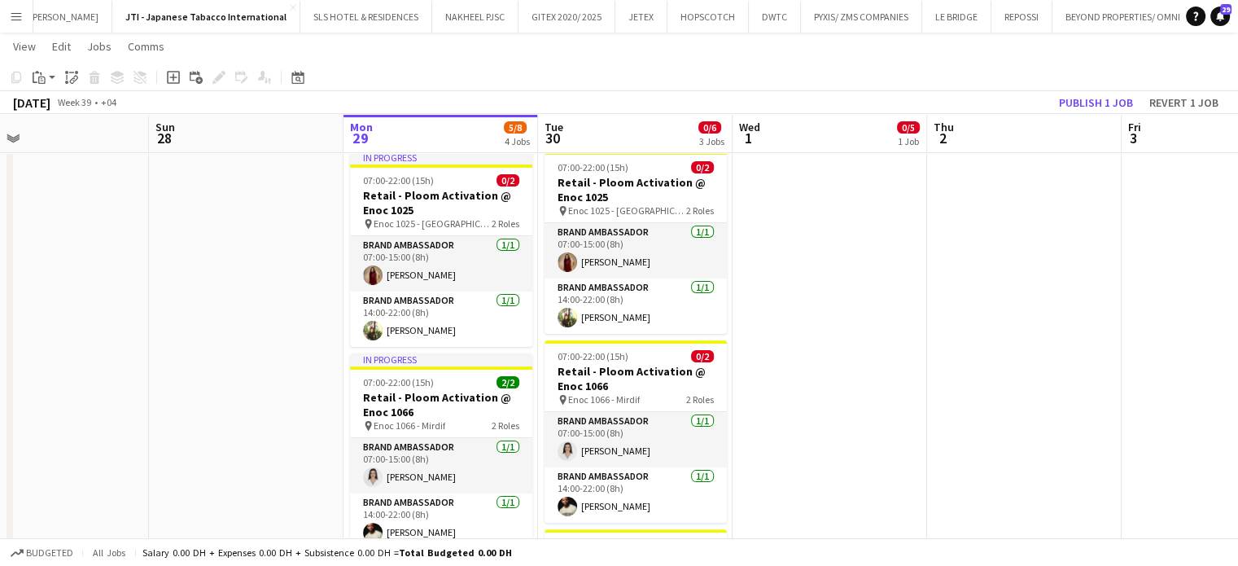
scroll to position [0, 432]
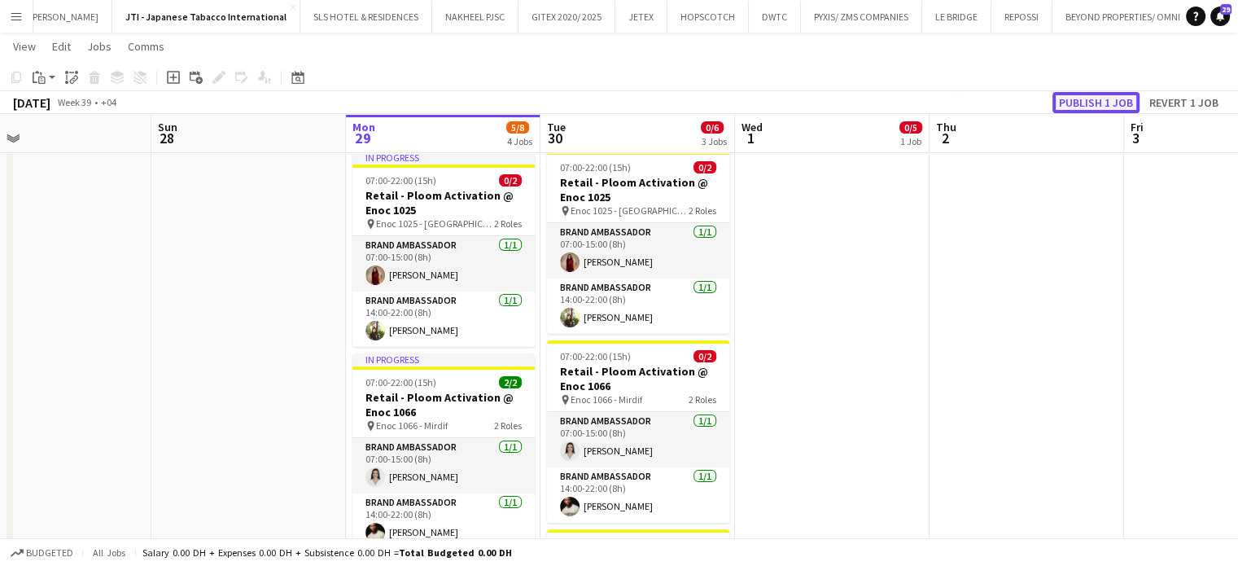
click at [1076, 104] on button "Publish 1 job" at bounding box center [1096, 102] width 87 height 21
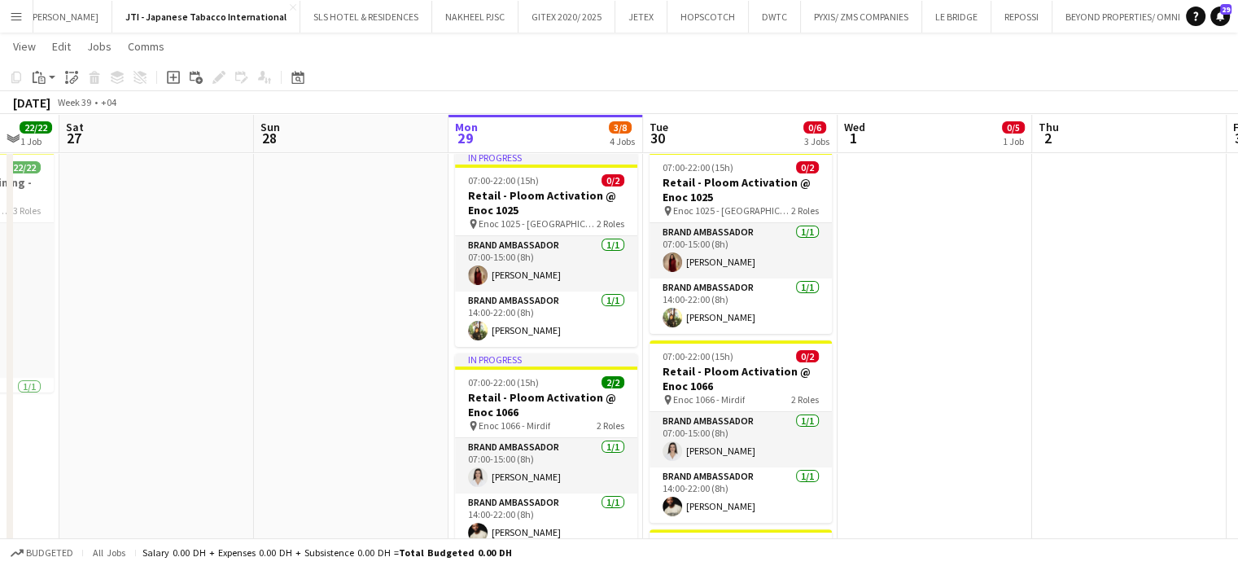
scroll to position [0, 418]
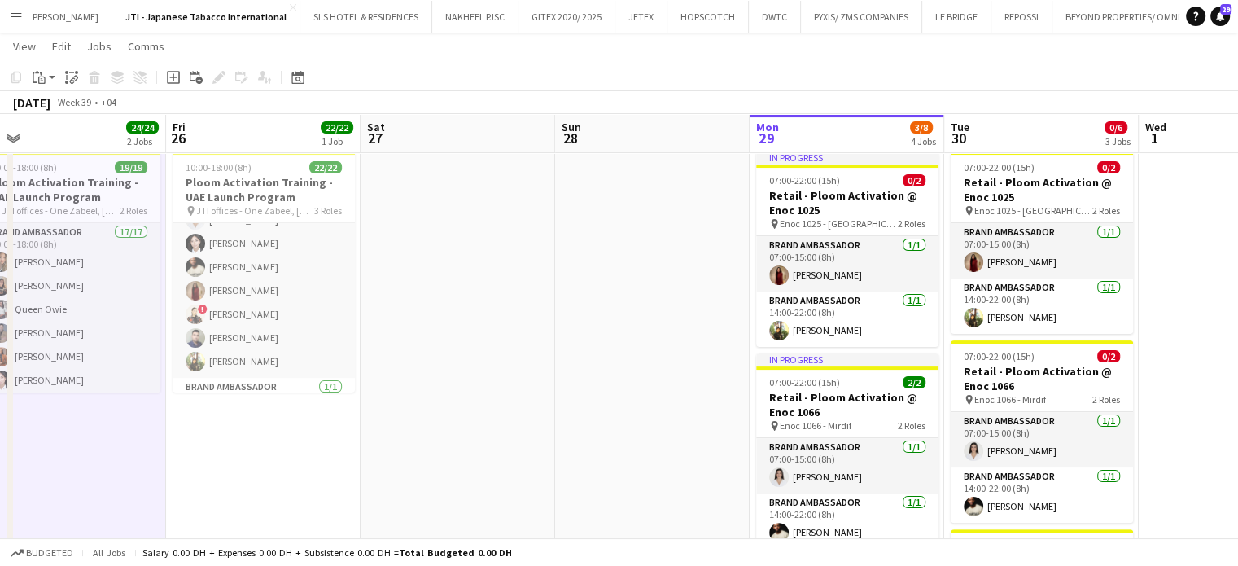
drag, startPoint x: 282, startPoint y: 260, endPoint x: 685, endPoint y: 261, distance: 403.8
click at [685, 261] on app-calendar-viewport "Tue 23 24/24 2 Jobs Wed 24 24/24 2 Jobs Thu 25 24/24 2 Jobs Fri 26 22/22 1 Job …" at bounding box center [619, 517] width 1238 height 1558
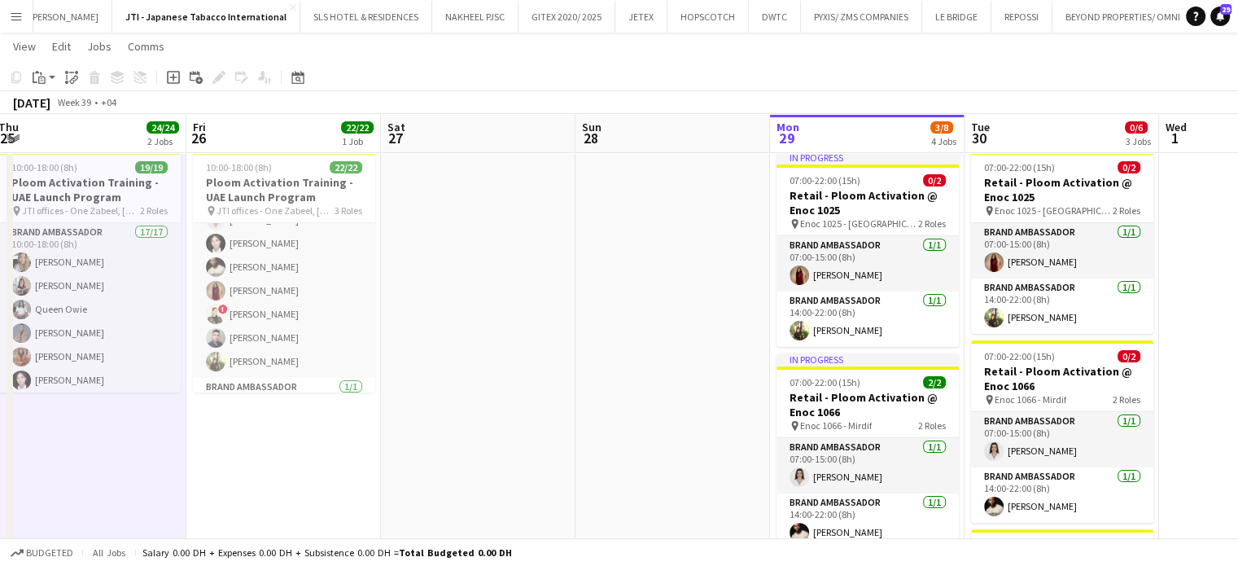
drag, startPoint x: 863, startPoint y: 342, endPoint x: 472, endPoint y: 268, distance: 397.7
click at [472, 268] on app-calendar-viewport "Tue 23 24/24 2 Jobs Wed 24 24/24 2 Jobs Thu 25 24/24 2 Jobs Fri 26 22/22 1 Job …" at bounding box center [619, 517] width 1238 height 1558
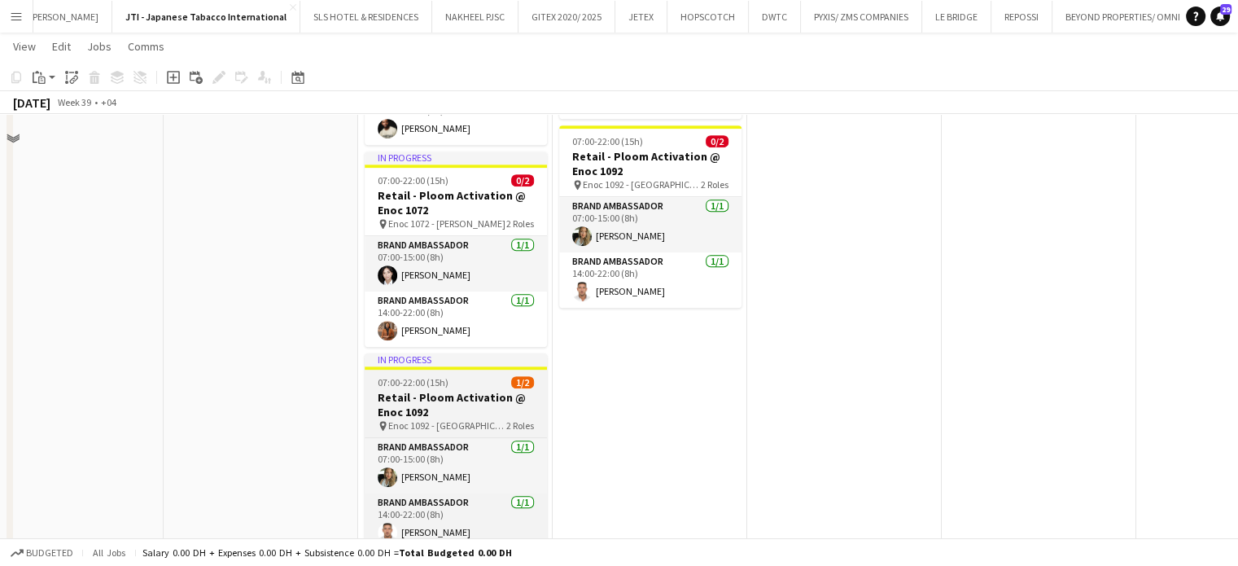
scroll to position [651, 0]
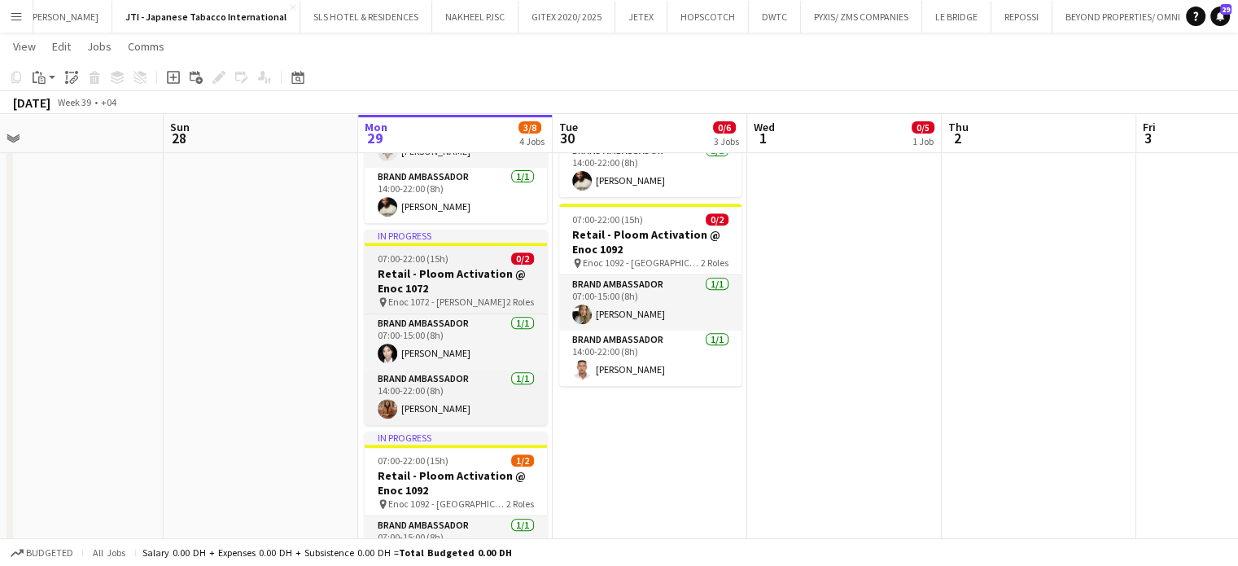
click at [439, 271] on h3 "Retail - Ploom Activation @ Enoc 1072" at bounding box center [456, 280] width 182 height 29
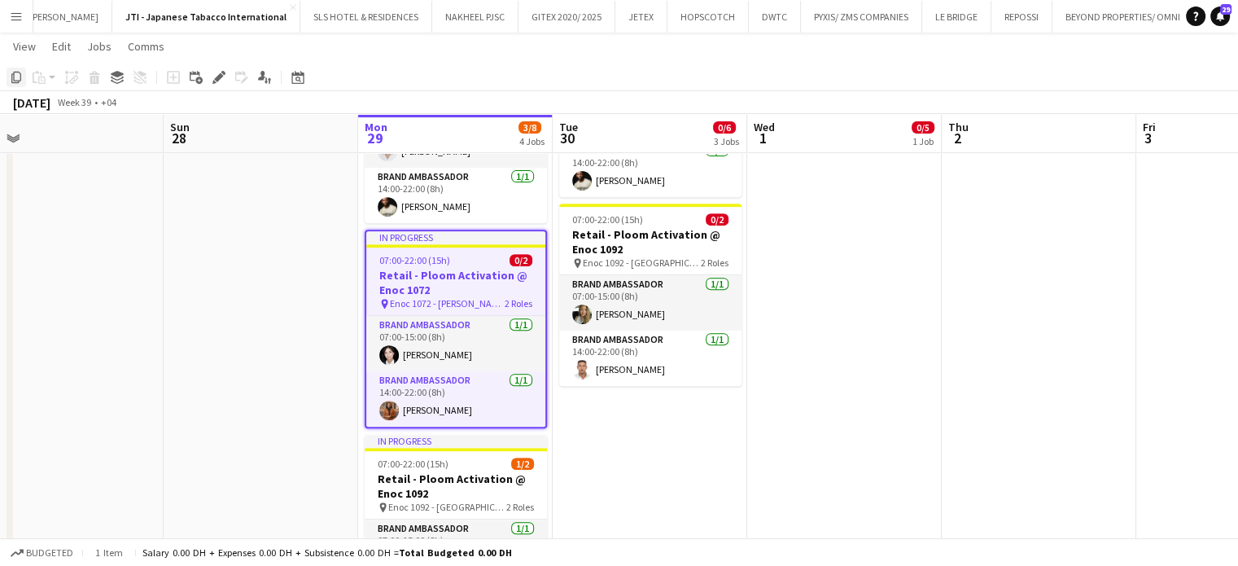
click at [21, 77] on icon "Copy" at bounding box center [16, 77] width 13 height 13
click at [629, 436] on app-date-cell "07:00-22:00 (15h) 0/2 Retail - Ploom Activation @ Enoc 1025 pin Enoc 1025 - Jeb…" at bounding box center [650, 241] width 195 height 845
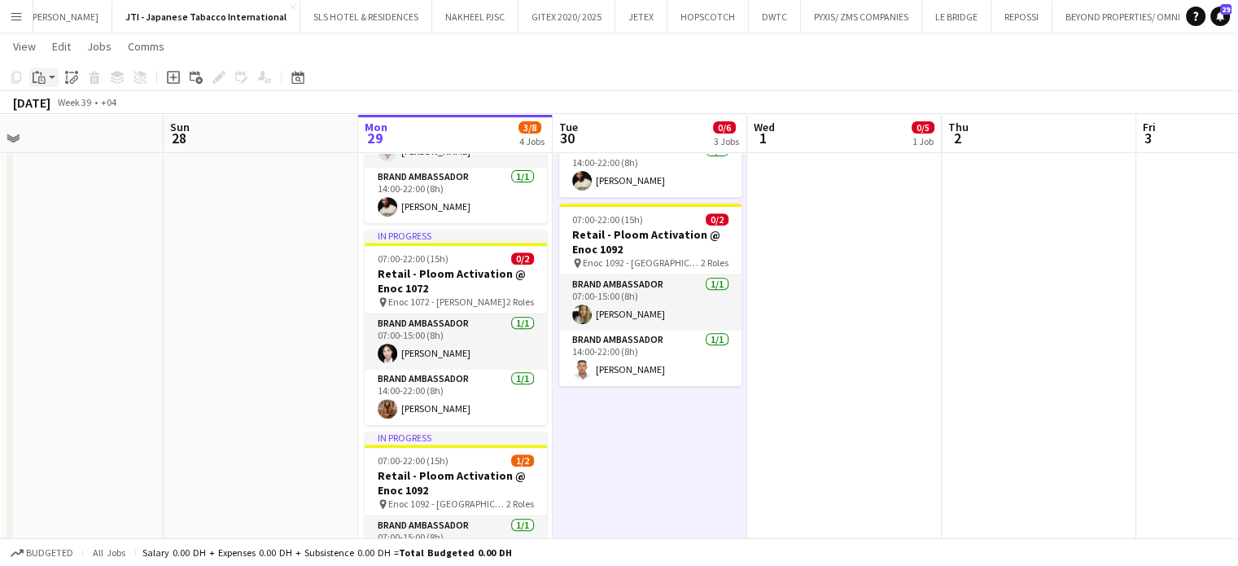
click at [42, 78] on icon at bounding box center [42, 78] width 2 height 1
click at [101, 142] on link "Paste with crew Ctrl+Shift+V" at bounding box center [119, 136] width 153 height 15
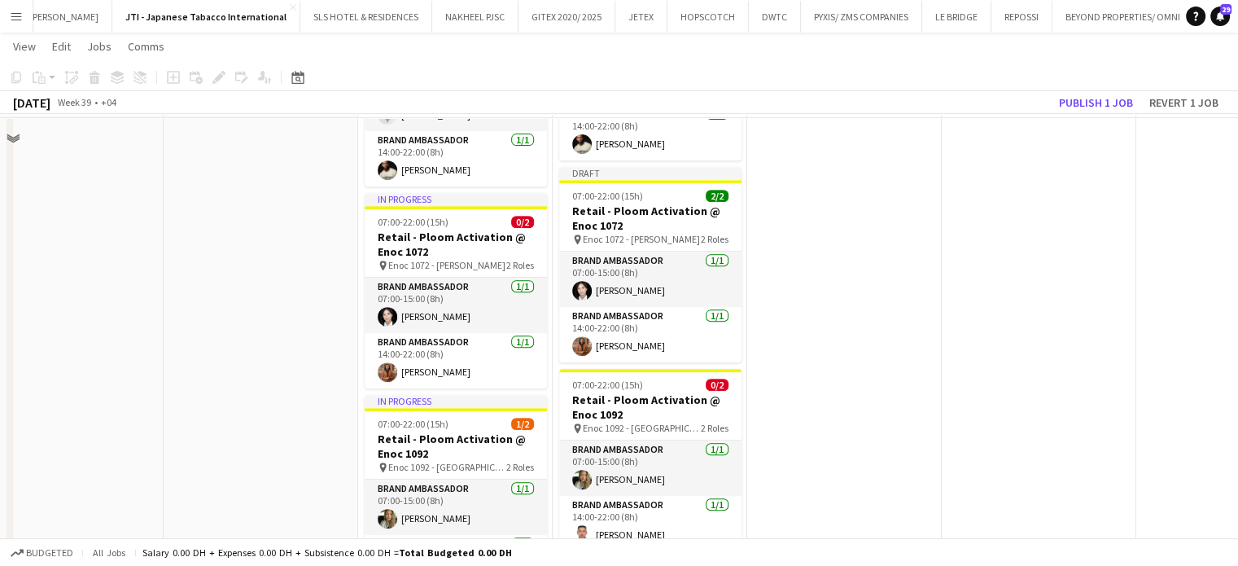
scroll to position [814, 0]
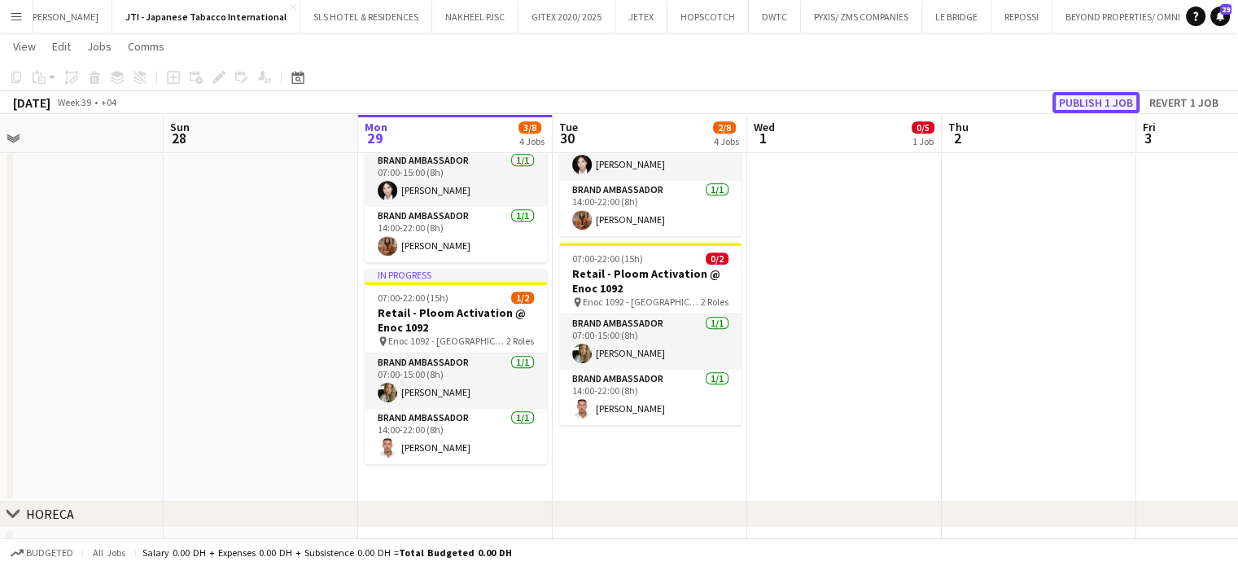
click at [1077, 102] on button "Publish 1 job" at bounding box center [1096, 102] width 87 height 21
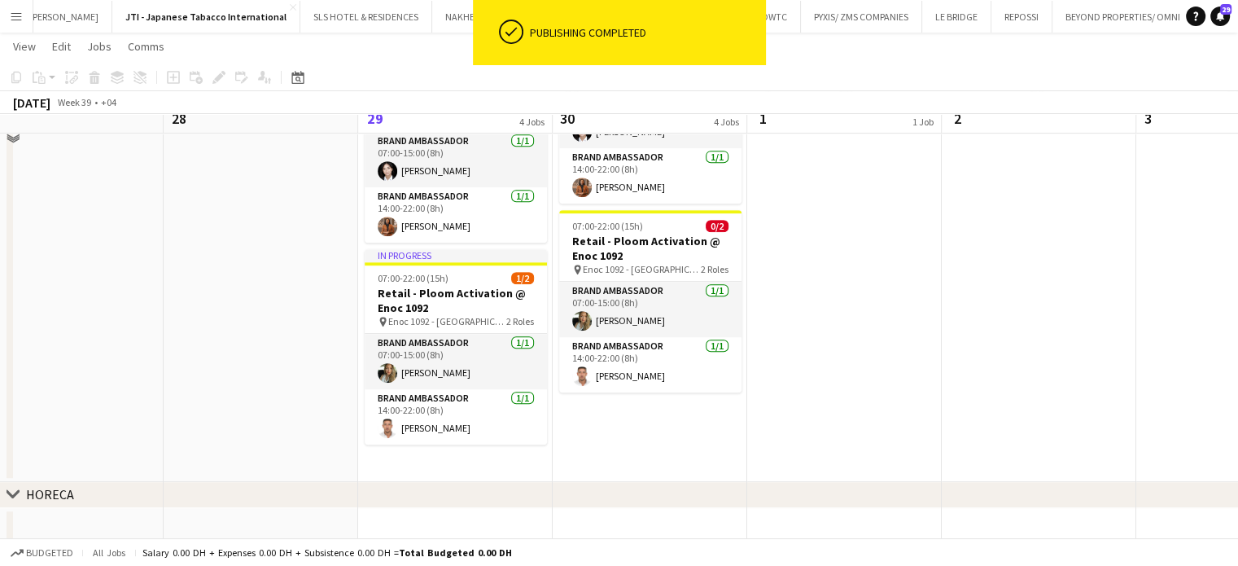
scroll to position [977, 0]
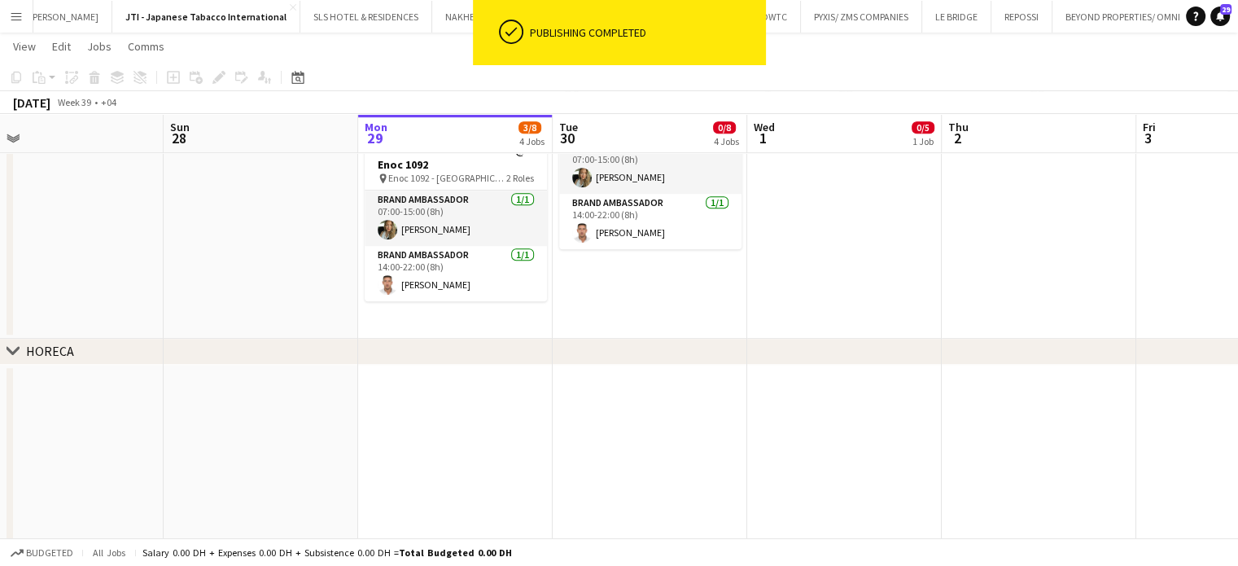
click at [39, 73] on icon "Paste" at bounding box center [39, 77] width 13 height 13
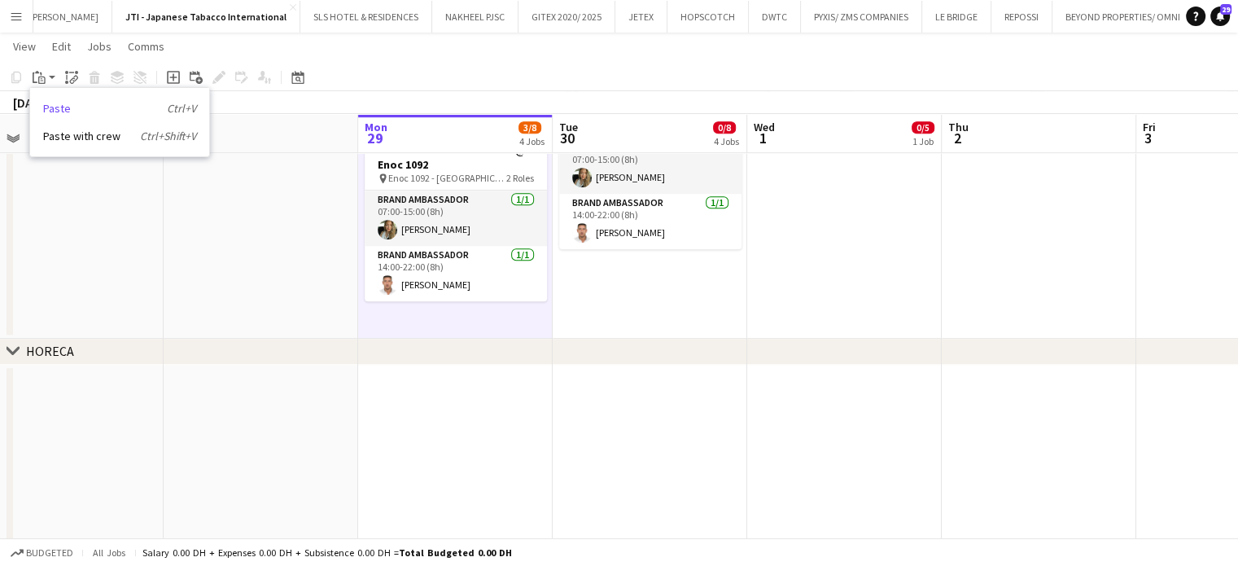
click at [56, 110] on link "Paste Ctrl+V" at bounding box center [119, 108] width 153 height 15
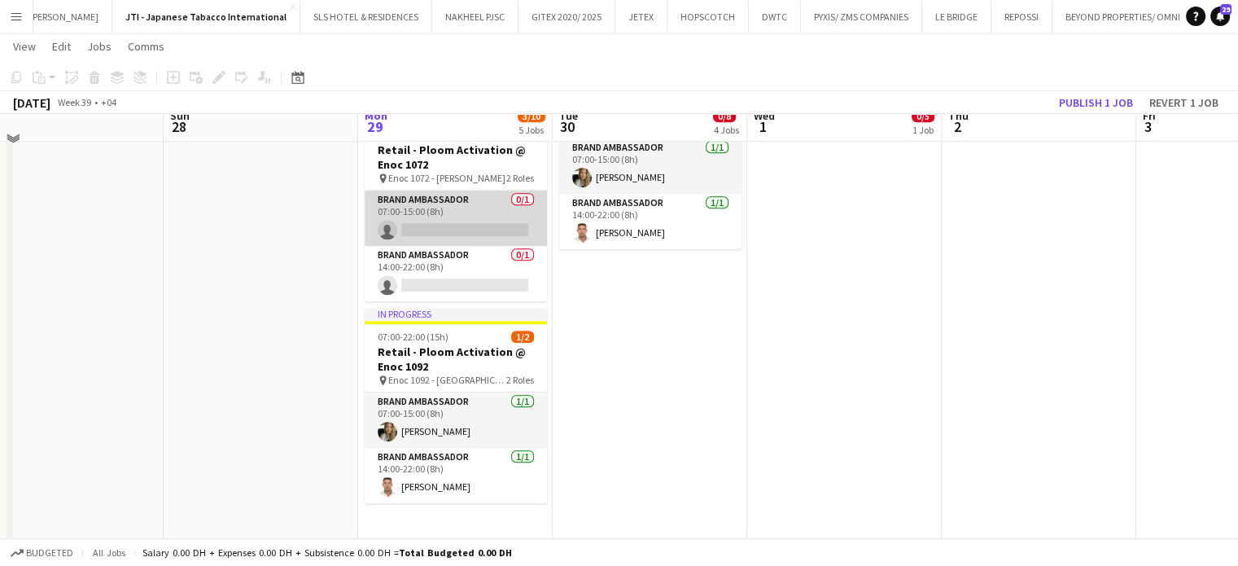
scroll to position [895, 0]
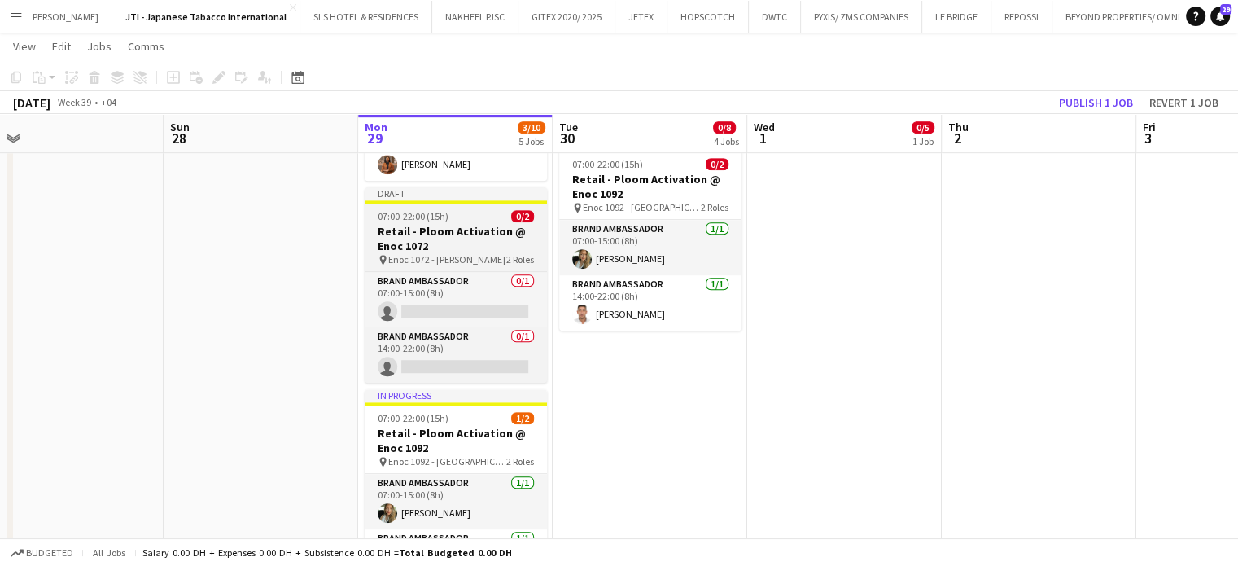
click at [426, 224] on h3 "Retail - Ploom Activation @ Enoc 1072" at bounding box center [456, 238] width 182 height 29
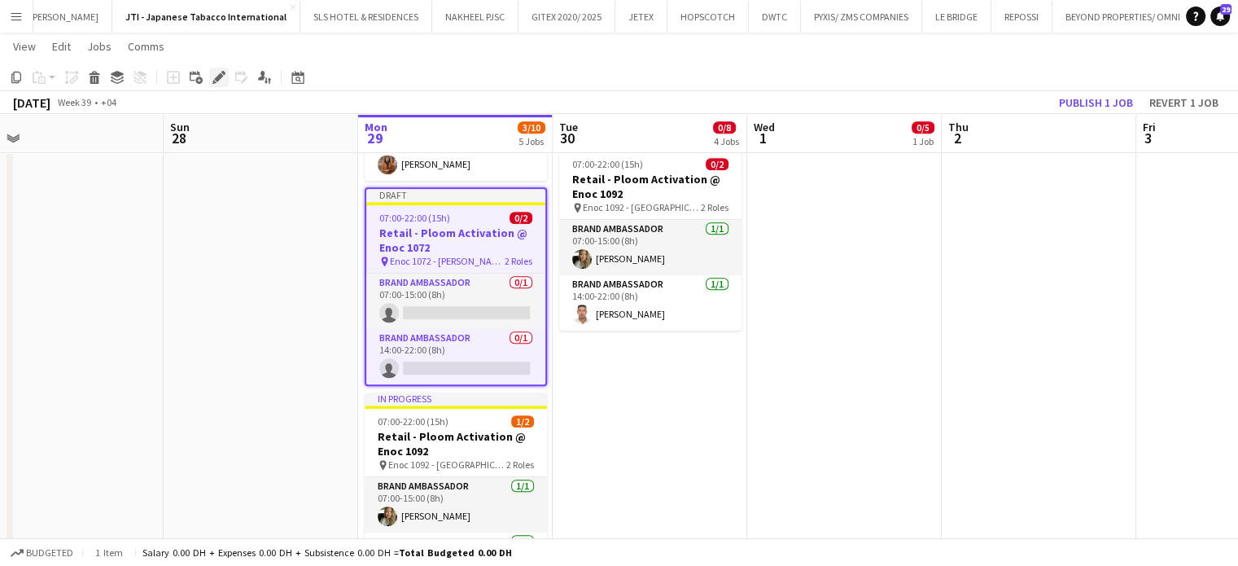
click at [218, 78] on icon at bounding box center [218, 77] width 9 height 9
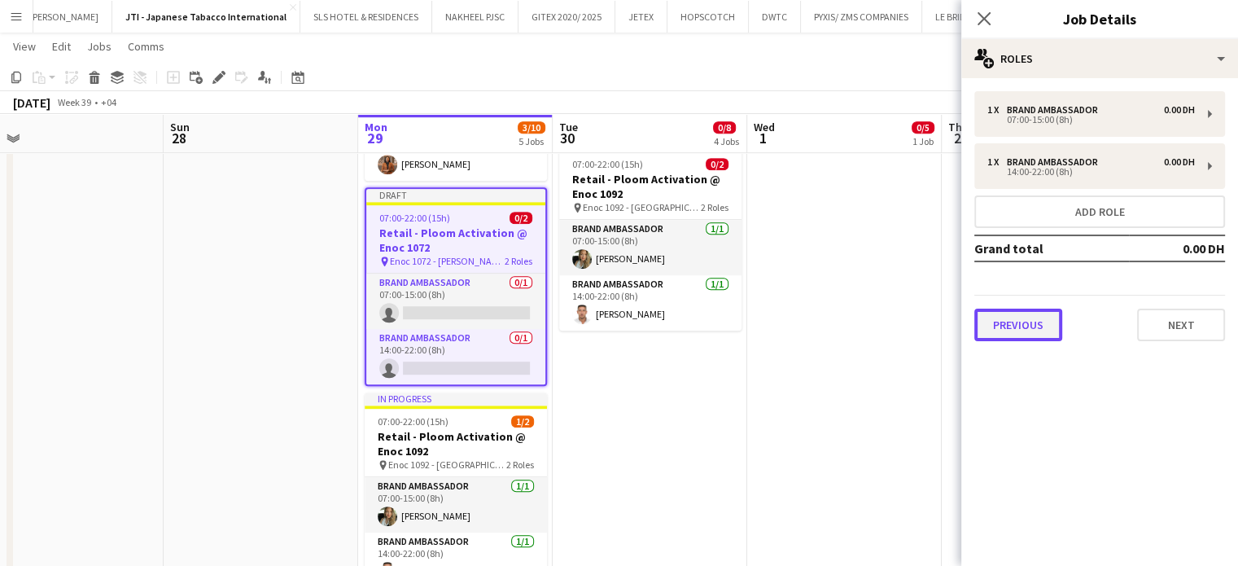
click at [1042, 323] on button "Previous" at bounding box center [1018, 325] width 88 height 33
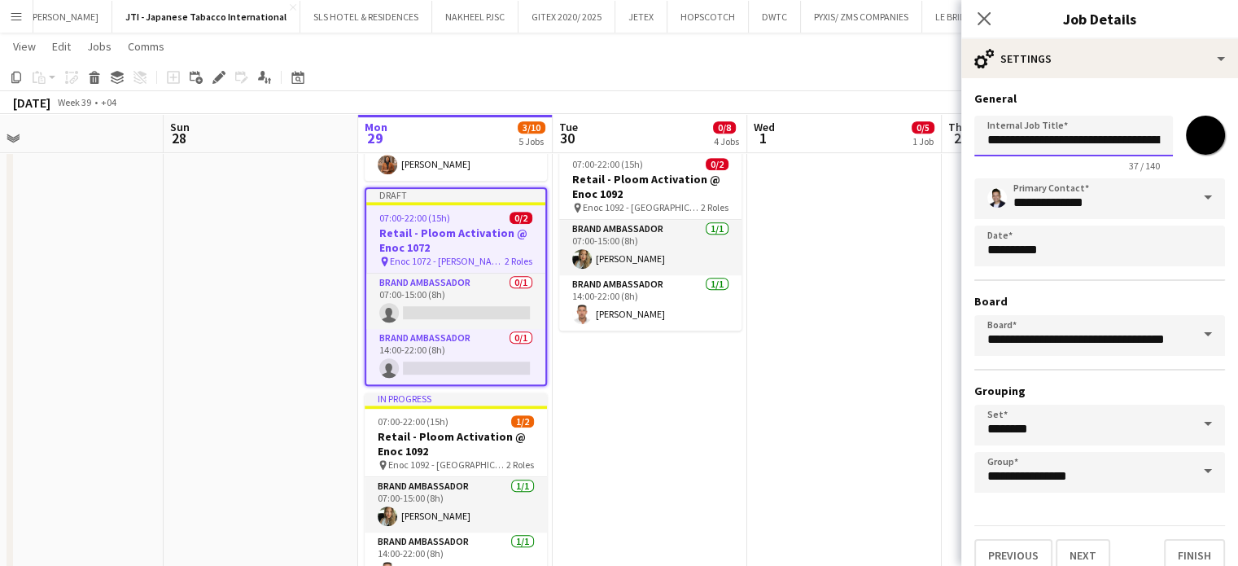
click at [1141, 139] on input "**********" at bounding box center [1073, 136] width 199 height 41
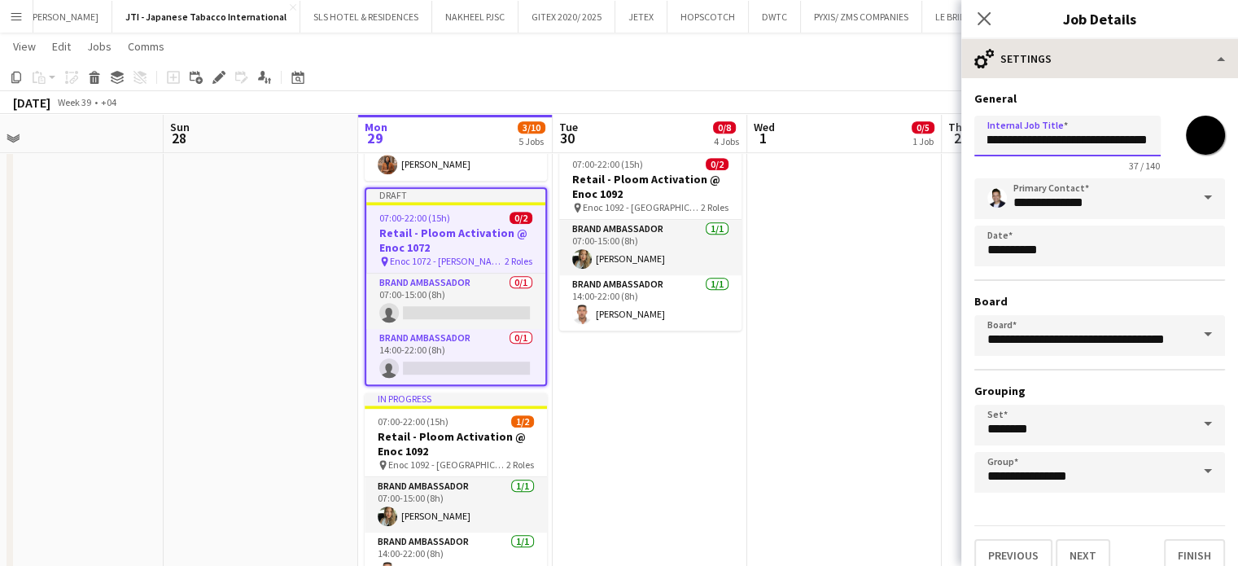
type input "**********"
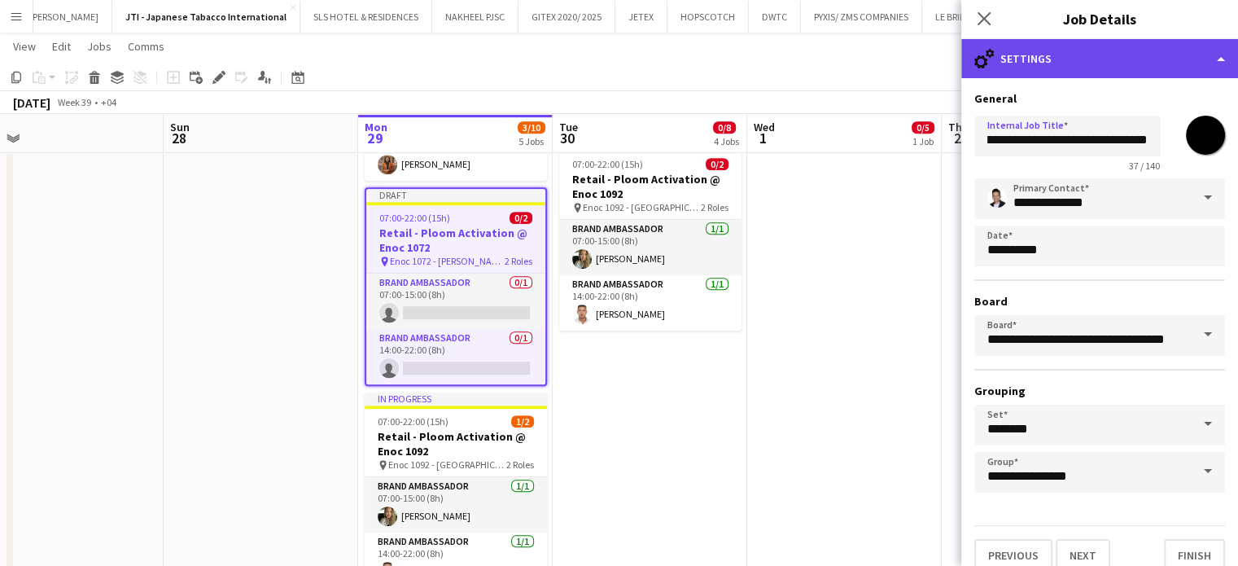
scroll to position [0, 0]
click at [1220, 60] on div "cog-double-3 Settings" at bounding box center [1099, 58] width 277 height 39
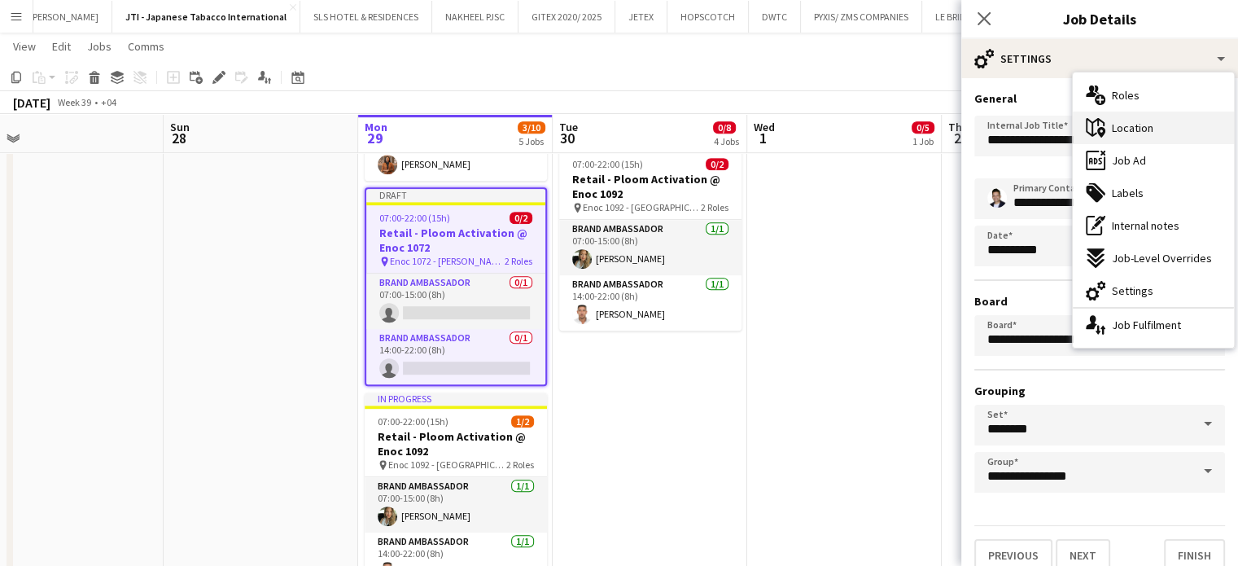
click at [1169, 131] on div "maps-pin-1 Location" at bounding box center [1153, 128] width 161 height 33
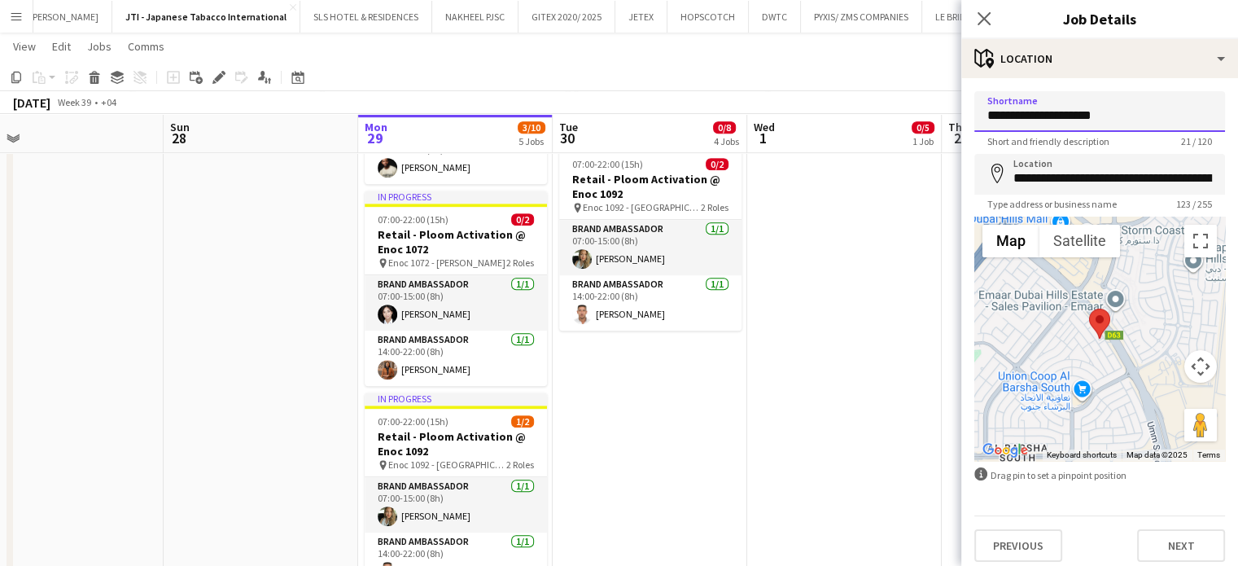
drag, startPoint x: 1117, startPoint y: 115, endPoint x: 1029, endPoint y: 107, distance: 88.2
click at [1029, 107] on input "**********" at bounding box center [1099, 111] width 251 height 41
drag, startPoint x: 1115, startPoint y: 120, endPoint x: 972, endPoint y: 112, distance: 143.6
click at [972, 112] on form "**********" at bounding box center [1099, 326] width 277 height 471
type input "**********"
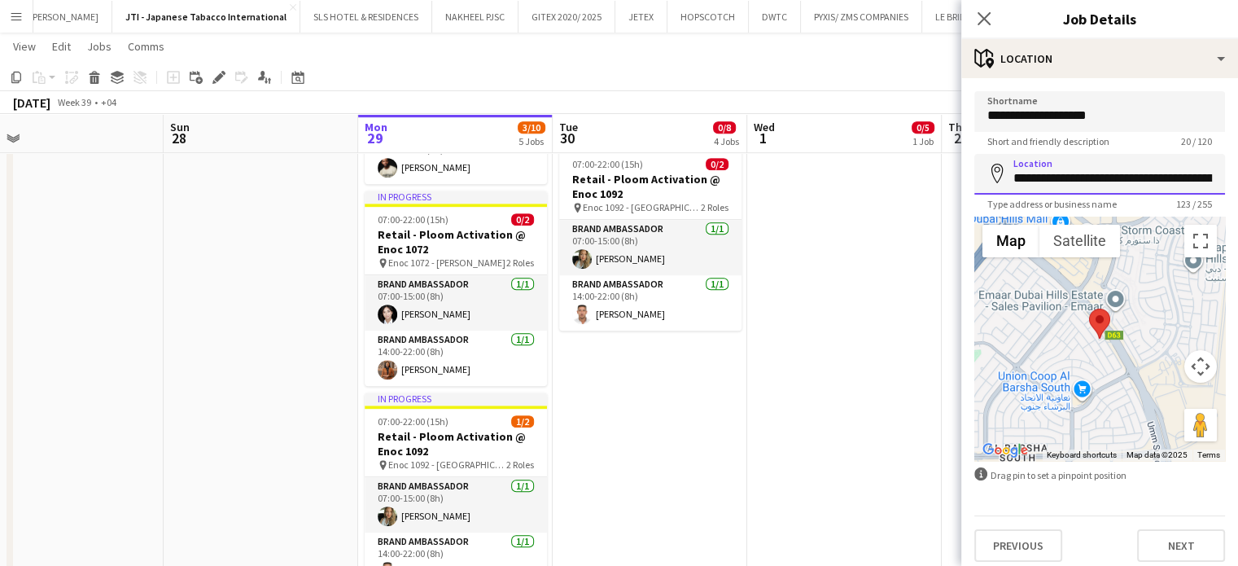
scroll to position [0, 454]
drag, startPoint x: 1009, startPoint y: 175, endPoint x: 1250, endPoint y: 180, distance: 240.2
click at [1238, 180] on html "Menu Boards Boards Boards All jobs Status Workforce Workforce My Workforce Recr…" at bounding box center [619, 31] width 1238 height 1852
paste input
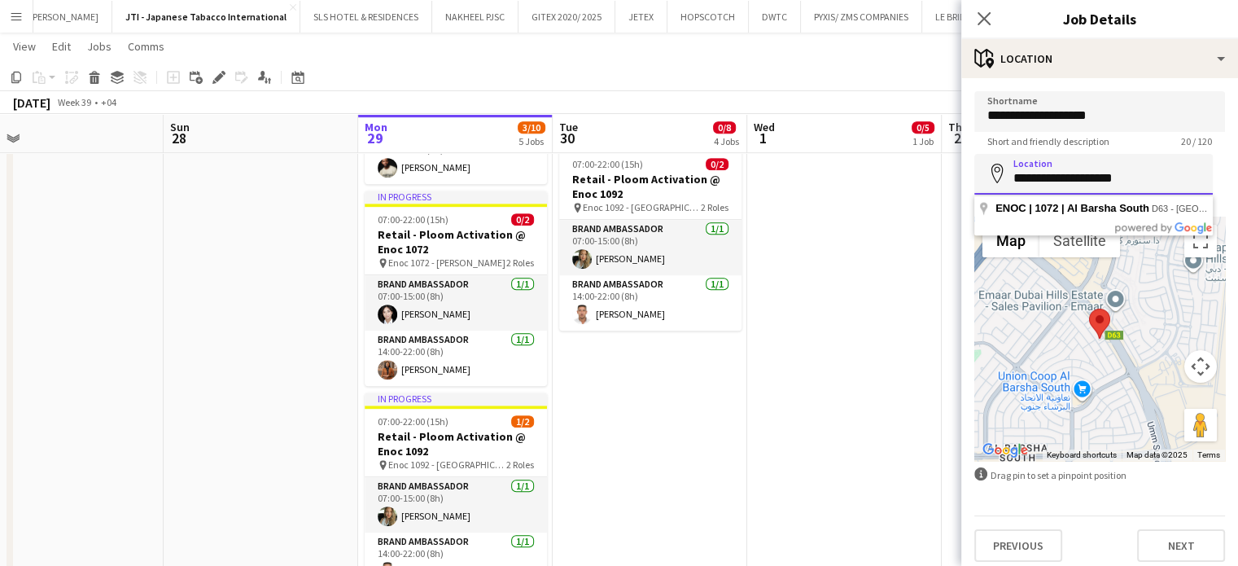
scroll to position [0, 0]
type input "**********"
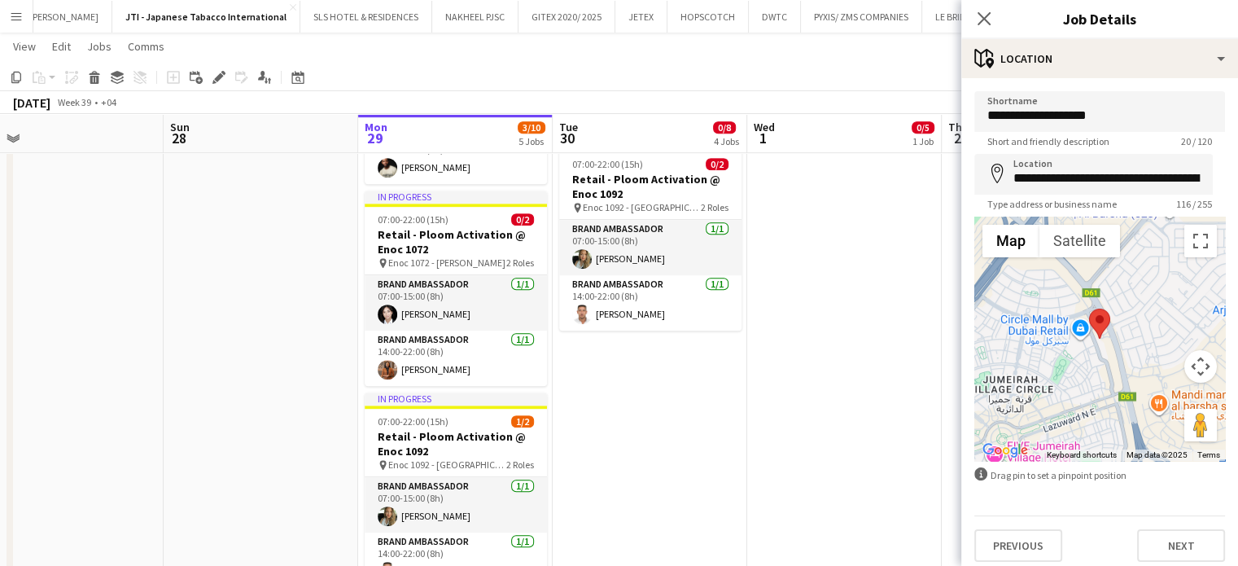
click at [854, 279] on app-date-cell at bounding box center [844, 99] width 195 height 1049
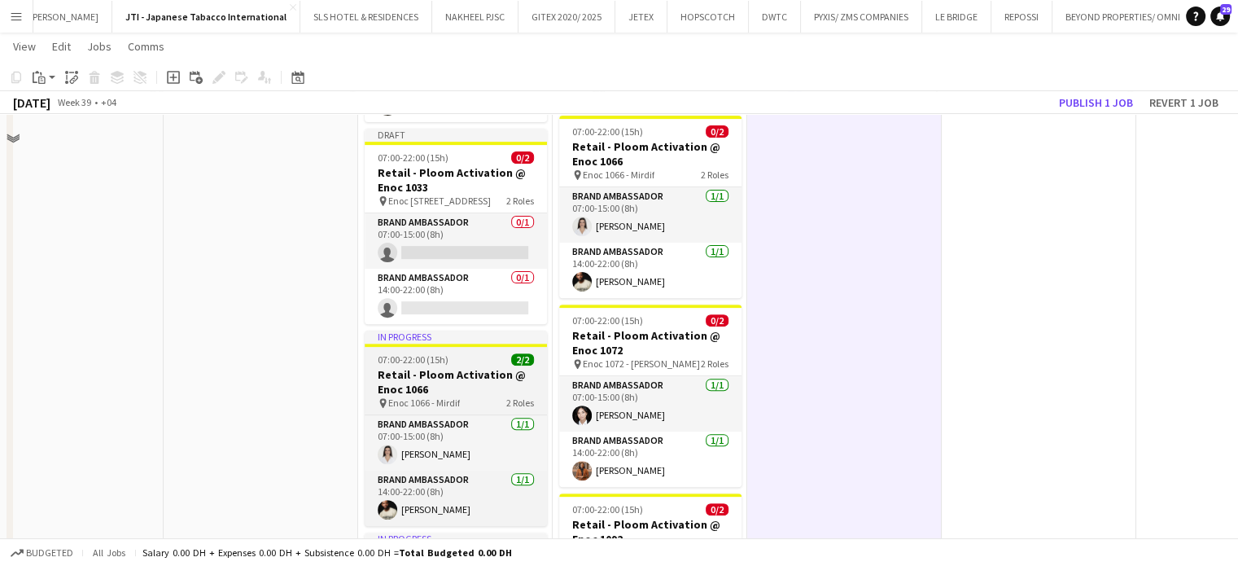
scroll to position [407, 0]
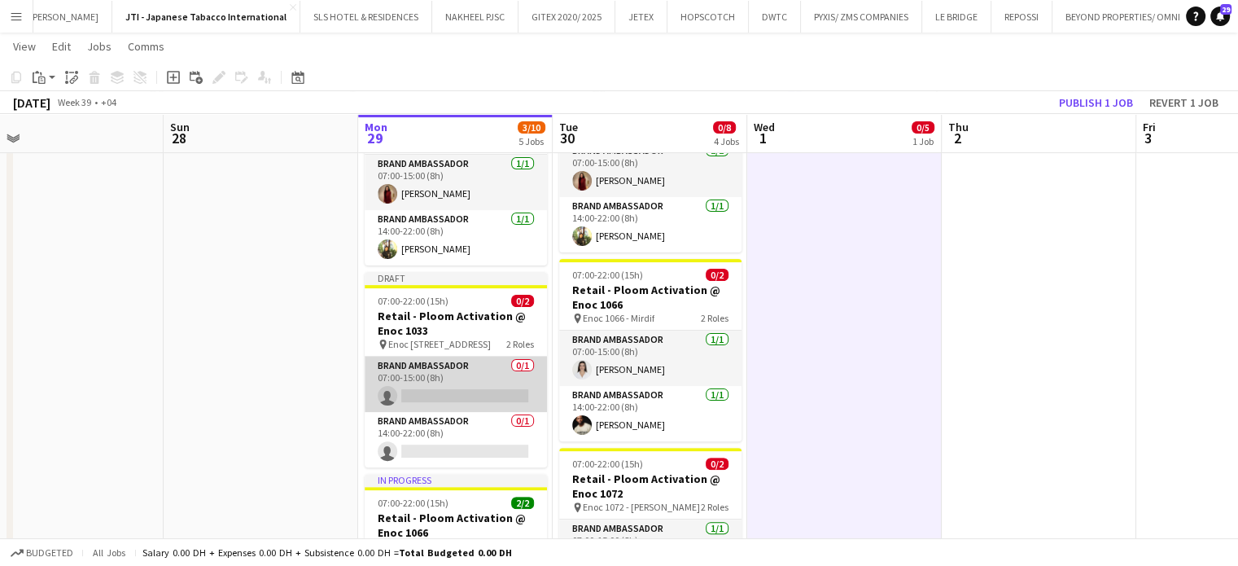
click at [453, 382] on app-card-role "Brand Ambassador 0/1 07:00-15:00 (8h) single-neutral-actions" at bounding box center [456, 384] width 182 height 55
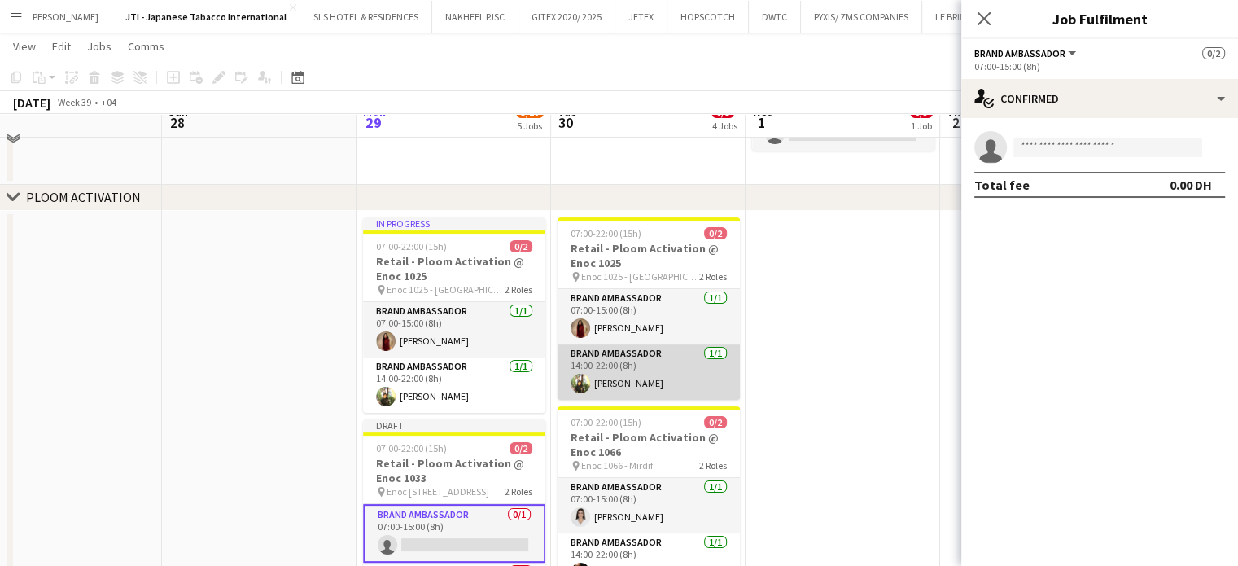
scroll to position [488, 0]
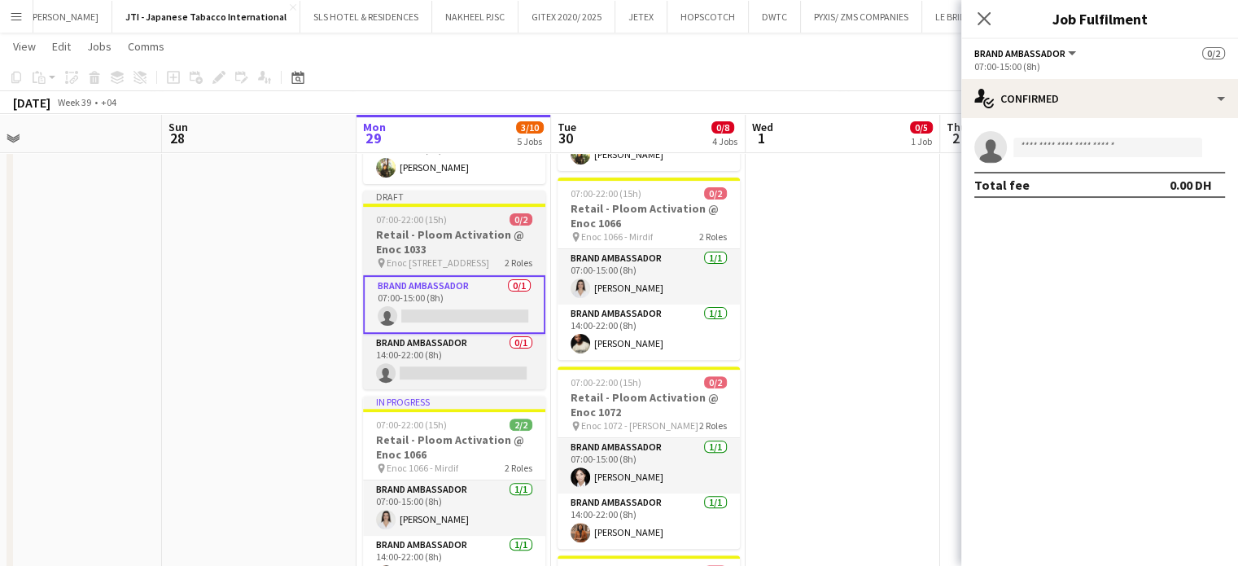
click at [425, 239] on h3 "Retail - Ploom Activation @ Enoc 1033" at bounding box center [454, 241] width 182 height 29
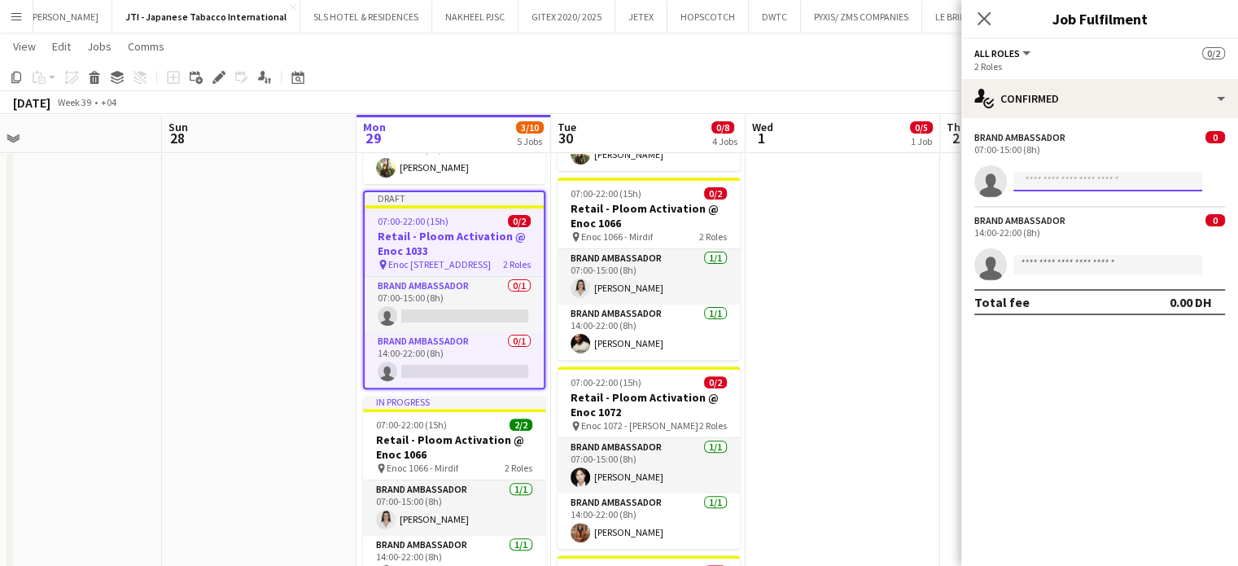
click at [1109, 181] on input at bounding box center [1108, 182] width 189 height 20
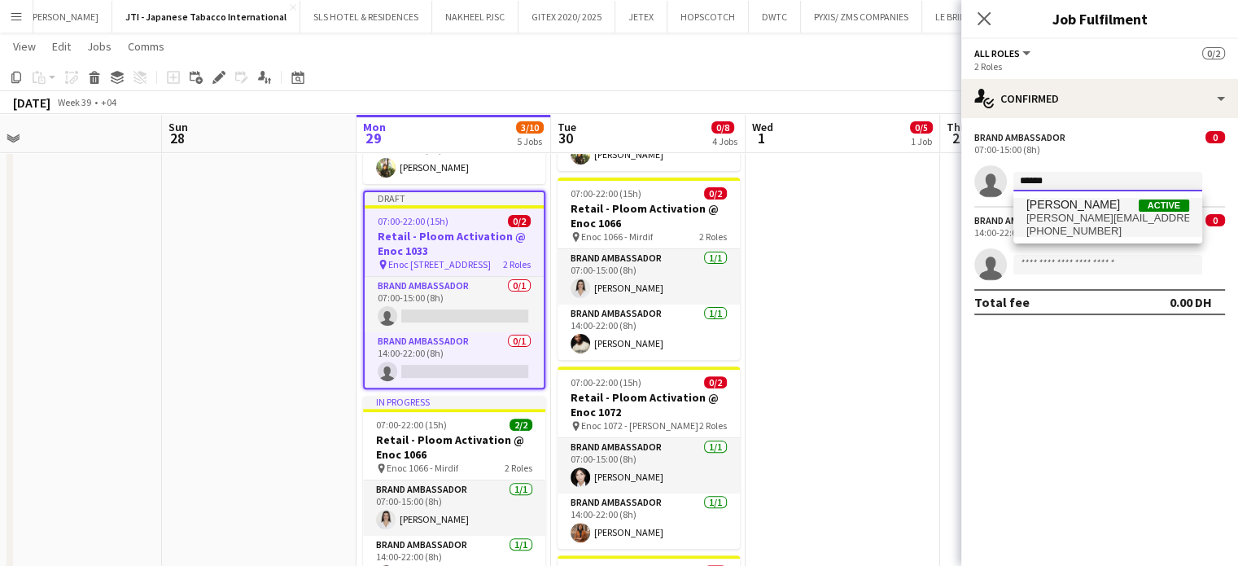
type input "******"
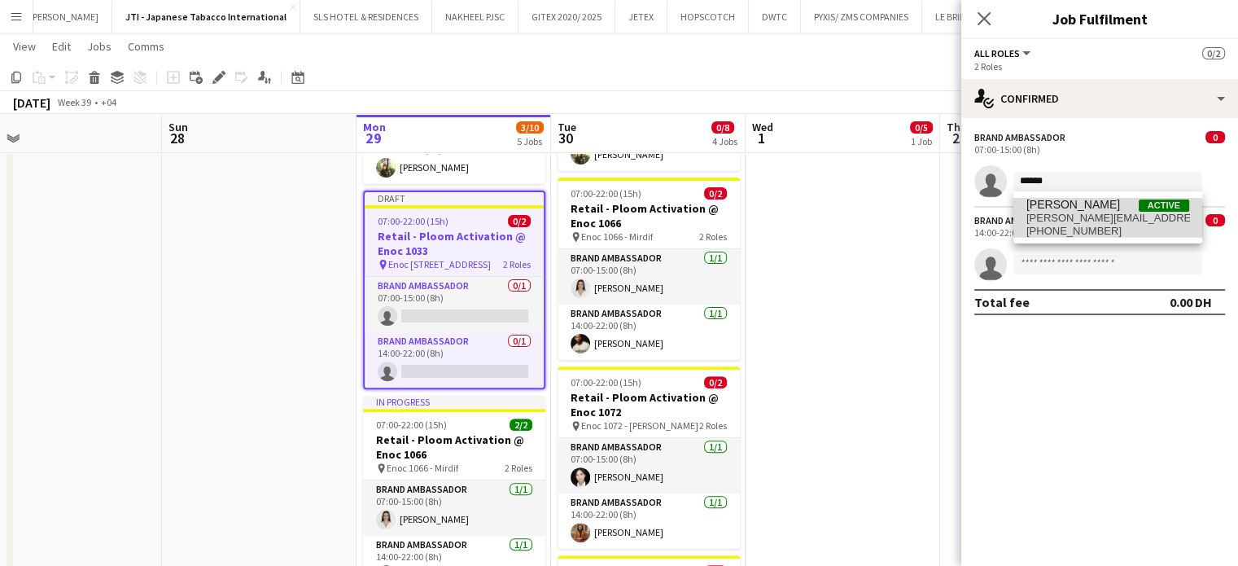
click at [1075, 221] on span "jana.abdkasim@gmail.com" at bounding box center [1108, 218] width 163 height 13
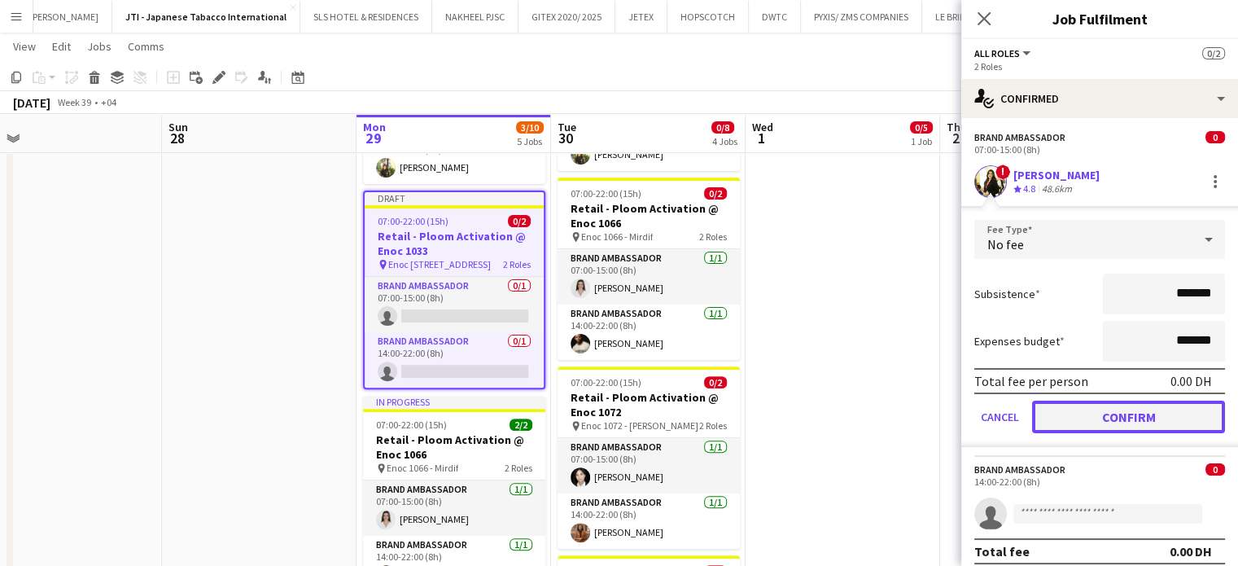
click at [1131, 423] on button "Confirm" at bounding box center [1128, 417] width 193 height 33
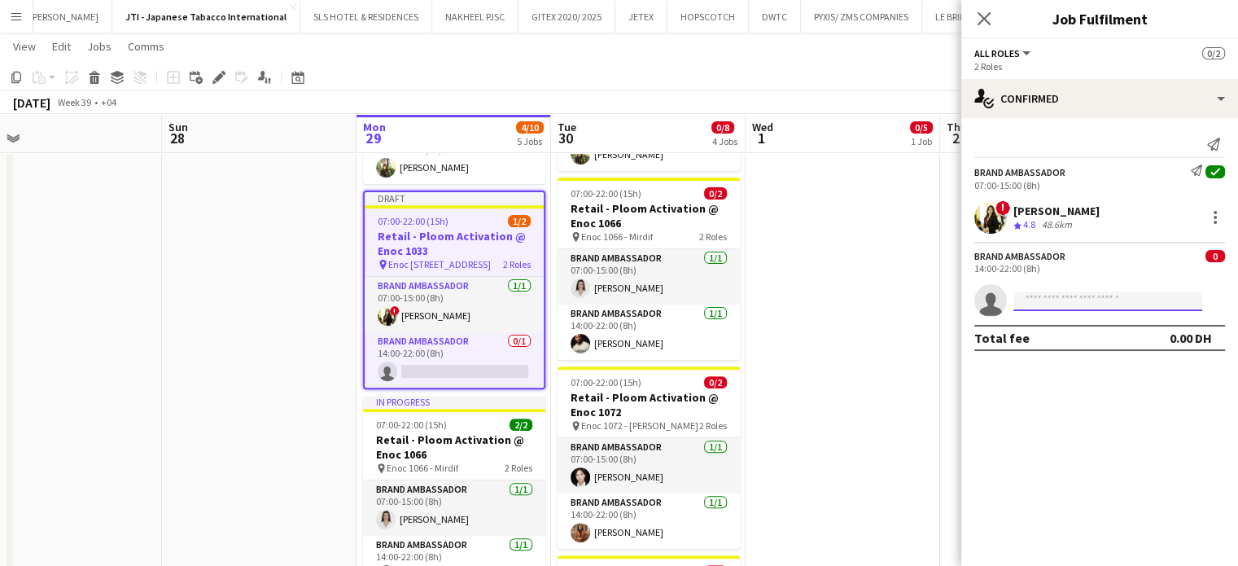
click at [1068, 302] on input at bounding box center [1108, 301] width 189 height 20
click at [902, 277] on app-date-cell at bounding box center [843, 506] width 195 height 1049
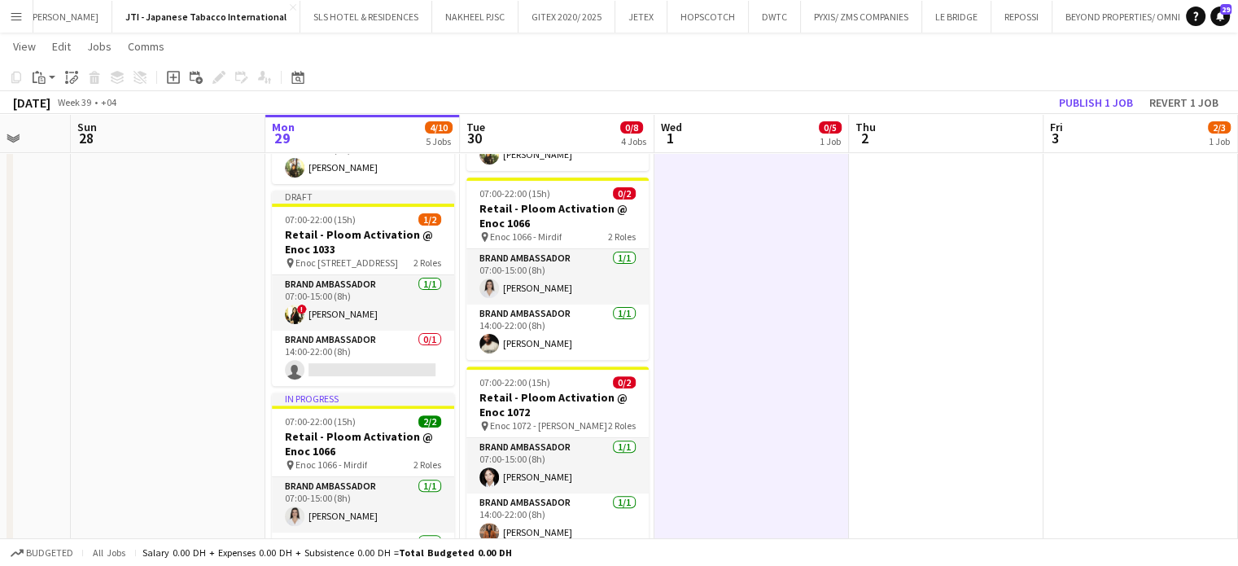
drag, startPoint x: 909, startPoint y: 288, endPoint x: 1000, endPoint y: 274, distance: 92.2
click at [1000, 277] on app-calendar-viewport "Thu 25 24/24 2 Jobs Fri 26 22/22 1 Job Sat 27 Sun 28 Mon 29 4/10 5 Jobs Tue 30 …" at bounding box center [619, 455] width 1238 height 1761
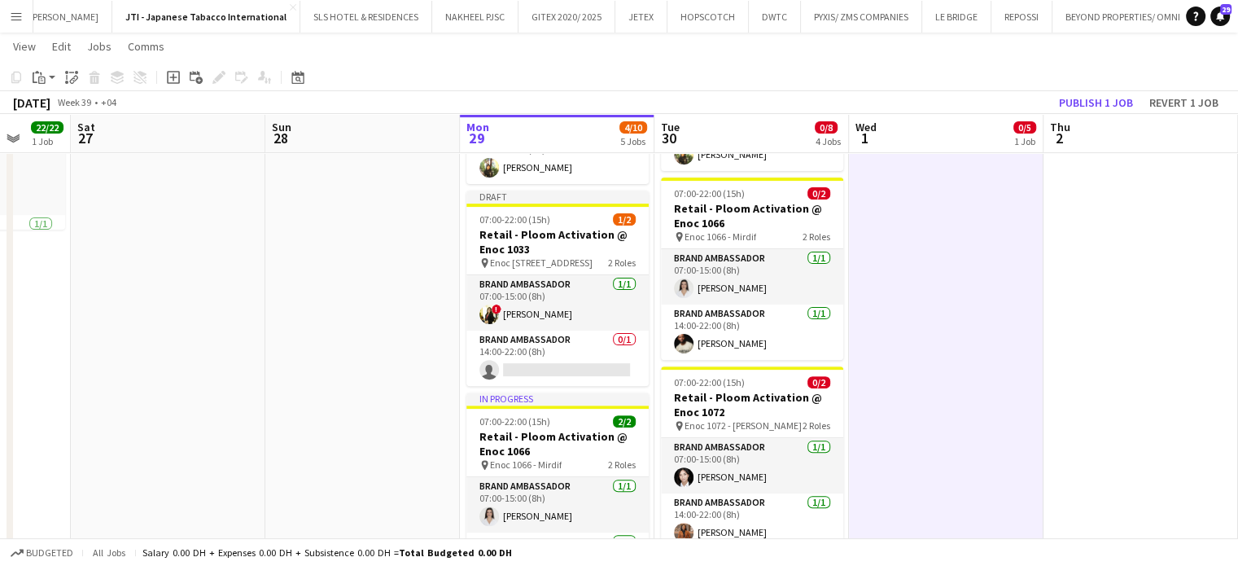
scroll to position [0, 511]
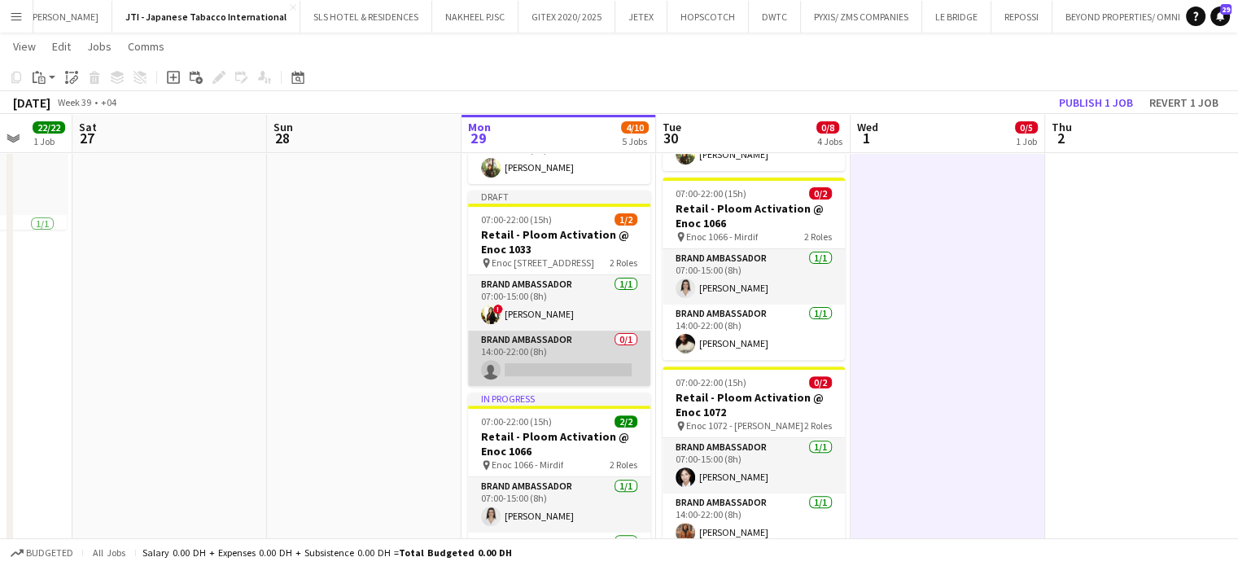
click at [558, 367] on app-card-role "Brand Ambassador 0/1 14:00-22:00 (8h) single-neutral-actions" at bounding box center [559, 358] width 182 height 55
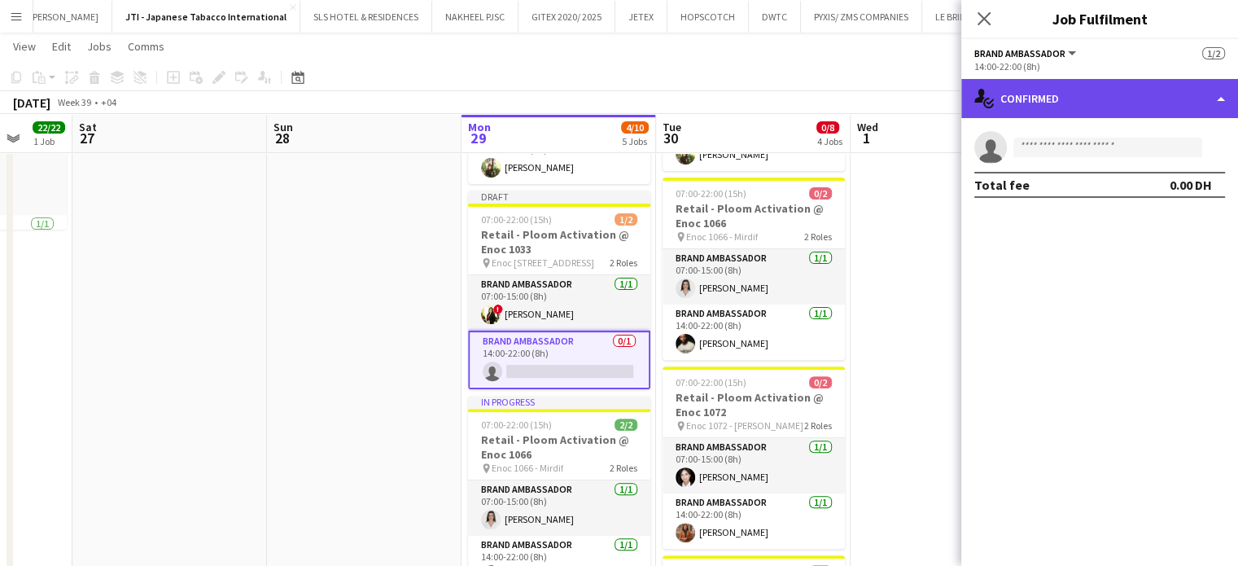
click at [1183, 100] on div "single-neutral-actions-check-2 Confirmed" at bounding box center [1099, 98] width 277 height 39
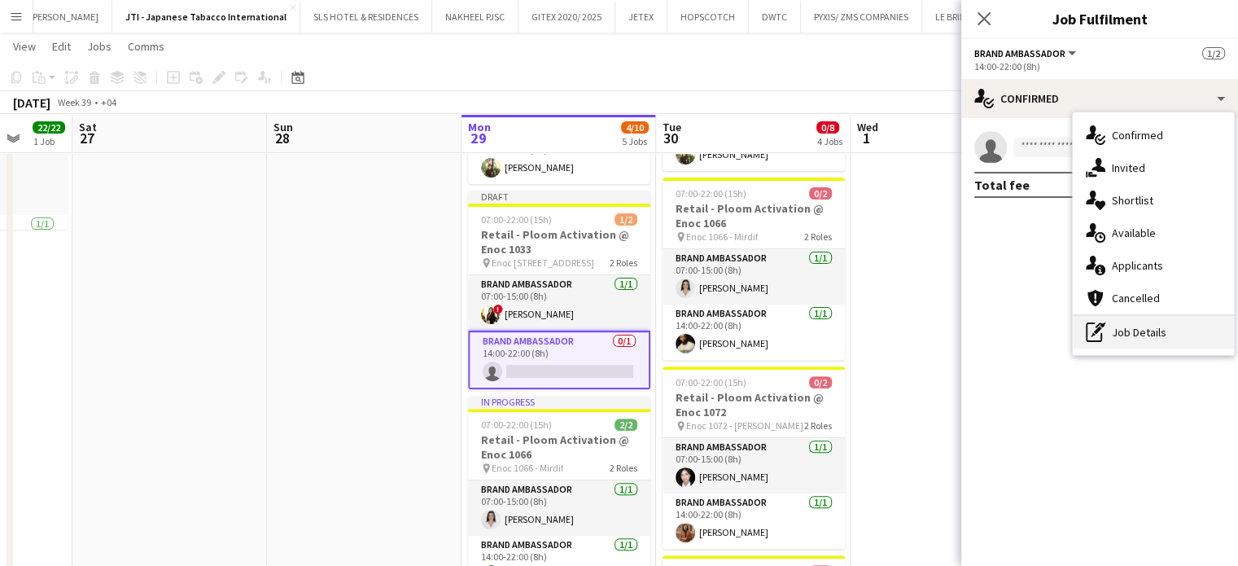
drag, startPoint x: 1149, startPoint y: 335, endPoint x: 1151, endPoint y: 324, distance: 10.7
click at [1149, 335] on div "pen-write Job Details" at bounding box center [1153, 332] width 161 height 33
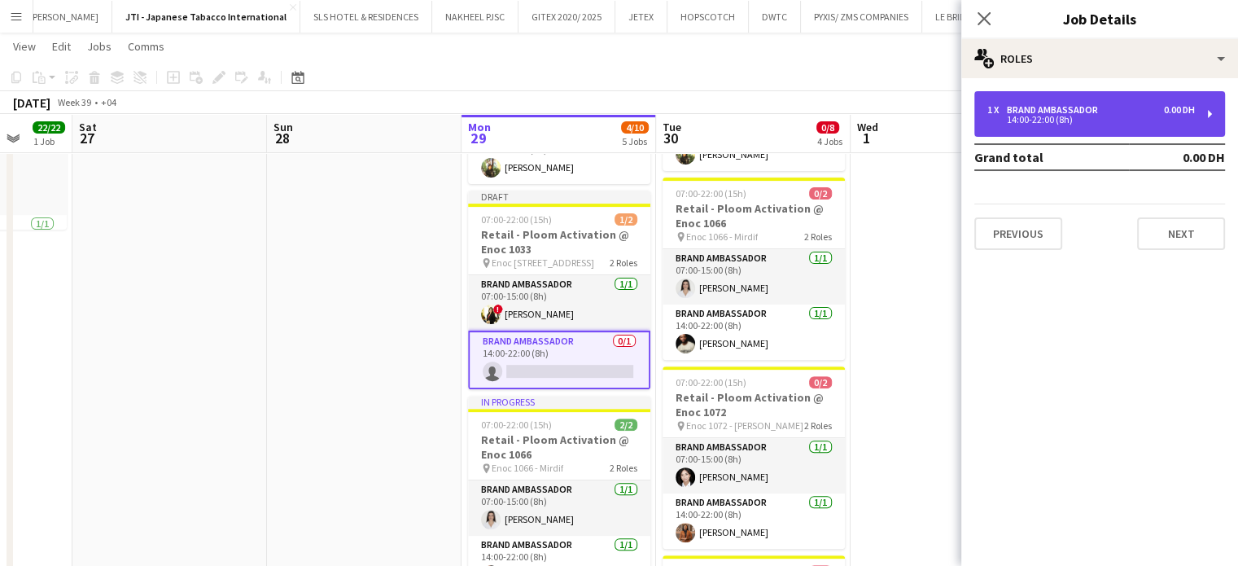
click at [1049, 116] on div "14:00-22:00 (8h)" at bounding box center [1091, 120] width 208 height 8
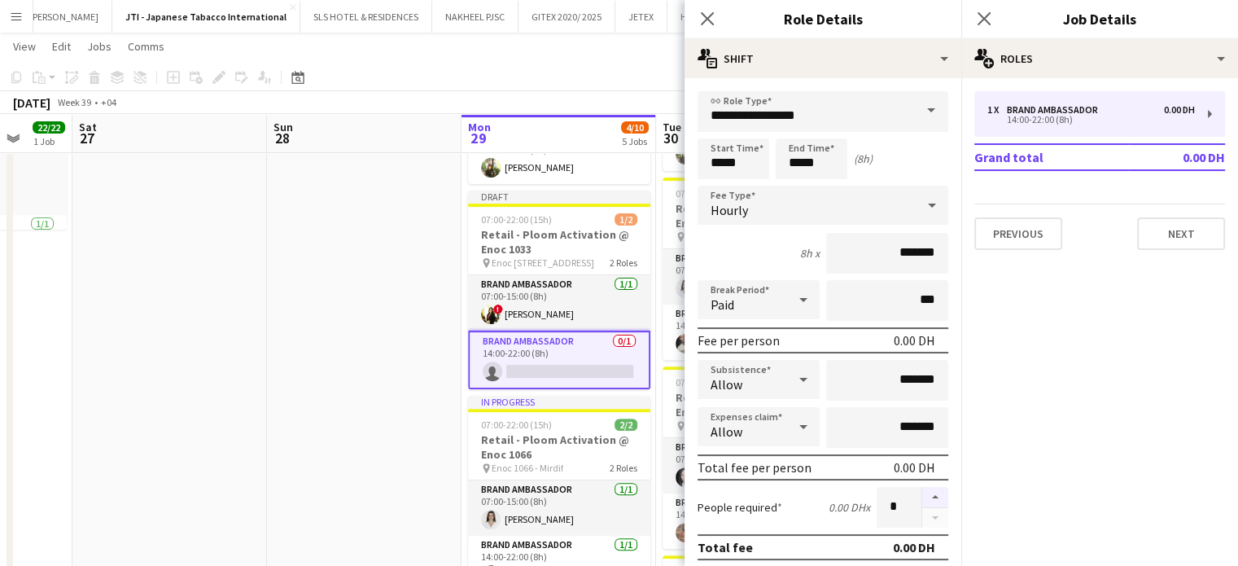
click at [922, 494] on button "button" at bounding box center [935, 497] width 26 height 21
type input "*"
click at [392, 444] on app-date-cell at bounding box center [364, 506] width 195 height 1049
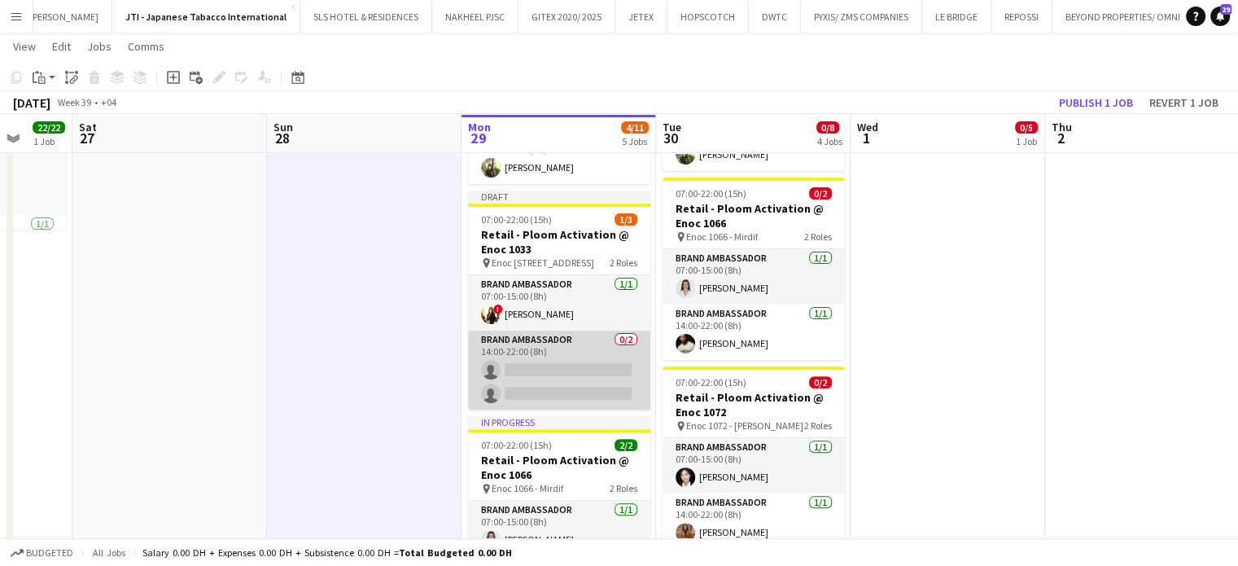
click at [563, 395] on app-card-role "Brand Ambassador 0/2 14:00-22:00 (8h) single-neutral-actions single-neutral-act…" at bounding box center [559, 370] width 182 height 79
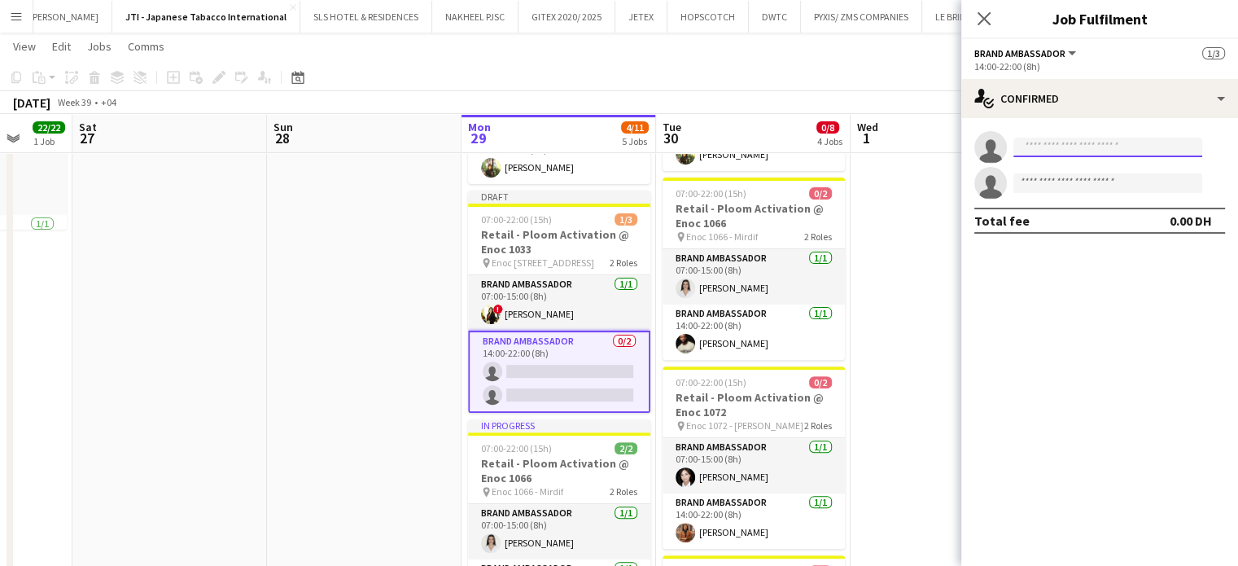
click at [1045, 151] on input at bounding box center [1108, 148] width 189 height 20
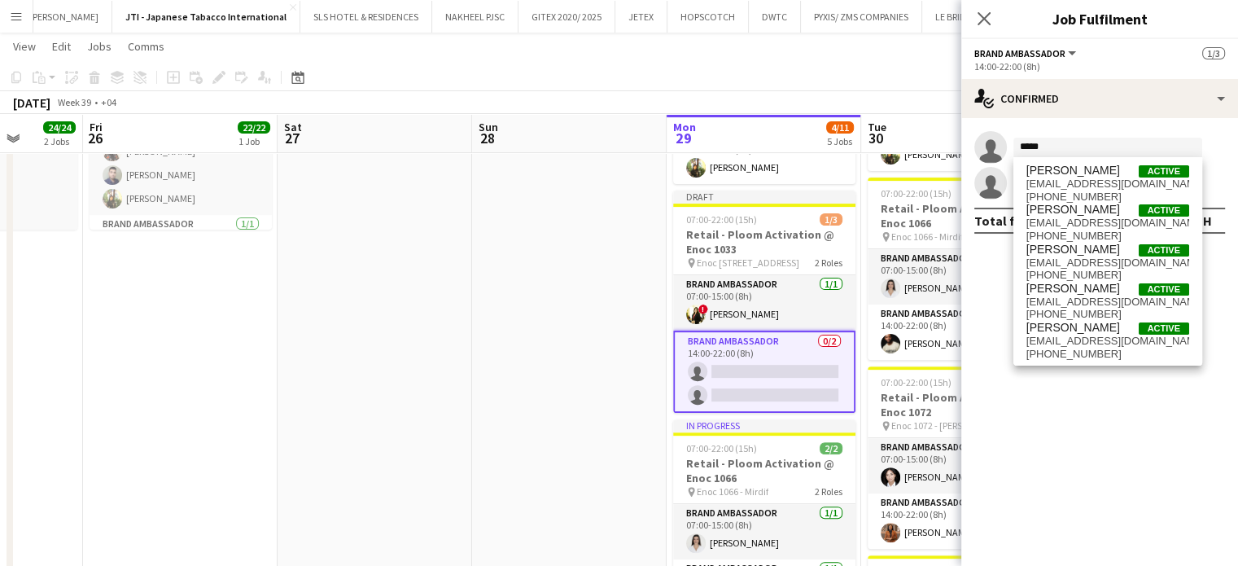
drag, startPoint x: 252, startPoint y: 367, endPoint x: 443, endPoint y: 336, distance: 193.8
click at [443, 336] on app-calendar-viewport "Wed 24 24/24 2 Jobs Thu 25 24/24 2 Jobs Fri 26 22/22 1 Job Sat 27 Sun 28 Mon 29…" at bounding box center [619, 467] width 1238 height 1784
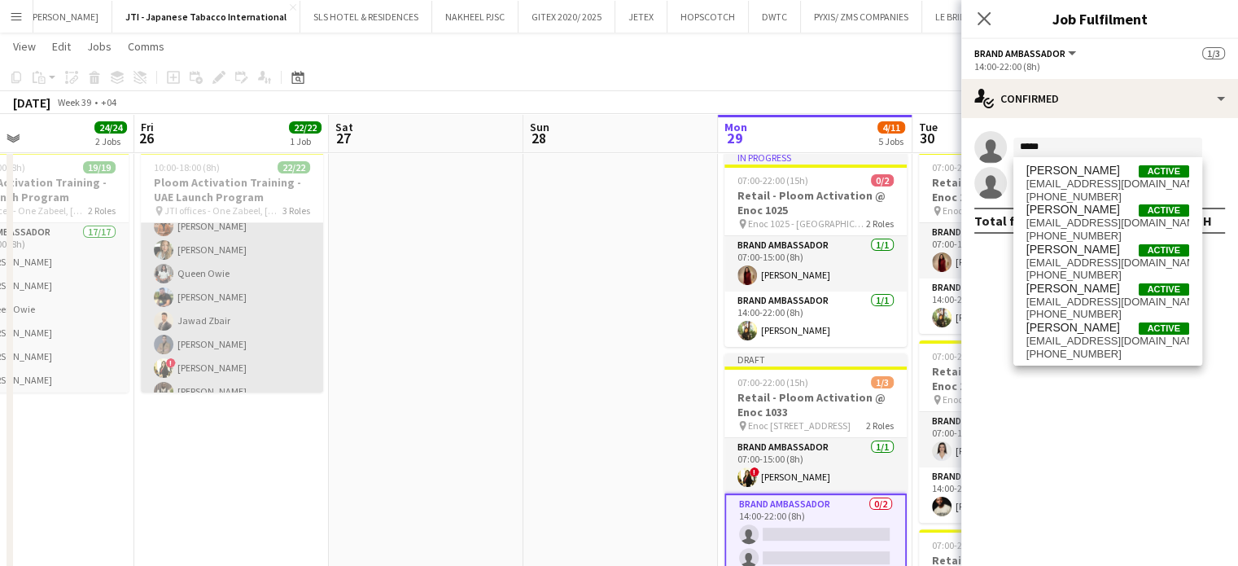
scroll to position [38, 0]
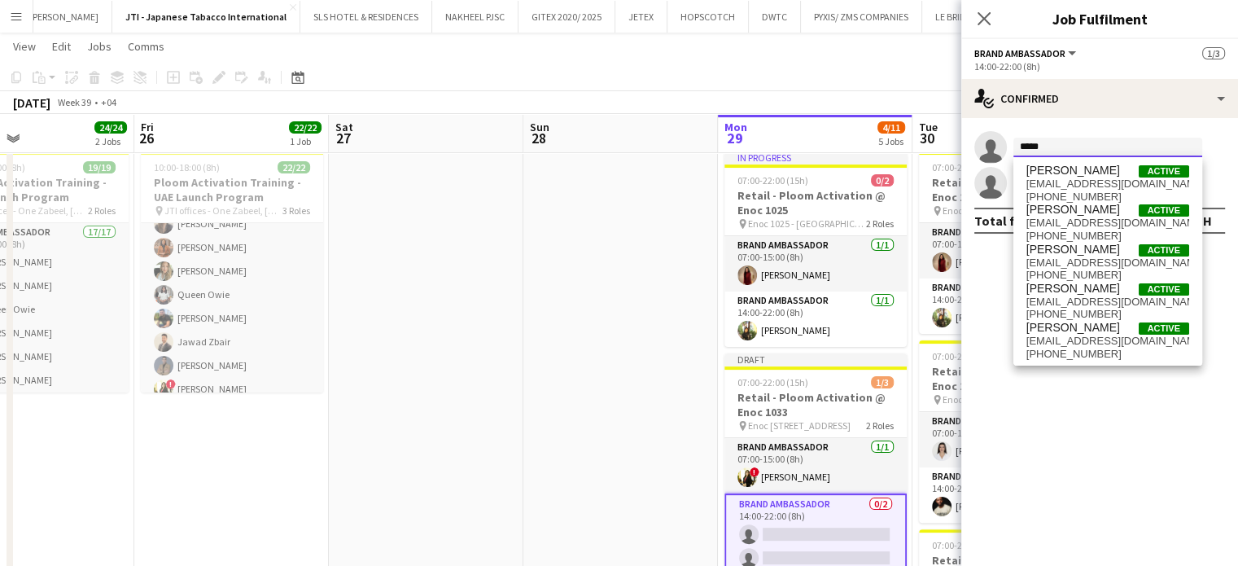
click at [1098, 146] on input "*****" at bounding box center [1108, 148] width 189 height 20
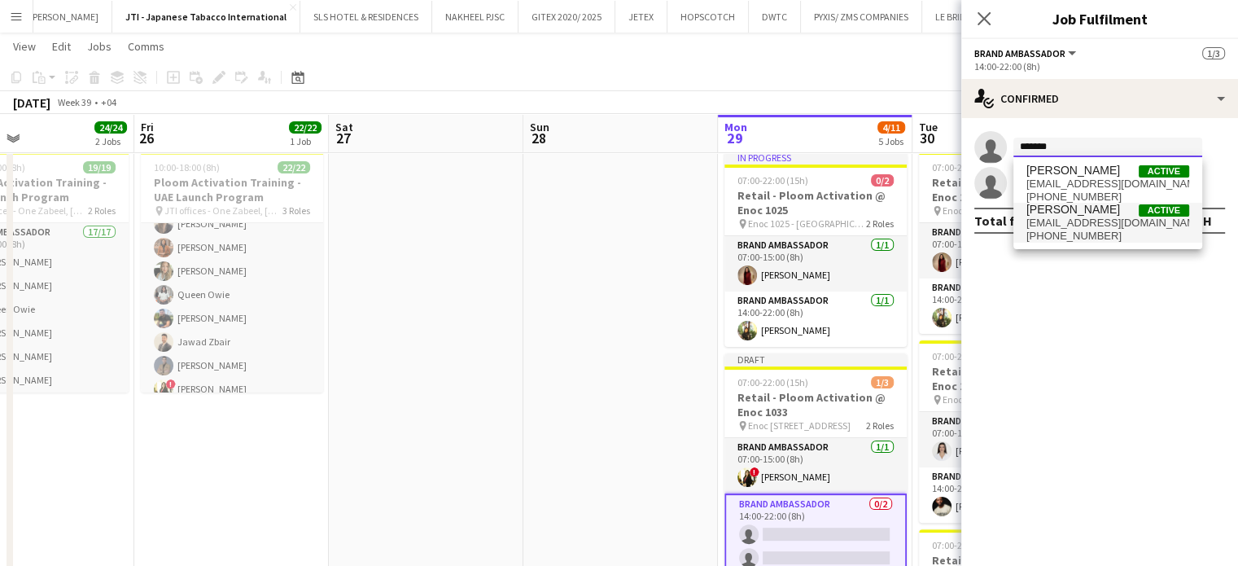
type input "*******"
click at [1107, 221] on span "karimelmoubadder@gmail.com" at bounding box center [1108, 223] width 163 height 13
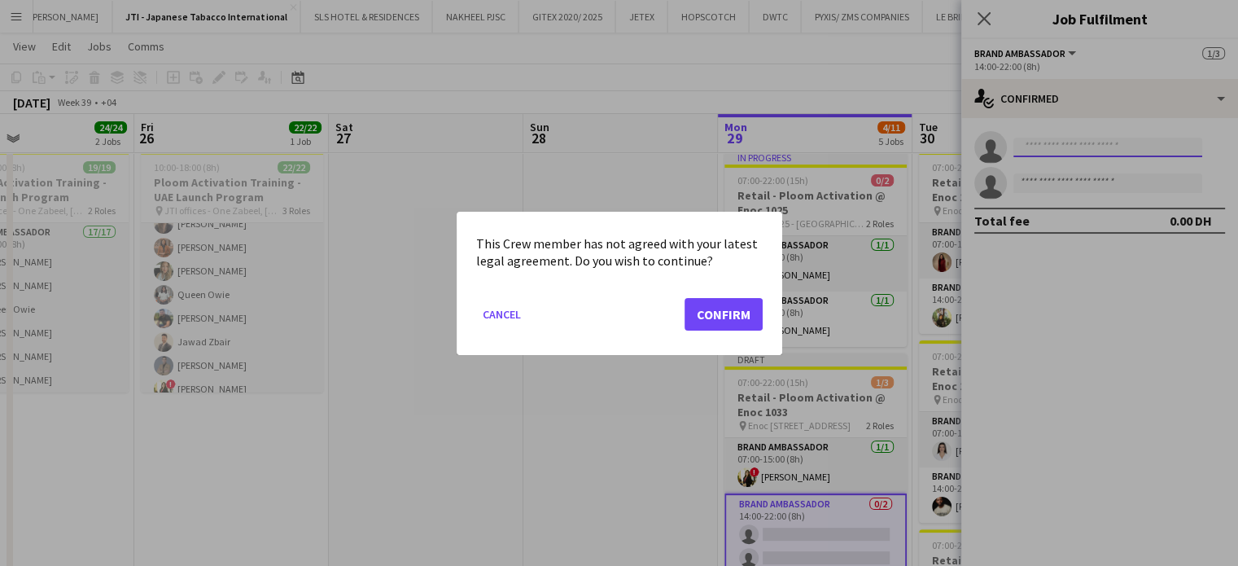
scroll to position [0, 0]
click at [720, 305] on button "Confirm" at bounding box center [724, 313] width 78 height 33
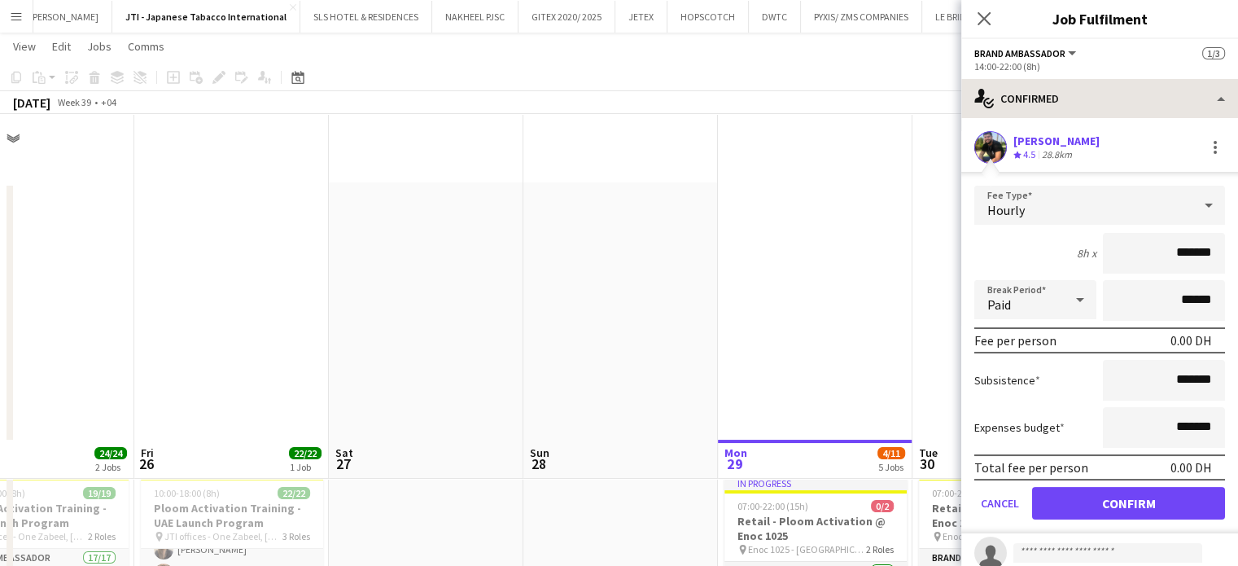
scroll to position [326, 0]
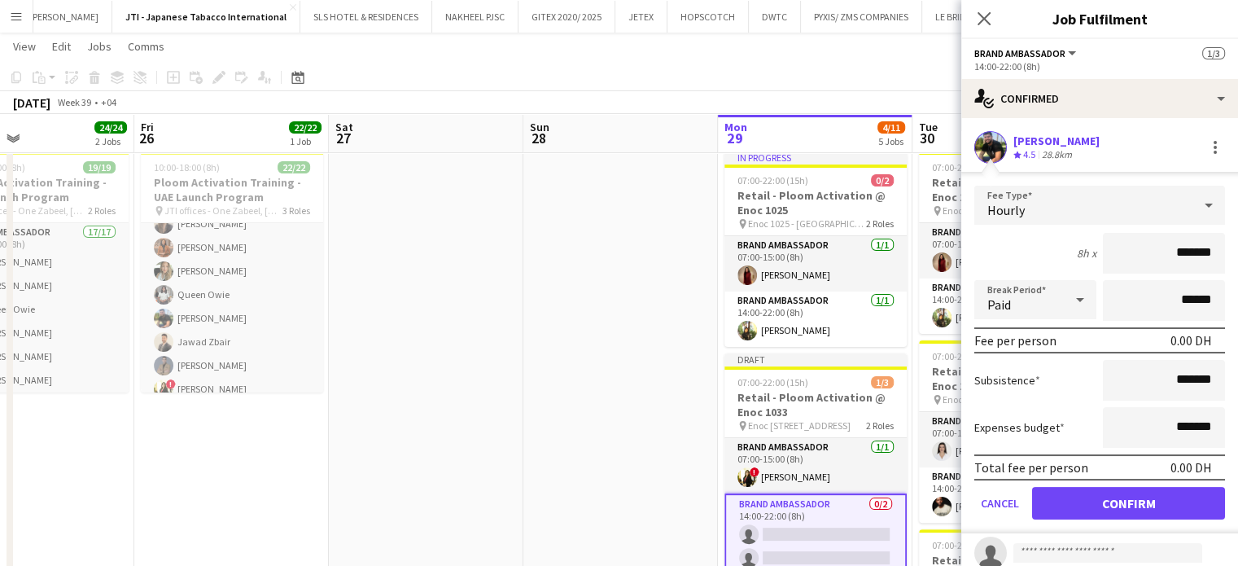
click at [1141, 520] on form "Fee Type Hourly 8h x ******* Break Period Paid ****** Fee per person 0.00 DH Su…" at bounding box center [1099, 360] width 277 height 348
click at [1142, 505] on button "Confirm" at bounding box center [1128, 503] width 193 height 33
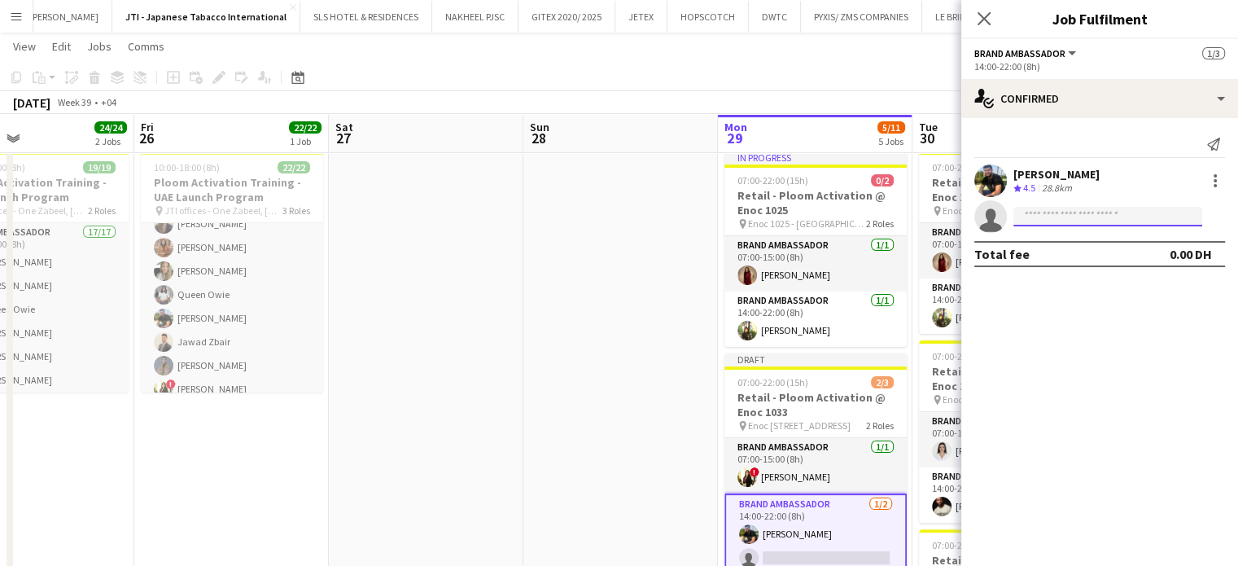
click at [1046, 216] on input at bounding box center [1108, 217] width 189 height 20
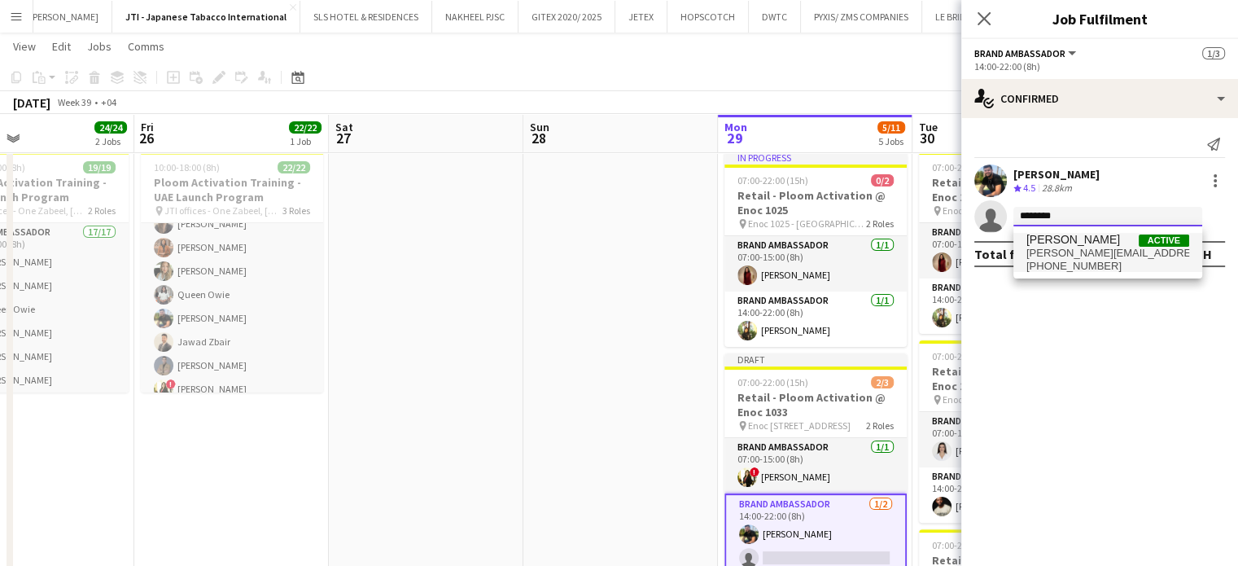
type input "********"
click at [1089, 252] on span "nicole-vega5@hotmail.com" at bounding box center [1108, 253] width 163 height 13
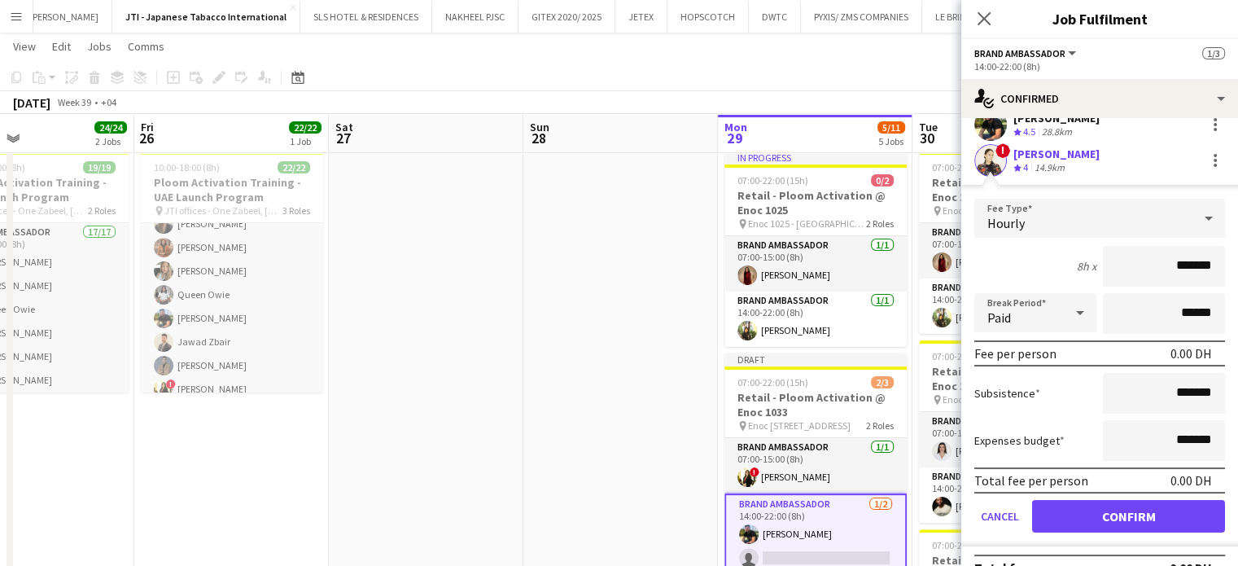
scroll to position [81, 0]
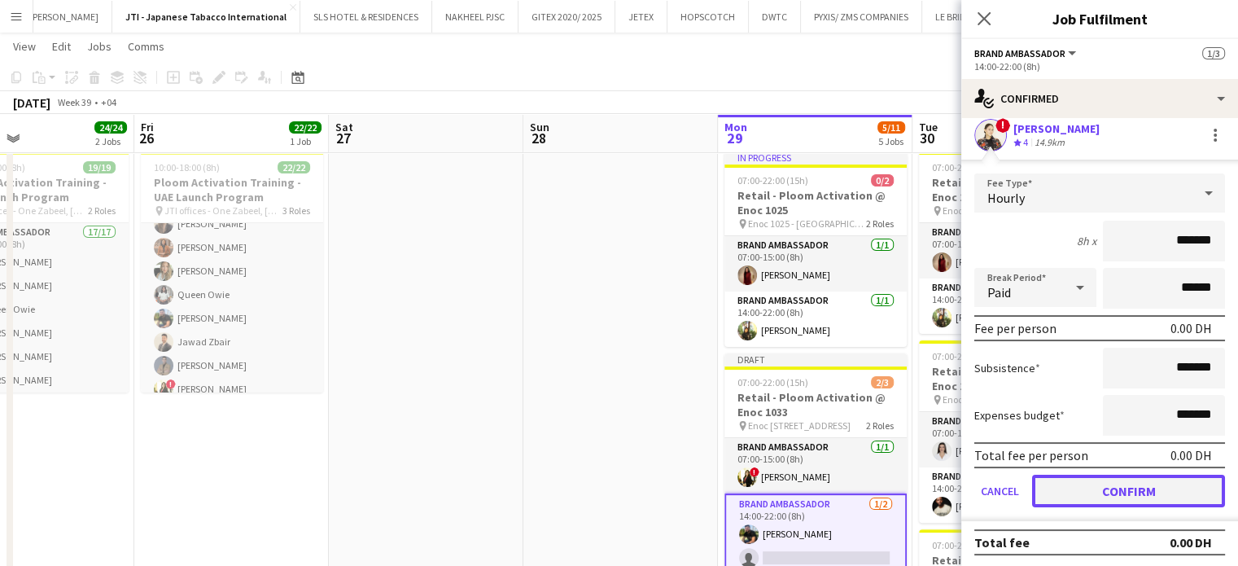
click at [1135, 488] on button "Confirm" at bounding box center [1128, 491] width 193 height 33
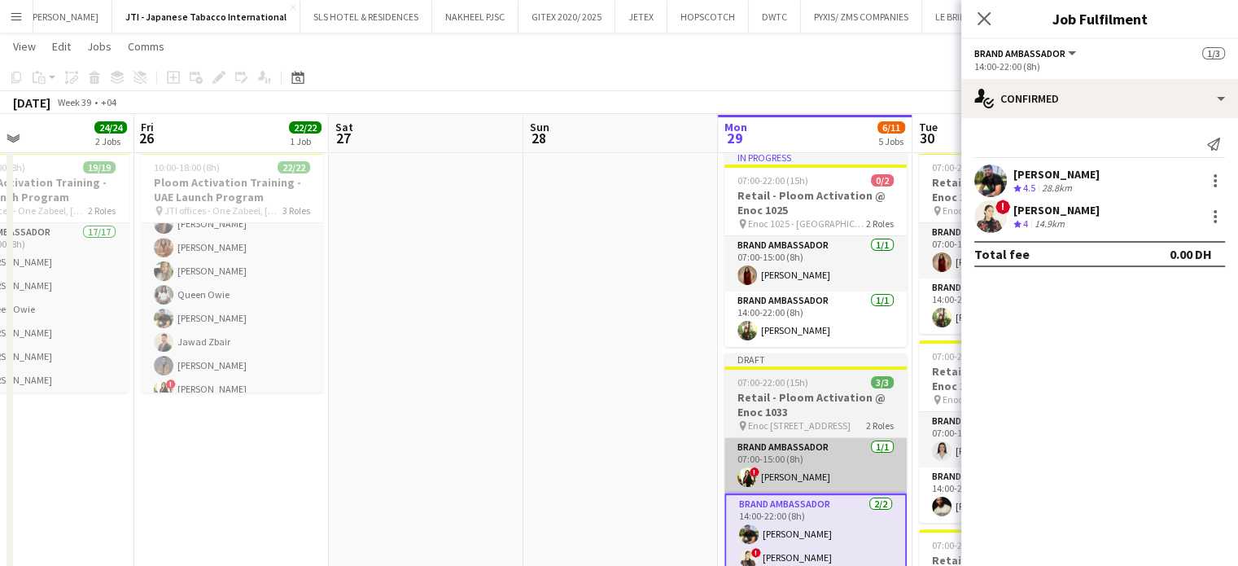
scroll to position [0, 0]
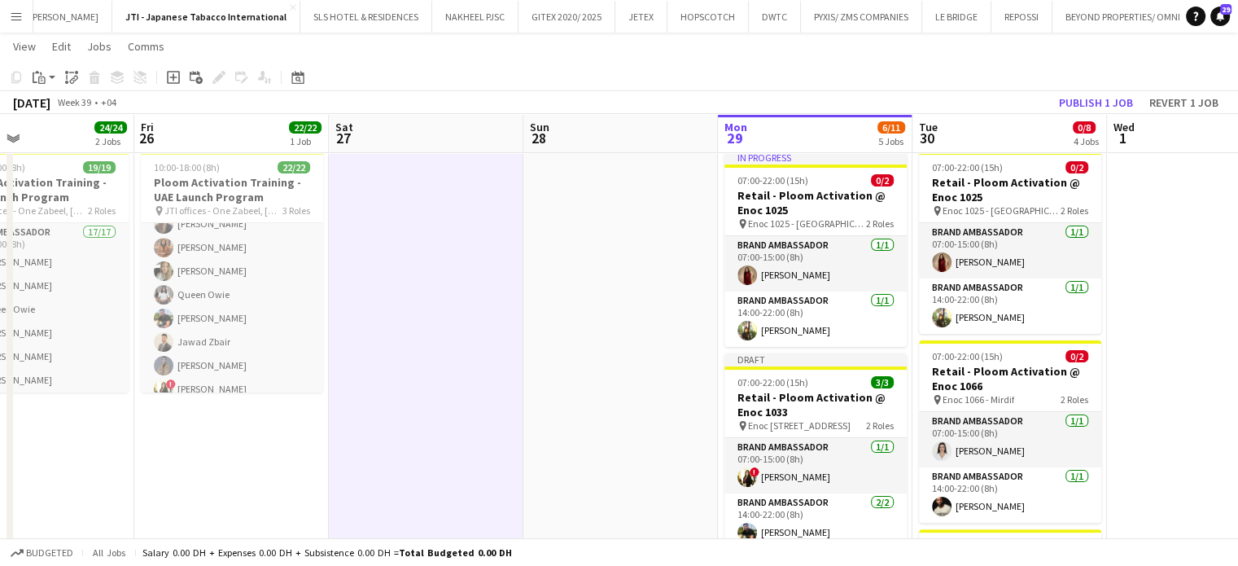
scroll to position [0, 710]
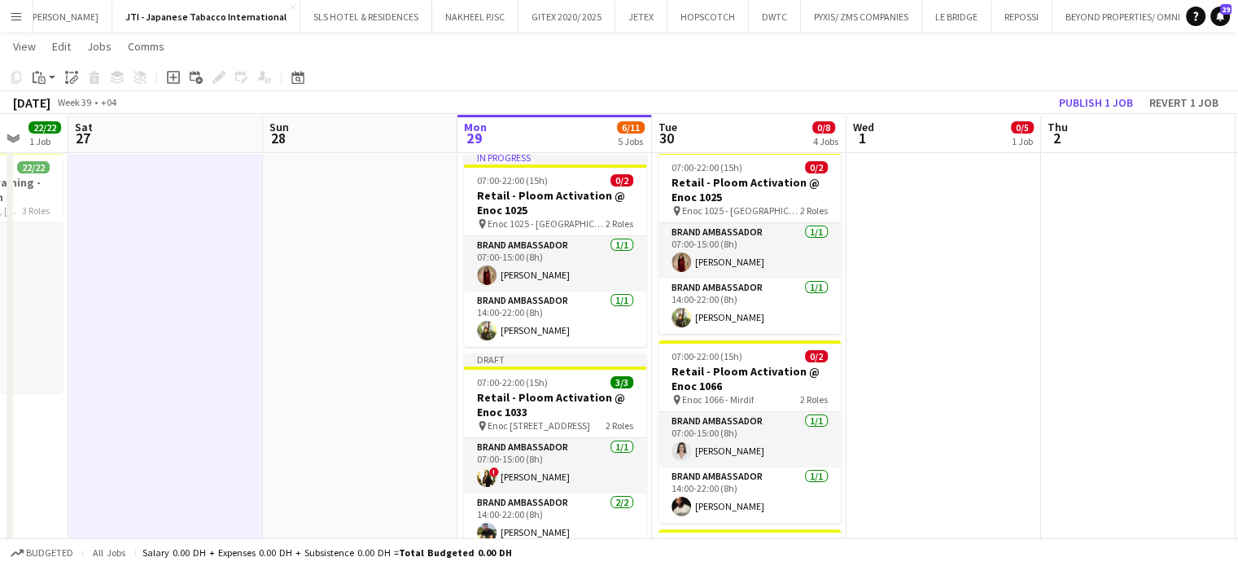
drag, startPoint x: 967, startPoint y: 371, endPoint x: 707, endPoint y: 359, distance: 260.0
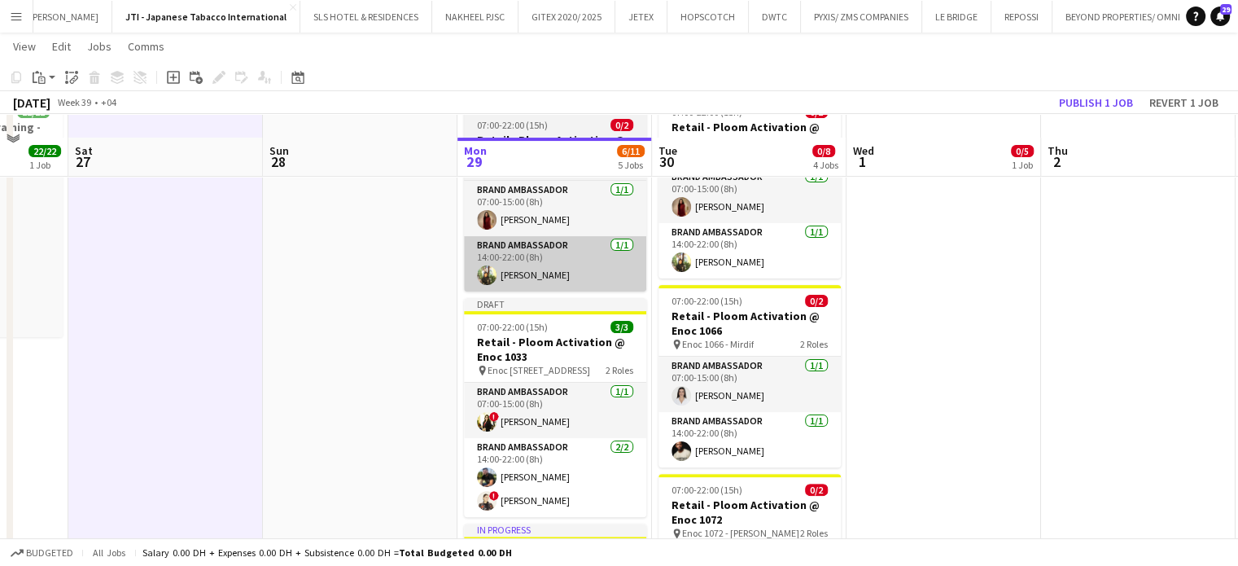
scroll to position [407, 0]
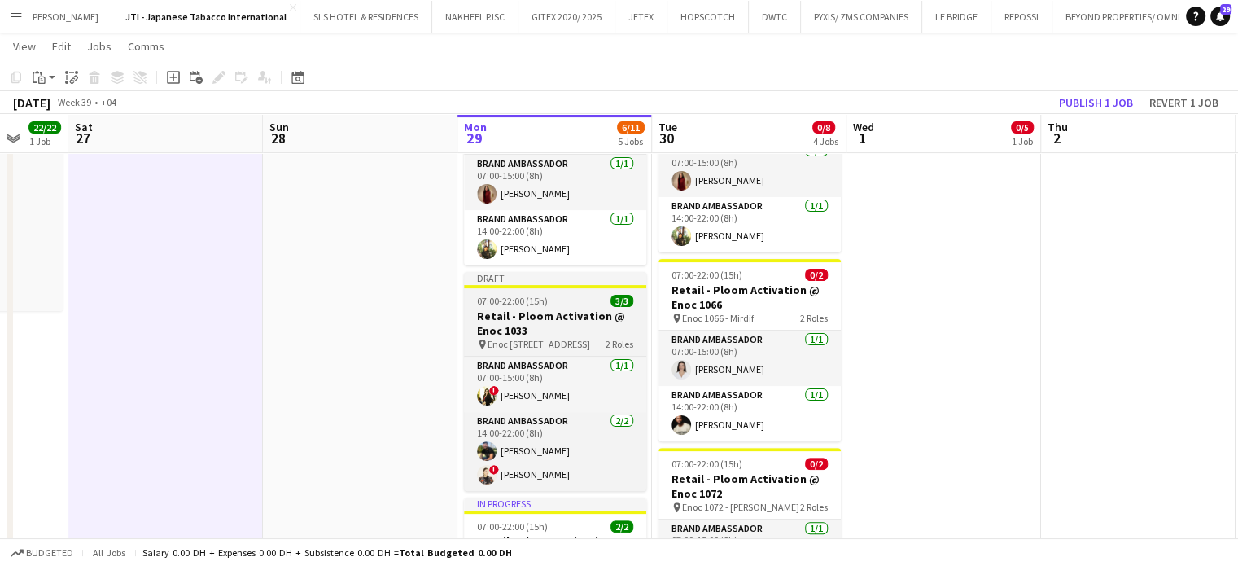
click at [498, 315] on h3 "Retail - Ploom Activation @ Enoc 1033" at bounding box center [555, 323] width 182 height 29
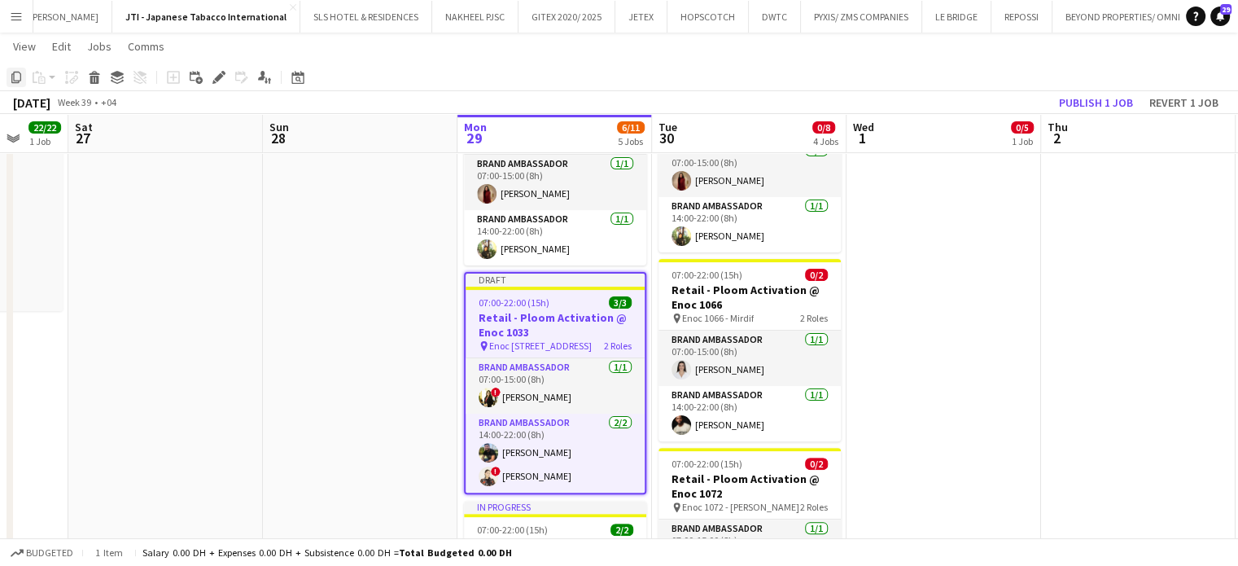
click at [15, 77] on icon "Copy" at bounding box center [16, 77] width 13 height 13
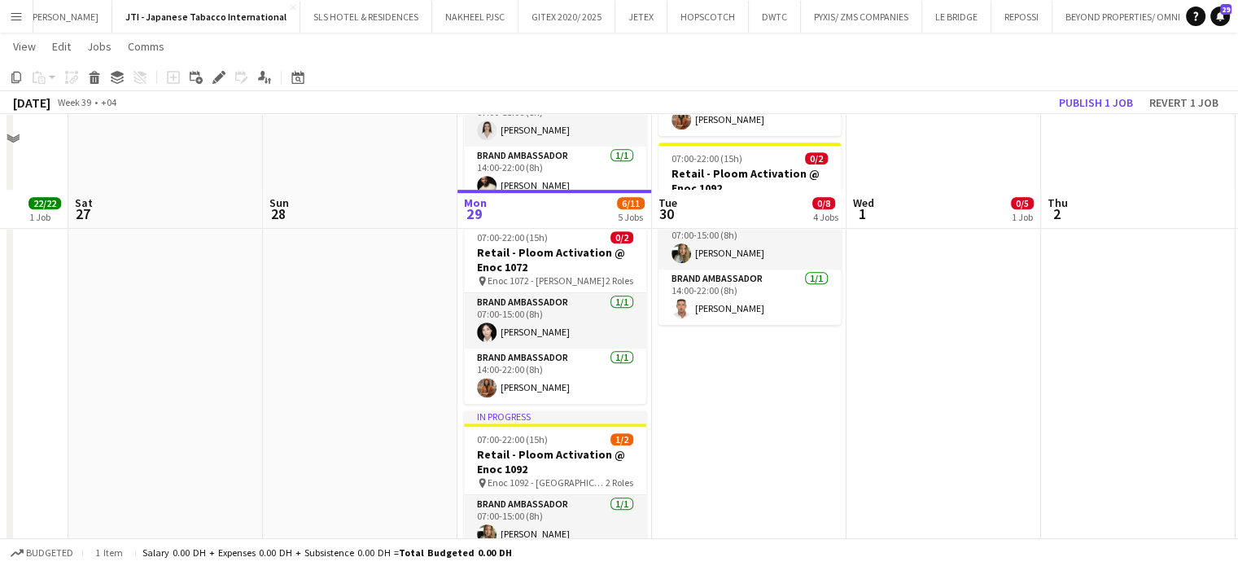
scroll to position [977, 0]
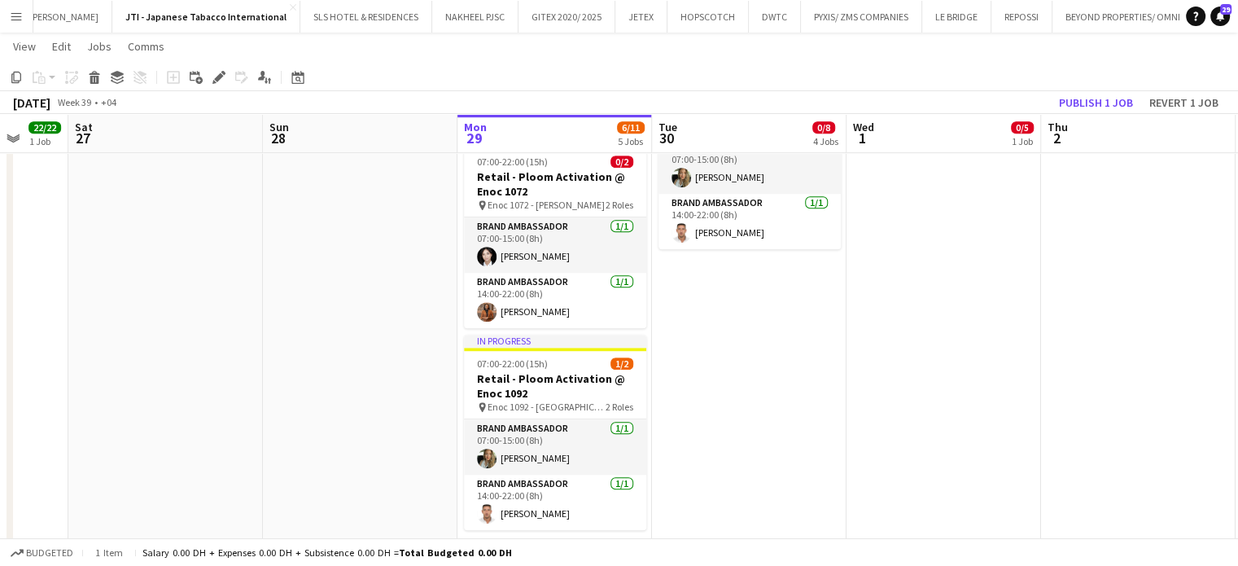
click at [799, 322] on app-date-cell "07:00-22:00 (15h) 0/2 Retail - Ploom Activation @ Enoc 1025 pin Enoc 1025 - Jeb…" at bounding box center [749, 30] width 195 height 1072
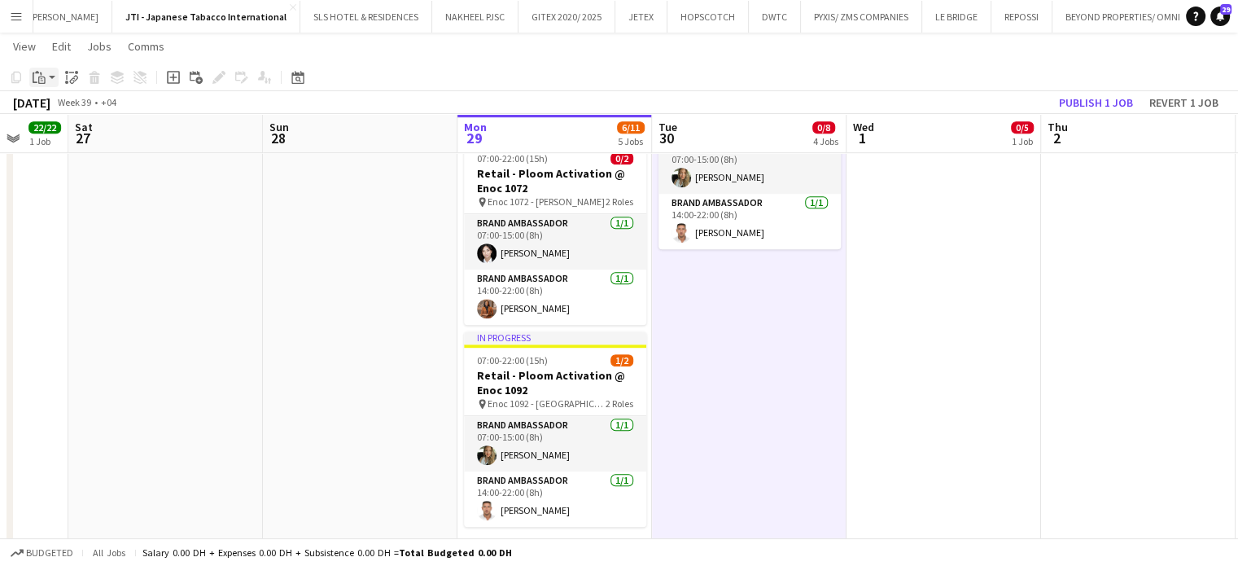
click at [36, 73] on icon at bounding box center [37, 72] width 4 height 2
click at [75, 136] on link "Paste with crew Ctrl+Shift+V" at bounding box center [119, 136] width 153 height 15
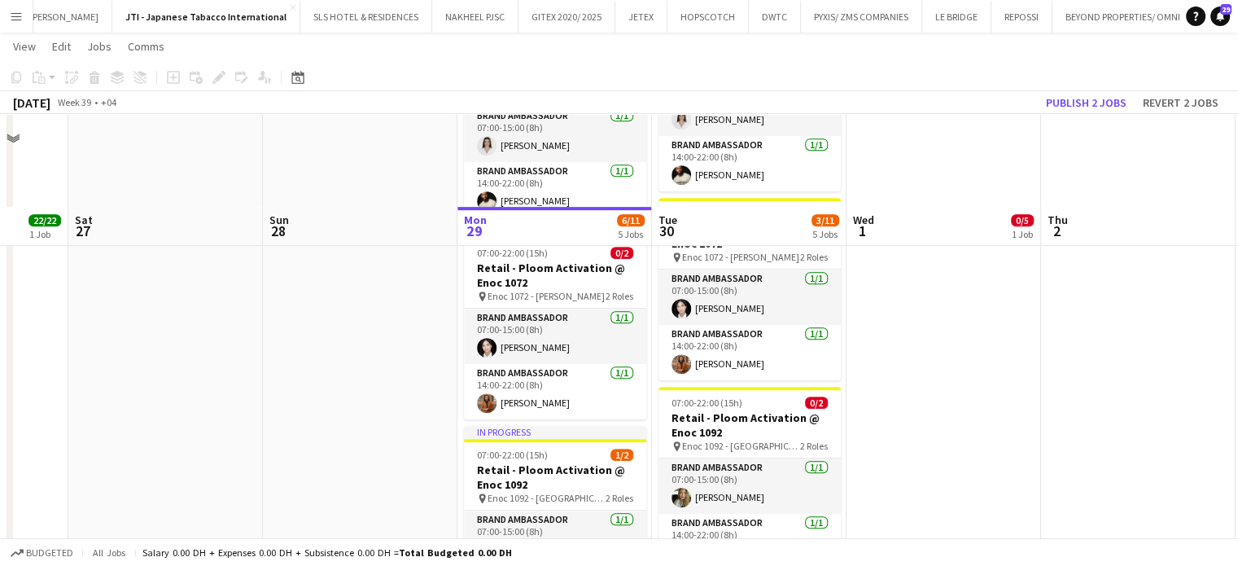
scroll to position [814, 0]
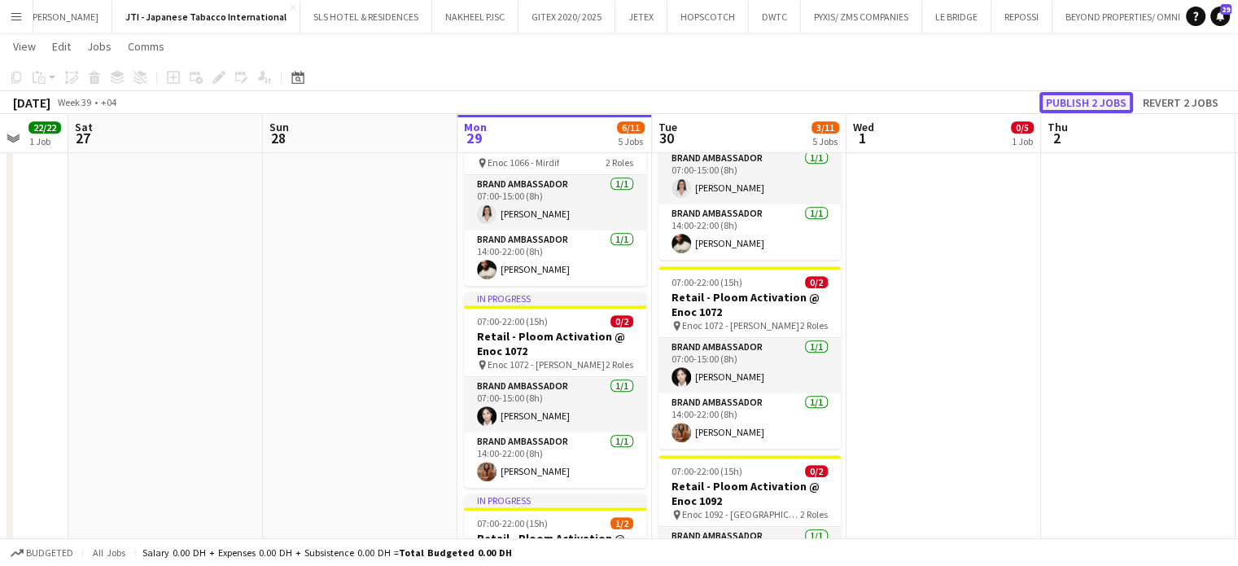
click at [1097, 100] on button "Publish 2 jobs" at bounding box center [1087, 102] width 94 height 21
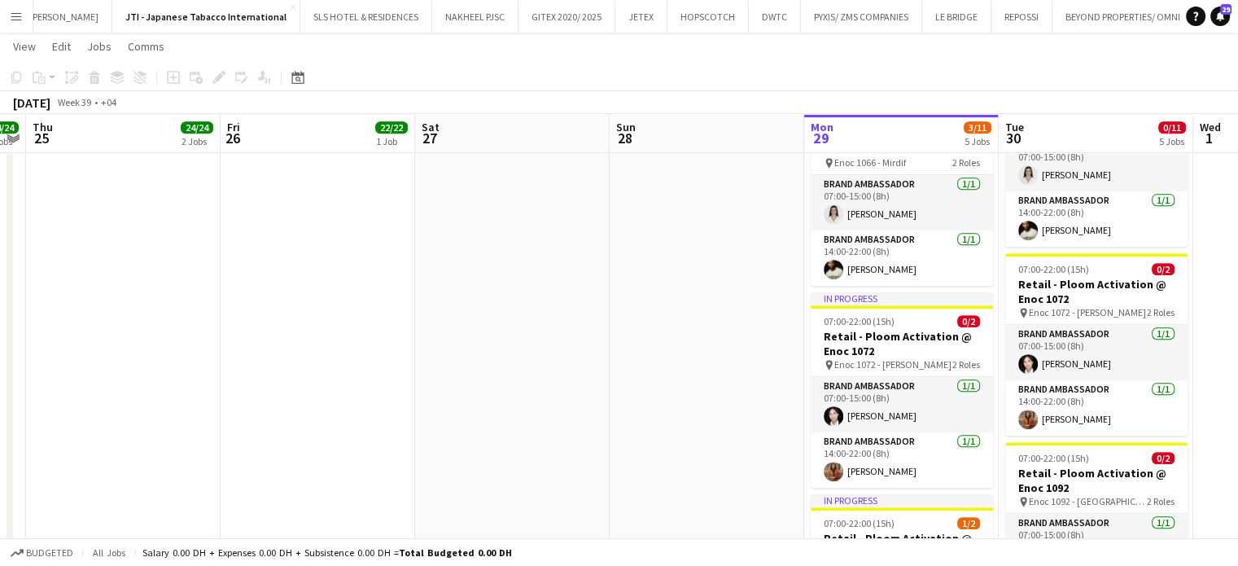
drag, startPoint x: 270, startPoint y: 412, endPoint x: 1014, endPoint y: 409, distance: 744.1
click at [1067, 413] on app-calendar-viewport "Tue 23 24/24 2 Jobs Wed 24 24/24 2 Jobs Thu 25 24/24 2 Jobs Fri 26 22/22 1 Job …" at bounding box center [619, 141] width 1238 height 1784
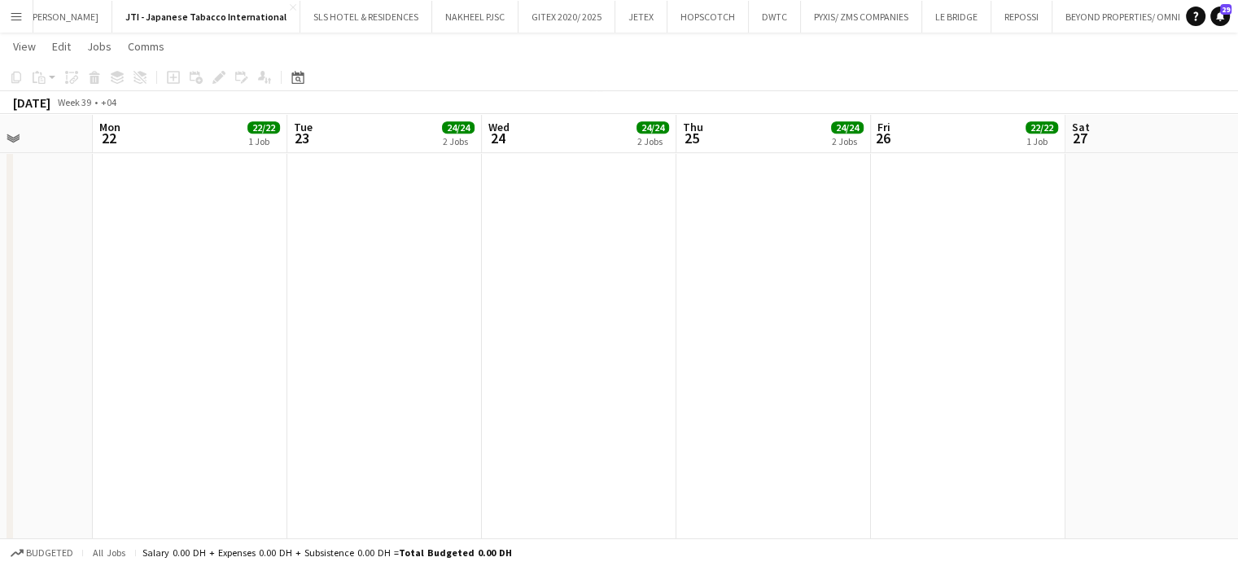
drag, startPoint x: 905, startPoint y: 400, endPoint x: 1191, endPoint y: 400, distance: 285.7
click at [1191, 400] on app-calendar-viewport "Fri 19 3/3 1 Job Sat 20 Sun 21 Mon 22 22/22 1 Job Tue 23 24/24 2 Jobs Wed 24 24…" at bounding box center [619, 141] width 1238 height 1784
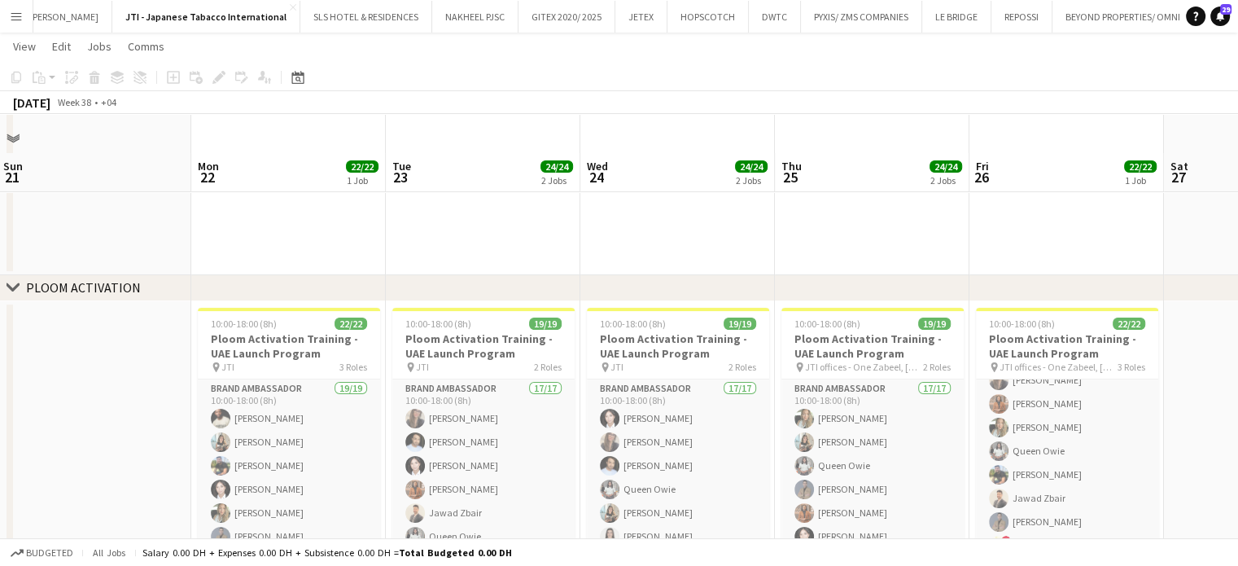
scroll to position [244, 0]
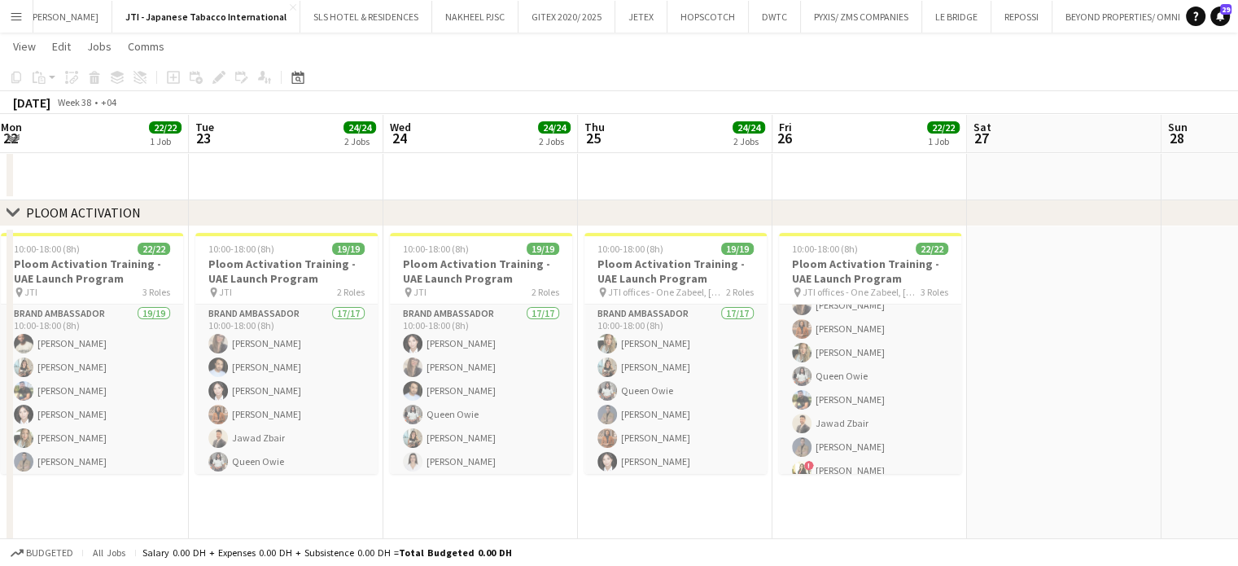
drag, startPoint x: 1202, startPoint y: 335, endPoint x: 1003, endPoint y: 328, distance: 198.7
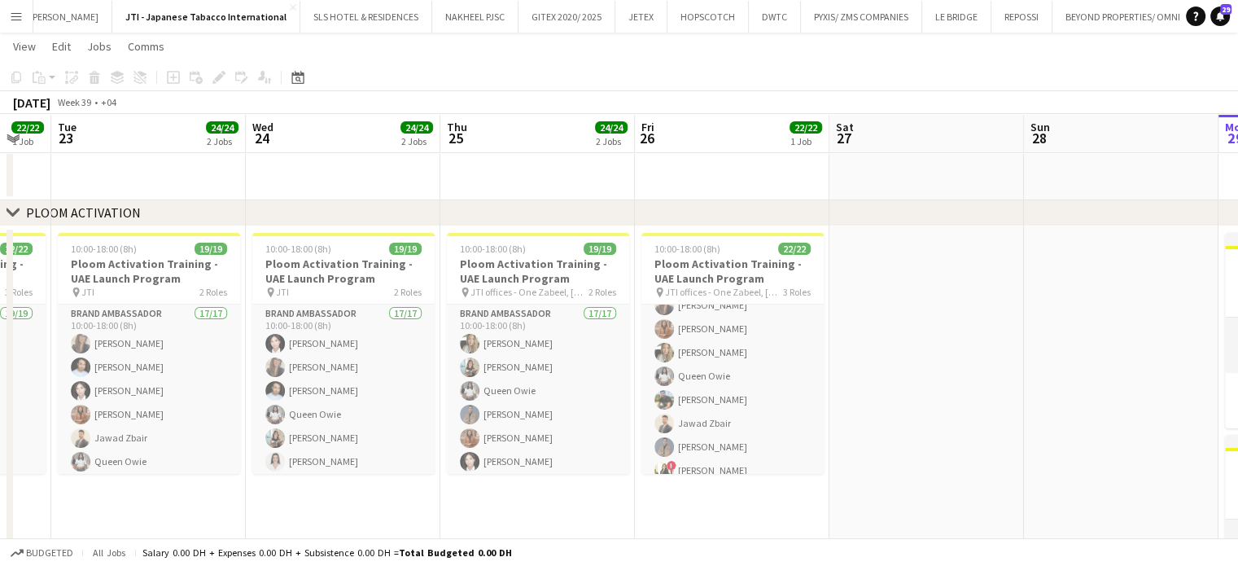
scroll to position [0, 627]
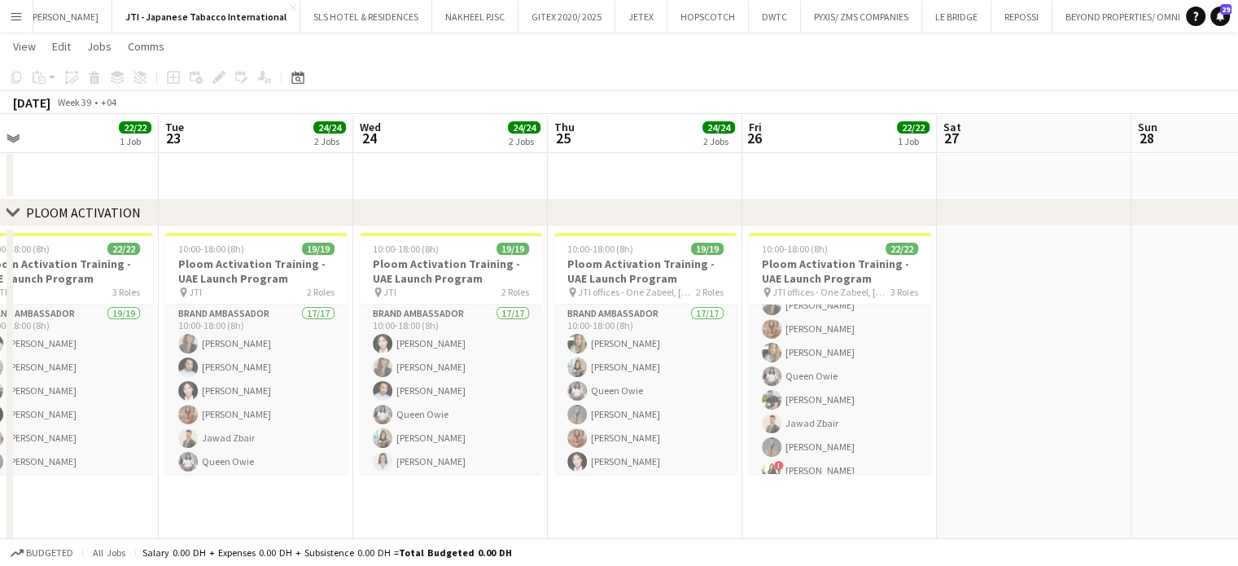
drag, startPoint x: 1154, startPoint y: 312, endPoint x: 736, endPoint y: 247, distance: 423.5
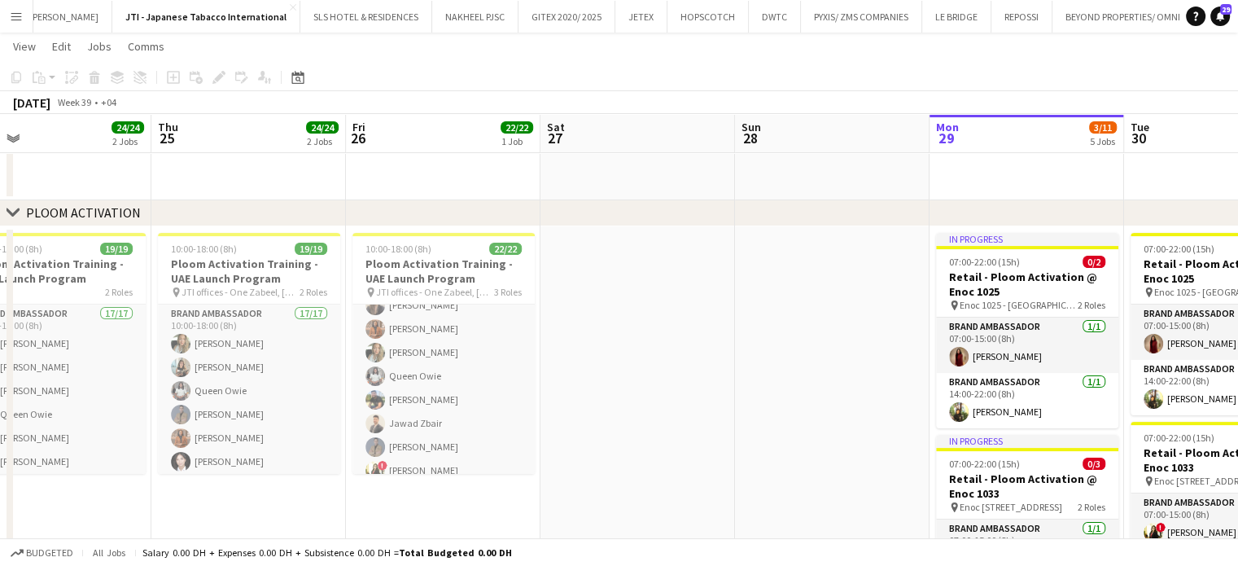
scroll to position [0, 502]
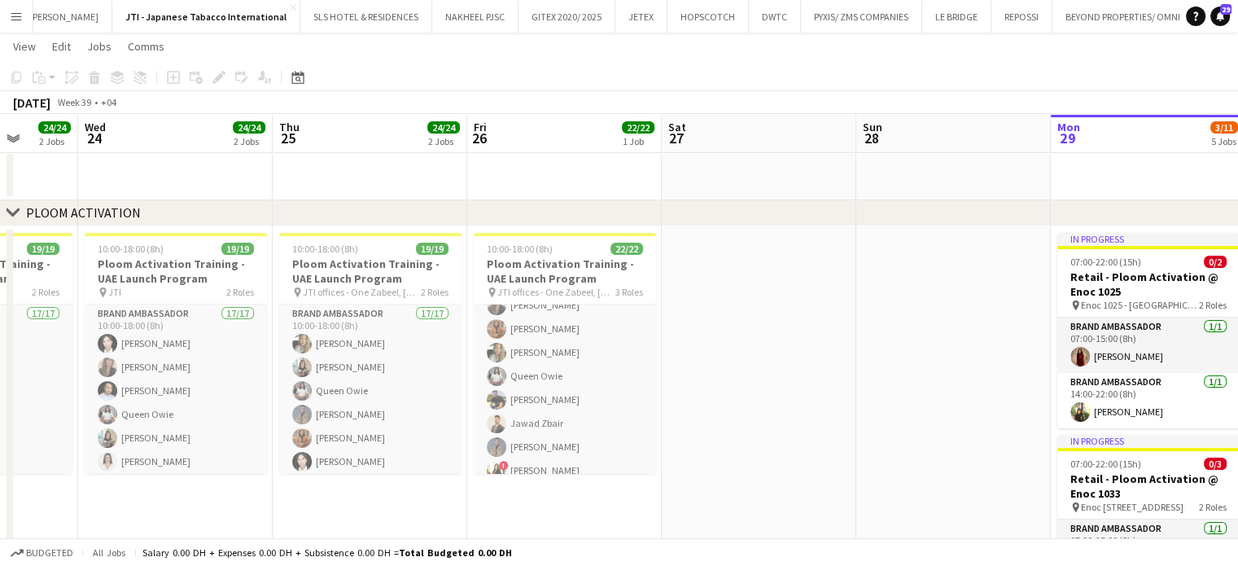
drag, startPoint x: 634, startPoint y: 324, endPoint x: 758, endPoint y: 326, distance: 123.8
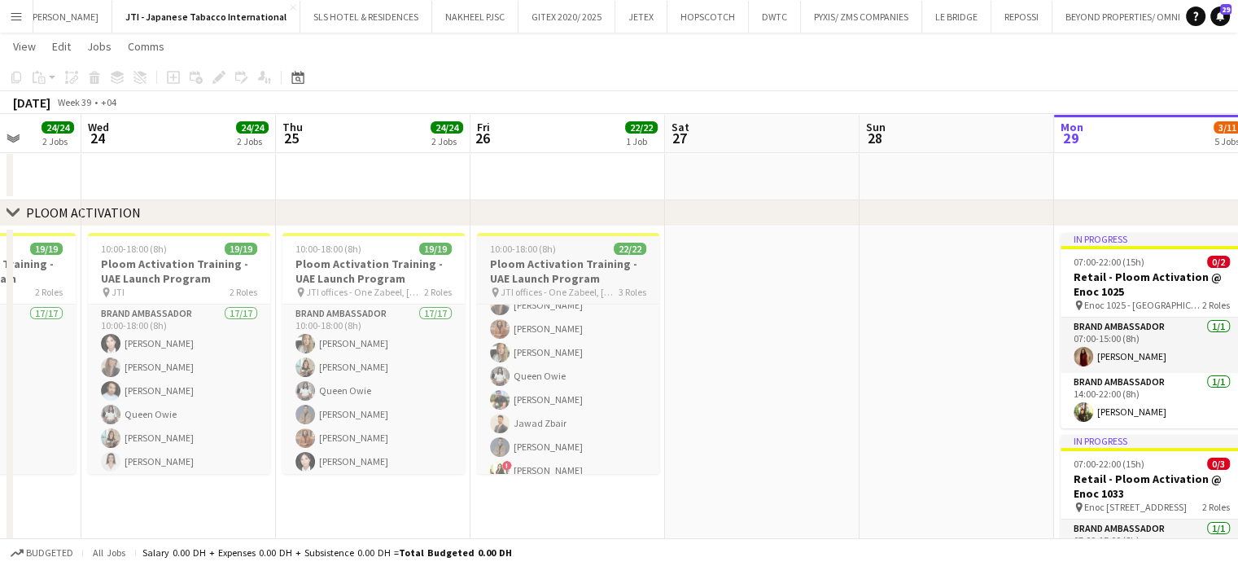
click at [551, 274] on h3 "Ploom Activation Training - UAE Launch Program" at bounding box center [568, 270] width 182 height 29
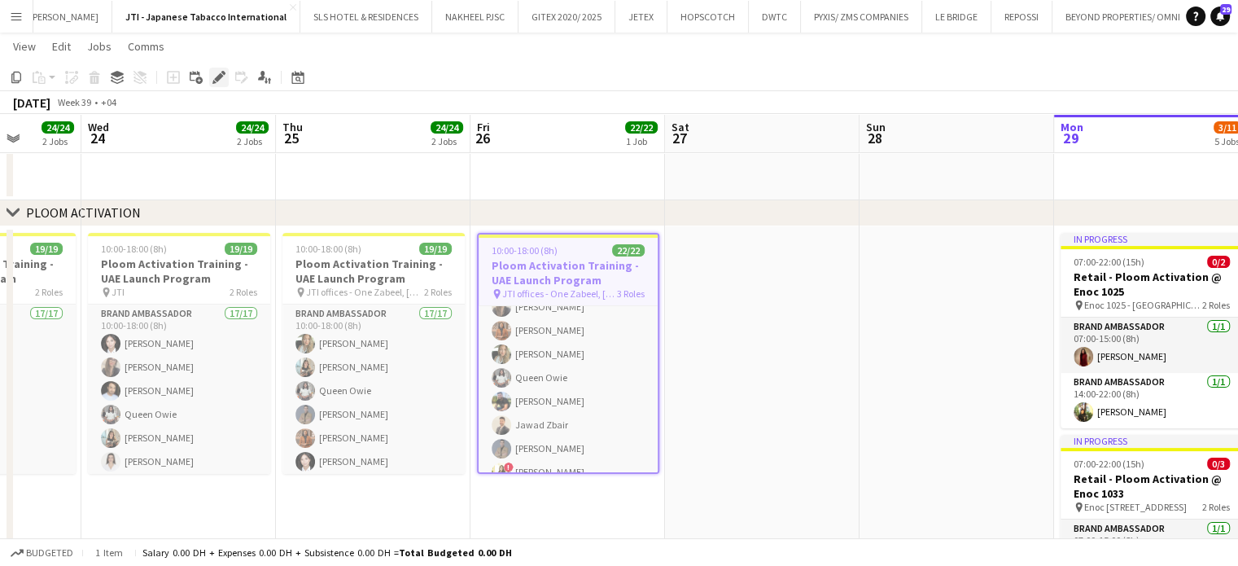
click at [220, 72] on icon "Edit" at bounding box center [218, 77] width 13 height 13
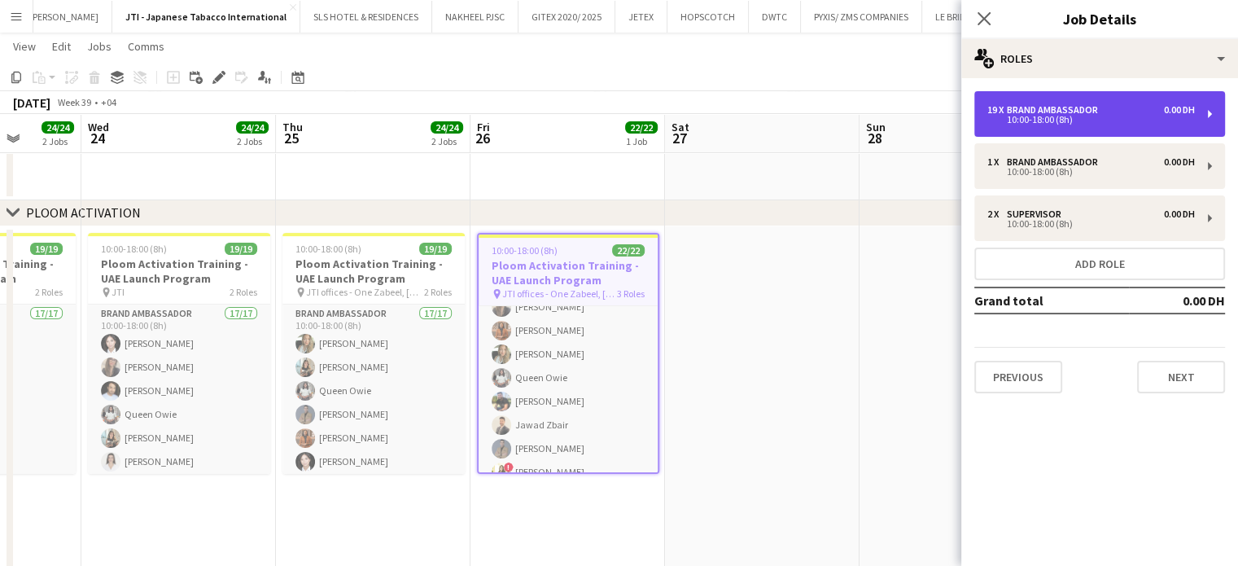
click at [1057, 123] on div "10:00-18:00 (8h)" at bounding box center [1091, 120] width 208 height 8
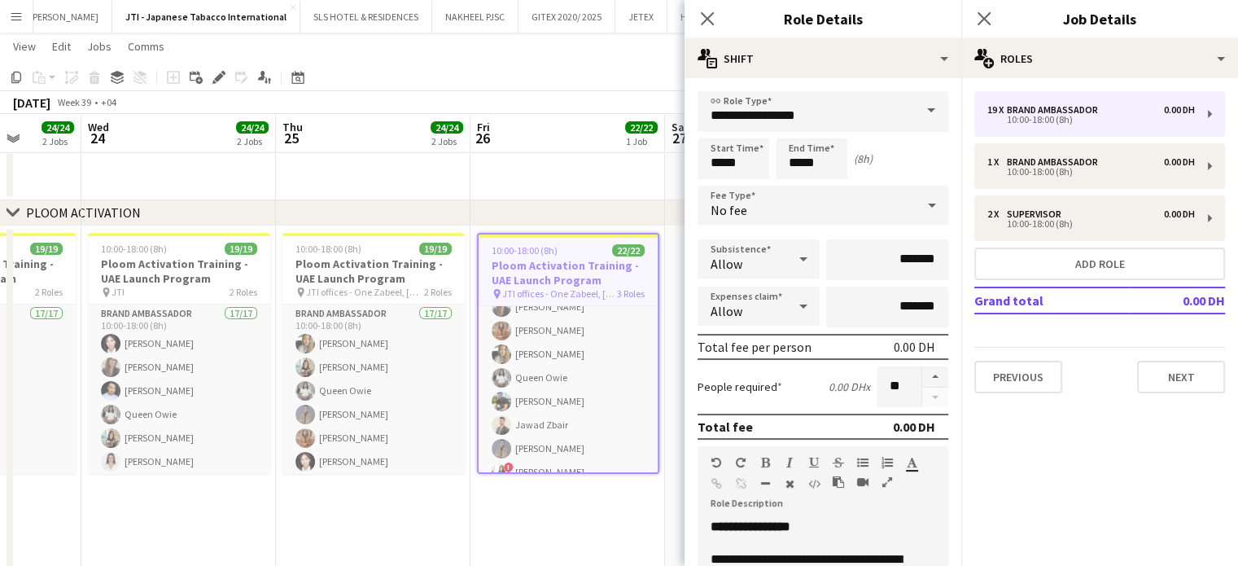
click at [922, 208] on icon at bounding box center [932, 205] width 20 height 33
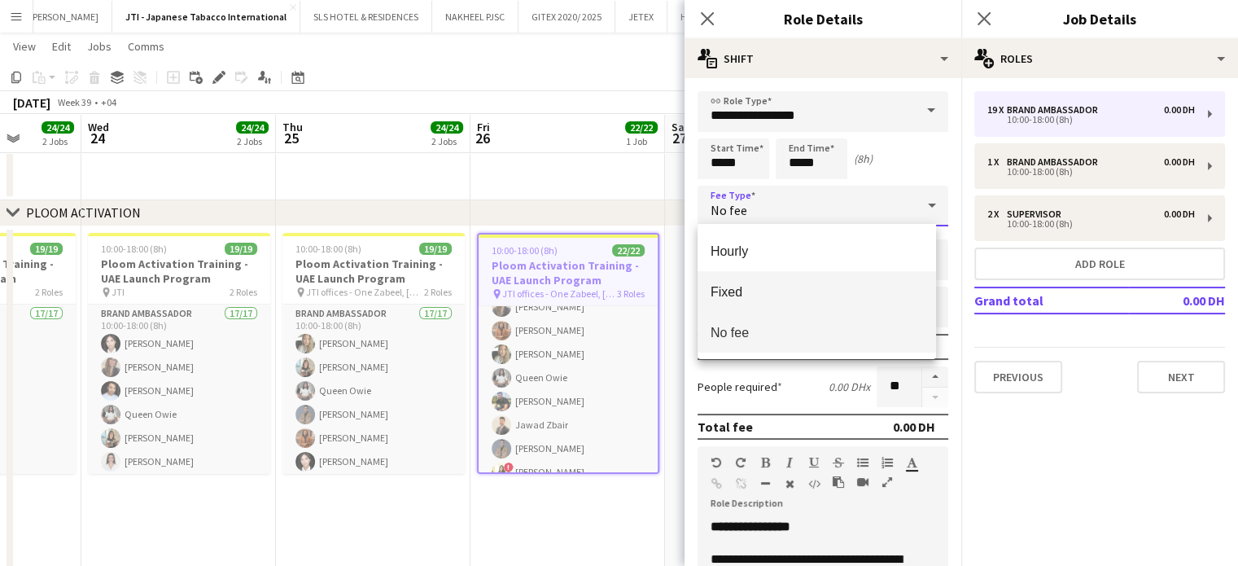
click at [743, 293] on span "Fixed" at bounding box center [817, 291] width 212 height 15
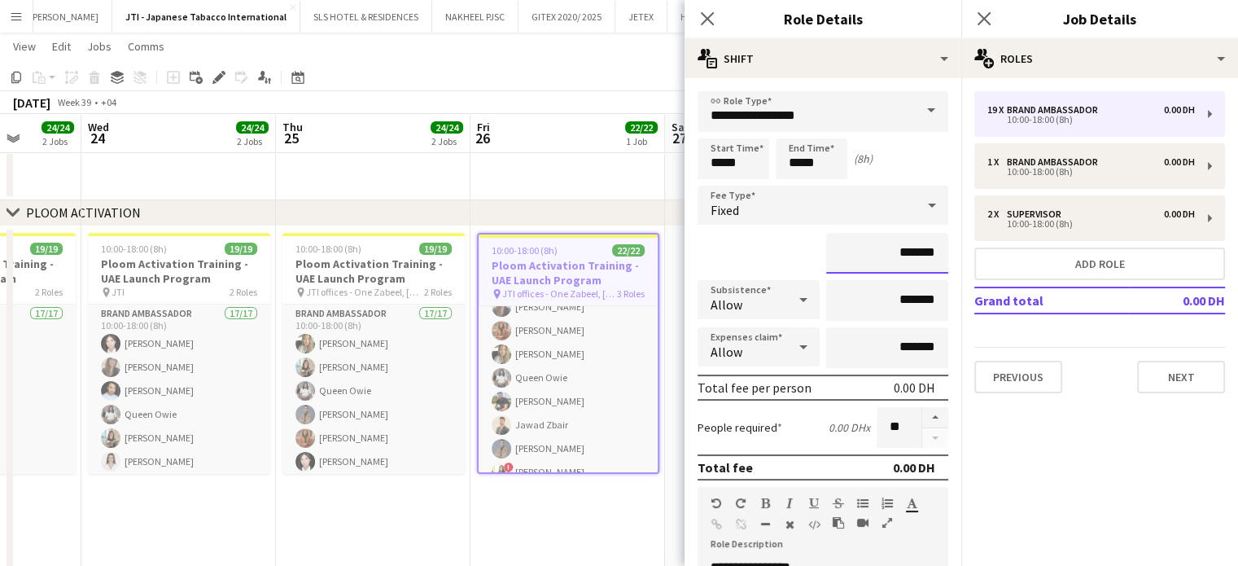
click at [863, 254] on input "*******" at bounding box center [887, 253] width 122 height 41
type input "**********"
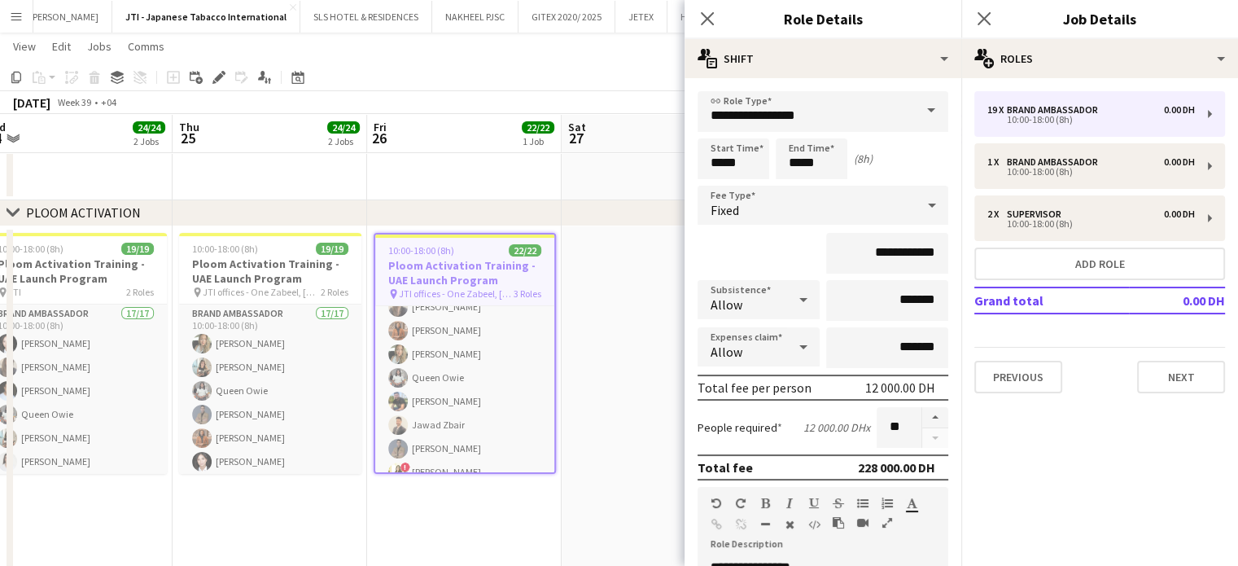
scroll to position [0, 620]
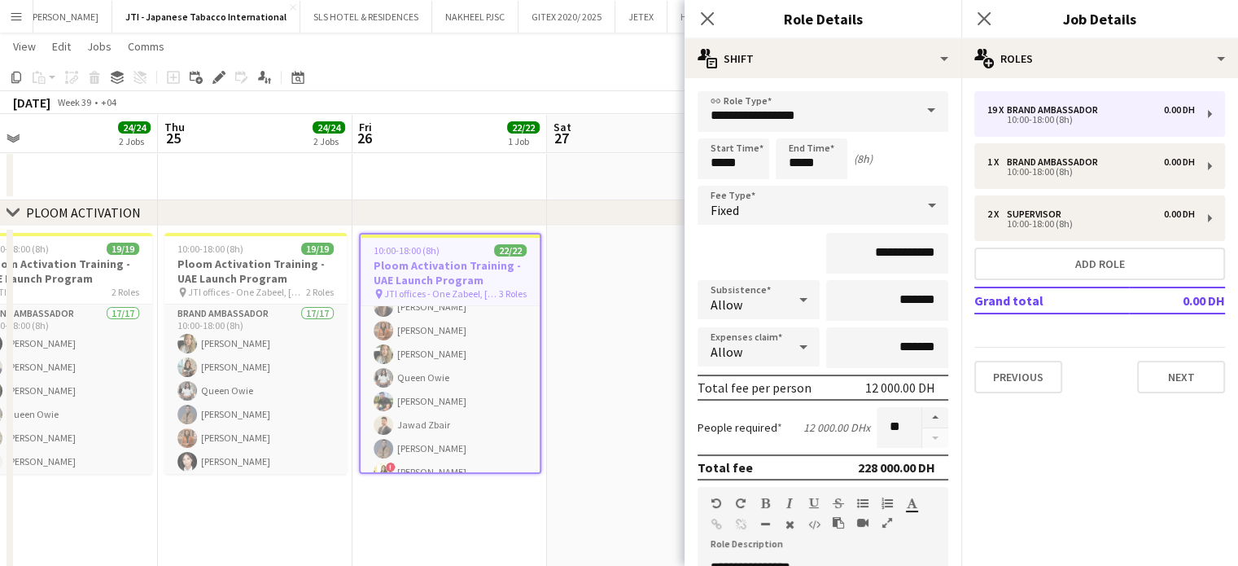
drag, startPoint x: 667, startPoint y: 319, endPoint x: 549, endPoint y: 317, distance: 118.1
click at [702, 22] on icon "Close pop-in" at bounding box center [706, 18] width 15 height 15
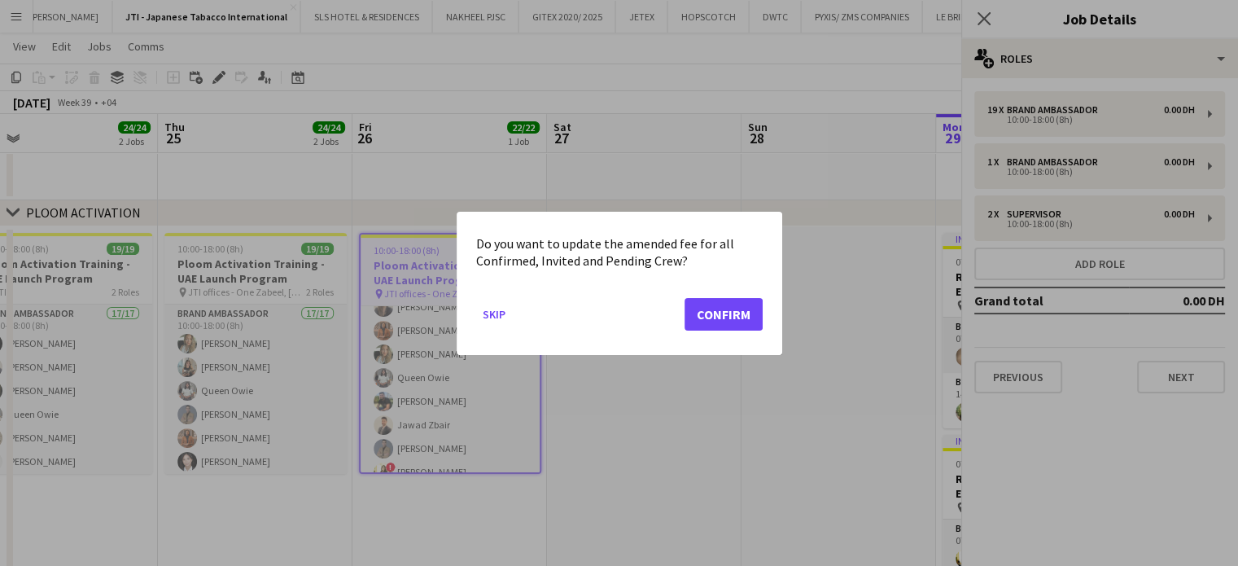
scroll to position [0, 0]
click at [1123, 107] on div at bounding box center [619, 283] width 1238 height 566
click at [502, 315] on button "Skip" at bounding box center [494, 313] width 36 height 26
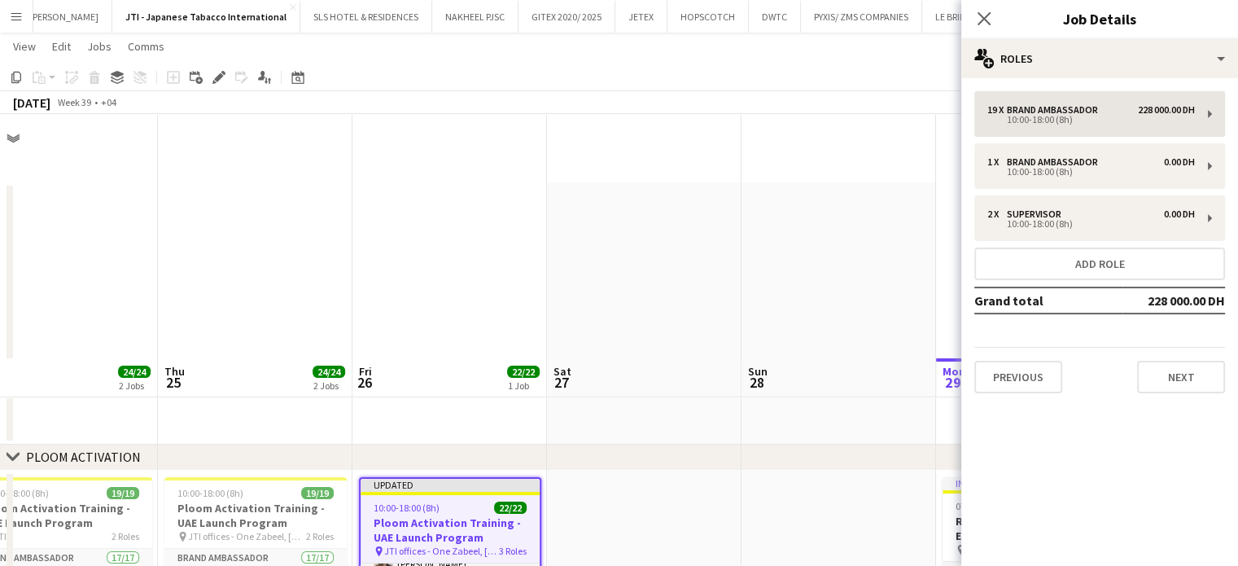
scroll to position [244, 0]
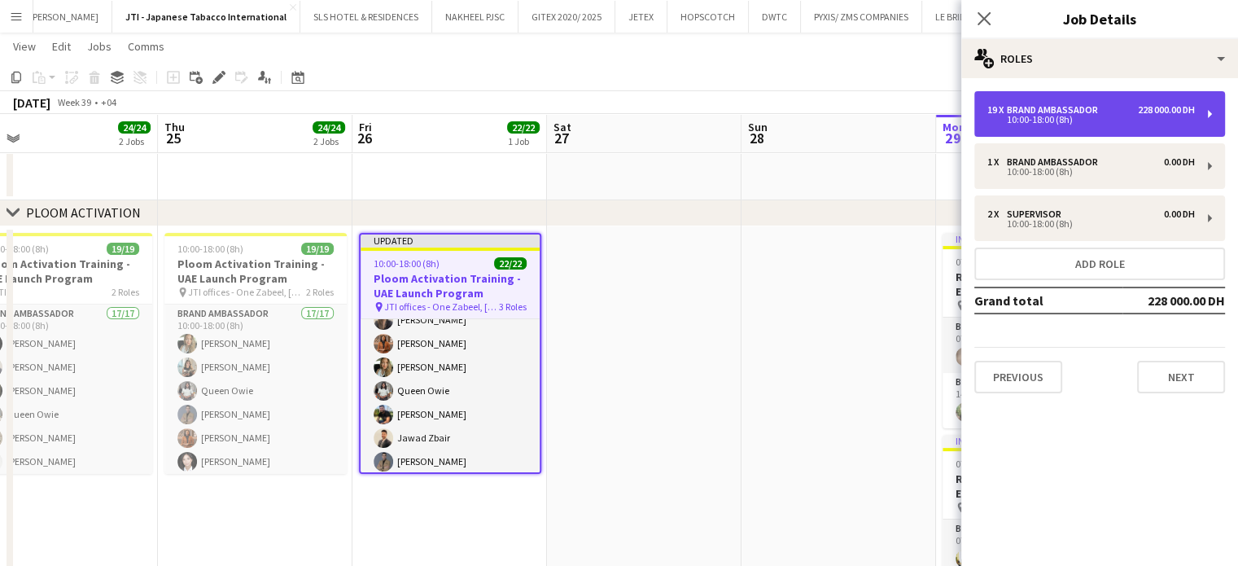
click at [1085, 108] on div "Brand Ambassador" at bounding box center [1056, 109] width 98 height 11
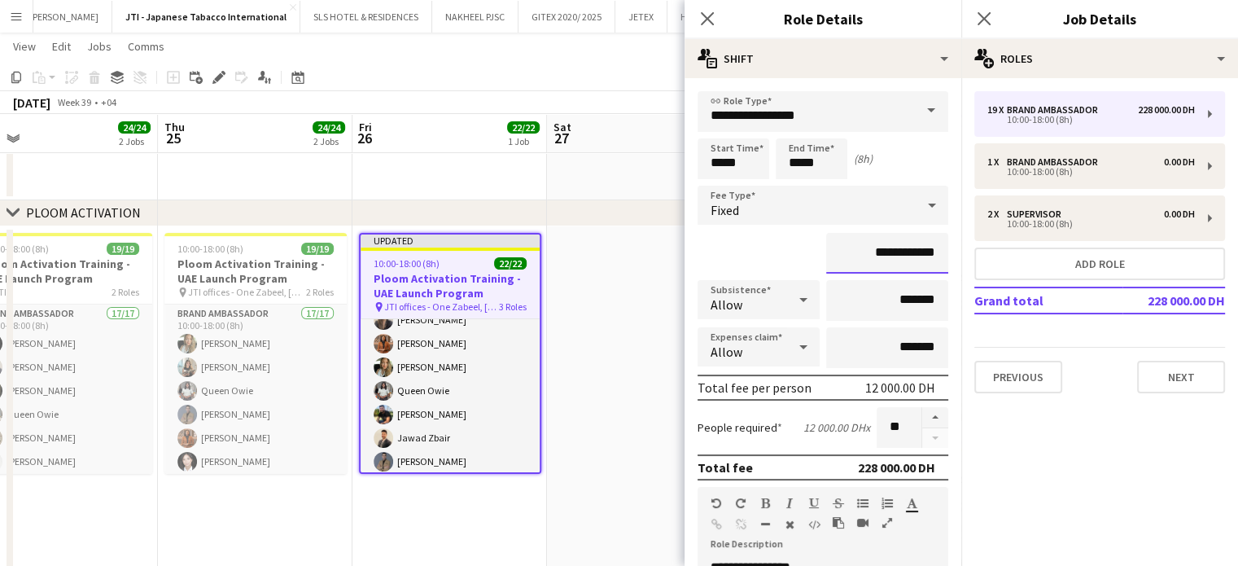
drag, startPoint x: 864, startPoint y: 252, endPoint x: 828, endPoint y: 252, distance: 35.8
click at [828, 252] on input "**********" at bounding box center [887, 253] width 122 height 41
type input "*********"
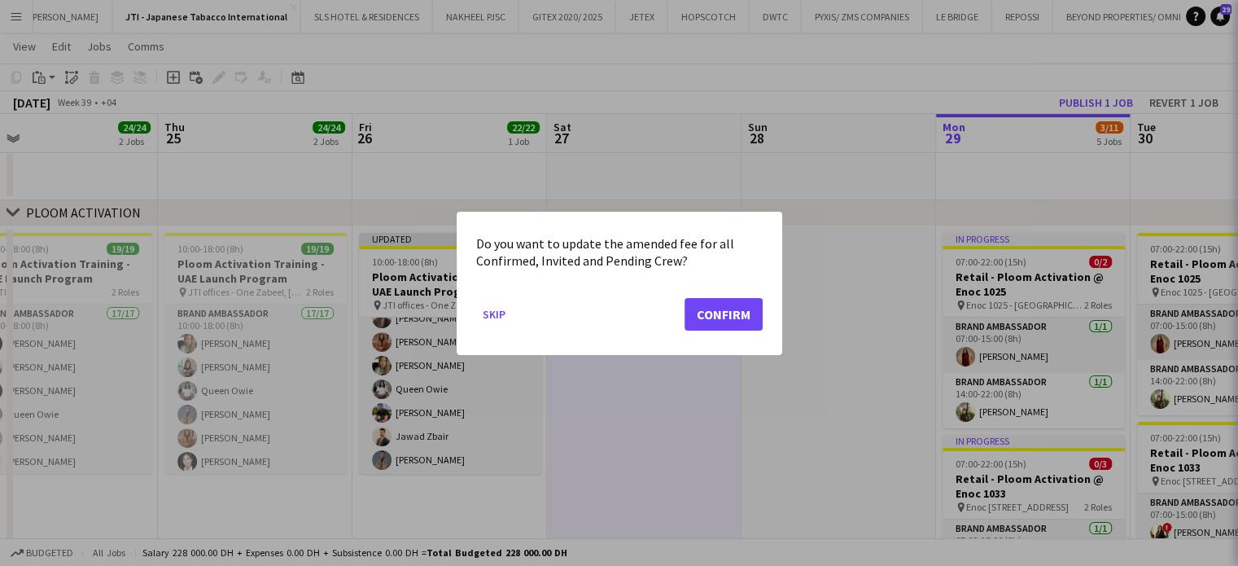
scroll to position [0, 0]
click at [493, 317] on button "Skip" at bounding box center [494, 313] width 36 height 26
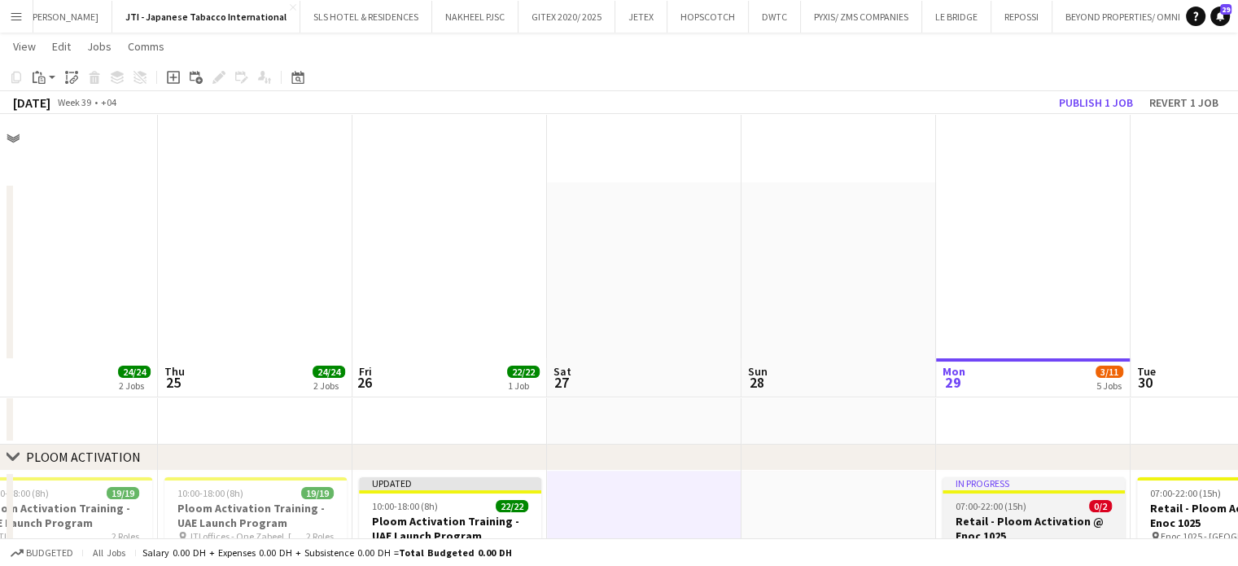
scroll to position [244, 0]
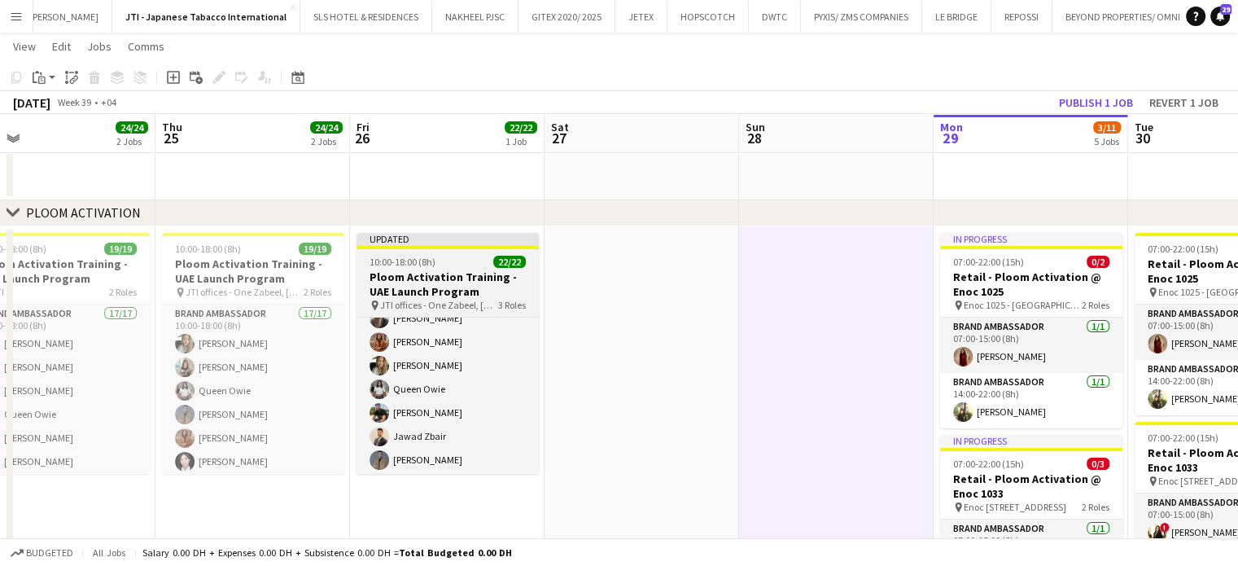
scroll to position [0, 624]
click at [416, 275] on h3 "Ploom Activation Training - UAE Launch Program" at bounding box center [447, 283] width 182 height 29
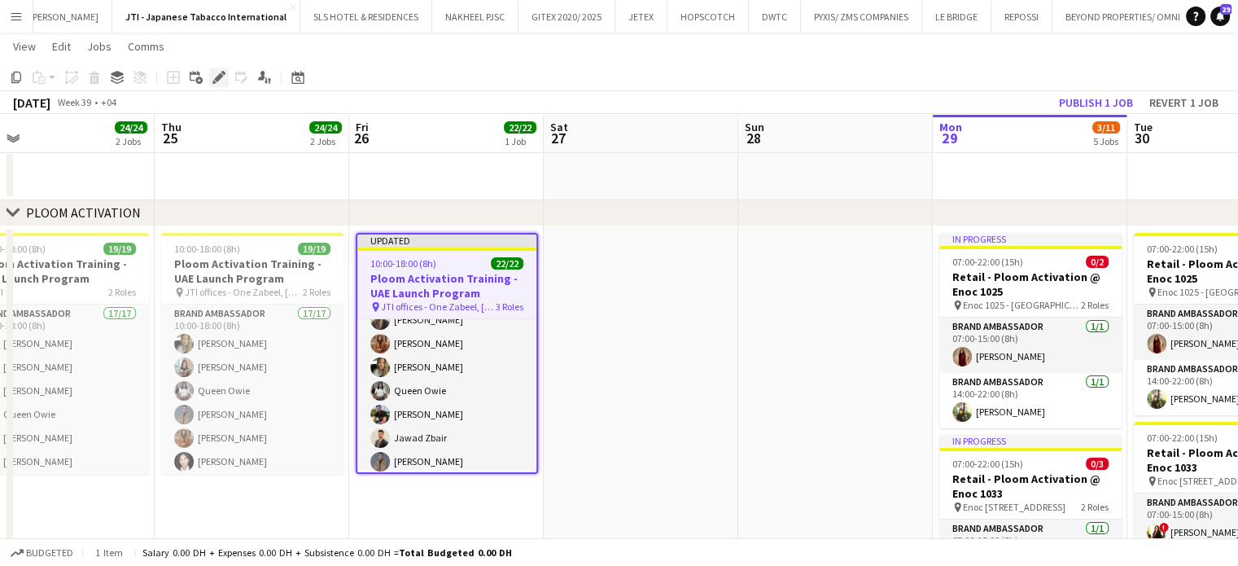
click at [219, 77] on icon at bounding box center [218, 77] width 9 height 9
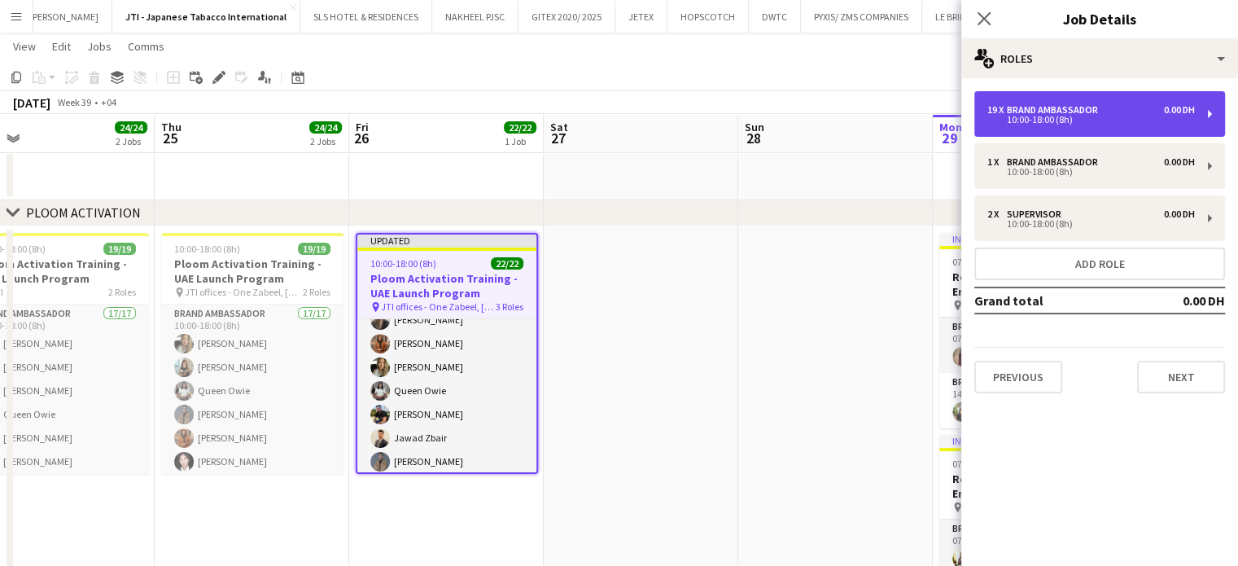
click at [1054, 117] on div "10:00-18:00 (8h)" at bounding box center [1091, 120] width 208 height 8
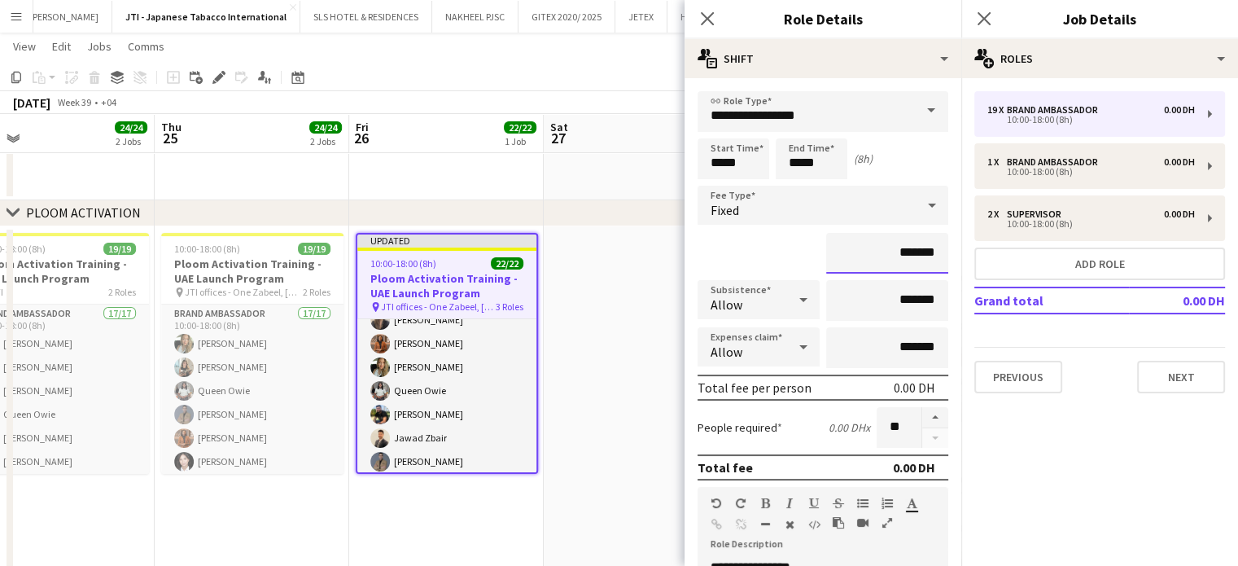
click at [863, 243] on input "*******" at bounding box center [887, 253] width 122 height 41
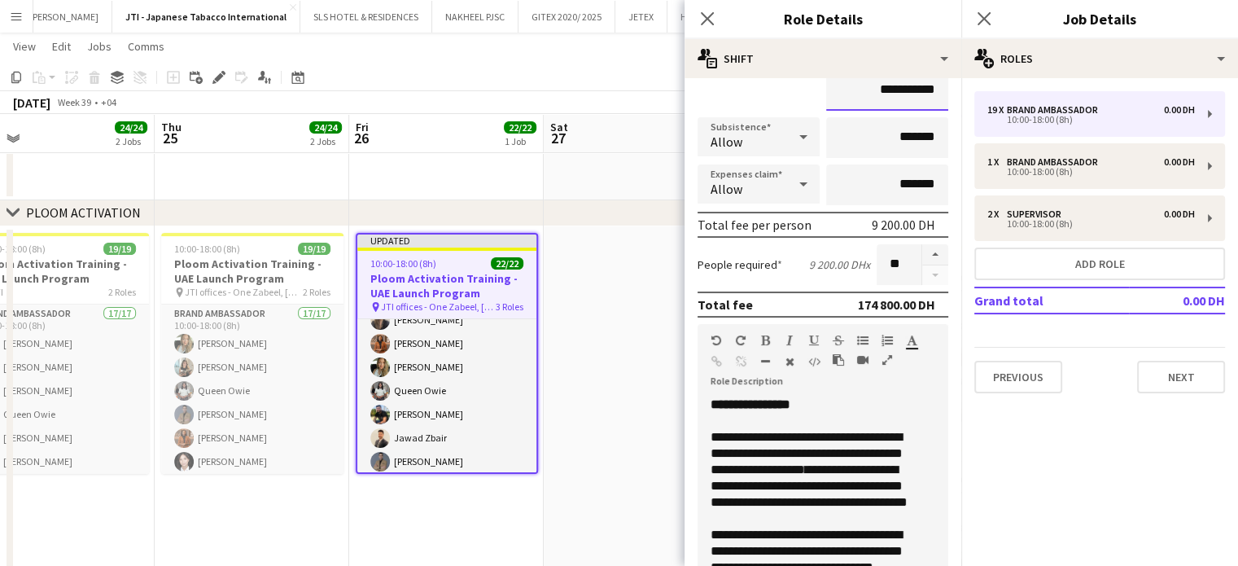
scroll to position [81, 0]
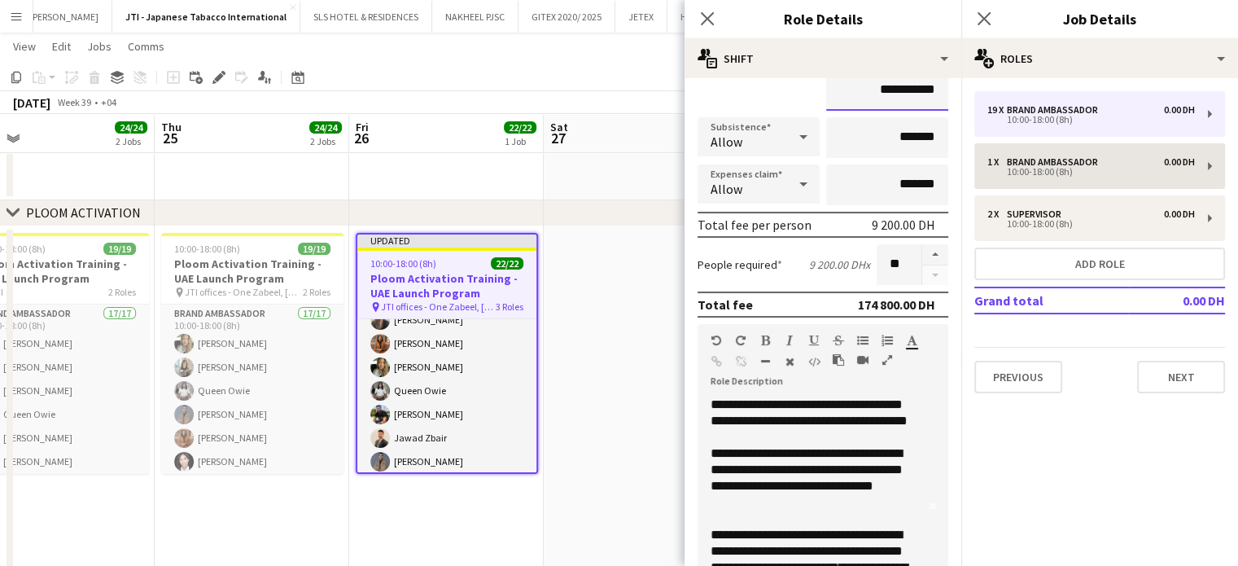
type input "**********"
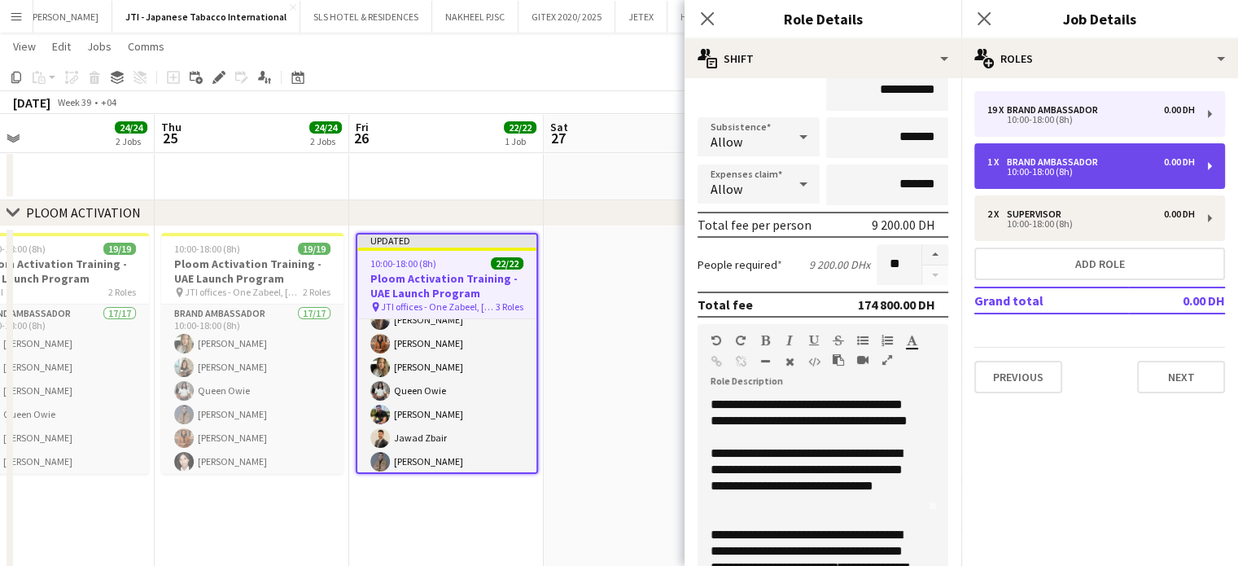
click at [1062, 163] on div "Brand Ambassador" at bounding box center [1056, 161] width 98 height 11
type input "*"
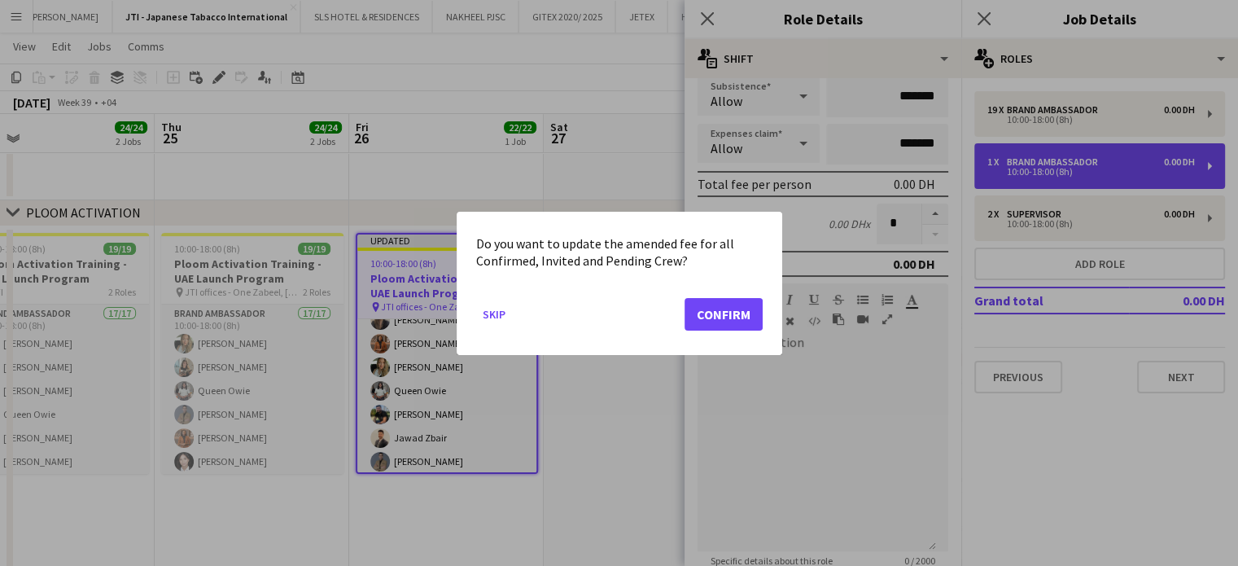
scroll to position [0, 0]
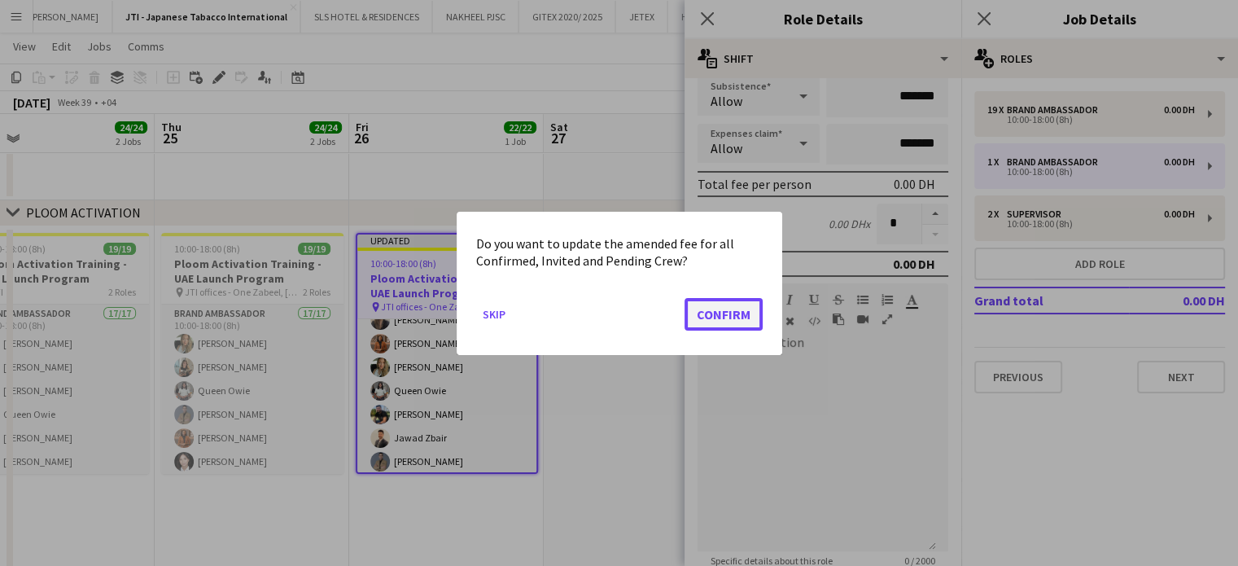
click at [714, 315] on button "Confirm" at bounding box center [724, 313] width 78 height 33
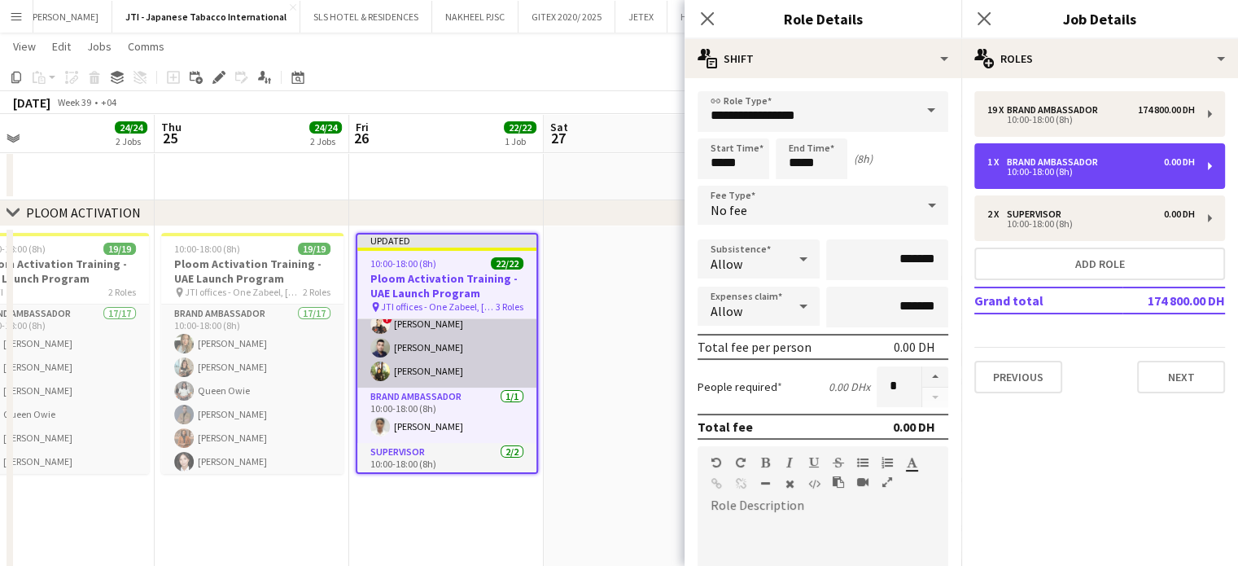
scroll to position [461, 0]
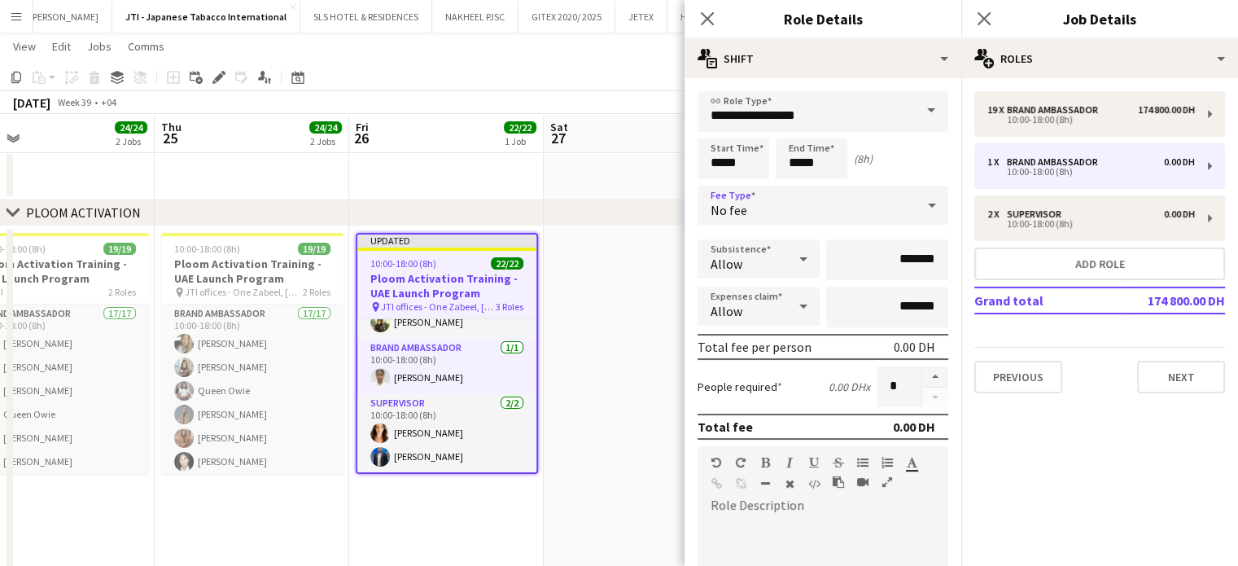
click at [916, 200] on div at bounding box center [932, 205] width 33 height 33
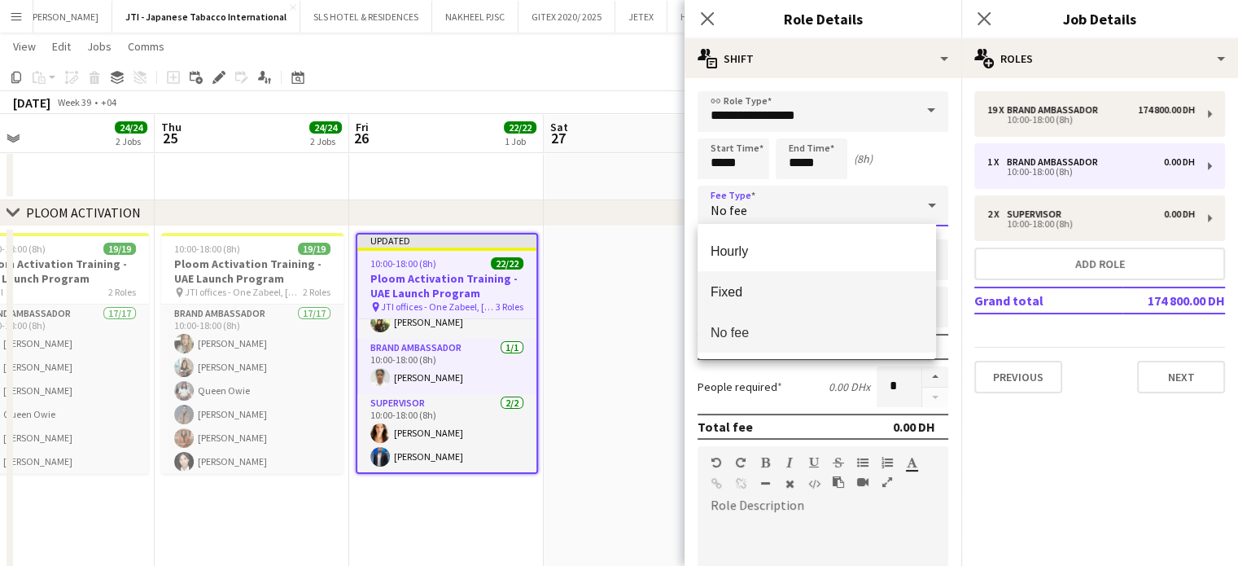
drag, startPoint x: 727, startPoint y: 289, endPoint x: 731, endPoint y: 279, distance: 10.6
click at [730, 282] on mat-option "Fixed" at bounding box center [817, 291] width 239 height 41
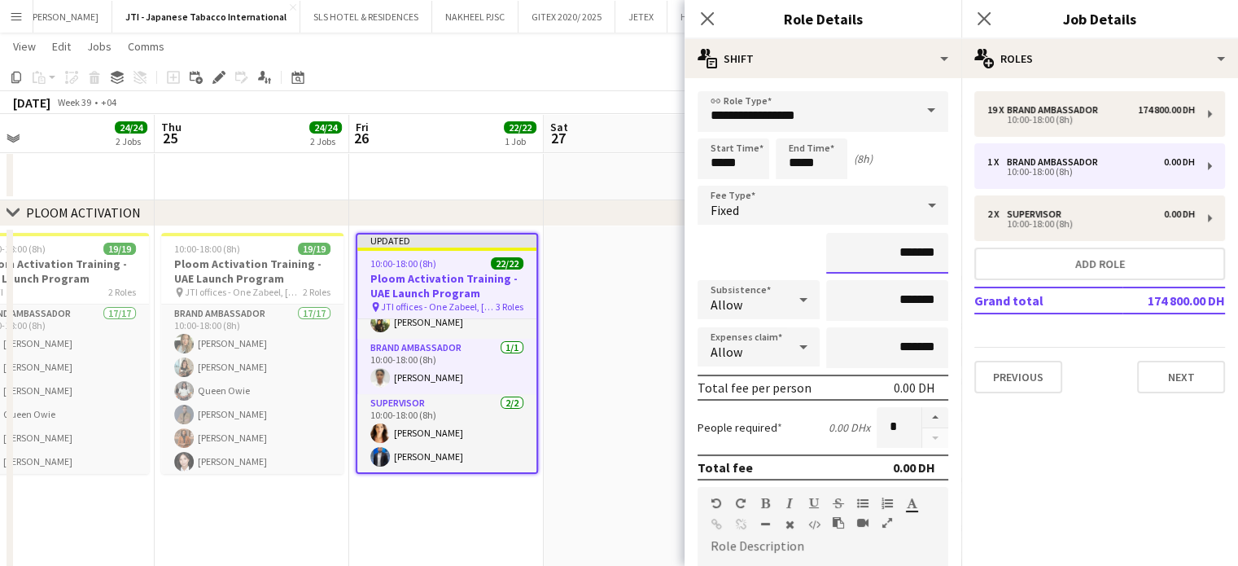
click at [834, 250] on input "*******" at bounding box center [887, 253] width 122 height 41
type input "**********"
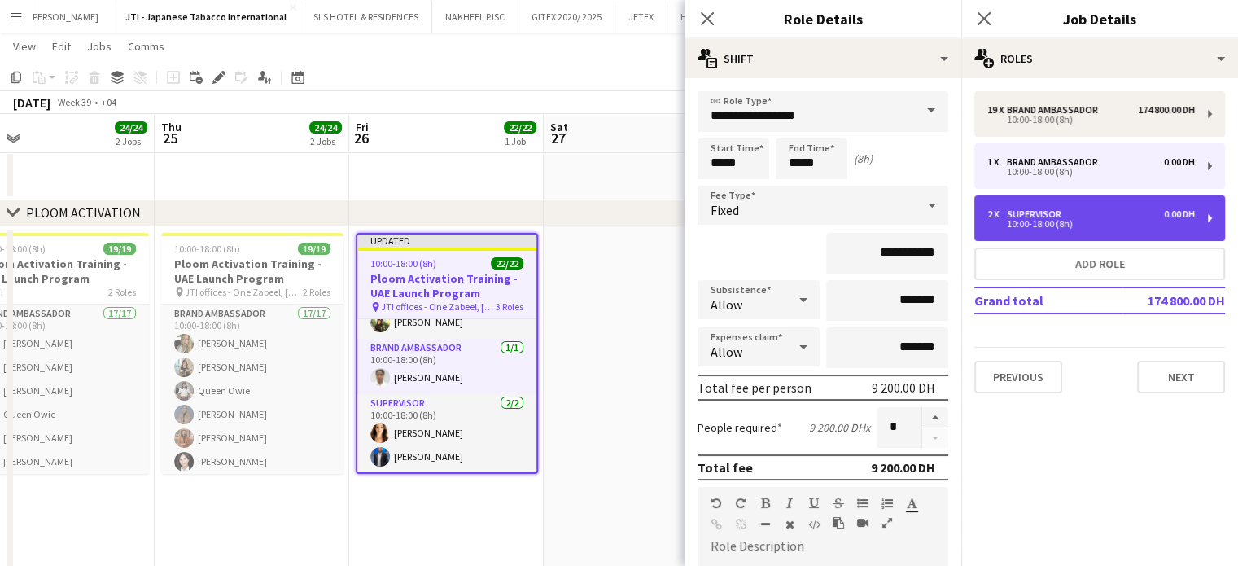
click at [1104, 224] on div "10:00-18:00 (8h)" at bounding box center [1091, 224] width 208 height 8
type input "**********"
type input "*"
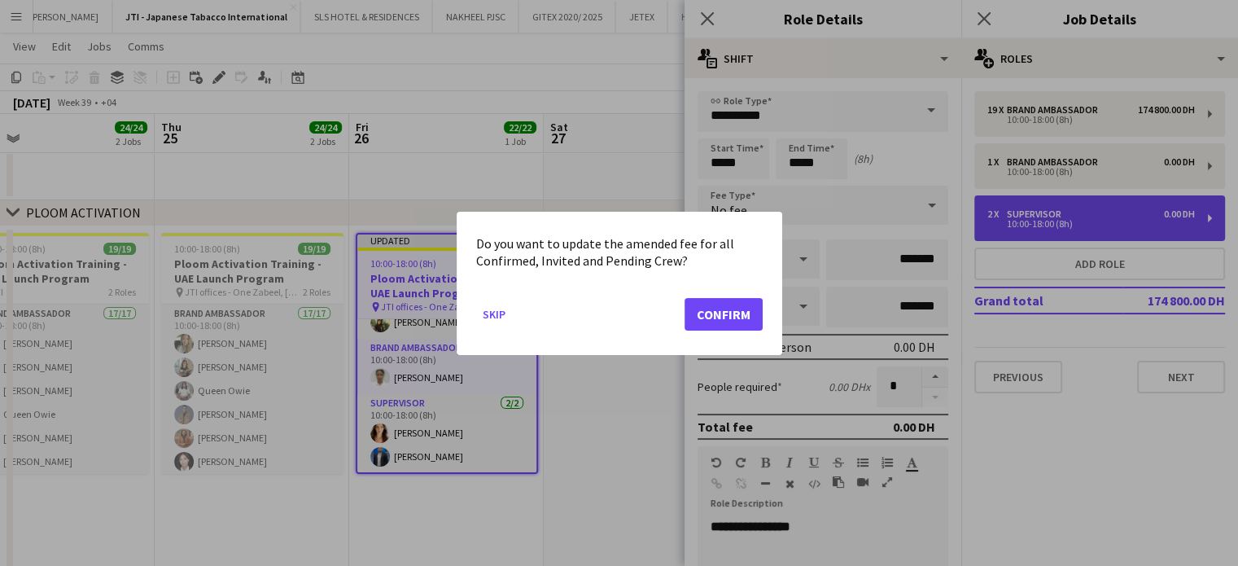
scroll to position [0, 0]
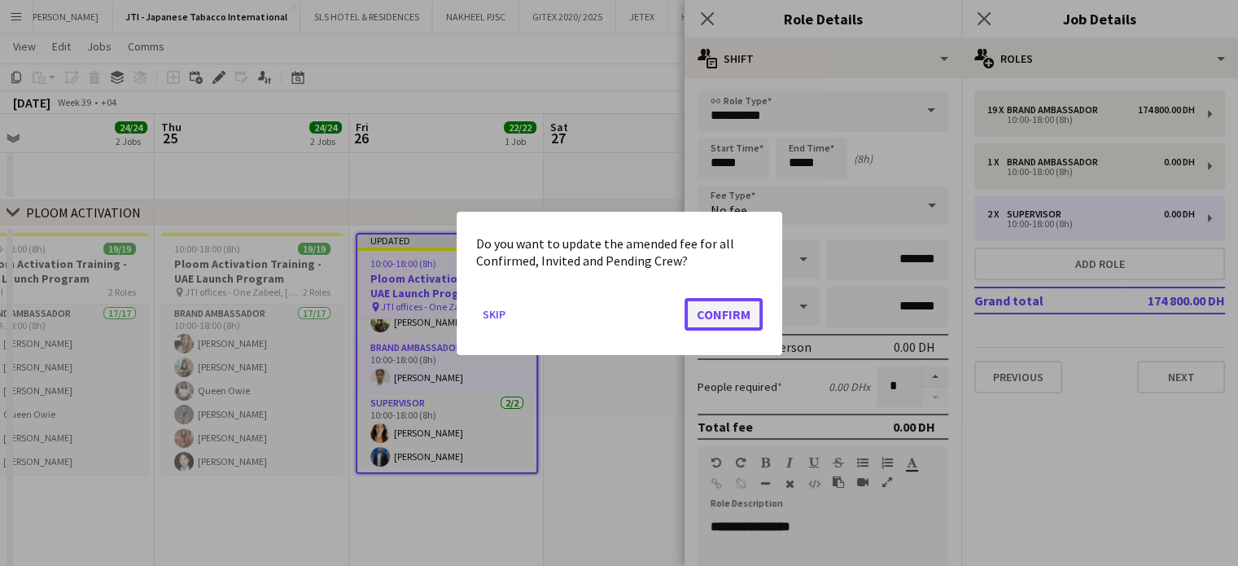
click at [729, 318] on button "Confirm" at bounding box center [724, 313] width 78 height 33
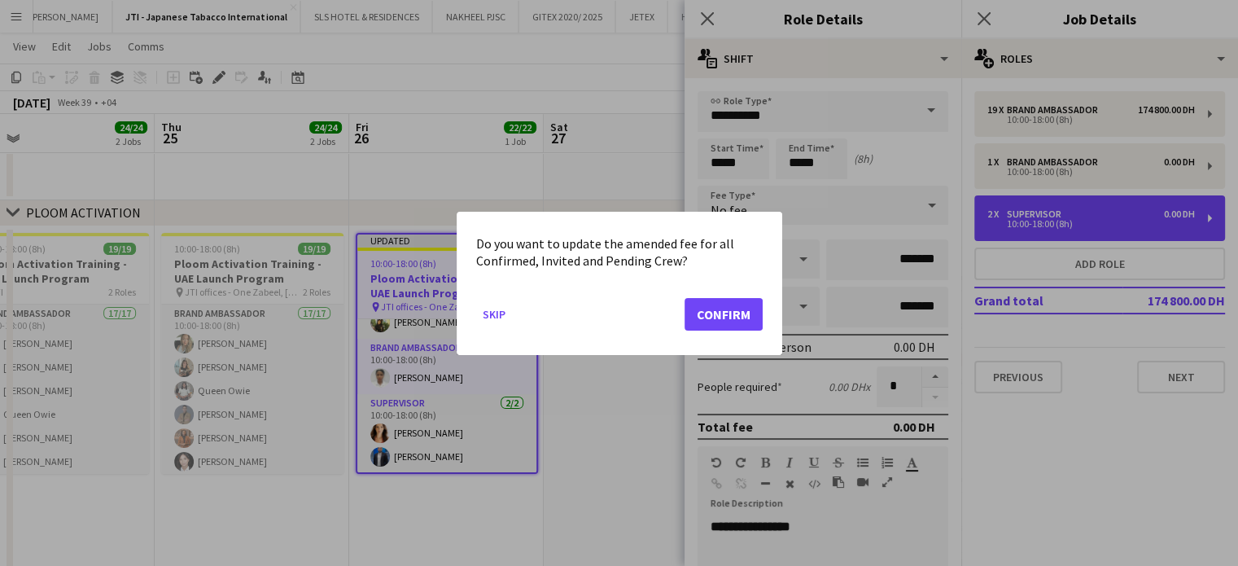
scroll to position [244, 0]
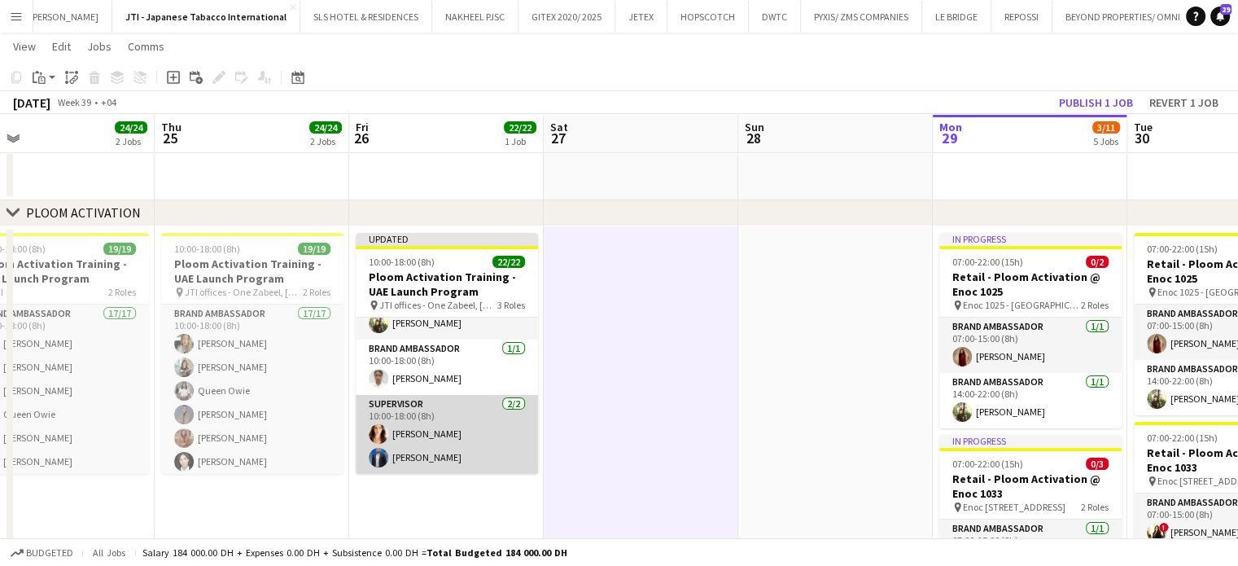
click at [462, 461] on app-card-role "Supervisor 2/2 10:00-18:00 (8h) vanessa roveratti Mohammed Raziqa" at bounding box center [447, 434] width 182 height 79
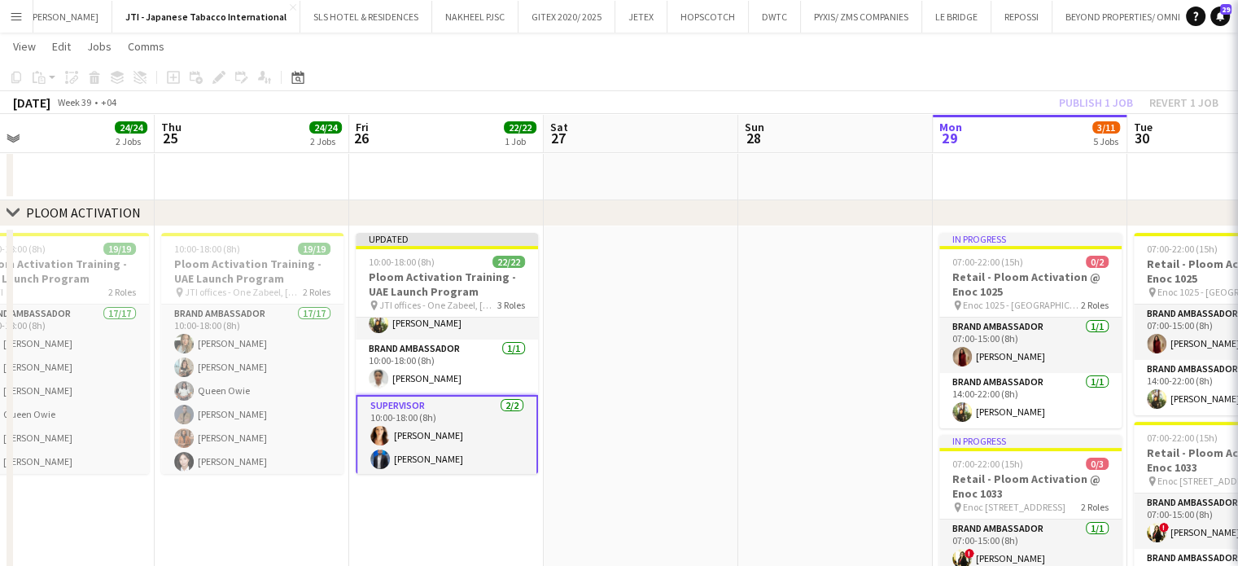
scroll to position [0, 624]
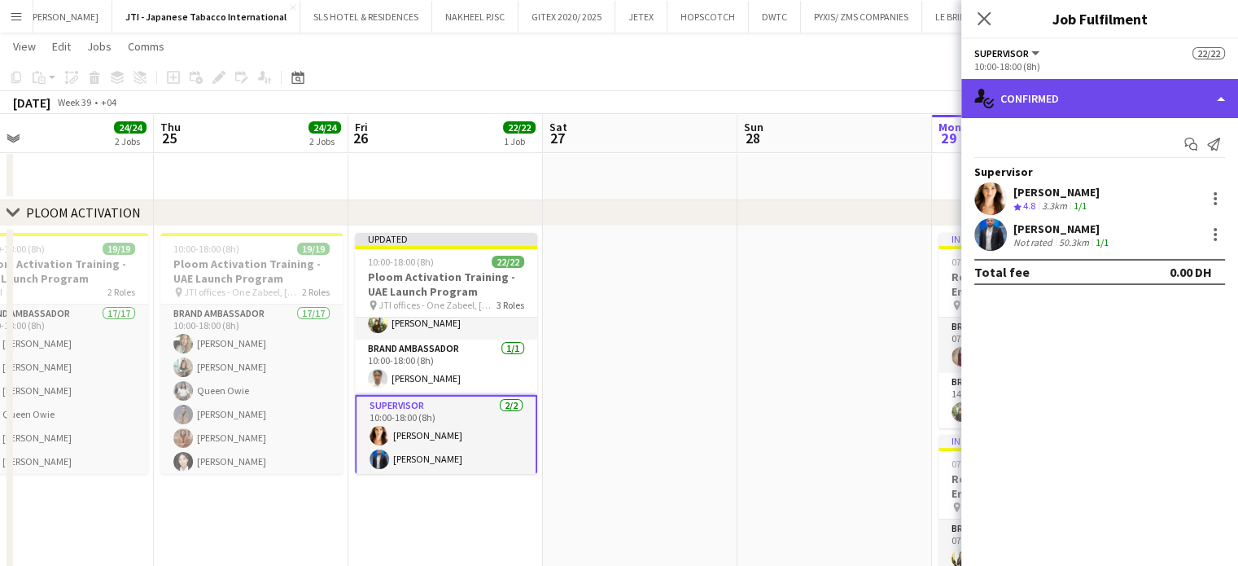
click at [1179, 110] on div "single-neutral-actions-check-2 Confirmed" at bounding box center [1099, 98] width 277 height 39
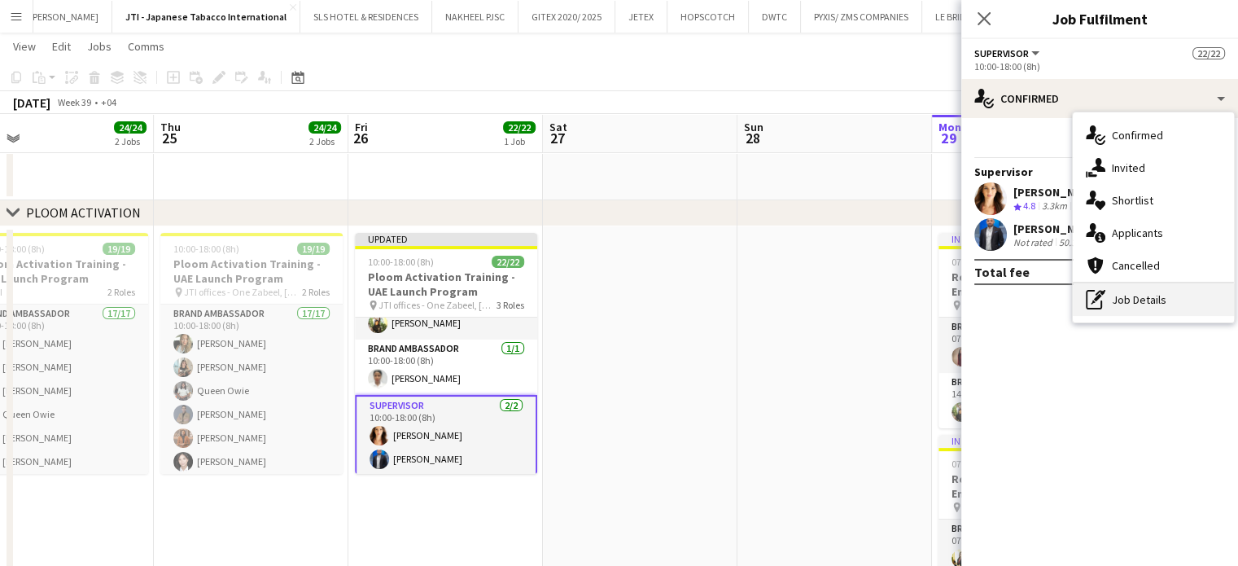
click at [1140, 292] on div "pen-write Job Details" at bounding box center [1153, 299] width 161 height 33
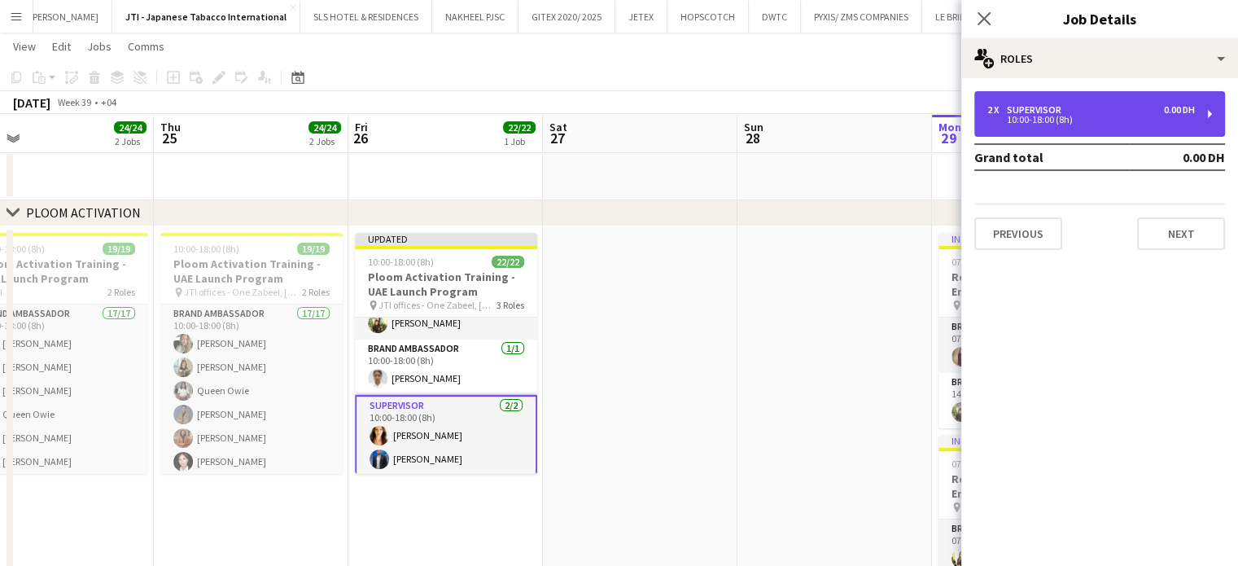
click at [1061, 133] on div "2 x Supervisor 0.00 DH 10:00-18:00 (8h)" at bounding box center [1099, 114] width 251 height 46
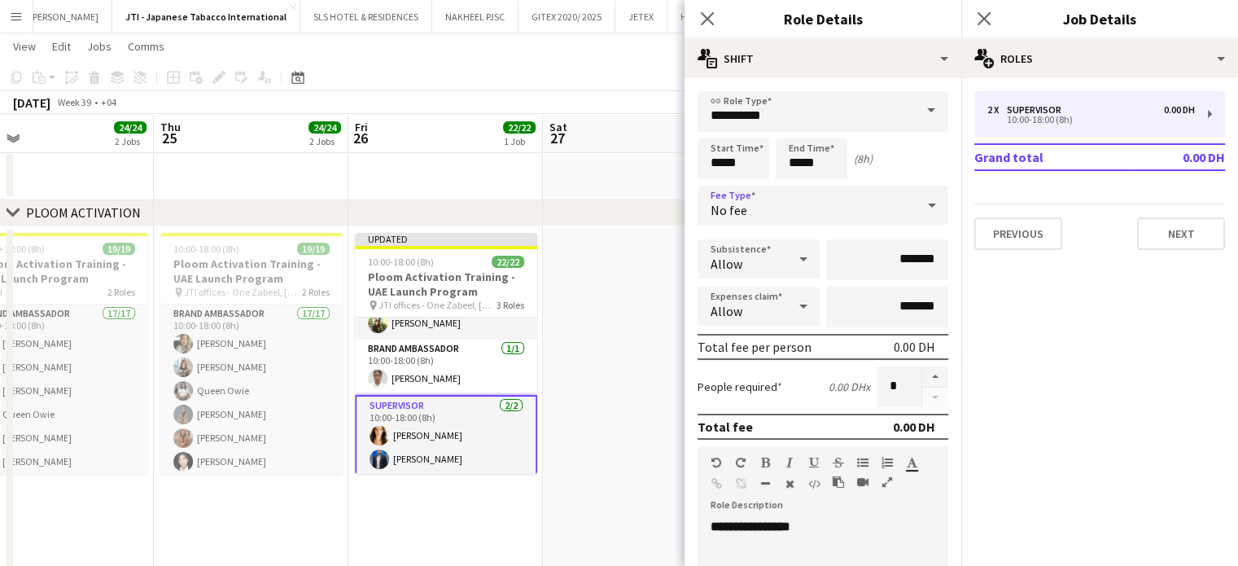
click at [797, 199] on div "No fee" at bounding box center [807, 205] width 218 height 39
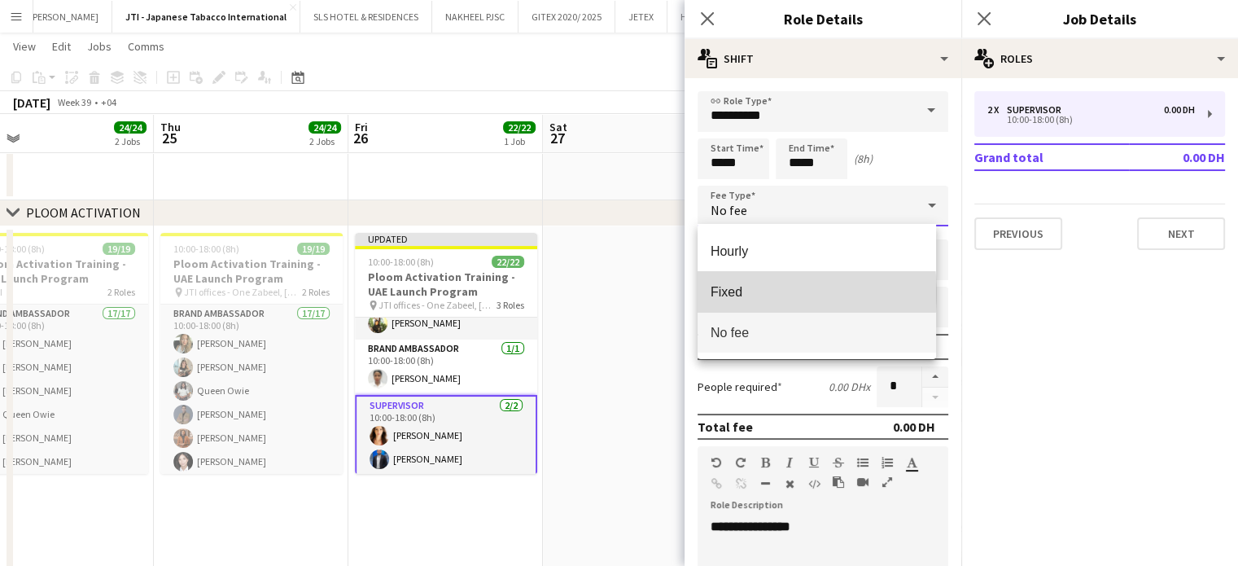
click at [749, 293] on span "Fixed" at bounding box center [817, 291] width 212 height 15
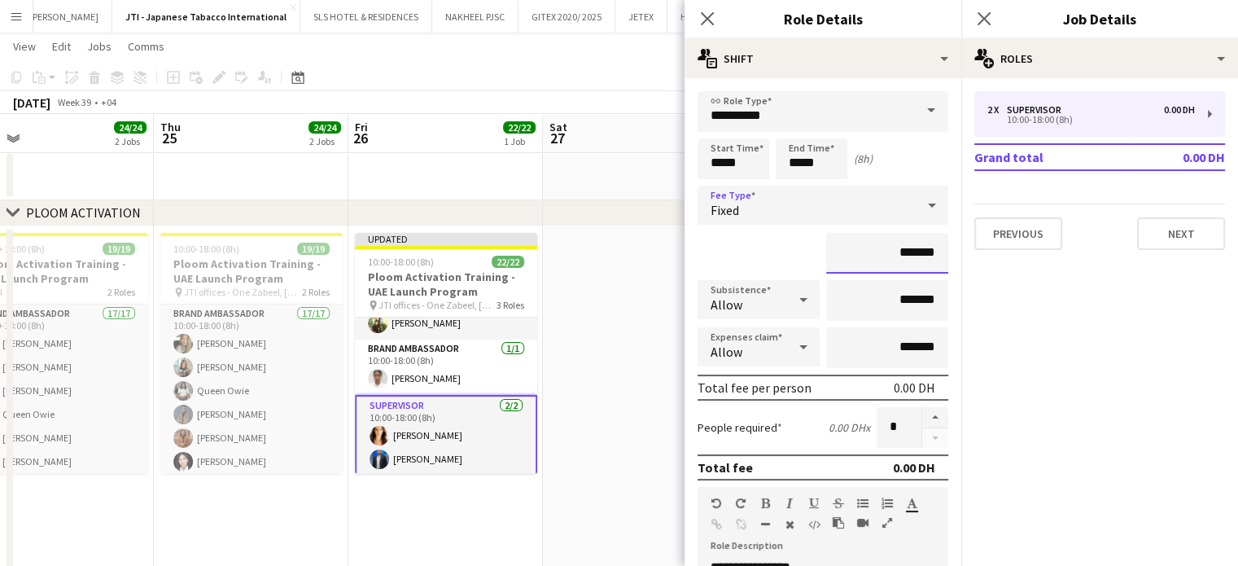
click at [866, 256] on input "*******" at bounding box center [887, 253] width 122 height 41
type input "*********"
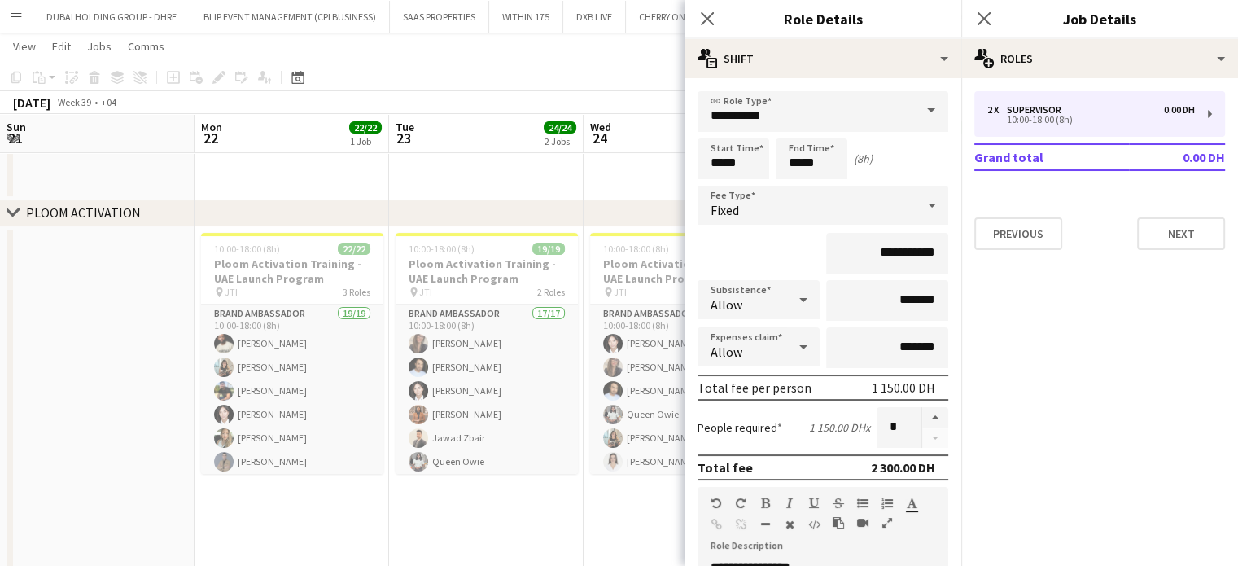
scroll to position [458, 0]
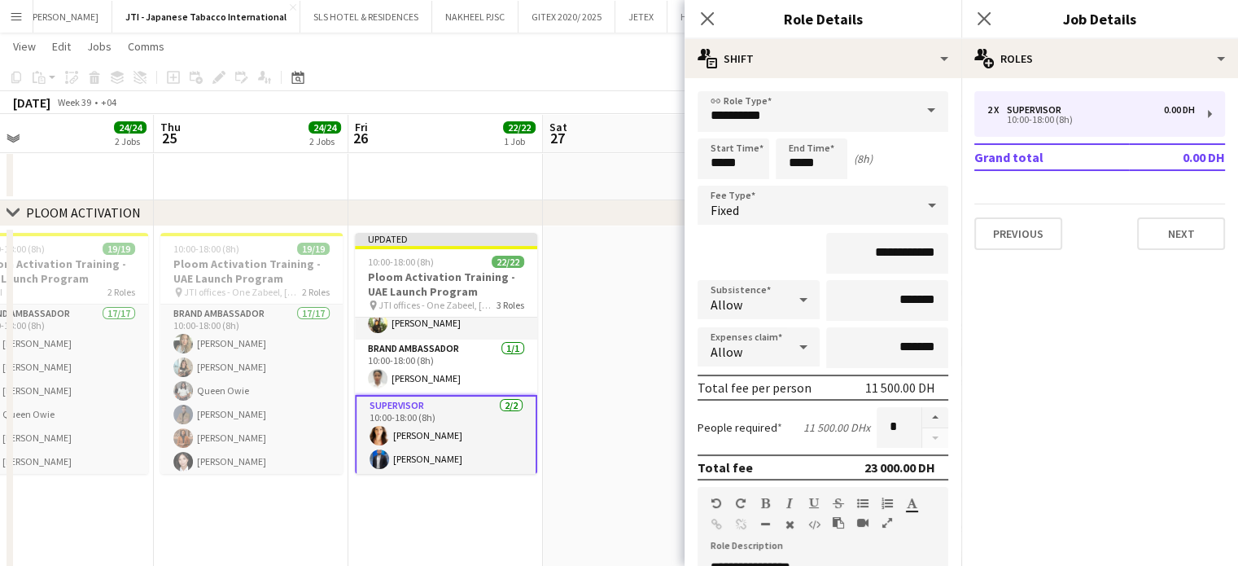
type input "**********"
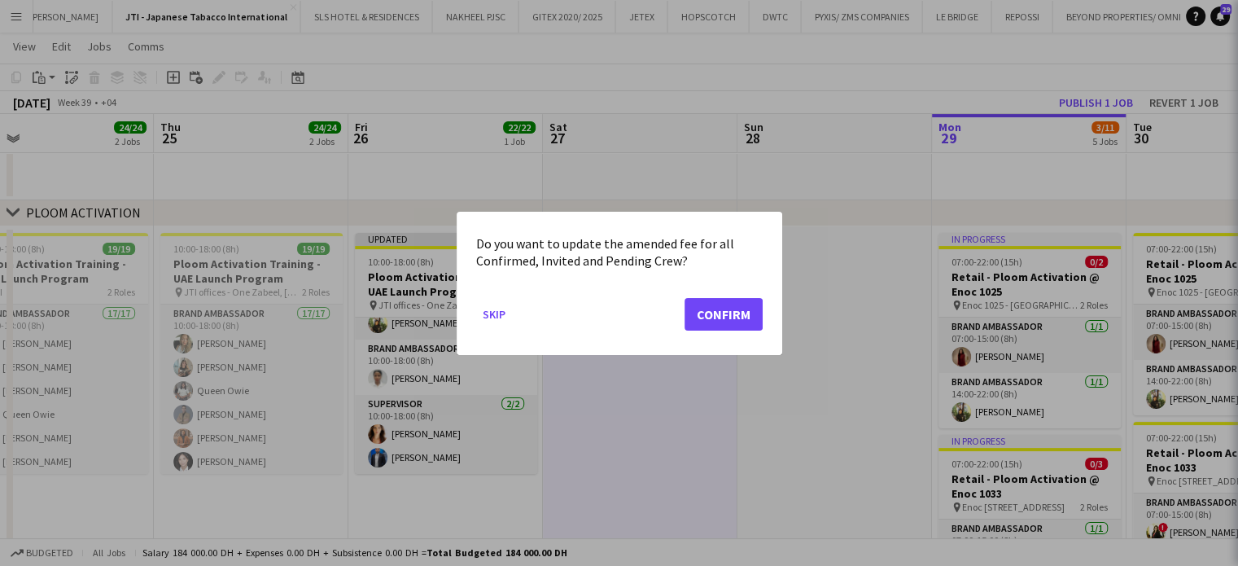
scroll to position [0, 0]
click at [742, 309] on button "Confirm" at bounding box center [724, 313] width 78 height 33
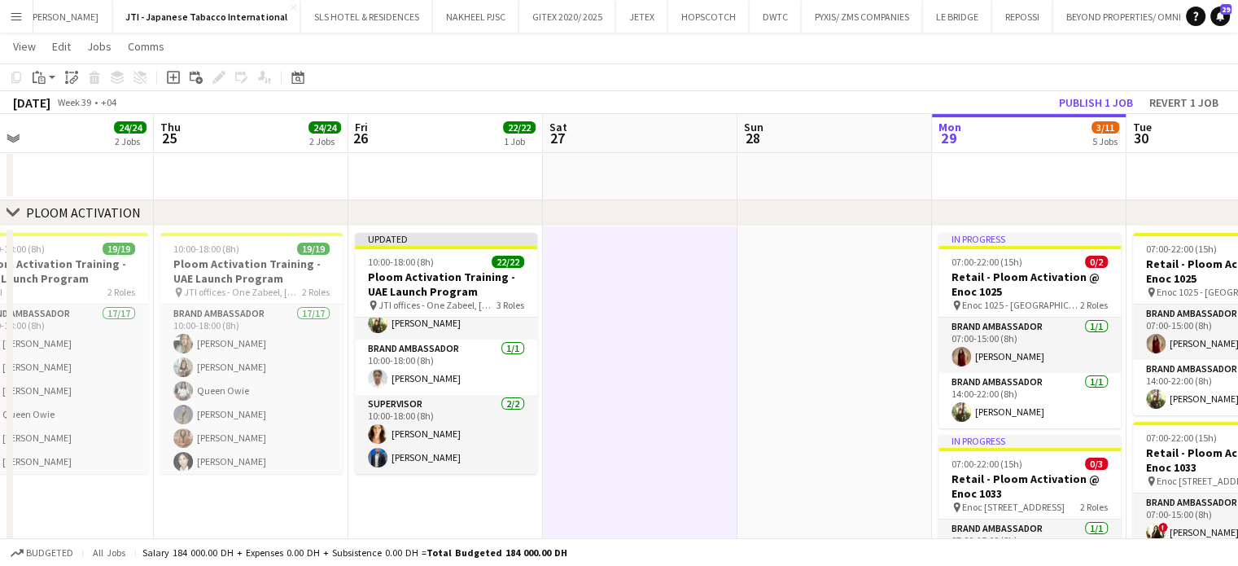
scroll to position [244, 0]
click at [1104, 99] on button "Publish 1 job" at bounding box center [1096, 102] width 87 height 21
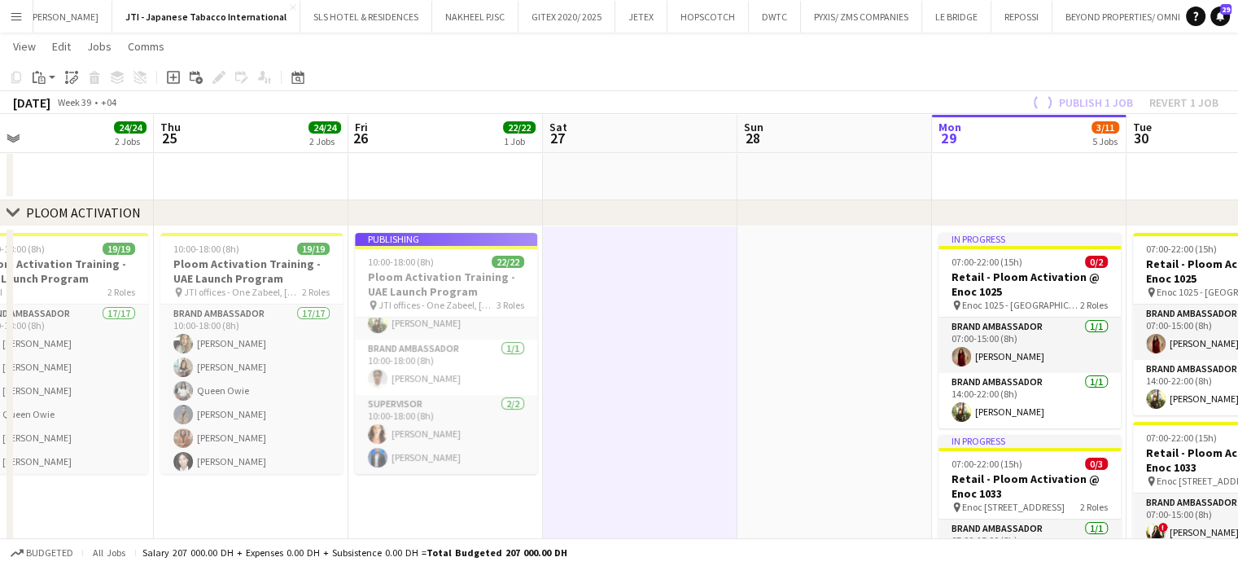
scroll to position [445, 0]
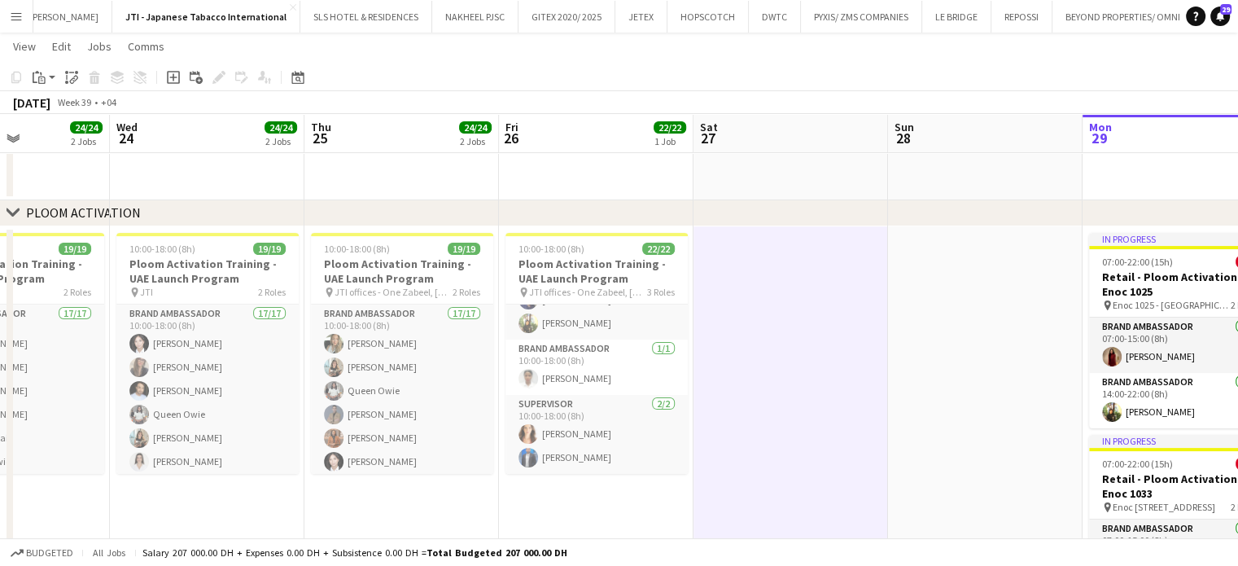
drag, startPoint x: 733, startPoint y: 387, endPoint x: 545, endPoint y: 370, distance: 188.8
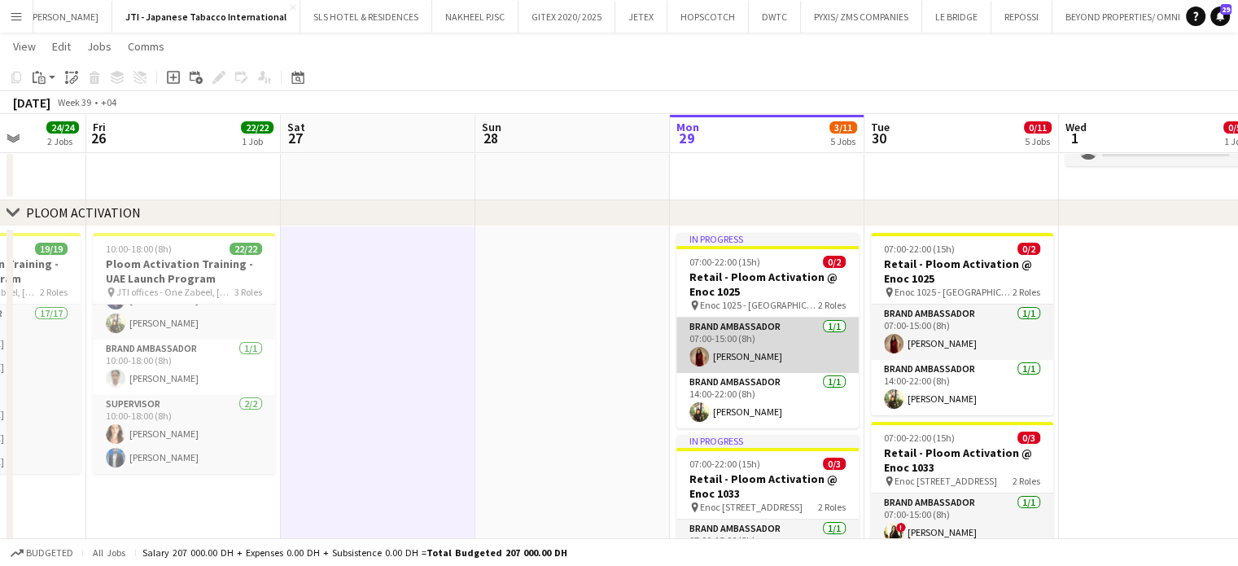
click at [764, 360] on app-card-role "Brand Ambassador 1/1 07:00-15:00 (8h) Rose Velasquez" at bounding box center [768, 344] width 182 height 55
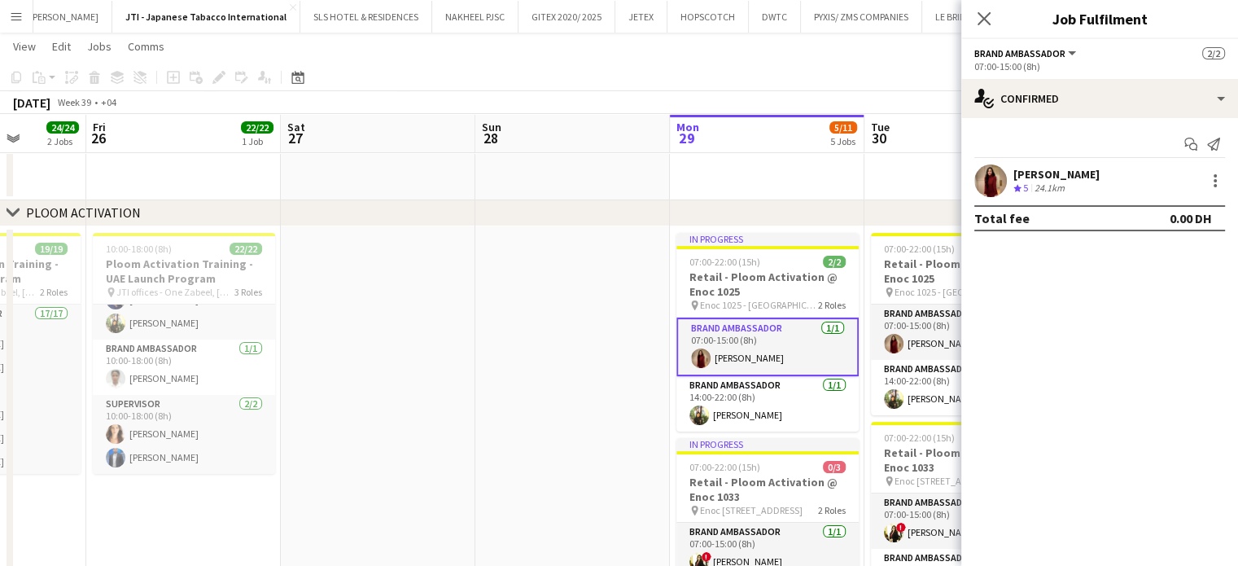
click at [765, 354] on app-card-role "Brand Ambassador 1/1 07:00-15:00 (8h) Rose Velasquez" at bounding box center [768, 346] width 182 height 59
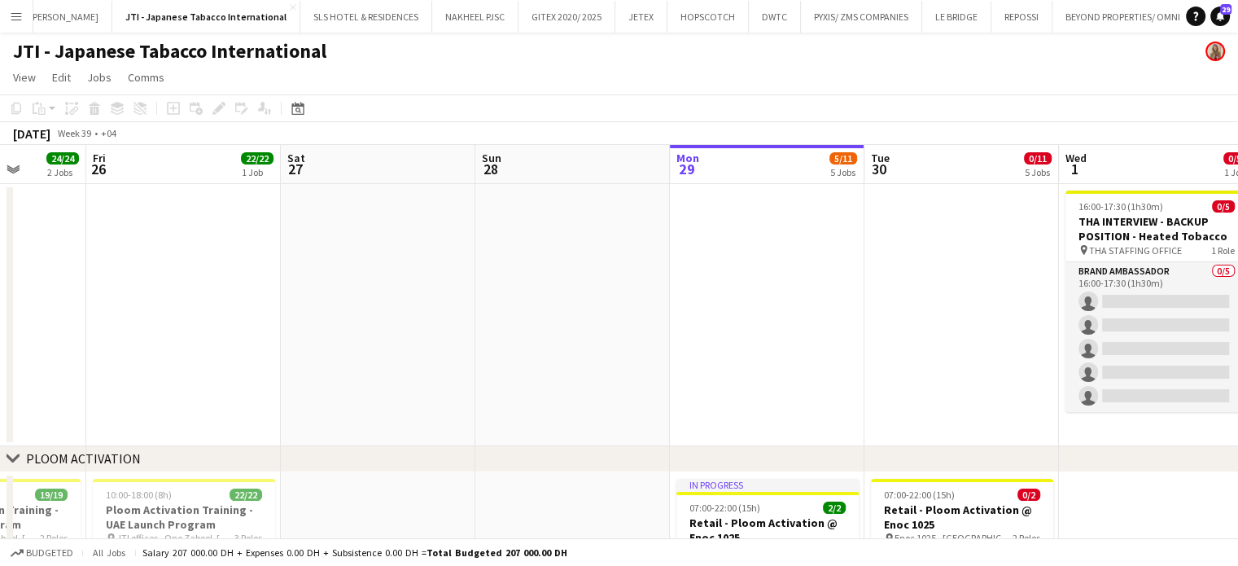
scroll to position [0, 634]
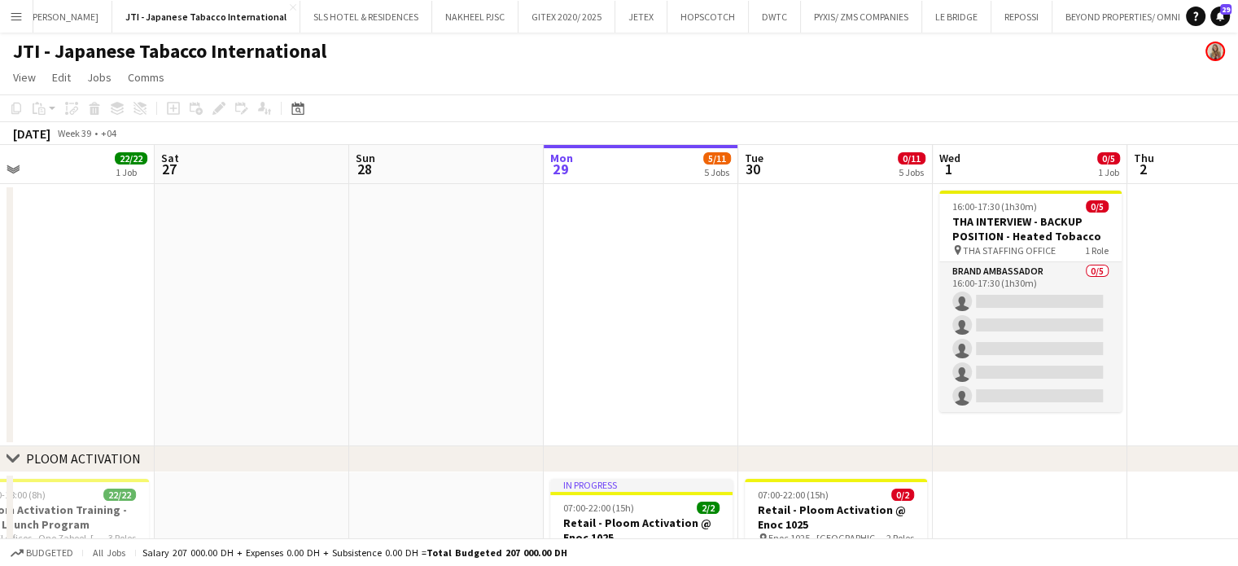
drag, startPoint x: 950, startPoint y: 267, endPoint x: 864, endPoint y: 254, distance: 87.3
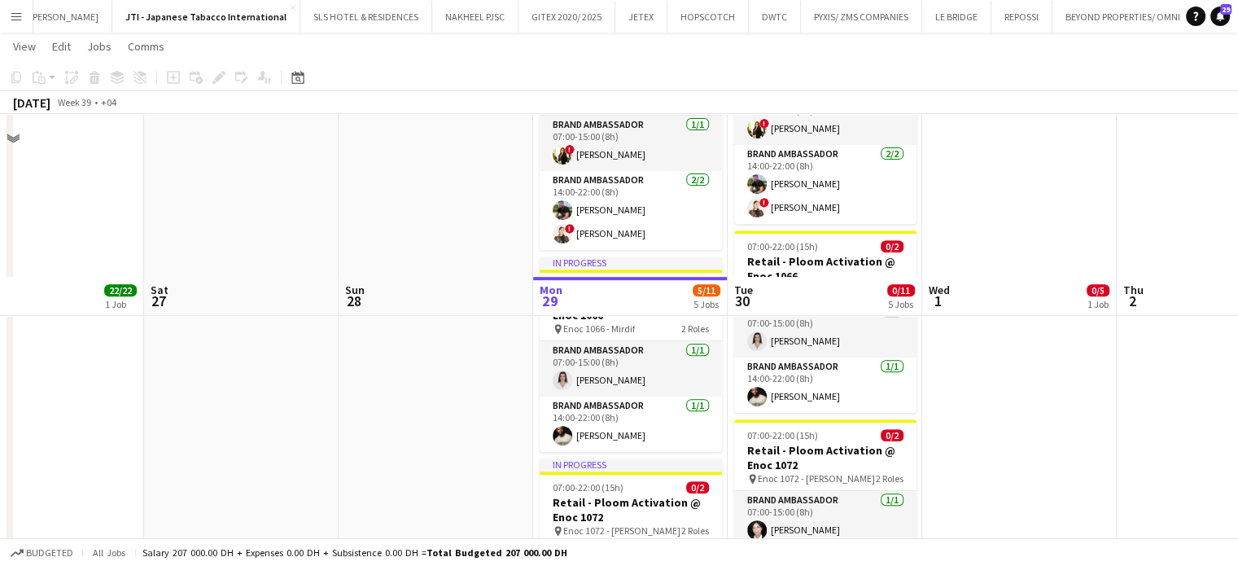
scroll to position [814, 0]
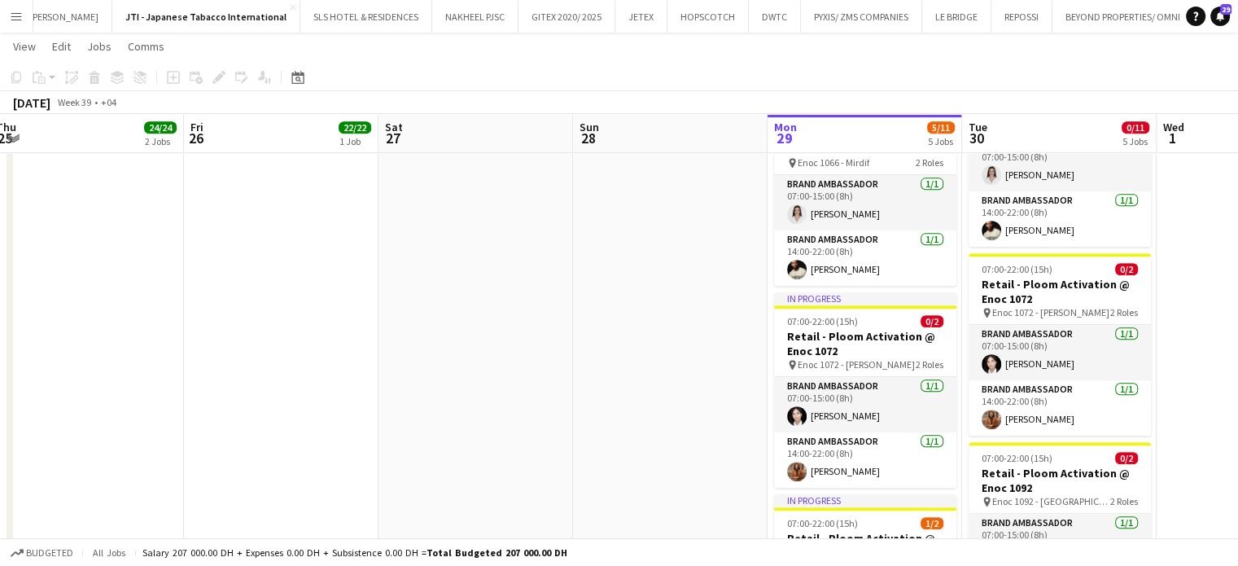
drag, startPoint x: 941, startPoint y: 420, endPoint x: 1140, endPoint y: 419, distance: 198.6
click at [1136, 420] on app-calendar-viewport "Tue 23 24/24 2 Jobs Wed 24 24/24 2 Jobs Thu 25 24/24 2 Jobs Fri 26 22/22 1 Job …" at bounding box center [619, 141] width 1238 height 1784
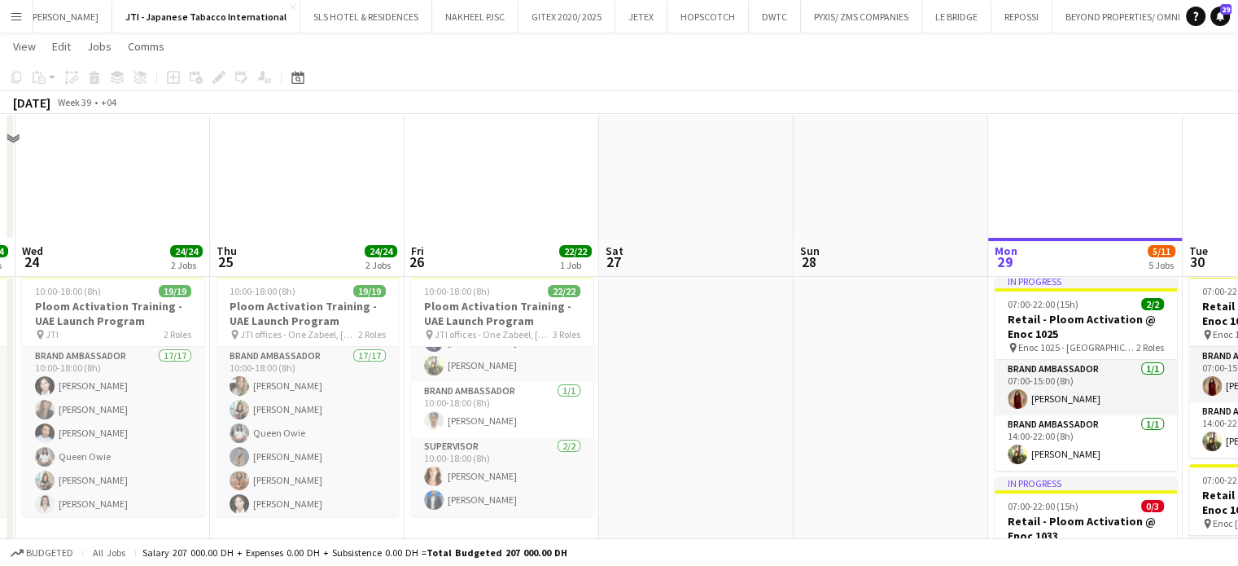
scroll to position [326, 0]
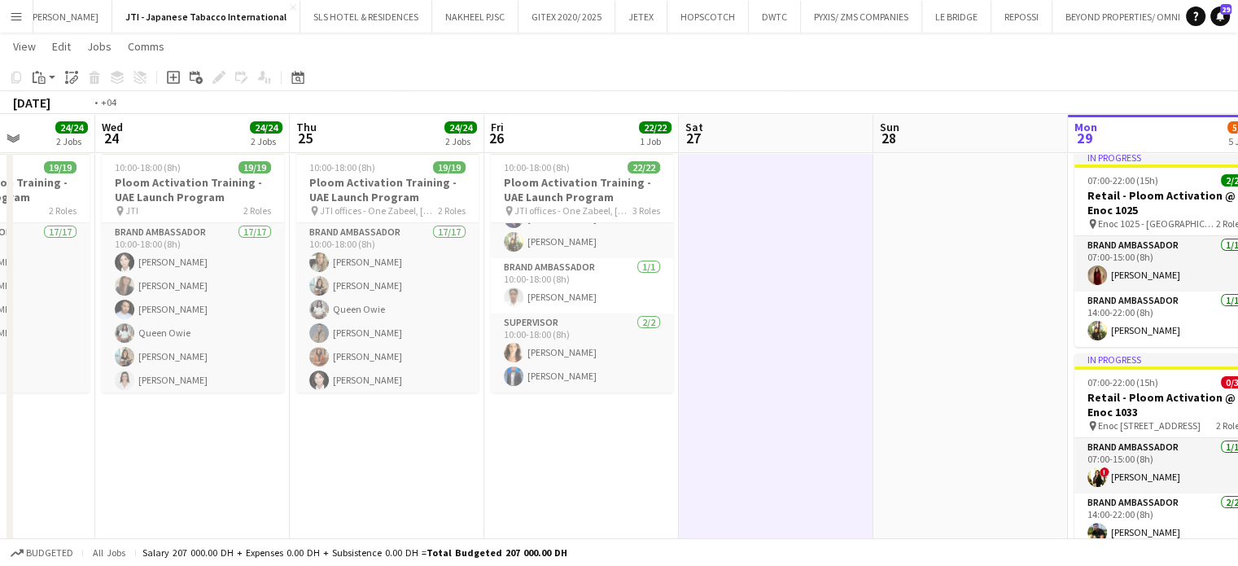
drag, startPoint x: 567, startPoint y: 461, endPoint x: 1091, endPoint y: 396, distance: 528.3
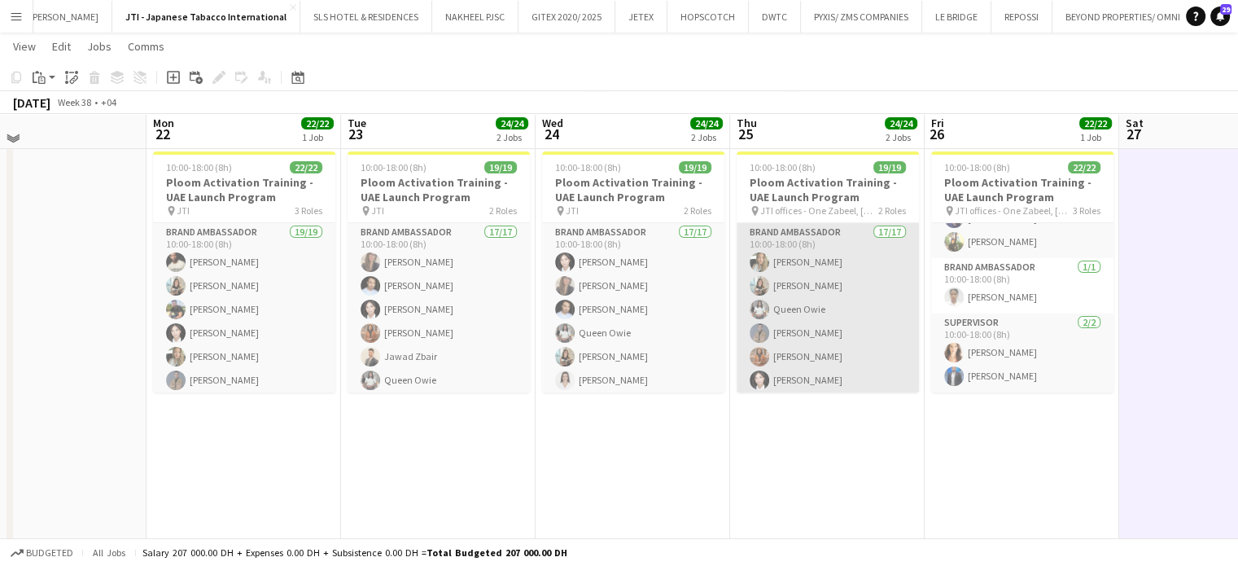
scroll to position [81, 0]
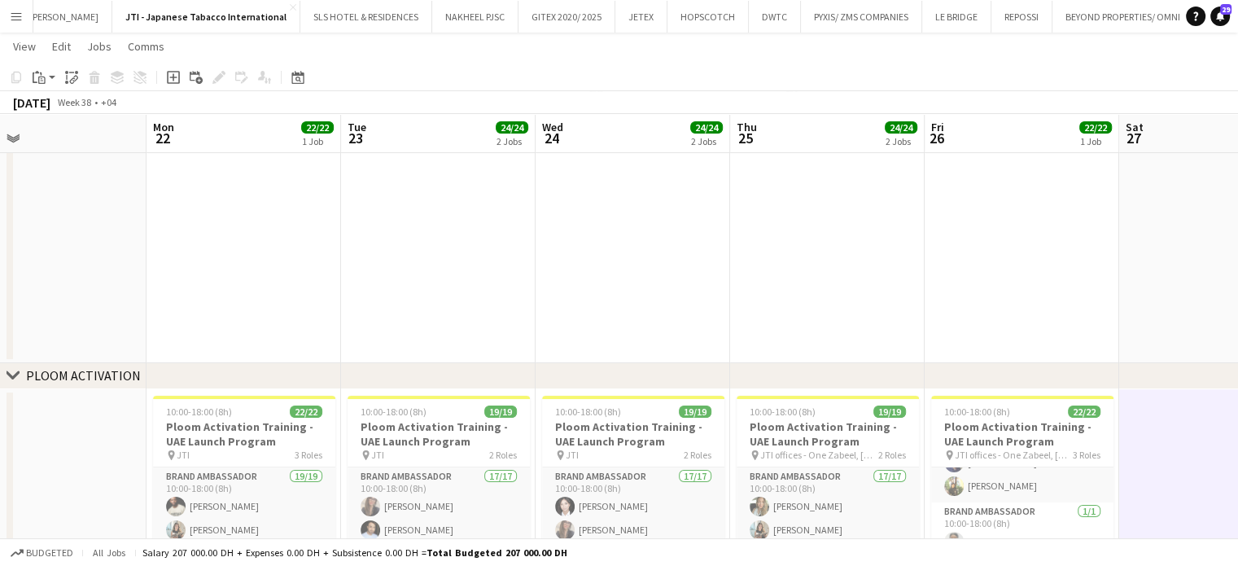
click at [1110, 243] on app-date-cell at bounding box center [1022, 232] width 195 height 262
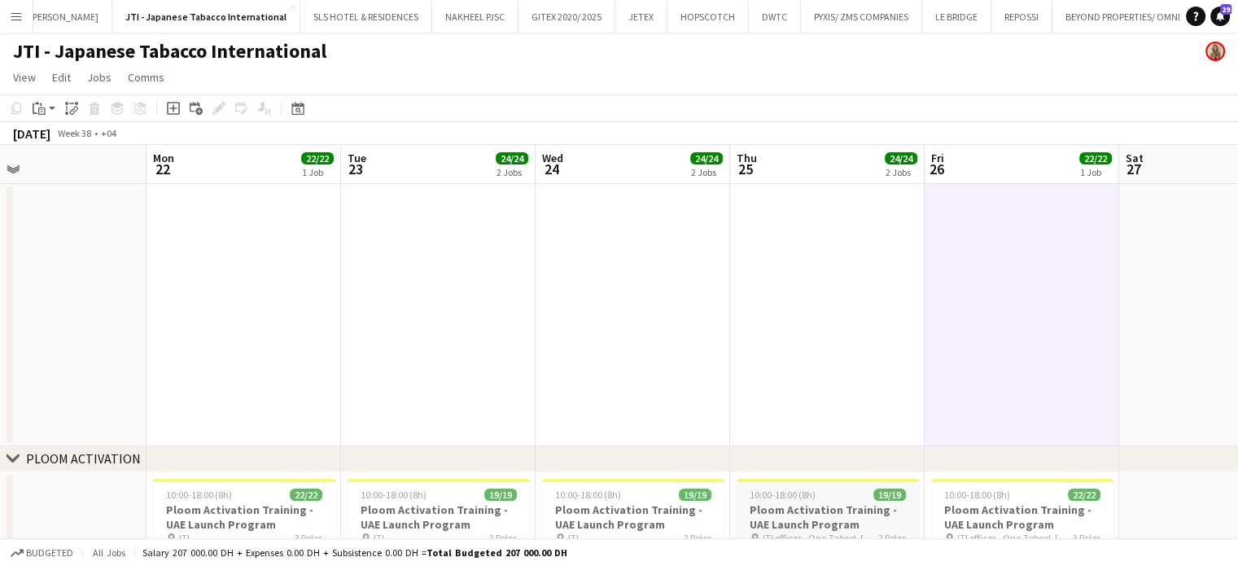
scroll to position [326, 0]
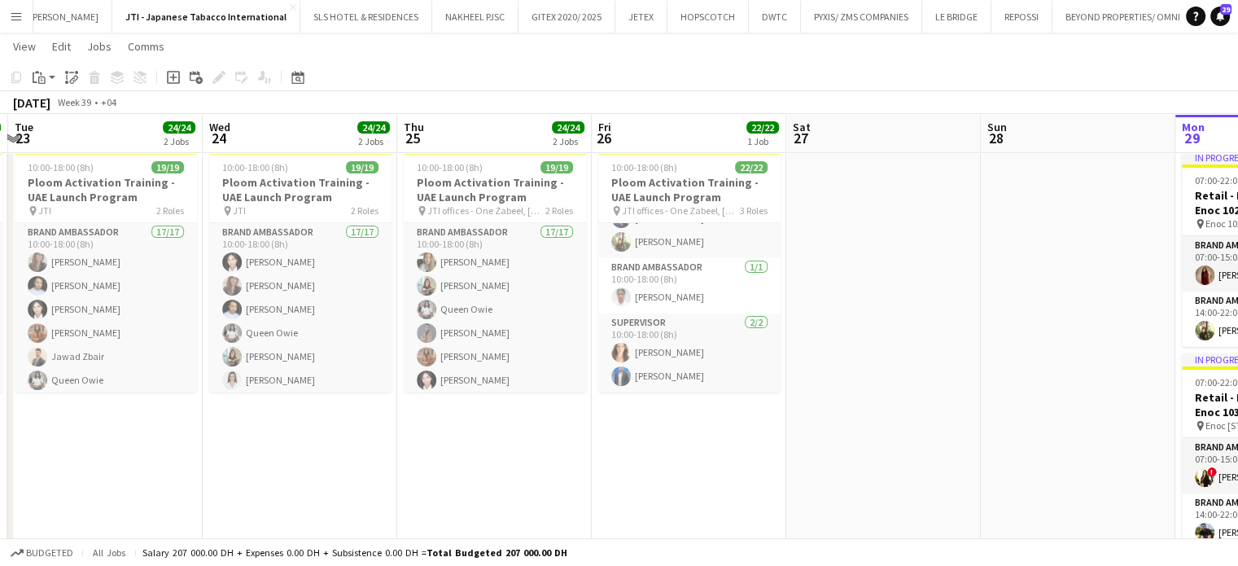
drag, startPoint x: 1010, startPoint y: 356, endPoint x: 831, endPoint y: 335, distance: 180.3
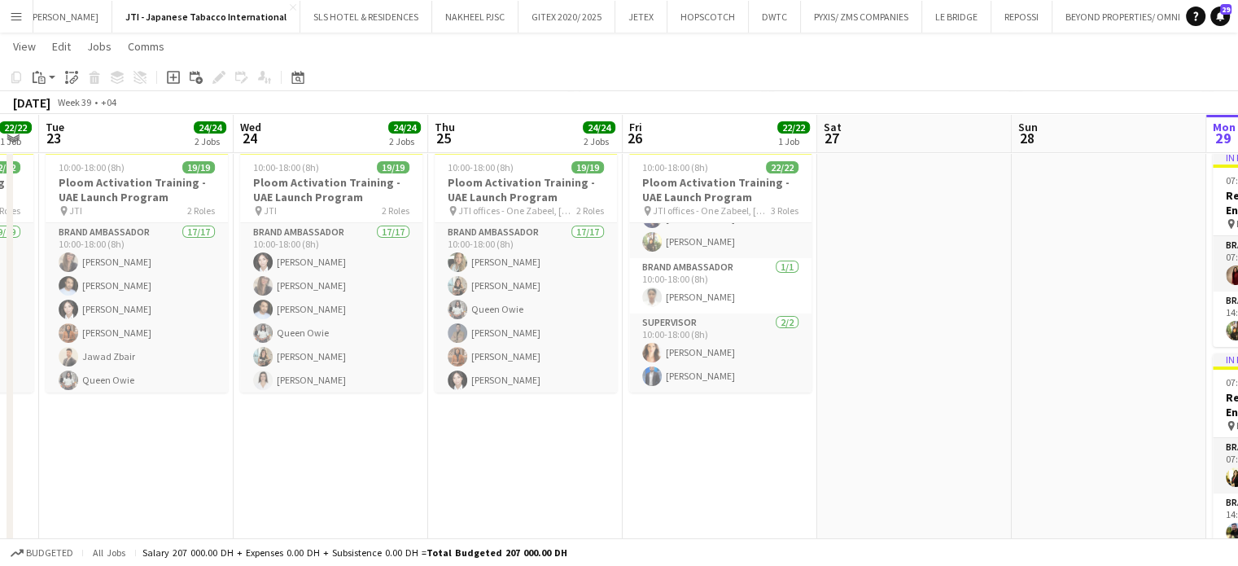
drag, startPoint x: 789, startPoint y: 291, endPoint x: 627, endPoint y: 269, distance: 163.6
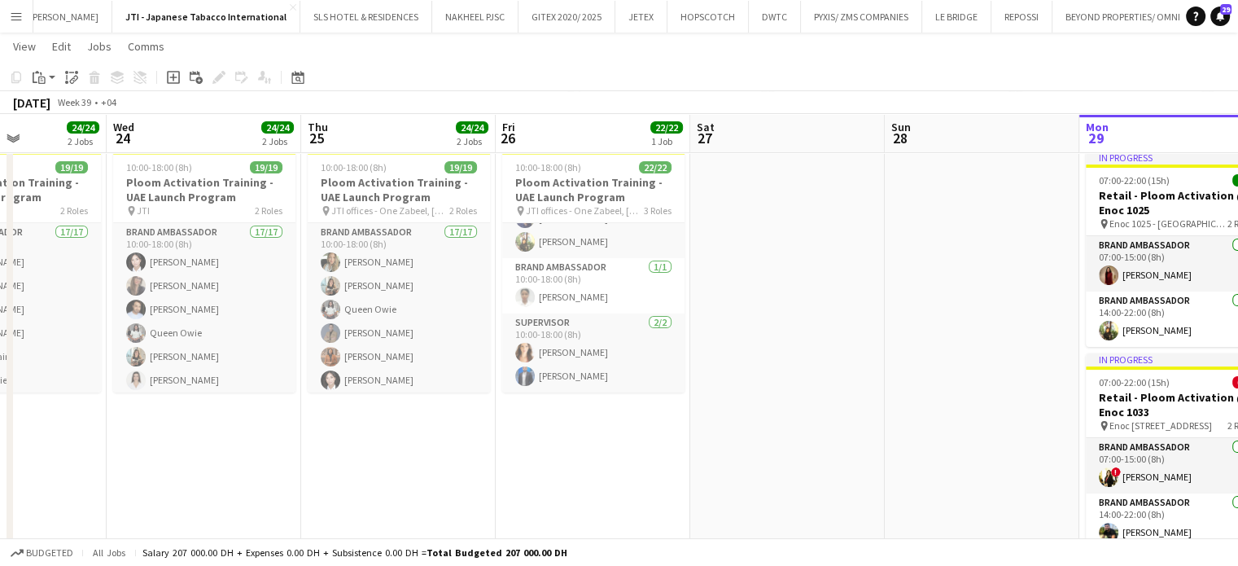
drag, startPoint x: 628, startPoint y: 281, endPoint x: 1026, endPoint y: 307, distance: 398.1
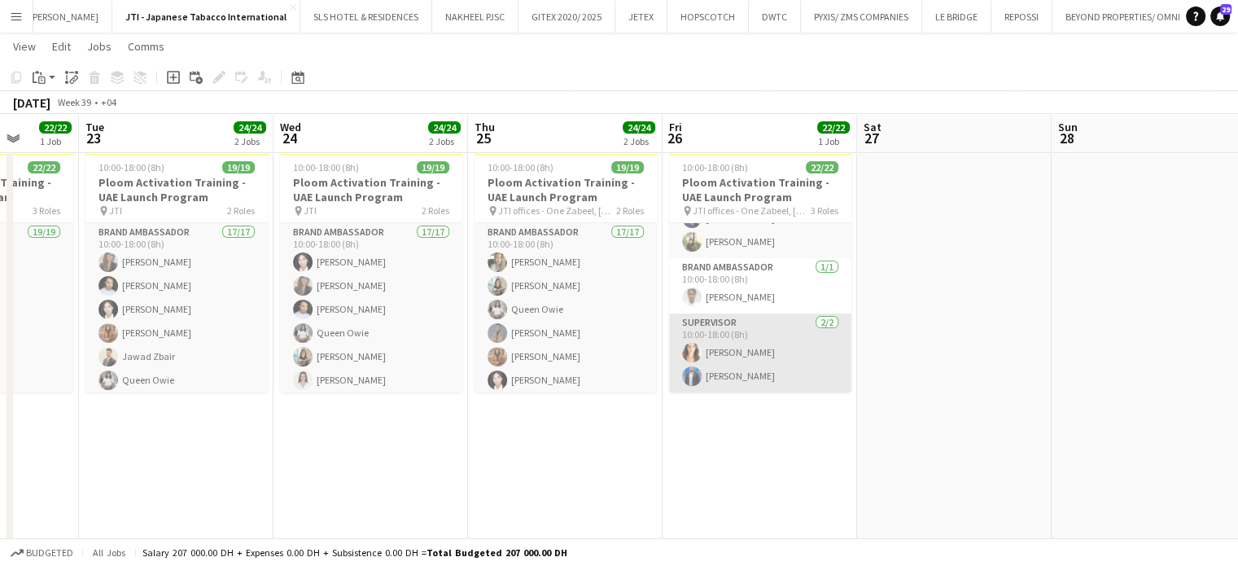
click at [754, 361] on app-card-role "Supervisor 2/2 10:00-18:00 (8h) vanessa roveratti Mohammed Raziqa" at bounding box center [760, 352] width 182 height 79
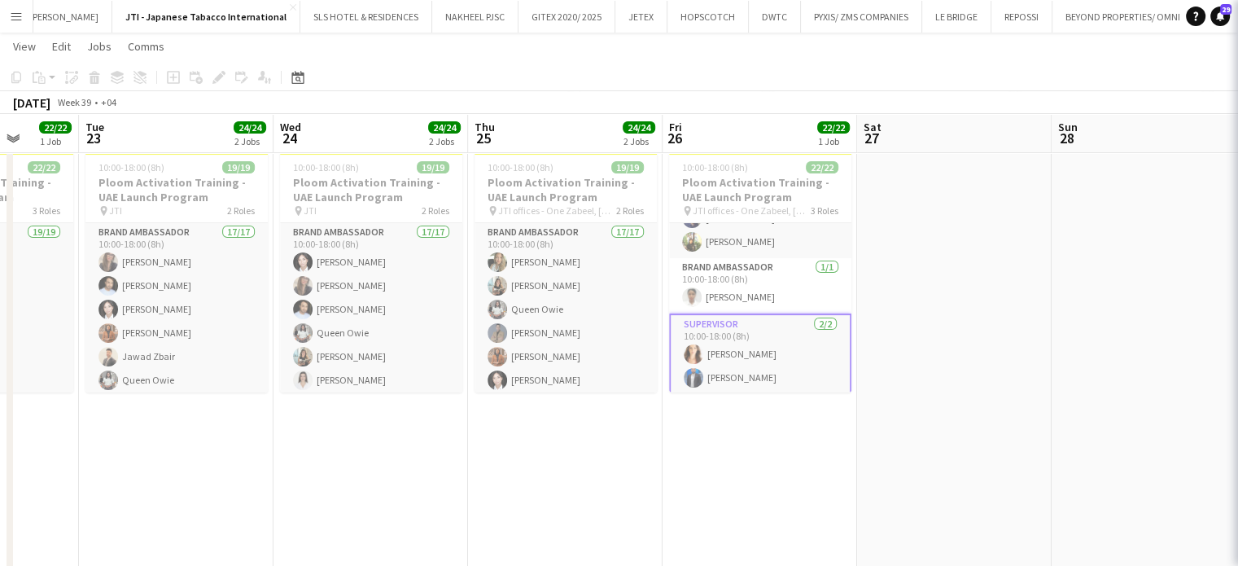
scroll to position [0, 506]
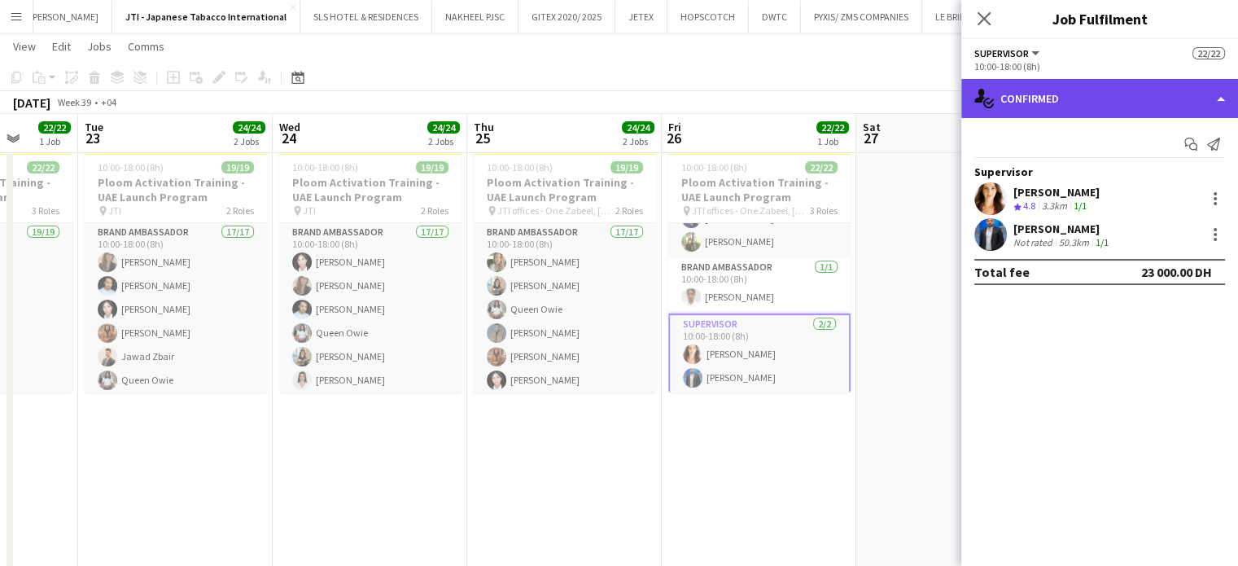
click at [1195, 97] on div "single-neutral-actions-check-2 Confirmed" at bounding box center [1099, 98] width 277 height 39
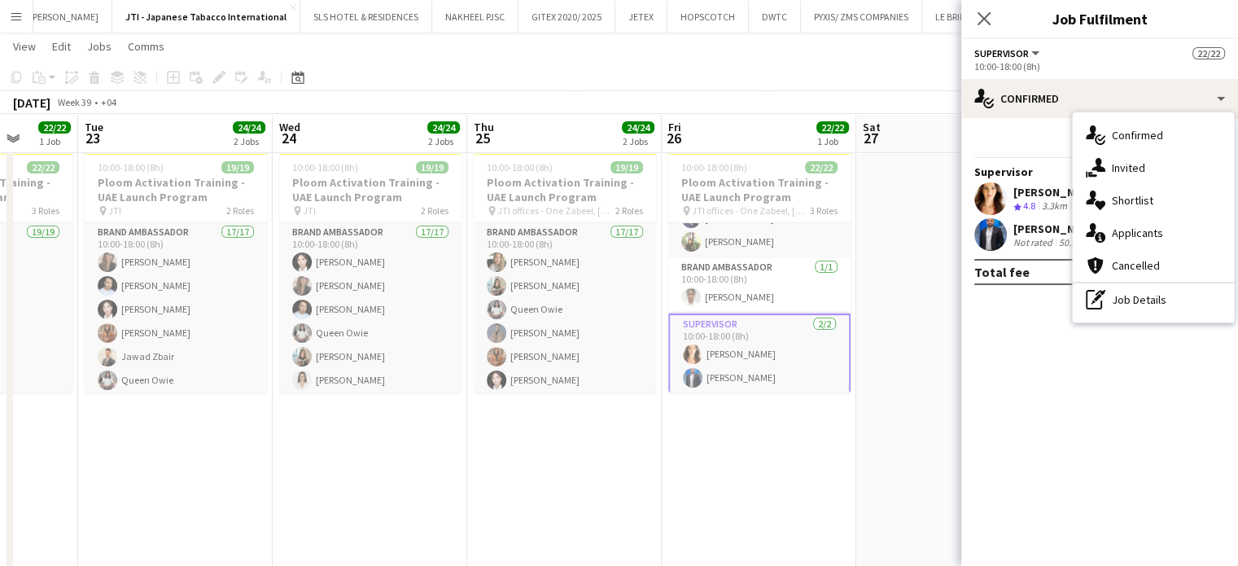
click at [1157, 311] on div "pen-write Job Details" at bounding box center [1153, 299] width 161 height 33
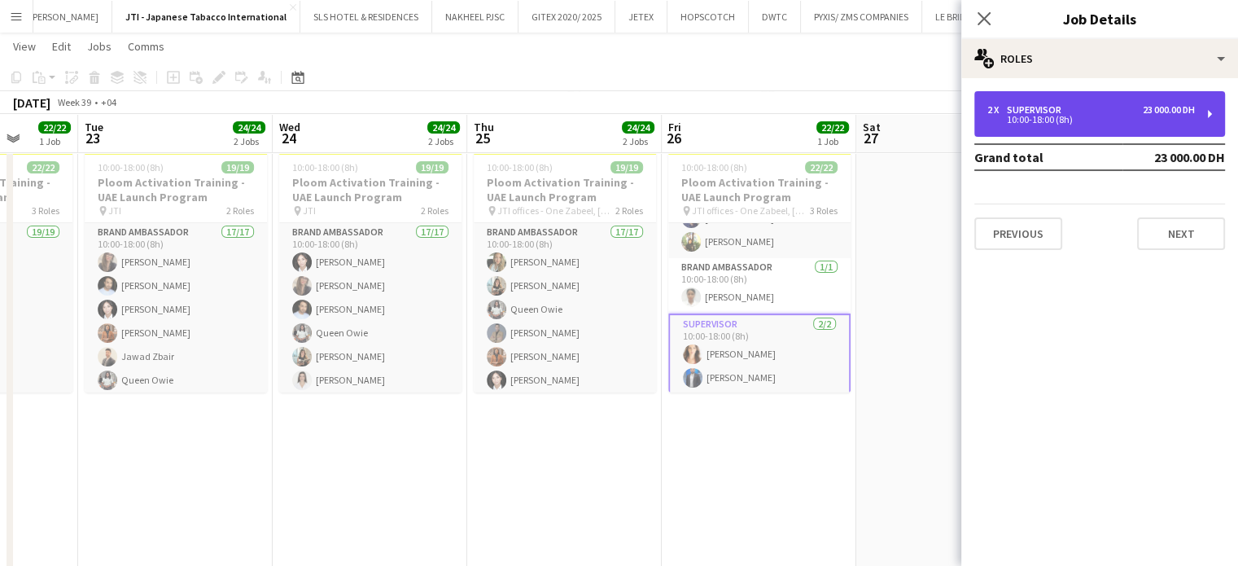
click at [1101, 127] on div "2 x Supervisor 23 000.00 DH 10:00-18:00 (8h)" at bounding box center [1099, 114] width 251 height 46
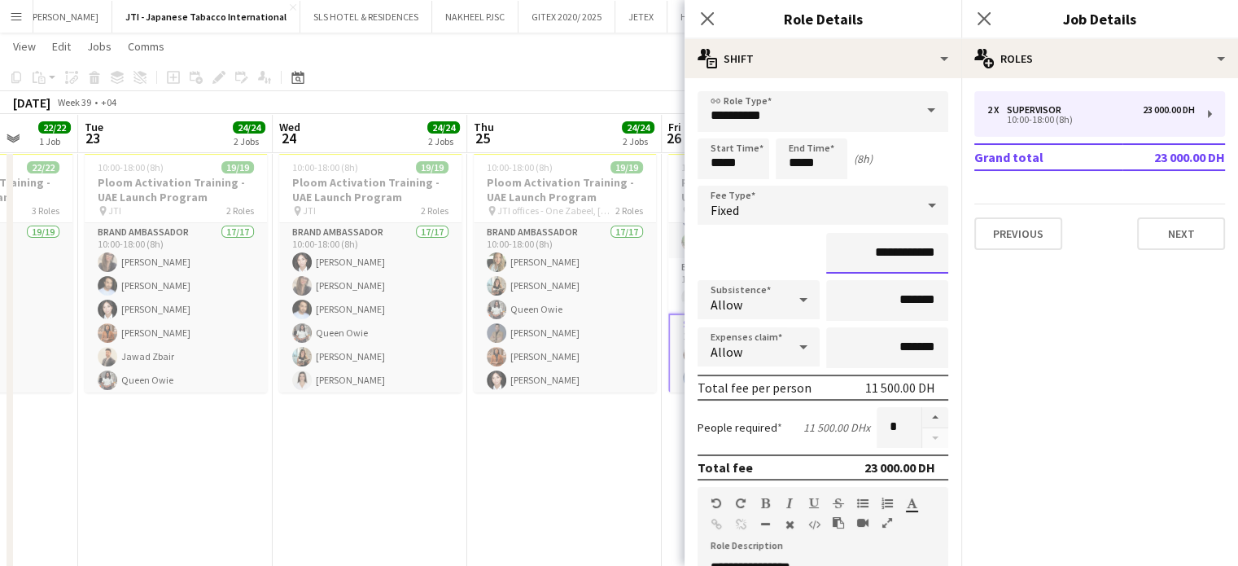
click at [864, 248] on input "**********" at bounding box center [887, 253] width 122 height 41
type input "**********"
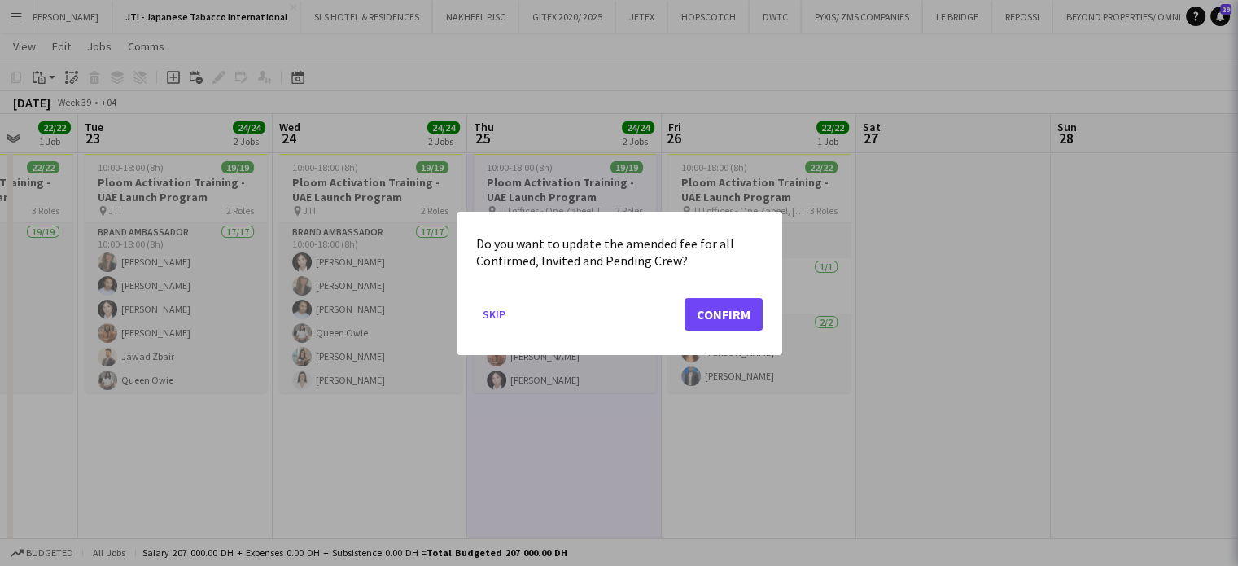
scroll to position [0, 0]
click at [723, 313] on button "Confirm" at bounding box center [724, 313] width 78 height 33
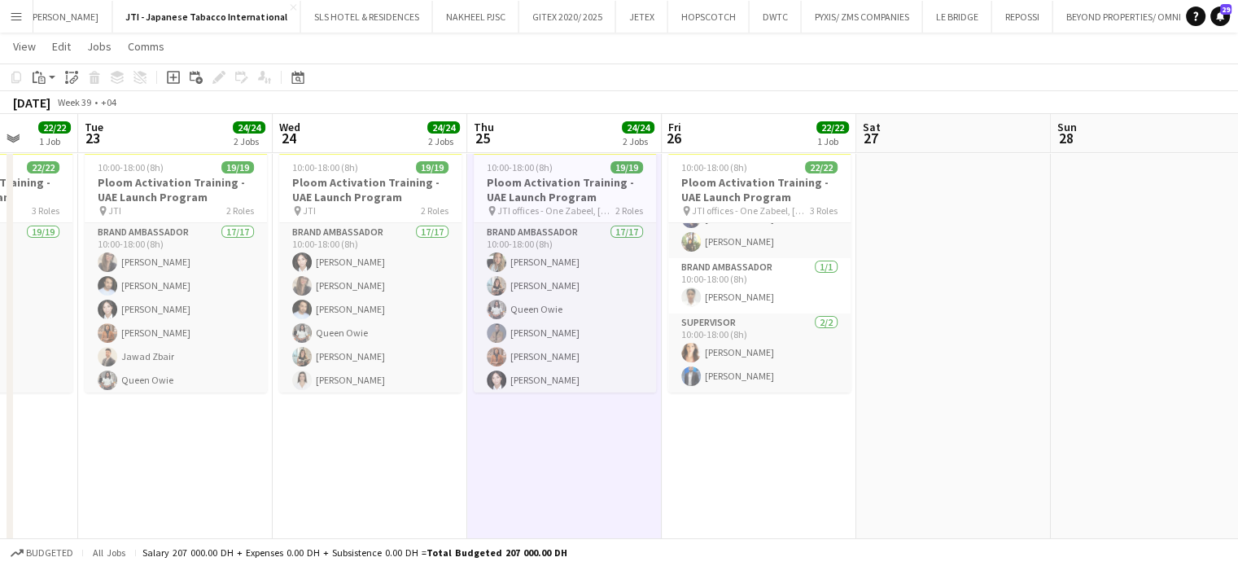
scroll to position [326, 0]
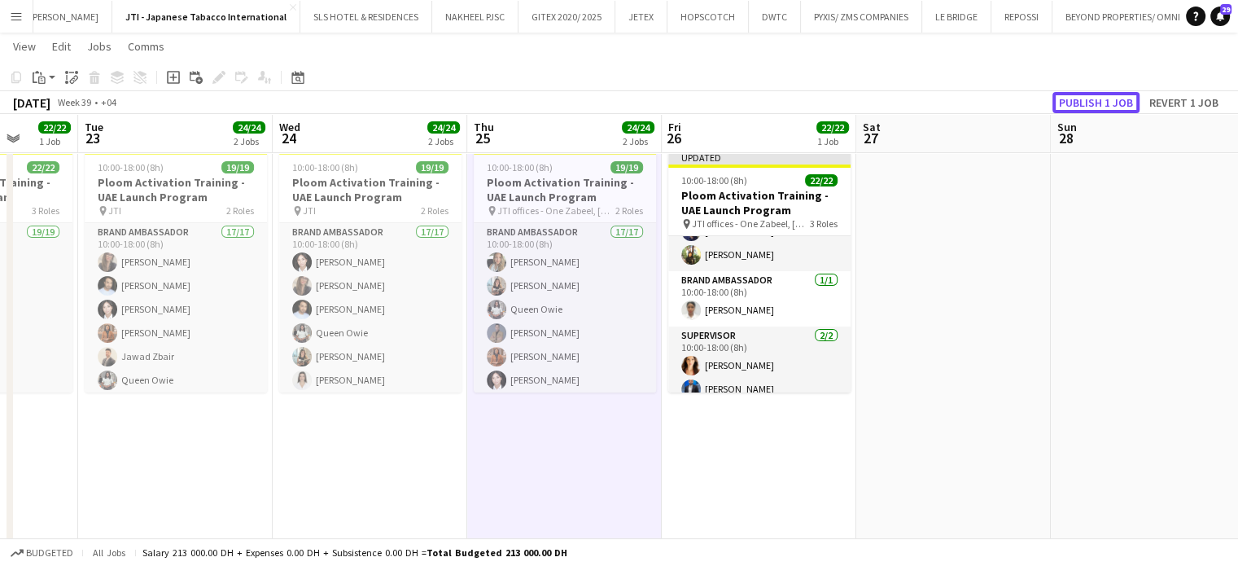
click at [1075, 101] on button "Publish 1 job" at bounding box center [1096, 102] width 87 height 21
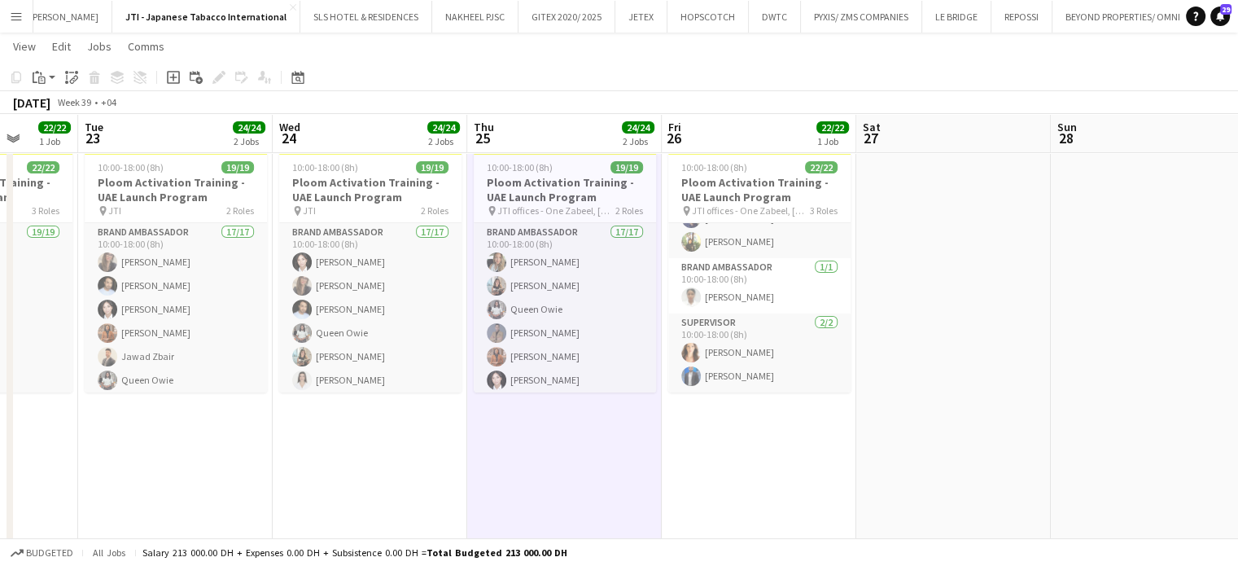
drag, startPoint x: 501, startPoint y: 450, endPoint x: 584, endPoint y: 449, distance: 83.0
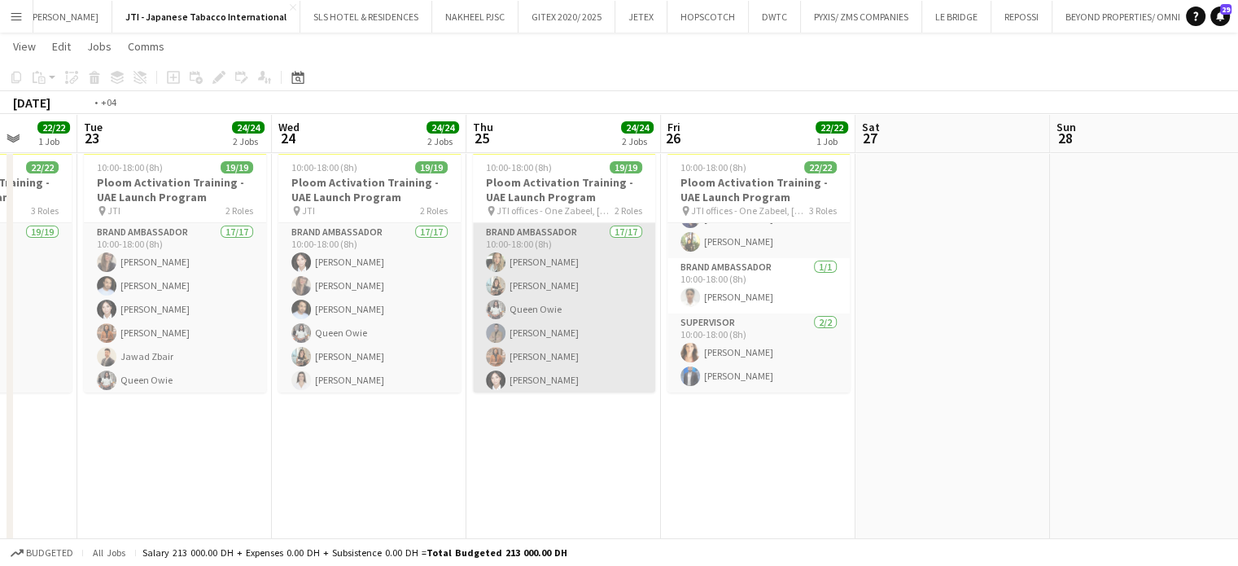
scroll to position [0, 483]
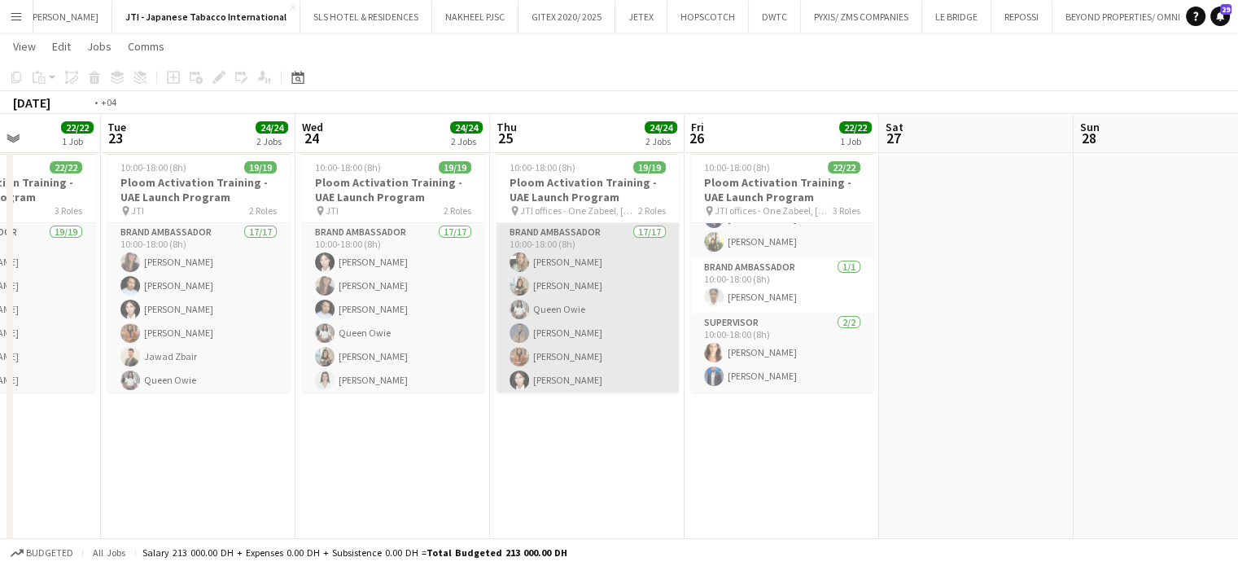
drag, startPoint x: 480, startPoint y: 265, endPoint x: 1080, endPoint y: 275, distance: 600.1
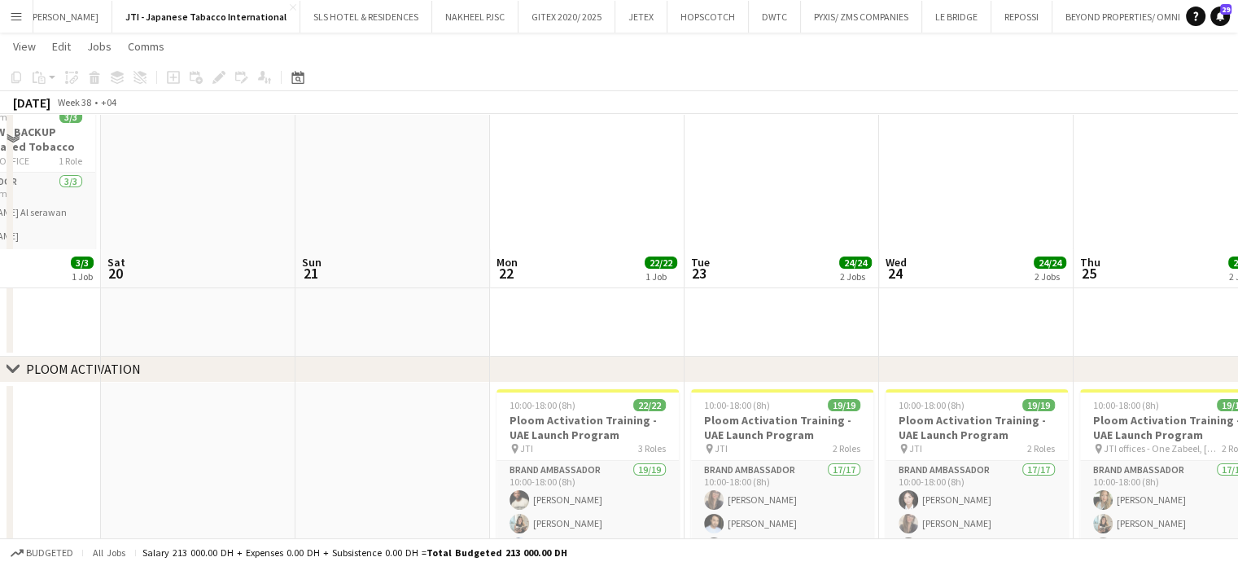
scroll to position [0, 0]
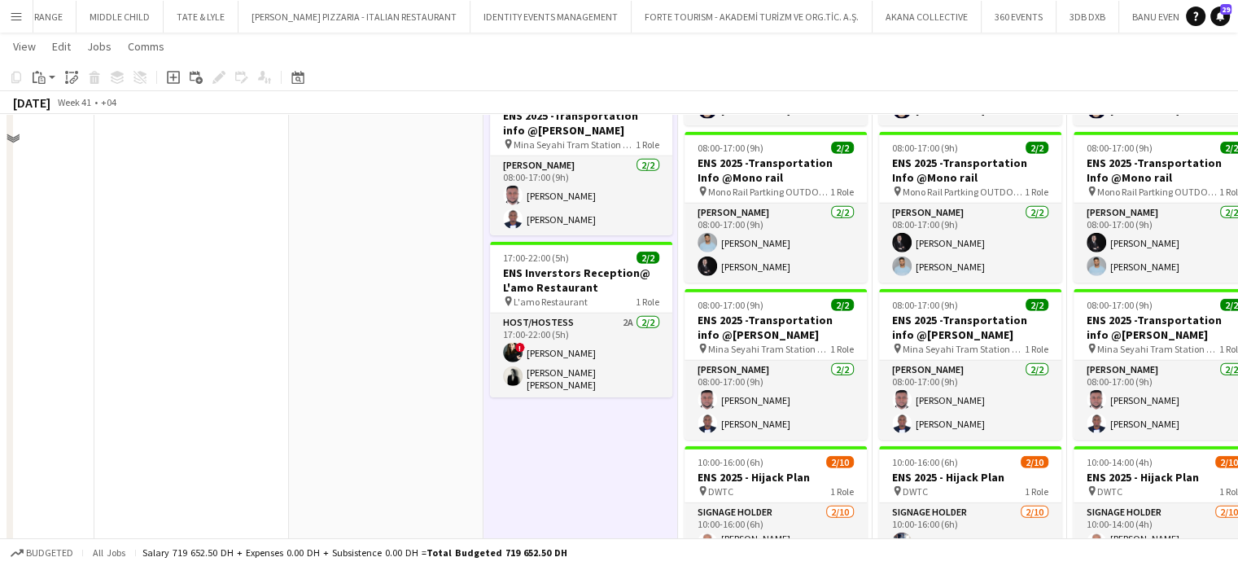
scroll to position [4600, 0]
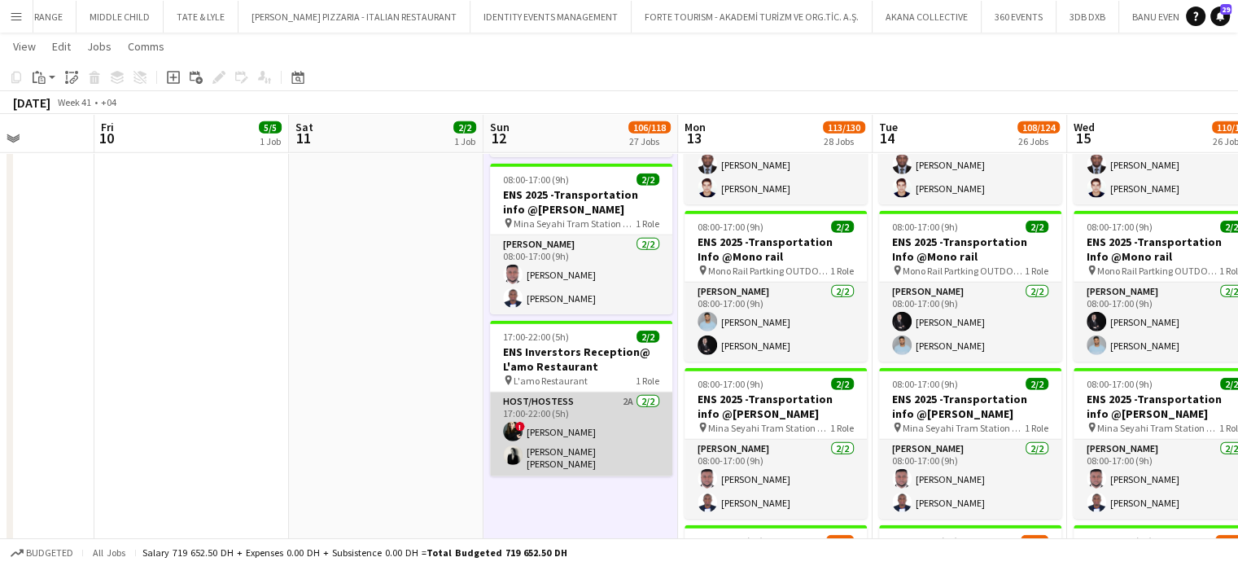
click at [589, 436] on app-card-role "Host/Hostess 2A [DATE] 17:00-22:00 (5h) ! [PERSON_NAME] [PERSON_NAME] [PERSON_N…" at bounding box center [581, 434] width 182 height 84
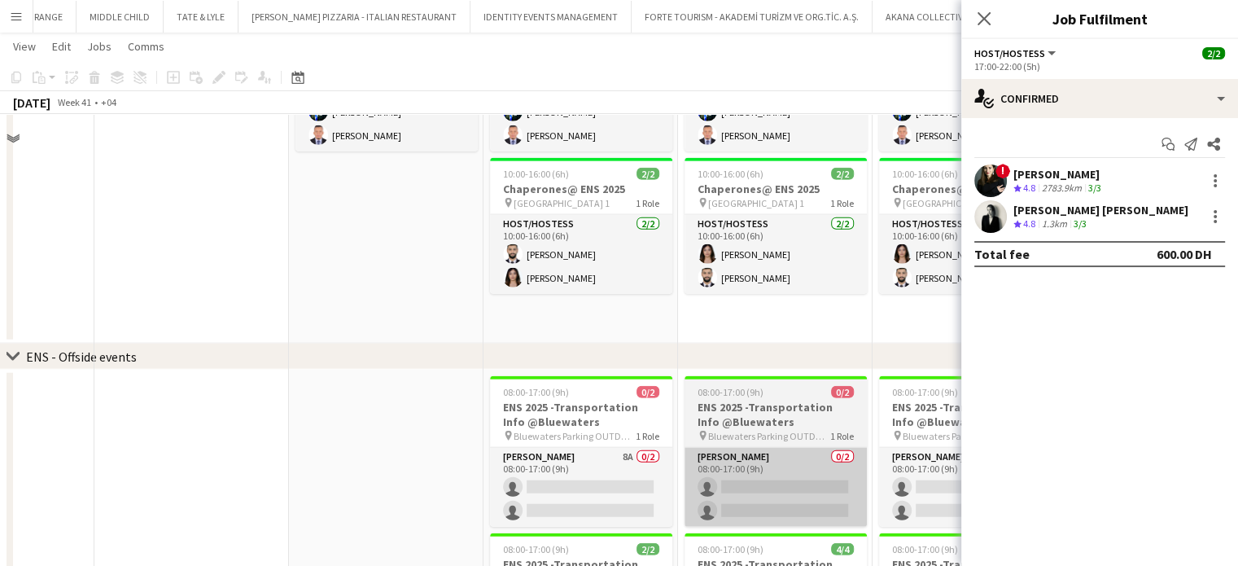
scroll to position [3949, 0]
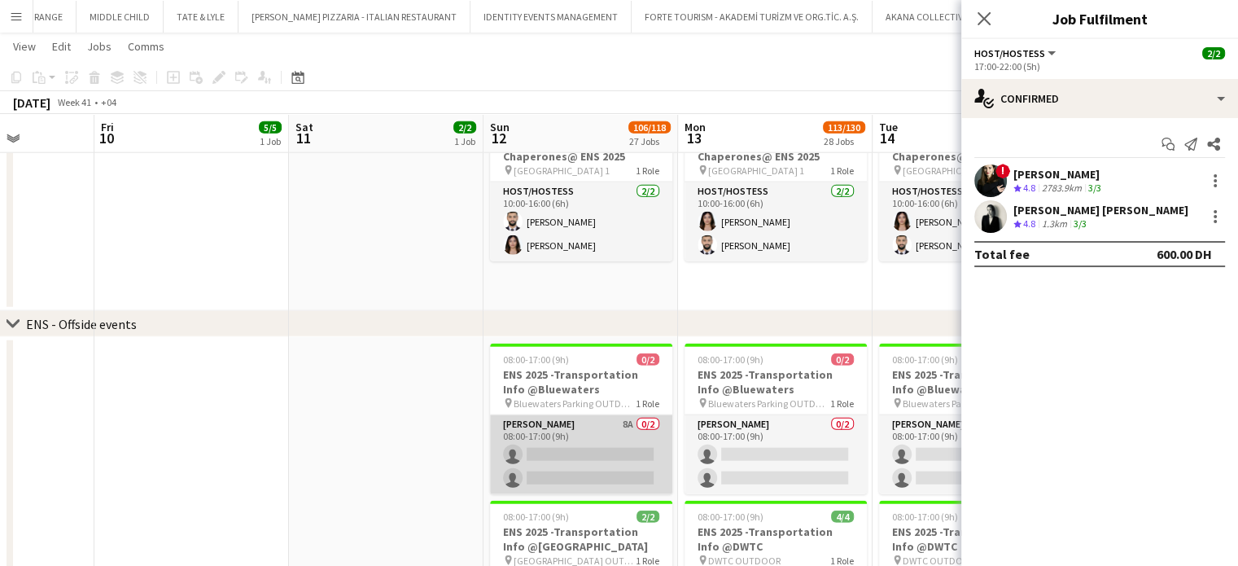
click at [545, 459] on app-card-role "[PERSON_NAME] 8A 0/2 08:00-17:00 (9h) single-neutral-actions single-neutral-act…" at bounding box center [581, 454] width 182 height 79
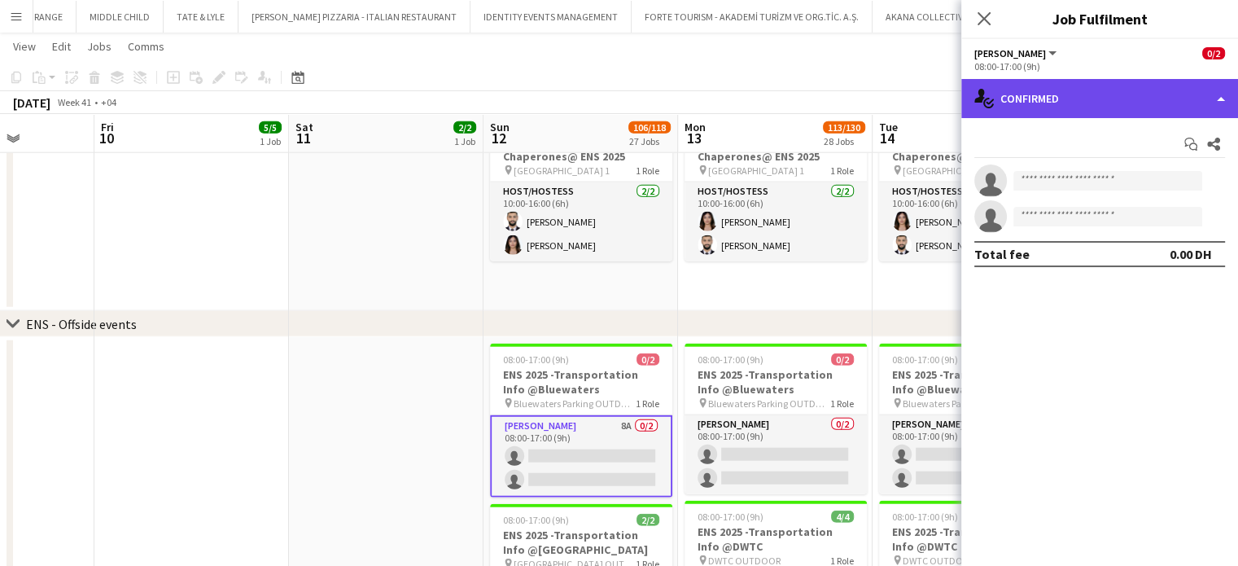
click at [1218, 99] on div "single-neutral-actions-check-2 Confirmed" at bounding box center [1099, 98] width 277 height 39
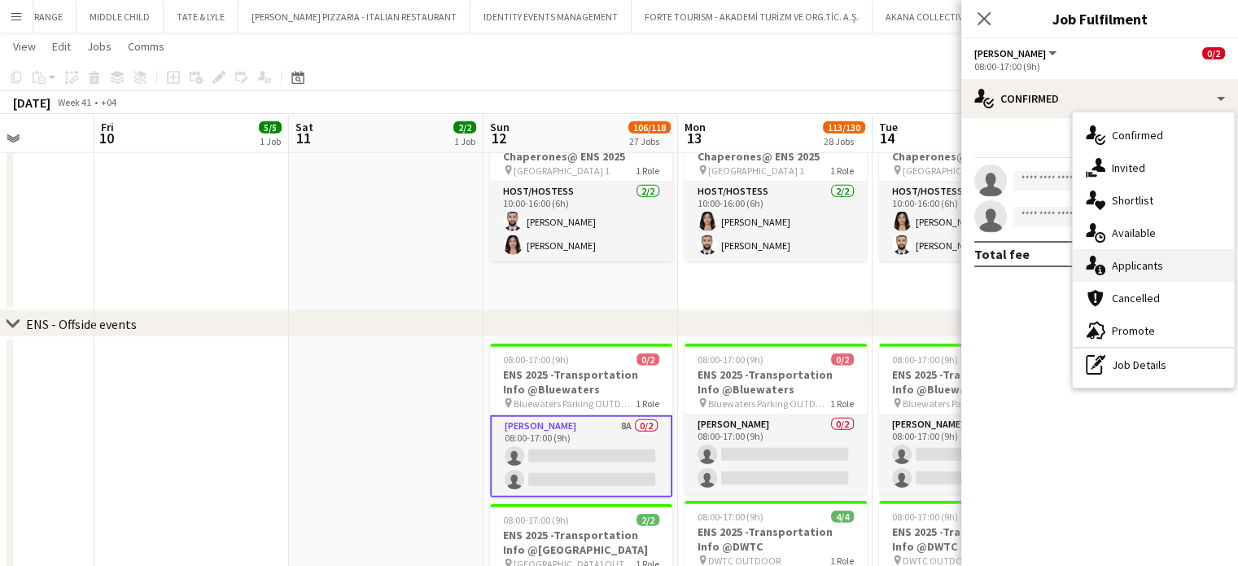
drag, startPoint x: 1167, startPoint y: 264, endPoint x: 1250, endPoint y: 266, distance: 82.3
click at [1166, 264] on div "single-neutral-actions-information Applicants" at bounding box center [1153, 265] width 161 height 33
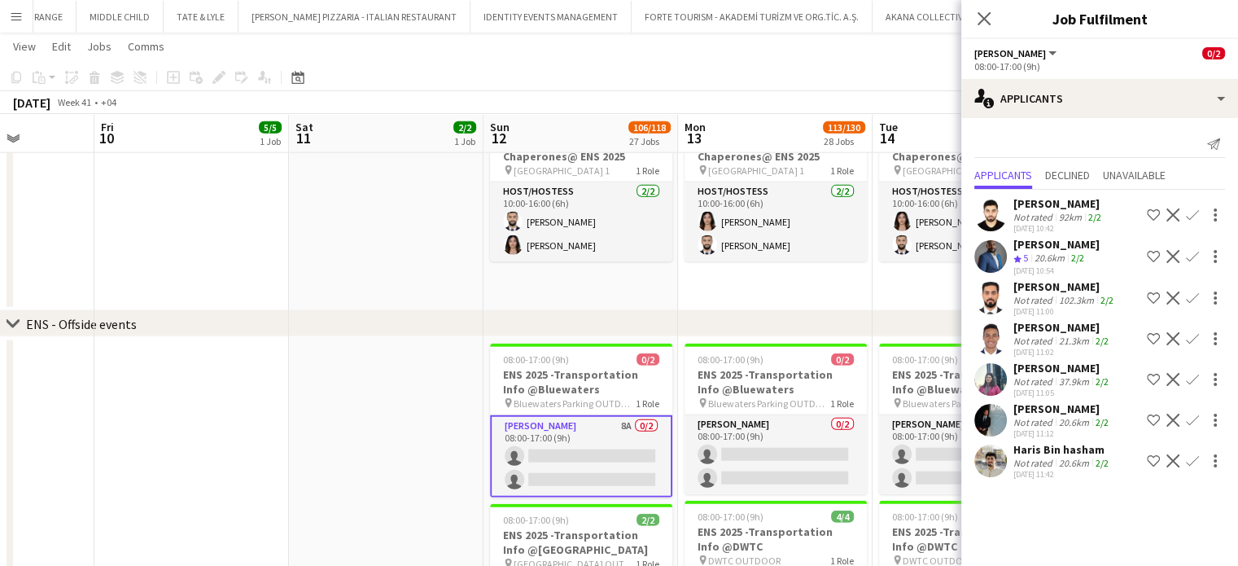
click at [1039, 331] on div "[PERSON_NAME]" at bounding box center [1063, 327] width 99 height 15
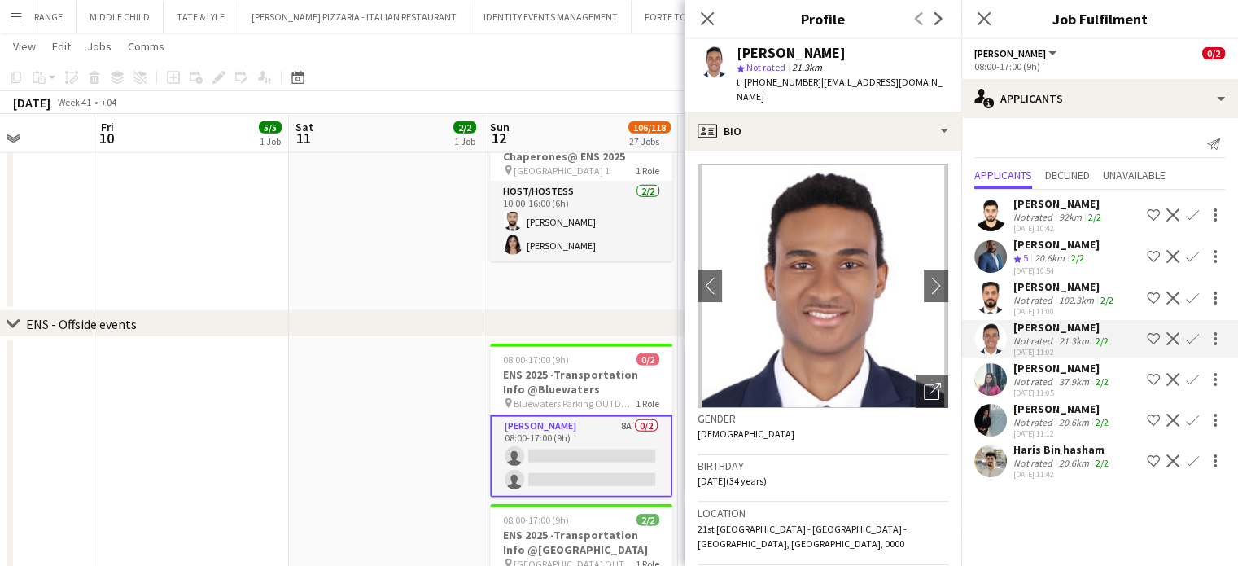
click at [1039, 252] on div "20.6km" at bounding box center [1049, 259] width 37 height 14
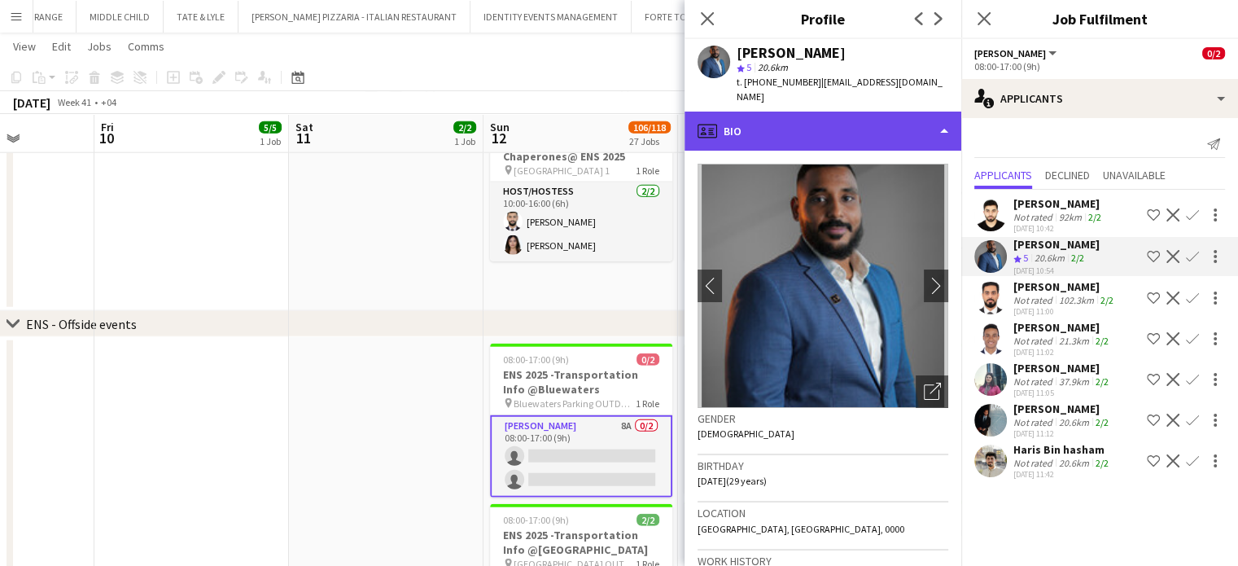
click at [909, 120] on div "profile Bio" at bounding box center [823, 131] width 277 height 39
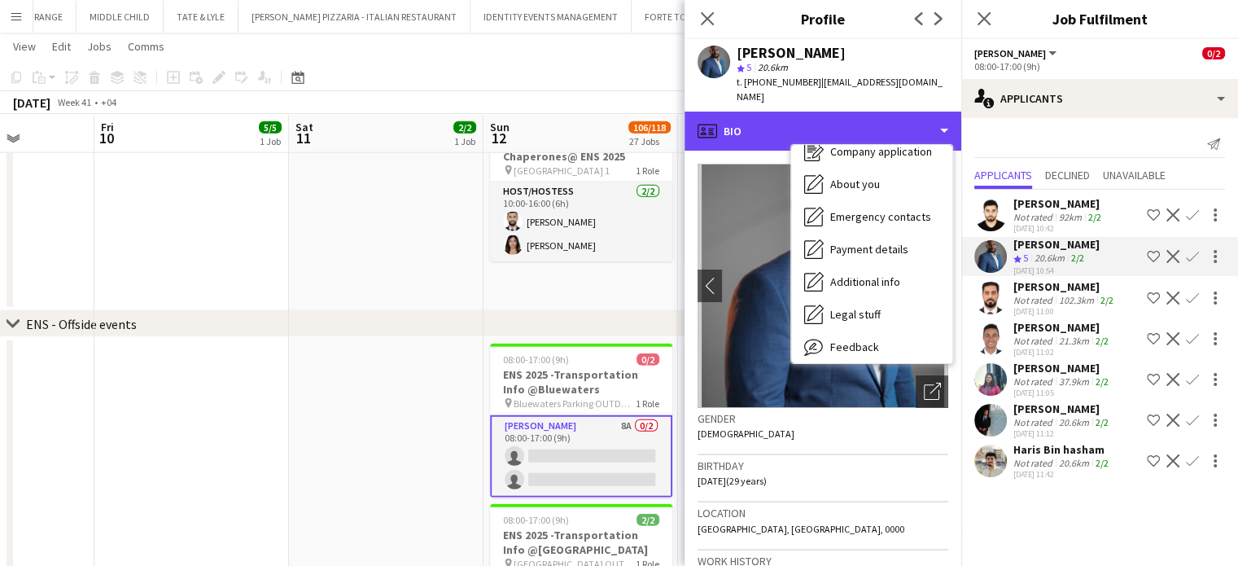
scroll to position [120, 0]
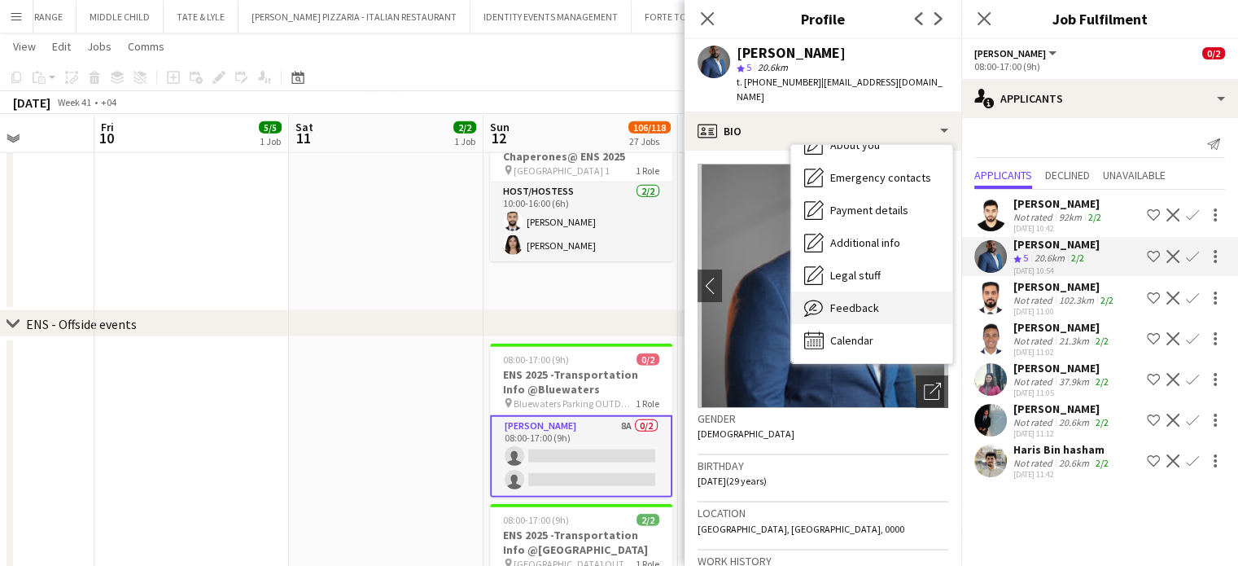
click at [853, 293] on div "Feedback Feedback" at bounding box center [871, 307] width 161 height 33
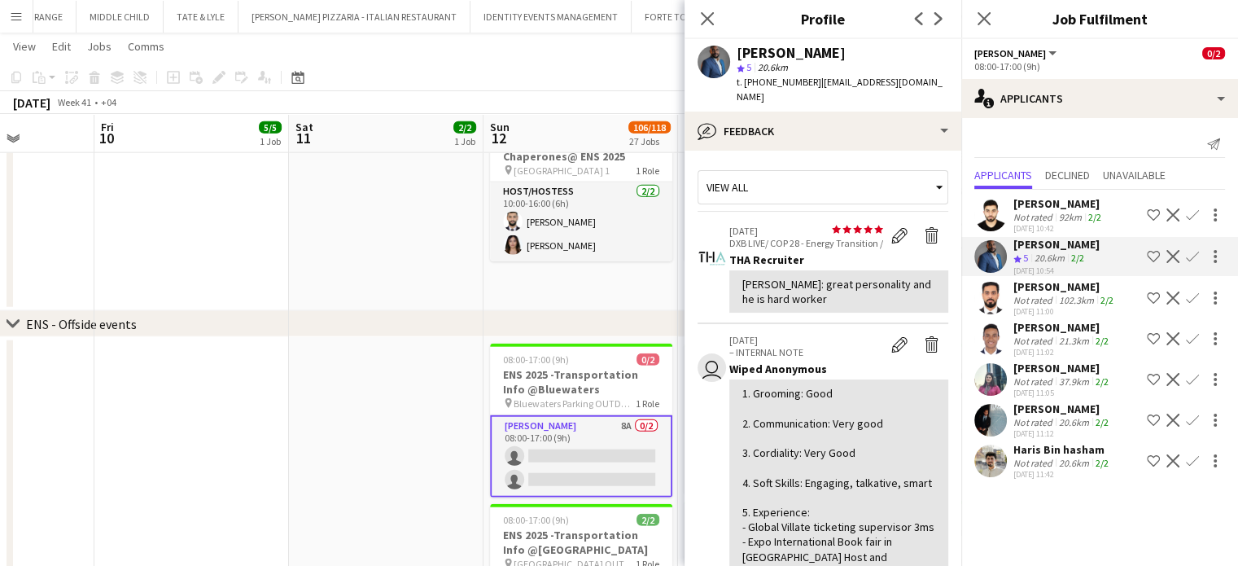
click at [1033, 339] on div "Not rated" at bounding box center [1035, 341] width 42 height 12
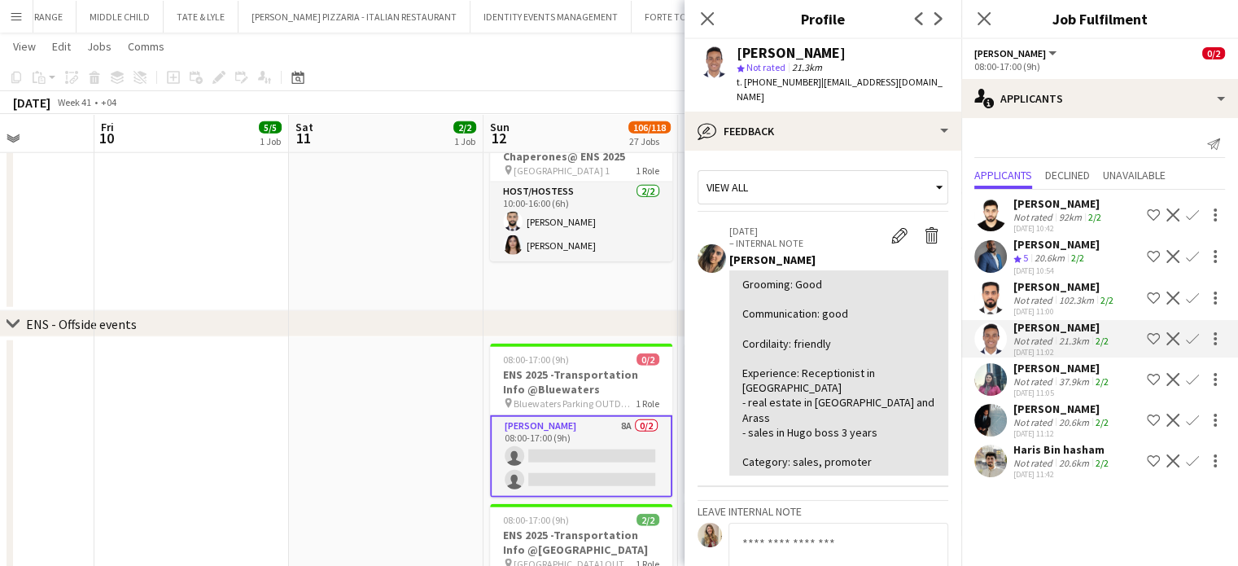
drag, startPoint x: 856, startPoint y: 53, endPoint x: 730, endPoint y: 51, distance: 126.2
click at [730, 51] on div "Ayo Mene Ejegi star Not rated 21.3km t. +971563216620 | ayo2cute@yahoo.com" at bounding box center [823, 75] width 277 height 72
click at [1156, 376] on app-icon "Shortlist crew" at bounding box center [1153, 379] width 13 height 13
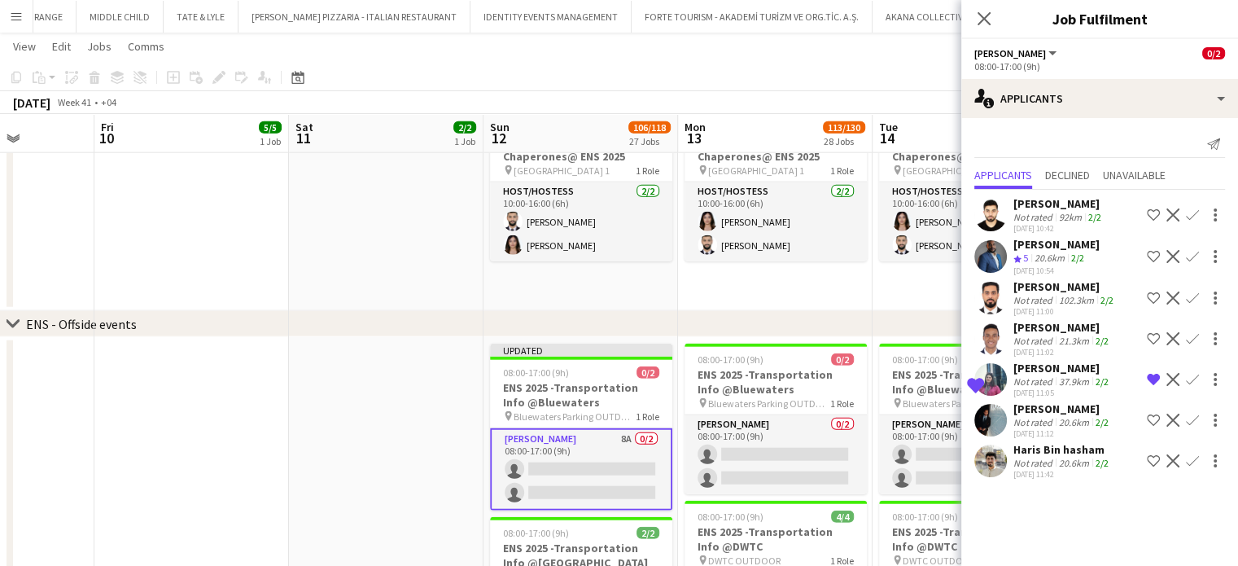
click at [1040, 283] on div "Ahmed Al Hatti" at bounding box center [1065, 286] width 103 height 15
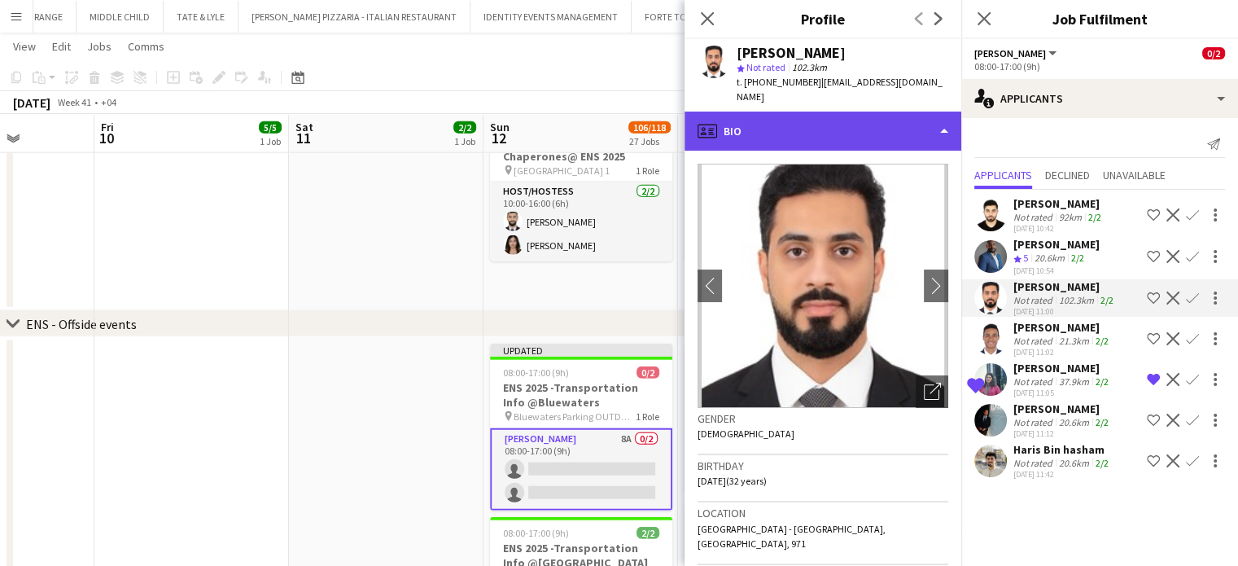
click at [911, 112] on div "profile Bio" at bounding box center [823, 131] width 277 height 39
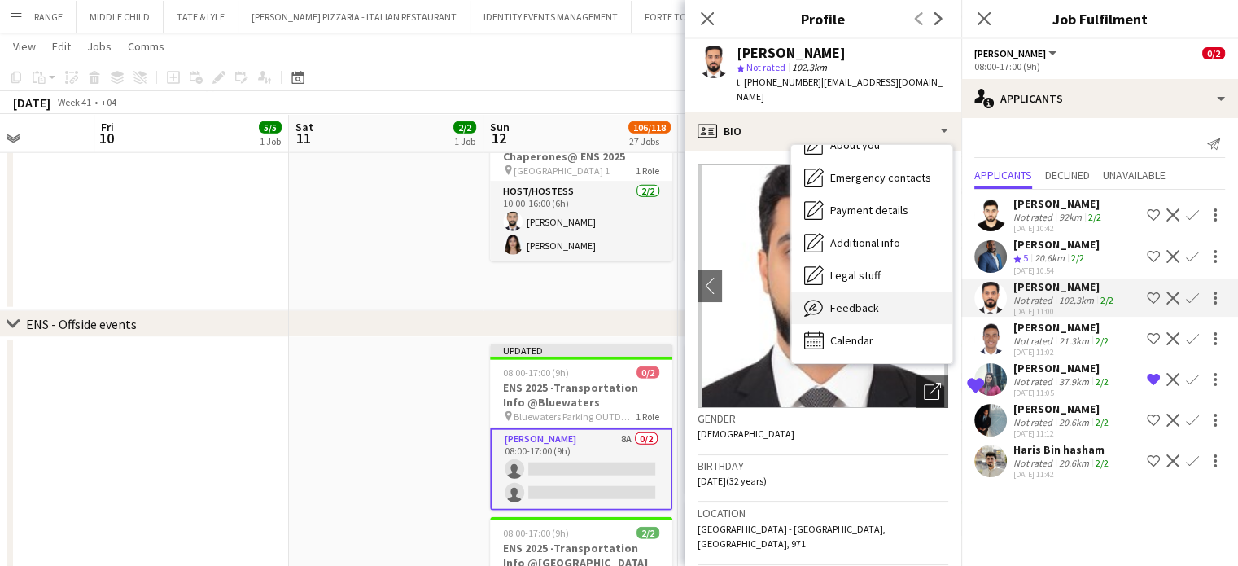
click at [856, 300] on span "Feedback" at bounding box center [854, 307] width 49 height 15
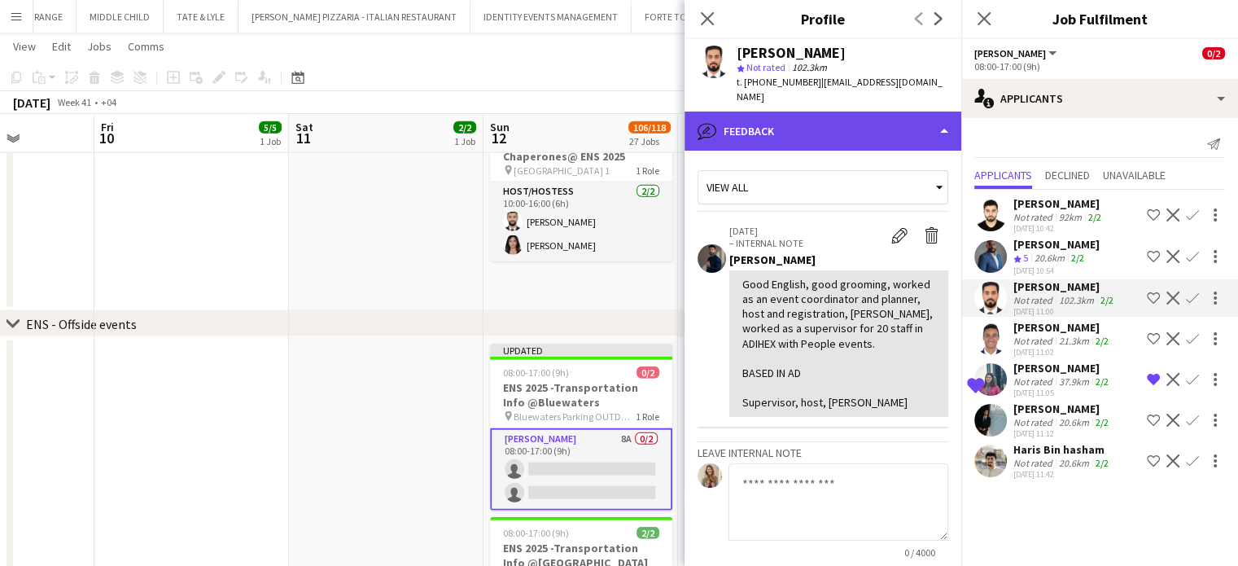
click at [912, 112] on div "bubble-pencil Feedback" at bounding box center [823, 131] width 277 height 39
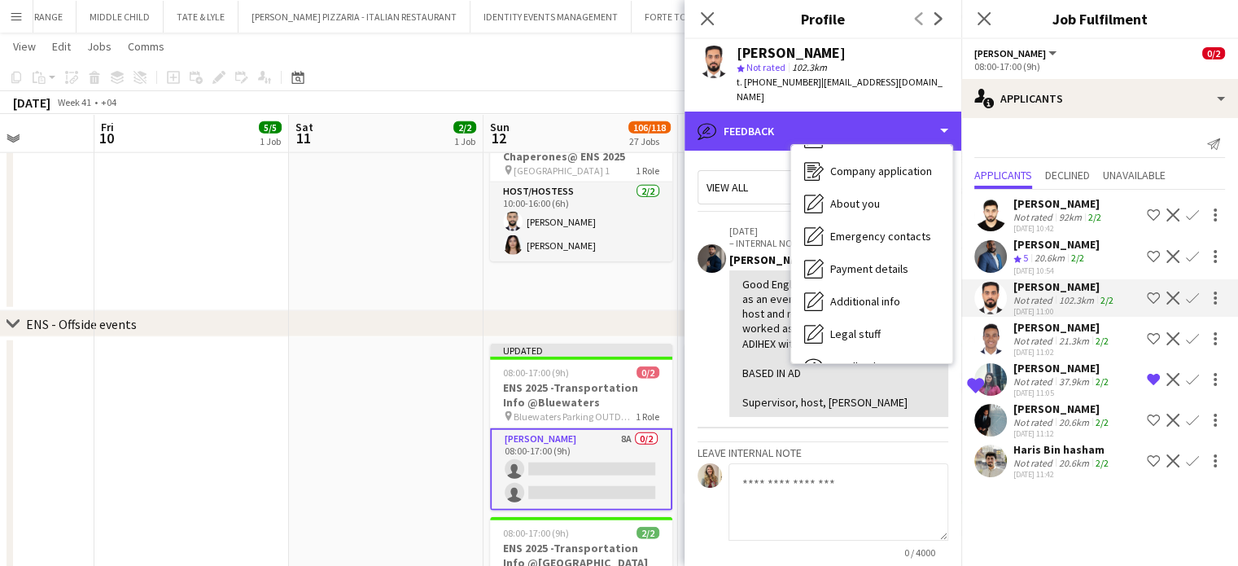
scroll to position [0, 0]
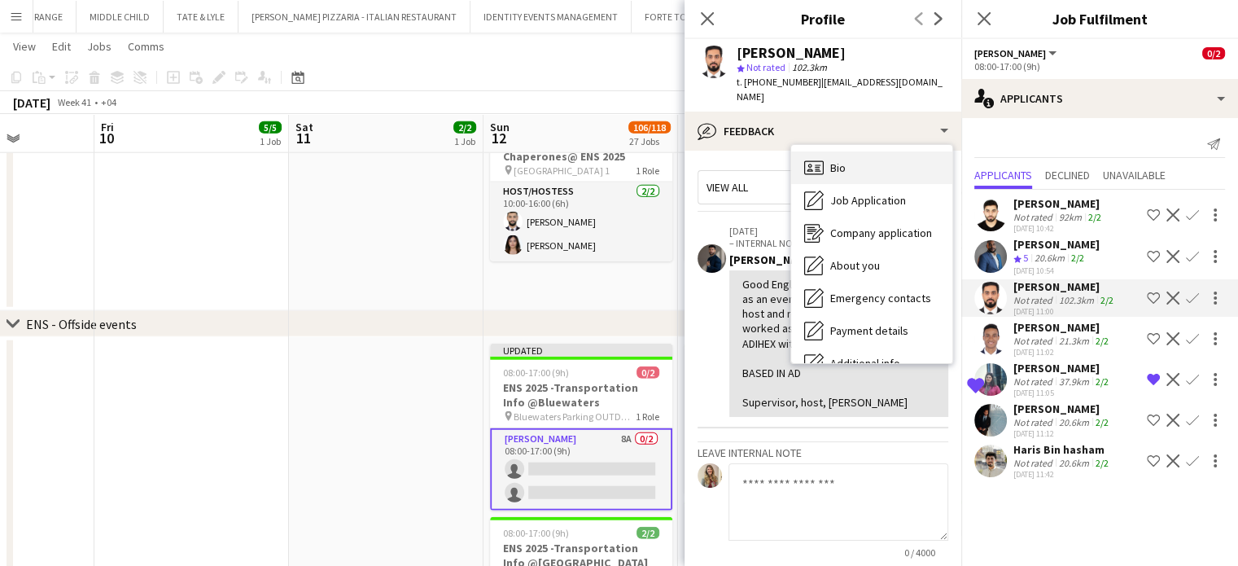
click at [847, 151] on div "Bio Bio" at bounding box center [871, 167] width 161 height 33
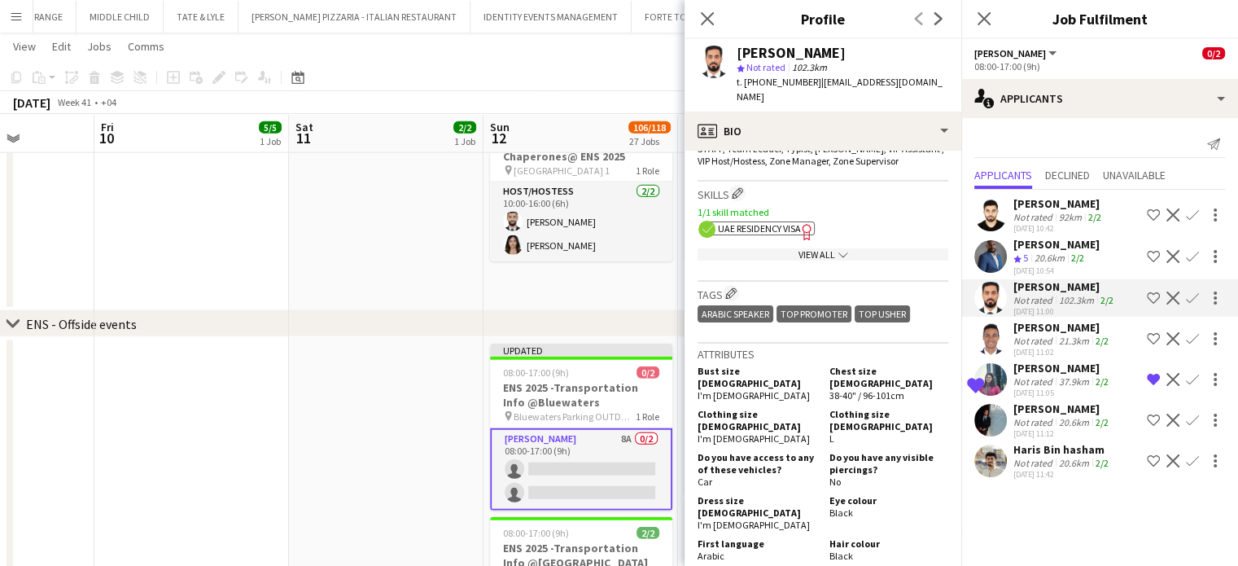
scroll to position [733, 0]
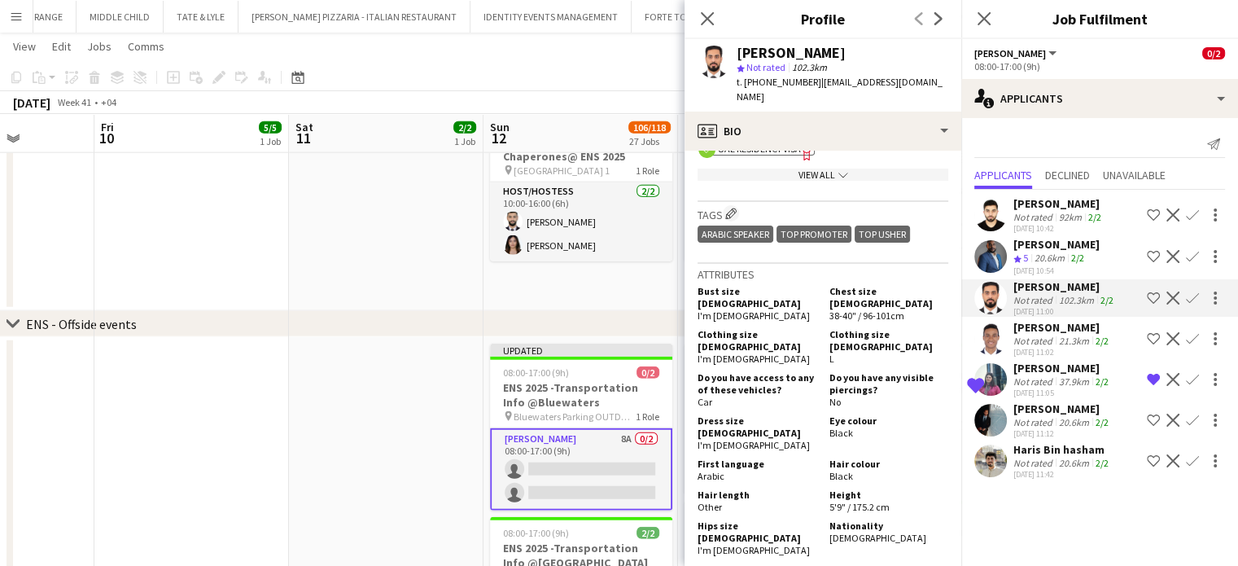
click at [1154, 296] on app-icon "Shortlist crew" at bounding box center [1153, 297] width 13 height 13
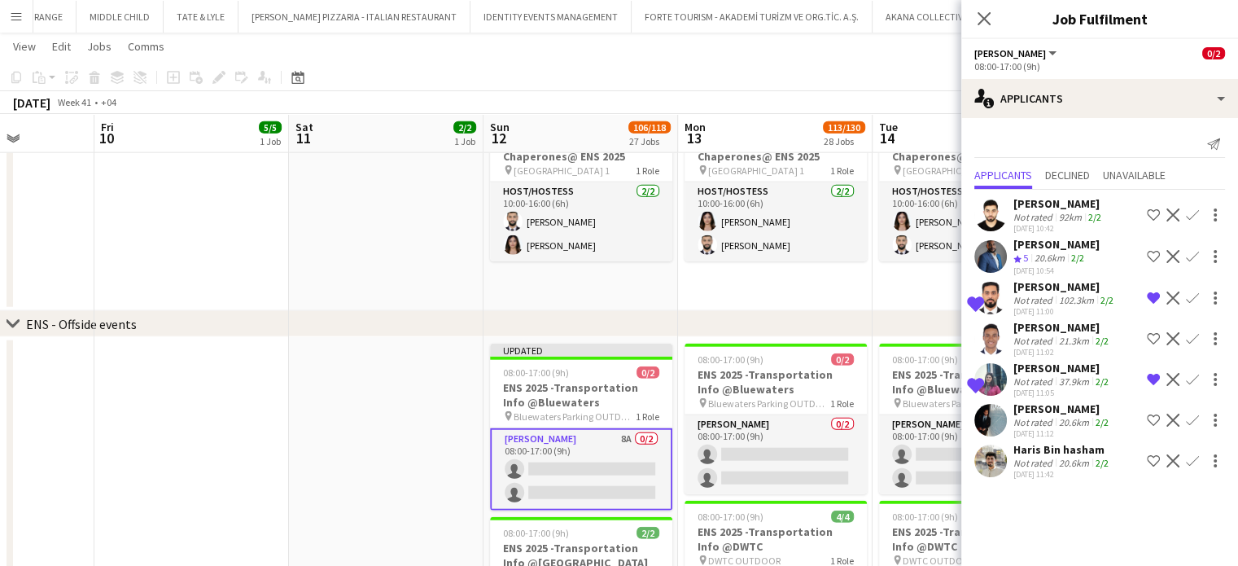
click at [1152, 379] on app-icon "Remove crew from shortlist" at bounding box center [1153, 379] width 13 height 13
click at [1154, 332] on app-icon "Shortlist crew" at bounding box center [1153, 338] width 13 height 13
click at [1149, 258] on app-icon "Shortlist crew" at bounding box center [1153, 256] width 13 height 13
click at [1049, 457] on div "Not rated" at bounding box center [1035, 463] width 42 height 12
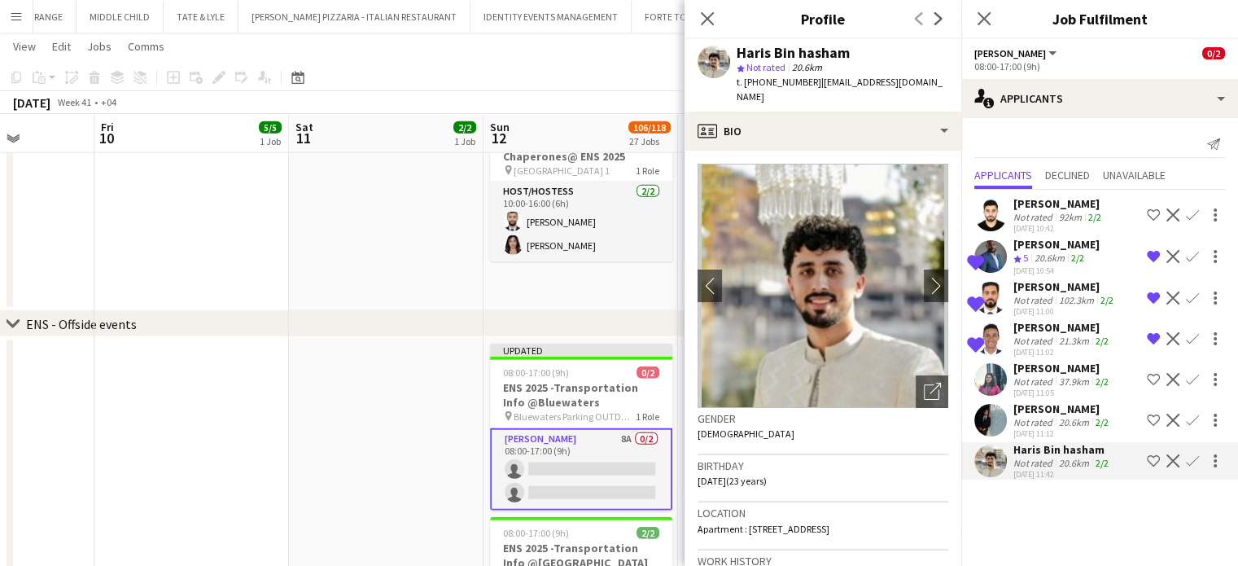
click at [1075, 213] on div "92km" at bounding box center [1070, 217] width 29 height 12
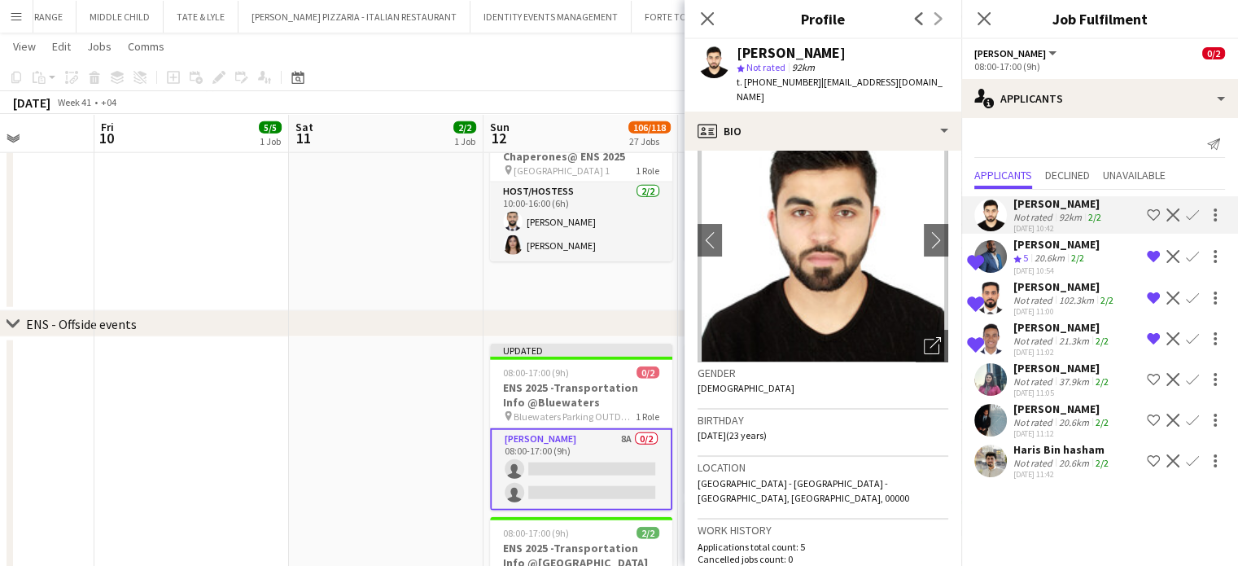
scroll to position [163, 0]
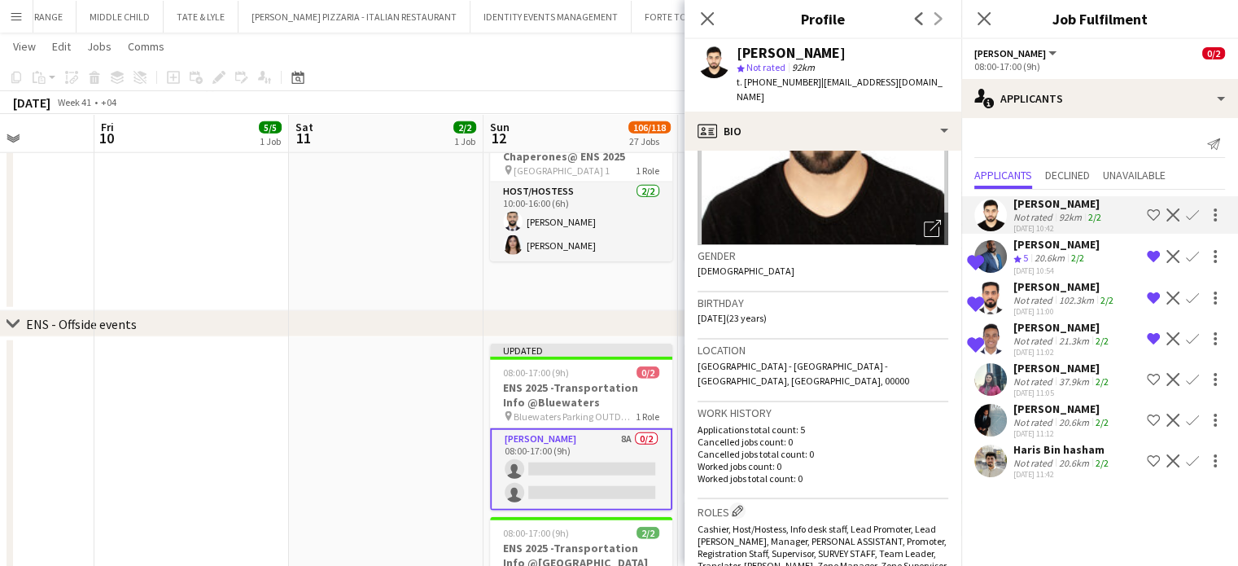
click at [1049, 381] on div "Not rated" at bounding box center [1035, 381] width 42 height 12
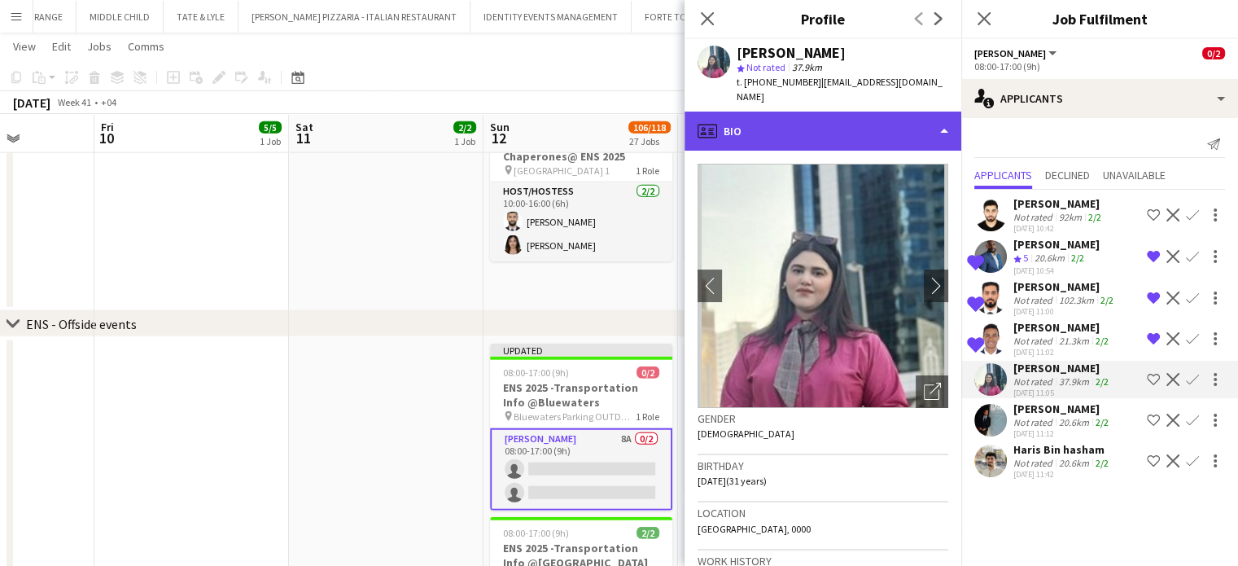
click at [922, 112] on div "profile Bio" at bounding box center [823, 131] width 277 height 39
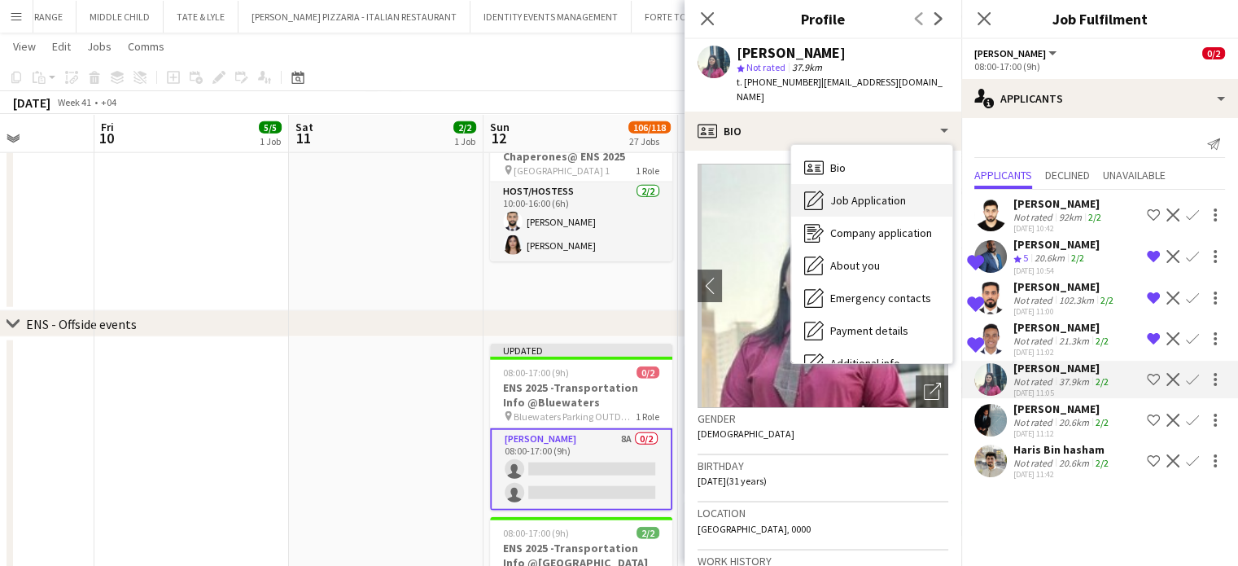
click at [867, 193] on span "Job Application" at bounding box center [868, 200] width 76 height 15
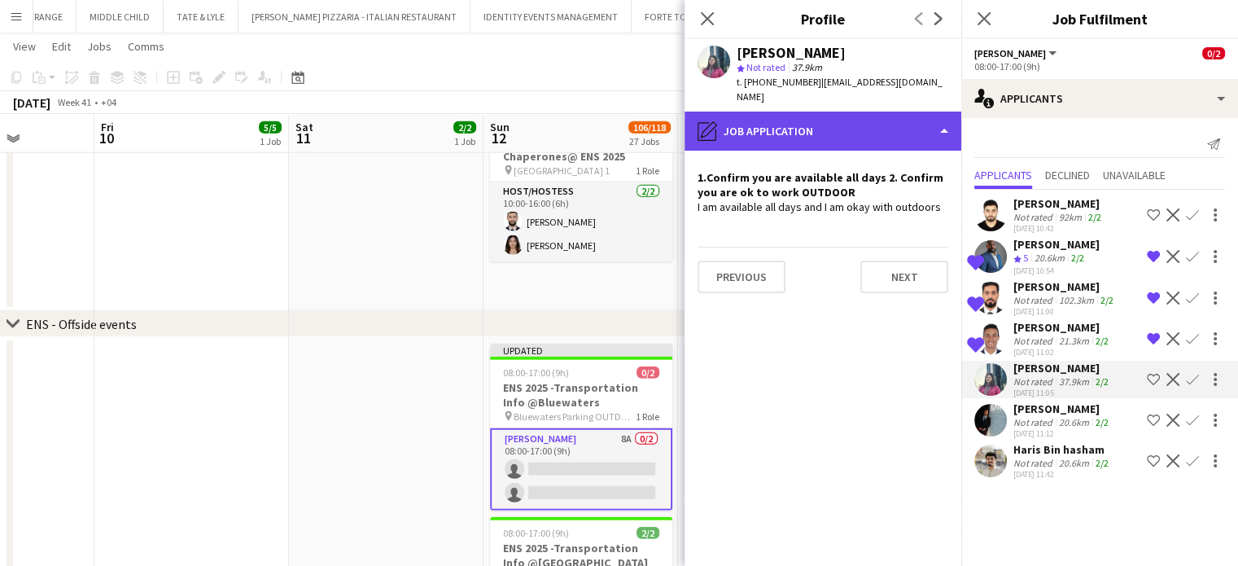
click at [905, 112] on div "pencil4 Job Application" at bounding box center [823, 131] width 277 height 39
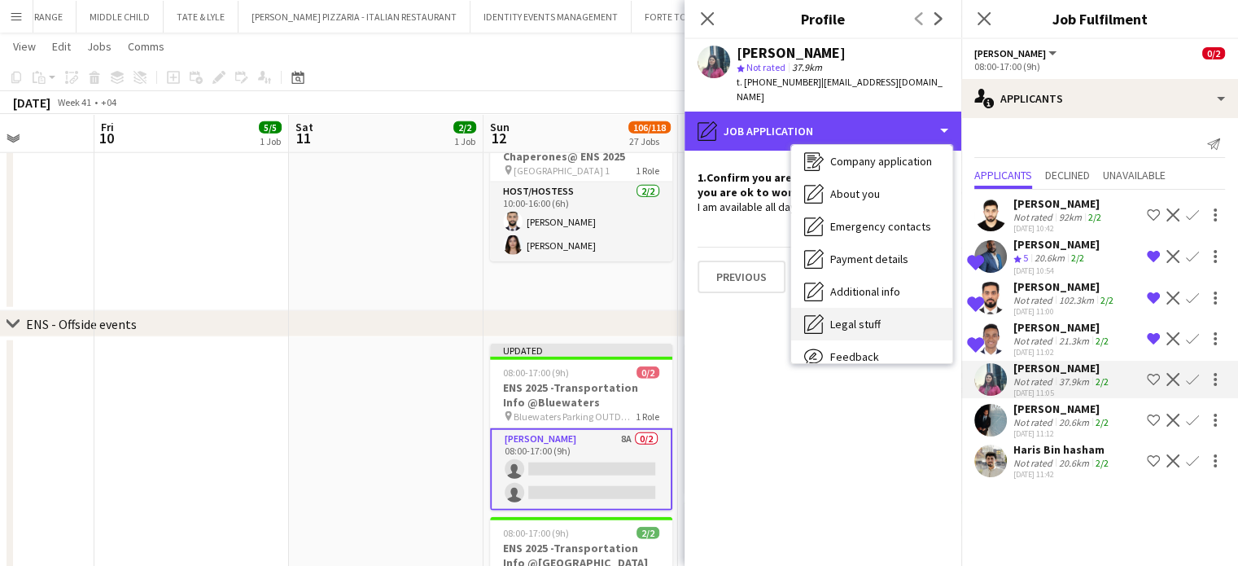
scroll to position [120, 0]
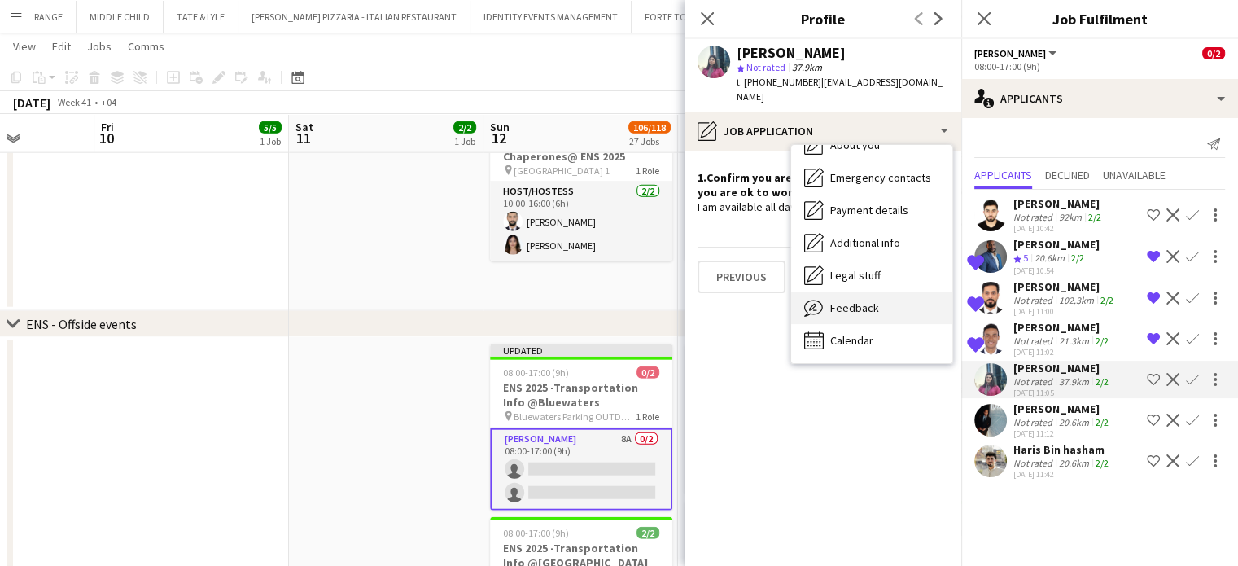
click at [871, 300] on span "Feedback" at bounding box center [854, 307] width 49 height 15
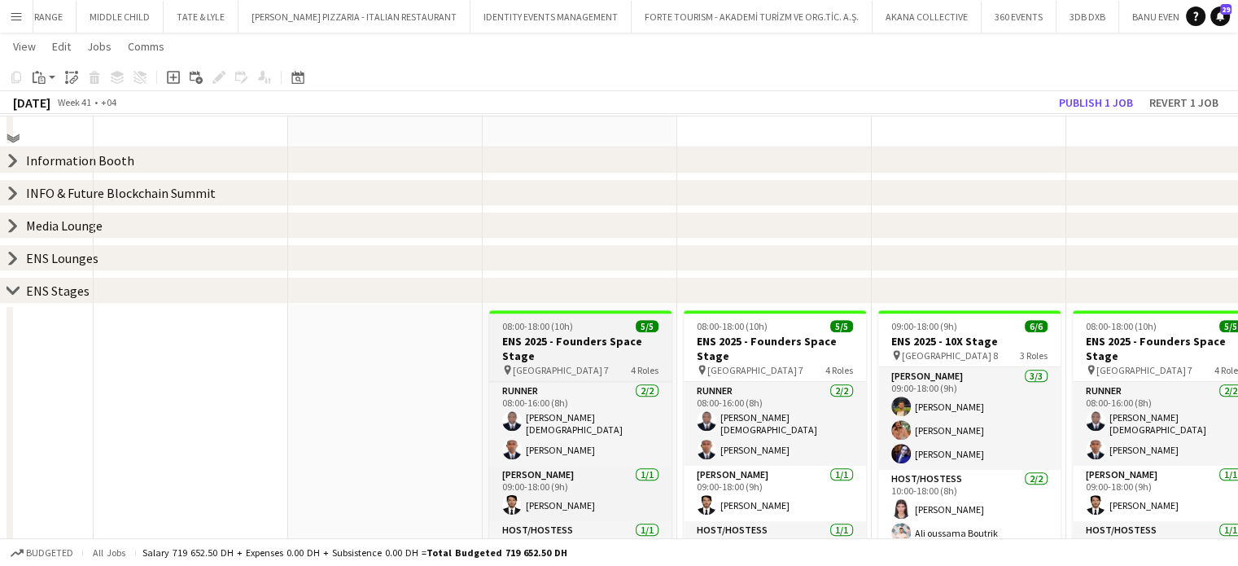
scroll to position [1018, 0]
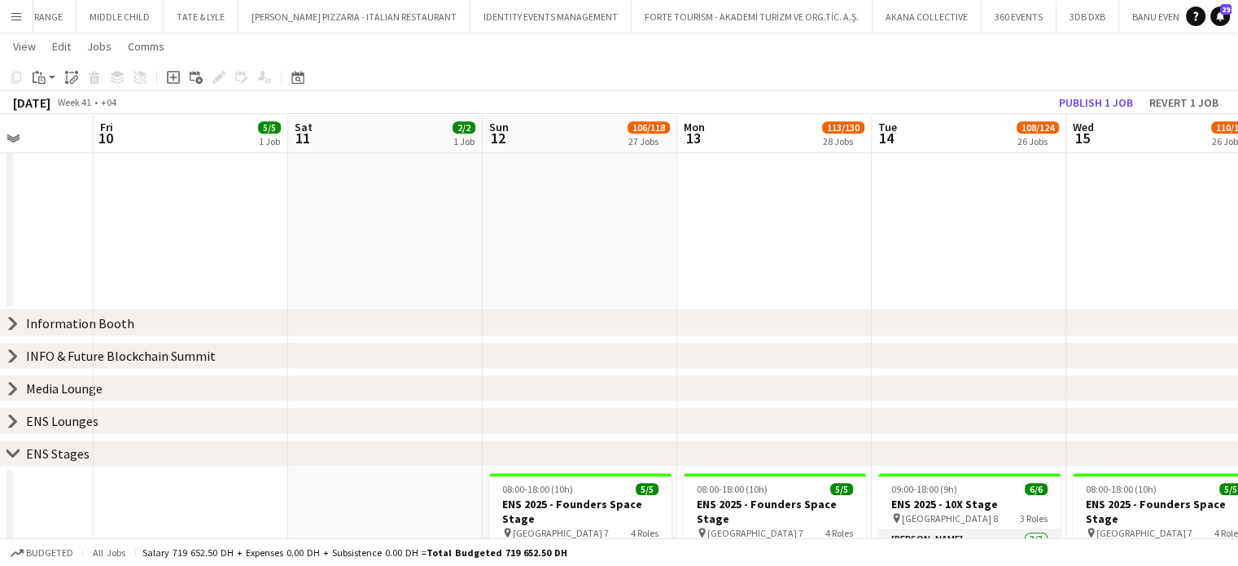
click at [8, 326] on icon "chevron-right" at bounding box center [13, 323] width 13 height 13
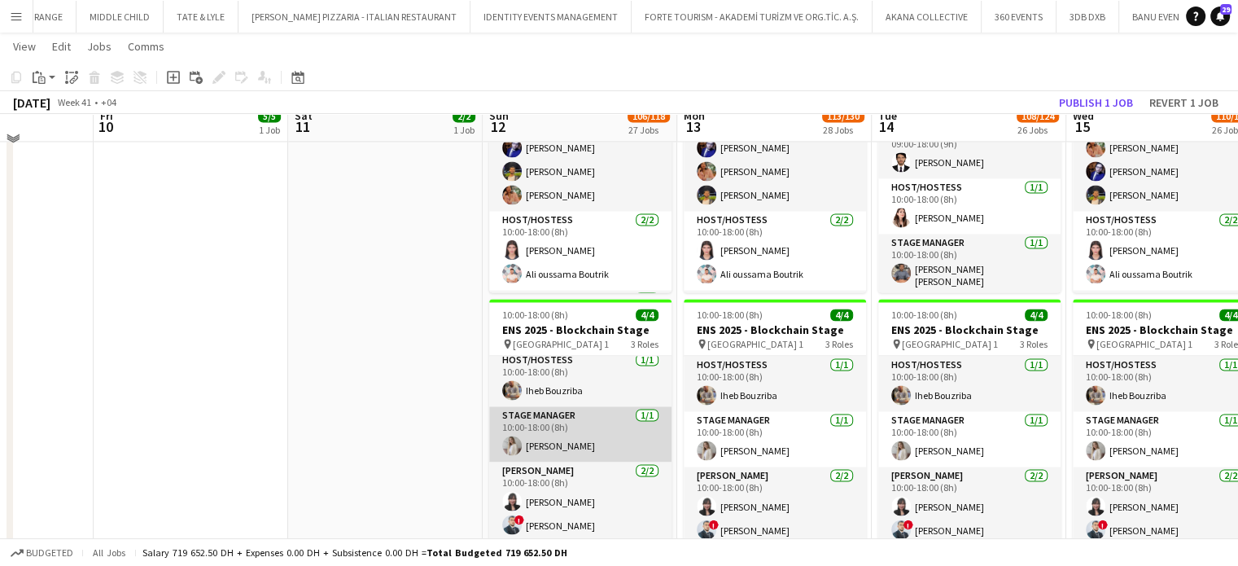
scroll to position [2891, 0]
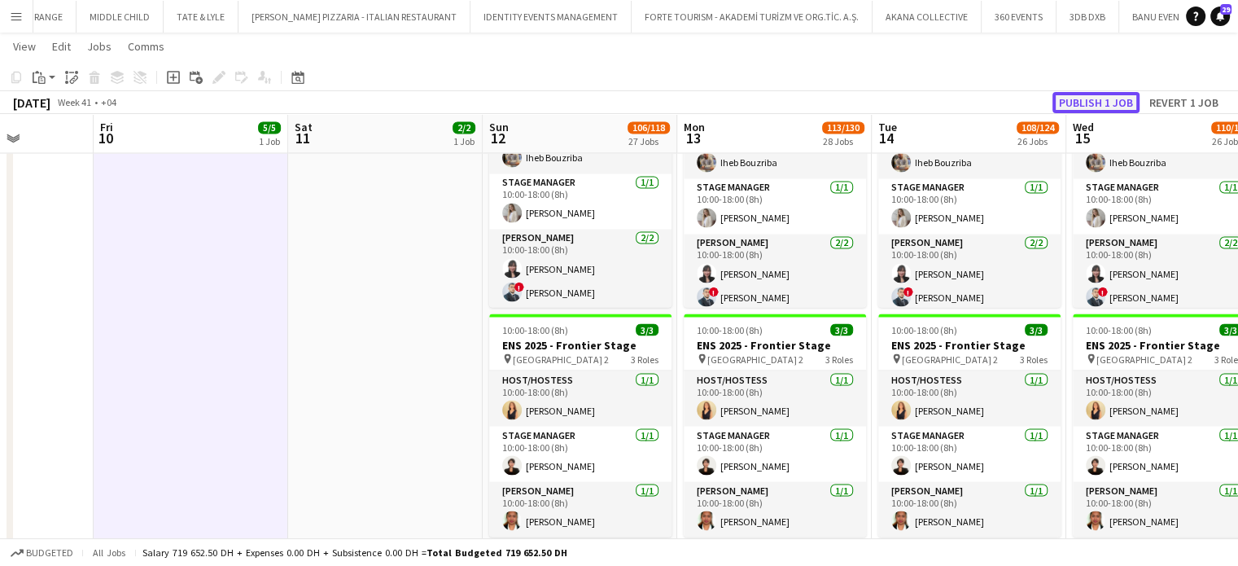
click at [1104, 102] on button "Publish 1 job" at bounding box center [1096, 102] width 87 height 21
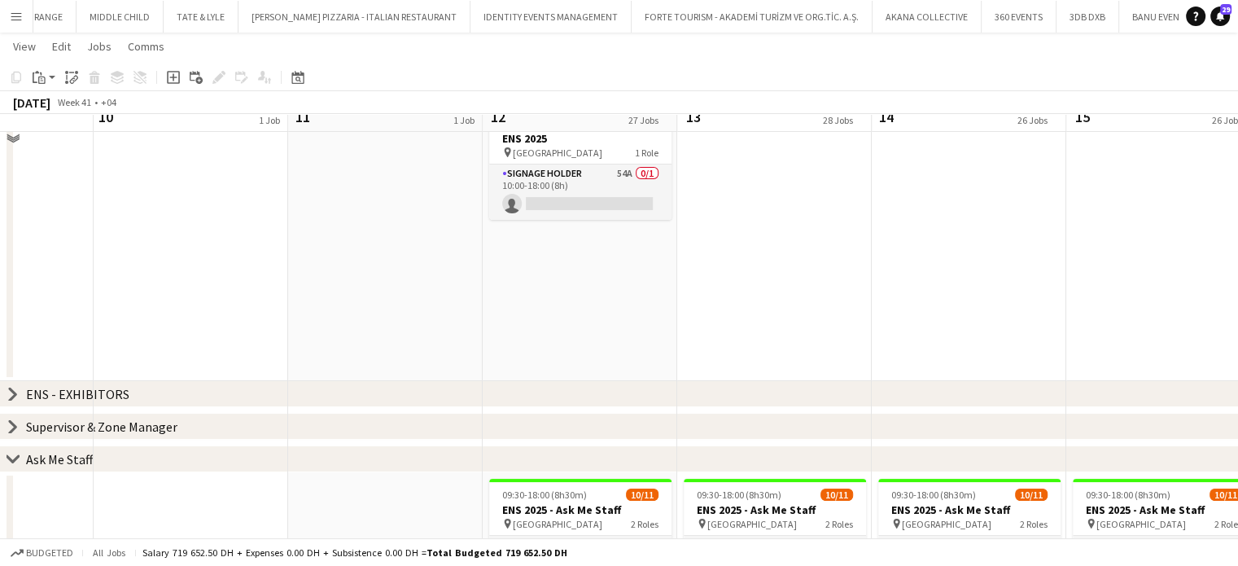
scroll to position [0, 0]
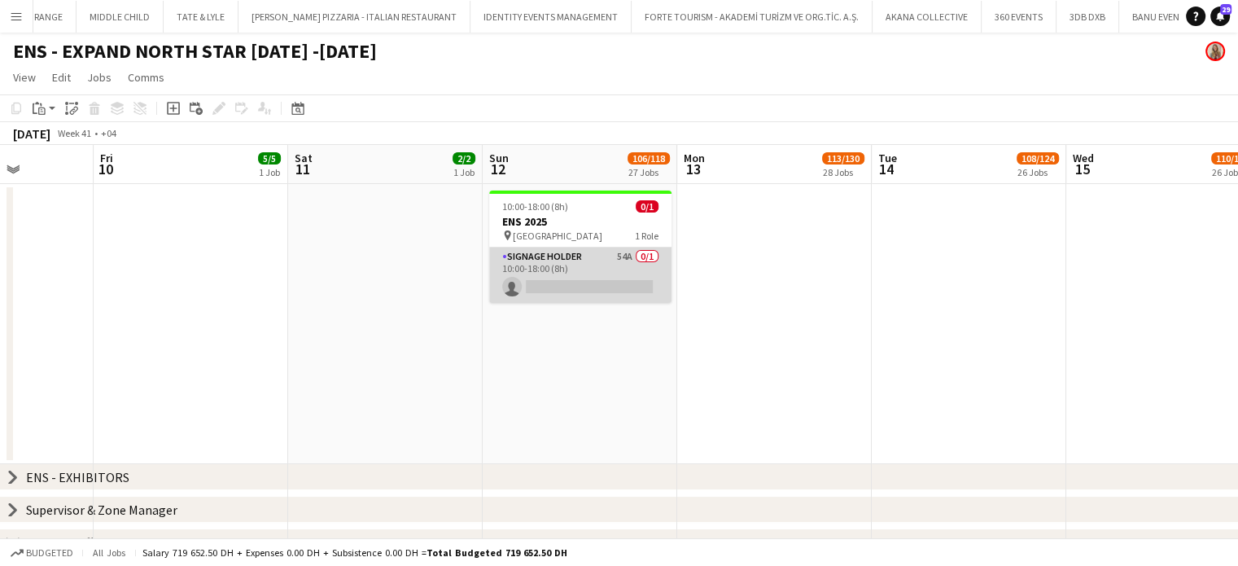
click at [599, 296] on app-card-role "Signage Holder 54A 0/1 10:00-18:00 (8h) single-neutral-actions" at bounding box center [580, 274] width 182 height 55
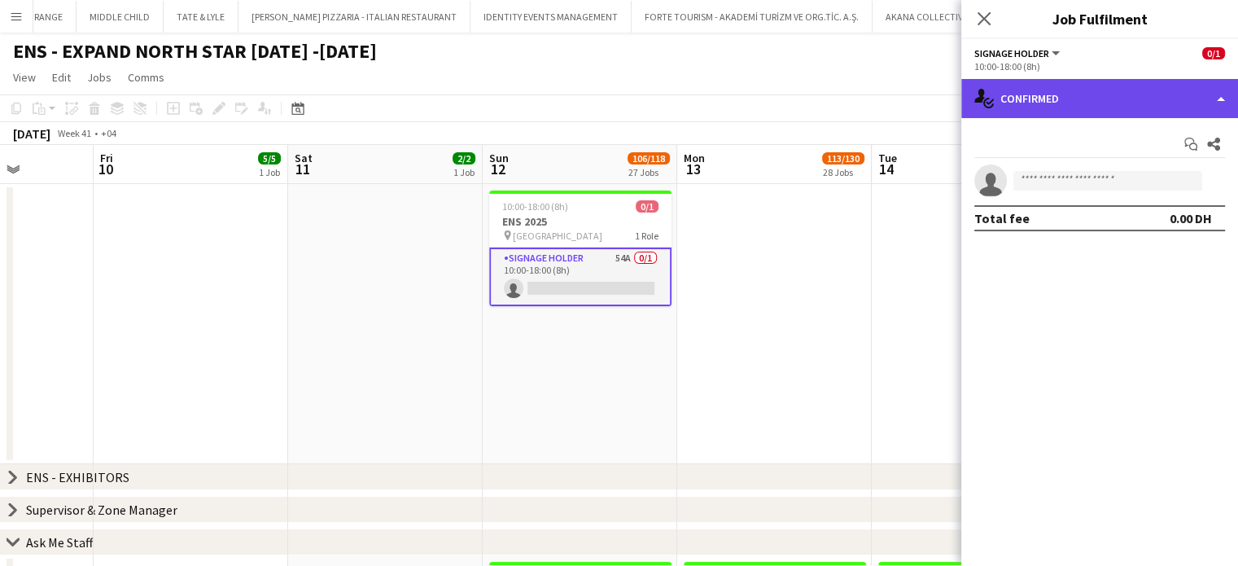
click at [1192, 94] on div "single-neutral-actions-check-2 Confirmed" at bounding box center [1099, 98] width 277 height 39
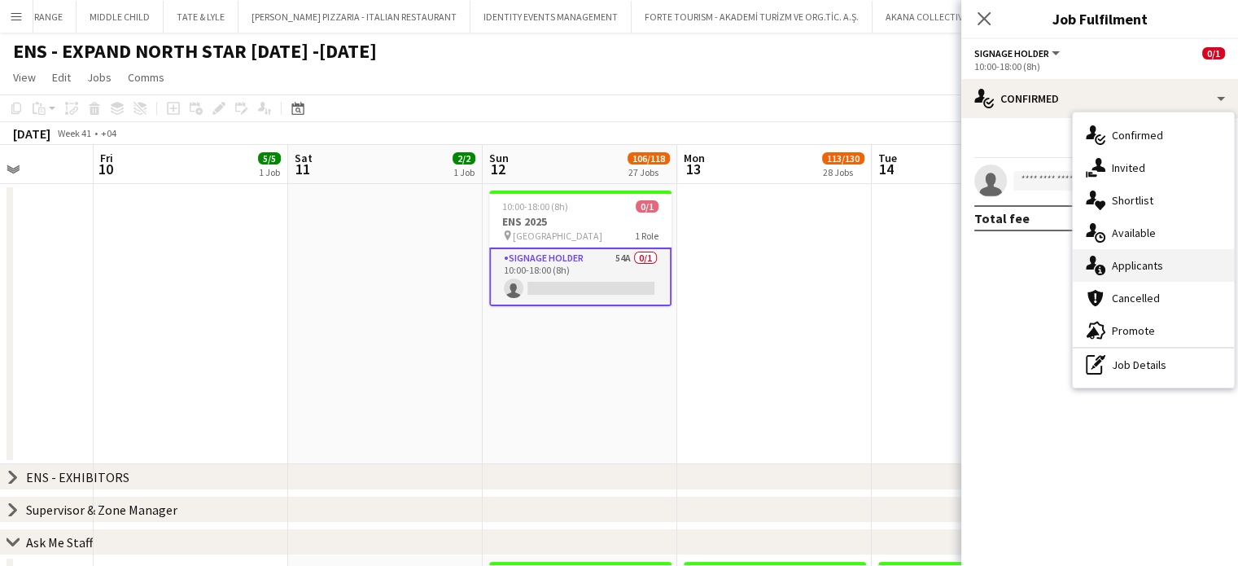
click at [1153, 263] on span "Applicants" at bounding box center [1137, 265] width 51 height 15
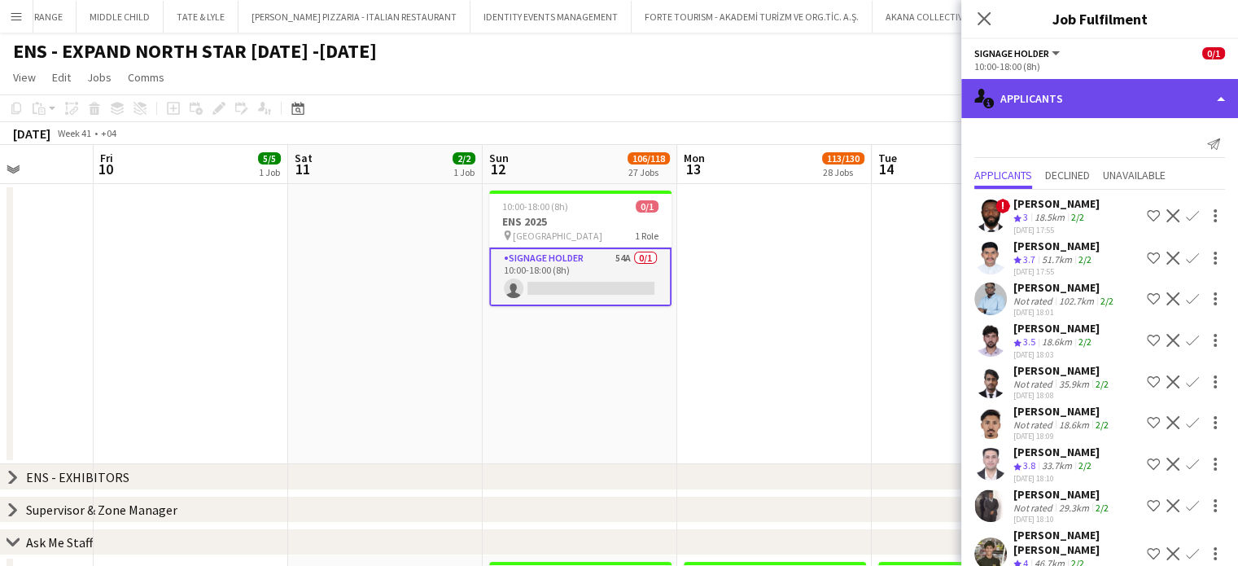
click at [1203, 90] on div "single-neutral-actions-information Applicants" at bounding box center [1099, 98] width 277 height 39
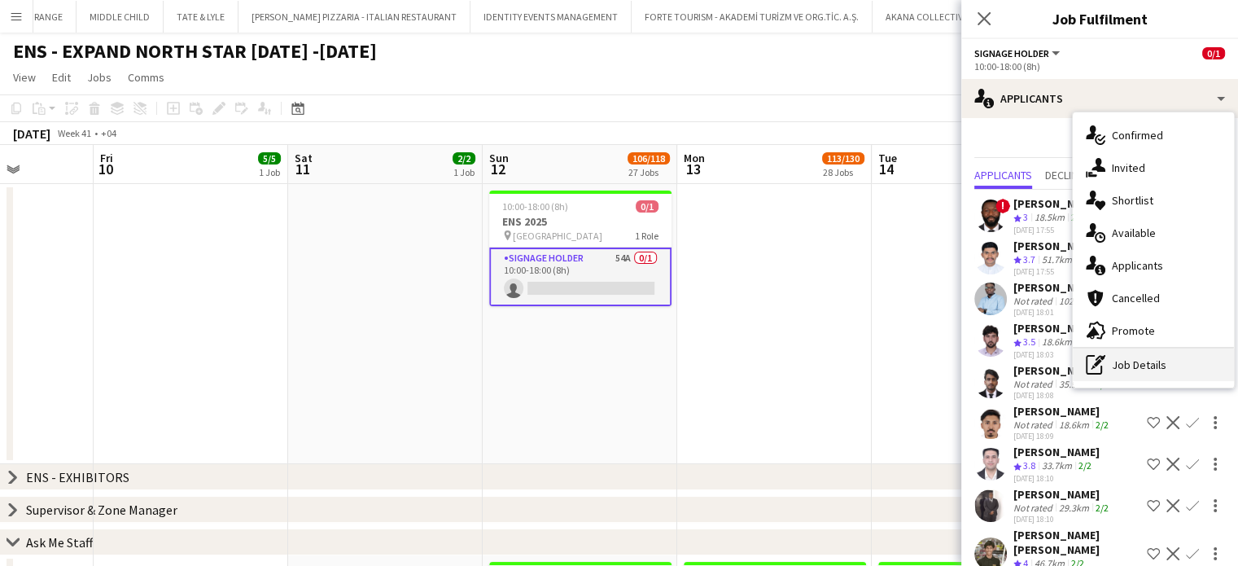
click at [1132, 370] on div "pen-write Job Details" at bounding box center [1153, 364] width 161 height 33
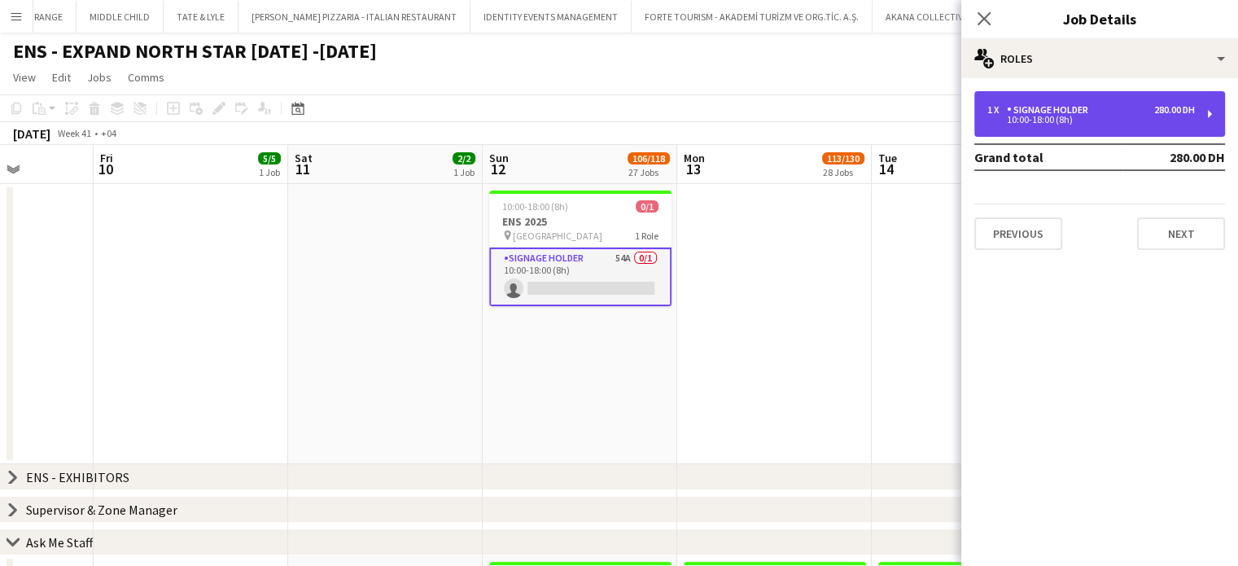
click at [1058, 107] on div "Signage Holder" at bounding box center [1051, 109] width 88 height 11
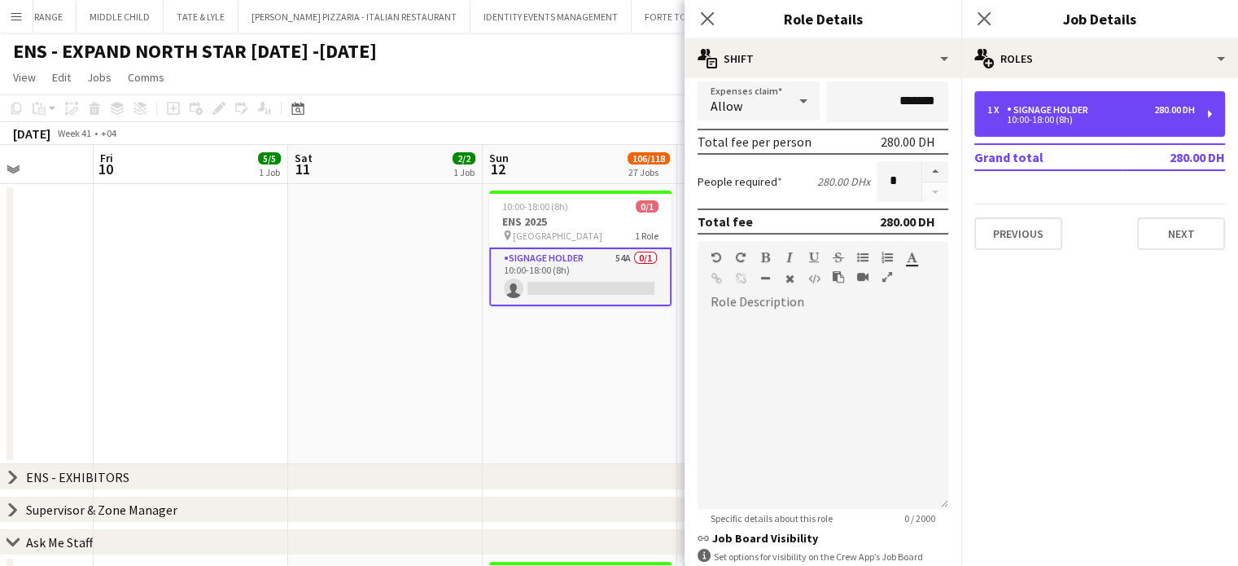
scroll to position [532, 0]
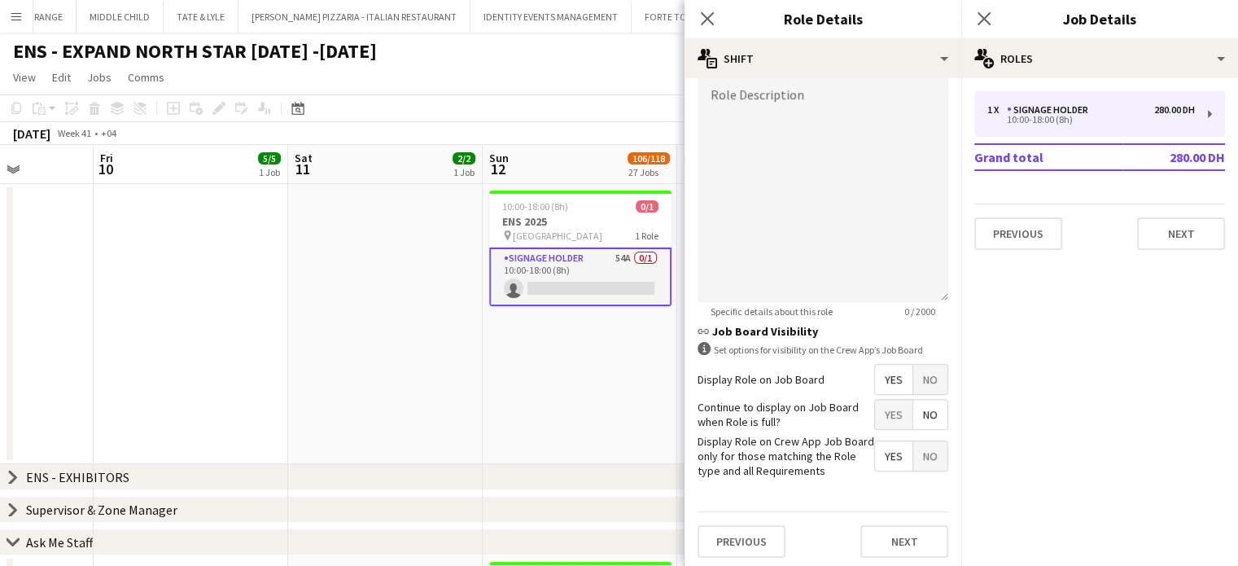
click at [928, 371] on span "No" at bounding box center [930, 379] width 34 height 29
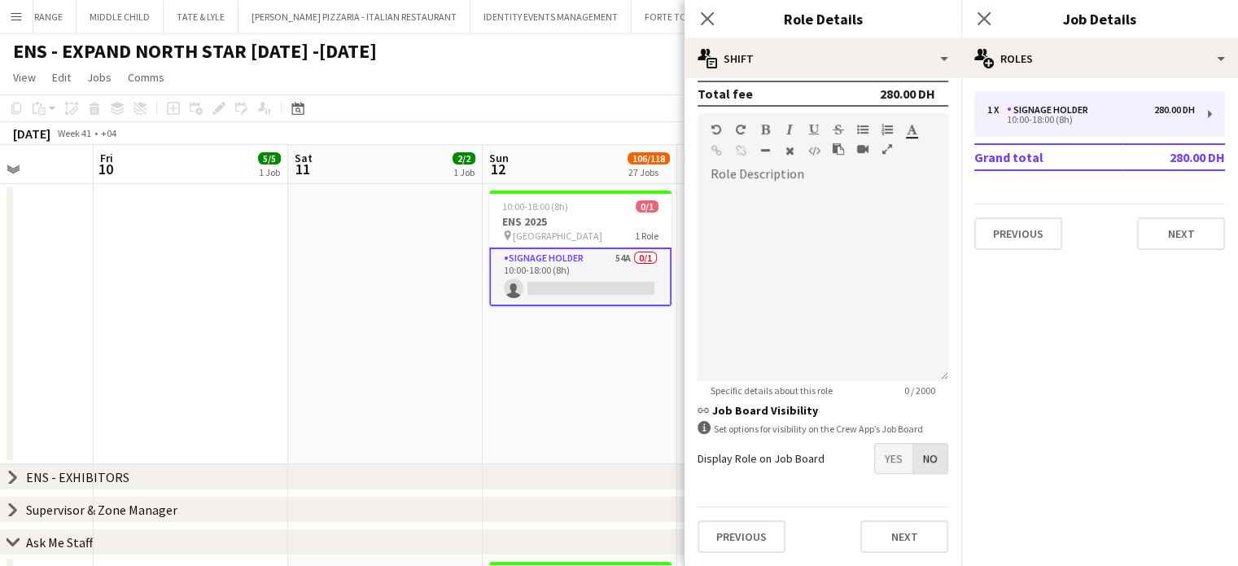
scroll to position [449, 0]
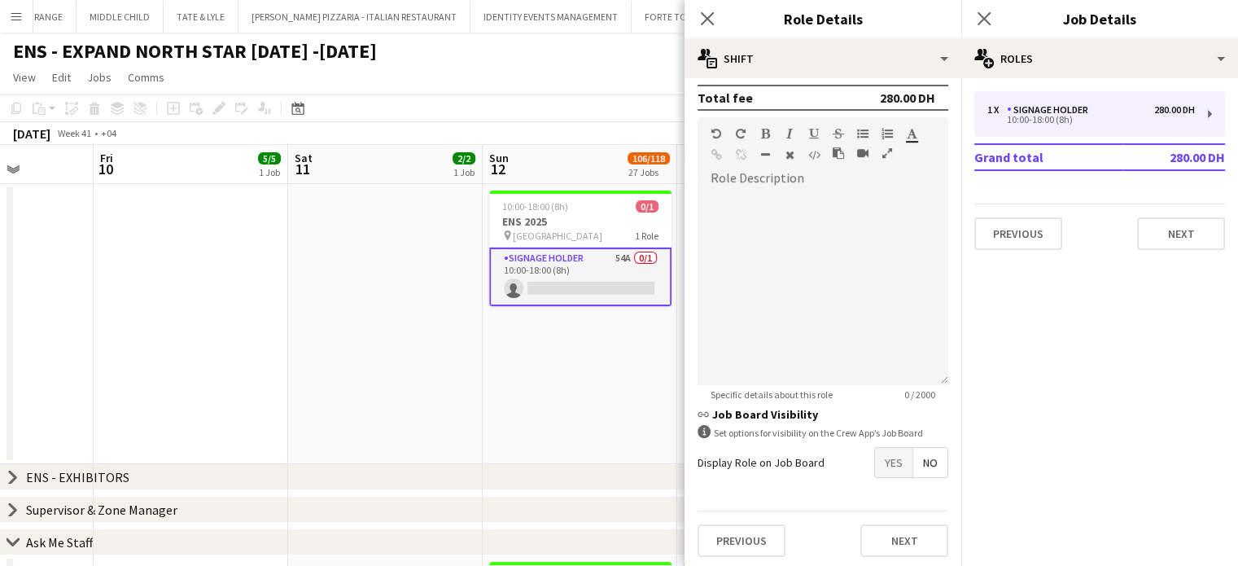
click at [641, 400] on app-date-cell "10:00-18:00 (8h) 0/1 ENS 2025 pin Dubai Harbour 1 Role Signage Holder 54A 0/1 1…" at bounding box center [580, 324] width 195 height 280
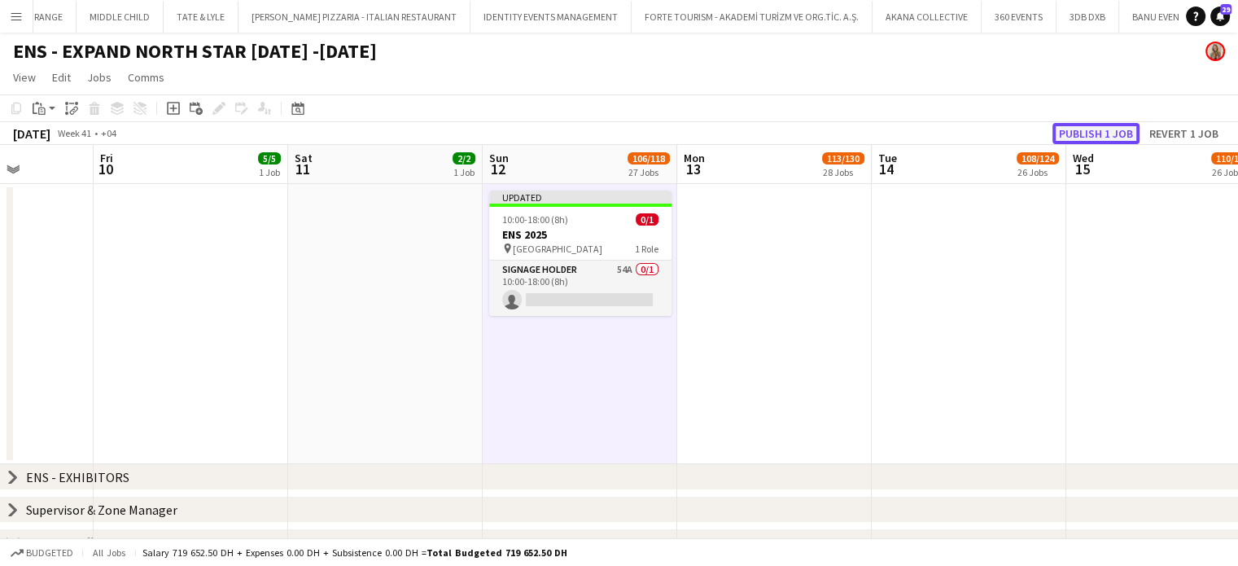
click at [1097, 135] on button "Publish 1 job" at bounding box center [1096, 133] width 87 height 21
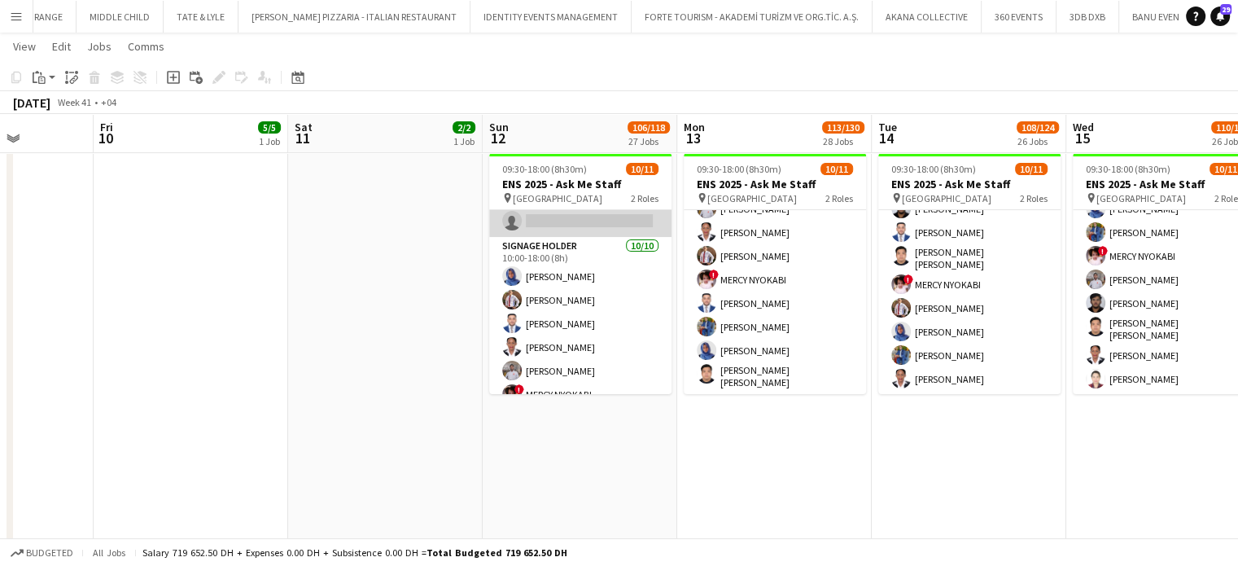
scroll to position [0, 0]
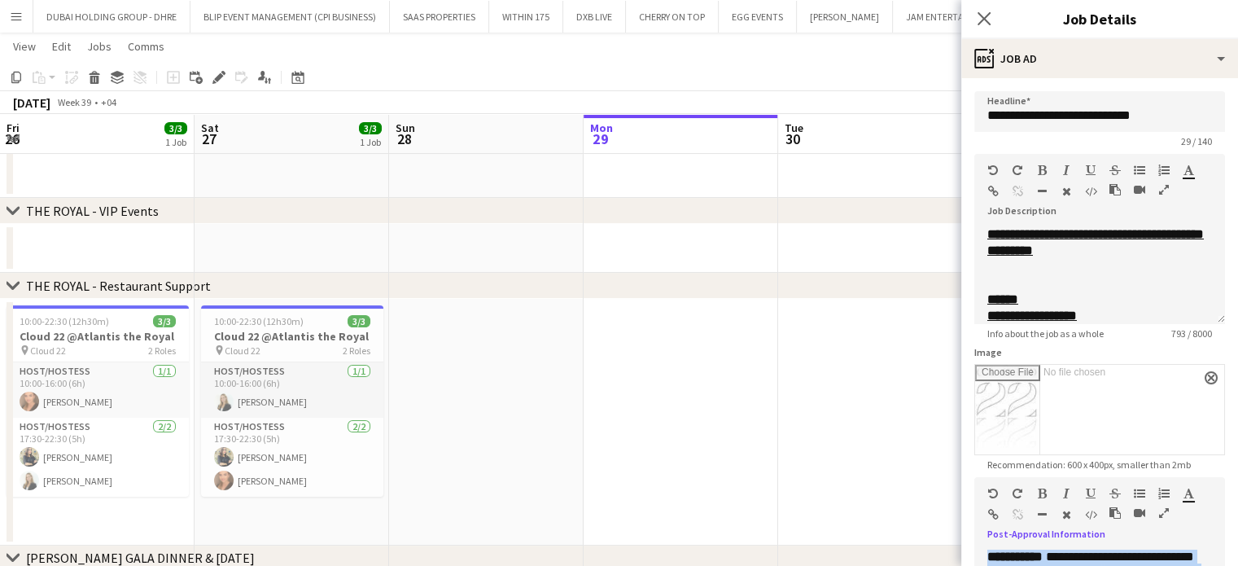
scroll to position [0, 576]
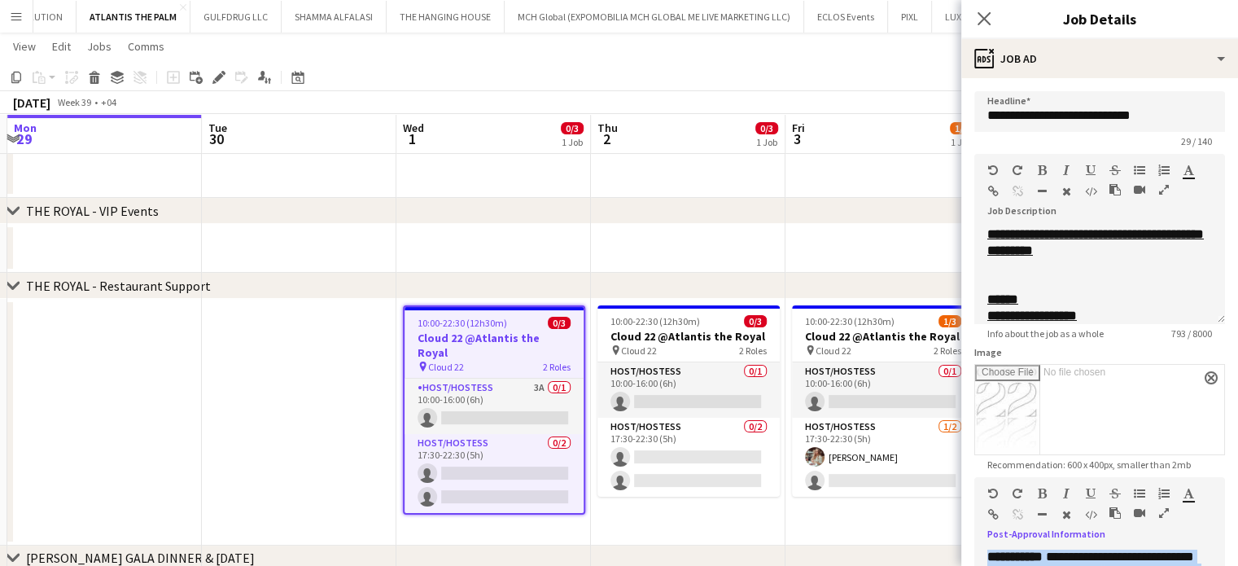
click at [711, 524] on app-date-cell "10:00-22:30 (12h30m) 0/3 Cloud 22 @Atlantis the Royal pin Cloud 22 2 Roles Host…" at bounding box center [688, 422] width 195 height 247
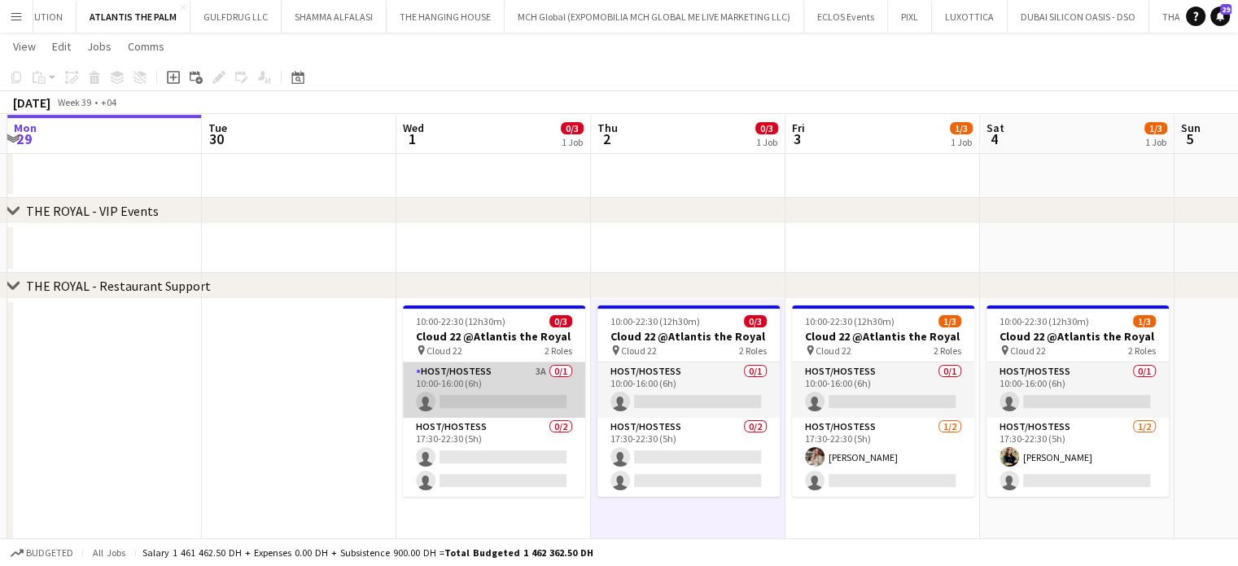
click at [497, 386] on app-card-role "Host/Hostess 3A 0/1 10:00-16:00 (6h) single-neutral-actions" at bounding box center [494, 389] width 182 height 55
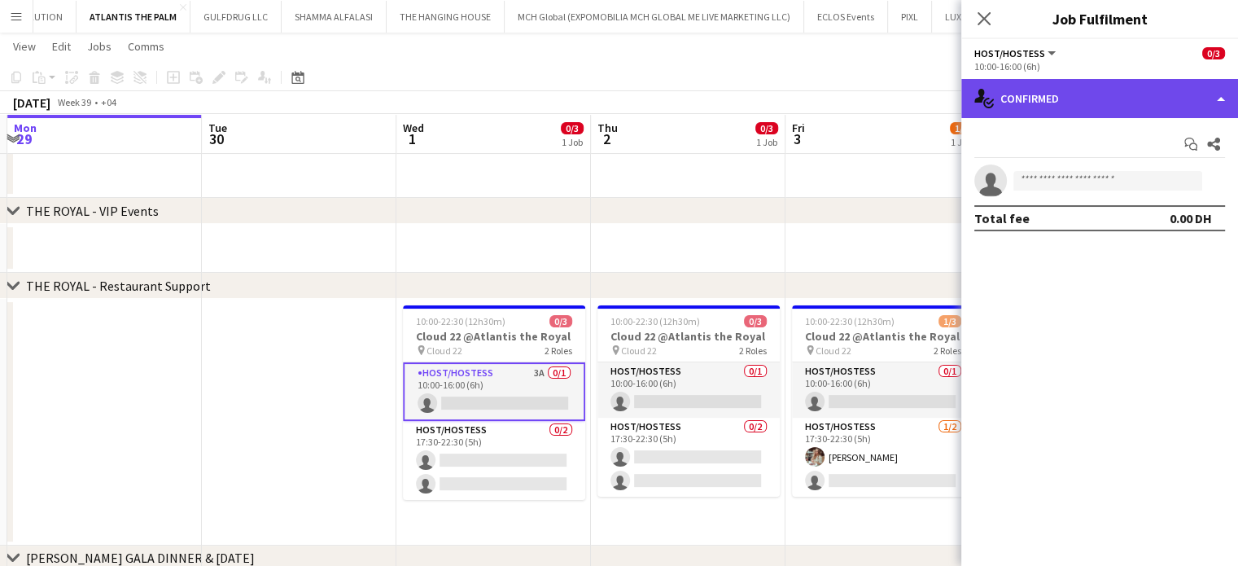
click at [1218, 94] on div "single-neutral-actions-check-2 Confirmed" at bounding box center [1099, 98] width 277 height 39
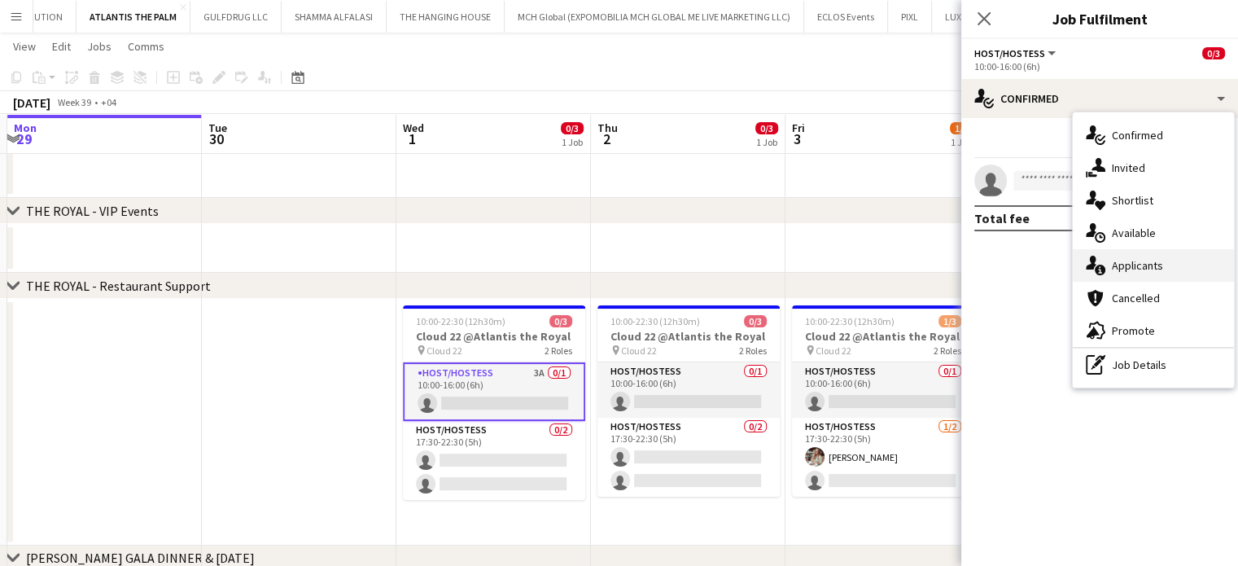
click at [1133, 269] on span "Applicants" at bounding box center [1137, 265] width 51 height 15
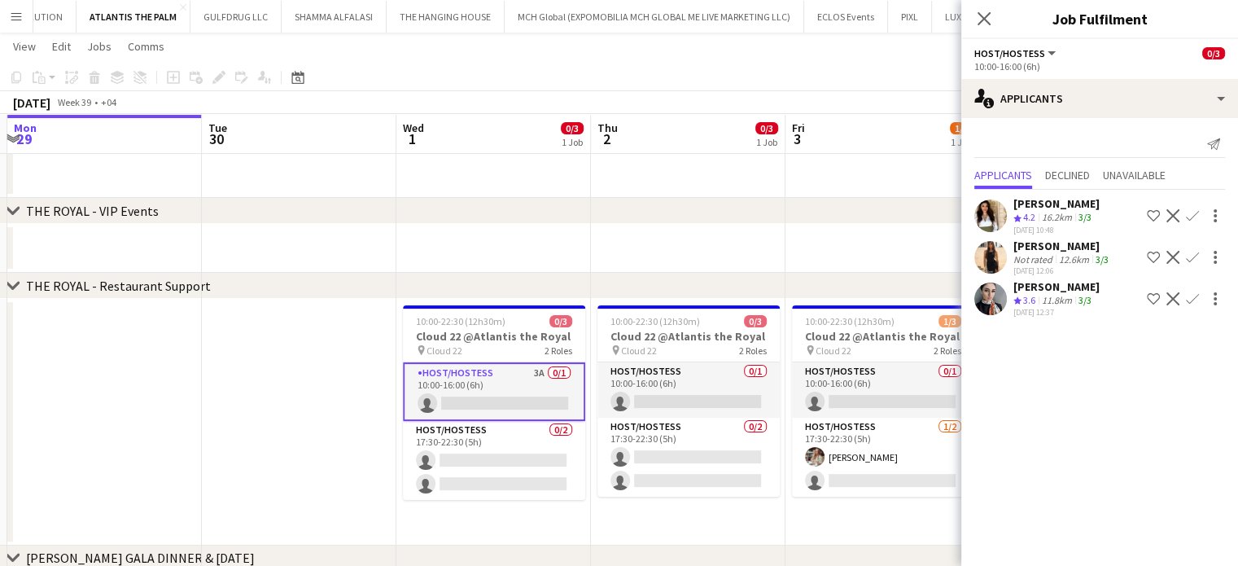
click at [1048, 304] on div "11.8km" at bounding box center [1057, 301] width 37 height 14
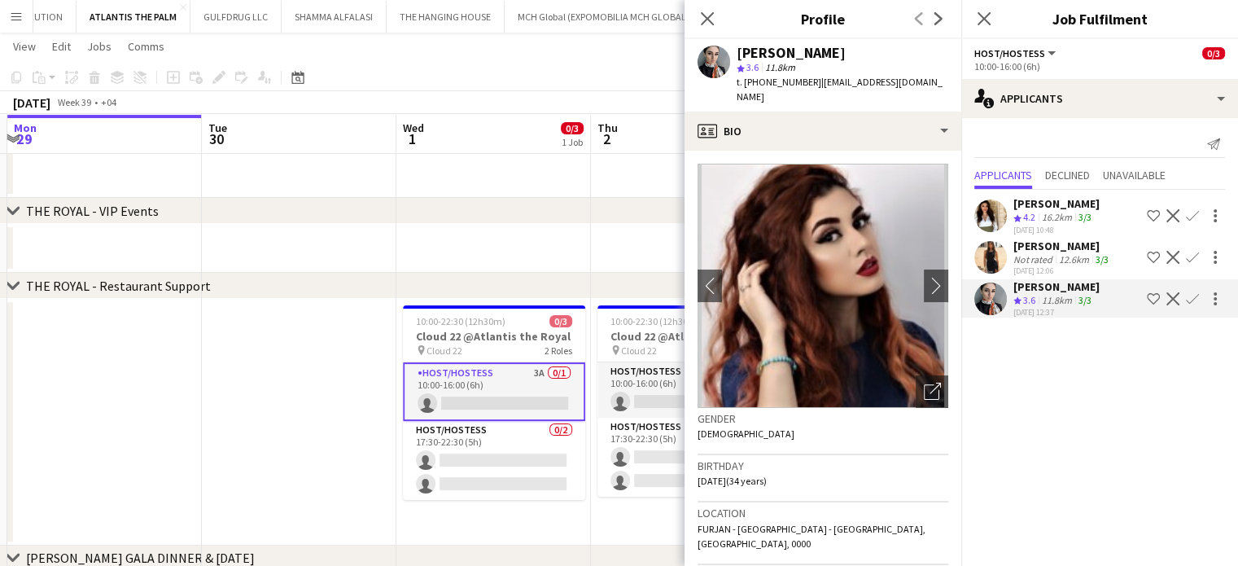
click at [1016, 253] on div "Not rated" at bounding box center [1035, 259] width 42 height 12
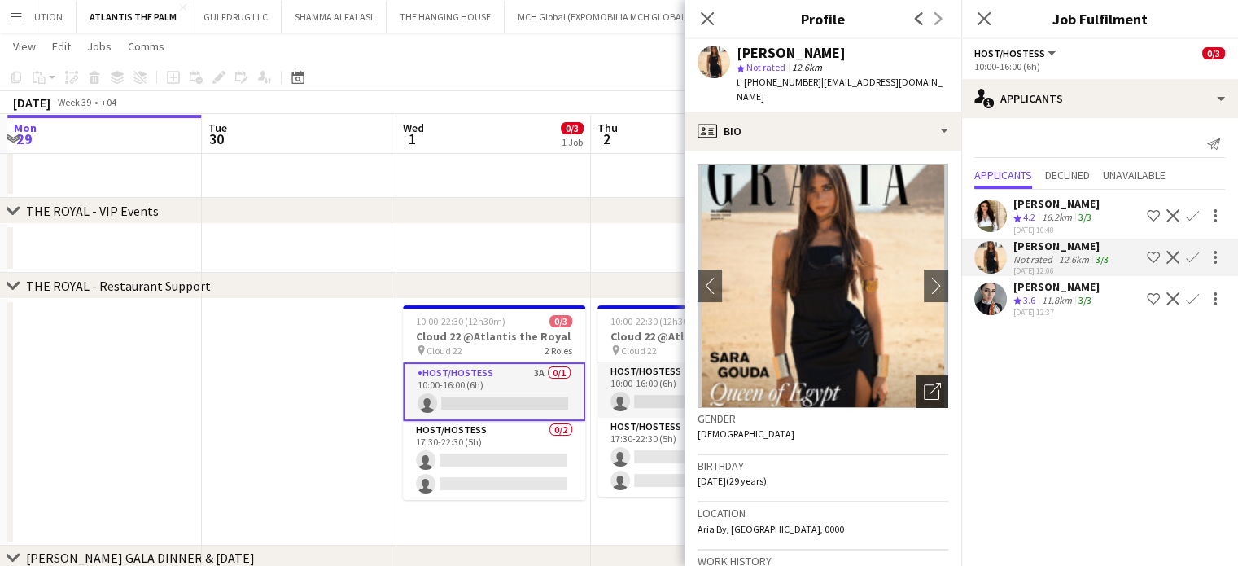
click at [924, 383] on icon "Open photos pop-in" at bounding box center [932, 391] width 17 height 17
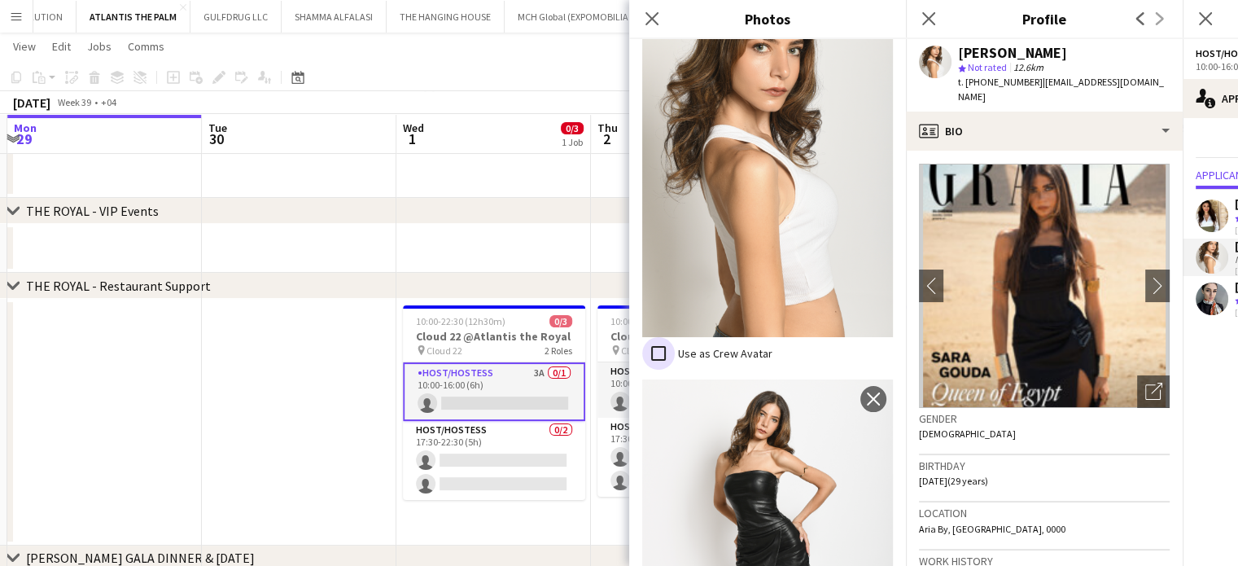
scroll to position [4522, 0]
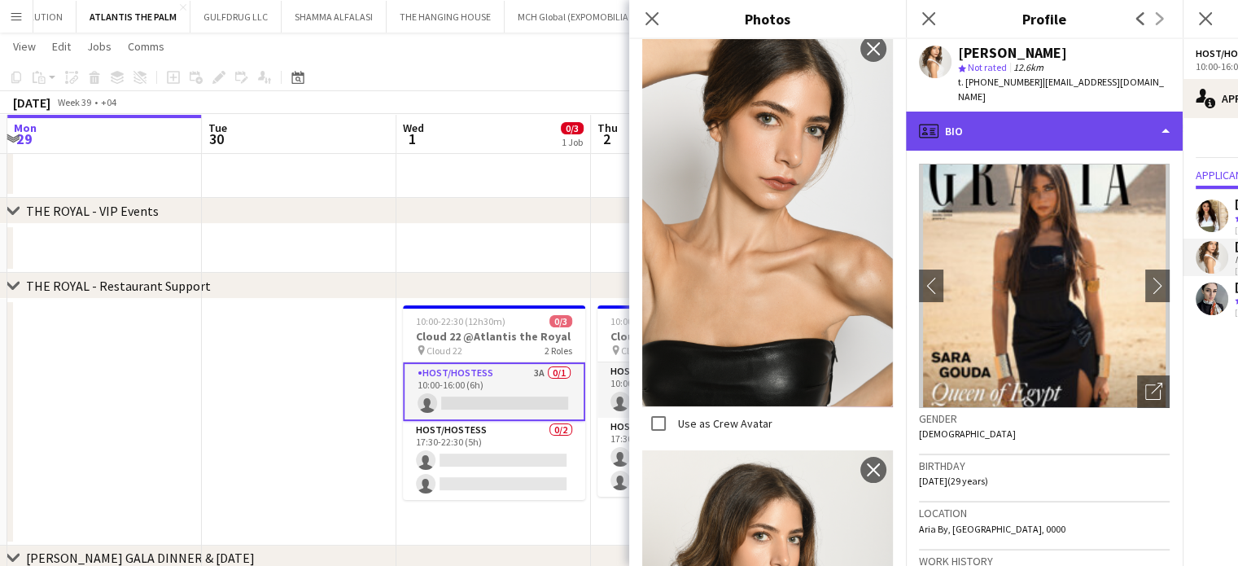
click at [1114, 112] on div "profile Bio" at bounding box center [1044, 131] width 277 height 39
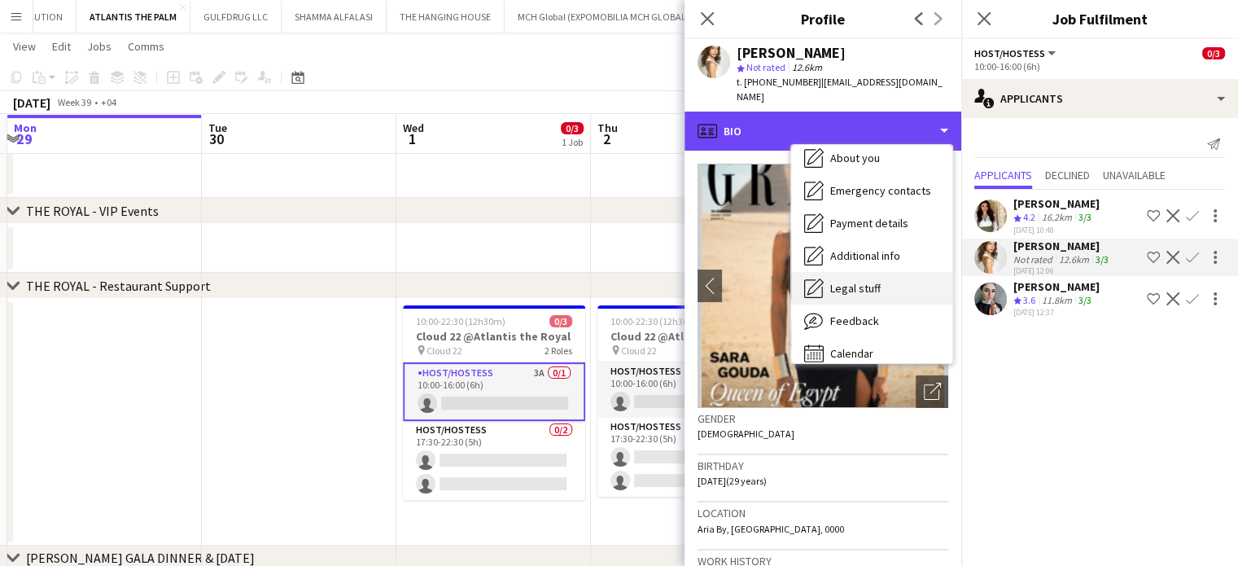
scroll to position [88, 0]
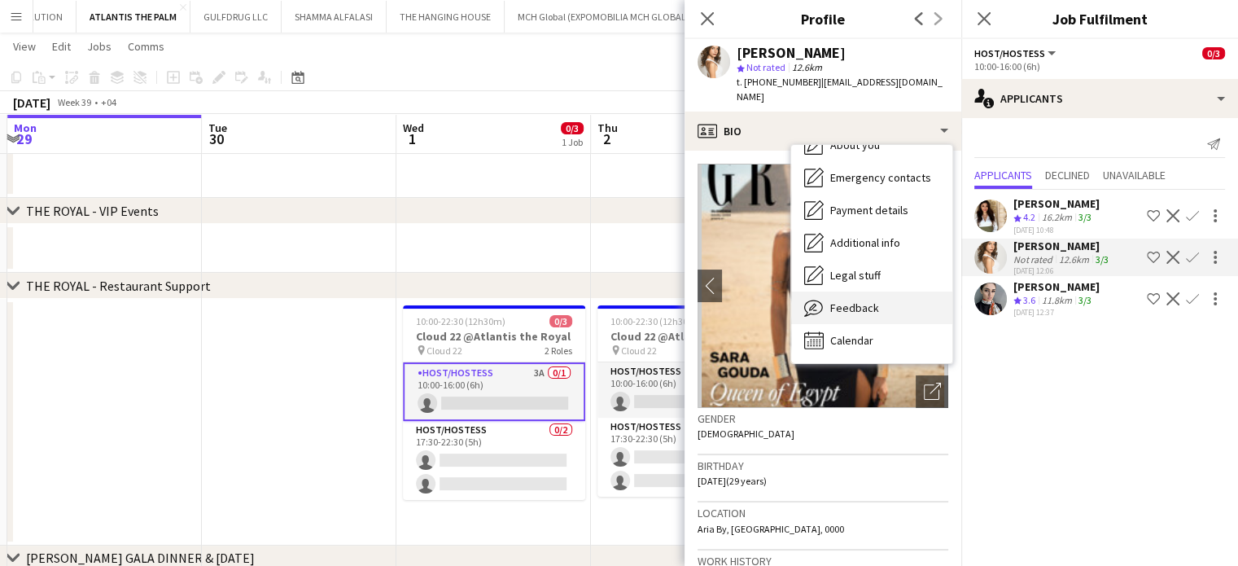
click at [875, 300] on span "Feedback" at bounding box center [854, 307] width 49 height 15
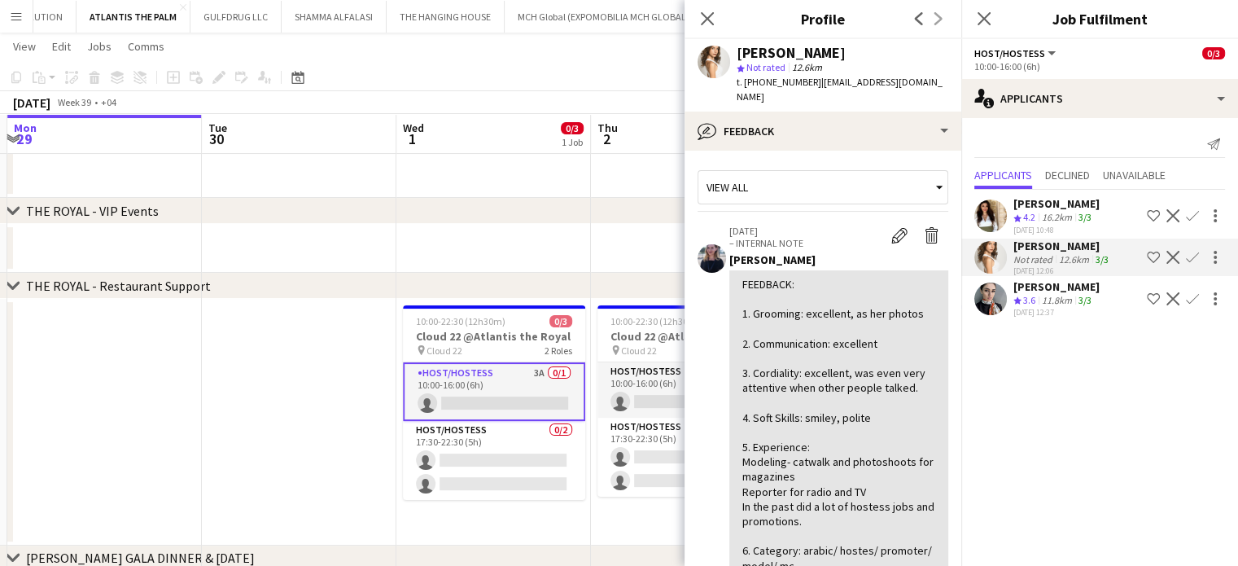
scroll to position [163, 0]
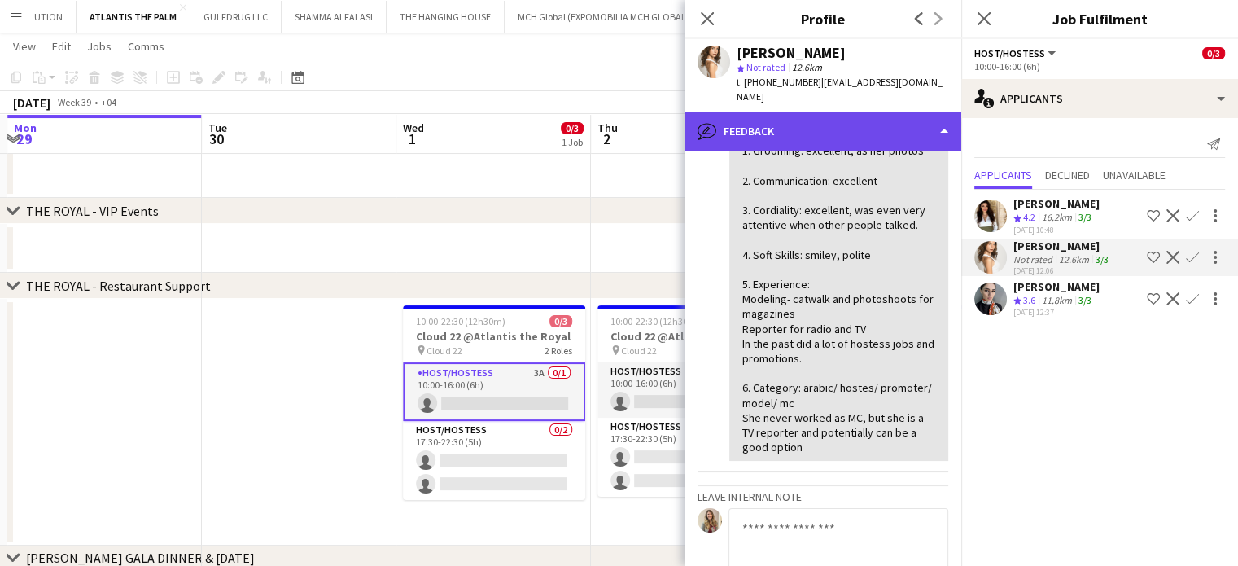
click at [909, 112] on div "bubble-pencil Feedback" at bounding box center [823, 131] width 277 height 39
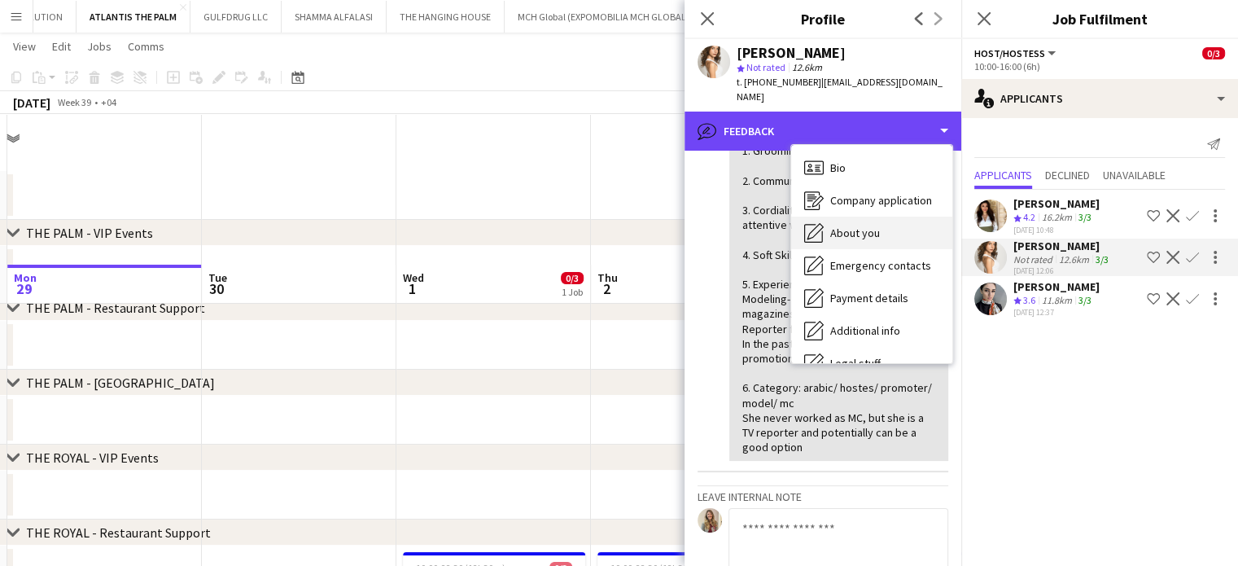
scroll to position [0, 0]
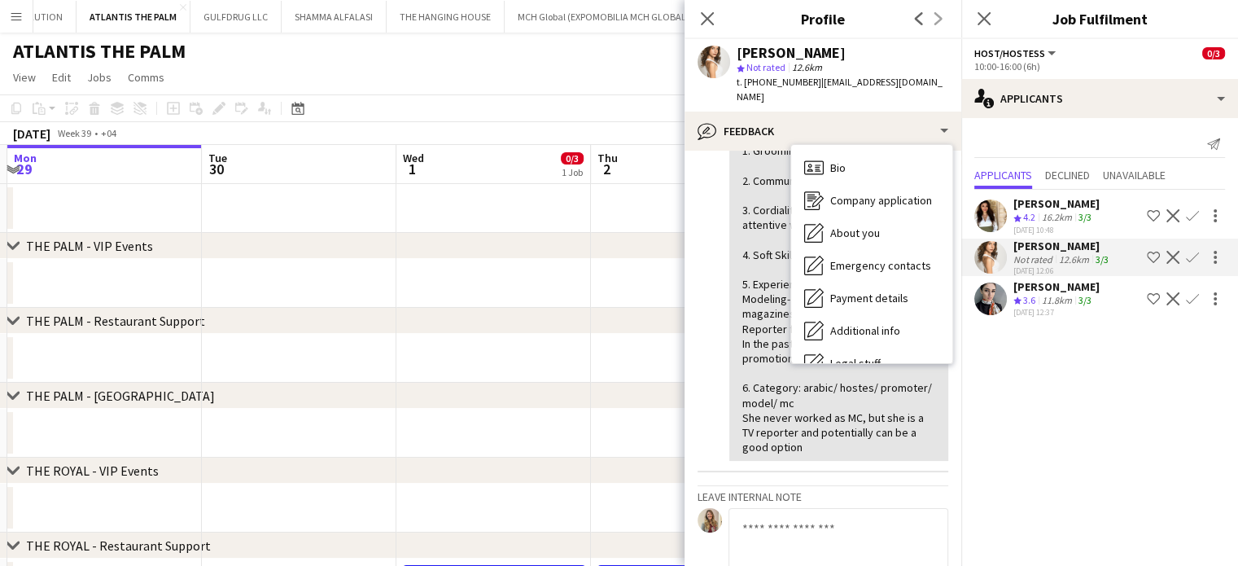
click at [583, 346] on app-date-cell at bounding box center [493, 358] width 195 height 49
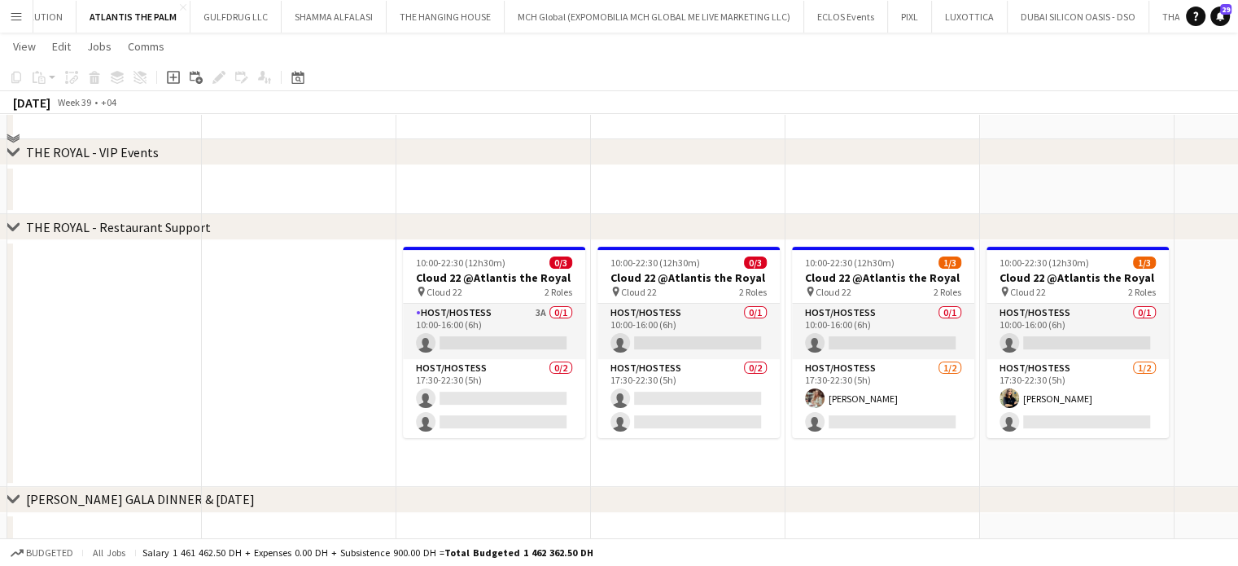
scroll to position [326, 0]
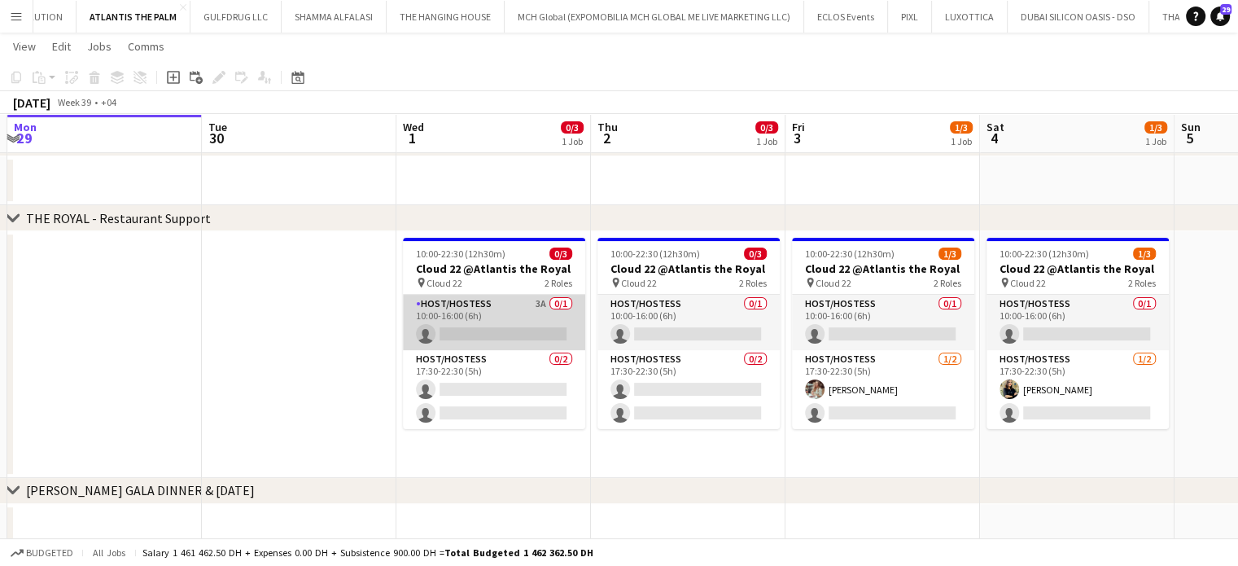
click at [507, 322] on app-card-role "Host/Hostess 3A 0/1 10:00-16:00 (6h) single-neutral-actions" at bounding box center [494, 322] width 182 height 55
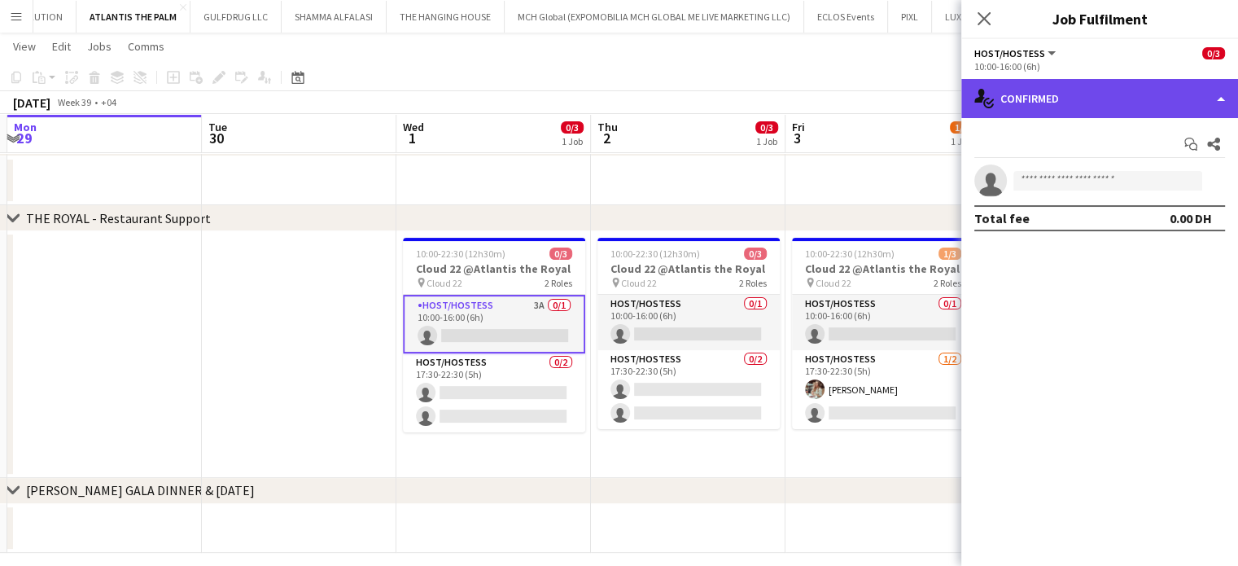
click at [1163, 88] on div "single-neutral-actions-check-2 Confirmed" at bounding box center [1099, 98] width 277 height 39
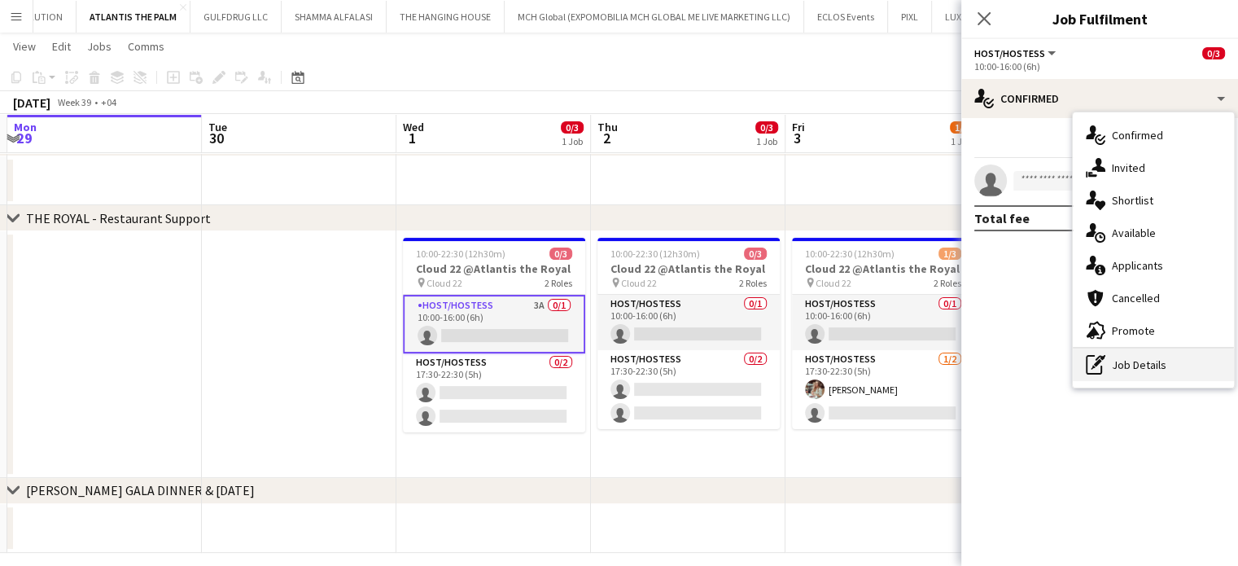
click at [1144, 373] on div "pen-write Job Details" at bounding box center [1153, 364] width 161 height 33
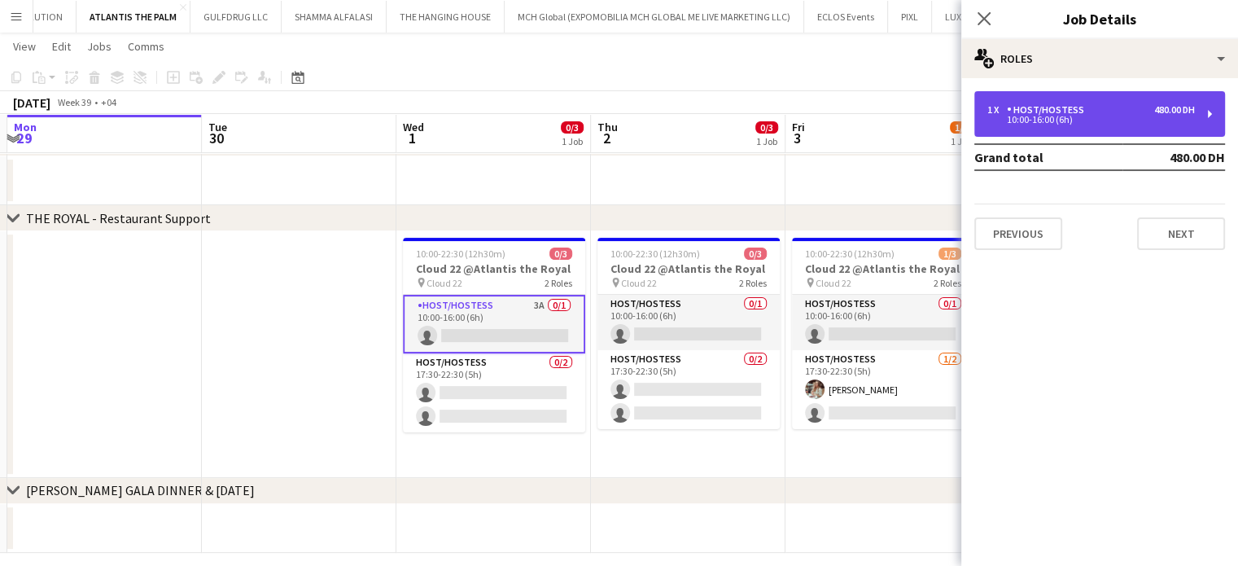
drag, startPoint x: 1018, startPoint y: 117, endPoint x: 1012, endPoint y: 101, distance: 17.3
click at [1015, 114] on div "1 x Host/Hostess 480.00 DH 10:00-16:00 (6h)" at bounding box center [1091, 114] width 208 height 20
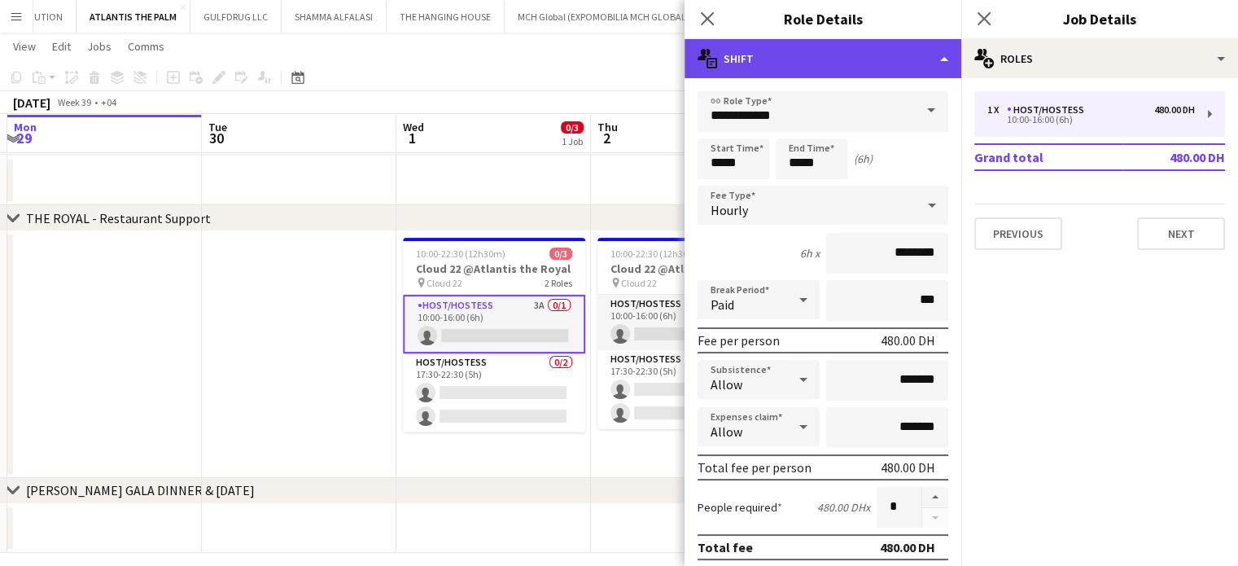
click at [912, 45] on div "multiple-actions-text Shift" at bounding box center [823, 58] width 277 height 39
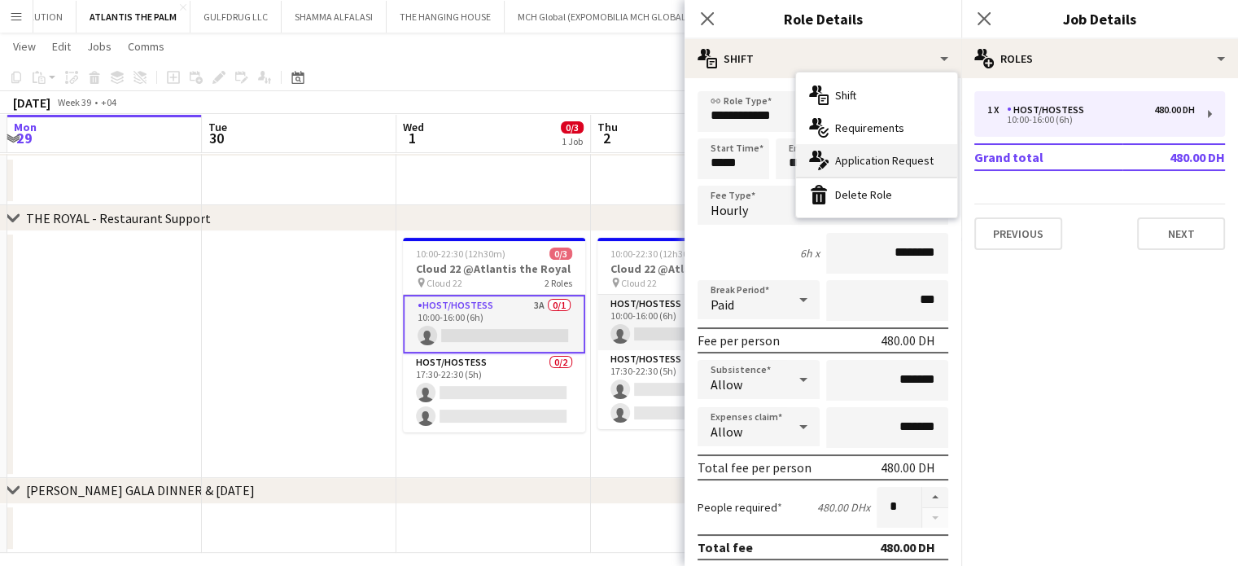
click at [871, 163] on span "Application Request" at bounding box center [884, 160] width 99 height 15
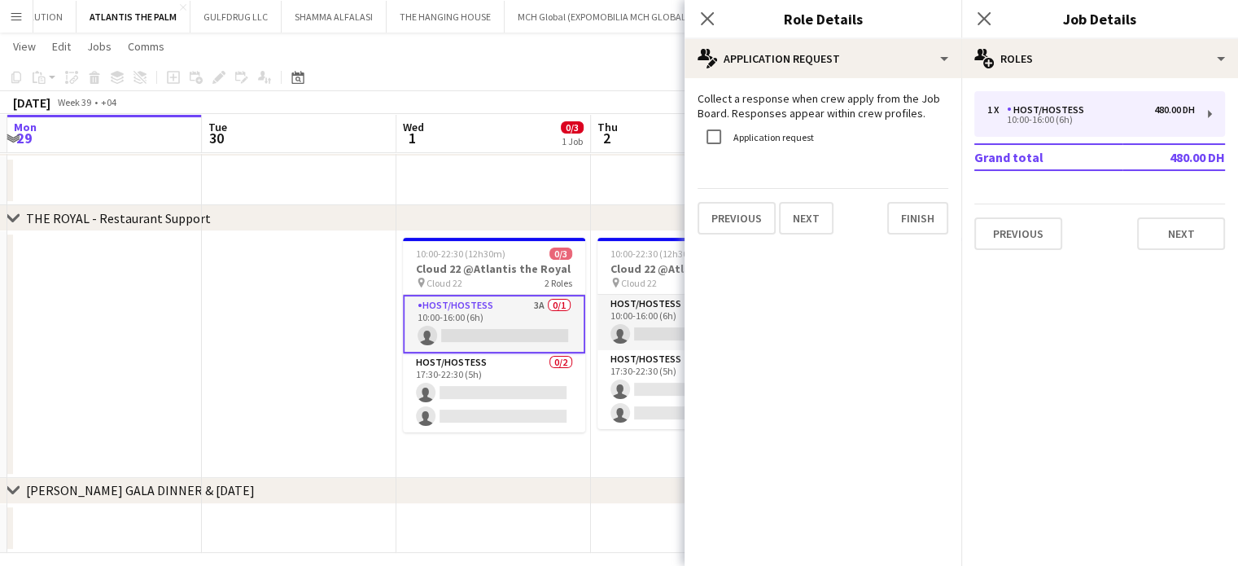
click at [345, 361] on app-date-cell at bounding box center [299, 354] width 195 height 247
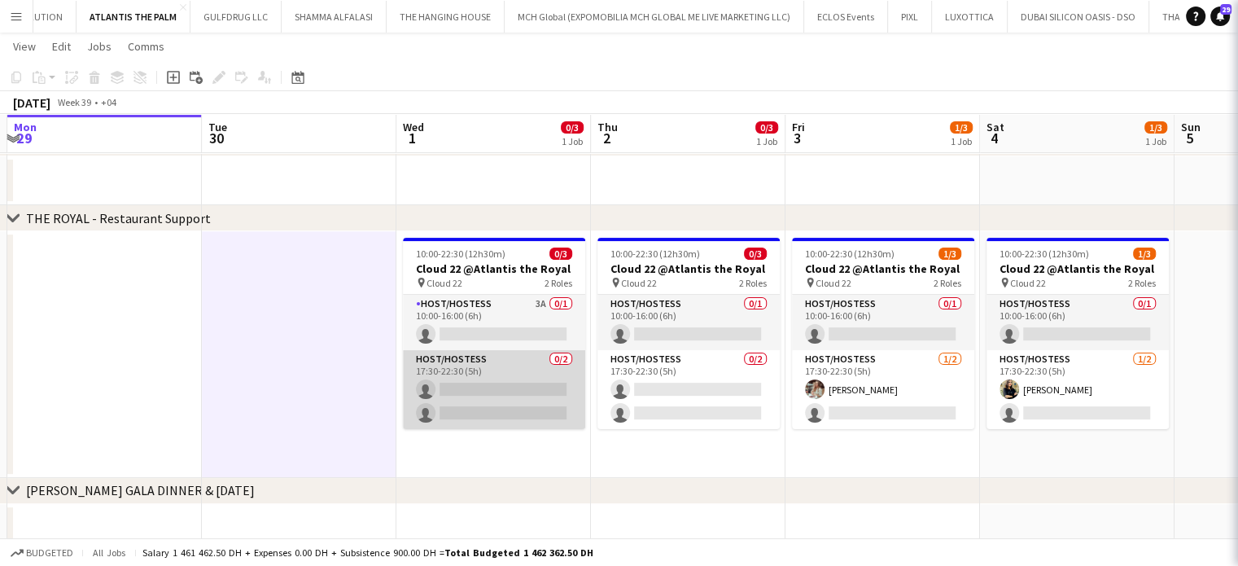
click at [453, 395] on app-card-role "Host/Hostess 0/2 17:30-22:30 (5h) single-neutral-actions single-neutral-actions" at bounding box center [494, 389] width 182 height 79
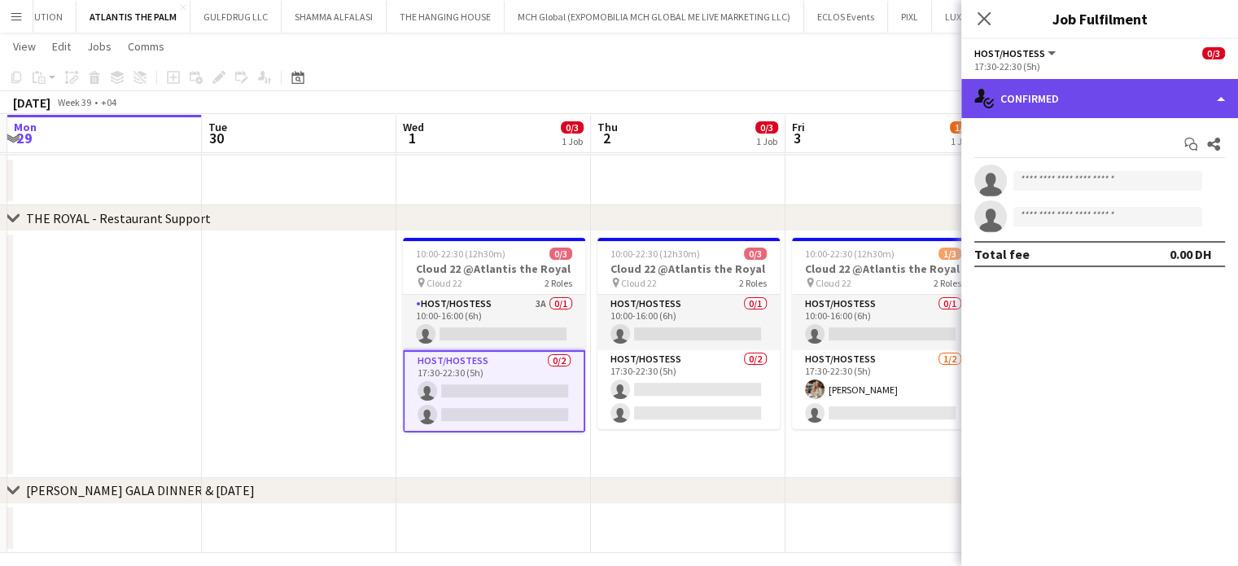
click at [1233, 92] on div "single-neutral-actions-check-2 Confirmed" at bounding box center [1099, 98] width 277 height 39
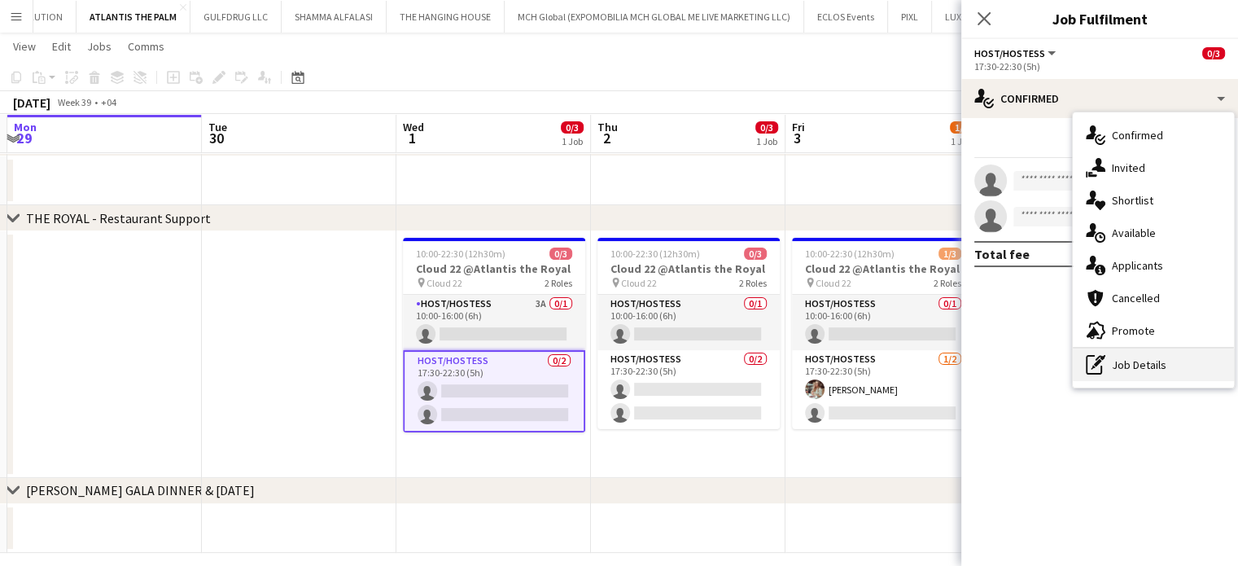
drag, startPoint x: 1134, startPoint y: 364, endPoint x: 1128, endPoint y: 272, distance: 92.2
click at [1133, 363] on div "pen-write Job Details" at bounding box center [1153, 364] width 161 height 33
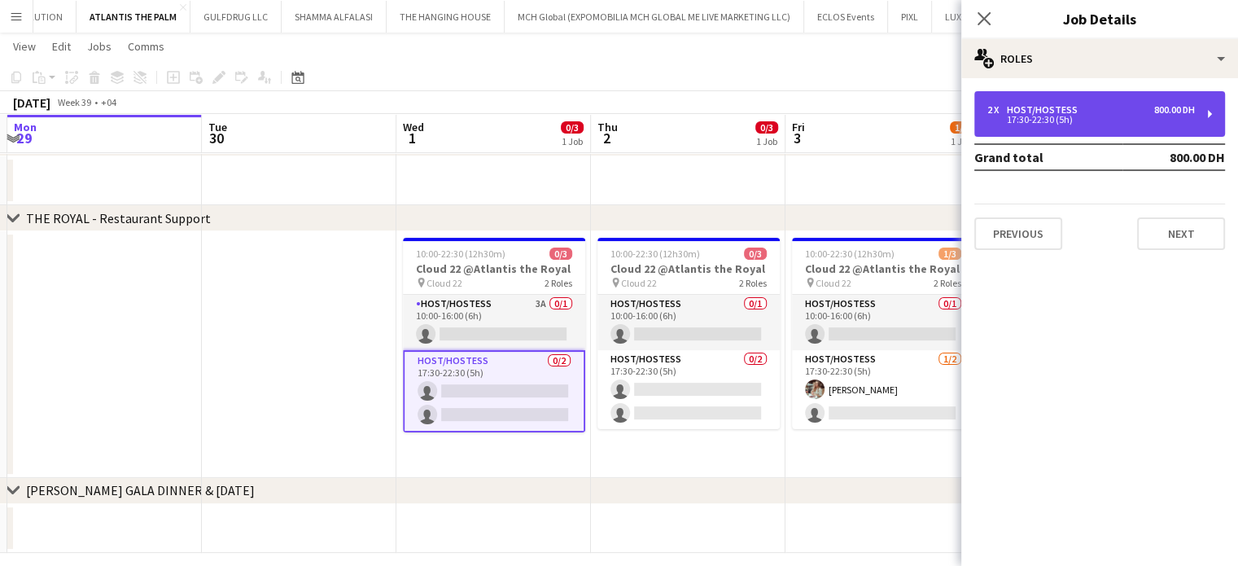
click at [1028, 116] on div "17:30-22:30 (5h)" at bounding box center [1091, 120] width 208 height 8
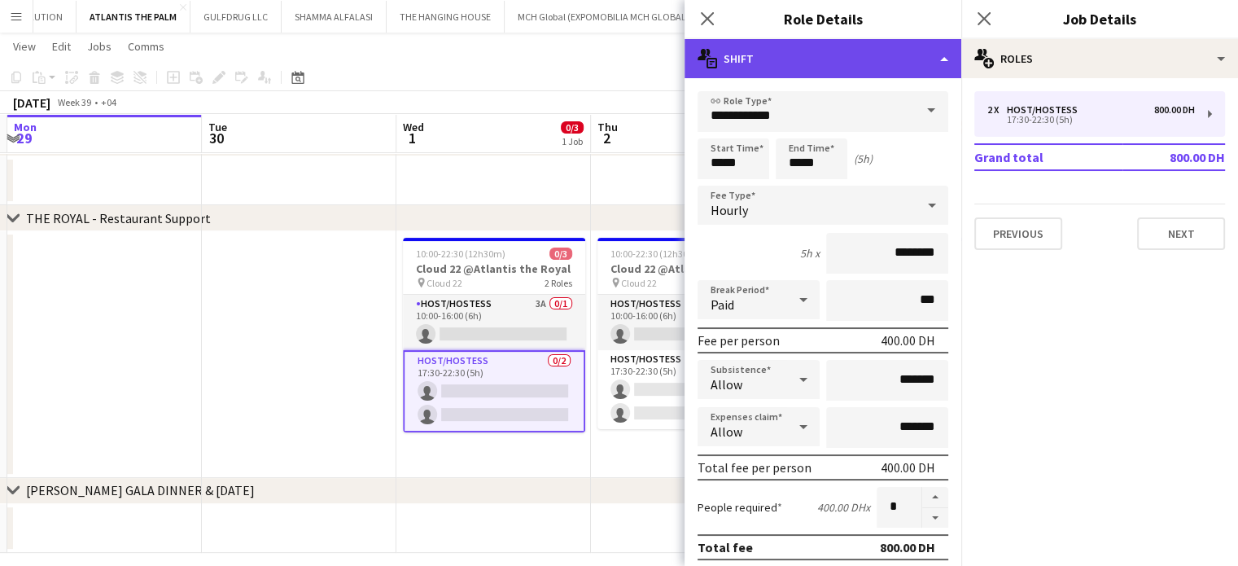
click at [923, 57] on div "multiple-actions-text Shift" at bounding box center [823, 58] width 277 height 39
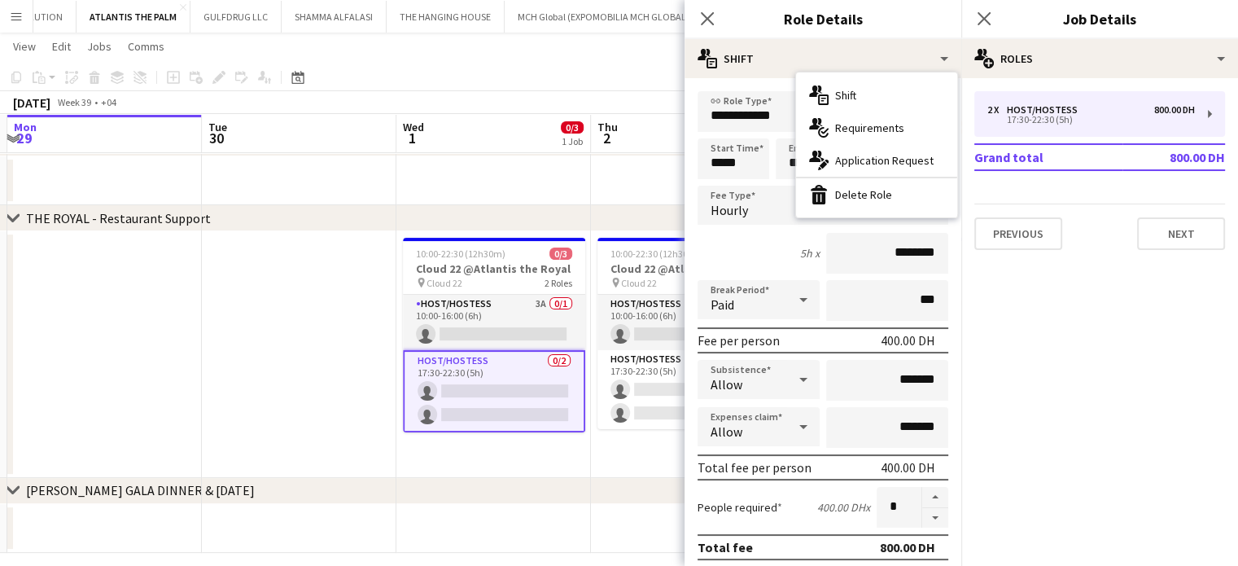
click at [864, 155] on span "Application Request" at bounding box center [884, 160] width 99 height 15
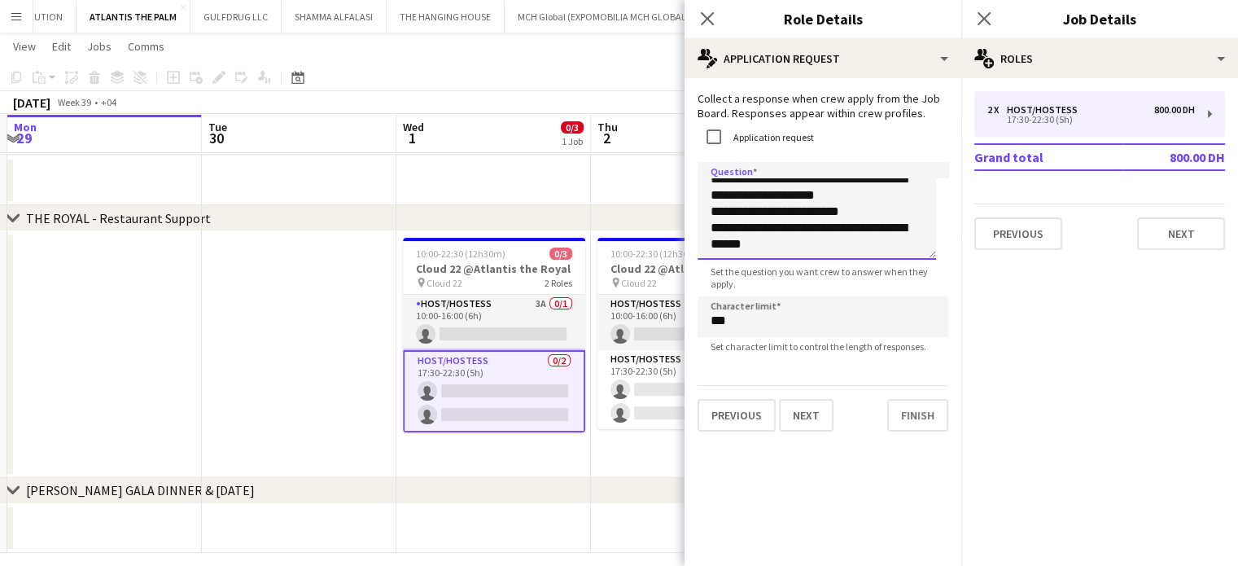
scroll to position [0, 0]
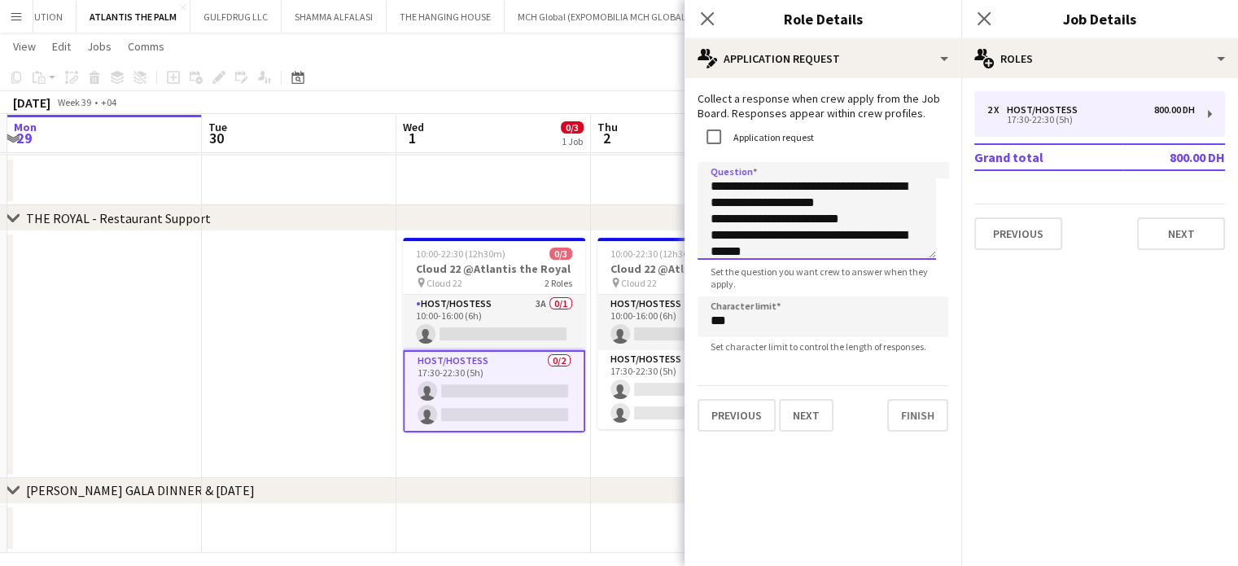
drag, startPoint x: 751, startPoint y: 255, endPoint x: 659, endPoint y: 156, distance: 135.3
click at [659, 156] on body "Menu Boards Boards Boards All jobs Status Workforce Workforce My Workforce Recr…" at bounding box center [619, 127] width 1238 height 906
click at [342, 311] on app-date-cell at bounding box center [299, 354] width 195 height 247
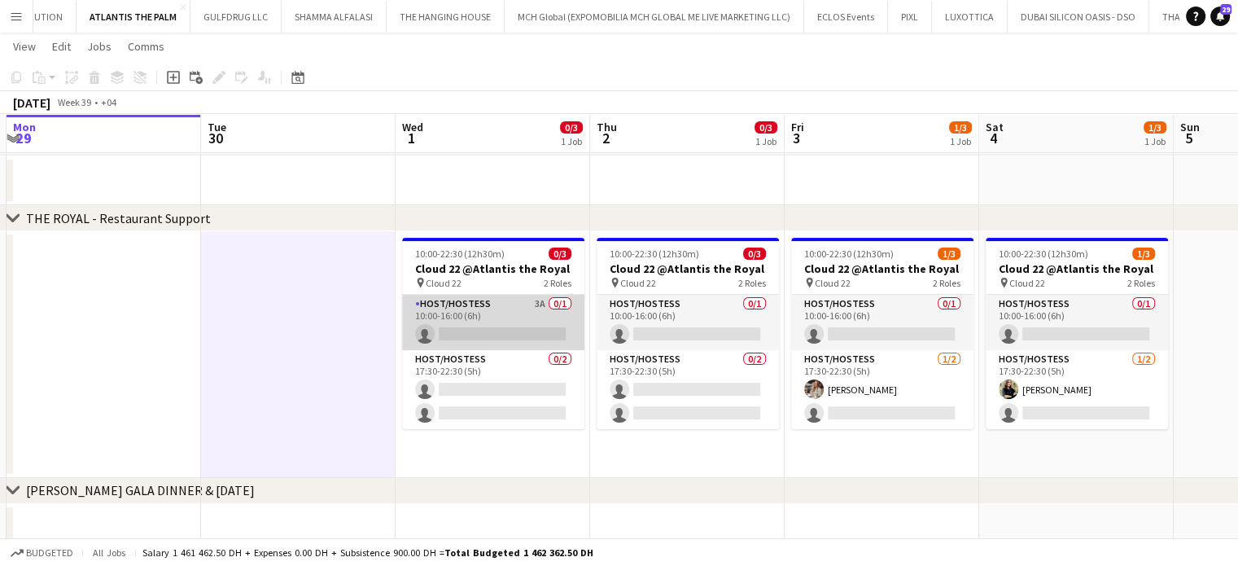
click at [541, 330] on app-card-role "Host/Hostess 3A 0/1 10:00-16:00 (6h) single-neutral-actions" at bounding box center [493, 322] width 182 height 55
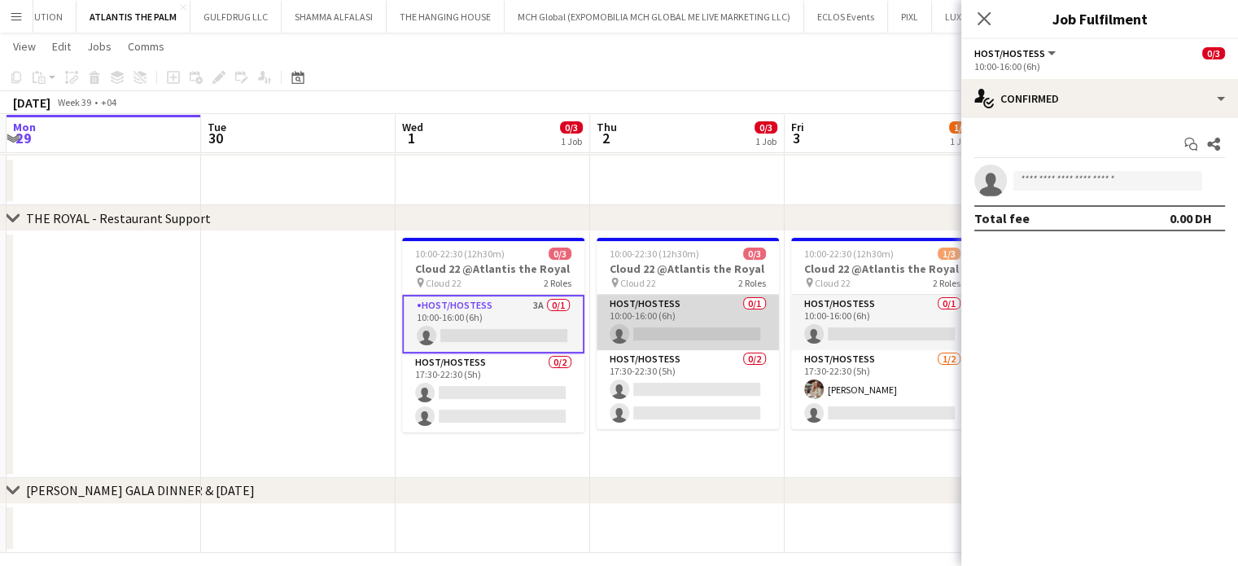
click at [681, 318] on app-card-role "Host/Hostess 0/1 10:00-16:00 (6h) single-neutral-actions" at bounding box center [688, 322] width 182 height 55
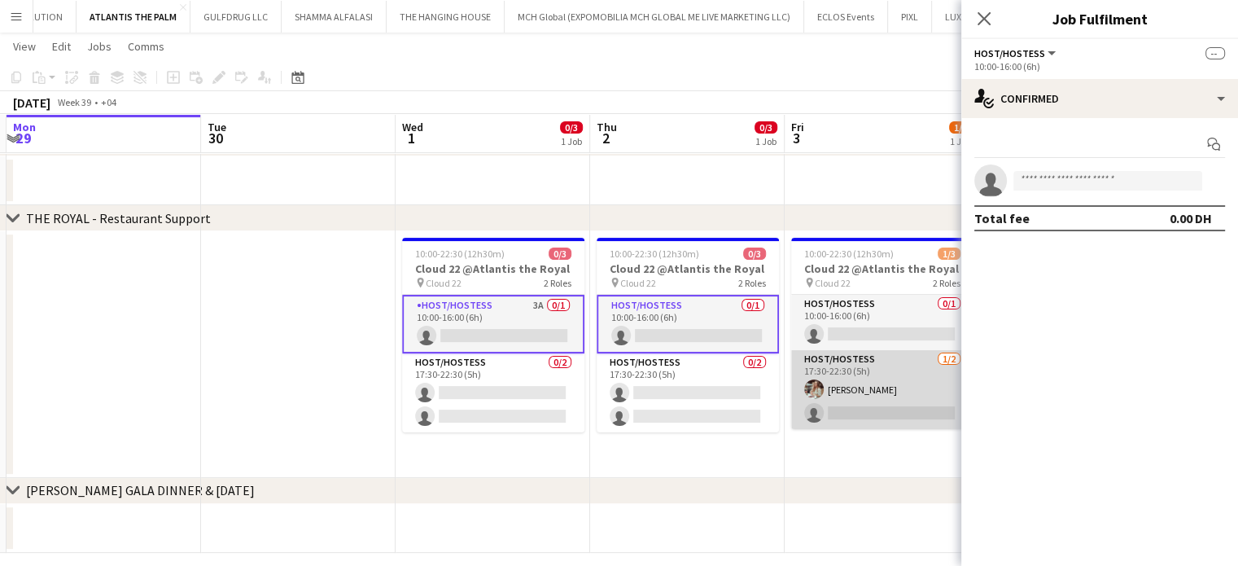
click at [929, 351] on app-card-role "Host/Hostess [DATE] 17:30-22:30 (5h) [PERSON_NAME] single-neutral-actions" at bounding box center [882, 389] width 182 height 79
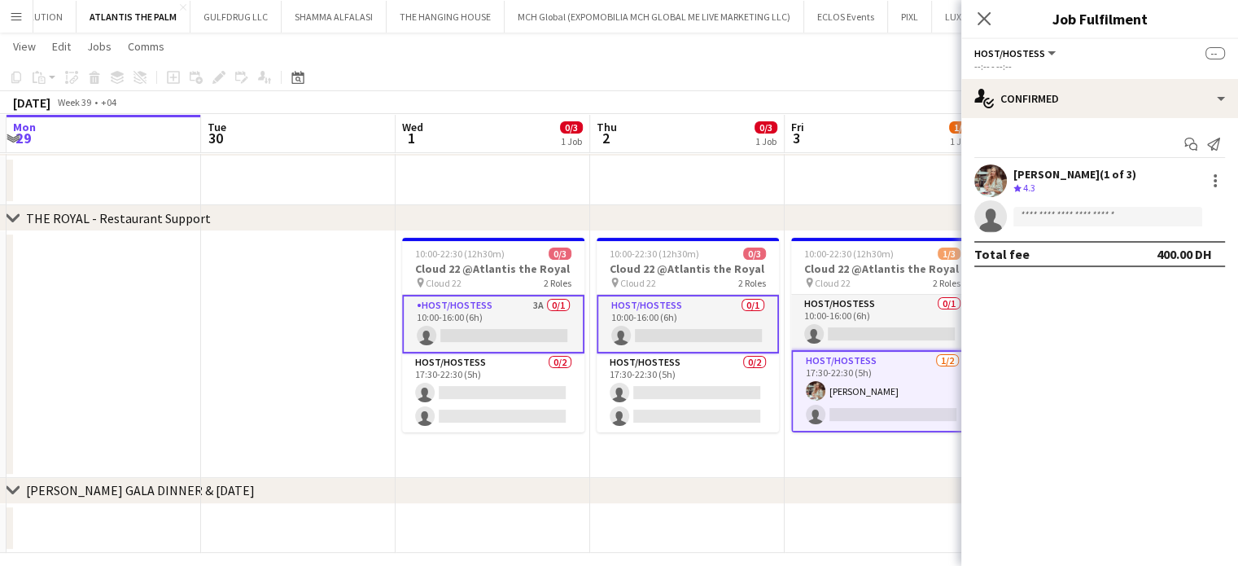
click at [862, 370] on app-card-role "Host/Hostess [DATE] 17:30-22:30 (5h) [PERSON_NAME] single-neutral-actions" at bounding box center [882, 391] width 182 height 82
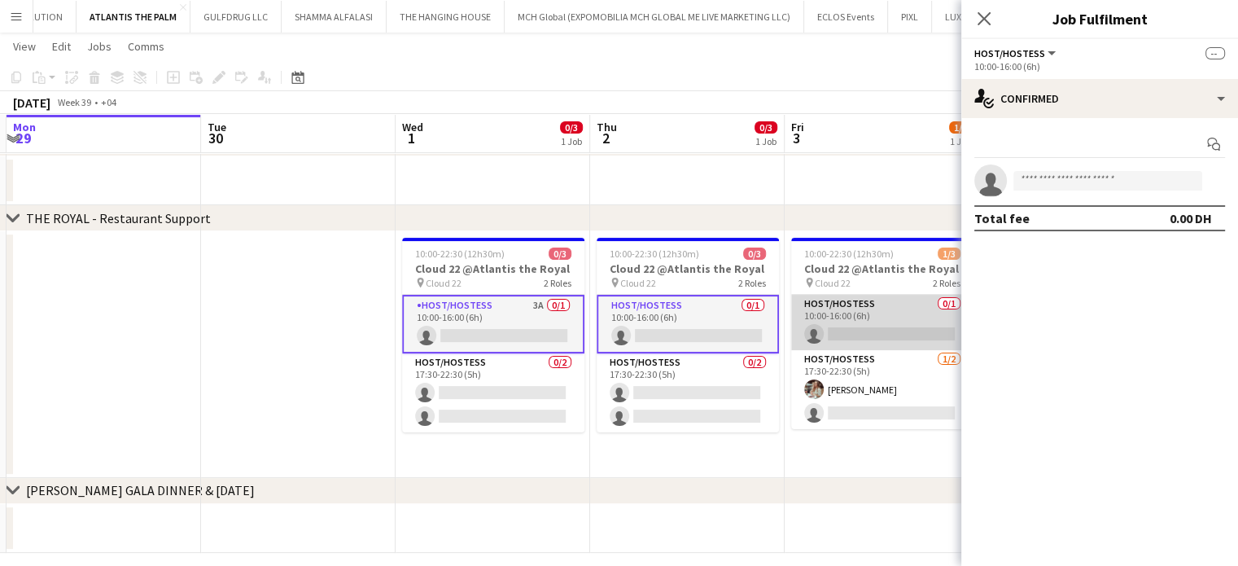
click at [865, 329] on app-card-role "Host/Hostess 0/1 10:00-16:00 (6h) single-neutral-actions" at bounding box center [882, 322] width 182 height 55
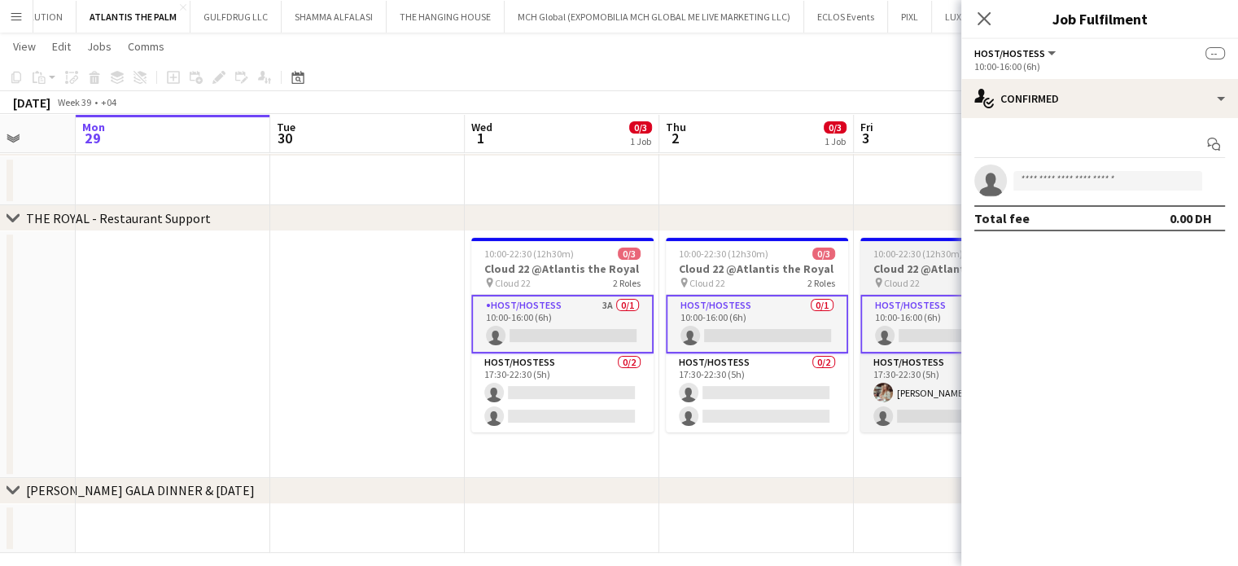
drag, startPoint x: 842, startPoint y: 309, endPoint x: 554, endPoint y: 298, distance: 287.6
click at [555, 299] on app-calendar-viewport "Fri 26 3/3 1 Job Sat 27 3/3 1 Job Sun 28 Mon 29 Tue 30 Wed 1 0/3 1 Job Thu 2 0/…" at bounding box center [619, 145] width 1238 height 815
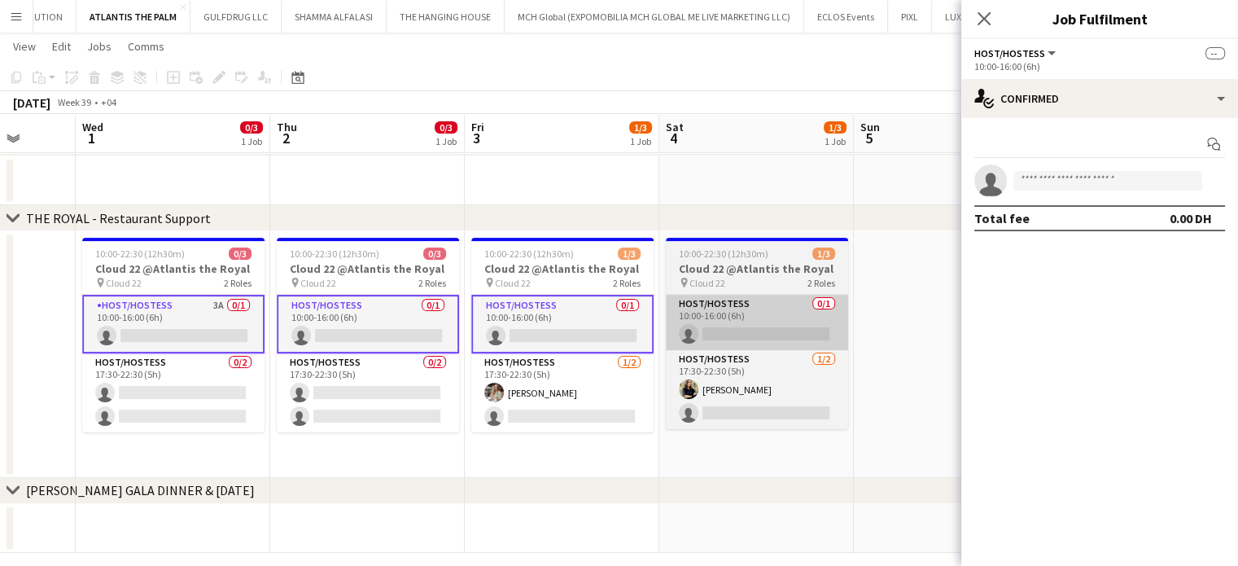
scroll to position [0, 512]
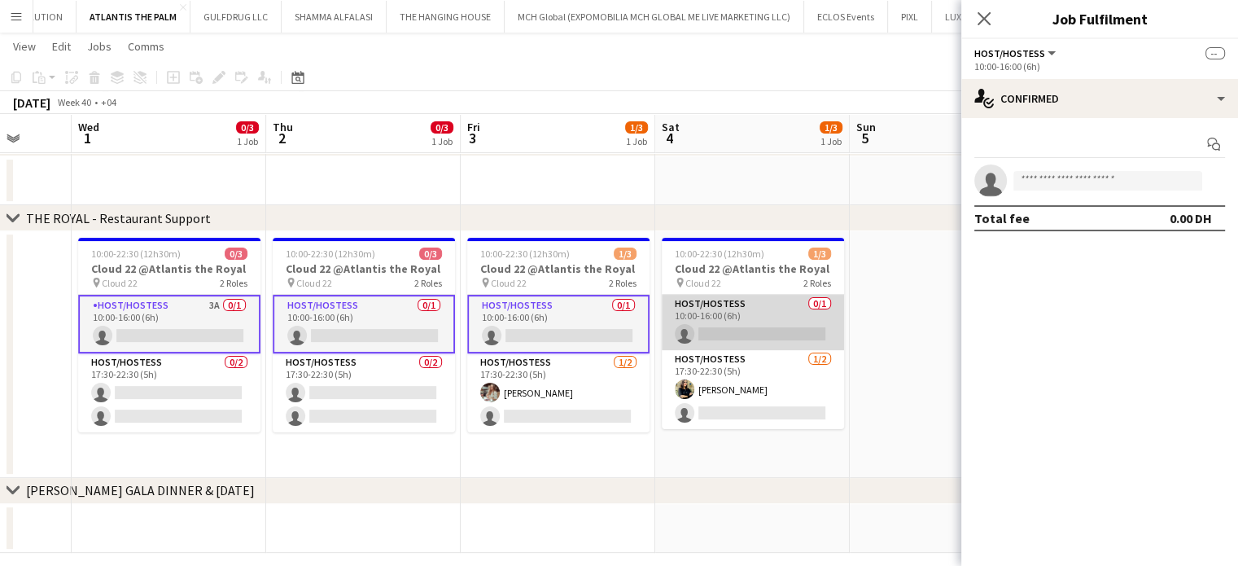
click at [782, 317] on app-card-role "Host/Hostess 0/1 10:00-16:00 (6h) single-neutral-actions" at bounding box center [753, 322] width 182 height 55
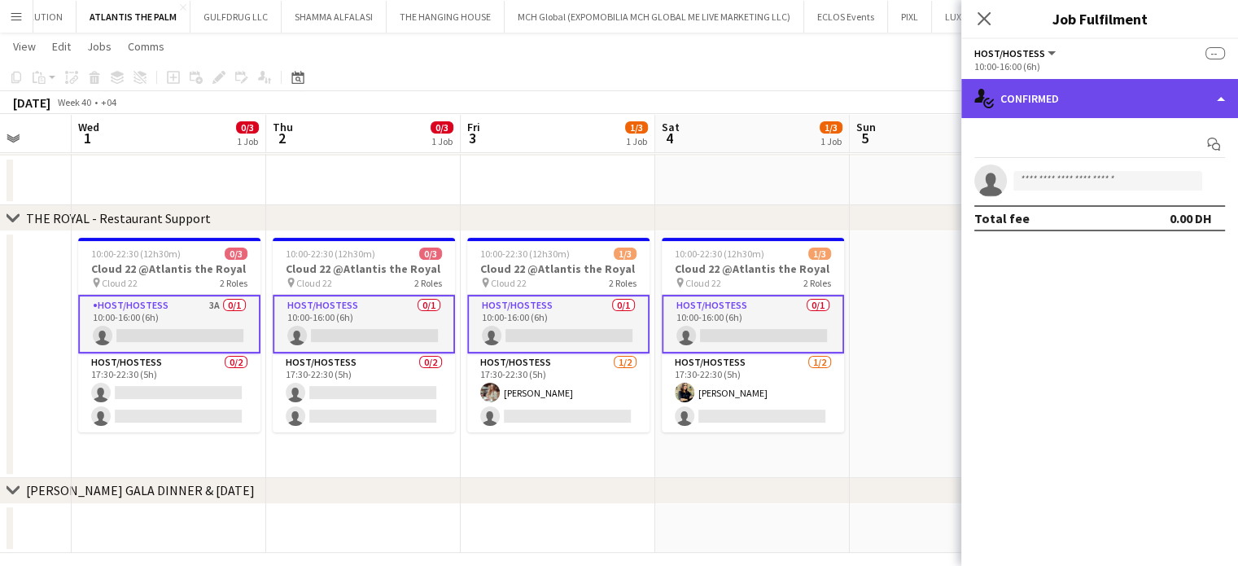
click at [1215, 83] on div "single-neutral-actions-check-2 Confirmed" at bounding box center [1099, 98] width 277 height 39
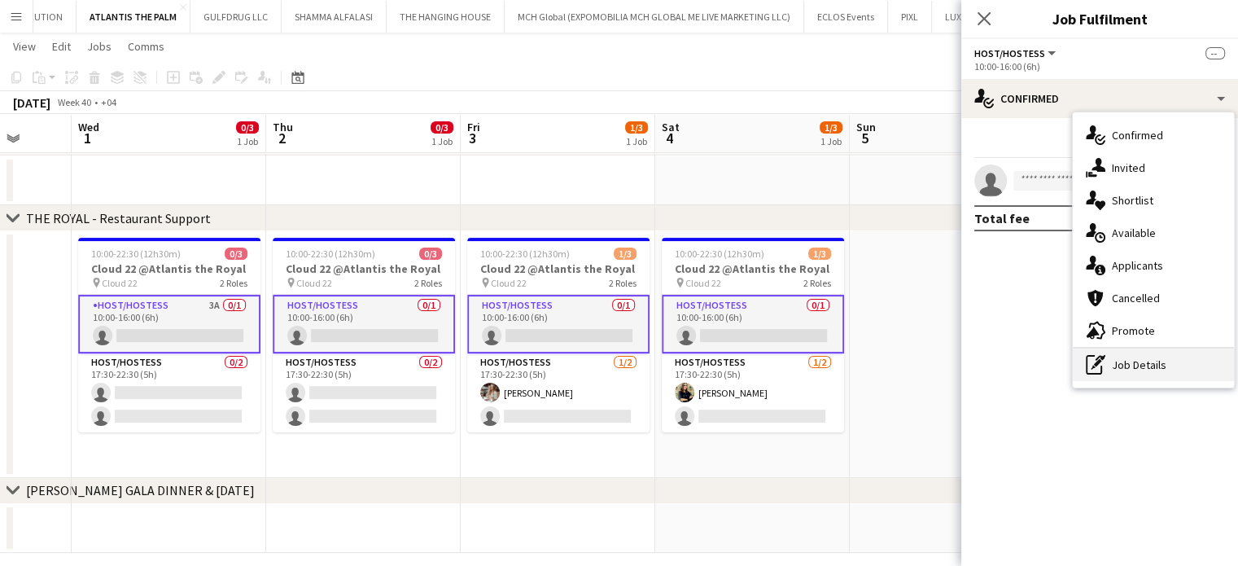
click at [1139, 367] on div "pen-write Job Details" at bounding box center [1153, 364] width 161 height 33
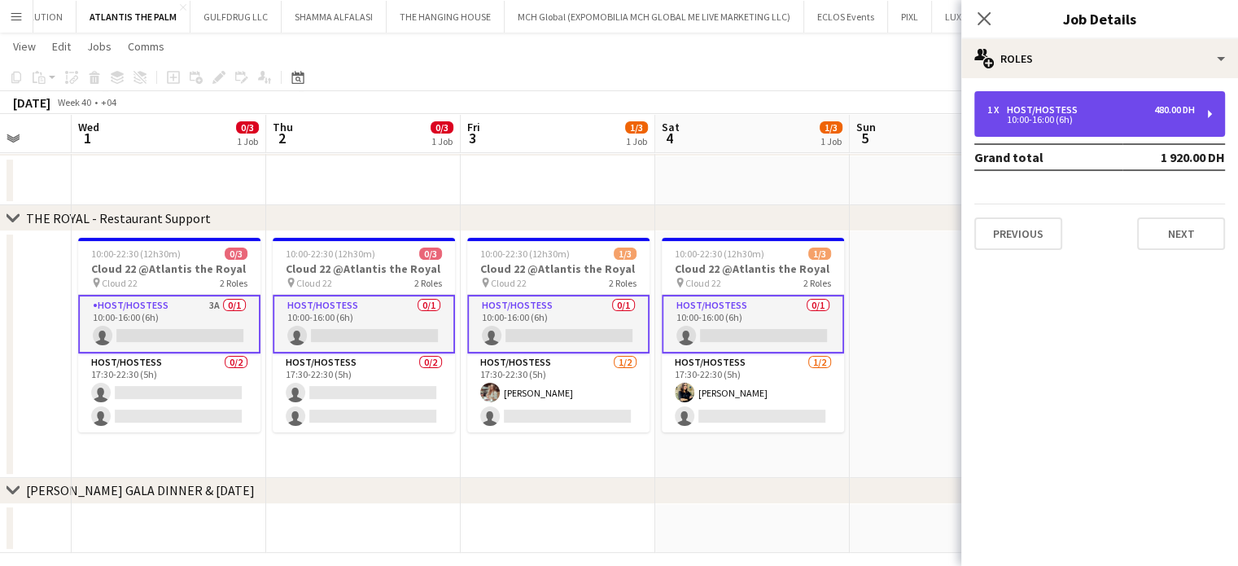
click at [1038, 119] on div "10:00-16:00 (6h)" at bounding box center [1091, 120] width 208 height 8
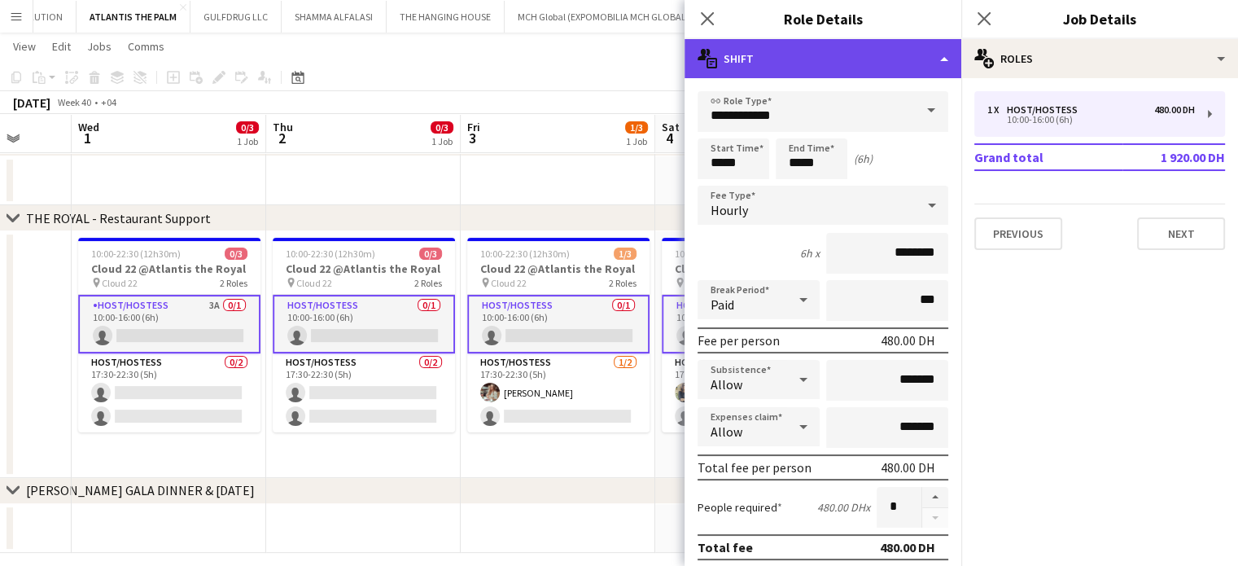
click at [921, 66] on div "multiple-actions-text Shift" at bounding box center [823, 58] width 277 height 39
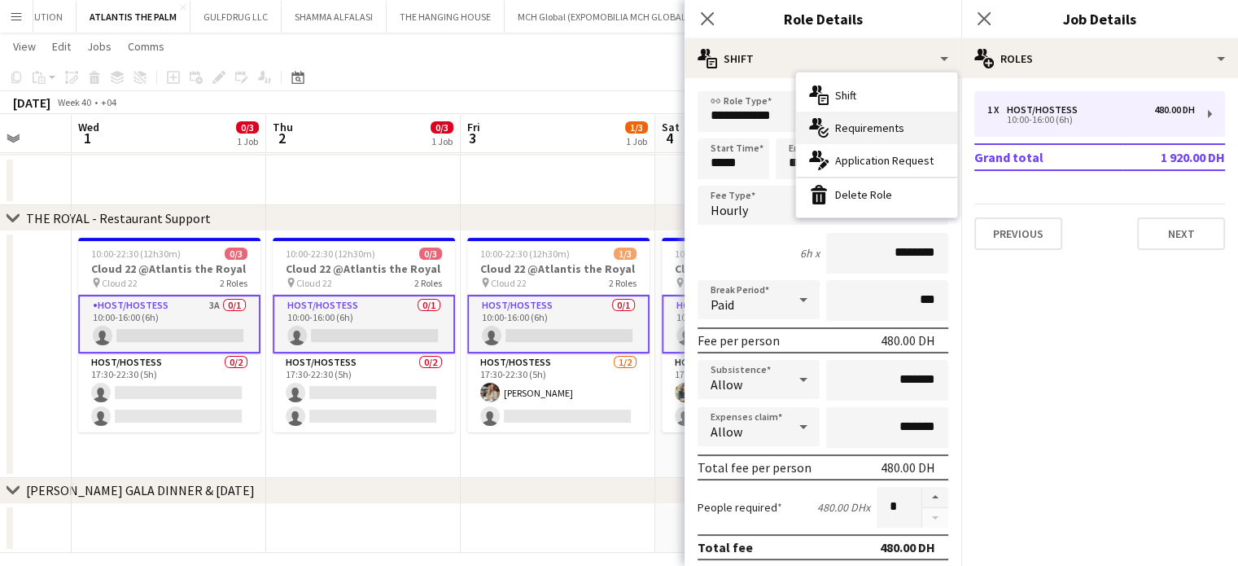
click at [857, 131] on span "Requirements" at bounding box center [869, 127] width 69 height 15
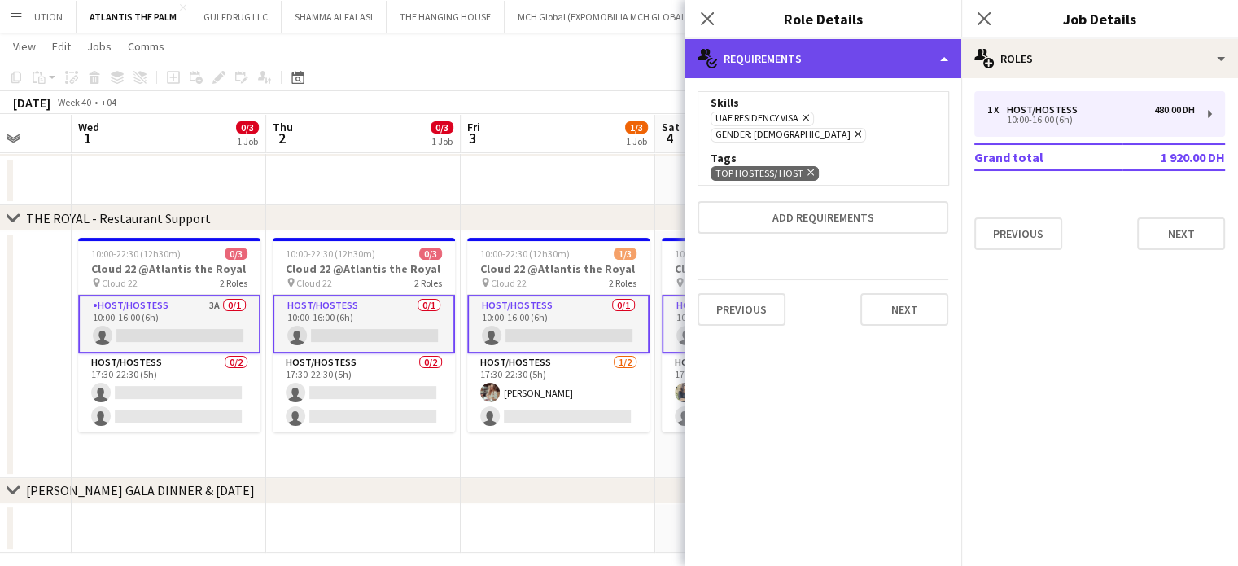
click at [913, 53] on div "multiple-actions-check-2 Requirements" at bounding box center [823, 58] width 277 height 39
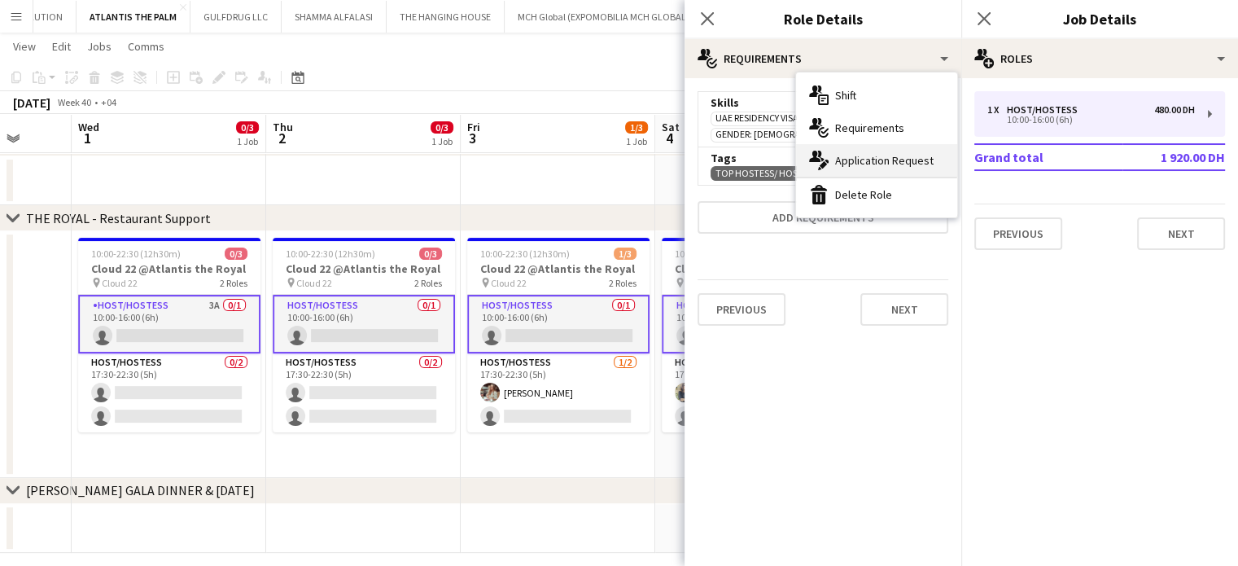
click at [876, 164] on span "Application Request" at bounding box center [884, 160] width 99 height 15
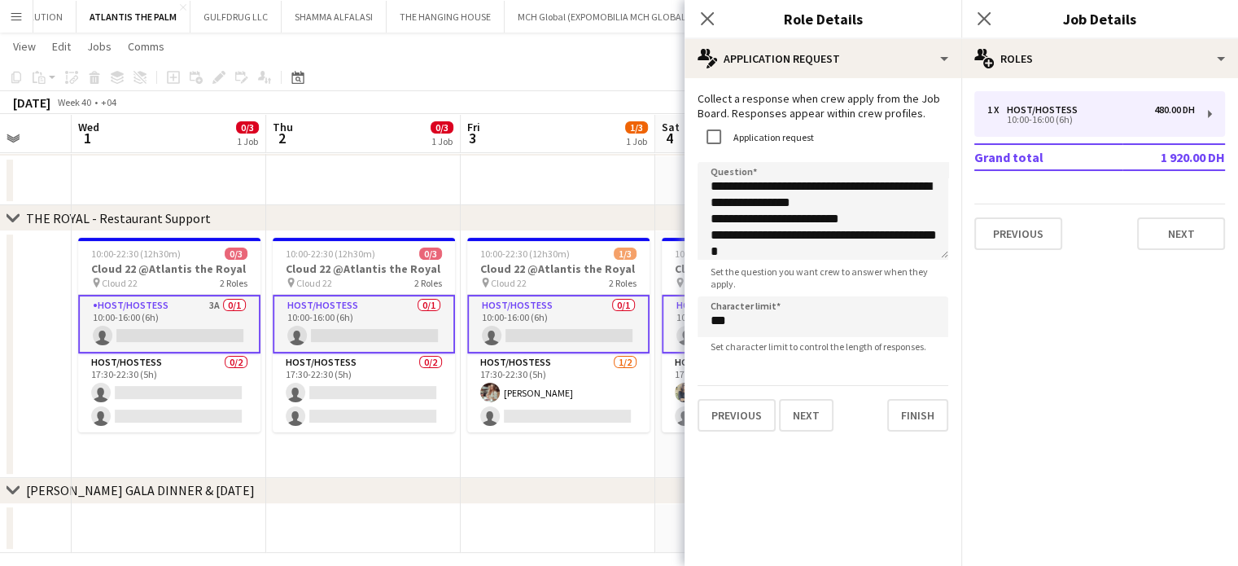
scroll to position [0, 515]
click at [162, 315] on app-card-role "Host/Hostess 3A 0/1 10:00-16:00 (6h) single-neutral-actions" at bounding box center [167, 324] width 182 height 59
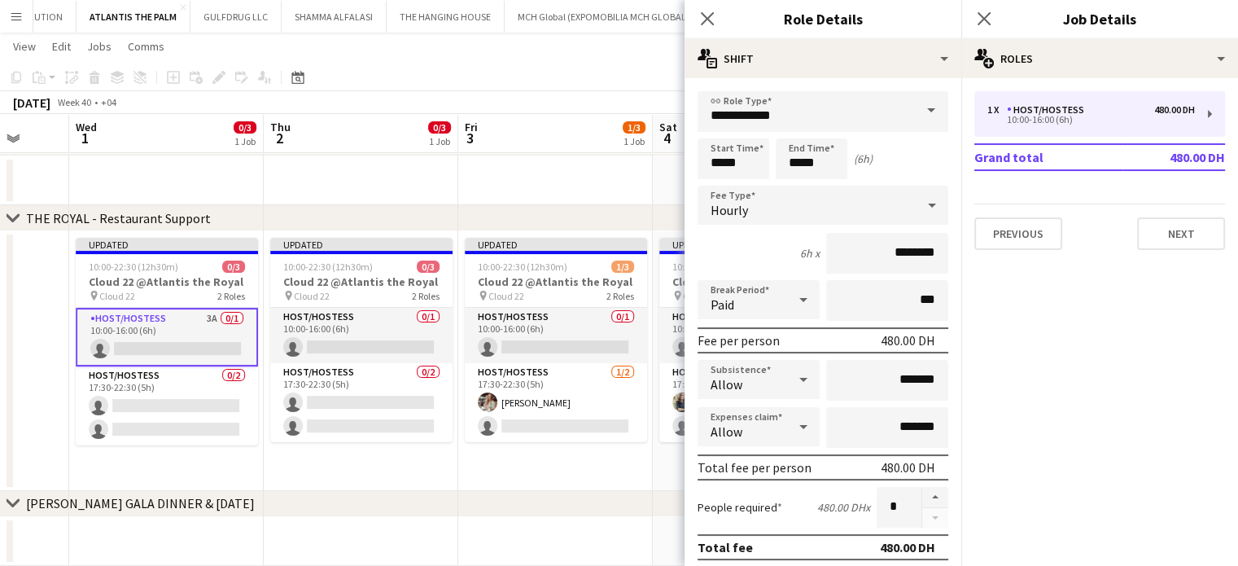
click at [174, 325] on app-card-role "Host/Hostess 3A 0/1 10:00-16:00 (6h) single-neutral-actions" at bounding box center [167, 337] width 182 height 59
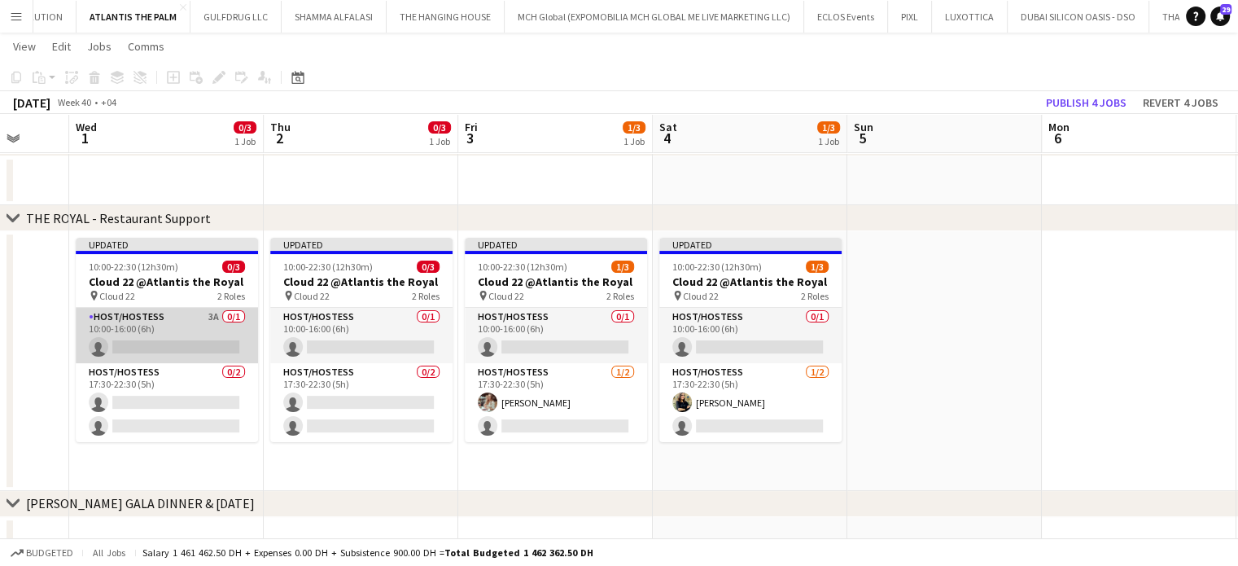
click at [175, 331] on app-card-role "Host/Hostess 3A 0/1 10:00-16:00 (6h) single-neutral-actions" at bounding box center [167, 335] width 182 height 55
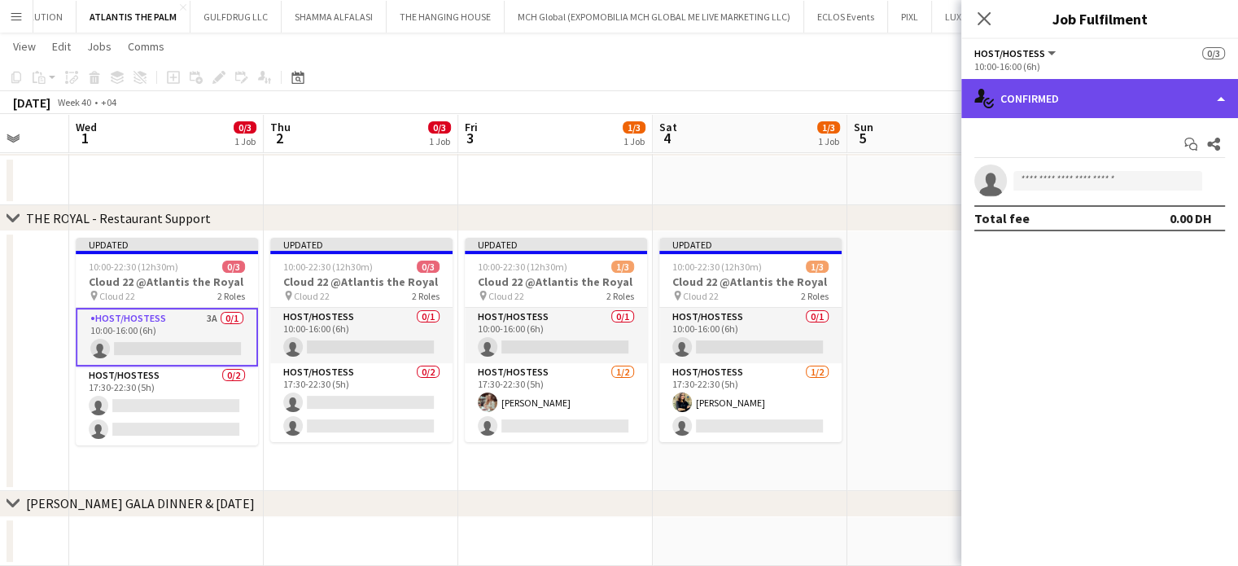
click at [1205, 90] on div "single-neutral-actions-check-2 Confirmed" at bounding box center [1099, 98] width 277 height 39
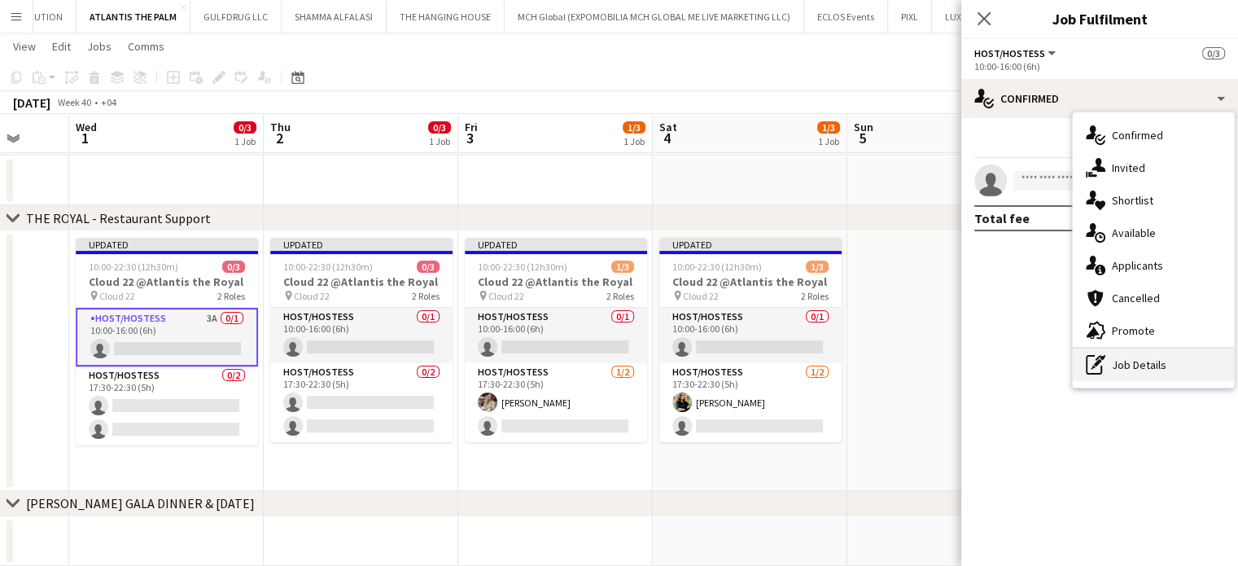
click at [1153, 357] on div "pen-write Job Details" at bounding box center [1153, 364] width 161 height 33
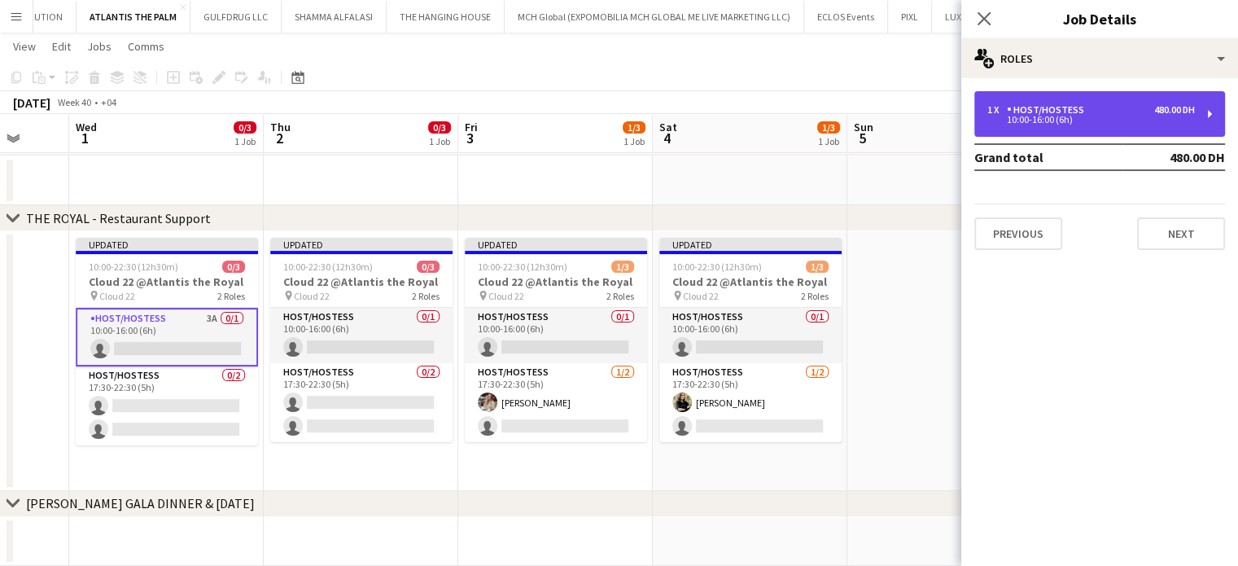
click at [1106, 120] on div "10:00-16:00 (6h)" at bounding box center [1091, 120] width 208 height 8
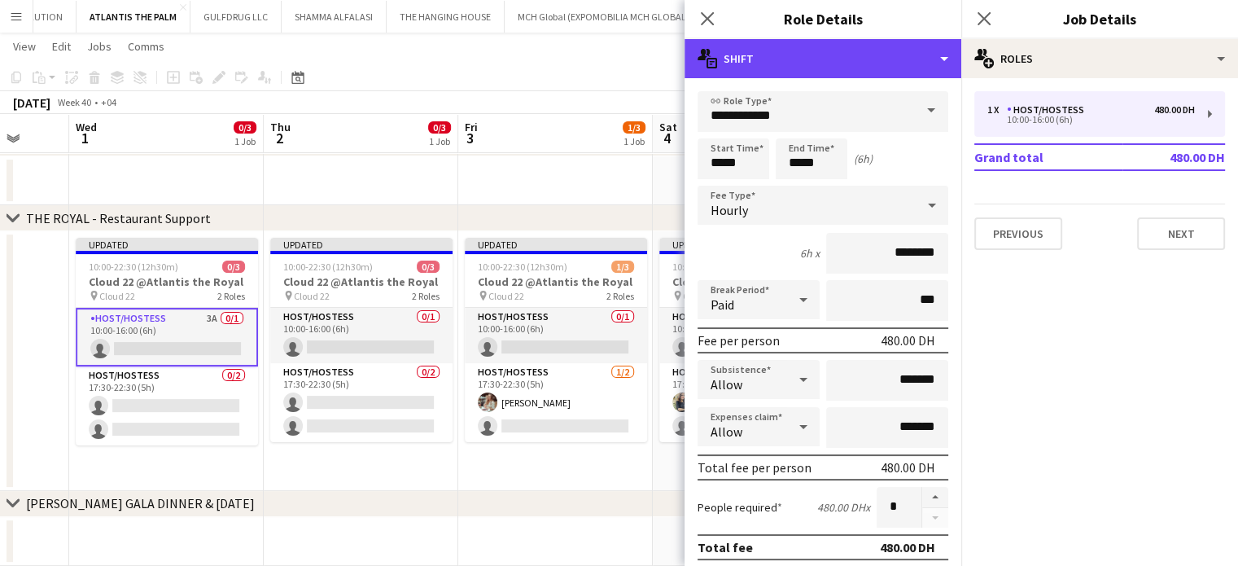
drag, startPoint x: 934, startPoint y: 40, endPoint x: 920, endPoint y: 82, distance: 44.5
click at [932, 40] on div "multiple-actions-text Shift" at bounding box center [823, 58] width 277 height 39
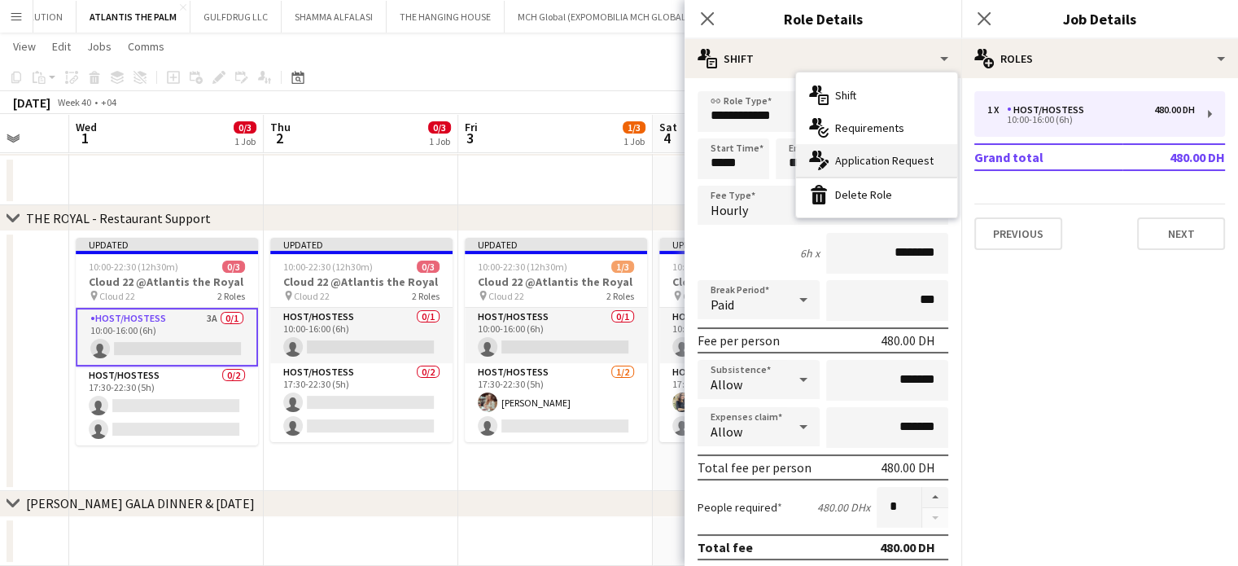
click at [869, 163] on span "Application Request" at bounding box center [884, 160] width 99 height 15
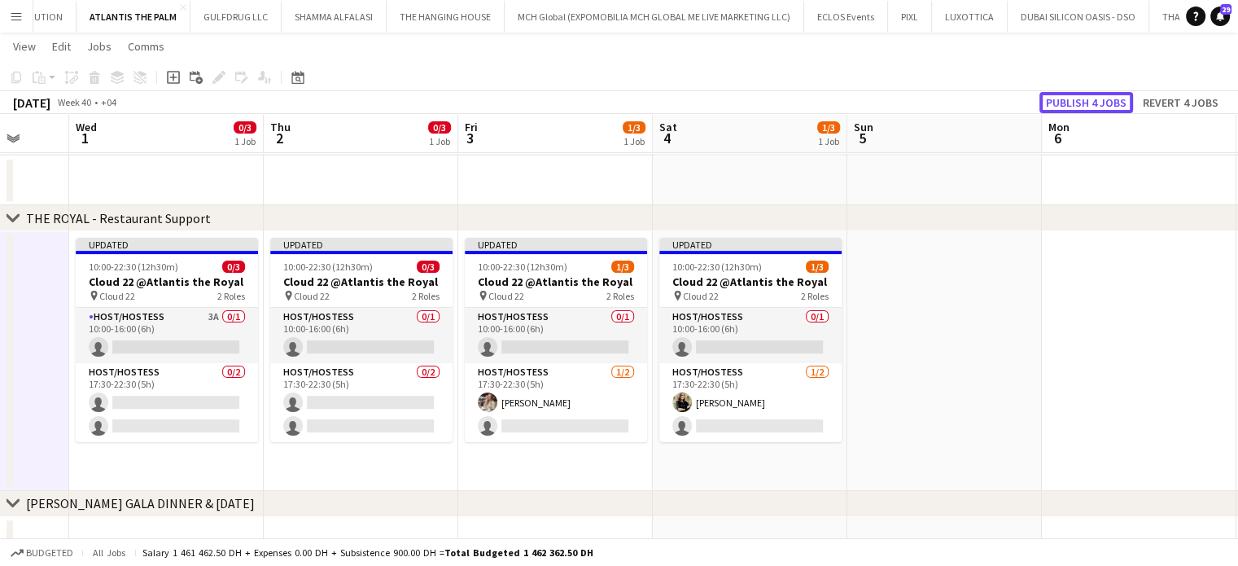
drag, startPoint x: 1097, startPoint y: 95, endPoint x: 1084, endPoint y: 123, distance: 30.6
click at [1097, 95] on button "Publish 4 jobs" at bounding box center [1087, 102] width 94 height 21
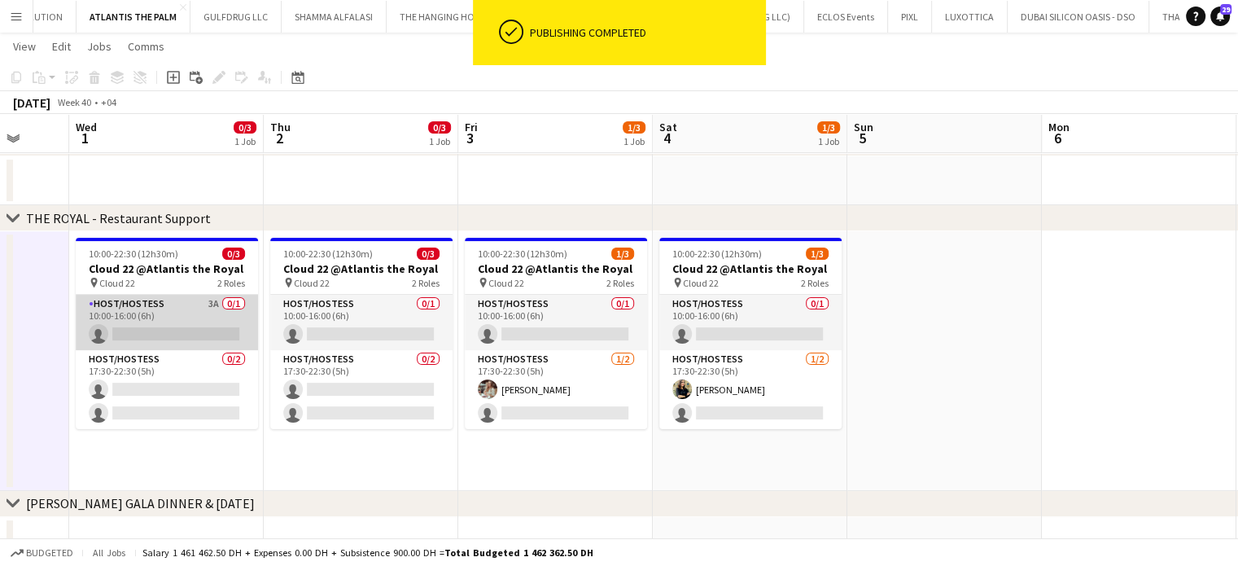
click at [186, 305] on app-card-role "Host/Hostess 3A 0/1 10:00-16:00 (6h) single-neutral-actions" at bounding box center [167, 322] width 182 height 55
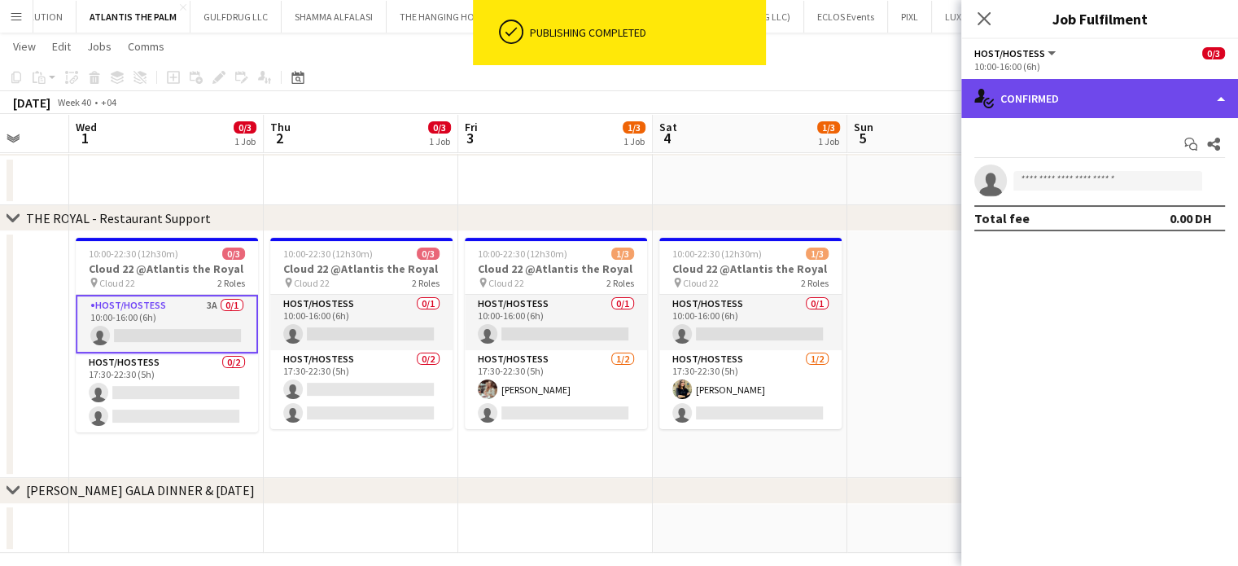
click at [1219, 99] on div "single-neutral-actions-check-2 Confirmed" at bounding box center [1099, 98] width 277 height 39
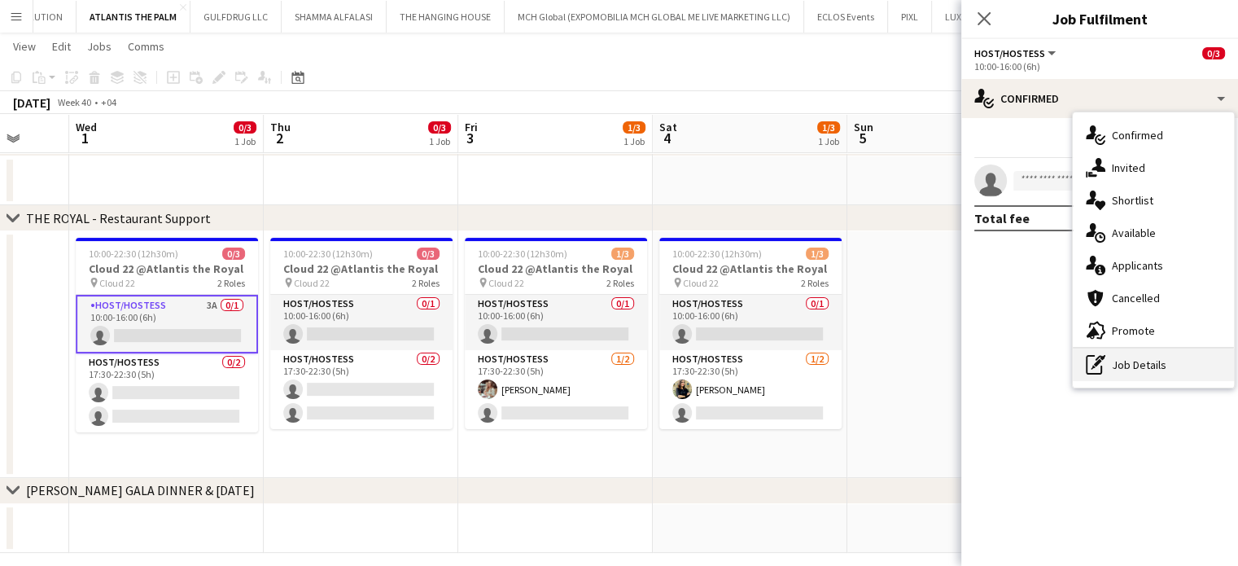
click at [1161, 367] on div "pen-write Job Details" at bounding box center [1153, 364] width 161 height 33
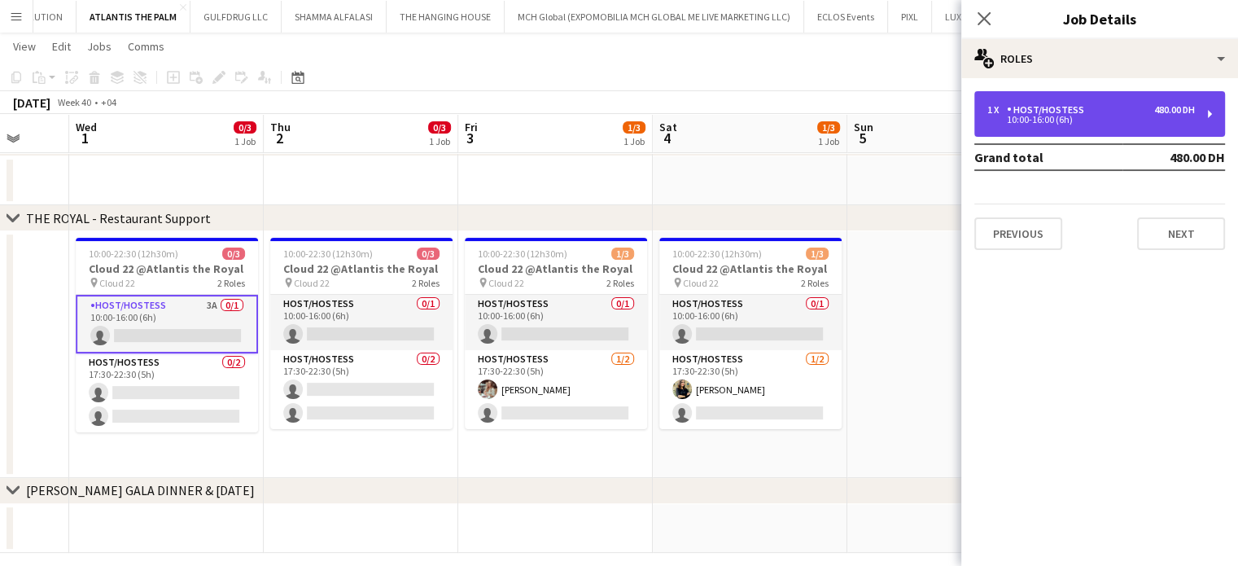
click at [1056, 114] on div "Host/Hostess" at bounding box center [1049, 109] width 84 height 11
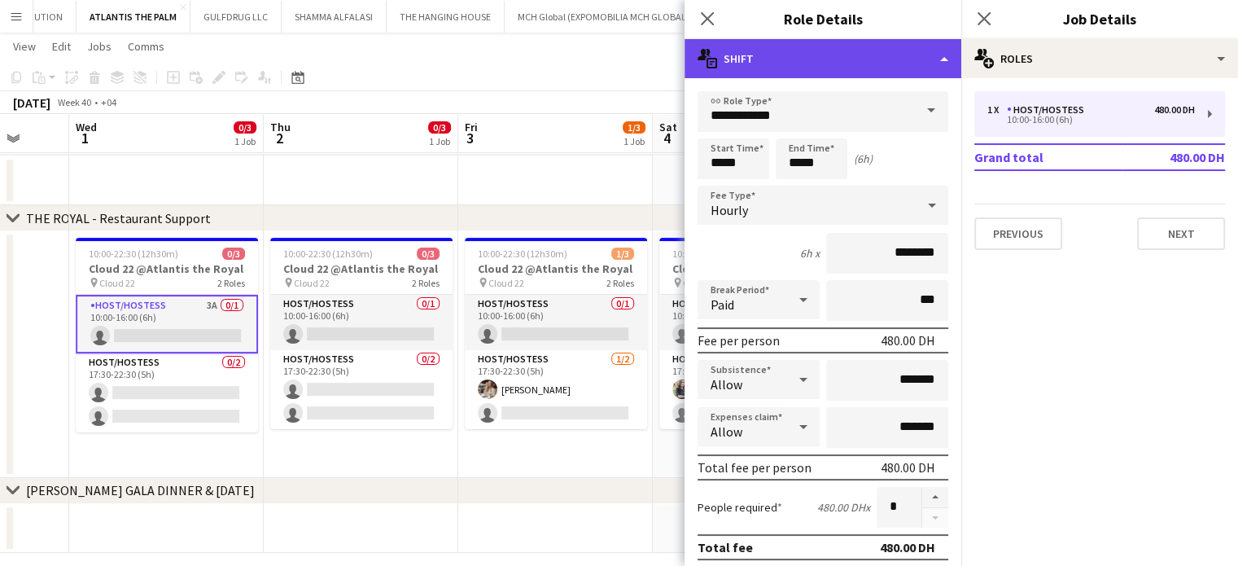
click at [928, 62] on div "multiple-actions-text Shift" at bounding box center [823, 58] width 277 height 39
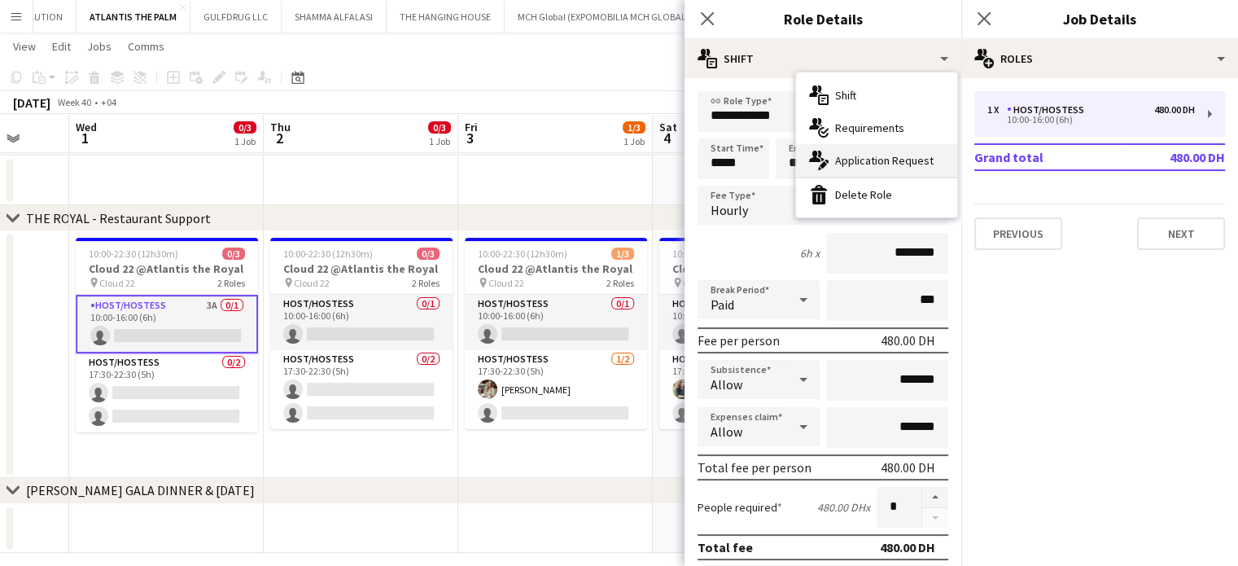
click at [868, 169] on div "multiple-actions-edit-1 Application Request" at bounding box center [876, 160] width 161 height 33
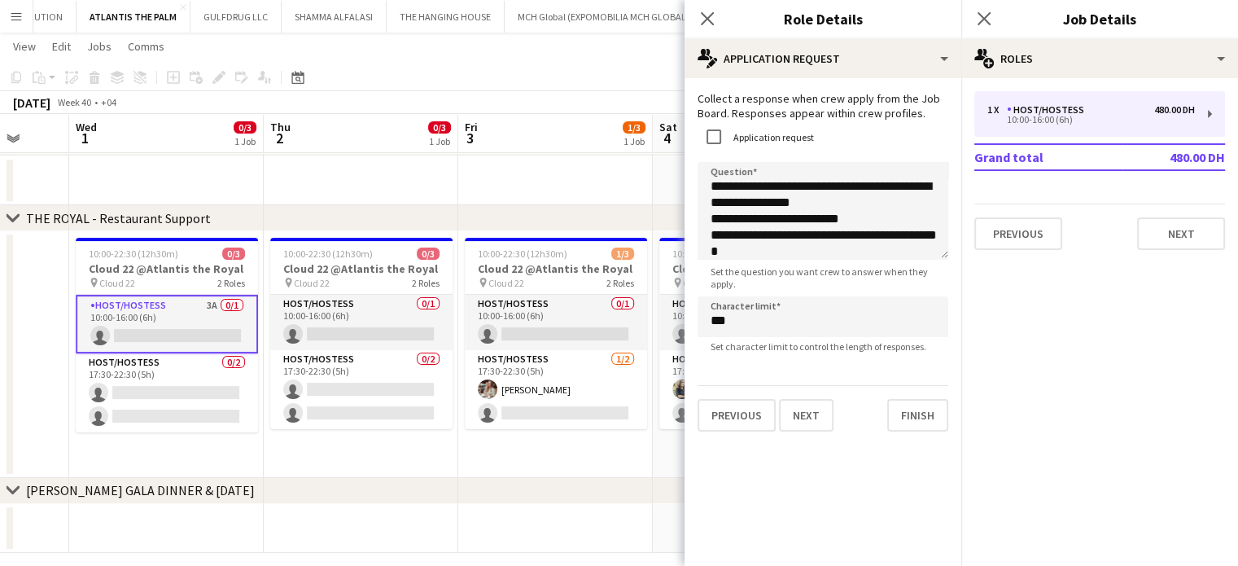
click at [618, 191] on app-date-cell at bounding box center [555, 180] width 195 height 49
